Goal: Task Accomplishment & Management: Use online tool/utility

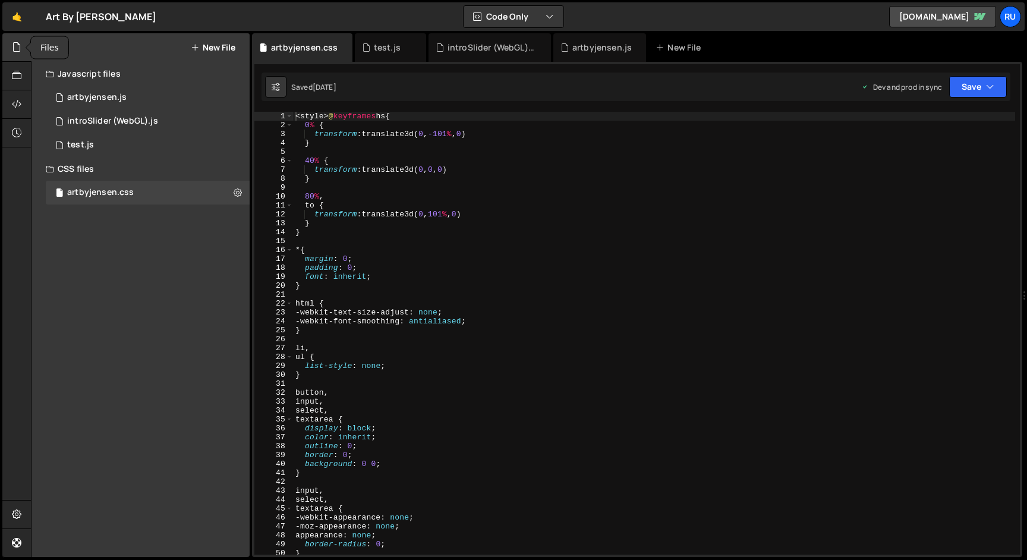
click at [17, 48] on icon at bounding box center [17, 46] width 10 height 13
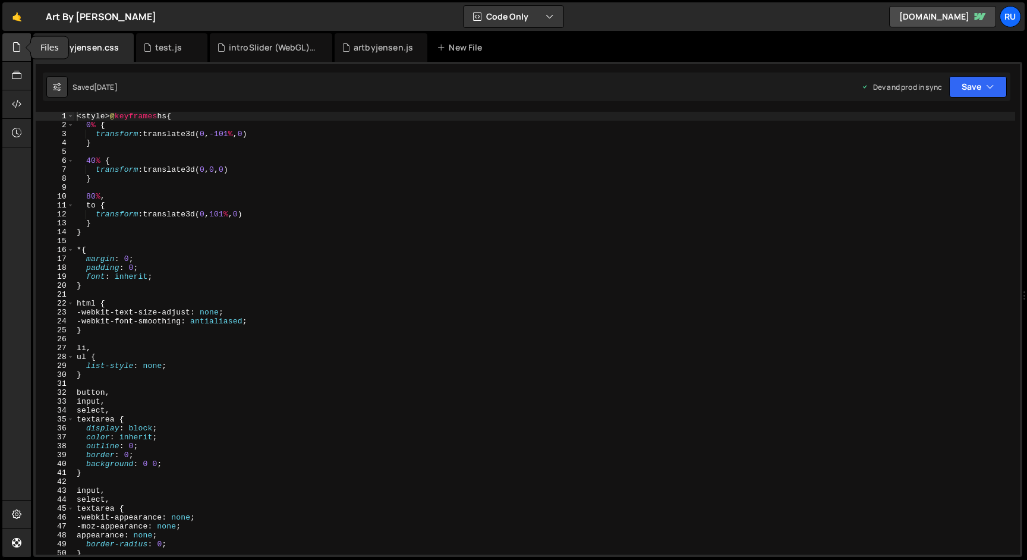
click at [17, 48] on icon at bounding box center [17, 46] width 10 height 13
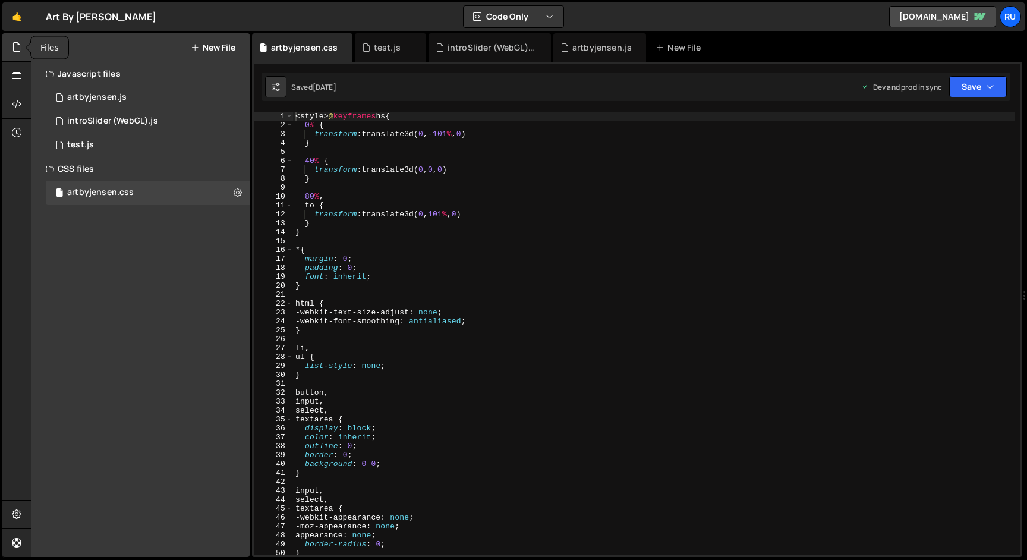
click at [17, 48] on icon at bounding box center [17, 46] width 10 height 13
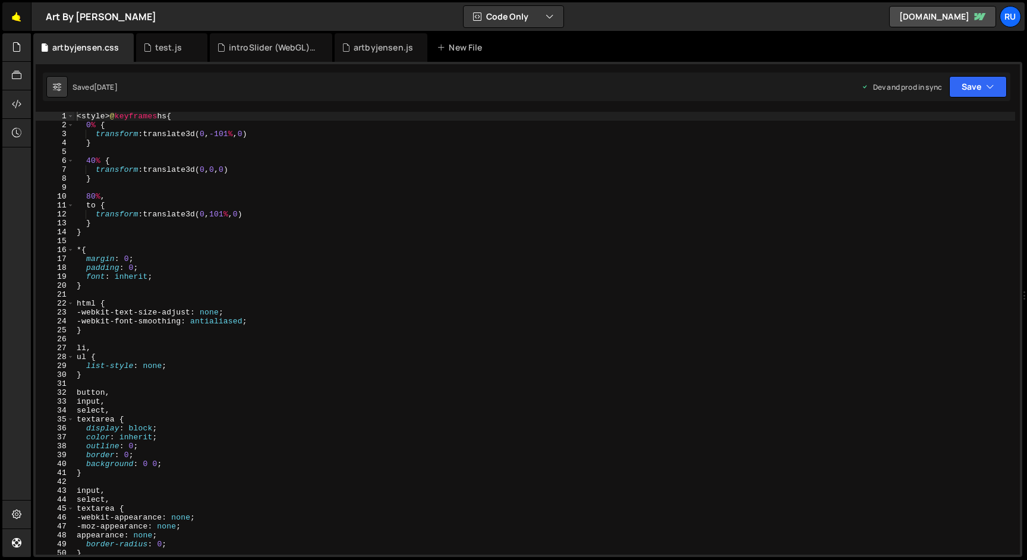
click at [15, 18] on link "🤙" at bounding box center [16, 16] width 29 height 29
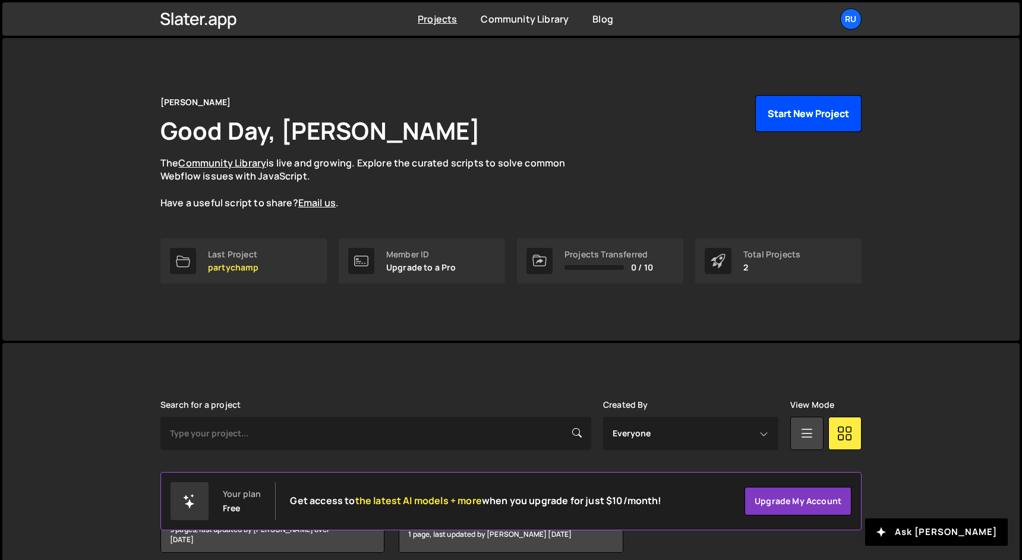
drag, startPoint x: 804, startPoint y: 108, endPoint x: 526, endPoint y: 209, distance: 295.8
click at [529, 209] on div "[PERSON_NAME] Good Day, [PERSON_NAME] The Community Library is live and growing…" at bounding box center [510, 166] width 701 height 143
click at [802, 116] on button "Start New Project" at bounding box center [808, 113] width 106 height 37
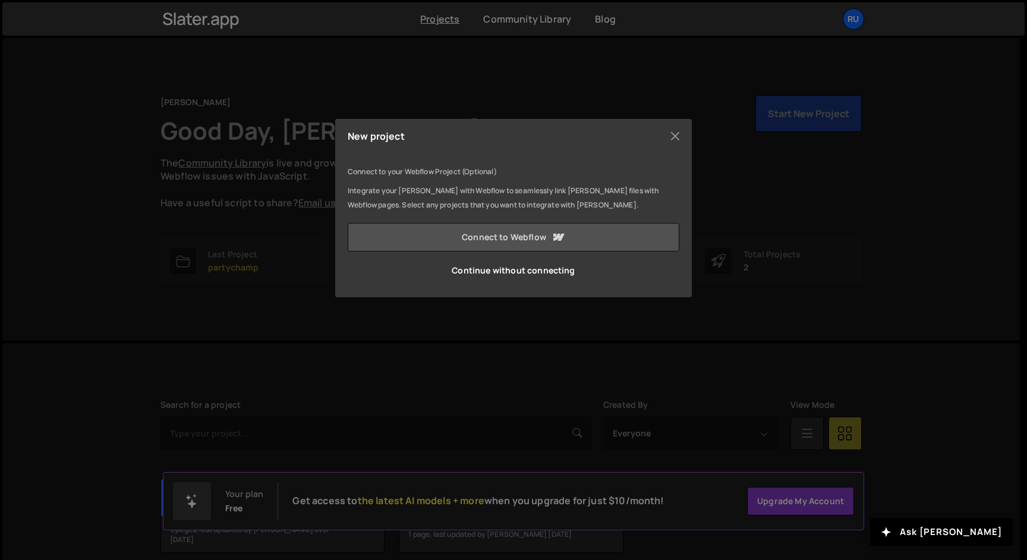
click at [495, 238] on link "Connect to Webflow" at bounding box center [514, 237] width 332 height 29
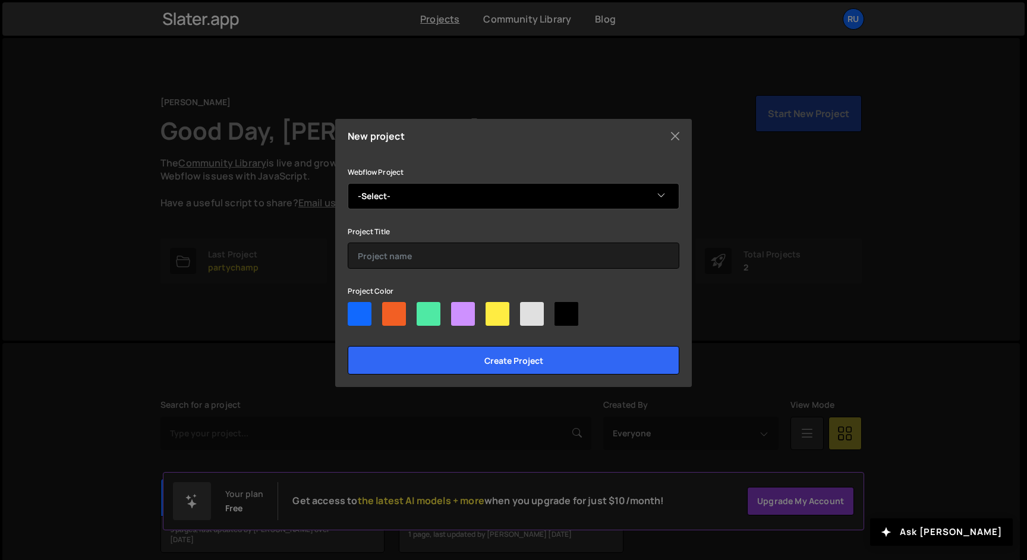
click at [408, 194] on select "-Select- ETA Industries" at bounding box center [514, 196] width 332 height 26
select select "68c3a804fc103e222740ac3c"
click at [348, 183] on select "-Select- ETA Industries" at bounding box center [514, 196] width 332 height 26
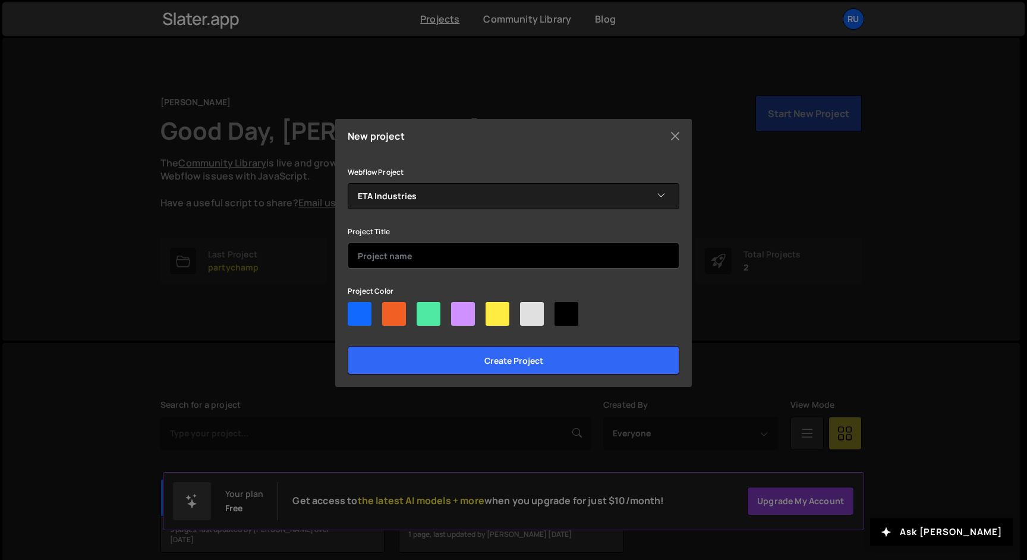
click at [417, 260] on input "text" at bounding box center [514, 256] width 332 height 26
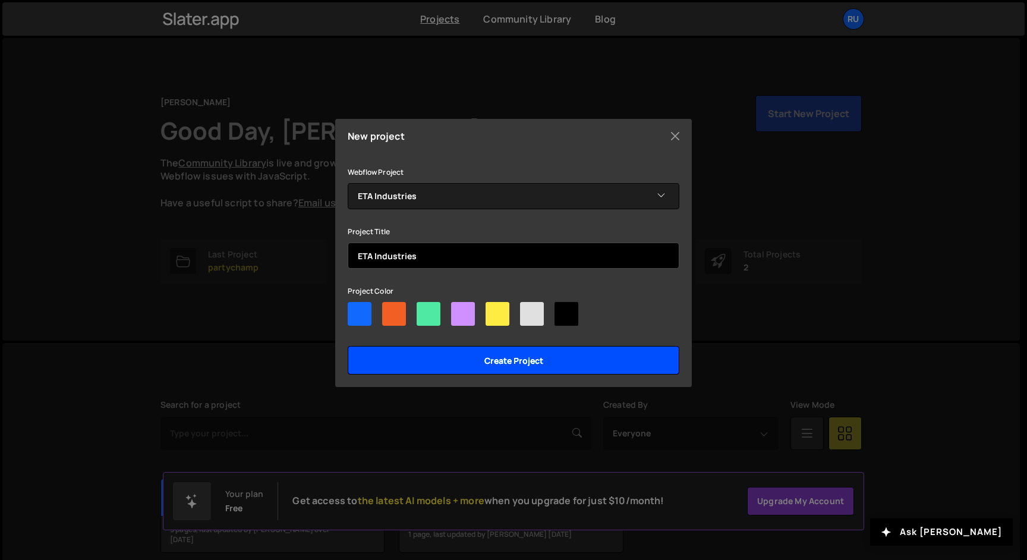
type input "ETA Industries"
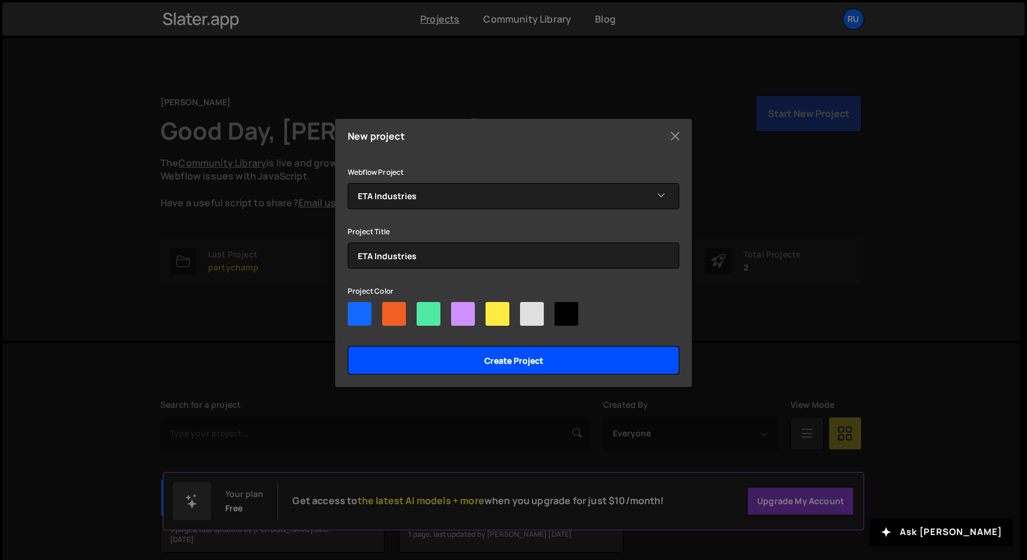
click at [490, 362] on input "Create project" at bounding box center [514, 360] width 332 height 29
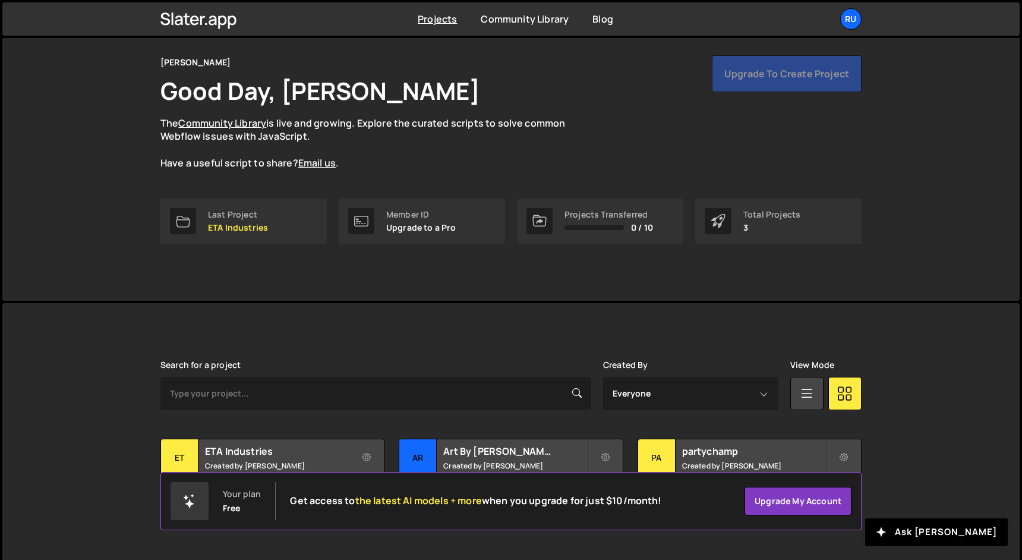
scroll to position [52, 0]
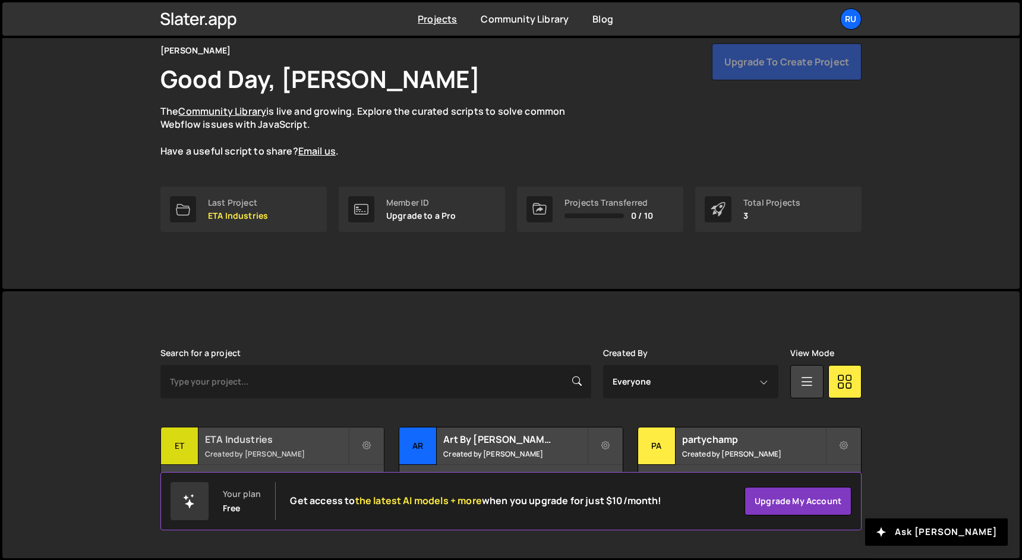
click at [285, 449] on small "Created by [PERSON_NAME]" at bounding box center [276, 454] width 143 height 10
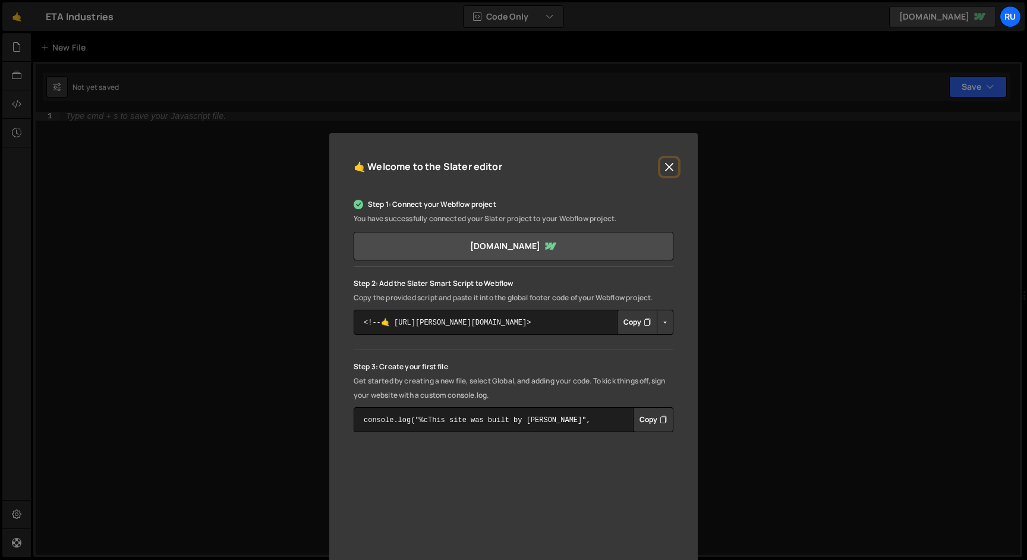
click at [666, 163] on button "Close" at bounding box center [669, 167] width 18 height 18
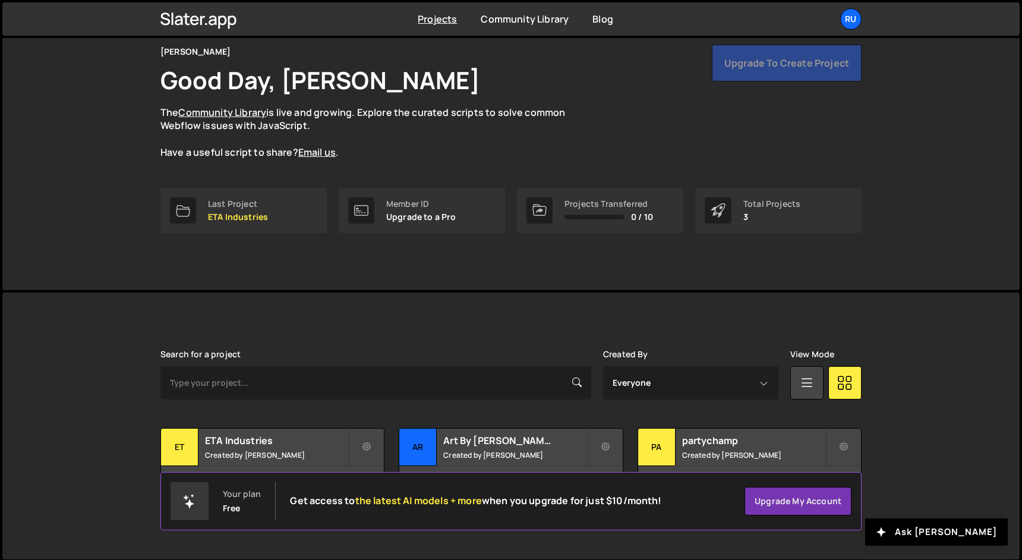
scroll to position [52, 0]
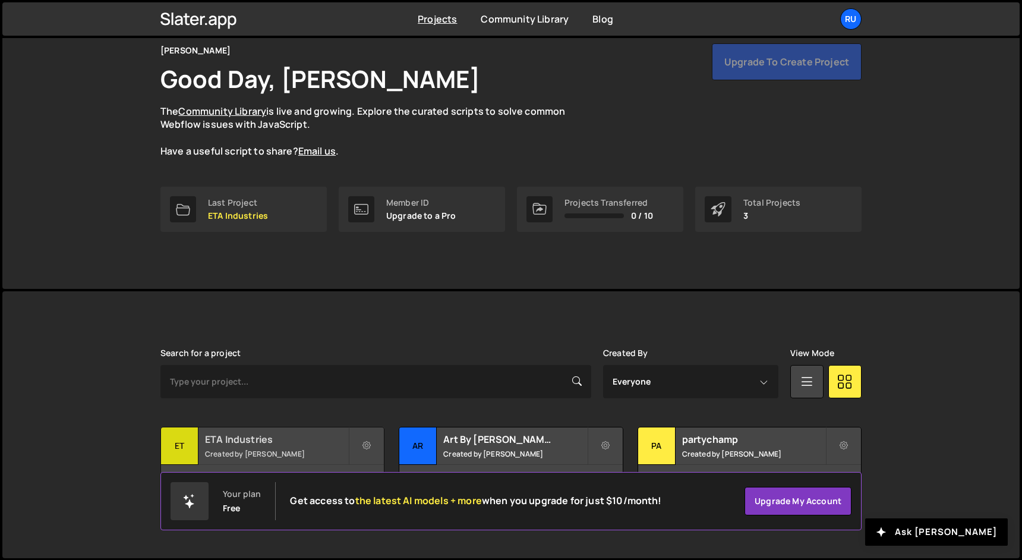
click at [264, 449] on small "Created by [PERSON_NAME]" at bounding box center [276, 454] width 143 height 10
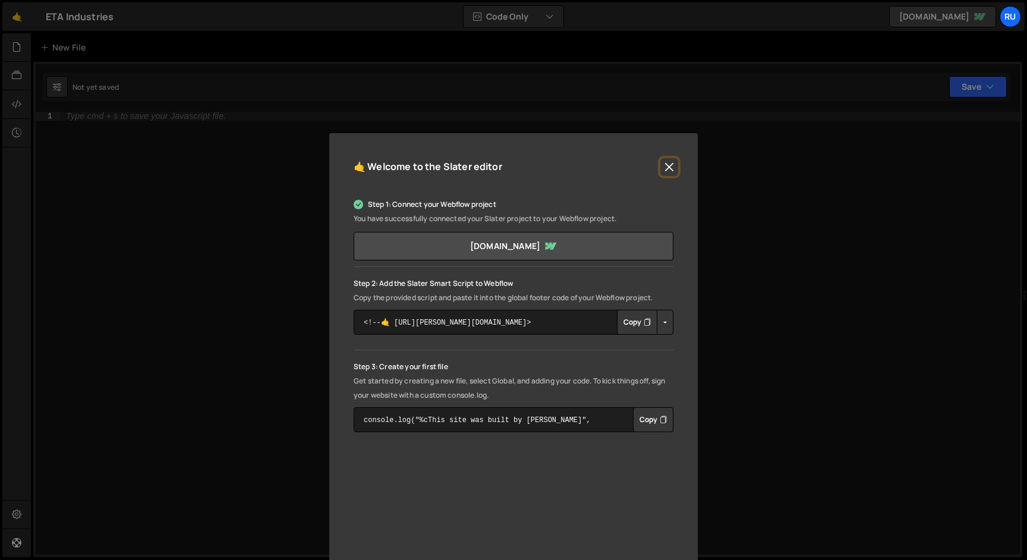
click at [667, 168] on button "Close" at bounding box center [669, 167] width 18 height 18
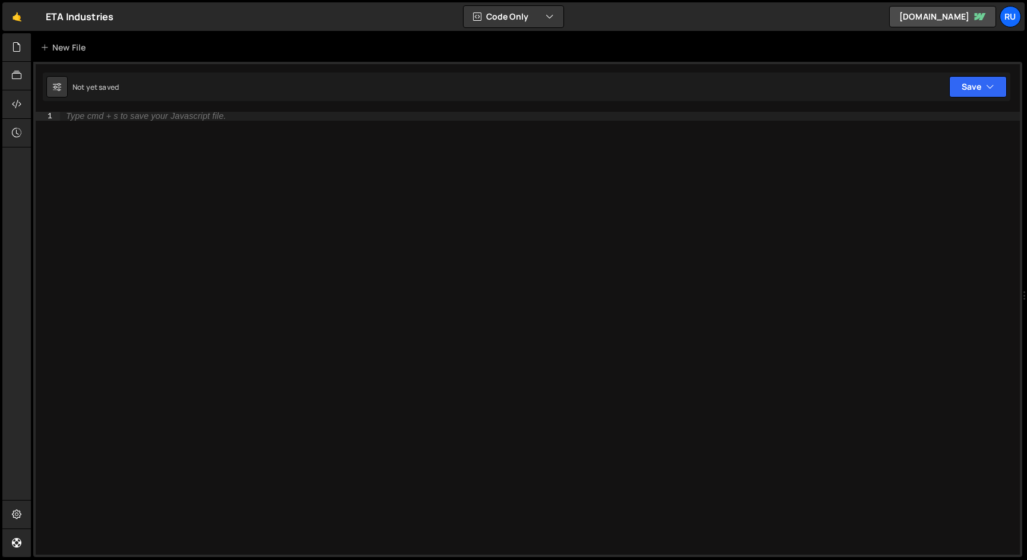
click at [174, 130] on div "Type cmd + s to save your Javascript file." at bounding box center [540, 342] width 960 height 461
paste textarea "});"
type textarea "});"
click at [975, 90] on button "Save" at bounding box center [978, 86] width 58 height 21
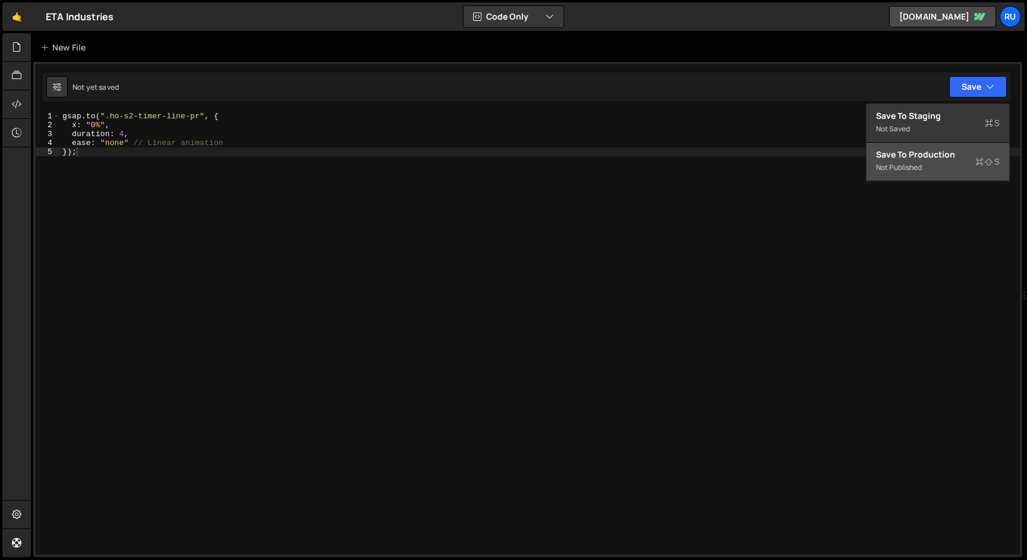
click at [944, 151] on div "Save to Production S" at bounding box center [938, 155] width 124 height 12
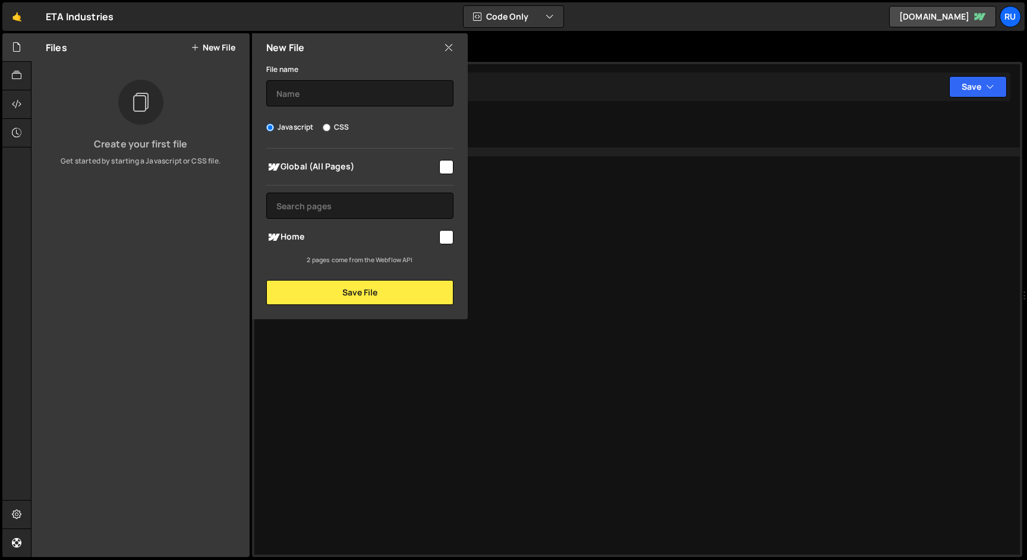
click at [444, 166] on input "checkbox" at bounding box center [446, 167] width 14 height 14
checkbox input "true"
click at [402, 300] on button "Save File" at bounding box center [359, 292] width 187 height 25
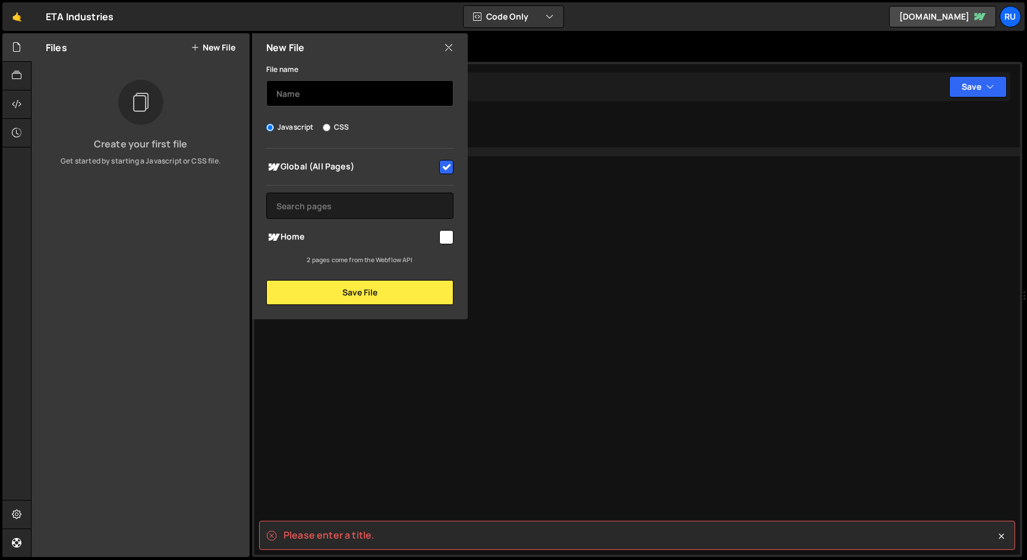
click at [317, 93] on input "text" at bounding box center [359, 93] width 187 height 26
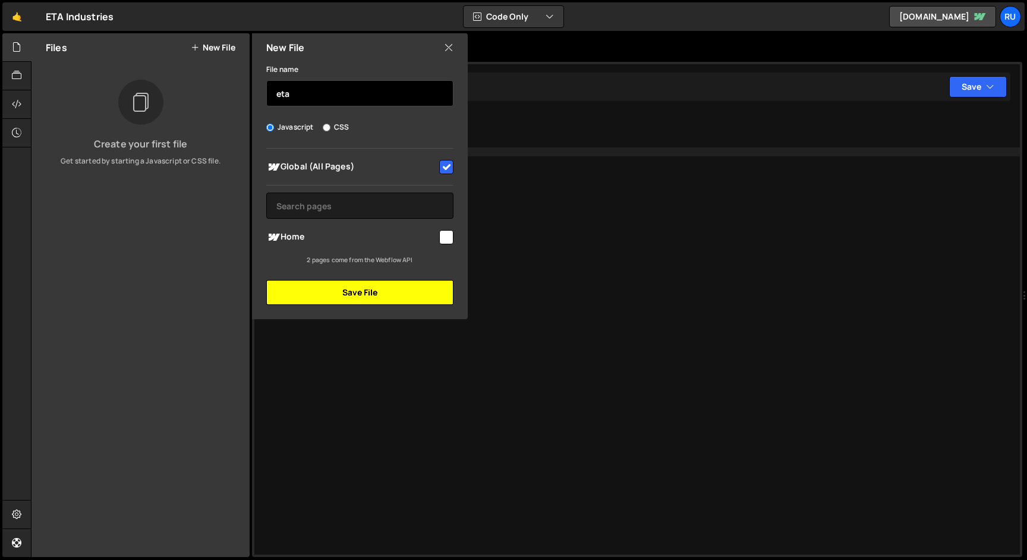
type input "eta"
click at [355, 298] on button "Save File" at bounding box center [359, 292] width 187 height 25
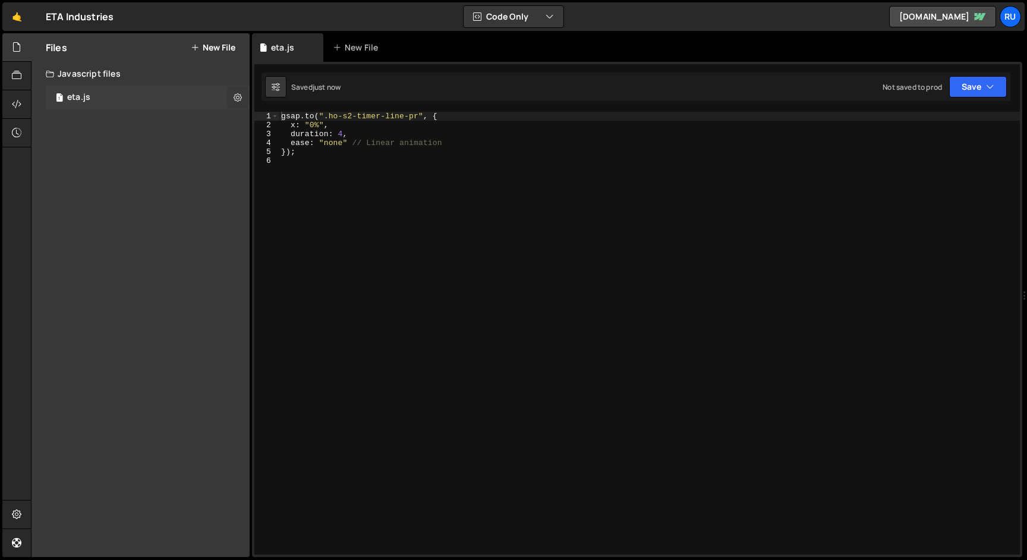
click at [238, 93] on icon at bounding box center [238, 97] width 8 height 11
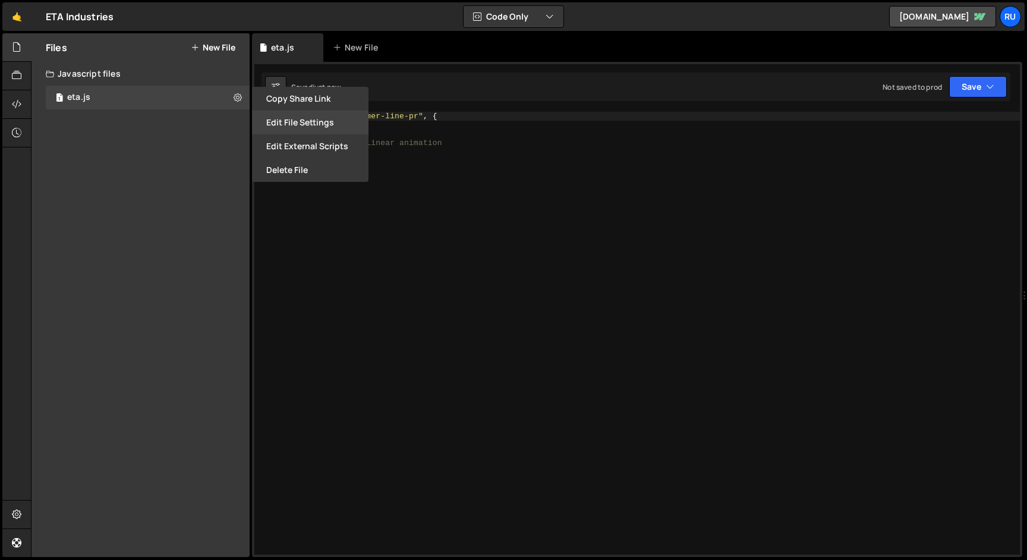
click at [306, 127] on button "Edit File Settings" at bounding box center [310, 123] width 117 height 24
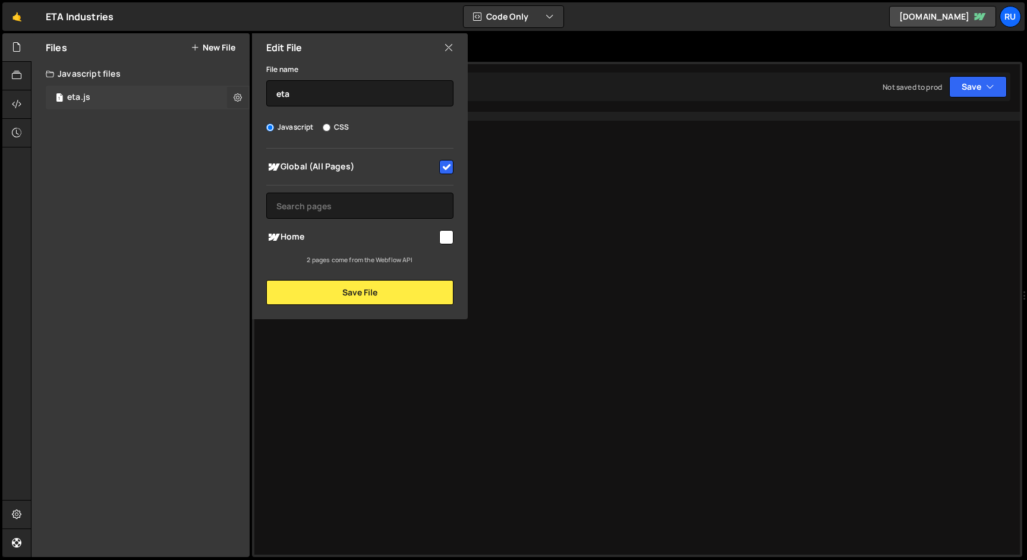
click at [231, 100] on button at bounding box center [237, 97] width 21 height 21
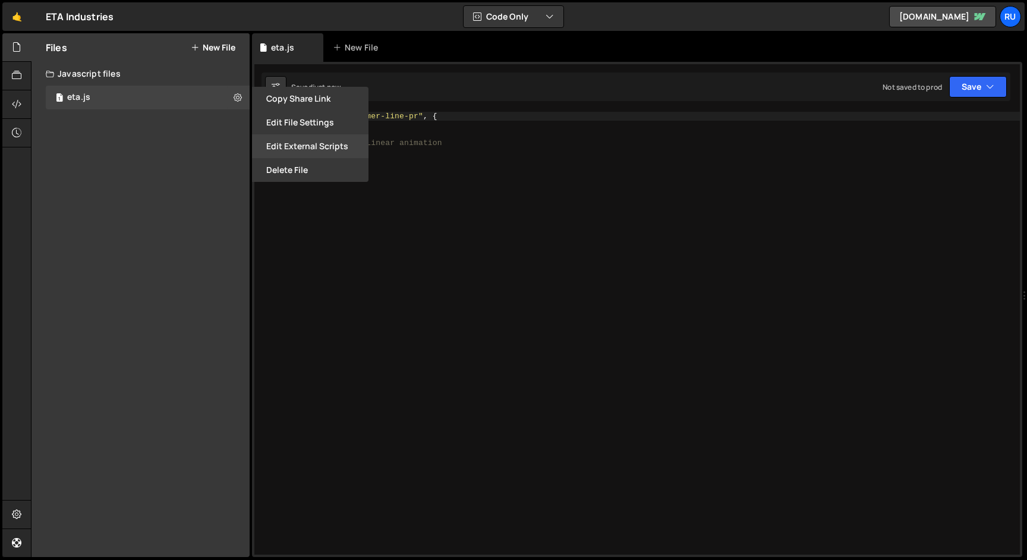
click at [286, 148] on button "Edit External Scripts" at bounding box center [310, 146] width 117 height 24
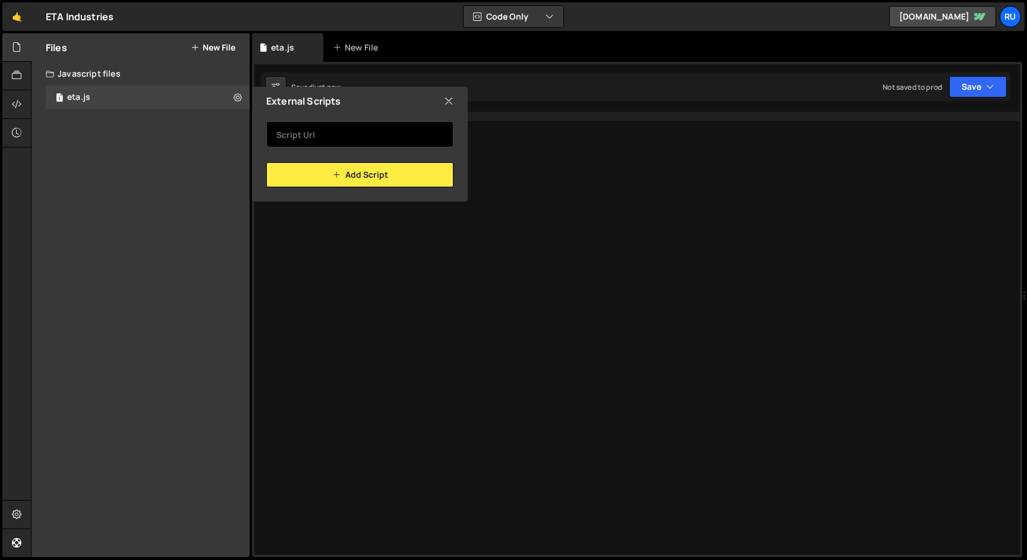
click at [294, 129] on input "text" at bounding box center [359, 134] width 187 height 26
click at [226, 97] on div "1 eta.js 0" at bounding box center [148, 98] width 204 height 24
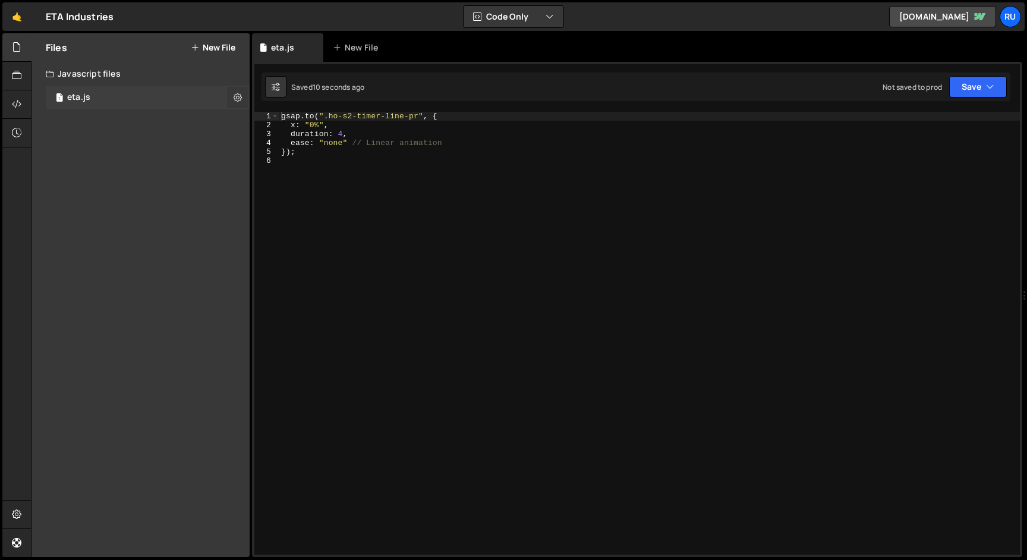
click at [236, 97] on icon at bounding box center [238, 97] width 8 height 11
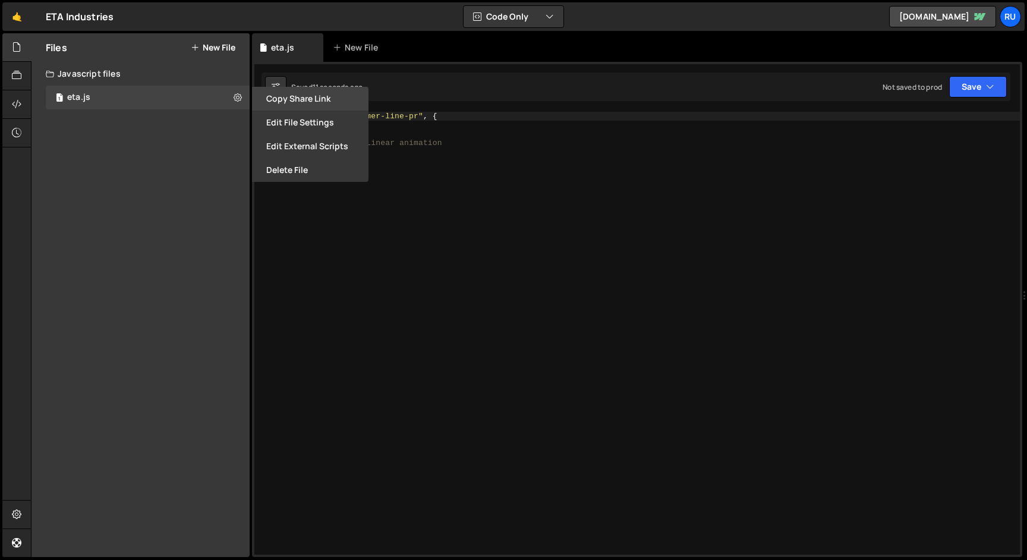
click at [278, 103] on button "Copy share link" at bounding box center [310, 99] width 117 height 24
click at [157, 98] on div "1 eta.js 0" at bounding box center [148, 98] width 204 height 24
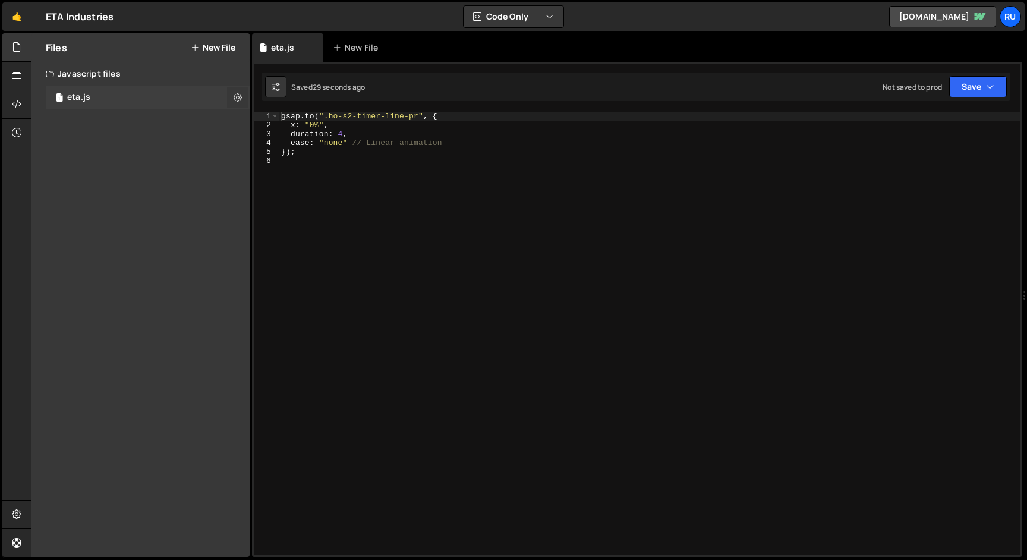
click at [238, 96] on icon at bounding box center [238, 97] width 8 height 11
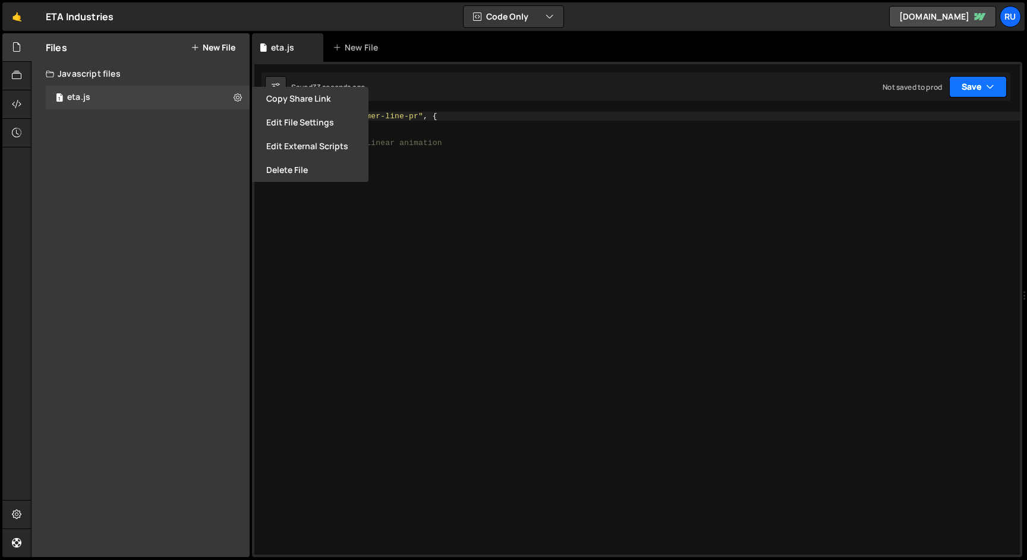
click at [988, 87] on icon "button" at bounding box center [990, 87] width 8 height 12
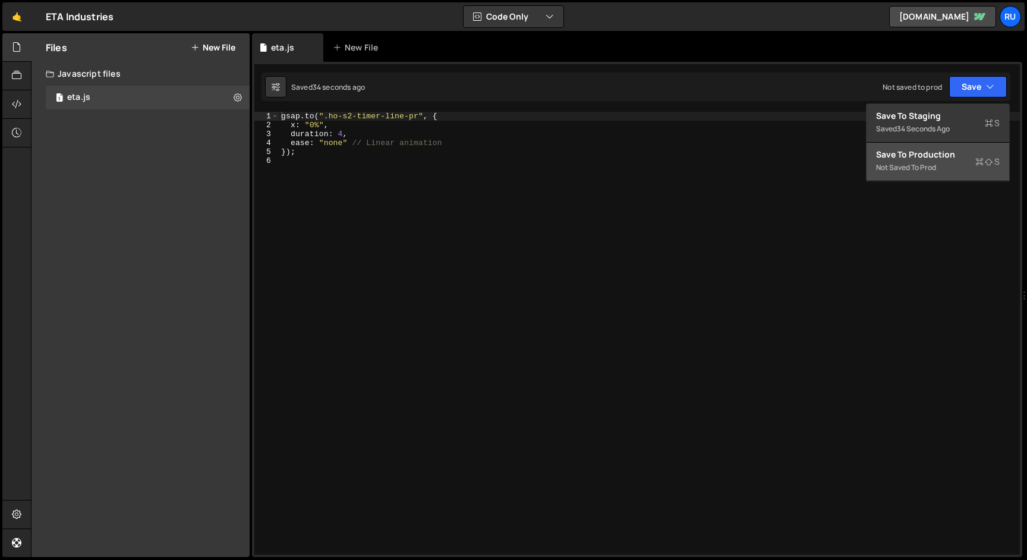
click at [969, 163] on div "Not saved to prod" at bounding box center [938, 167] width 124 height 14
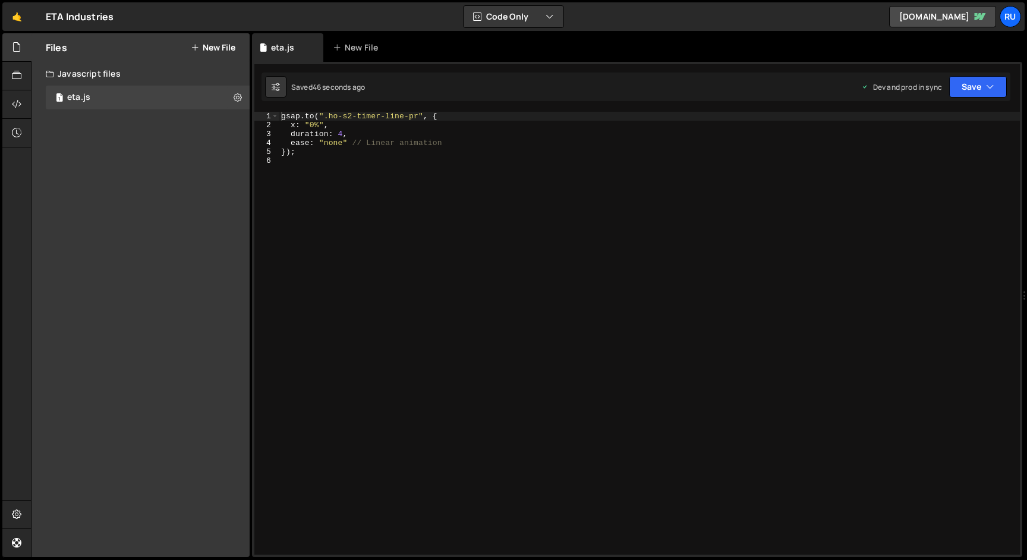
click at [294, 195] on div "gsap . to ( ".ho-s2-timer-line-pr" , { x : "0%" , duration : 4 , ease : "none" …" at bounding box center [649, 342] width 741 height 461
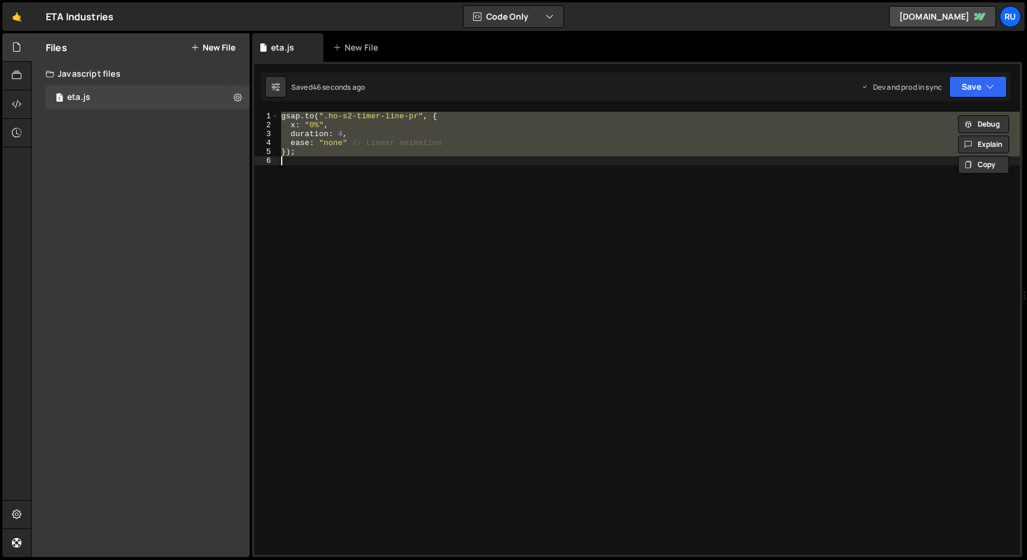
paste textarea ");"
type textarea ");"
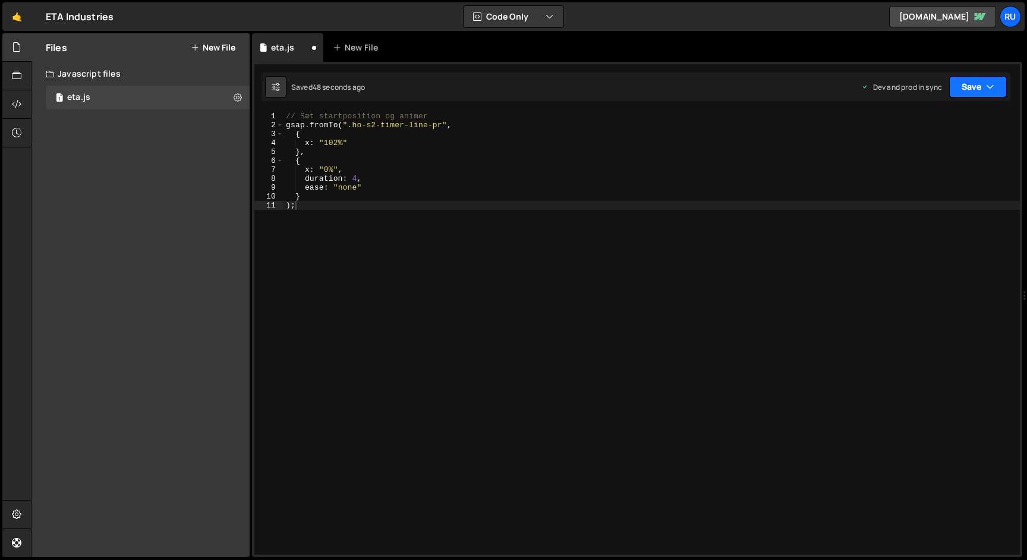
click at [978, 90] on button "Save" at bounding box center [978, 86] width 58 height 21
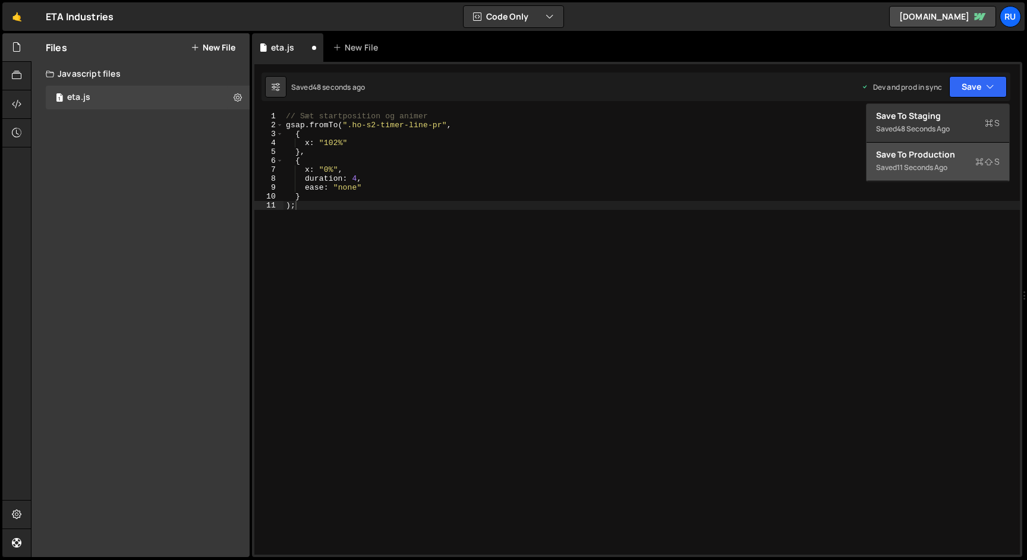
click at [952, 162] on div "Saved 11 seconds ago" at bounding box center [938, 167] width 124 height 14
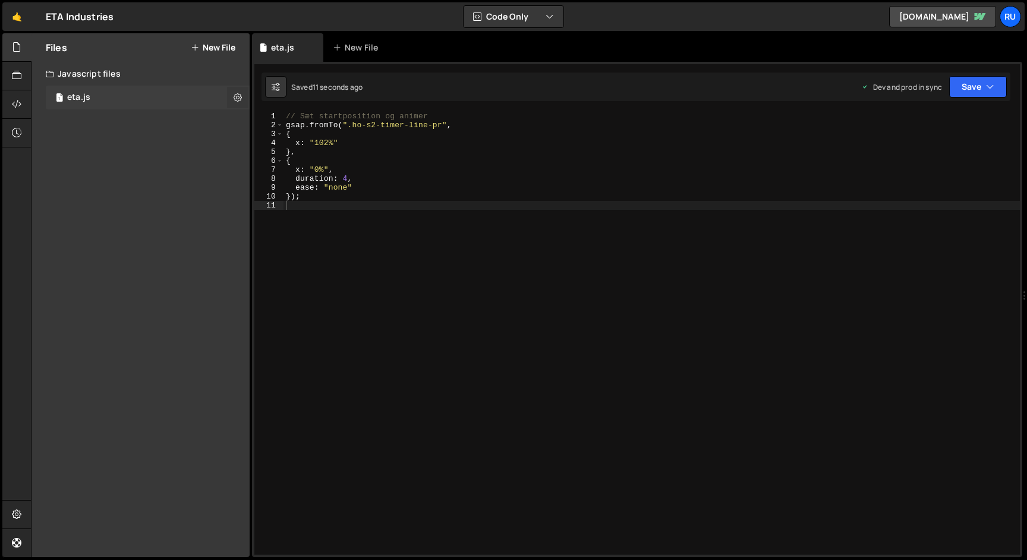
click at [238, 97] on icon at bounding box center [238, 97] width 8 height 11
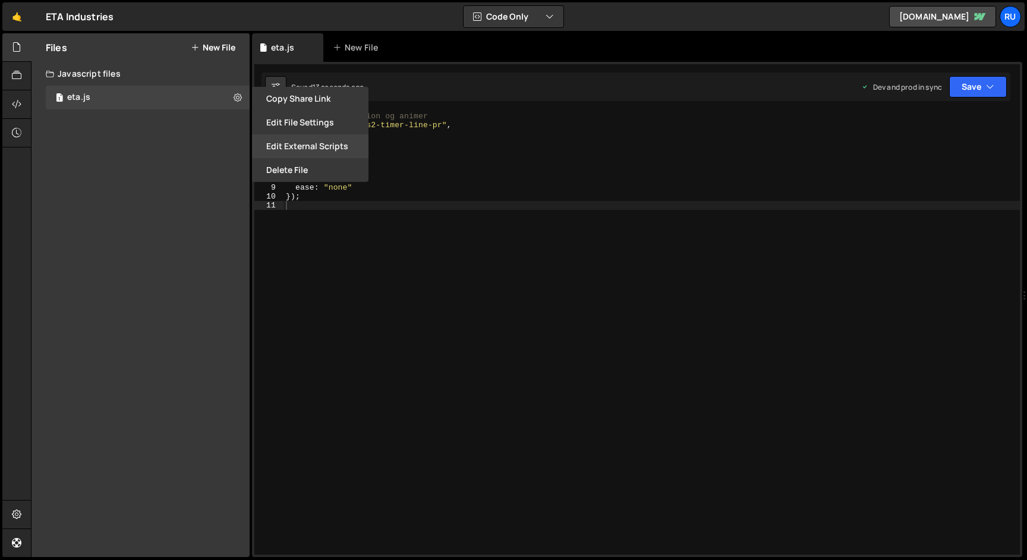
click at [336, 144] on button "Edit External Scripts" at bounding box center [310, 146] width 117 height 24
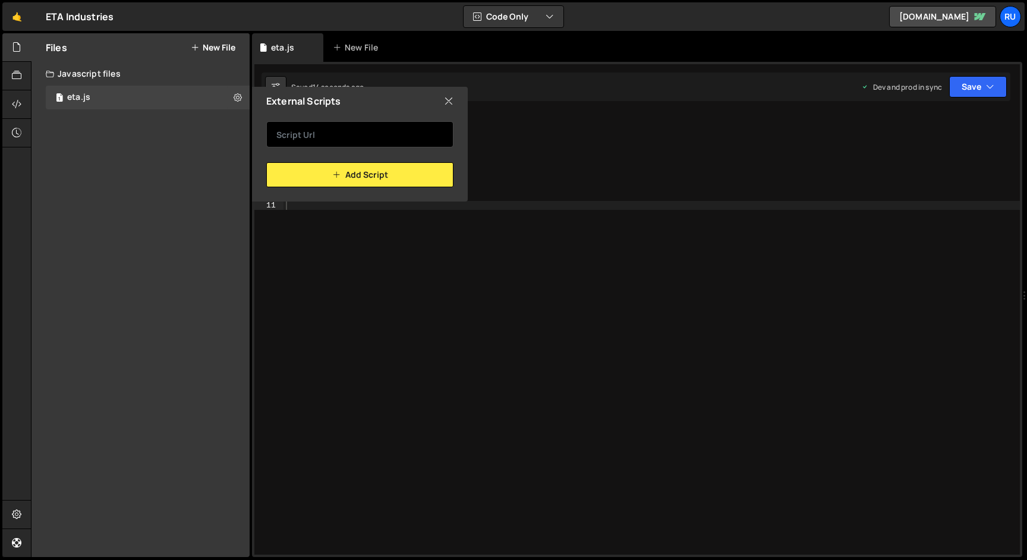
click at [370, 130] on input "text" at bounding box center [359, 134] width 187 height 26
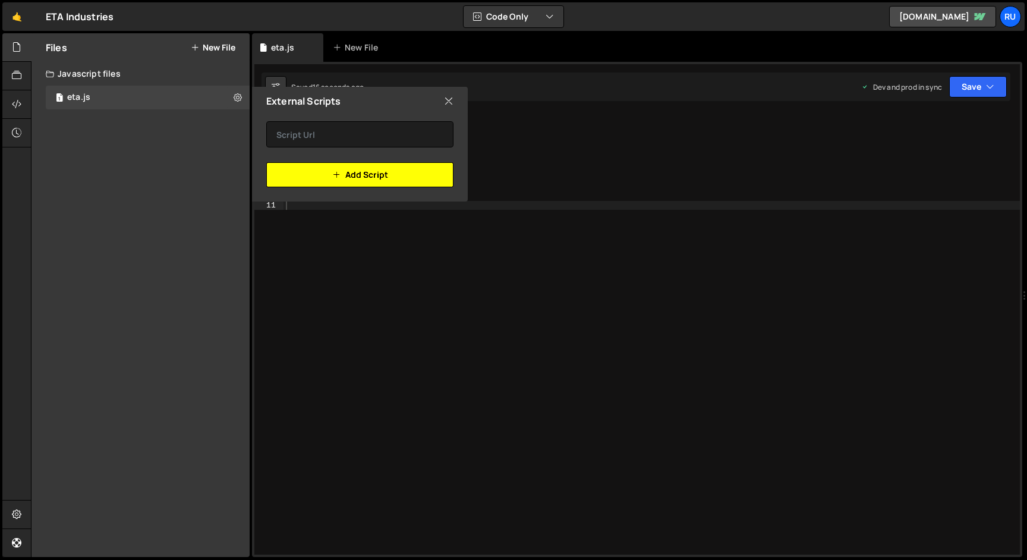
click at [357, 174] on button "Add Script" at bounding box center [359, 174] width 187 height 25
click at [449, 103] on icon at bounding box center [449, 101] width 10 height 13
checkbox input "false"
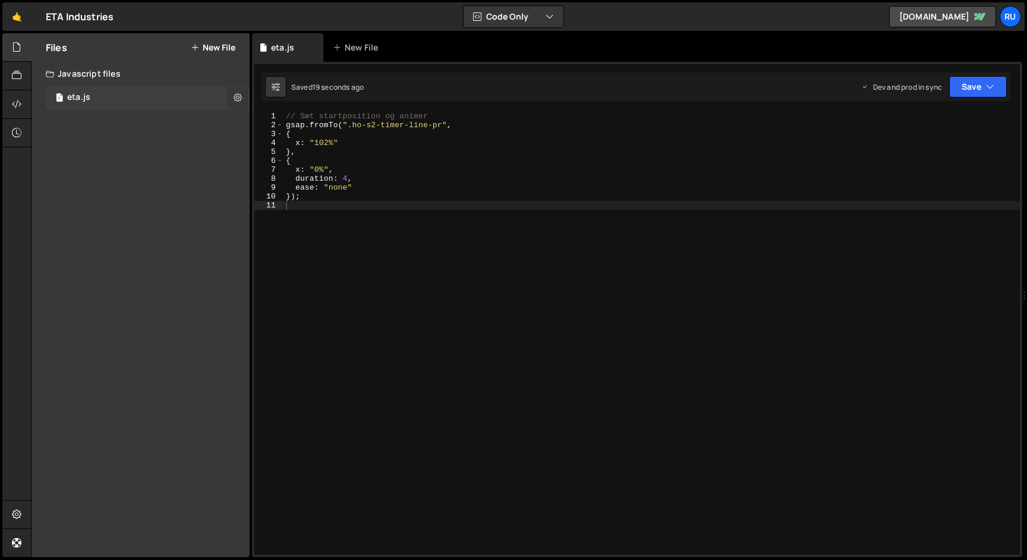
click at [233, 93] on button at bounding box center [237, 97] width 21 height 21
type input "eta"
radio input "true"
checkbox input "true"
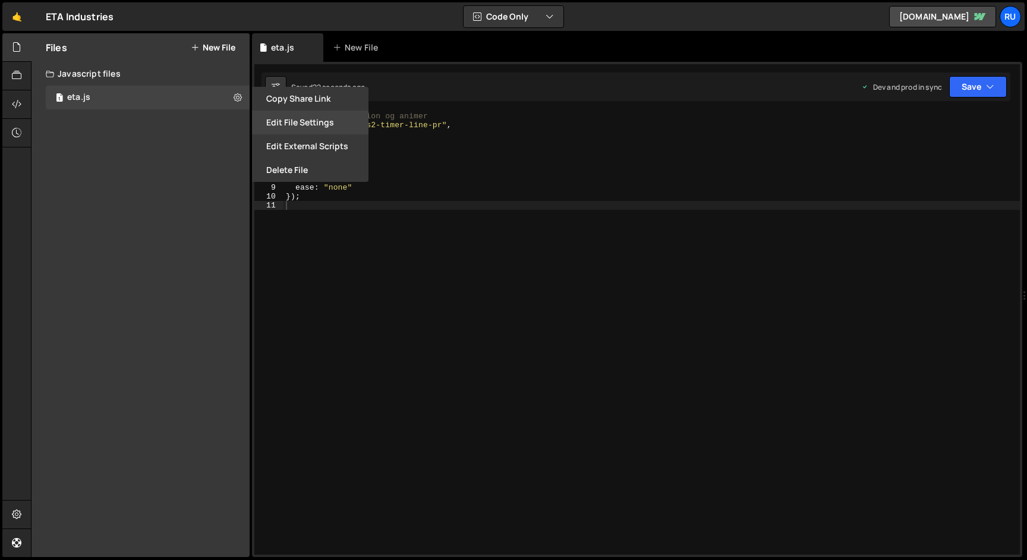
click at [306, 127] on button "Edit File Settings" at bounding box center [310, 123] width 117 height 24
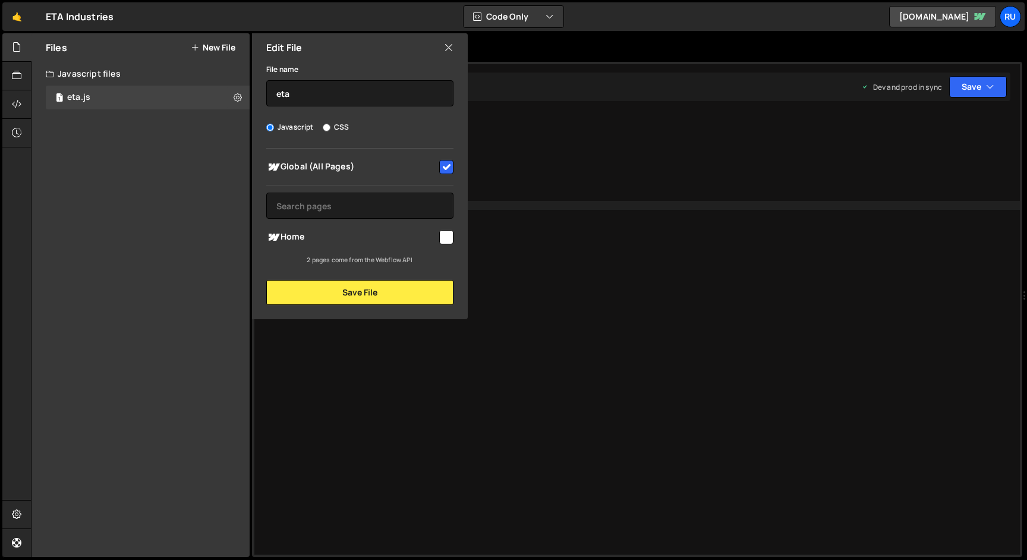
click at [446, 53] on icon at bounding box center [449, 47] width 10 height 13
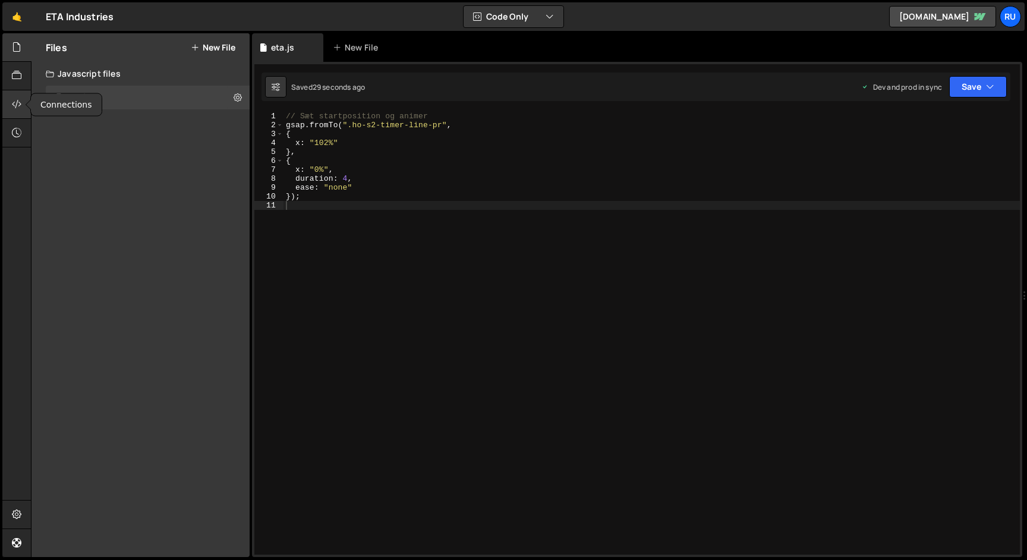
click at [15, 102] on icon at bounding box center [17, 103] width 10 height 13
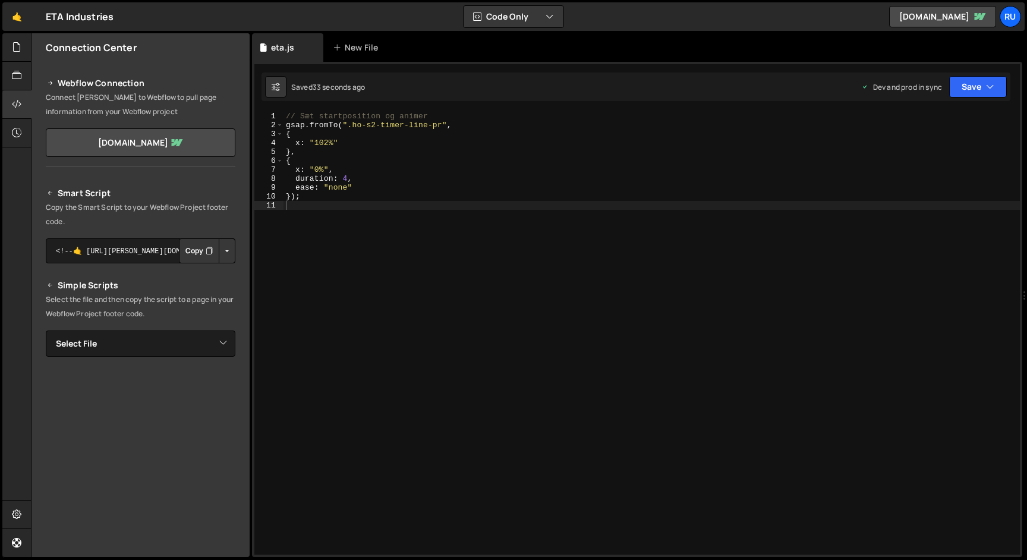
click at [188, 258] on button "Copy" at bounding box center [199, 250] width 40 height 25
click at [317, 143] on div "// Sæt startposition og animer gsap . fromTo ( ".ho-s2-timer-line-pr" , { x : "…" at bounding box center [652, 342] width 736 height 461
click at [397, 136] on div "// Sæt startposition og animer gsap . fromTo ( ".ho-s2-timer-line-pr" , { x : "…" at bounding box center [652, 342] width 736 height 461
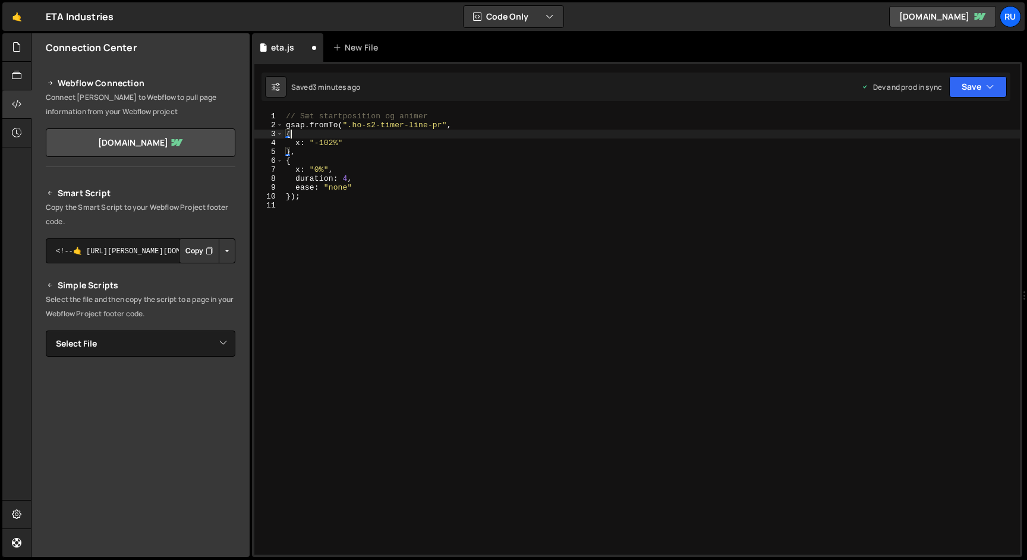
click at [360, 174] on div "// Sæt startposition og animer gsap . fromTo ( ".ho-s2-timer-line-pr" , { x : "…" at bounding box center [652, 342] width 736 height 461
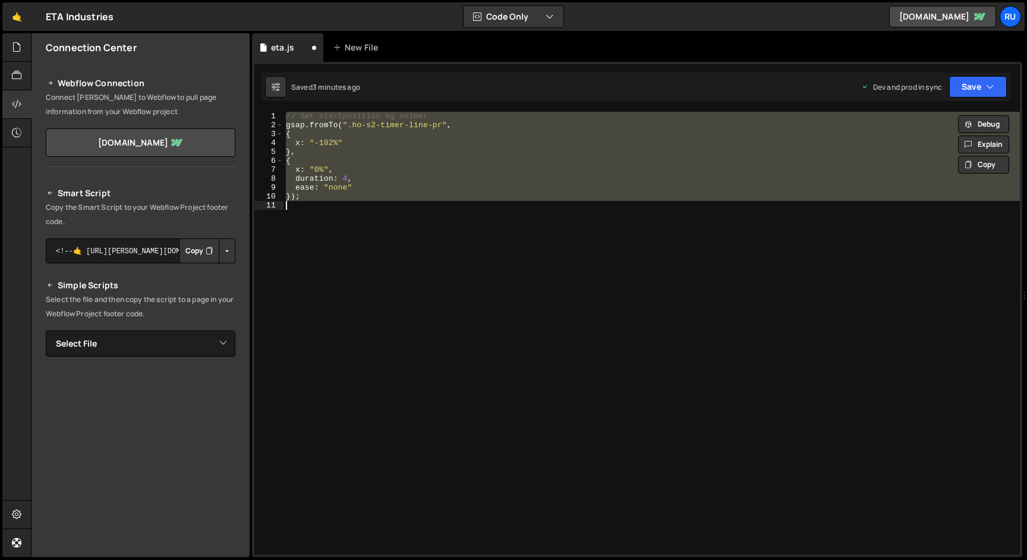
paste textarea ");"
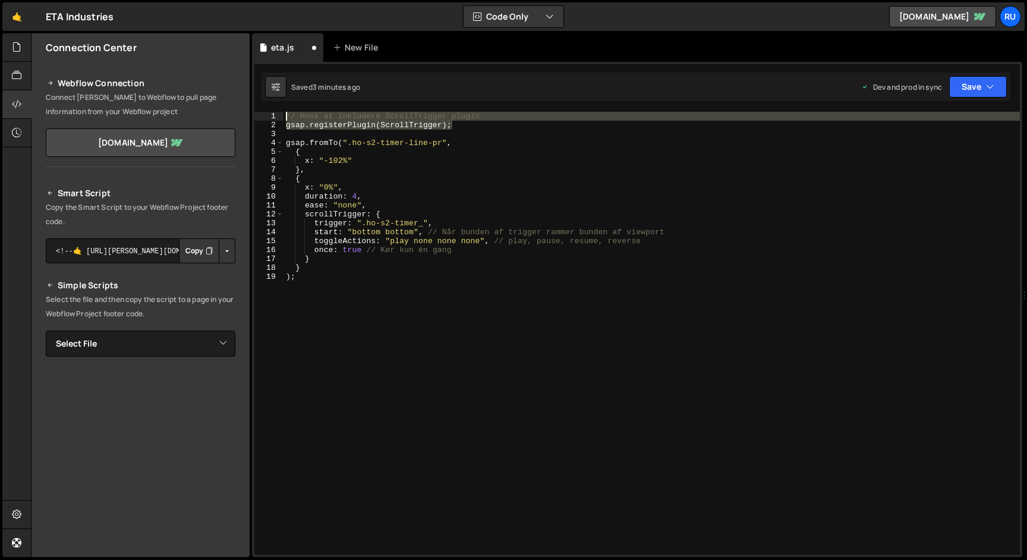
drag, startPoint x: 494, startPoint y: 129, endPoint x: 154, endPoint y: 91, distance: 342.1
click at [154, 91] on div "Files New File Create your first file Get started by starting a Javascript or C…" at bounding box center [529, 295] width 996 height 524
type textarea "// Husk at inkludere ScrollTrigger plugin gsap.registerPlugin(ScrollTrigger);"
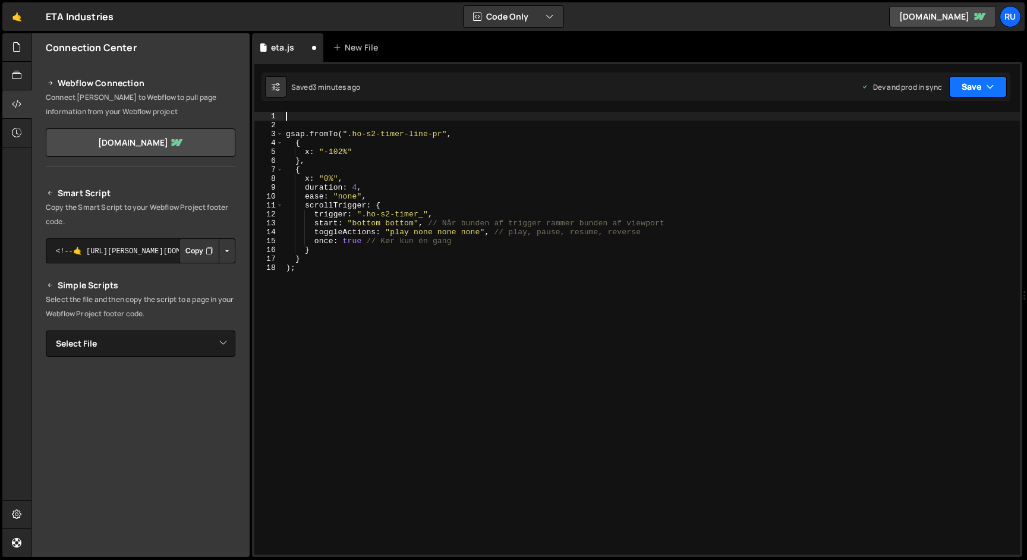
click at [972, 81] on button "Save" at bounding box center [978, 86] width 58 height 21
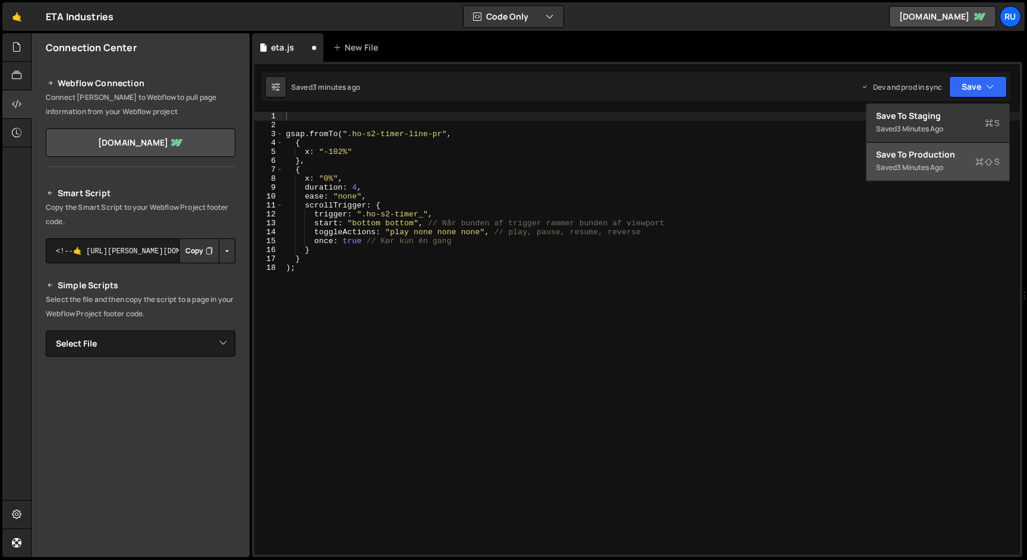
click at [952, 146] on button "Save to Production S Saved 3 minutes ago" at bounding box center [938, 162] width 143 height 39
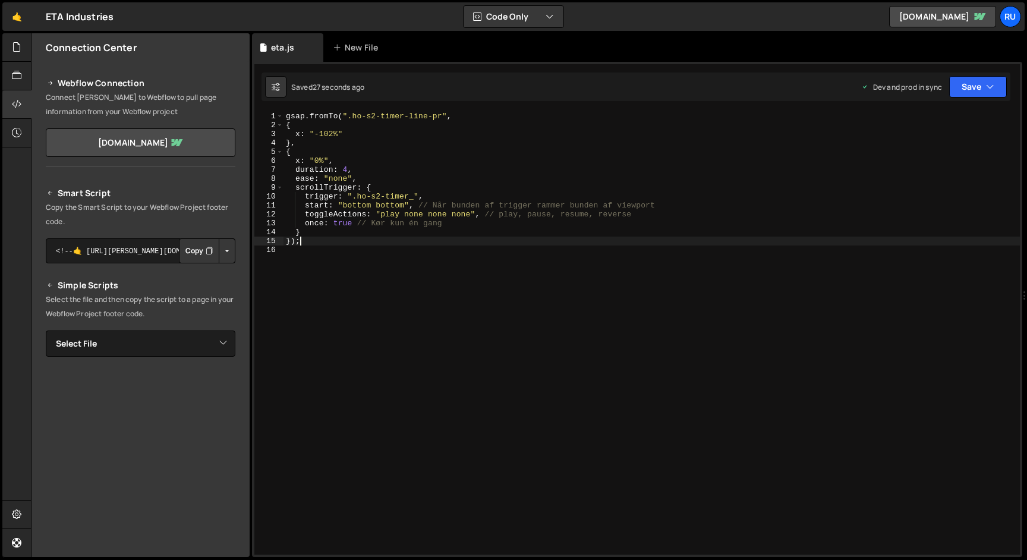
click at [339, 244] on div "gsap . fromTo ( ".ho-s2-timer-line-pr" , { x : "-102%" } , { x : "0%" , duratio…" at bounding box center [652, 342] width 736 height 461
click at [358, 204] on div "gsap . fromTo ( ".ho-s2-timer-line-pr" , { x : "-102%" } , { x : "0%" , duratio…" at bounding box center [652, 342] width 736 height 461
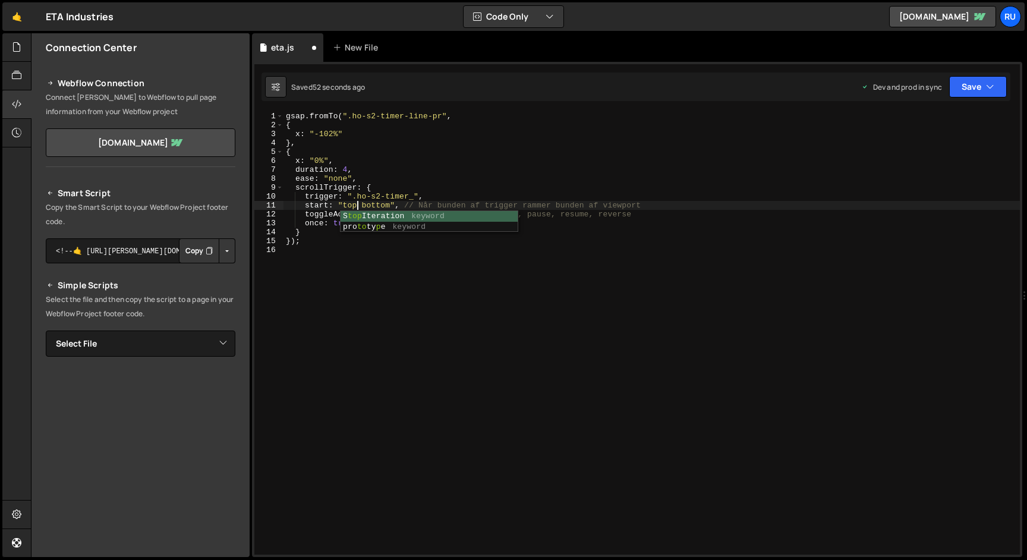
scroll to position [0, 5]
click at [971, 87] on button "Save" at bounding box center [978, 86] width 58 height 21
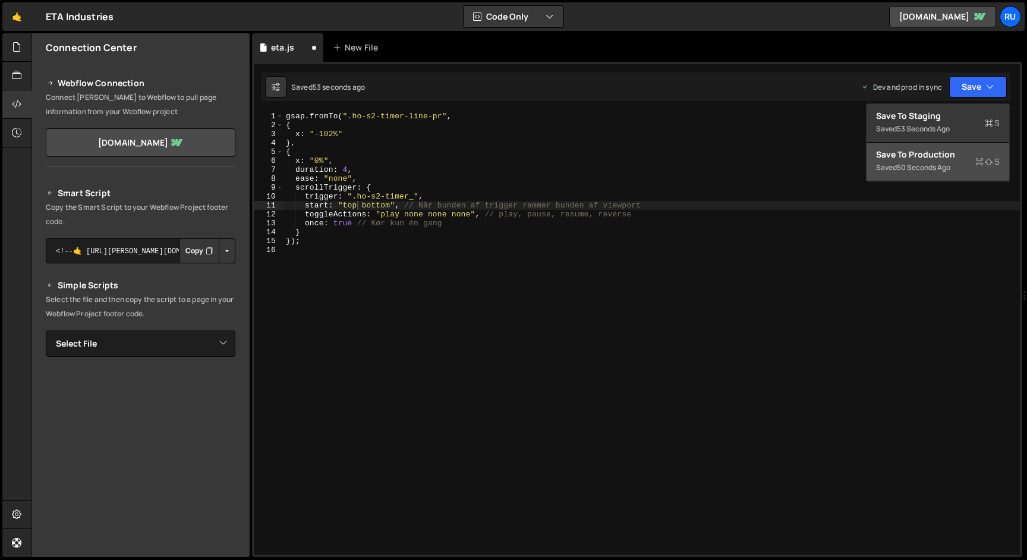
click at [964, 169] on div "Saved 50 seconds ago" at bounding box center [938, 167] width 124 height 14
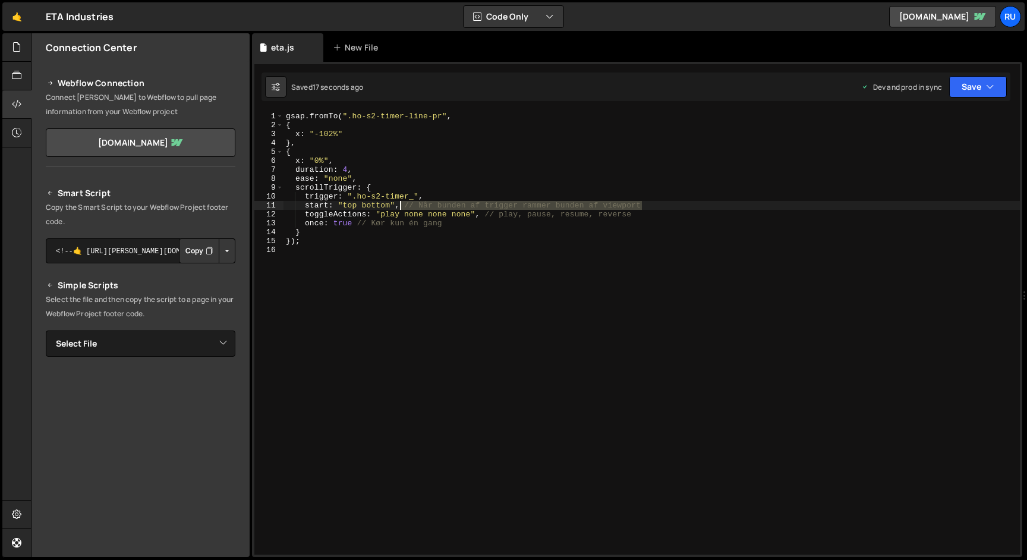
drag, startPoint x: 651, startPoint y: 203, endPoint x: 401, endPoint y: 207, distance: 250.3
click at [401, 207] on div "gsap . fromTo ( ".ho-s2-timer-line-pr" , { x : "-102%" } , { x : "0%" , duratio…" at bounding box center [652, 342] width 736 height 461
type textarea "start: "top bottom","
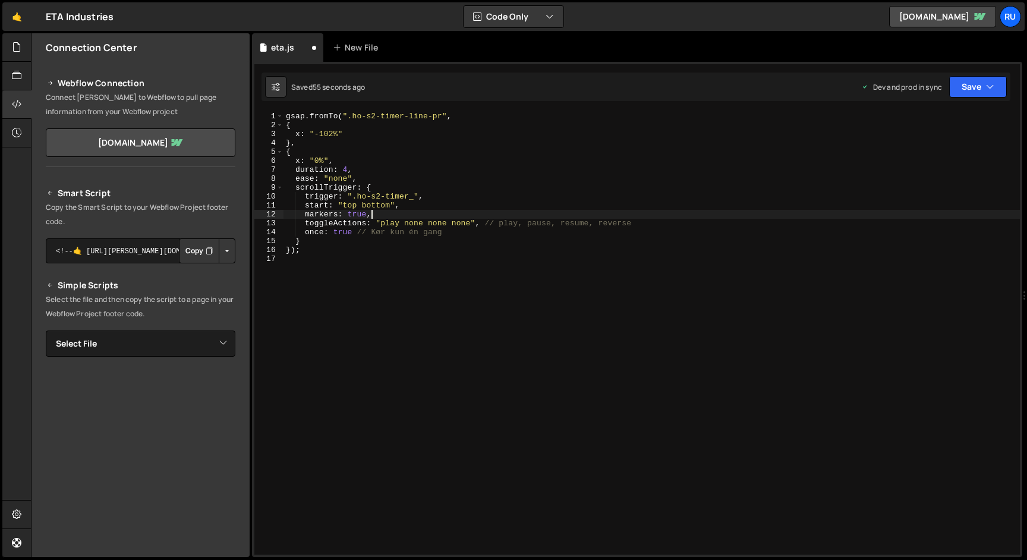
scroll to position [0, 5]
click at [971, 87] on button "Save" at bounding box center [978, 86] width 58 height 21
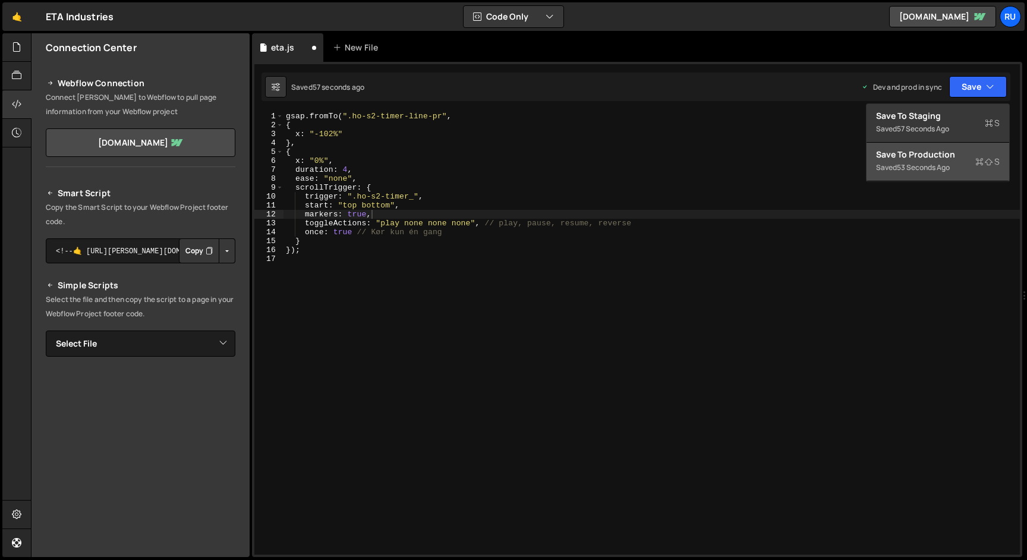
click at [923, 174] on div "Saved 53 seconds ago" at bounding box center [938, 167] width 124 height 14
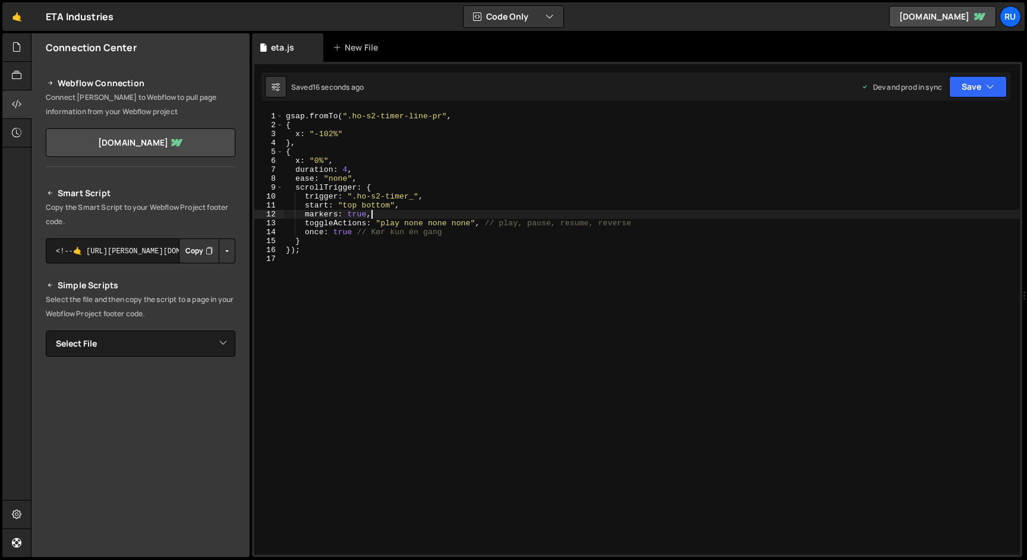
drag, startPoint x: 380, startPoint y: 215, endPoint x: 205, endPoint y: 215, distance: 175.3
click at [205, 215] on div "Files New File Create your first file Get started by starting a Javascript or C…" at bounding box center [529, 295] width 996 height 524
paste textarea
click at [974, 84] on button "Save" at bounding box center [978, 86] width 58 height 21
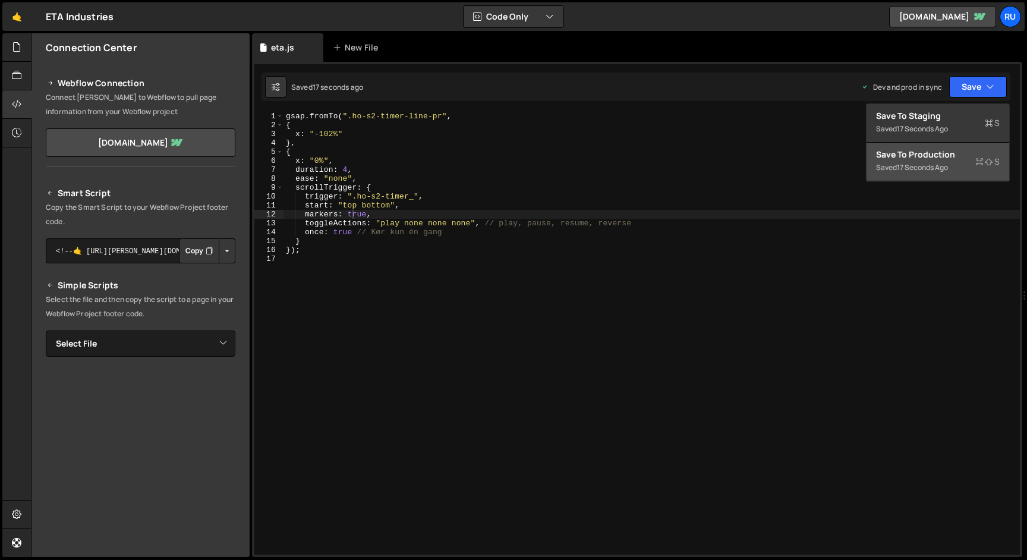
click at [959, 147] on button "Save to Production S Saved 17 seconds ago" at bounding box center [938, 162] width 143 height 39
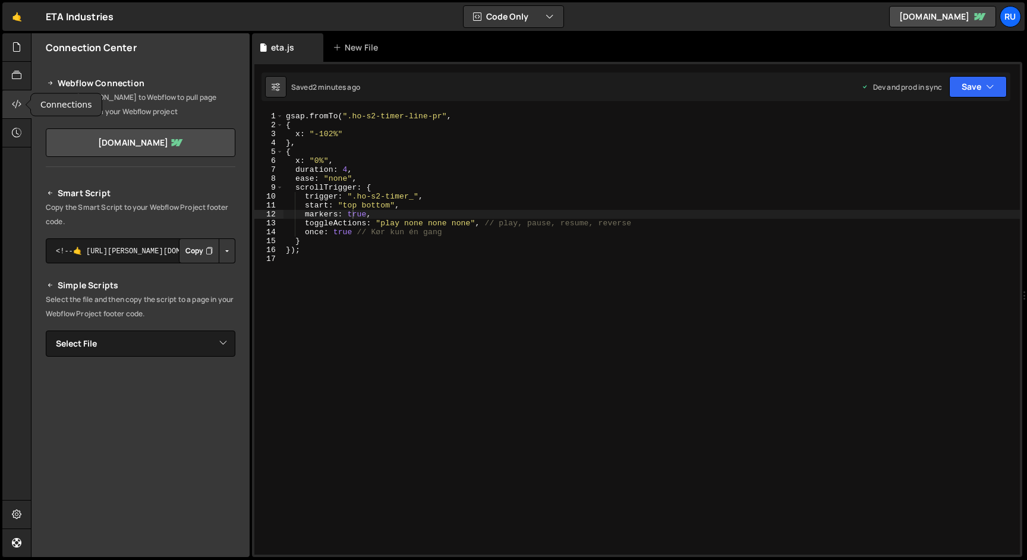
click at [7, 102] on div at bounding box center [16, 104] width 29 height 29
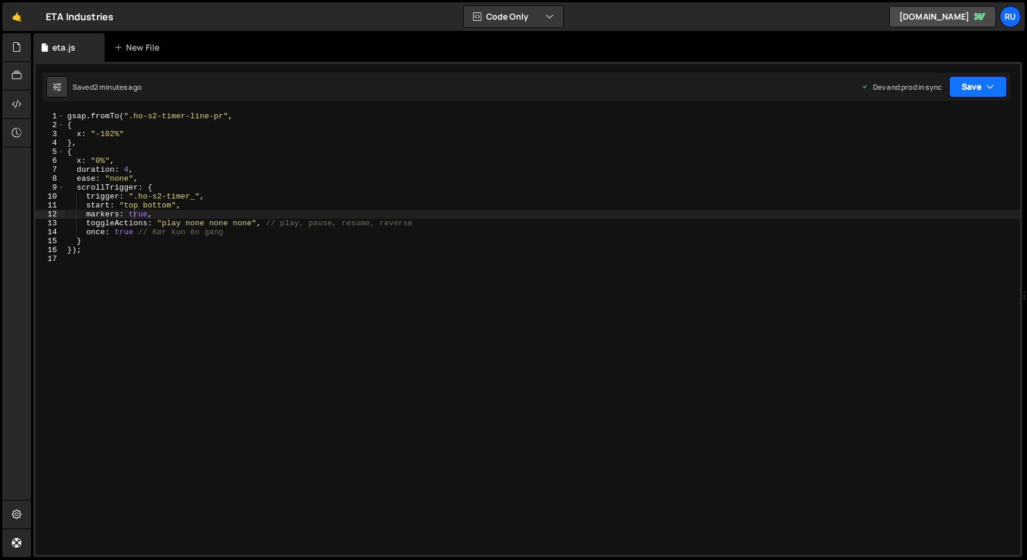
click at [980, 86] on button "Save" at bounding box center [978, 86] width 58 height 21
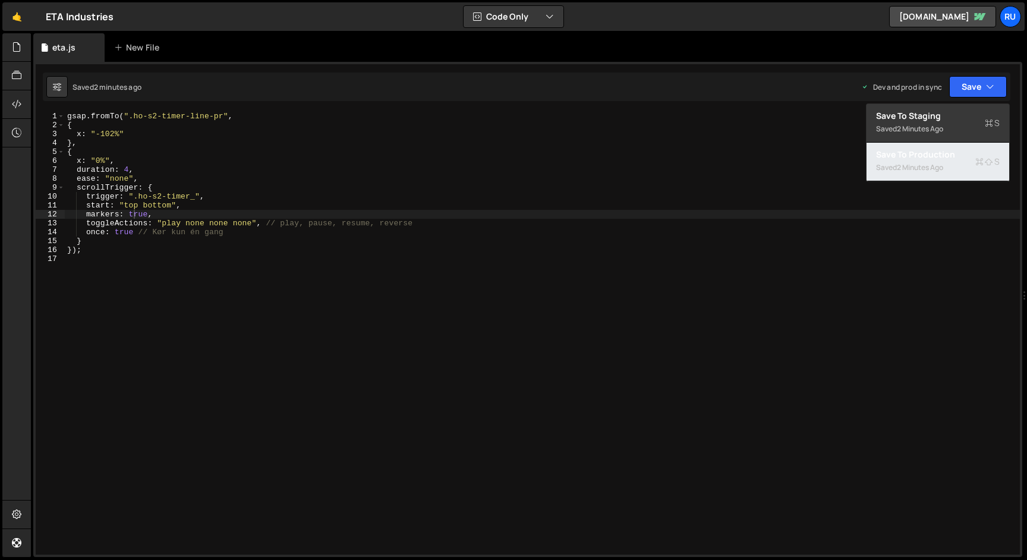
click at [930, 167] on div "2 minutes ago" at bounding box center [920, 167] width 46 height 10
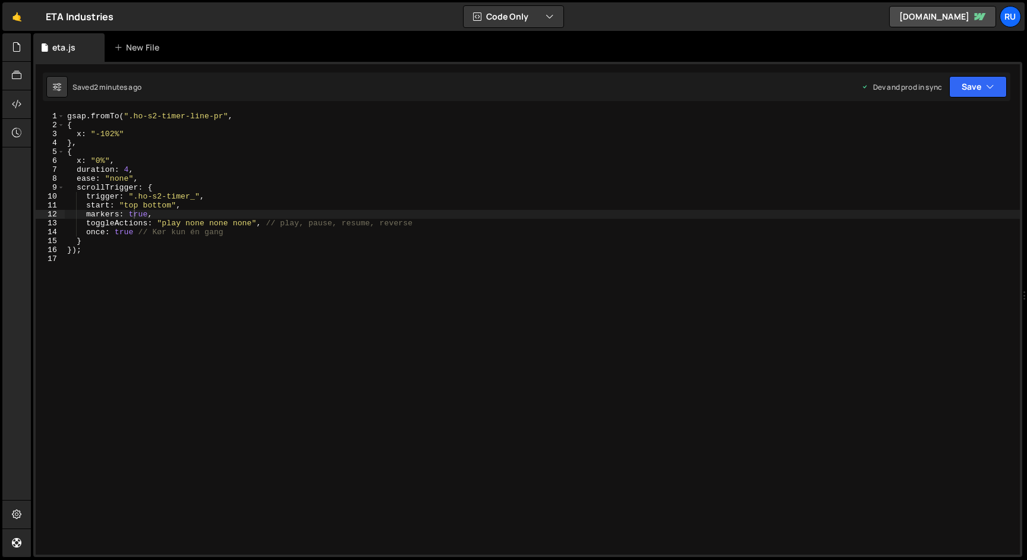
type textarea "});"
click at [119, 252] on div "gsap . fromTo ( ".ho-s2-timer-line-pr" , { x : "-102%" } , { x : "0%" , duratio…" at bounding box center [542, 342] width 955 height 461
paste textarea "}"
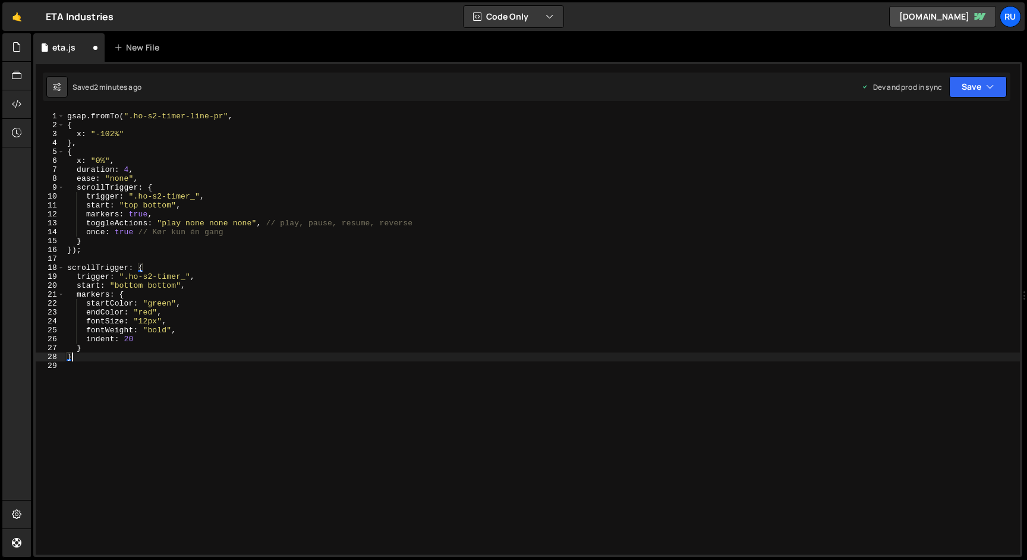
click at [89, 349] on div "gsap . fromTo ( ".ho-s2-timer-line-pr" , { x : "-102%" } , { x : "0%" , duratio…" at bounding box center [542, 342] width 955 height 461
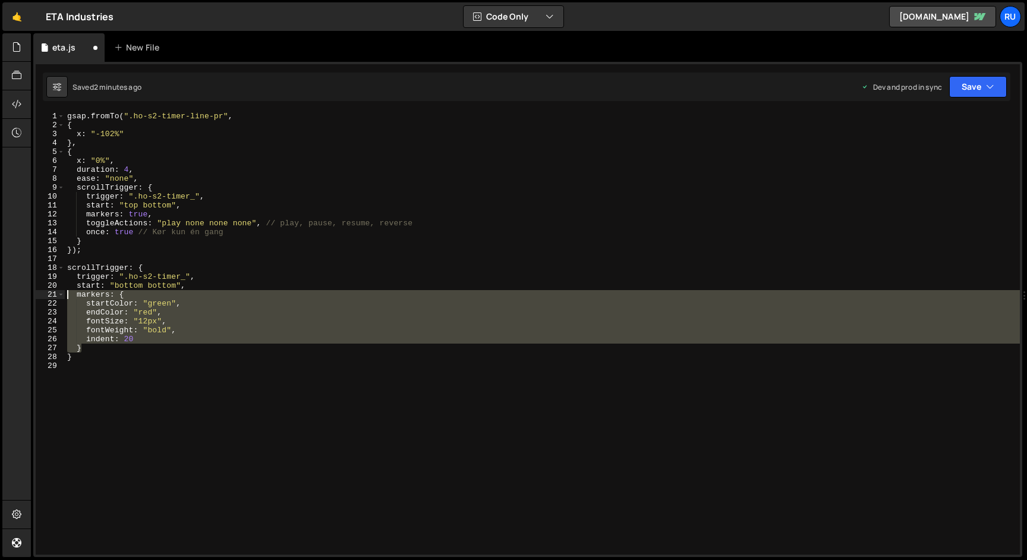
drag, startPoint x: 98, startPoint y: 349, endPoint x: 24, endPoint y: 295, distance: 91.4
click at [24, 295] on div "Hold on a sec... Are you certain you wish to leave this page? Any changes you'v…" at bounding box center [513, 280] width 1027 height 560
type textarea "markers: { startColor: "green","
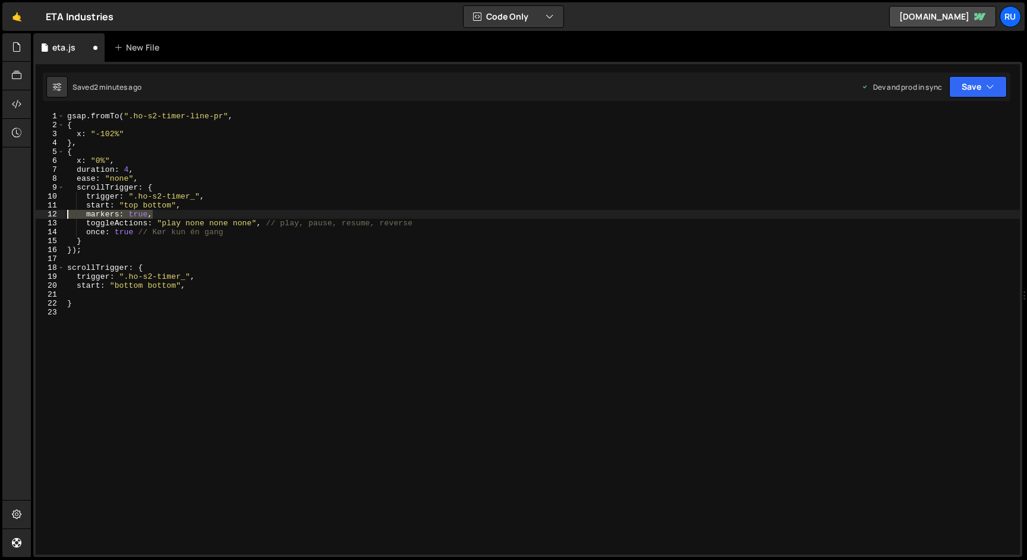
drag, startPoint x: 165, startPoint y: 214, endPoint x: 30, endPoint y: 214, distance: 135.5
click at [30, 214] on div "Hold on a sec... Are you certain you wish to leave this page? Any changes you'v…" at bounding box center [513, 280] width 1027 height 560
paste textarea "}"
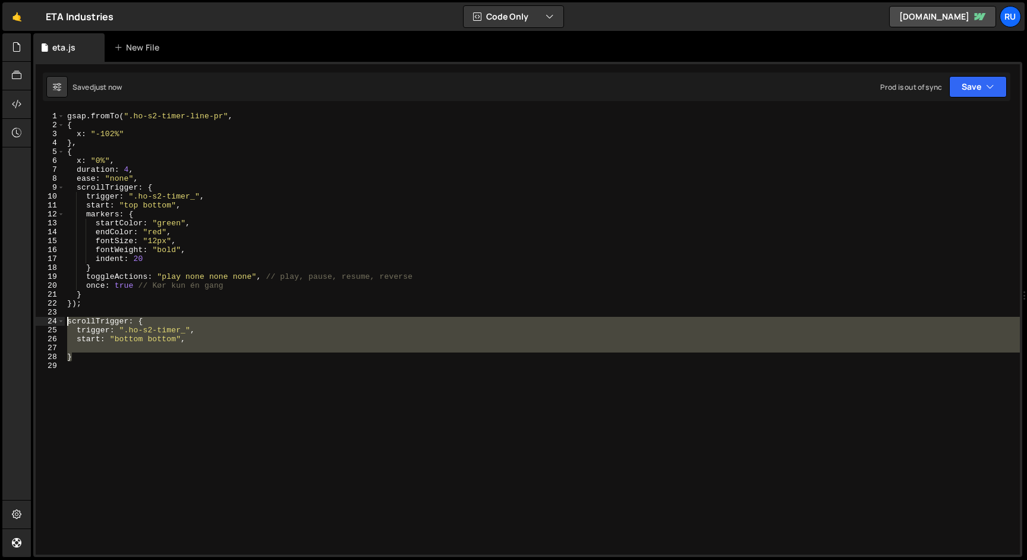
drag, startPoint x: 84, startPoint y: 358, endPoint x: 49, endPoint y: 317, distance: 53.6
click at [49, 317] on div "} 1 2 3 4 5 6 7 8 9 10 11 12 13 14 15 16 17 18 19 20 21 22 23 24 25 26 27 28 29…" at bounding box center [528, 333] width 984 height 443
type textarea "scrollTrigger: { trigger: ".ho-s2-timer_","
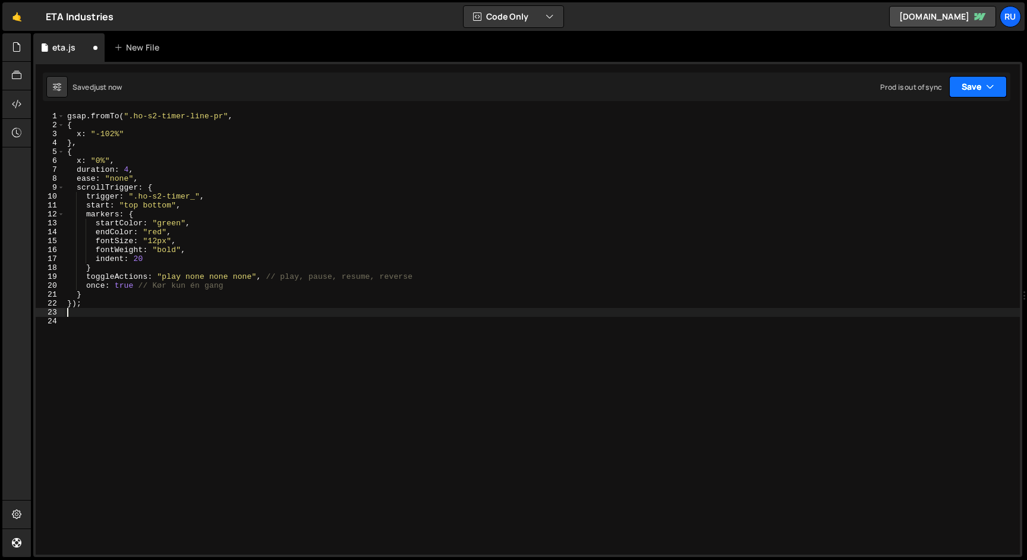
click at [975, 87] on button "Save" at bounding box center [978, 86] width 58 height 21
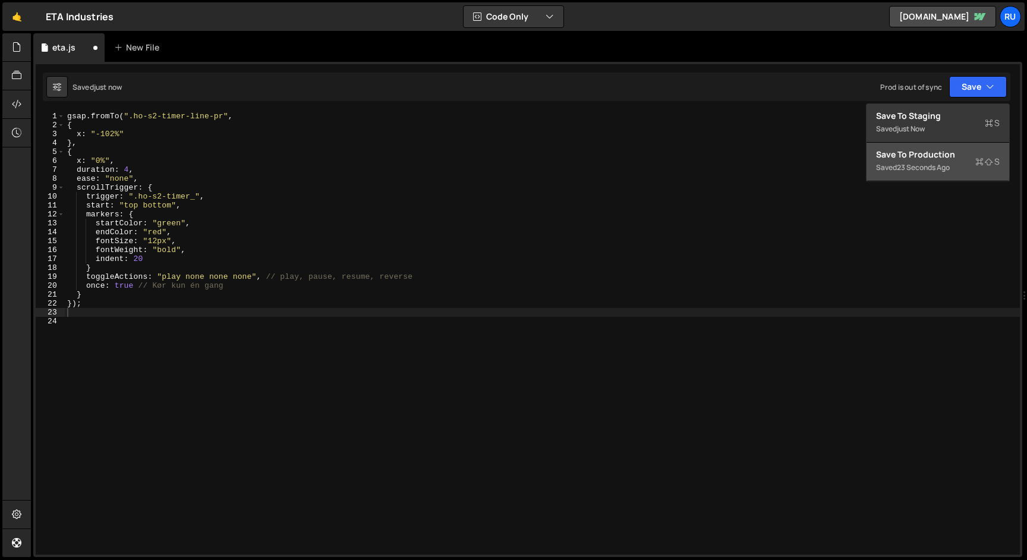
click at [961, 158] on div "Save to Production S" at bounding box center [938, 155] width 124 height 12
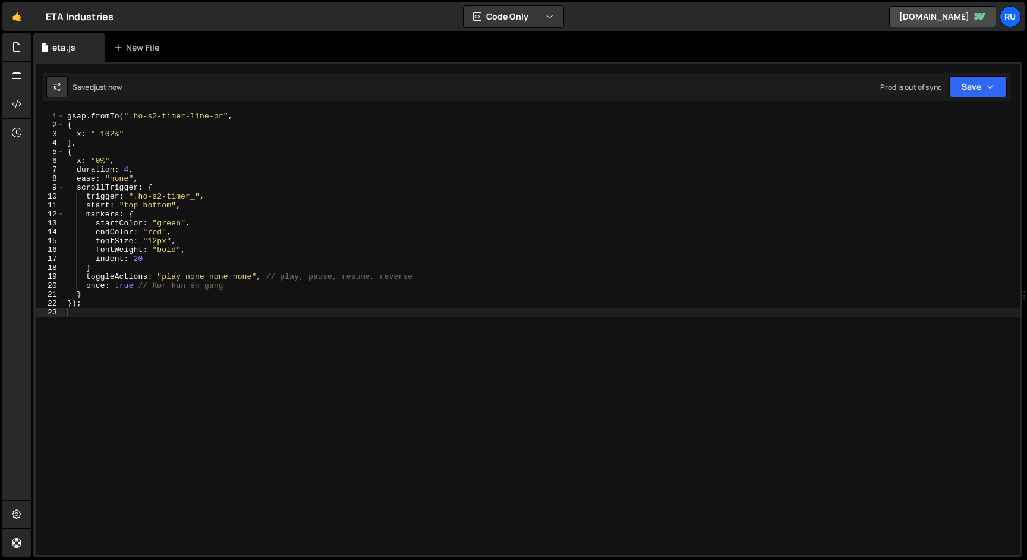
click at [132, 267] on div "gsap . fromTo ( ".ho-s2-timer-line-pr" , { x : "-102%" } , { x : "0%" , duratio…" at bounding box center [542, 342] width 955 height 461
click at [989, 82] on icon "button" at bounding box center [990, 87] width 8 height 12
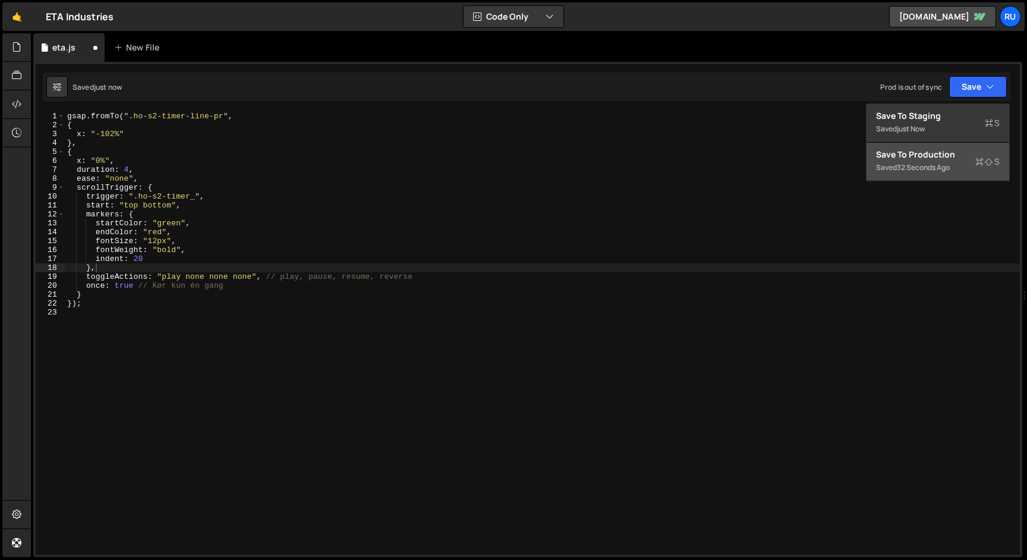
click at [936, 169] on div "32 seconds ago" at bounding box center [923, 167] width 53 height 10
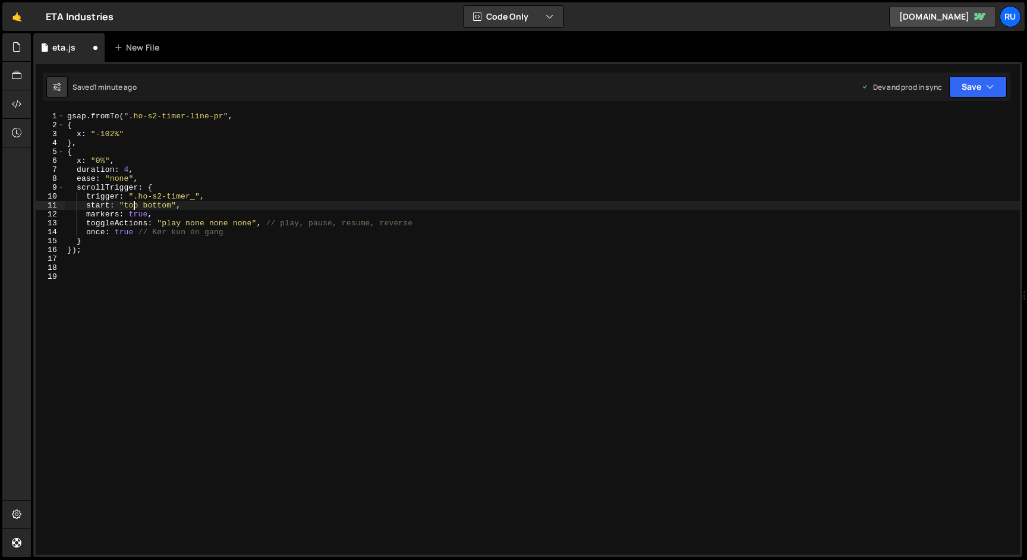
click at [131, 204] on div "gsap . fromTo ( ".ho-s2-timer-line-pr" , { x : "-102%" } , { x : "0%" , duratio…" at bounding box center [542, 342] width 955 height 461
click at [969, 86] on button "Save" at bounding box center [978, 86] width 58 height 21
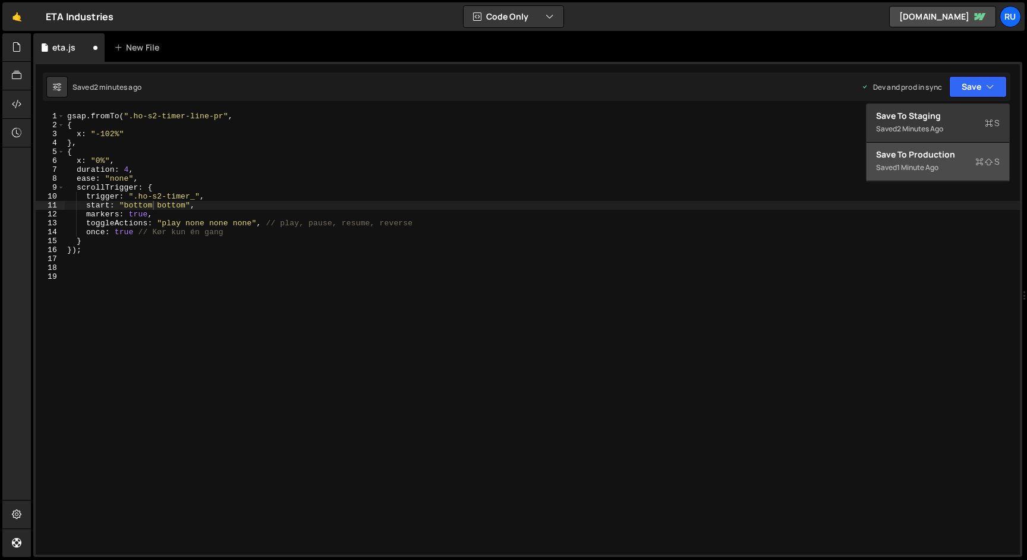
click at [939, 160] on div "Save to Production S" at bounding box center [938, 155] width 124 height 12
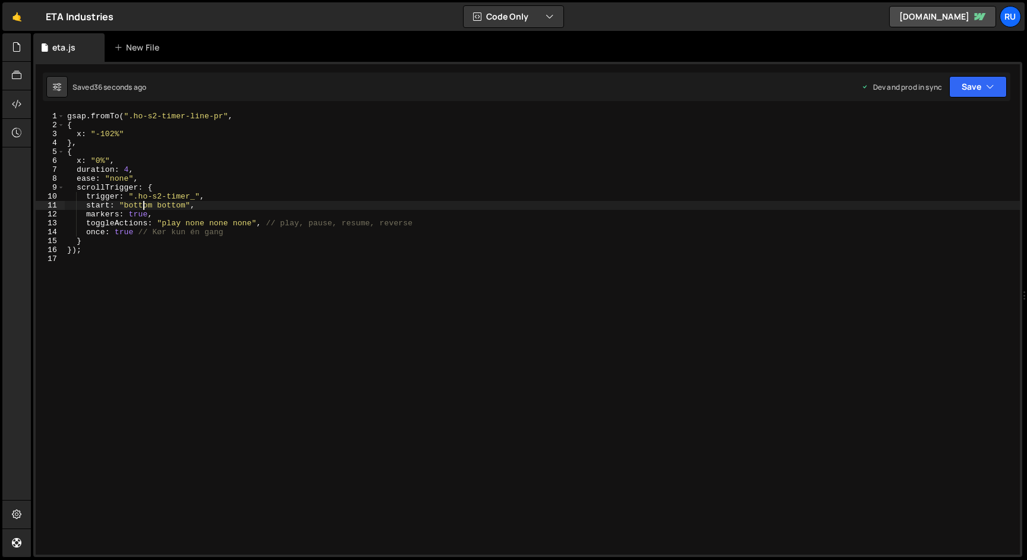
click at [141, 204] on div "gsap . fromTo ( ".ho-s2-timer-line-pr" , { x : "-102%" } , { x : "0%" , duratio…" at bounding box center [542, 342] width 955 height 461
drag, startPoint x: 204, startPoint y: 207, endPoint x: 1, endPoint y: 207, distance: 202.7
click at [1, 207] on div "Hold on a sec... Are you certain you wish to leave this page? Any changes you'v…" at bounding box center [513, 280] width 1027 height 560
click at [172, 203] on div "gsap . fromTo ( ".ho-s2-timer-line-pr" , { x : "-102%" } , { x : "0%" , duratio…" at bounding box center [542, 333] width 955 height 443
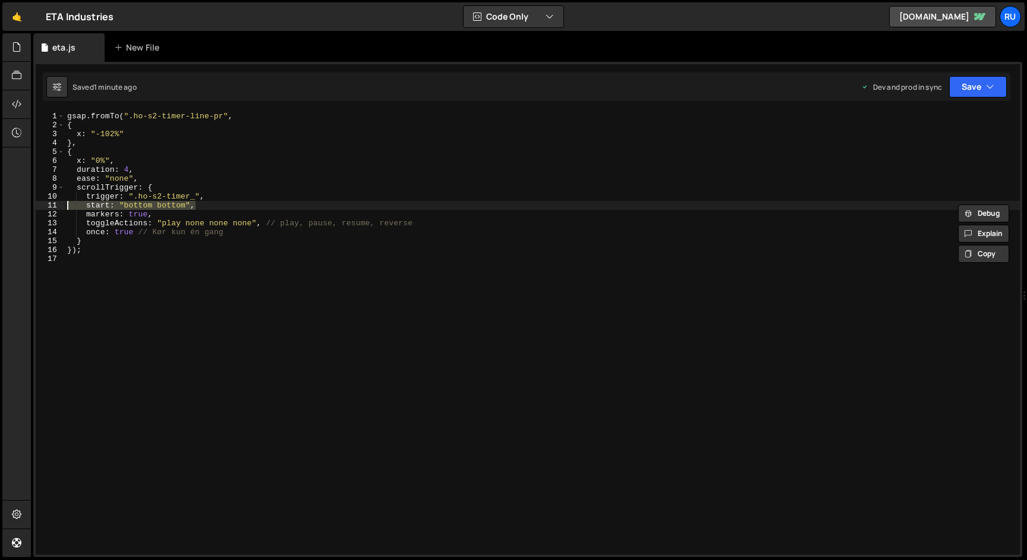
click at [172, 203] on div "gsap . fromTo ( ".ho-s2-timer-line-pr" , { x : "-102%" } , { x : "0%" , duratio…" at bounding box center [542, 342] width 955 height 461
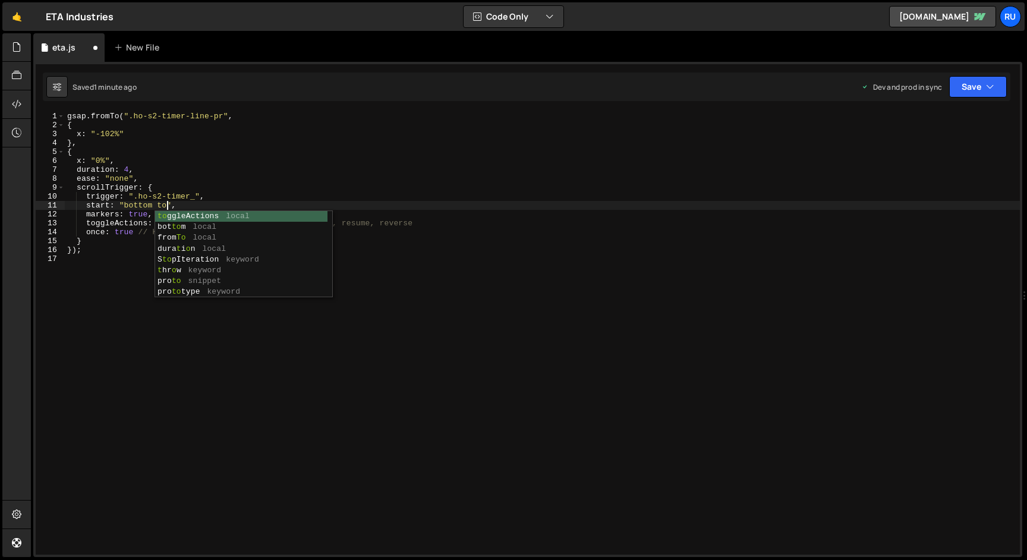
scroll to position [0, 7]
click at [978, 87] on button "Save" at bounding box center [978, 86] width 58 height 21
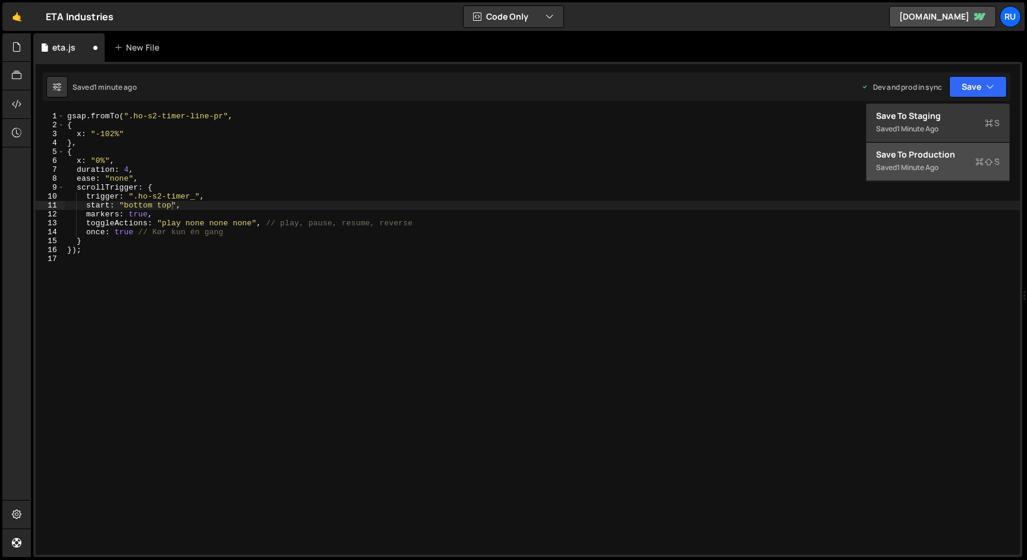
click at [958, 160] on div "Save to Production S" at bounding box center [938, 155] width 124 height 12
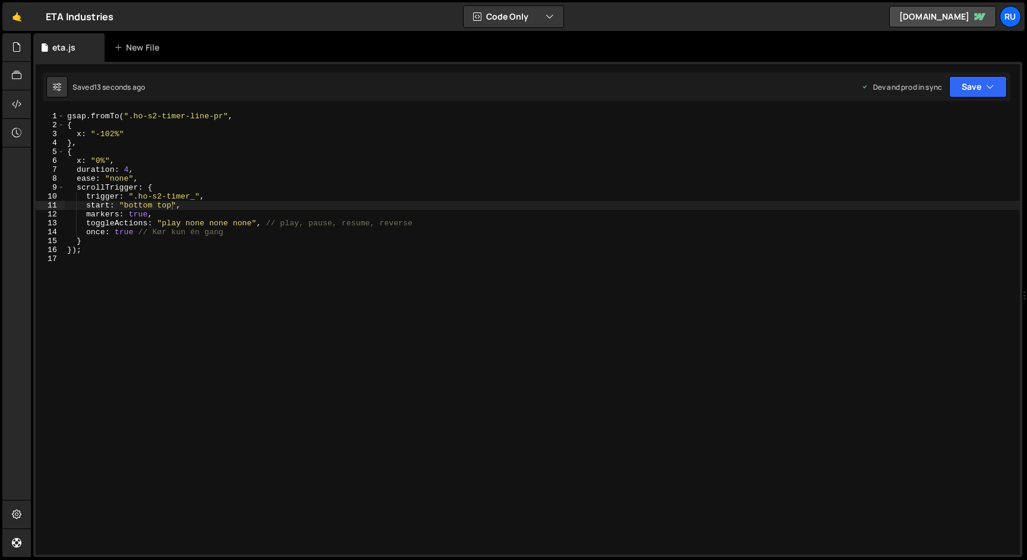
click at [163, 207] on div "gsap . fromTo ( ".ho-s2-timer-line-pr" , { x : "-102%" } , { x : "0%" , duratio…" at bounding box center [542, 342] width 955 height 461
click at [128, 206] on div "gsap . fromTo ( ".ho-s2-timer-line-pr" , { x : "-102%" } , { x : "0%" , duratio…" at bounding box center [542, 342] width 955 height 461
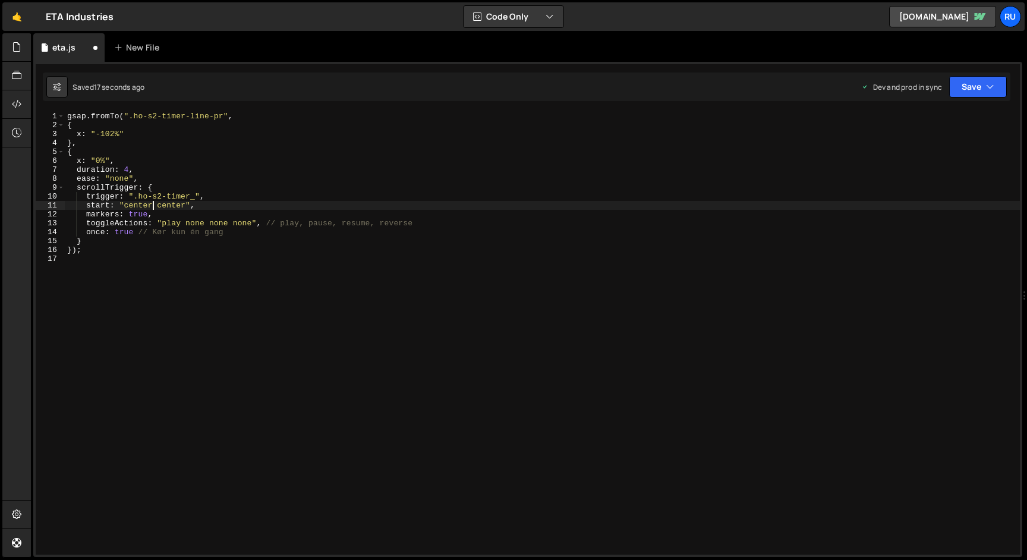
click at [984, 99] on div "Saved 17 seconds ago Dev and prod in sync Upgrade to Edit Save Save to Staging …" at bounding box center [527, 87] width 968 height 29
click at [982, 97] on div "Saved 17 seconds ago Dev and prod in sync Upgrade to Edit Save Save to Staging …" at bounding box center [527, 87] width 968 height 29
click at [968, 86] on button "Save" at bounding box center [978, 86] width 58 height 21
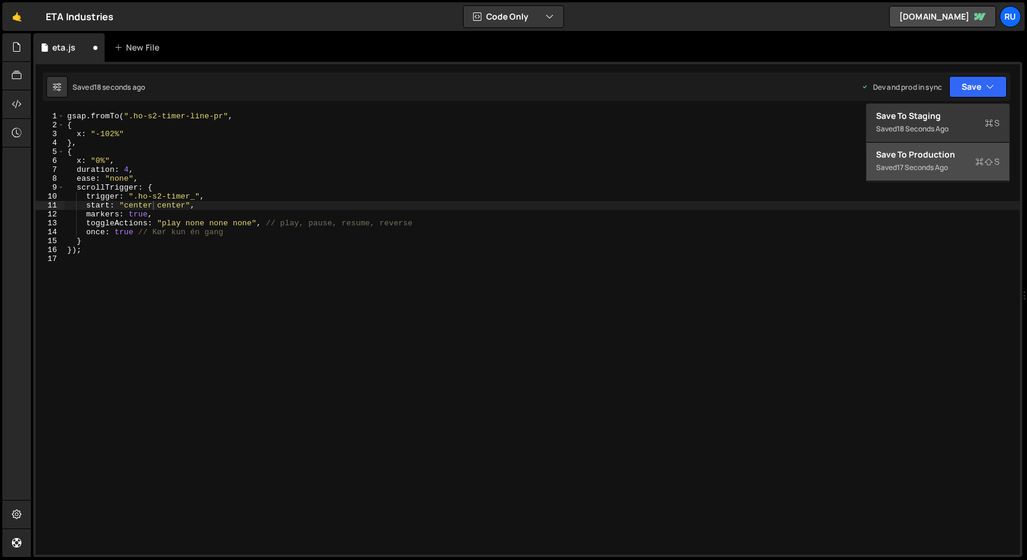
click at [963, 144] on button "Save to Production S Saved 17 seconds ago" at bounding box center [938, 162] width 143 height 39
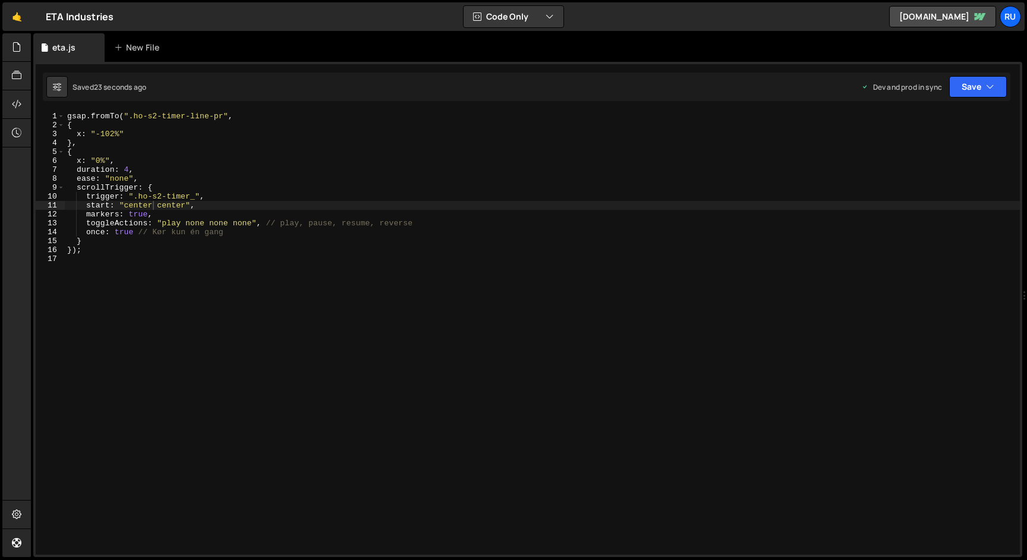
click at [138, 205] on div "gsap . fromTo ( ".ho-s2-timer-line-pr" , { x : "-102%" } , { x : "0%" , duratio…" at bounding box center [542, 342] width 955 height 461
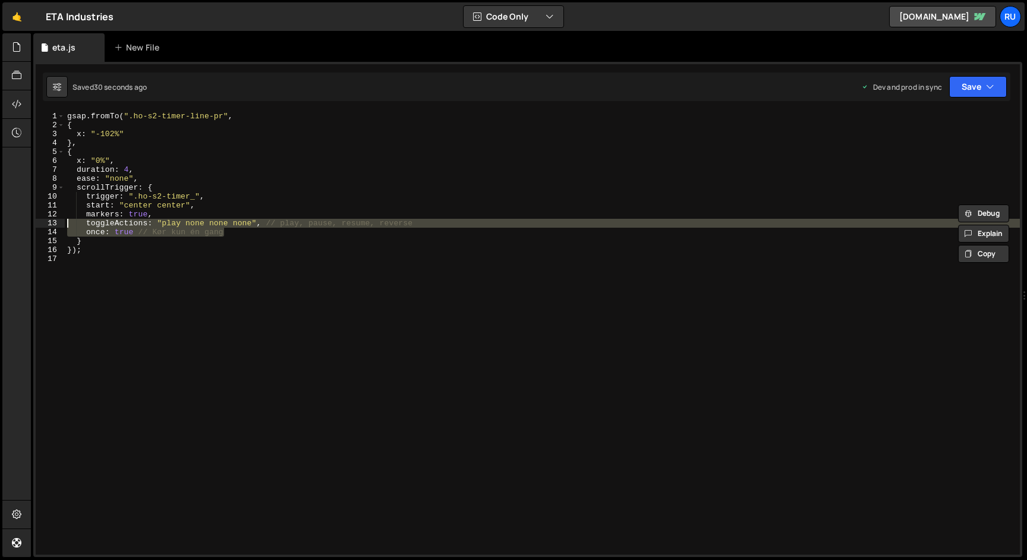
drag, startPoint x: 247, startPoint y: 233, endPoint x: 51, endPoint y: 223, distance: 195.8
click at [51, 223] on div "start: "center center", 1 2 3 4 5 6 7 8 9 10 11 12 13 14 15 16 17 gsap . fromTo…" at bounding box center [528, 333] width 984 height 443
type textarea "toggleActions: "play none none none", // play, pause, resume, reverse once: tru…"
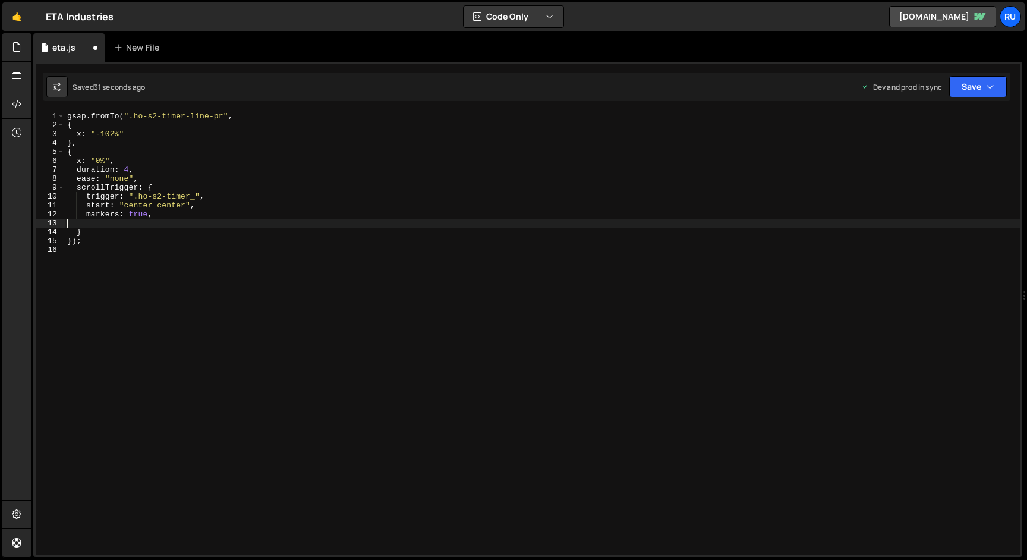
scroll to position [0, 0]
click at [970, 78] on button "Save" at bounding box center [978, 86] width 58 height 21
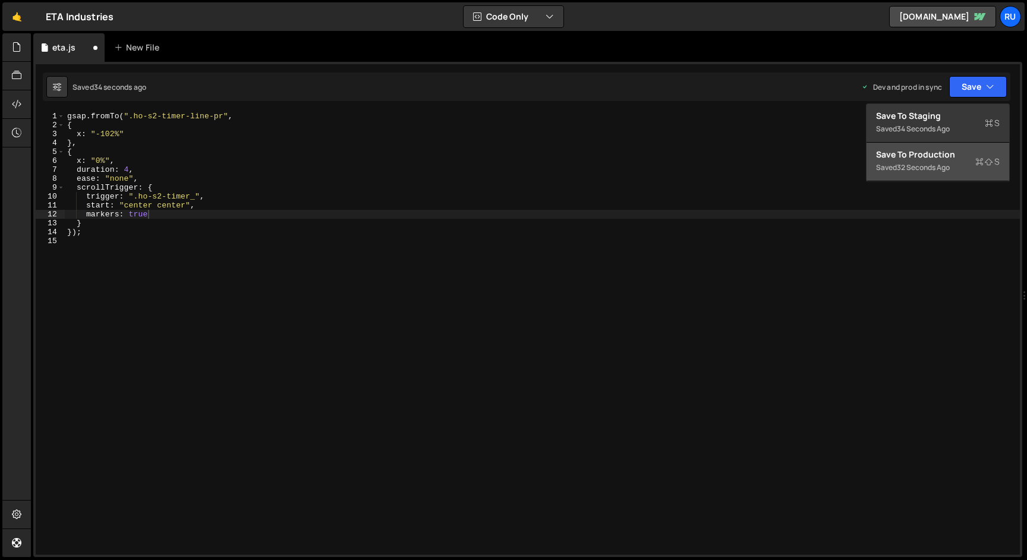
click at [959, 158] on div "Save to Production S" at bounding box center [938, 155] width 124 height 12
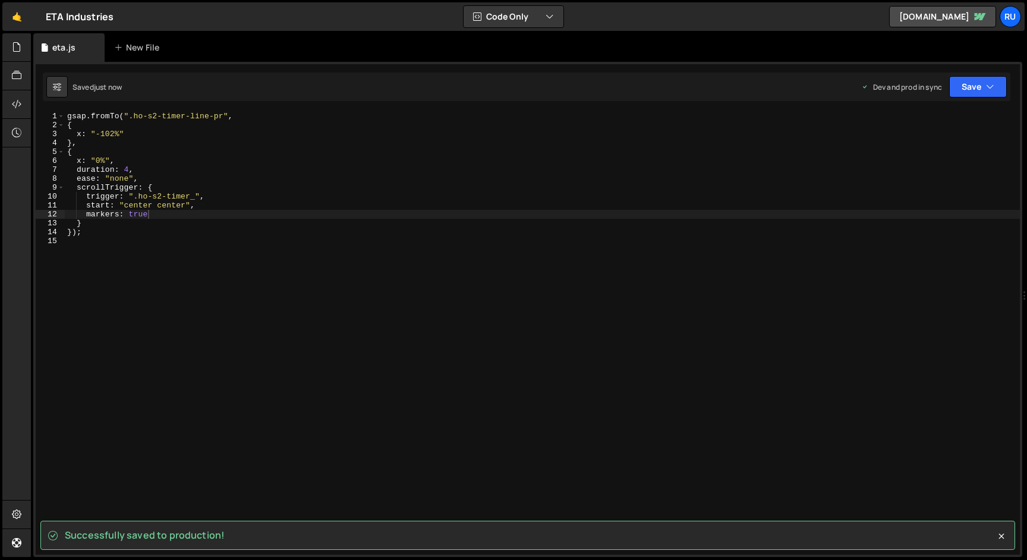
click at [141, 204] on div "gsap . fromTo ( ".ho-s2-timer-line-pr" , { x : "-102%" } , { x : "0%" , duratio…" at bounding box center [542, 342] width 955 height 461
click at [974, 87] on button "Save" at bounding box center [978, 86] width 58 height 21
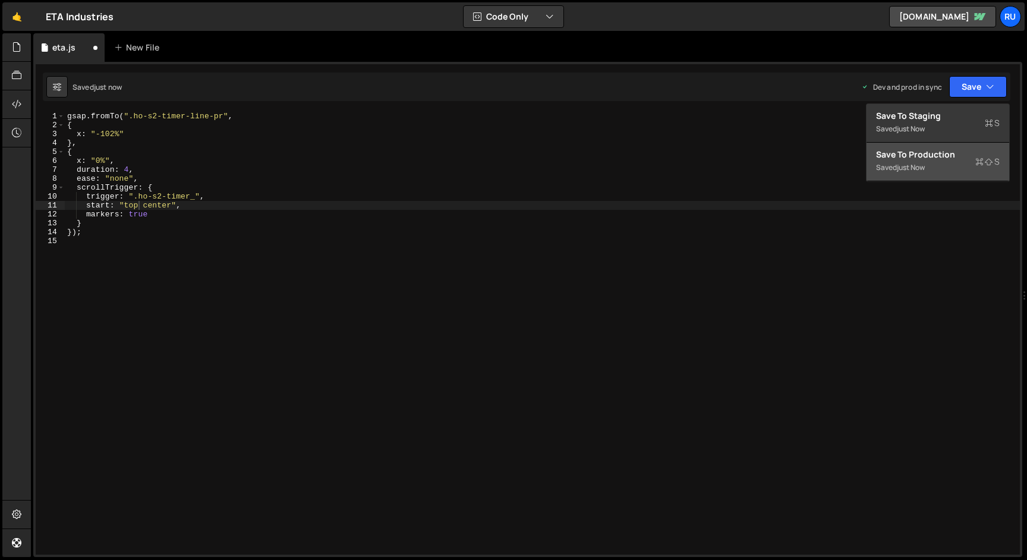
click at [946, 175] on button "Save to Production S Saved just now" at bounding box center [938, 162] width 143 height 39
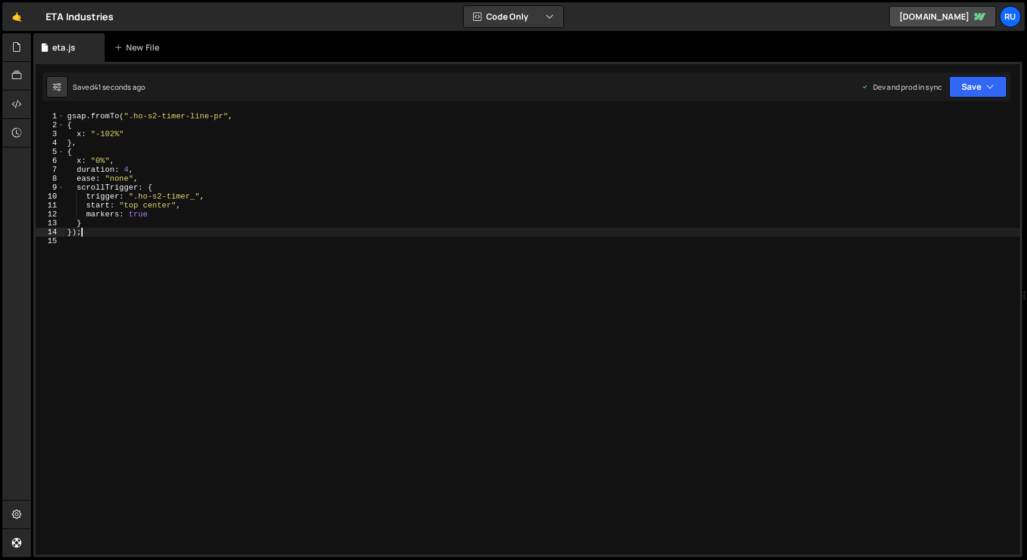
scroll to position [0, 1]
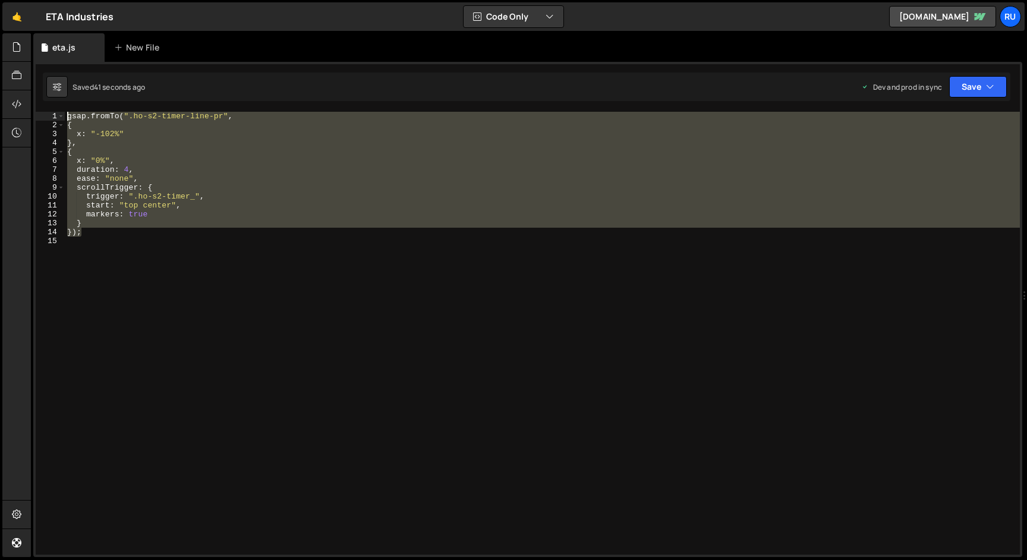
drag, startPoint x: 94, startPoint y: 235, endPoint x: 36, endPoint y: 87, distance: 159.1
click at [36, 87] on div "}); 1 2 3 4 5 gsap . to ( ".ho-s2-timer-line-pr" , { x : "0%" , duration : 4 , …" at bounding box center [527, 309] width 989 height 495
click at [130, 170] on div "gsap . fromTo ( ".ho-s2-timer-line-pr" , { x : "-102%" } , { x : "0%" , duratio…" at bounding box center [542, 333] width 955 height 443
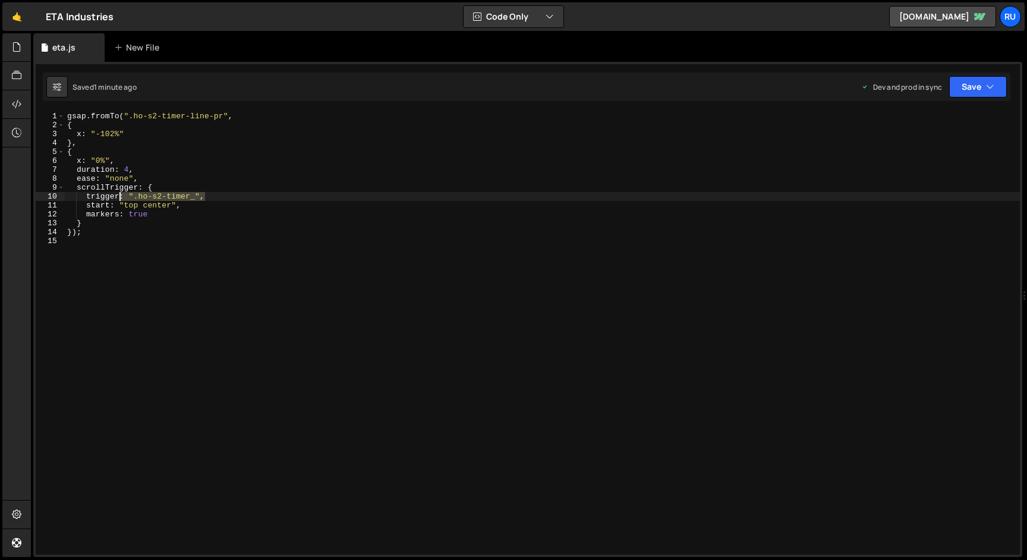
drag, startPoint x: 217, startPoint y: 198, endPoint x: 0, endPoint y: 198, distance: 217.0
click at [0, 198] on div "Hold on a sec... Are you certain you wish to leave this page? Any changes you'v…" at bounding box center [513, 280] width 1027 height 560
paste textarea "trigger: ".section-timer"
click at [193, 198] on div "gsap . fromTo ( ".ho-s2-timer-line-pr" , { x : "-102%" } , { x : "0%" , duratio…" at bounding box center [542, 342] width 955 height 461
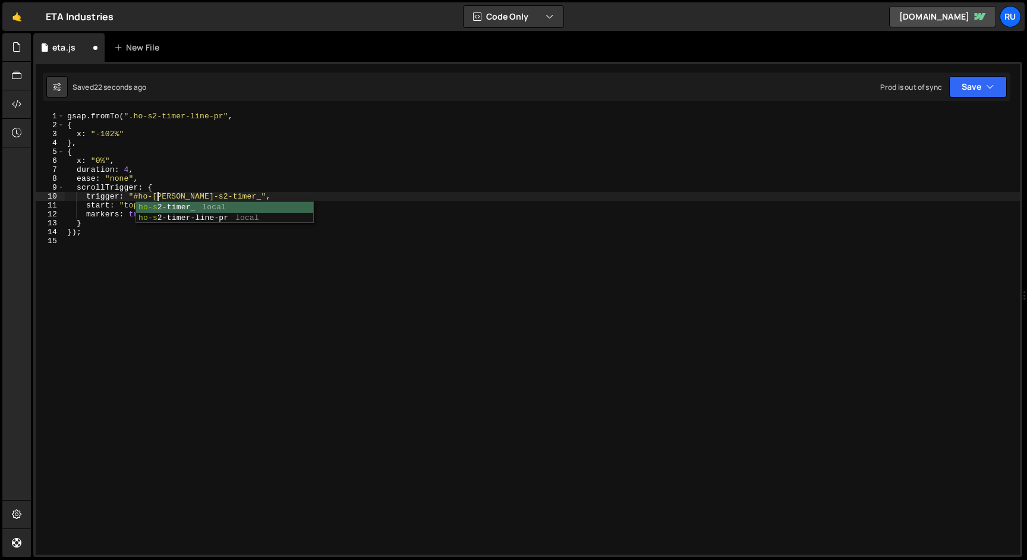
scroll to position [0, 7]
click at [490, 196] on div "gsap . fromTo ( ".ho-s2-timer-line-pr" , { x : "-102%" } , { x : "0%" , duratio…" at bounding box center [542, 342] width 955 height 461
drag, startPoint x: 278, startPoint y: 198, endPoint x: 15, endPoint y: 198, distance: 262.7
click at [15, 198] on div "Hold on a sec... Are you certain you wish to leave this page? Any changes you'v…" at bounding box center [513, 280] width 1027 height 560
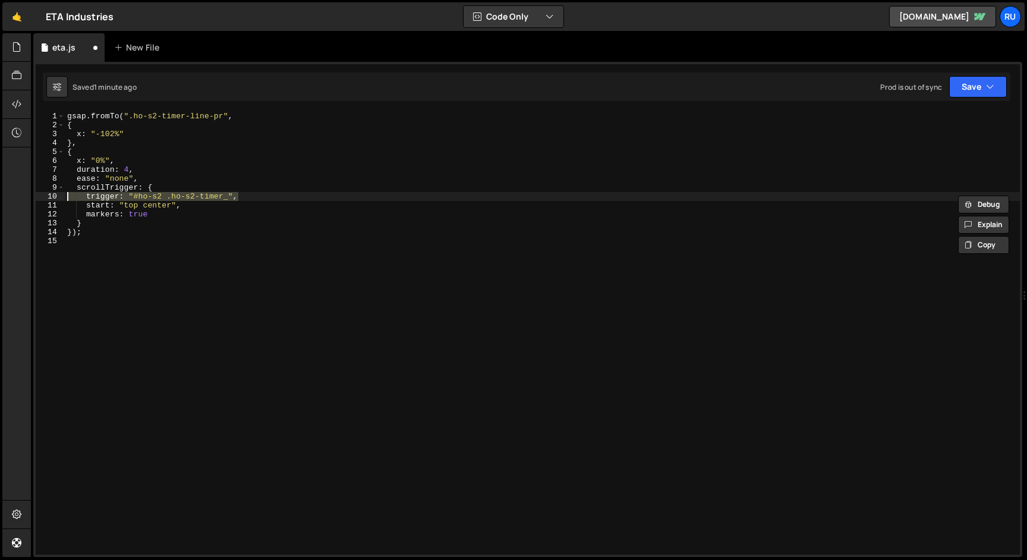
paste textarea "trigger: "#ho-s2 .ho-s2-timer_", //"
click at [975, 76] on button "Save" at bounding box center [978, 86] width 58 height 21
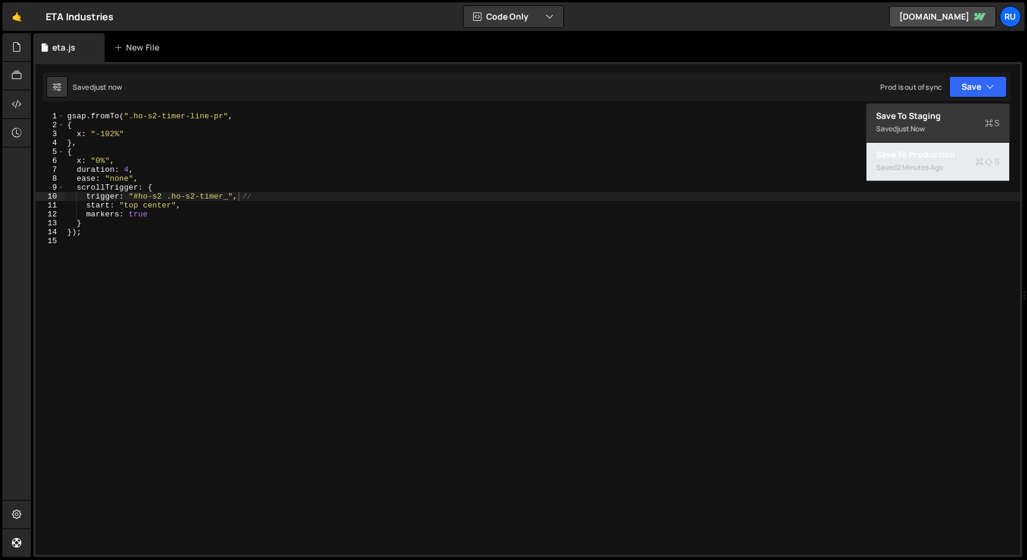
click at [958, 166] on div "Saved 2 minutes ago" at bounding box center [938, 167] width 124 height 14
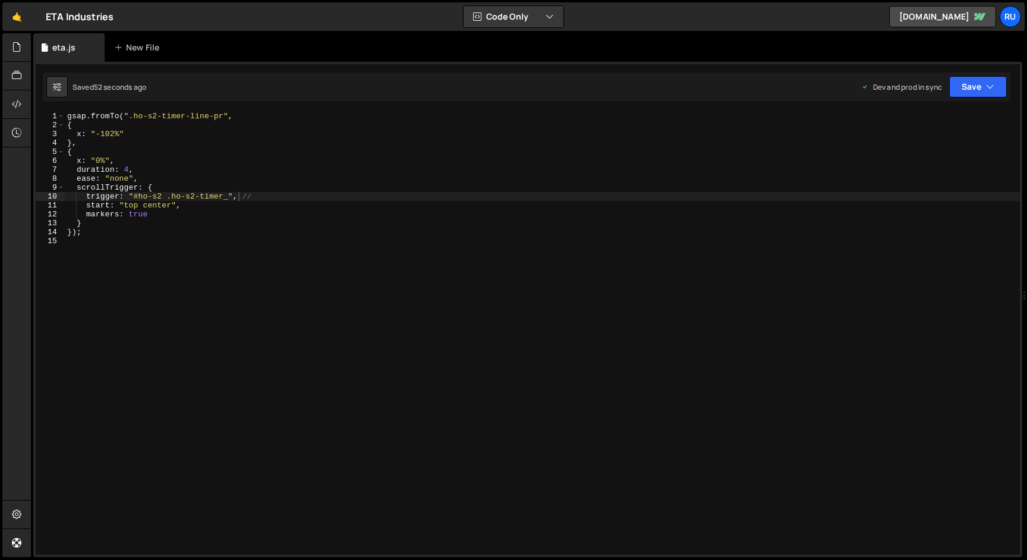
click at [302, 225] on div "gsap . fromTo ( ".ho-s2-timer-line-pr" , { x : "-102%" } , { x : "0%" , duratio…" at bounding box center [542, 342] width 955 height 461
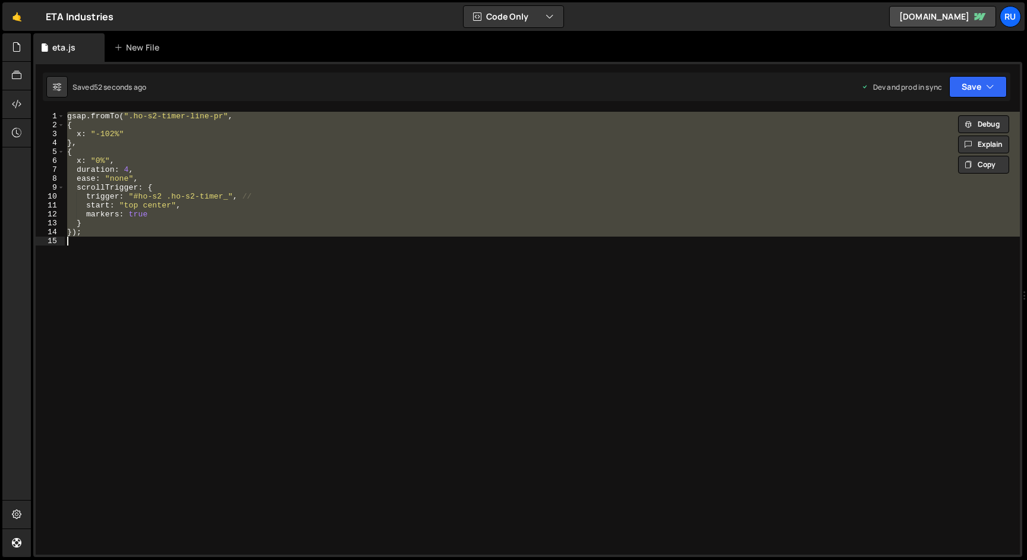
paste textarea ");"
type textarea ");"
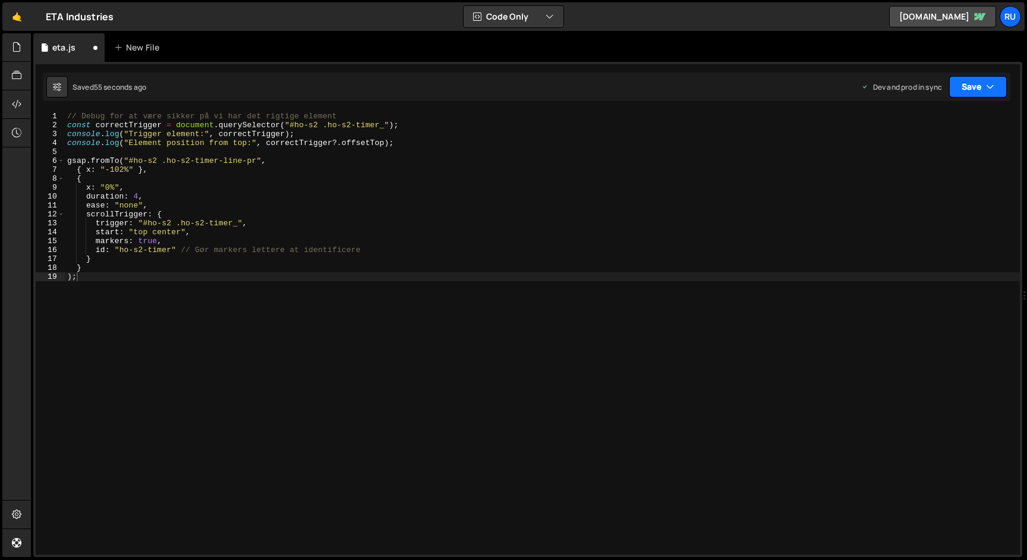
click at [968, 83] on button "Save" at bounding box center [978, 86] width 58 height 21
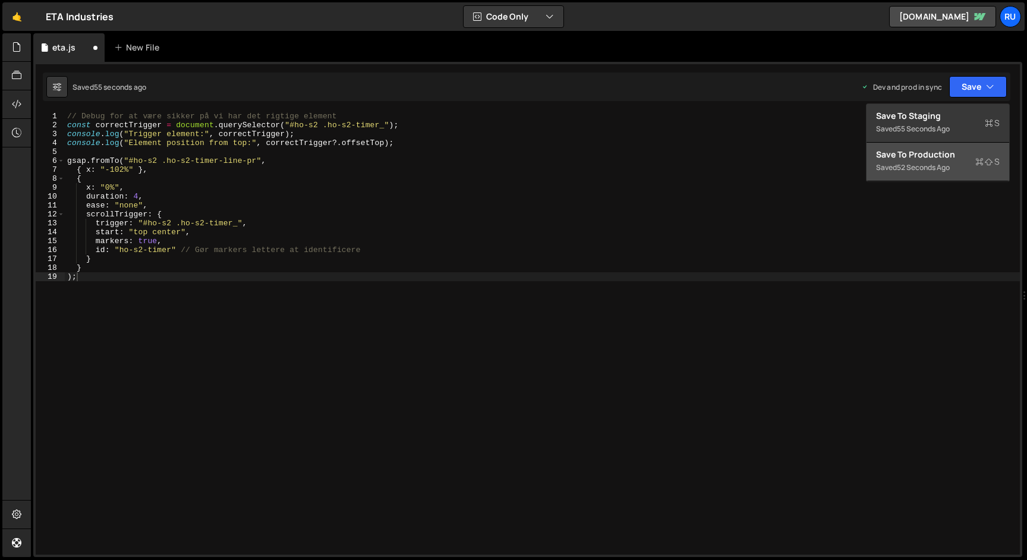
click at [909, 157] on div "Save to Production S" at bounding box center [938, 155] width 124 height 12
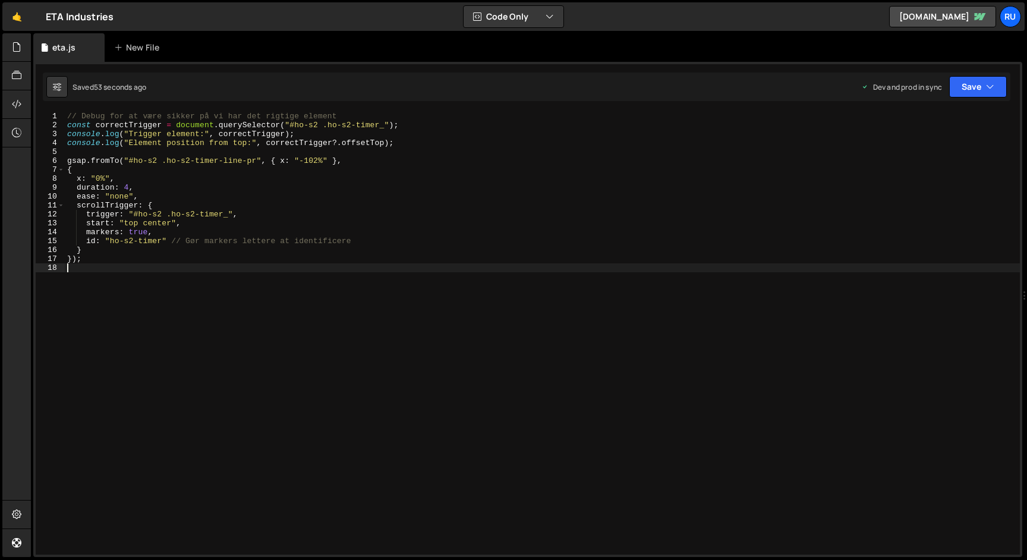
click at [275, 289] on div "// Debug for at være sikker på vi har det rigtige element const correctTrigger …" at bounding box center [542, 342] width 955 height 461
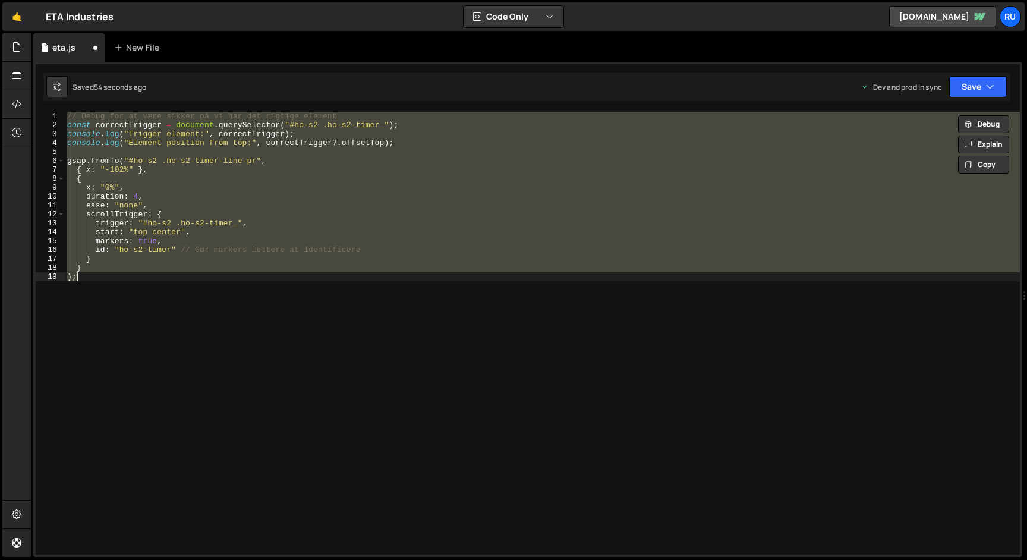
type textarea "});"
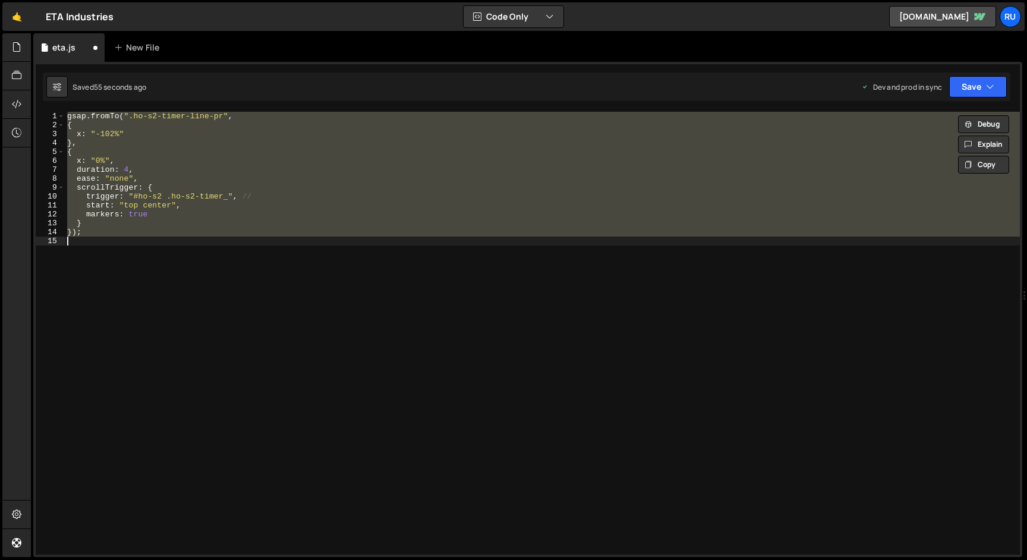
click at [243, 279] on div "gsap . fromTo ( ".ho-s2-timer-line-pr" , { x : "-102%" } , { x : "0%" , duratio…" at bounding box center [542, 333] width 955 height 443
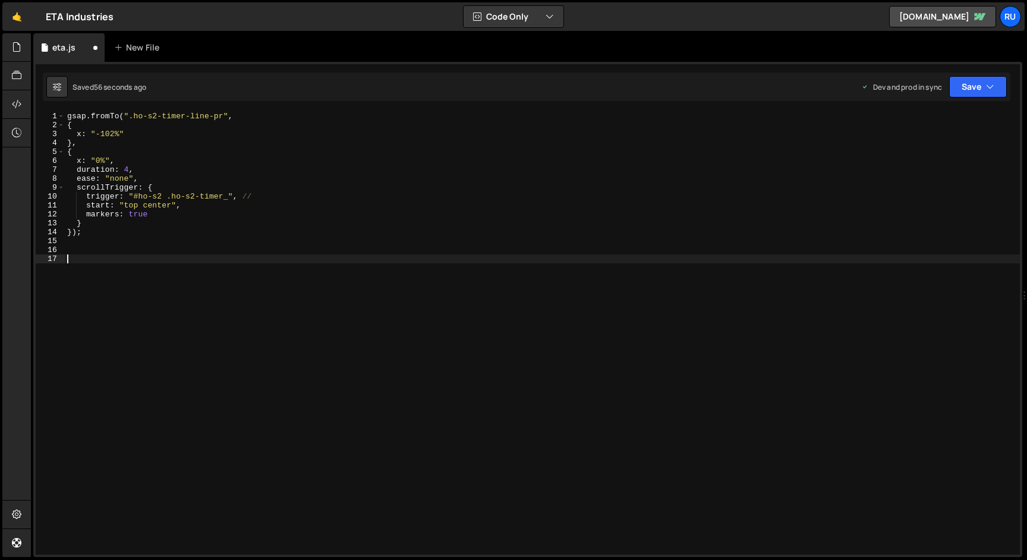
paste textarea "}"
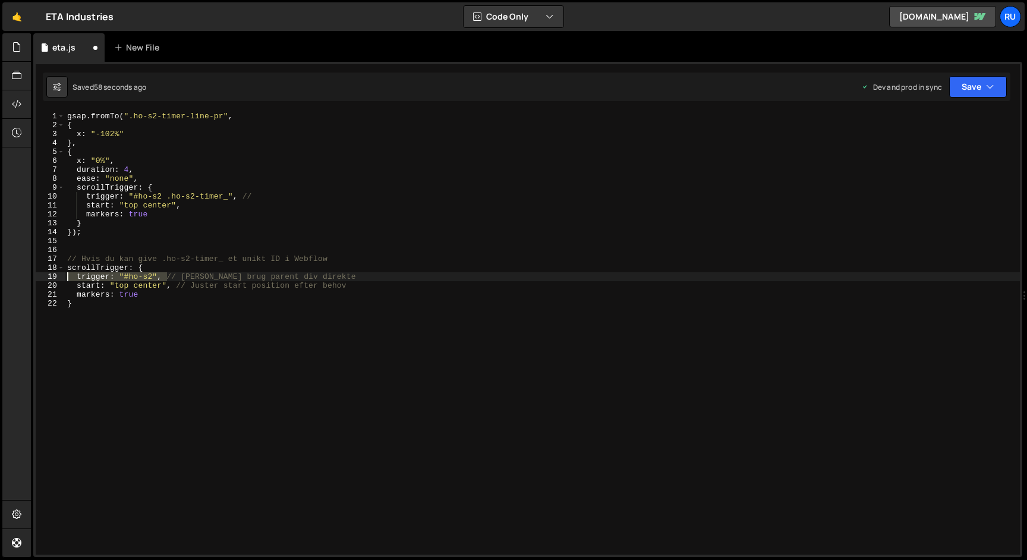
drag, startPoint x: 167, startPoint y: 279, endPoint x: 62, endPoint y: 279, distance: 104.6
click at [62, 279] on div "} 1 2 3 4 5 6 7 8 9 10 11 12 13 14 15 16 17 18 19 20 21 22 gsap . fromTo ( ".ho…" at bounding box center [528, 333] width 984 height 443
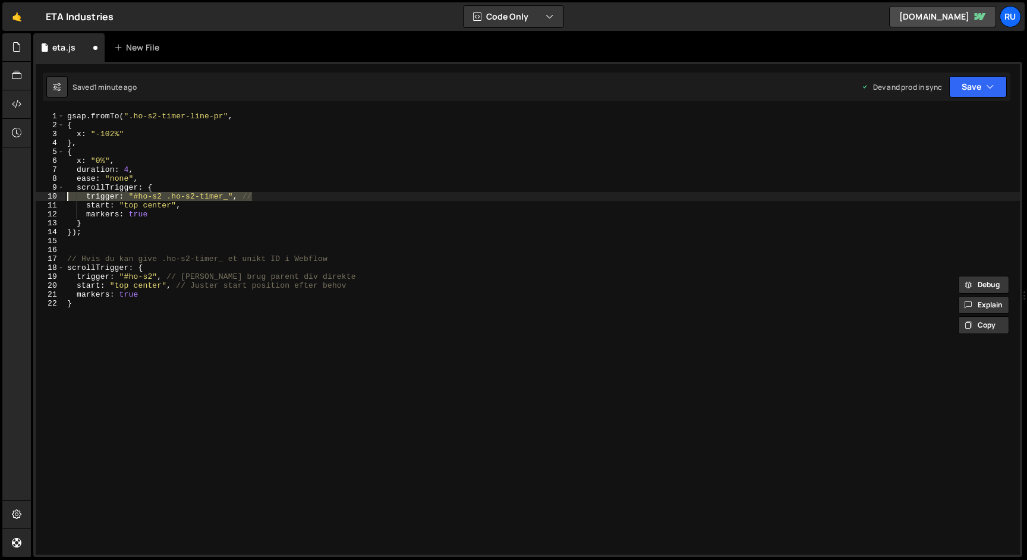
drag, startPoint x: 261, startPoint y: 197, endPoint x: 0, endPoint y: 197, distance: 260.9
click at [0, 197] on div "Hold on a sec... Are you certain you wish to leave this page? Any changes you'v…" at bounding box center [513, 280] width 1027 height 560
paste textarea "trigger: "#ho-s2","
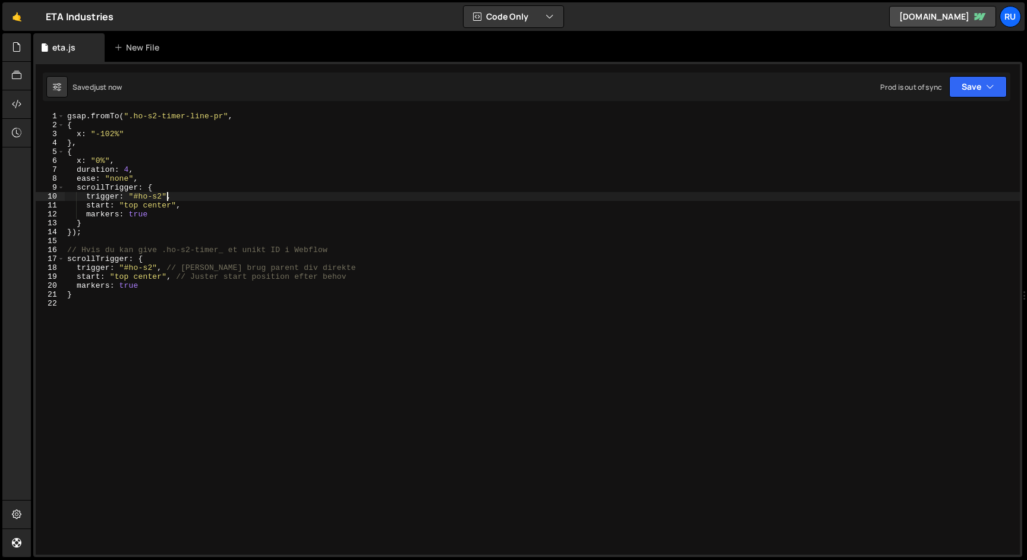
click at [153, 208] on div "gsap . fromTo ( ".ho-s2-timer-line-pr" , { x : "-102%" } , { x : "0%" , duratio…" at bounding box center [542, 342] width 955 height 461
click at [133, 206] on div "gsap . fromTo ( ".ho-s2-timer-line-pr" , { x : "-102%" } , { x : "0%" , duratio…" at bounding box center [542, 342] width 955 height 461
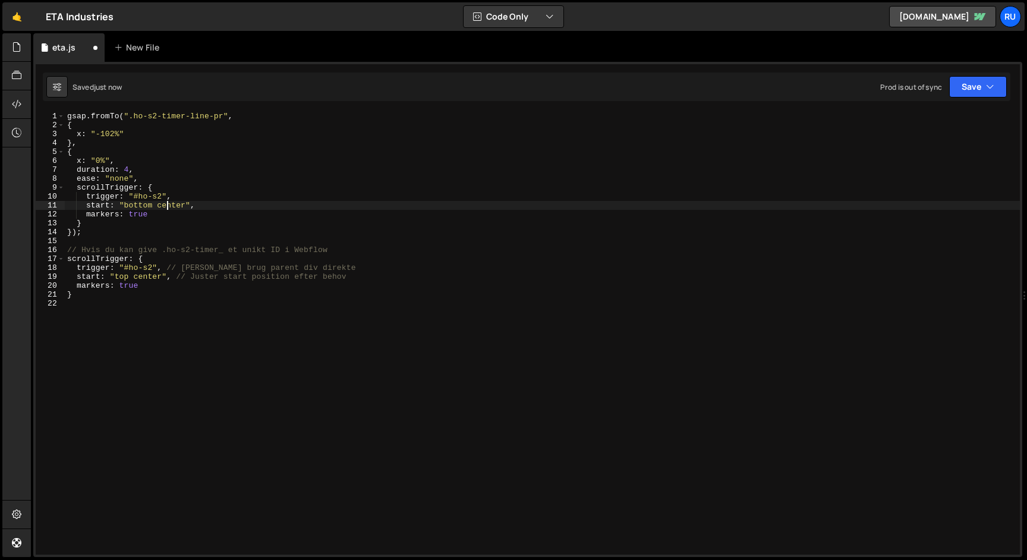
click at [166, 205] on div "gsap . fromTo ( ".ho-s2-timer-line-pr" , { x : "-102%" } , { x : "0%" , duratio…" at bounding box center [542, 342] width 955 height 461
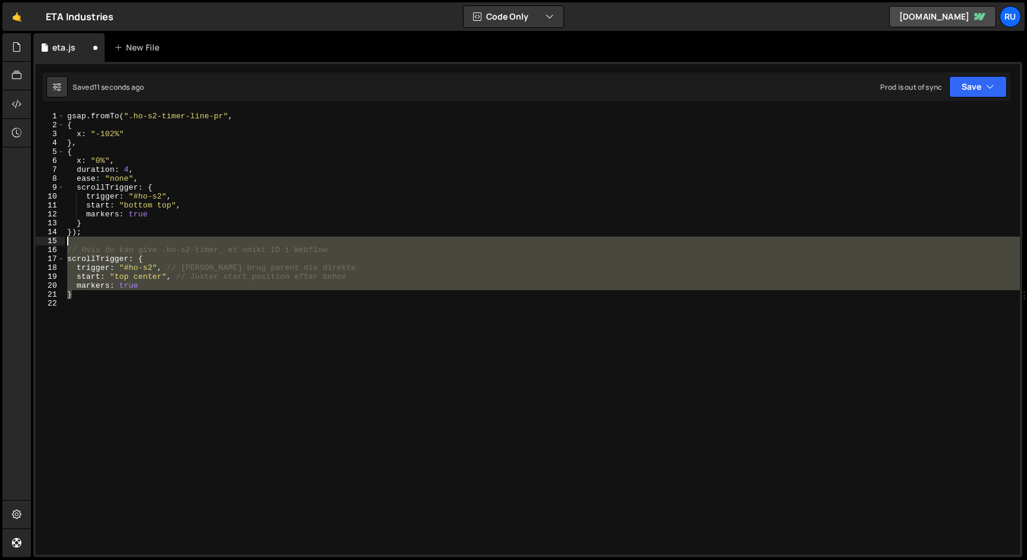
drag, startPoint x: 140, startPoint y: 297, endPoint x: 23, endPoint y: 245, distance: 127.8
click at [23, 245] on div "Hold on a sec... Are you certain you wish to leave this page? Any changes you'v…" at bounding box center [513, 280] width 1027 height 560
type textarea "// Hvis du kan give .ho-s2-timer_ et unikt ID i Webflow scrollTrigger: {"
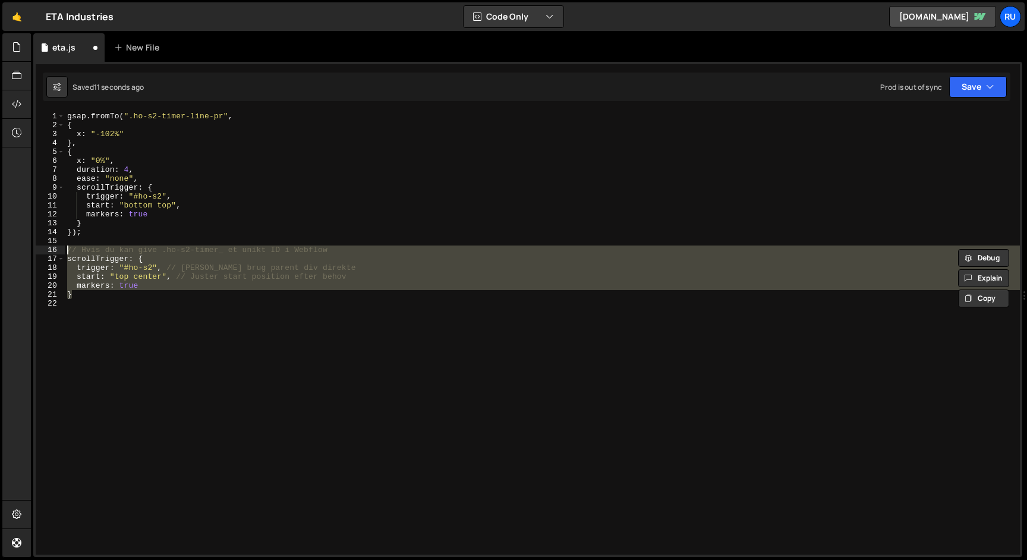
scroll to position [0, 0]
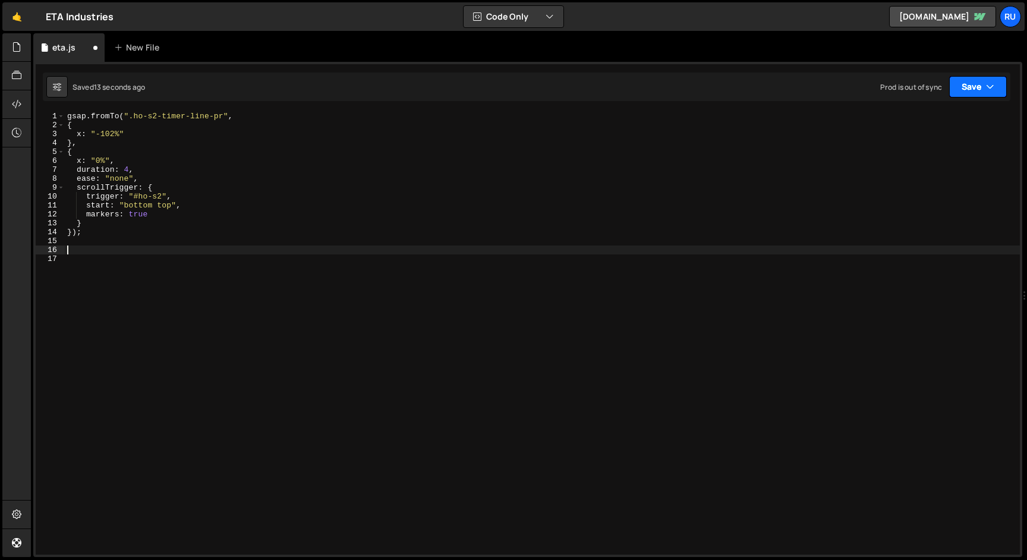
click at [969, 88] on button "Save" at bounding box center [978, 86] width 58 height 21
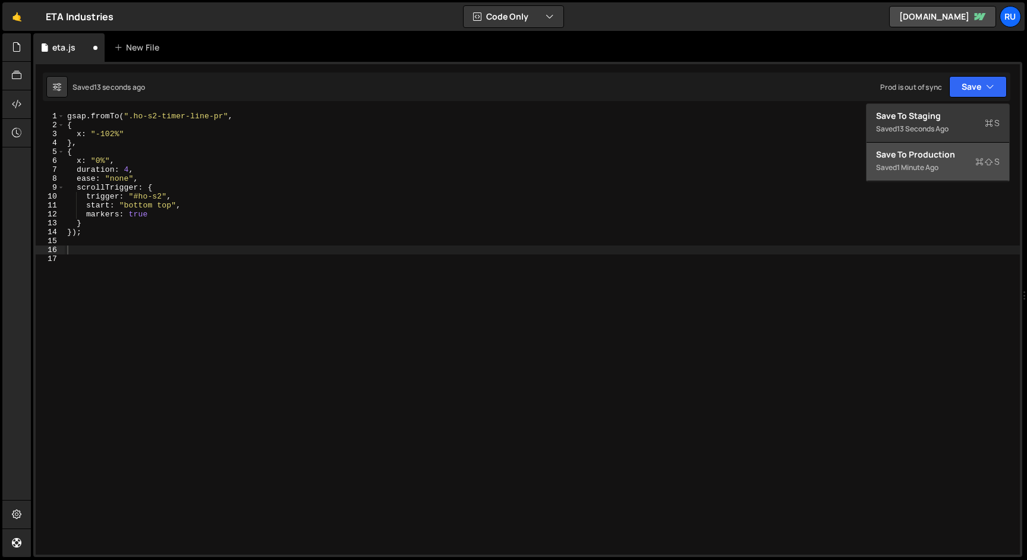
click at [939, 166] on div "1 minute ago" at bounding box center [918, 167] width 42 height 10
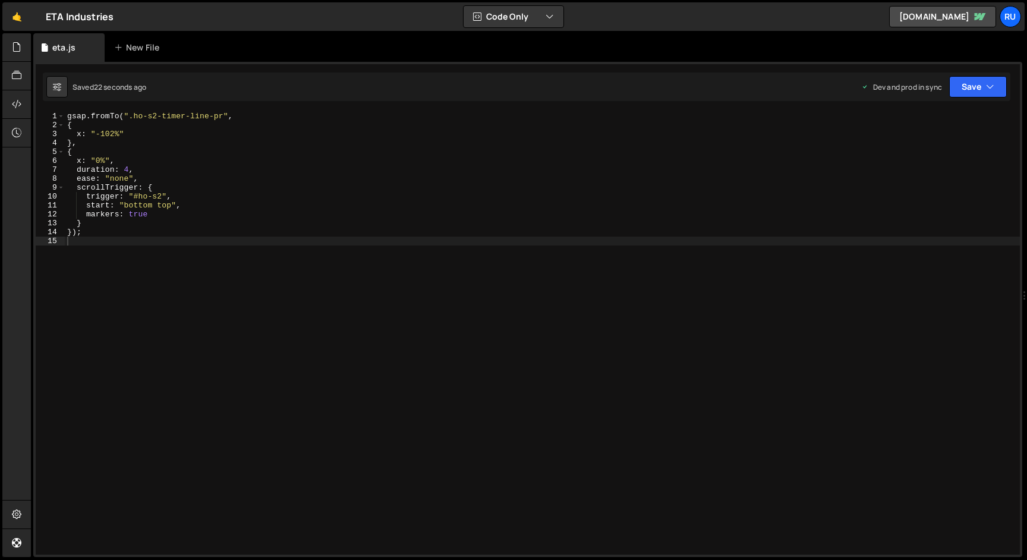
click at [163, 207] on div "gsap . fromTo ( ".ho-s2-timer-line-pr" , { x : "-102%" } , { x : "0%" , duratio…" at bounding box center [542, 342] width 955 height 461
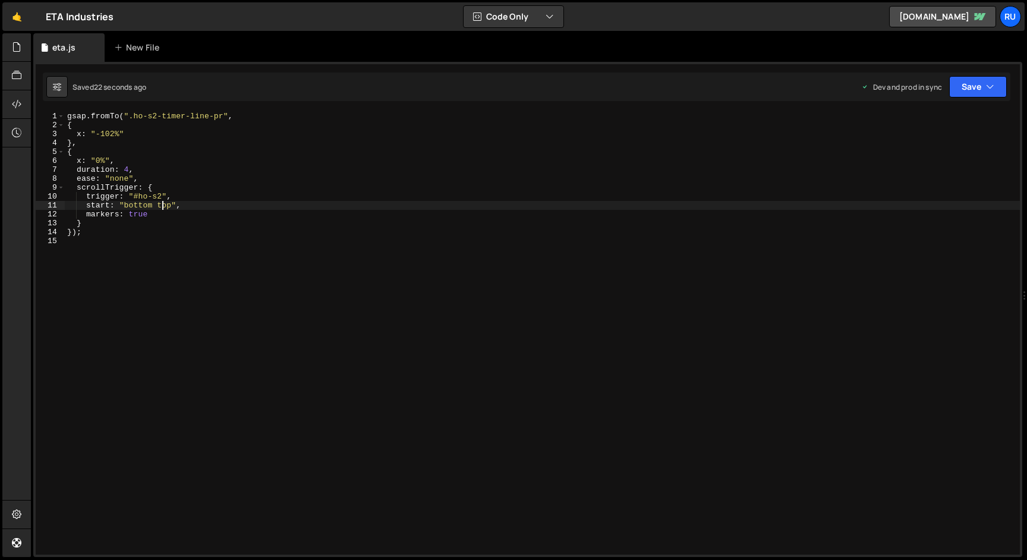
click at [163, 207] on div "gsap . fromTo ( ".ho-s2-timer-line-pr" , { x : "-102%" } , { x : "0%" , duratio…" at bounding box center [542, 342] width 955 height 461
click at [135, 205] on div "gsap . fromTo ( ".ho-s2-timer-line-pr" , { x : "-102%" } , { x : "0%" , duratio…" at bounding box center [542, 342] width 955 height 461
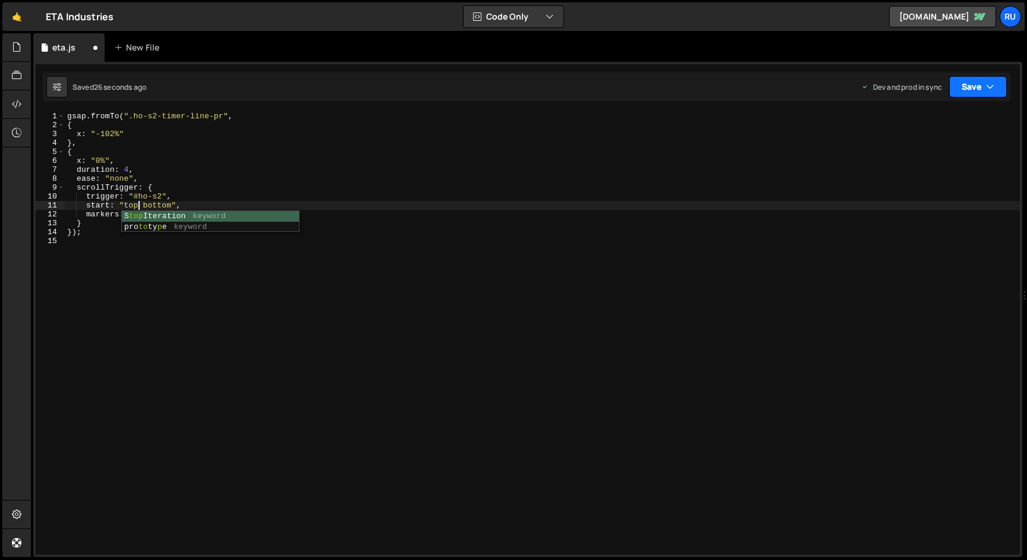
click at [975, 96] on button "Save" at bounding box center [978, 86] width 58 height 21
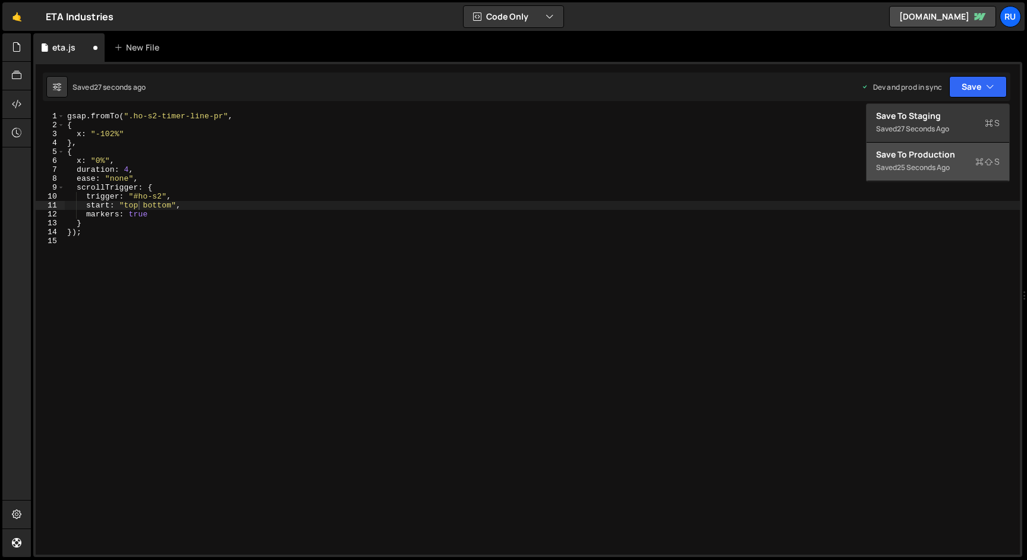
click at [942, 156] on div "Save to Production S" at bounding box center [938, 155] width 124 height 12
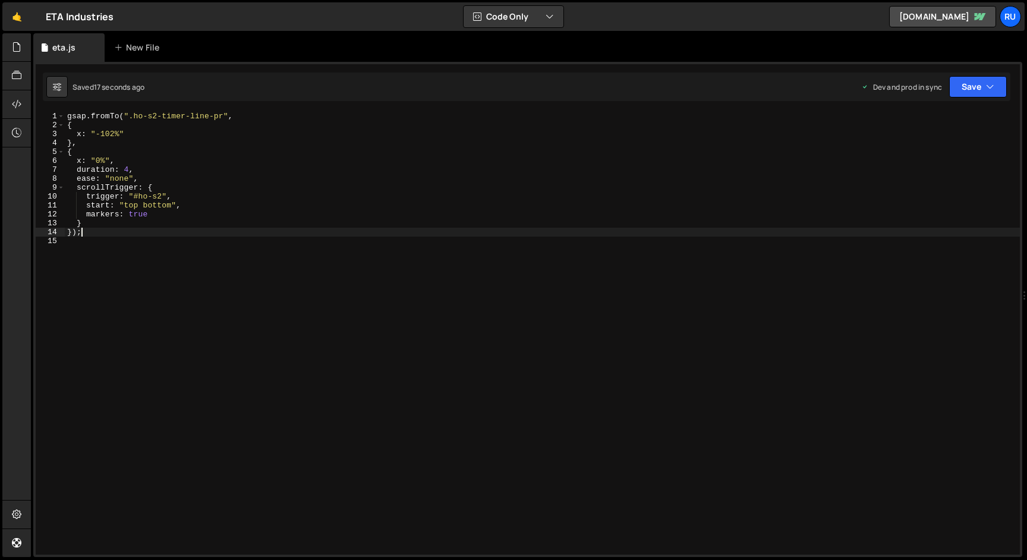
scroll to position [0, 1]
click at [169, 234] on div "gsap . fromTo ( ".ho-s2-timer-line-pr" , { x : "-102%" } , { x : "0%" , duratio…" at bounding box center [542, 342] width 955 height 461
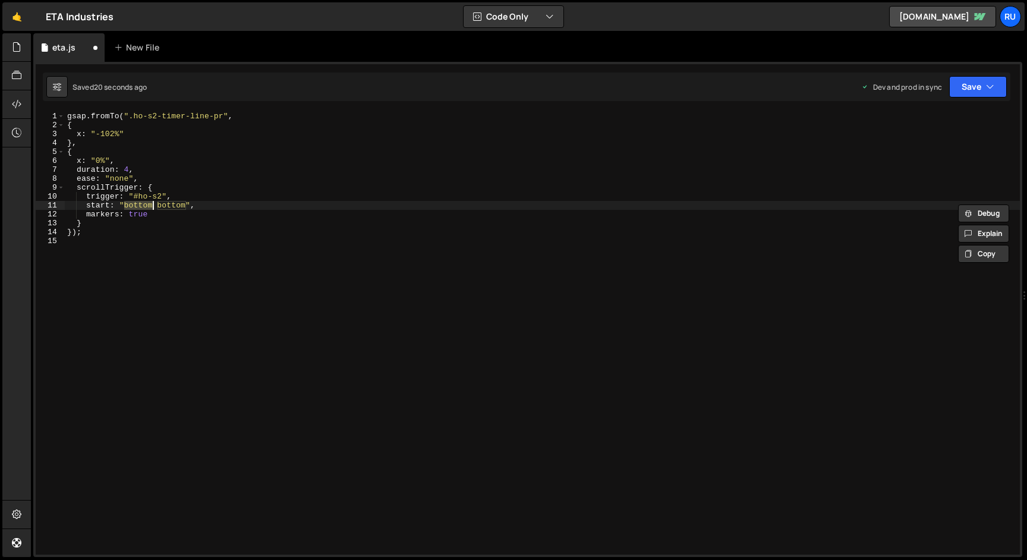
type textarea "start: "bottom top","
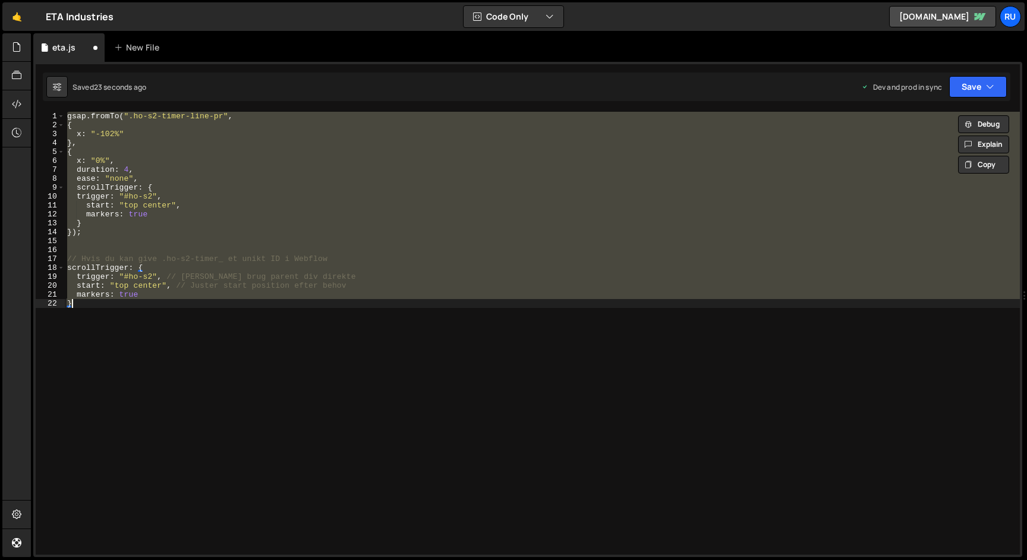
type textarea "trigger: "#ho-s2 .ho-s2-timer_", //"
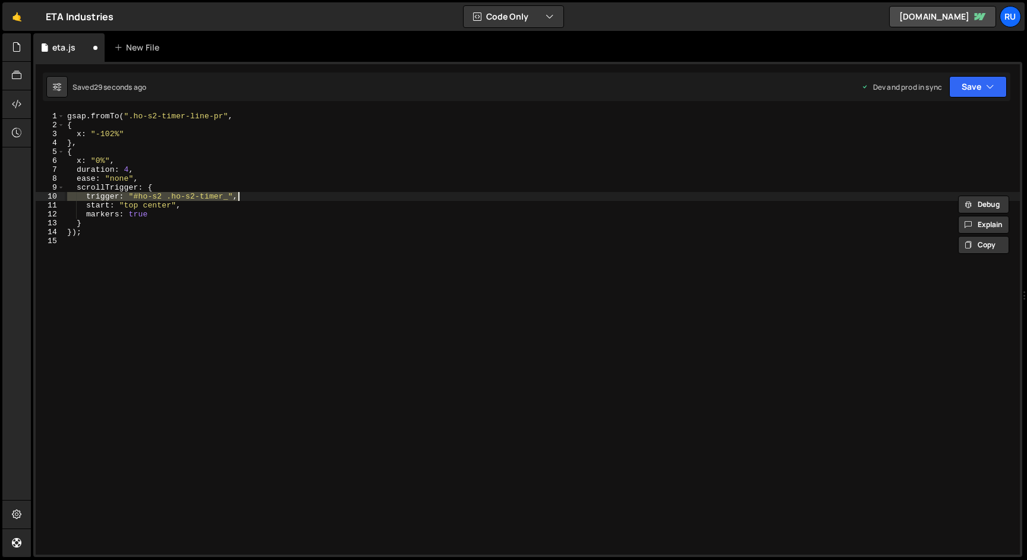
click at [213, 197] on div "gsap . fromTo ( ".ho-s2-timer-line-pr" , { x : "-102%" } , { x : "0%" , duratio…" at bounding box center [542, 333] width 955 height 443
drag, startPoint x: 229, startPoint y: 198, endPoint x: 163, endPoint y: 198, distance: 66.0
click at [163, 198] on div "gsap . fromTo ( ".ho-s2-timer-line-pr" , { x : "-102%" } , { x : "0%" , duratio…" at bounding box center [542, 342] width 955 height 461
type textarea "trigger: "#ho-s2","
click at [978, 89] on button "Save" at bounding box center [978, 86] width 58 height 21
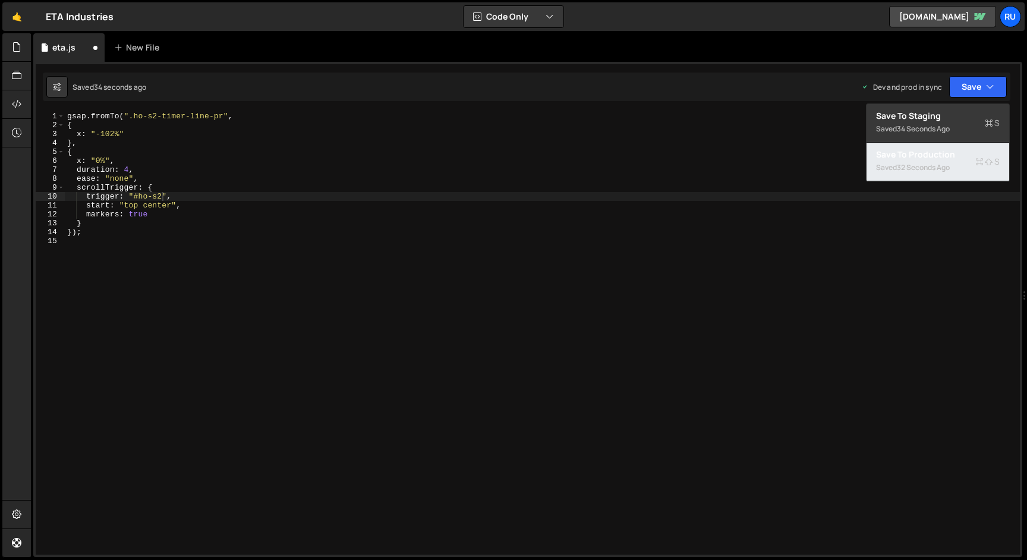
click at [956, 161] on div "Saved 32 seconds ago" at bounding box center [938, 167] width 124 height 14
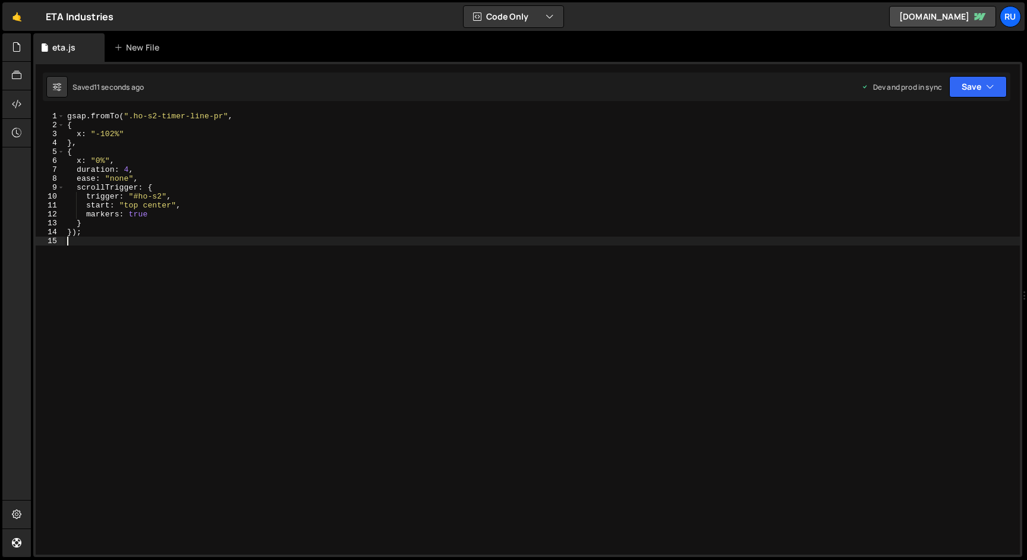
click at [215, 247] on div "gsap . fromTo ( ".ho-s2-timer-line-pr" , { x : "-102%" } , { x : "0%" , duratio…" at bounding box center [542, 342] width 955 height 461
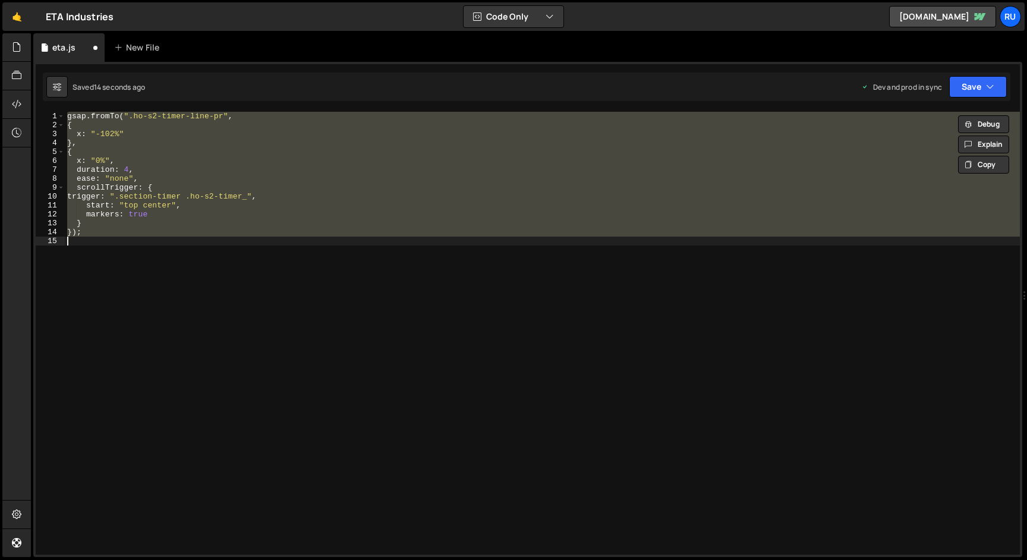
type textarea "trigger: ".ho-s2-timer_","
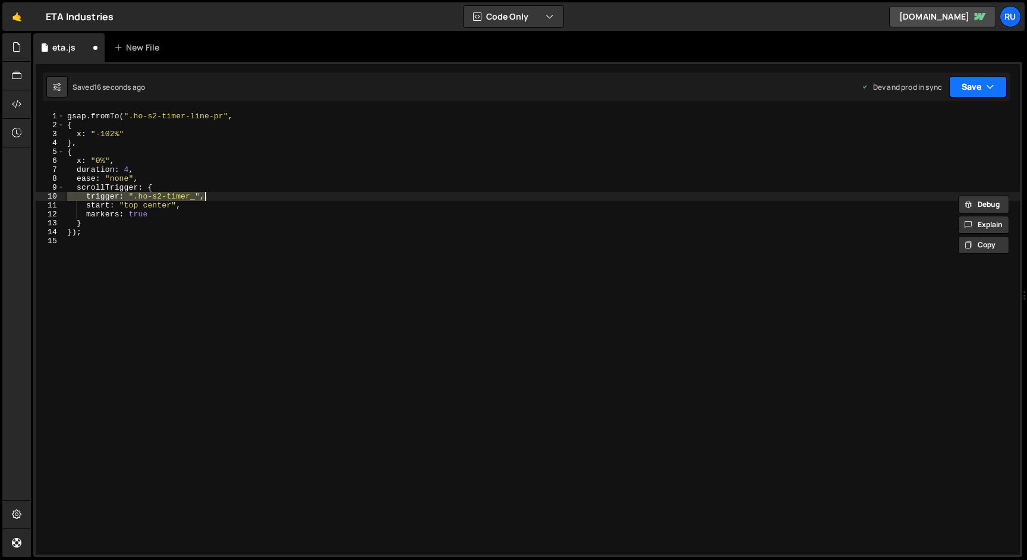
click at [965, 80] on button "Save" at bounding box center [978, 86] width 58 height 21
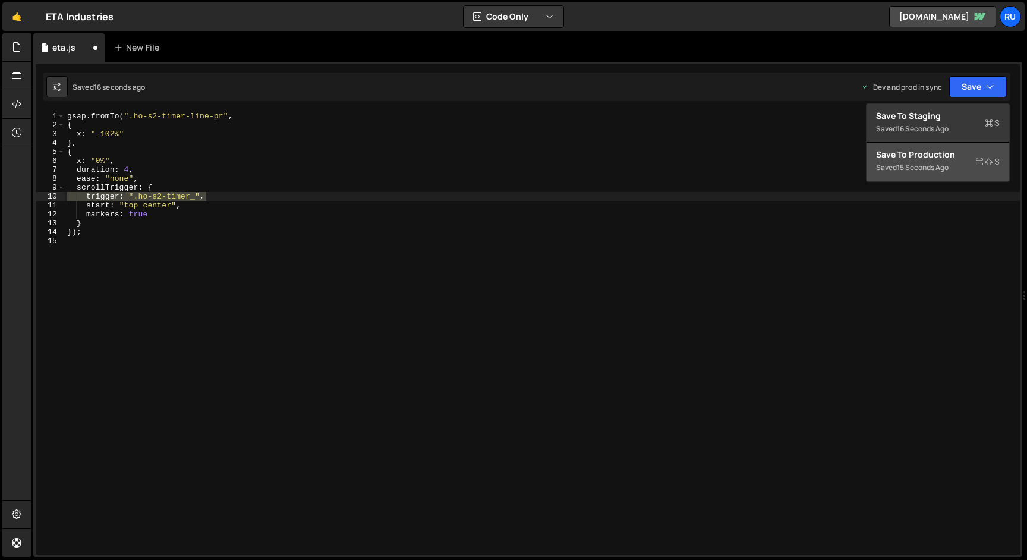
click at [949, 152] on div "Save to Production S" at bounding box center [938, 155] width 124 height 12
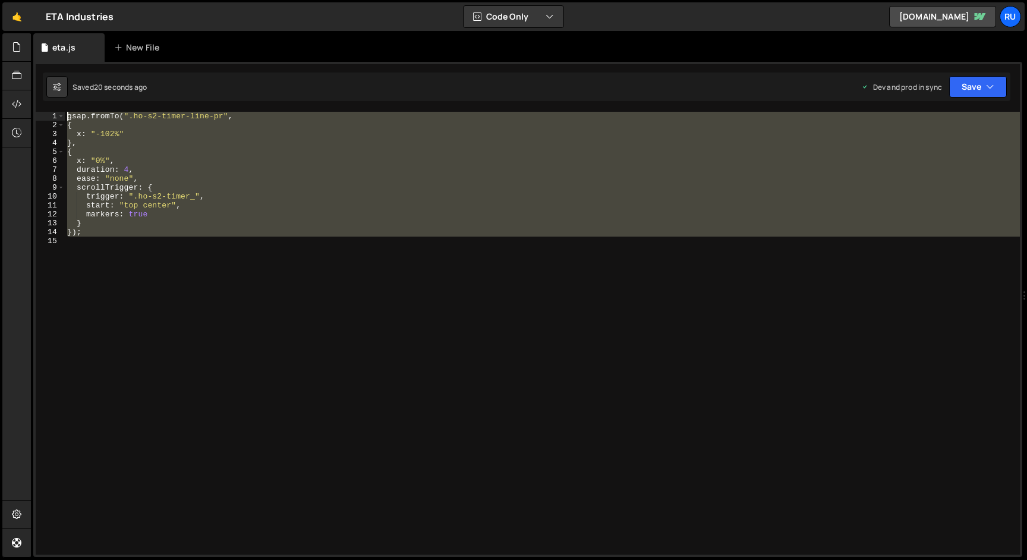
drag, startPoint x: 112, startPoint y: 240, endPoint x: 1, endPoint y: 54, distance: 216.7
click at [1, 54] on div "Hold on a sec... Are you certain you wish to leave this page? Any changes you'v…" at bounding box center [513, 280] width 1027 height 560
click at [196, 202] on div "gsap . fromTo ( ".ho-s2-timer-line-pr" , { x : "-102%" } , { x : "0%" , duratio…" at bounding box center [542, 333] width 955 height 443
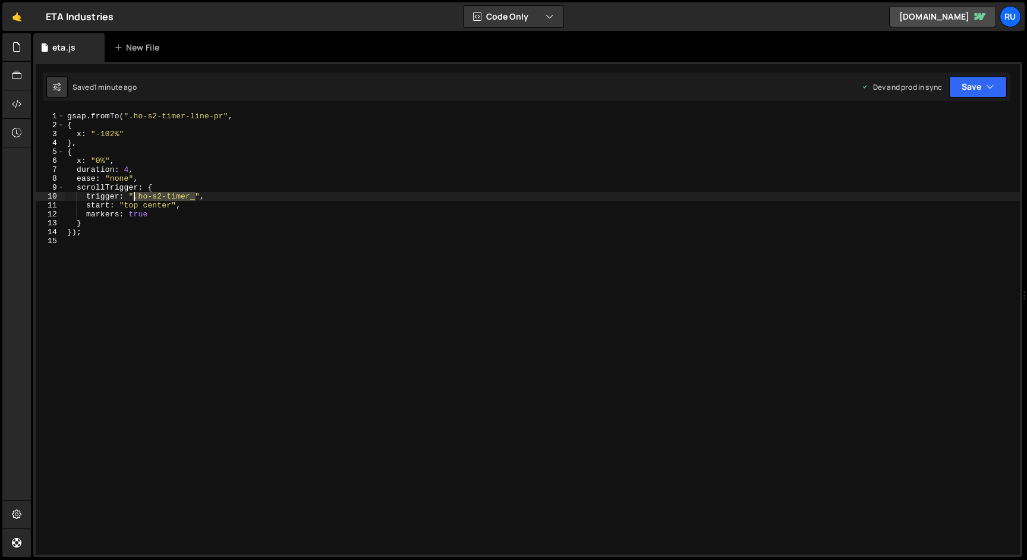
drag, startPoint x: 196, startPoint y: 199, endPoint x: 134, endPoint y: 197, distance: 62.4
click at [134, 197] on div "gsap . fromTo ( ".ho-s2-timer-line-pr" , { x : "-102%" } , { x : "0%" , duratio…" at bounding box center [542, 342] width 955 height 461
paste textarea "#timer-trigger"
paste textarea
click at [135, 198] on div "gsap . fromTo ( ".ho-s2-timer-line-pr" , { x : "-102%" } , { x : "0%" , duratio…" at bounding box center [542, 342] width 955 height 461
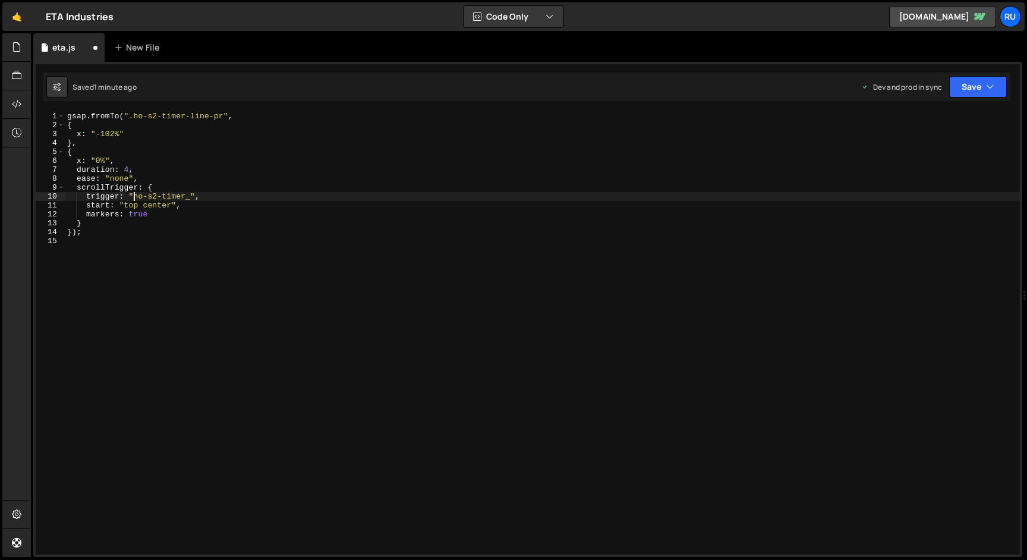
scroll to position [0, 5]
click at [971, 81] on button "Save" at bounding box center [978, 86] width 58 height 21
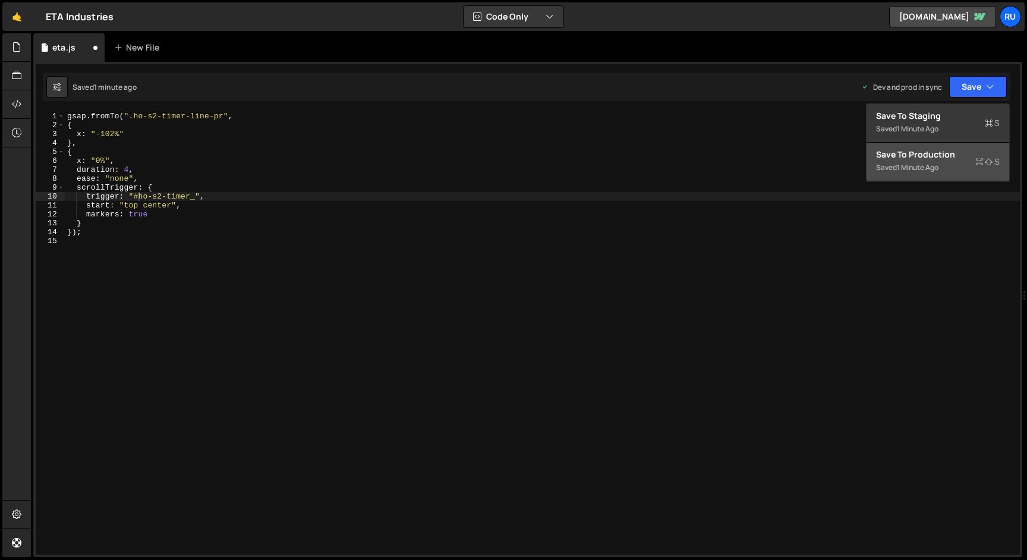
click at [939, 160] on div "Saved 1 minute ago" at bounding box center [938, 167] width 124 height 14
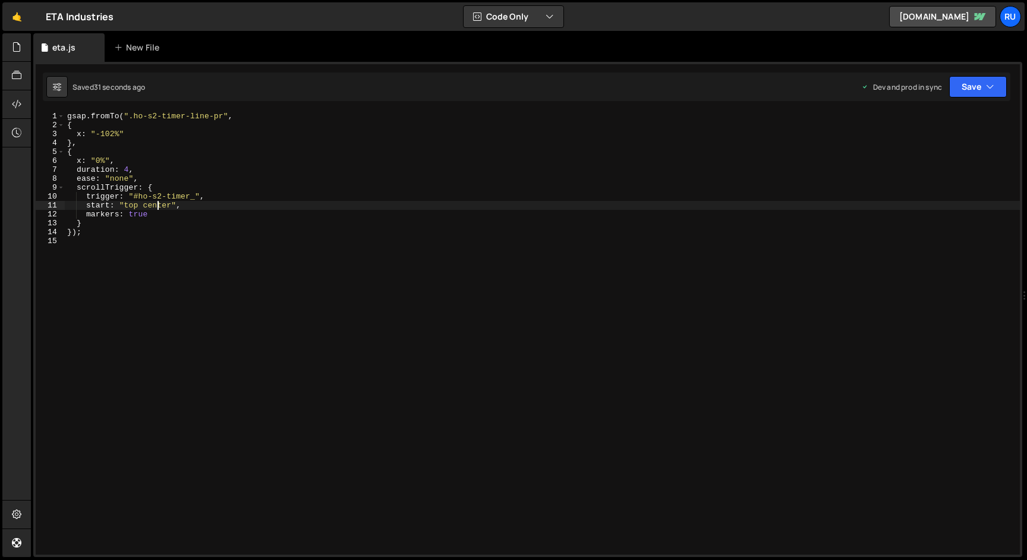
click at [159, 207] on div "gsap . fromTo ( ".ho-s2-timer-line-pr" , { x : "-102%" } , { x : "0%" , duratio…" at bounding box center [542, 342] width 955 height 461
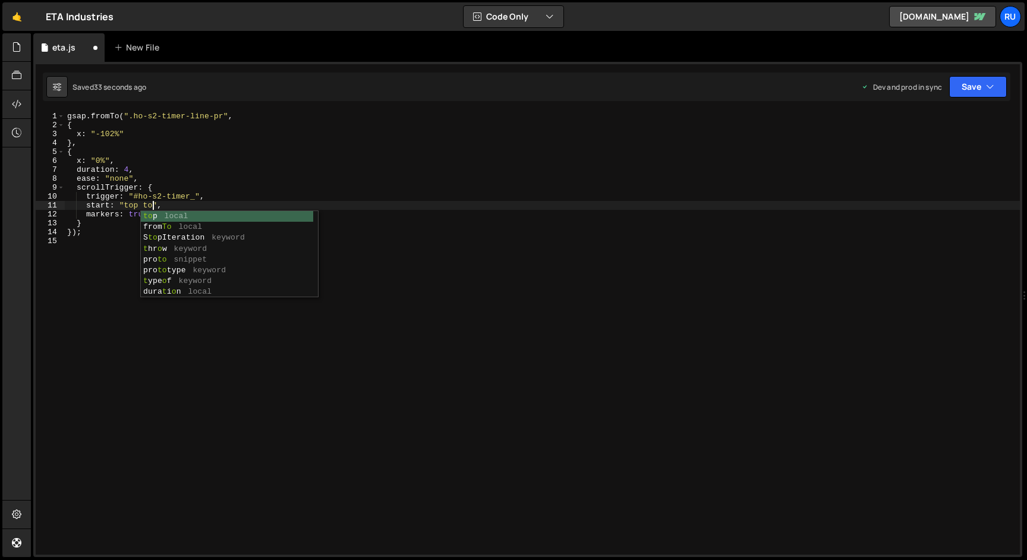
scroll to position [0, 7]
click at [133, 207] on div "gsap . fromTo ( ".ho-s2-timer-line-pr" , { x : "-102%" } , { x : "0%" , duratio…" at bounding box center [542, 342] width 955 height 461
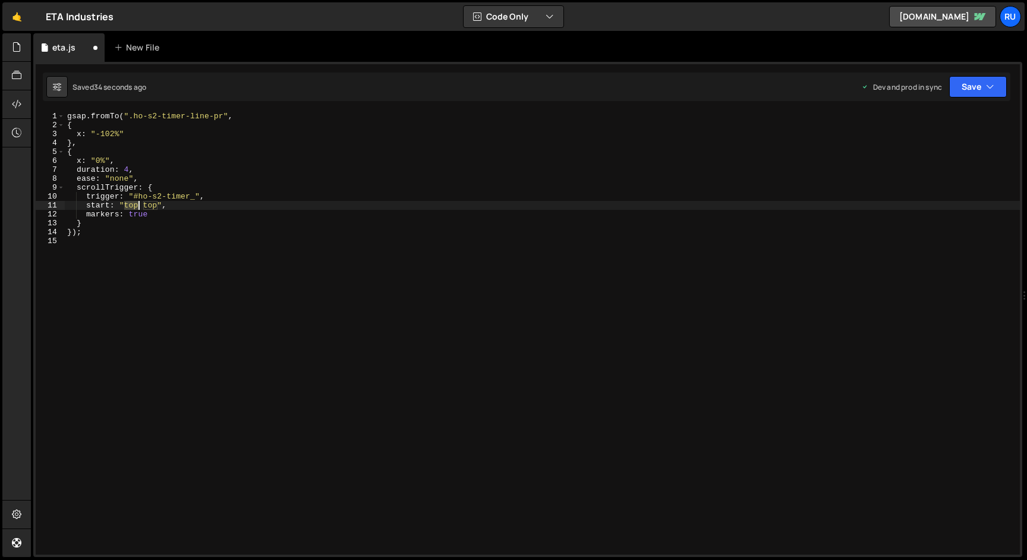
click at [133, 207] on div "gsap . fromTo ( ".ho-s2-timer-line-pr" , { x : "-102%" } , { x : "0%" , duratio…" at bounding box center [542, 342] width 955 height 461
click at [971, 87] on button "Save" at bounding box center [978, 86] width 58 height 21
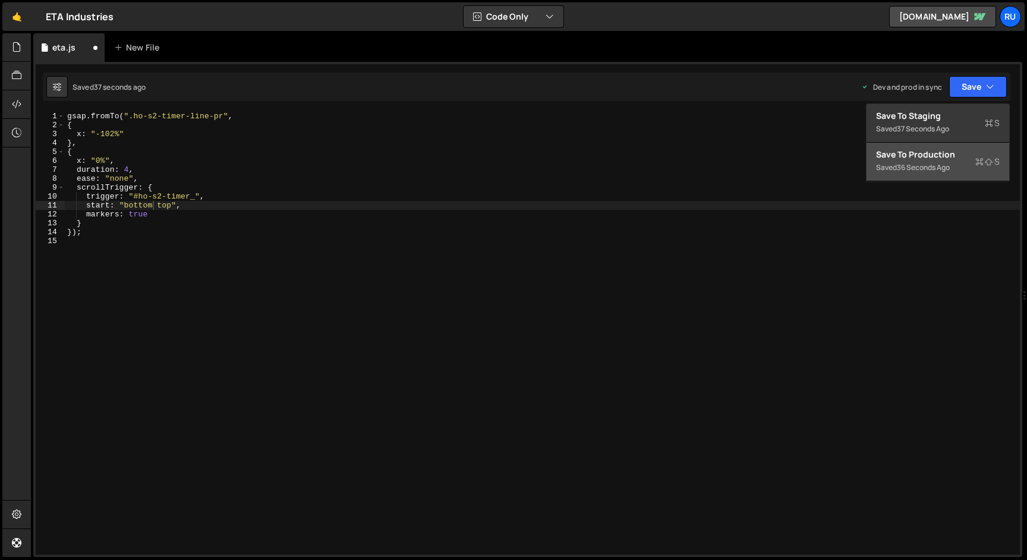
click at [953, 164] on div "Saved 36 seconds ago" at bounding box center [938, 167] width 124 height 14
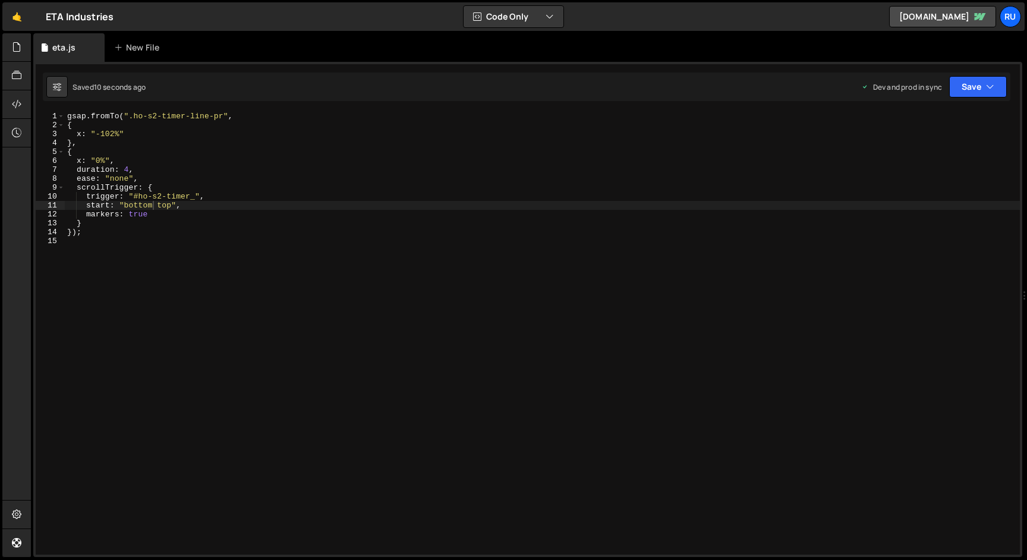
click at [186, 205] on div "gsap . fromTo ( ".ho-s2-timer-line-pr" , { x : "-102%" } , { x : "0%" , duratio…" at bounding box center [542, 342] width 955 height 461
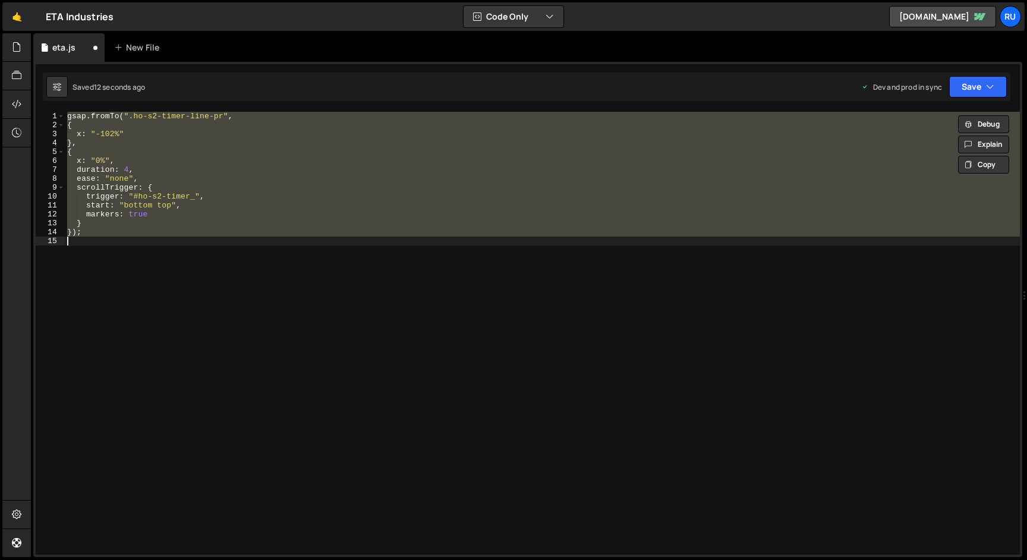
scroll to position [0, 1]
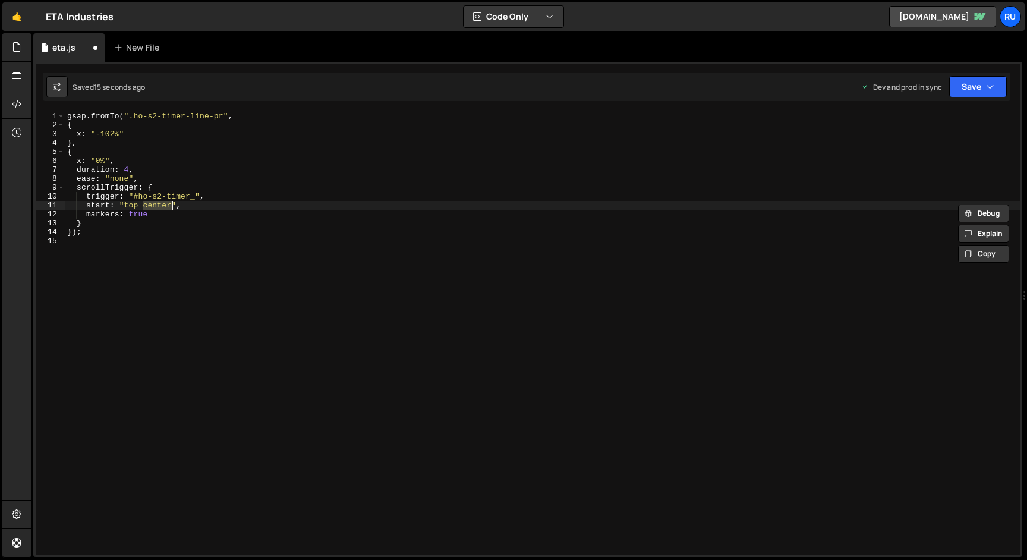
click at [138, 198] on div "gsap . fromTo ( ".ho-s2-timer-line-pr" , { x : "-102%" } , { x : "0%" , duratio…" at bounding box center [542, 342] width 955 height 461
click at [966, 88] on button "Save" at bounding box center [978, 86] width 58 height 21
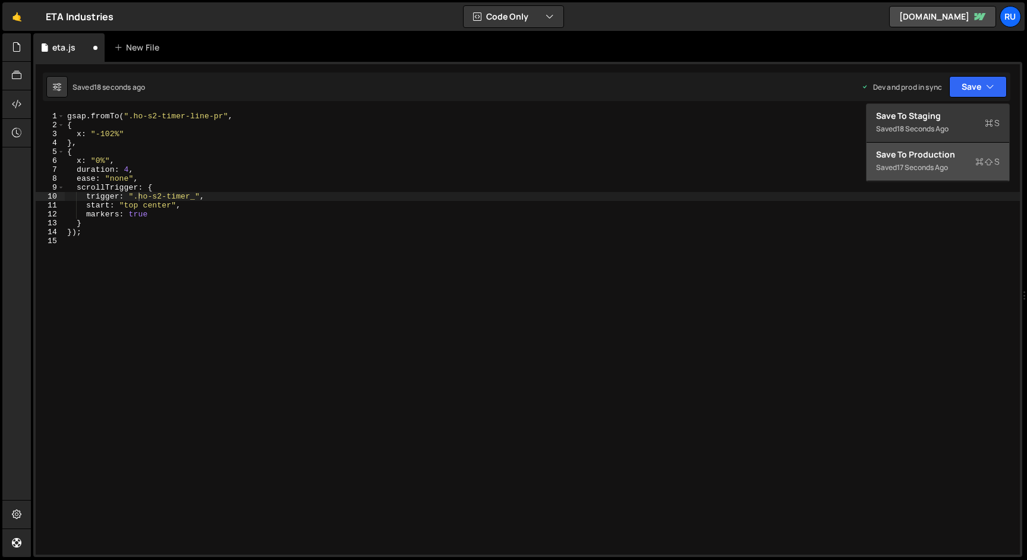
click at [944, 164] on div "17 seconds ago" at bounding box center [922, 167] width 51 height 10
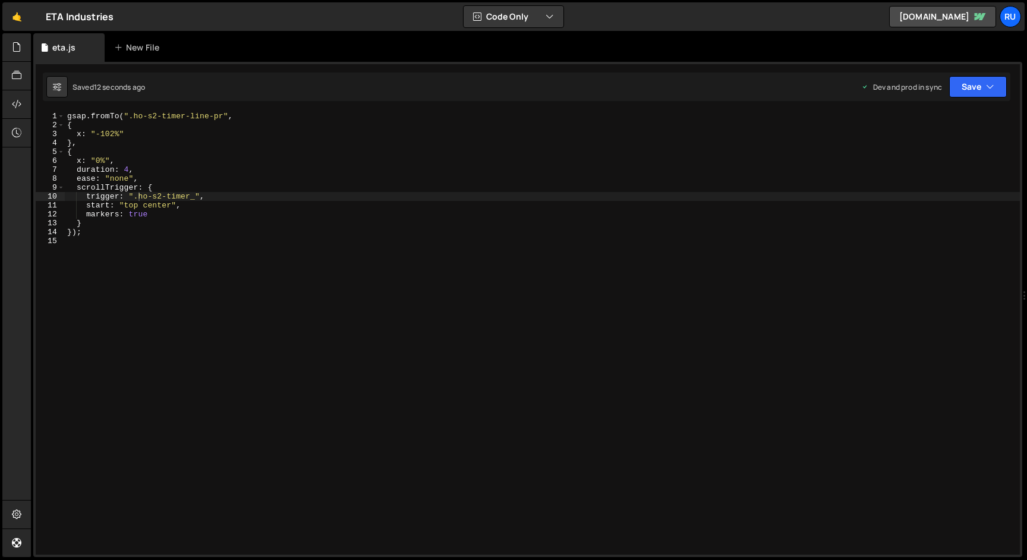
click at [138, 195] on div "gsap . fromTo ( ".ho-s2-timer-line-pr" , { x : "-102%" } , { x : "0%" , duratio…" at bounding box center [542, 342] width 955 height 461
type textarea "trigger: "#ho-s2-timer_","
click at [973, 79] on button "Save" at bounding box center [978, 86] width 58 height 21
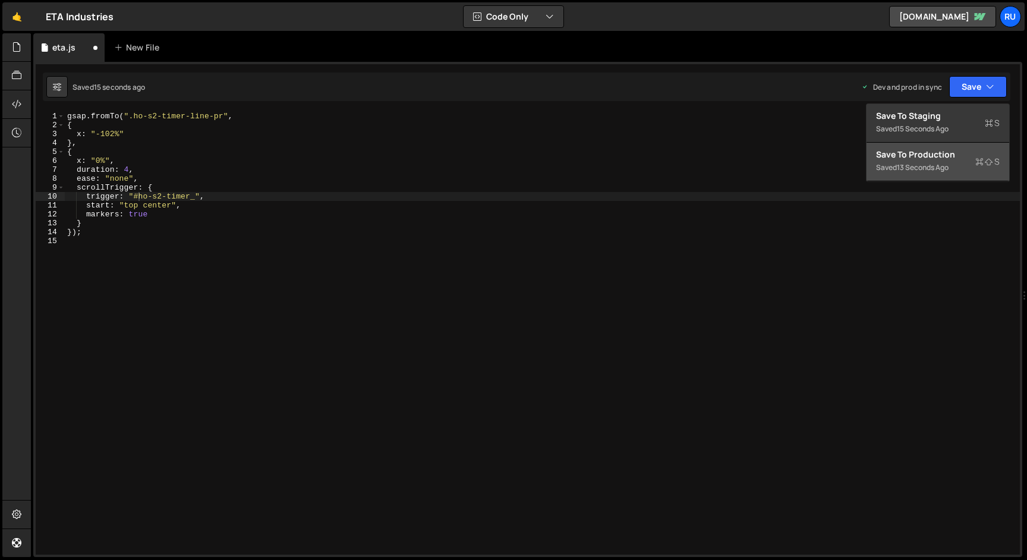
click at [943, 171] on div "13 seconds ago" at bounding box center [923, 167] width 52 height 10
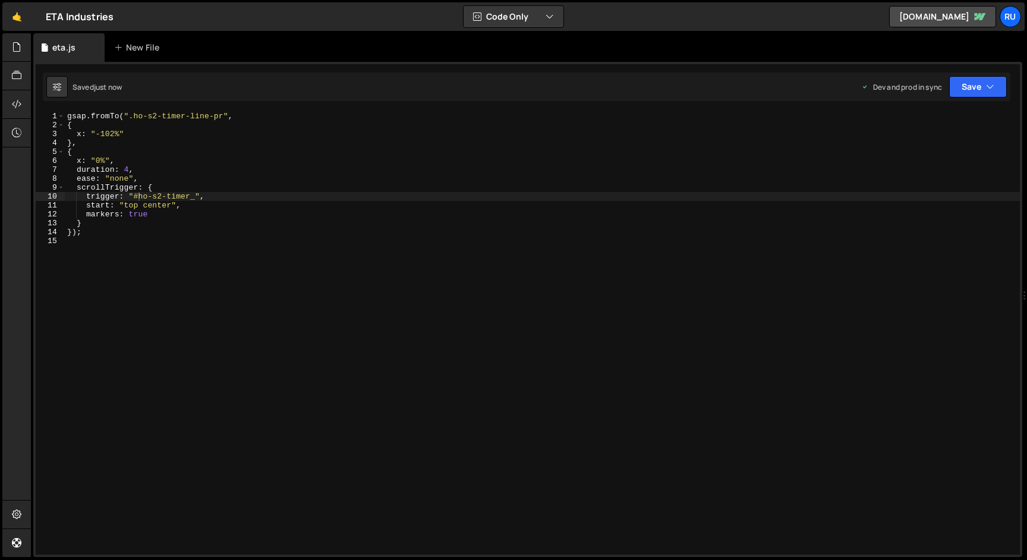
click at [248, 271] on div "gsap . fromTo ( ".ho-s2-timer-line-pr" , { x : "-102%" } , { x : "0%" , duratio…" at bounding box center [542, 342] width 955 height 461
click at [973, 81] on button "Save" at bounding box center [978, 86] width 58 height 21
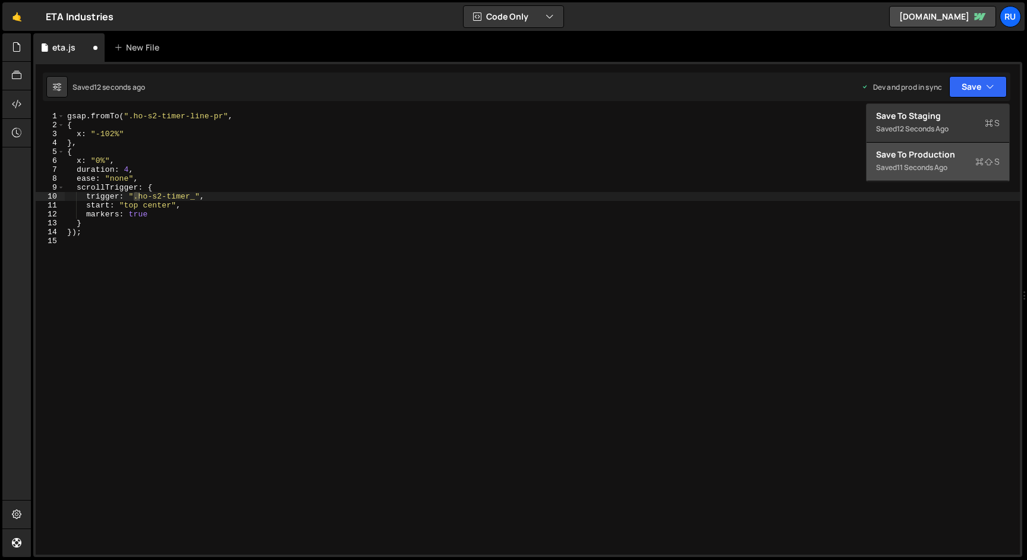
click at [939, 171] on div "11 seconds ago" at bounding box center [922, 167] width 51 height 10
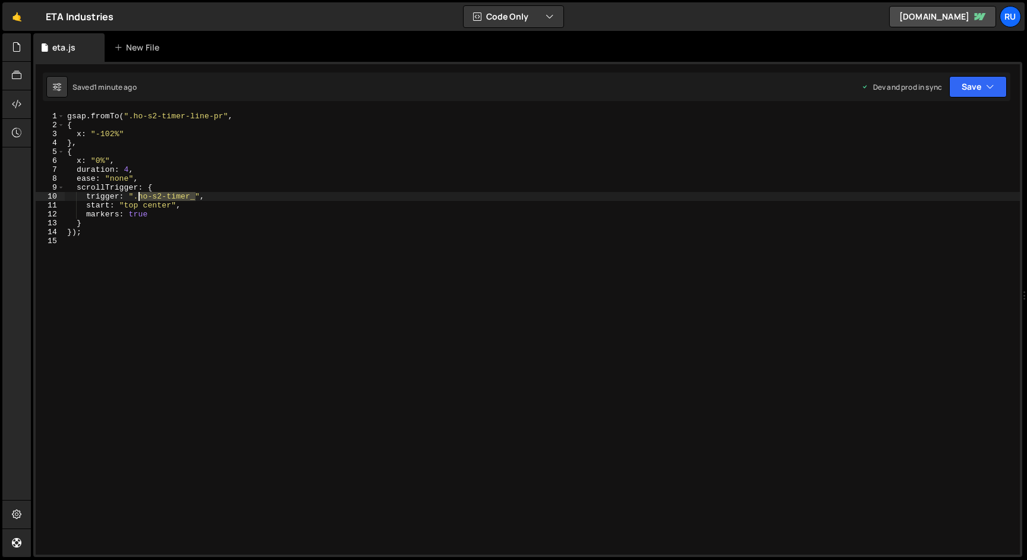
drag, startPoint x: 196, startPoint y: 196, endPoint x: 137, endPoint y: 195, distance: 58.3
click at [137, 195] on div "gsap . fromTo ( ".ho-s2-timer-line-pr" , { x : "-102%" } , { x : "0%" , duratio…" at bounding box center [542, 342] width 955 height 461
paste textarea "z-y"
click at [975, 80] on button "Save" at bounding box center [978, 86] width 58 height 21
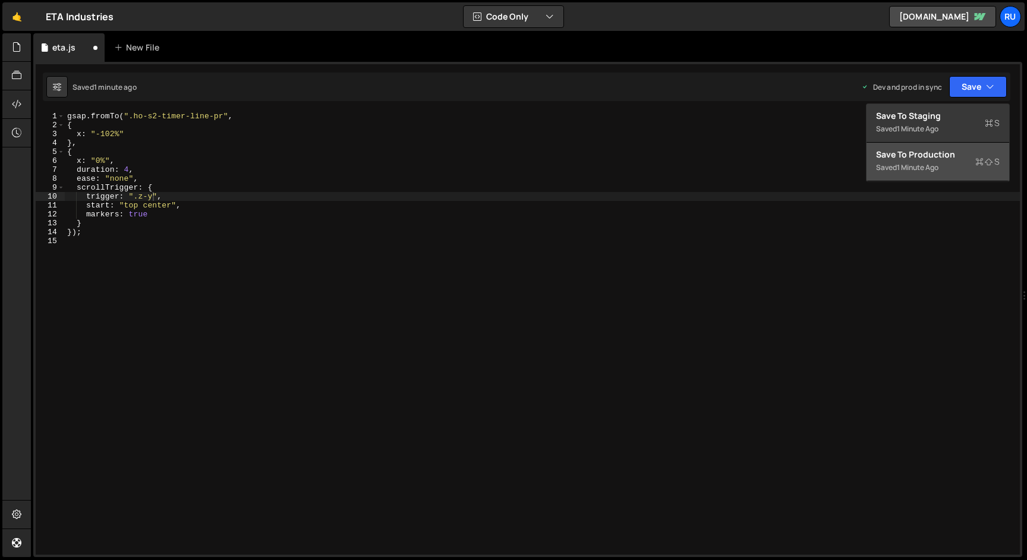
click at [960, 159] on div "Save to Production S" at bounding box center [938, 155] width 124 height 12
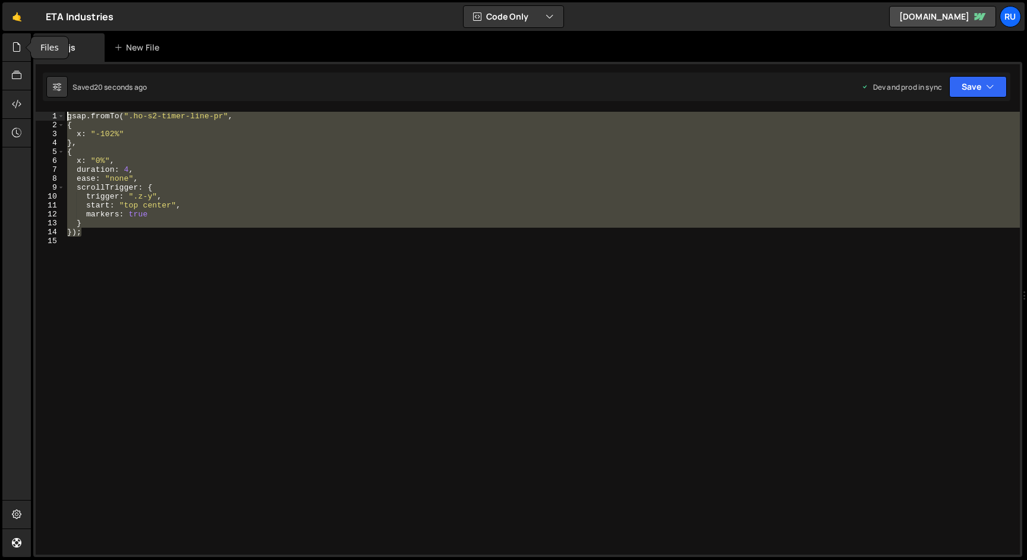
drag, startPoint x: 96, startPoint y: 234, endPoint x: 11, endPoint y: 32, distance: 218.7
click at [11, 32] on div "Hold on a sec... Are you certain you wish to leave this page? Any changes you'v…" at bounding box center [513, 280] width 1027 height 560
click at [144, 206] on div "gsap . fromTo ( ".ho-s2-timer-line-pr" , { x : "-102%" } , { x : "0%" , duratio…" at bounding box center [542, 333] width 955 height 443
type textarea "start: "top center","
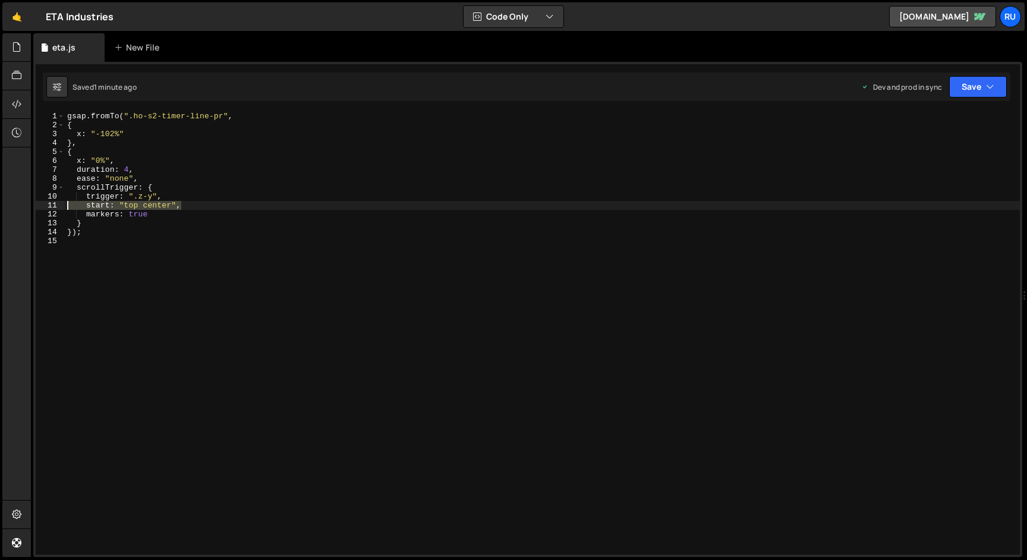
drag, startPoint x: 197, startPoint y: 209, endPoint x: 0, endPoint y: 209, distance: 197.3
click at [0, 209] on div "Hold on a sec... Are you certain you wish to leave this page? Any changes you'v…" at bounding box center [513, 280] width 1027 height 560
click at [198, 204] on div "gsap . fromTo ( ".ho-s2-timer-line-pr" , { x : "-102%" } , { x : "0%" , duratio…" at bounding box center [542, 333] width 955 height 443
paste textarea "start: "top center","
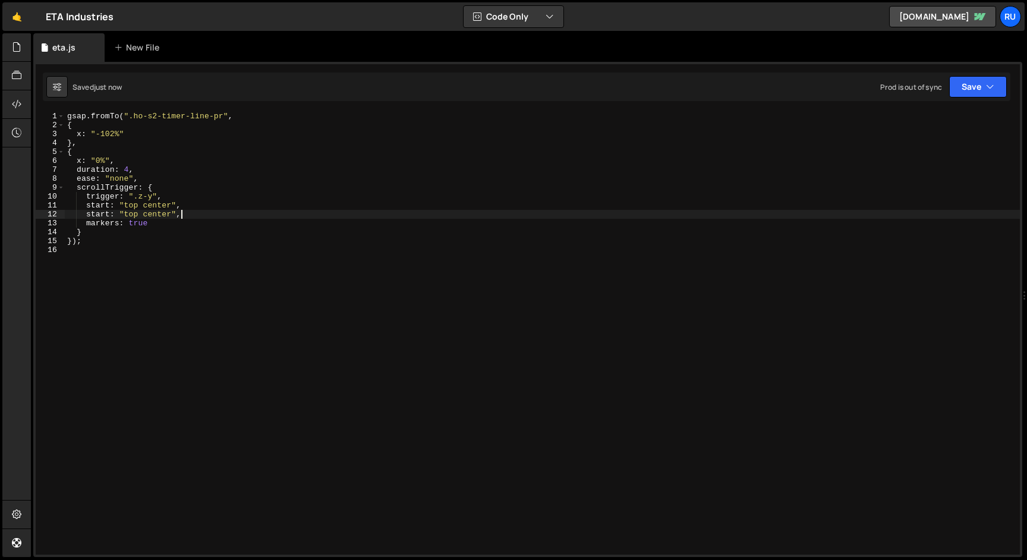
click at [132, 215] on div "gsap . fromTo ( ".ho-s2-timer-line-pr" , { x : "-102%" } , { x : "0%" , duratio…" at bounding box center [542, 342] width 955 height 461
click at [167, 216] on div "gsap . fromTo ( ".ho-s2-timer-line-pr" , { x : "-102%" } , { x : "0%" , duratio…" at bounding box center [542, 342] width 955 height 461
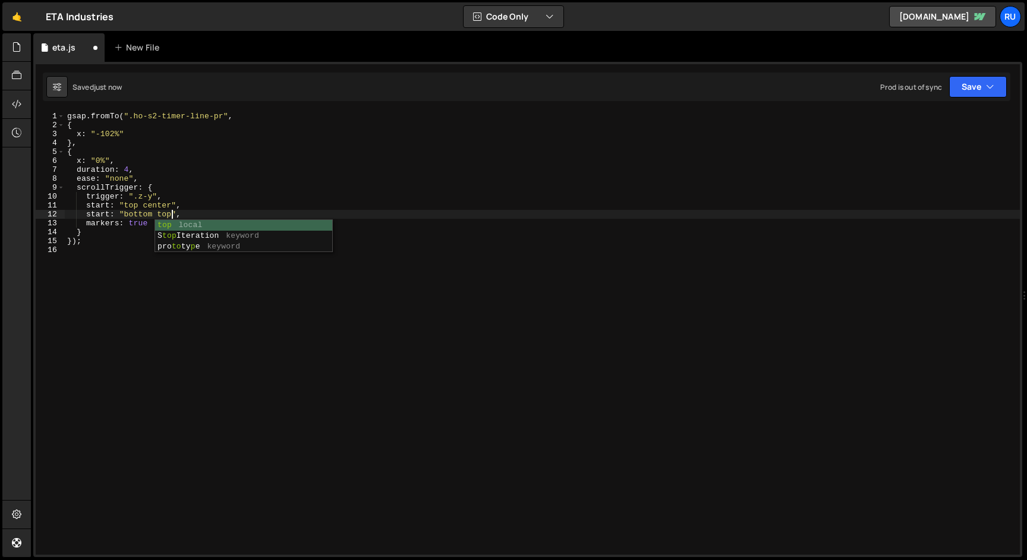
scroll to position [0, 7]
click at [162, 205] on div "gsap . fromTo ( ".ho-s2-timer-line-pr" , { x : "-102%" } , { x : "0%" , duratio…" at bounding box center [542, 342] width 955 height 461
click at [956, 84] on button "Save" at bounding box center [978, 86] width 58 height 21
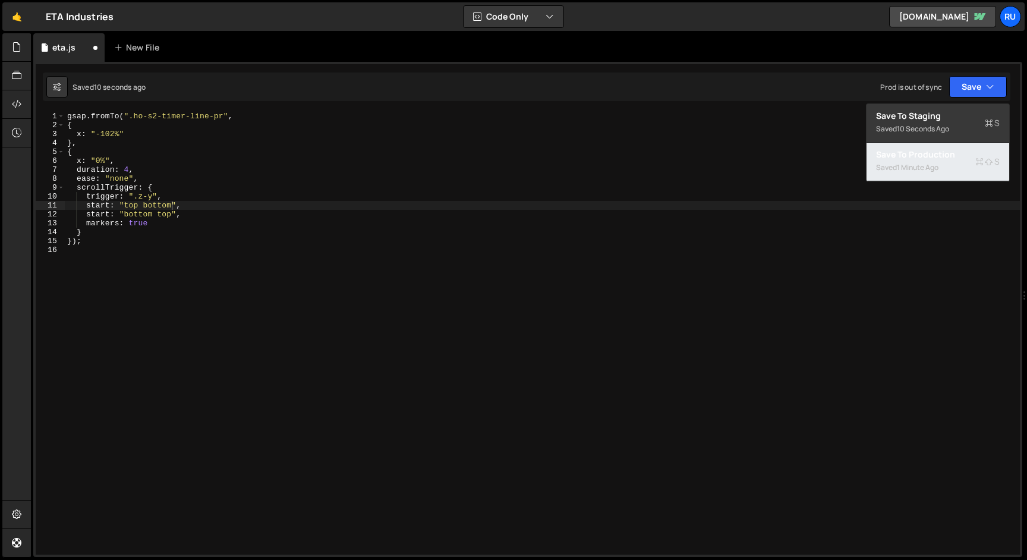
click at [933, 160] on div "Saved 1 minute ago" at bounding box center [938, 167] width 124 height 14
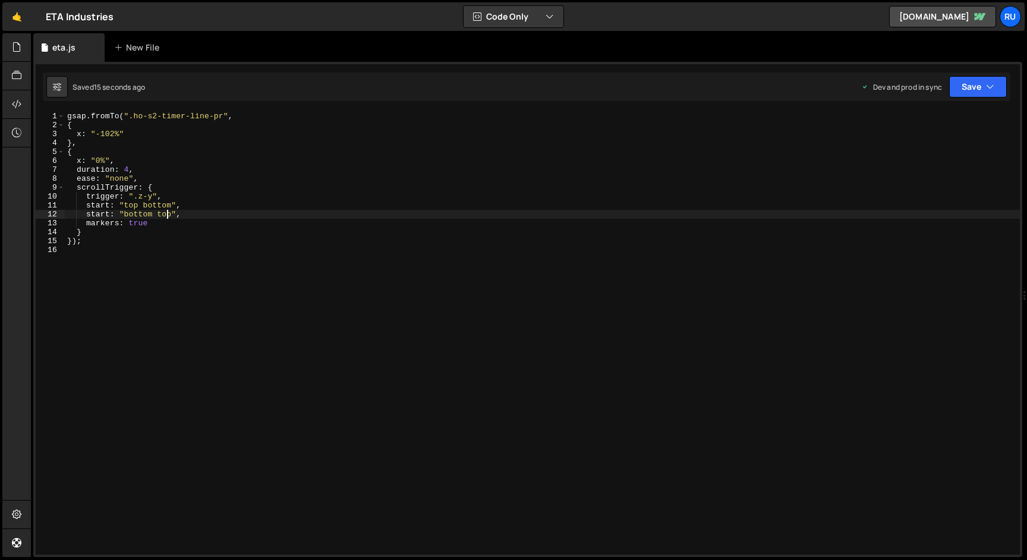
click at [167, 216] on div "gsap . fromTo ( ".ho-s2-timer-line-pr" , { x : "-102%" } , { x : "0%" , duratio…" at bounding box center [542, 342] width 955 height 461
click at [969, 89] on button "Save" at bounding box center [978, 86] width 58 height 21
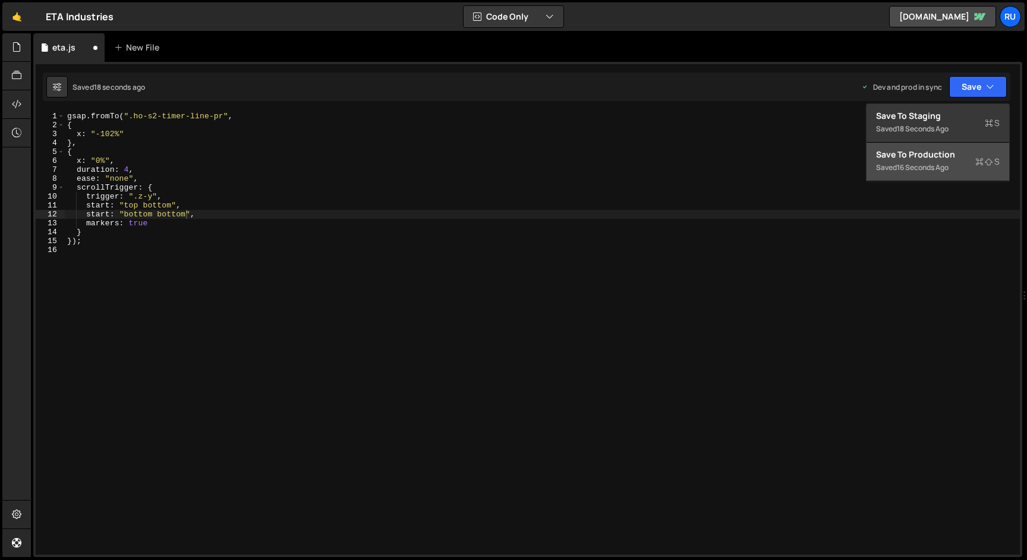
click at [962, 176] on button "Save to Production S Saved 16 seconds ago" at bounding box center [938, 162] width 143 height 39
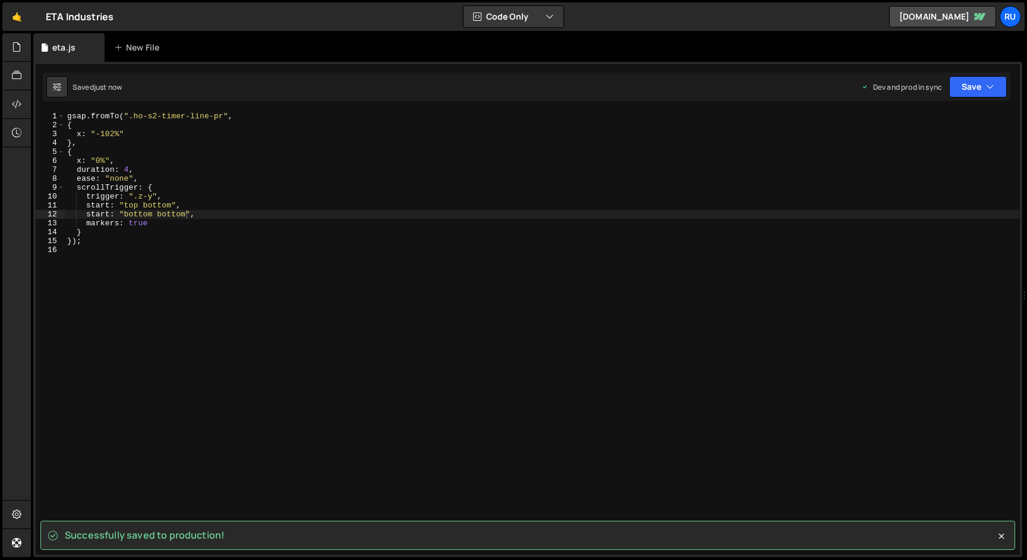
click at [93, 213] on div "gsap . fromTo ( ".ho-s2-timer-line-pr" , { x : "-102%" } , { x : "0%" , duratio…" at bounding box center [542, 342] width 955 height 461
click at [973, 92] on button "Save" at bounding box center [978, 86] width 58 height 21
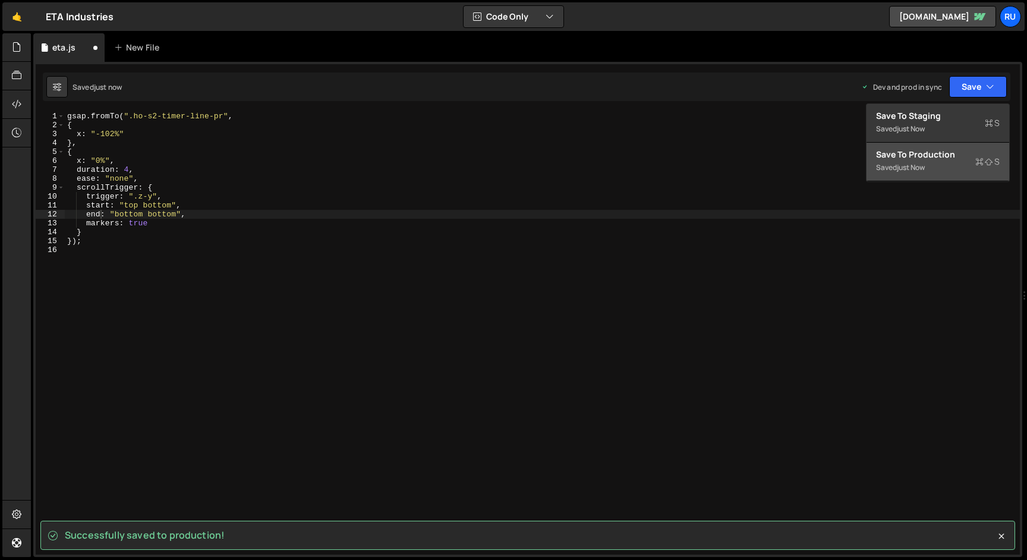
click at [953, 156] on div "Save to Production S" at bounding box center [938, 155] width 124 height 12
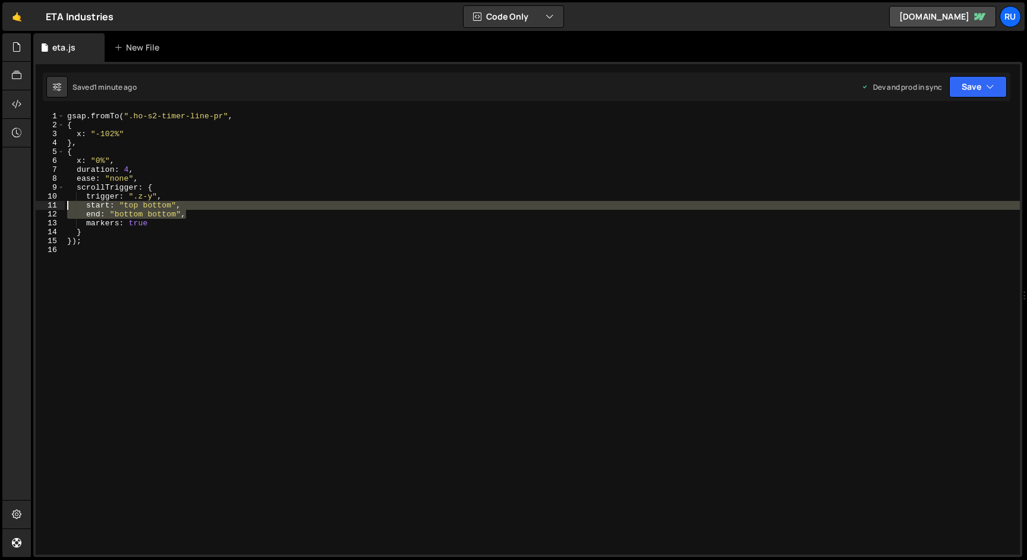
drag, startPoint x: 201, startPoint y: 213, endPoint x: 13, endPoint y: 207, distance: 187.9
click at [13, 207] on div "Hold on a sec... Are you certain you wish to leave this page? Any changes you'v…" at bounding box center [513, 280] width 1027 height 560
paste textarea "start"
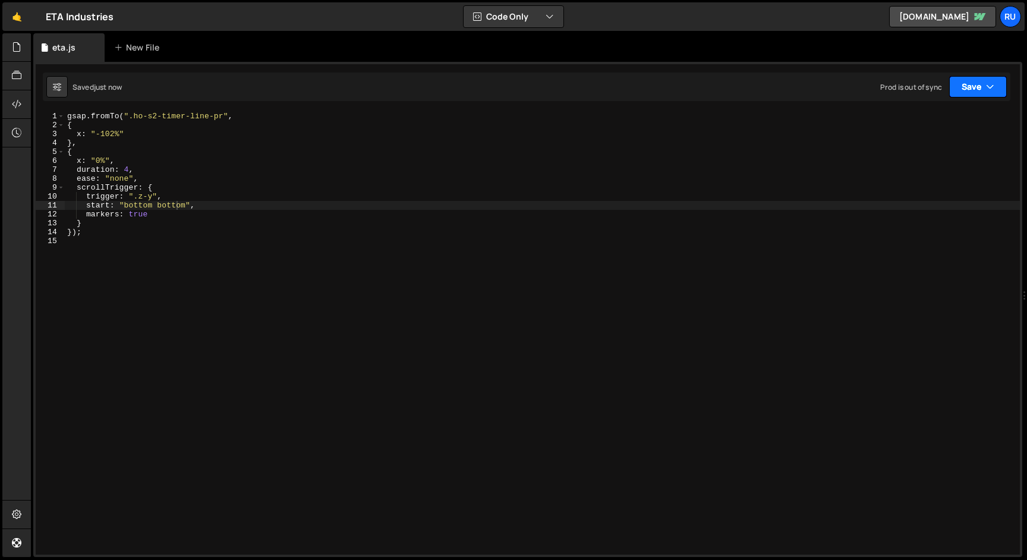
click at [979, 87] on button "Save" at bounding box center [978, 86] width 58 height 21
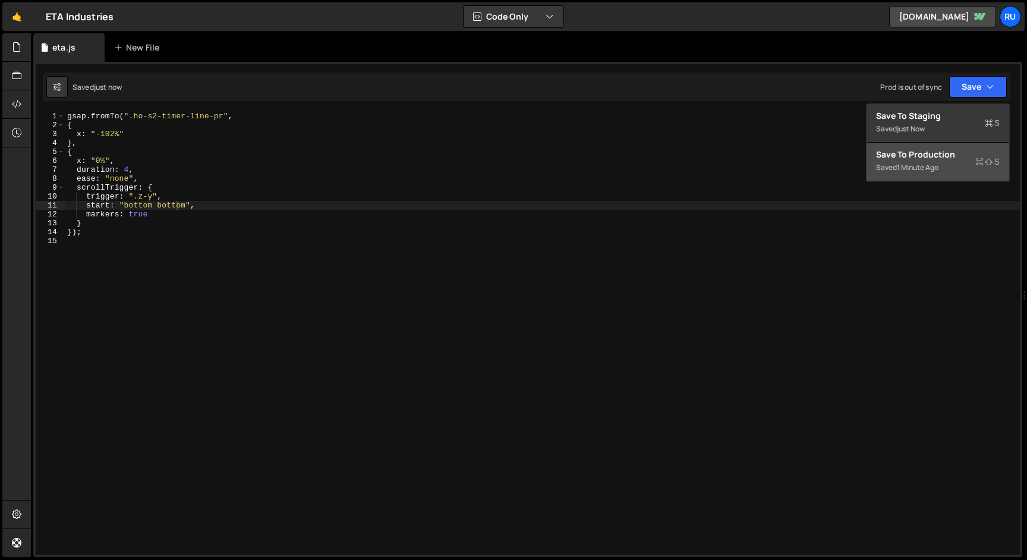
click at [958, 152] on div "Save to Production S" at bounding box center [938, 155] width 124 height 12
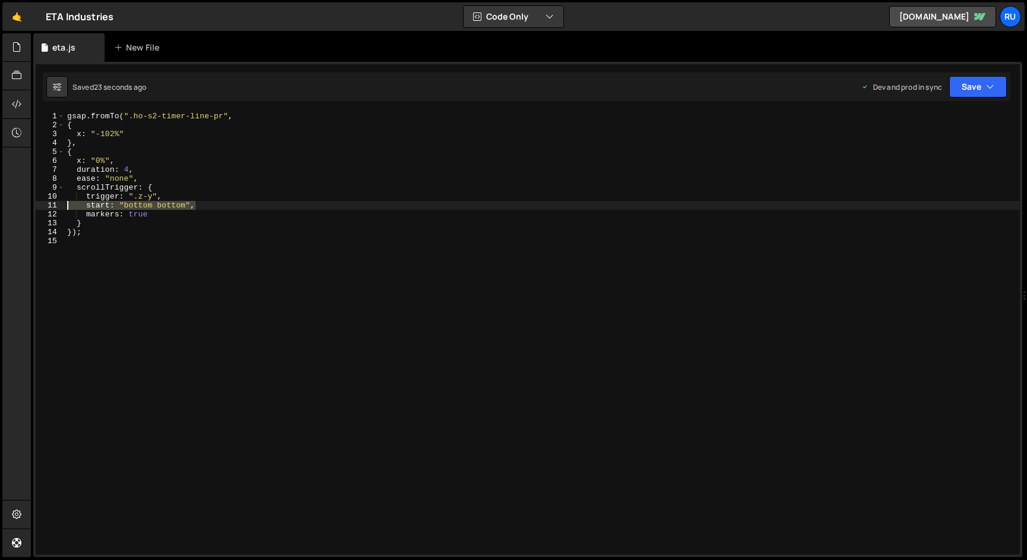
drag, startPoint x: 206, startPoint y: 204, endPoint x: 33, endPoint y: 204, distance: 172.4
click at [33, 204] on div "}); 1 2 3 4 5 gsap . to ( ".ho-s2-timer-line-pr" , { x : "0%" , duration : 4 , …" at bounding box center [527, 309] width 989 height 495
click at [101, 206] on div "gsap . fromTo ( ".ho-s2-timer-line-pr" , { x : "-102%" } , { x : "0%" , duratio…" at bounding box center [542, 333] width 955 height 443
click at [974, 90] on button "Save" at bounding box center [978, 86] width 58 height 21
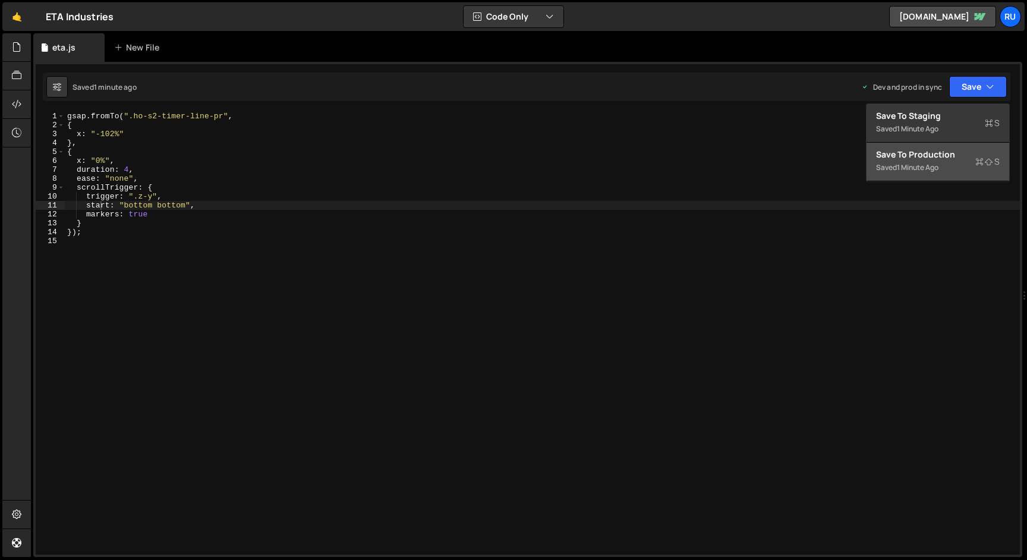
click at [959, 158] on div "Save to Production S" at bounding box center [938, 155] width 124 height 12
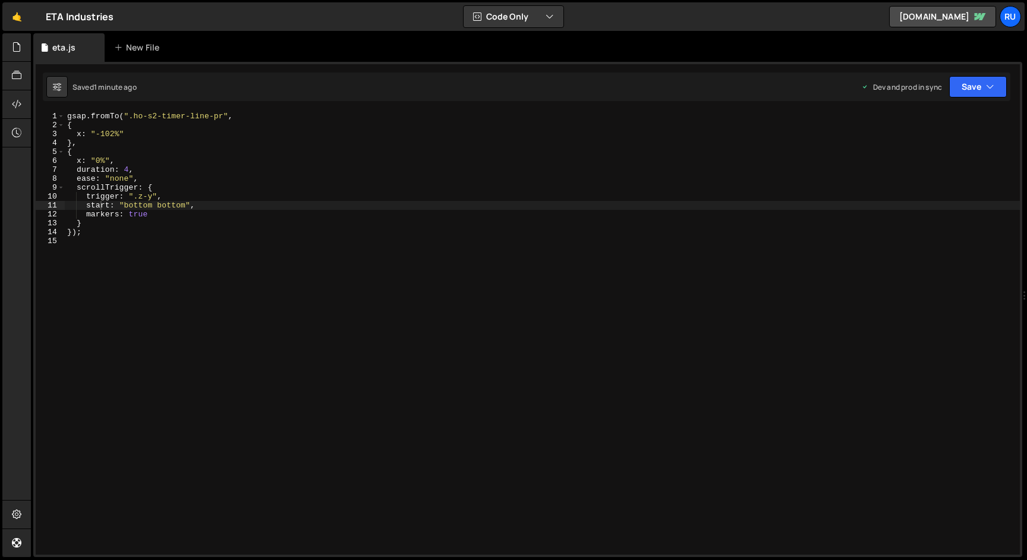
click at [155, 197] on div "gsap . fromTo ( ".ho-s2-timer-line-pr" , { x : "-102%" } , { x : "0%" , duratio…" at bounding box center [542, 342] width 955 height 461
click at [349, 186] on div "gsap . fromTo ( ".ho-s2-timer-line-pr" , { x : "-102%" } , { x : "0%" , duratio…" at bounding box center [542, 342] width 955 height 461
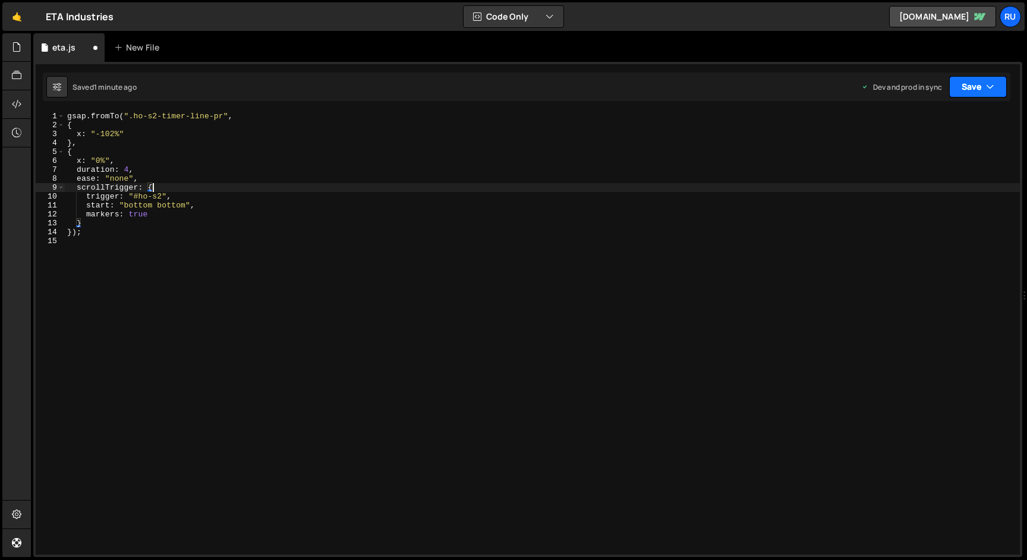
type textarea "scrollTrigger: {"
click at [965, 81] on button "Save" at bounding box center [978, 86] width 58 height 21
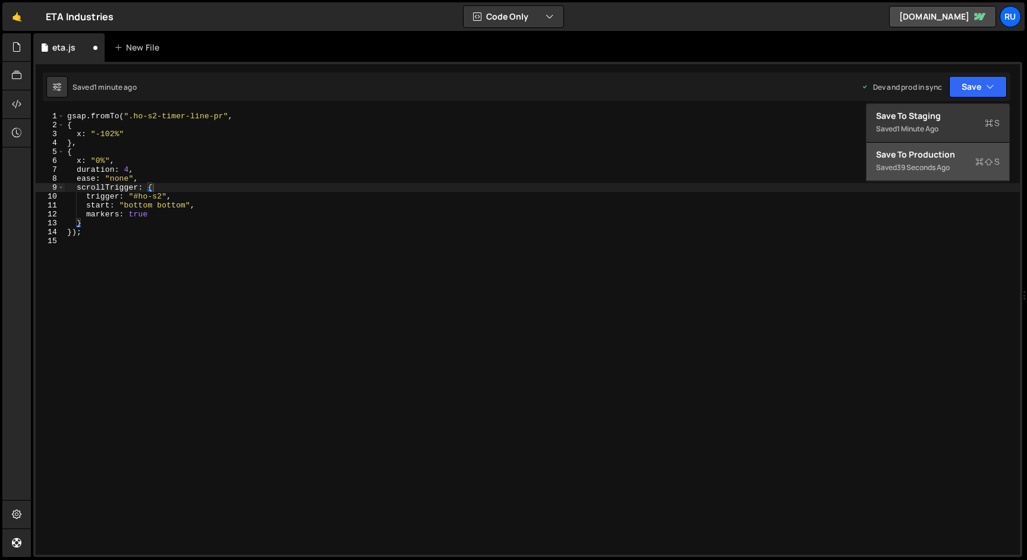
click at [934, 171] on div "39 seconds ago" at bounding box center [923, 167] width 53 height 10
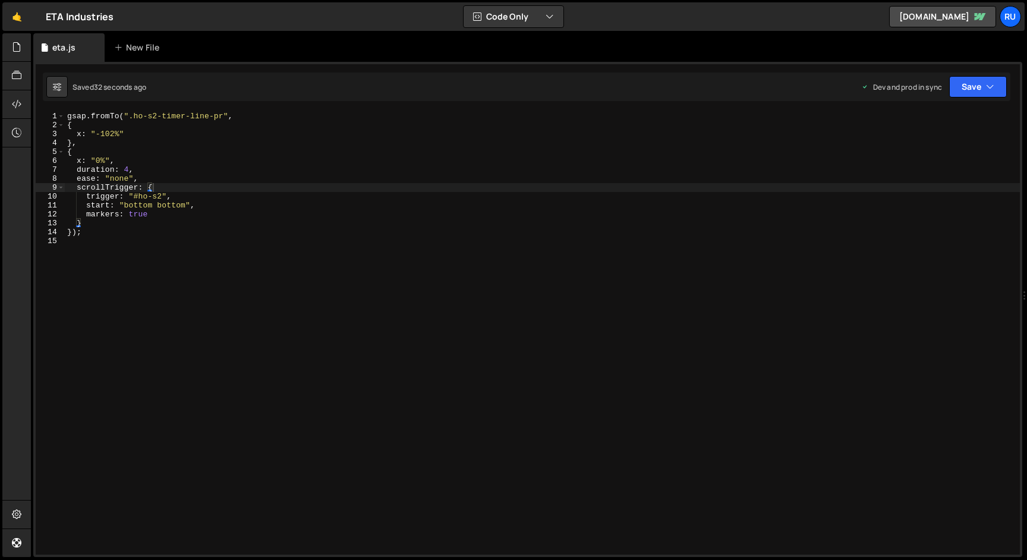
scroll to position [0, 0]
click at [289, 309] on div "gsap . fromTo ( ".ho-s2-timer-line-pr" , { x : "-102%" } , { x : "0%" , duratio…" at bounding box center [542, 342] width 955 height 461
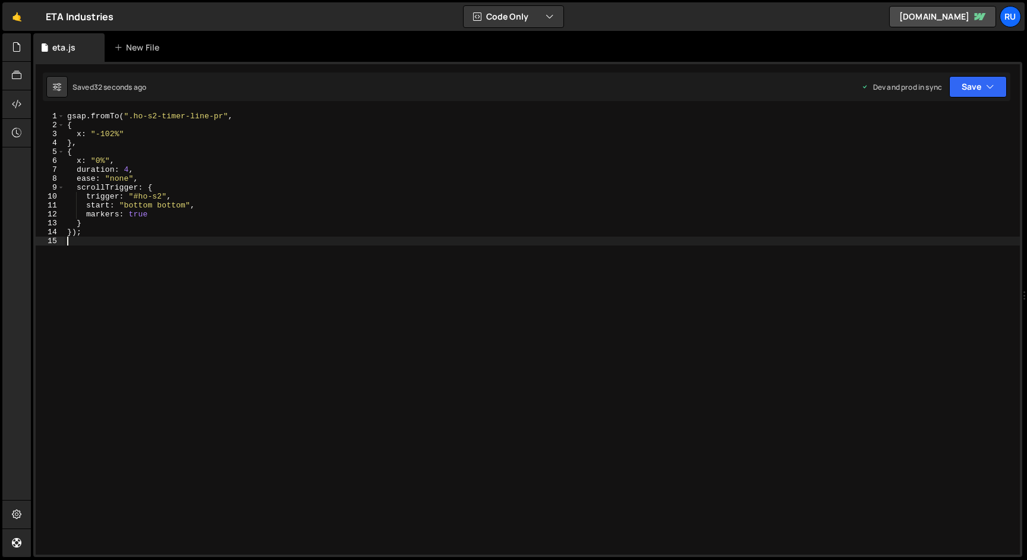
type textarea "});"
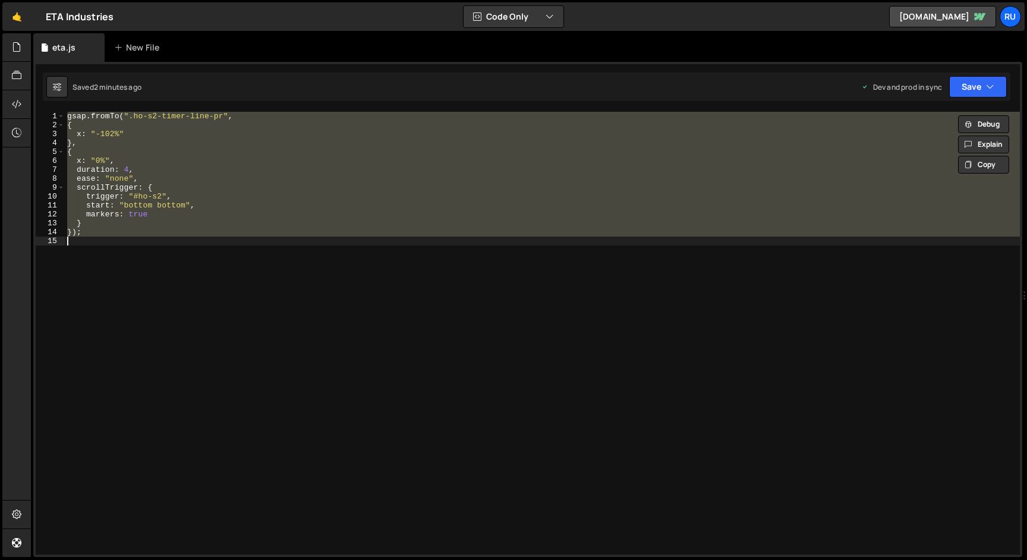
click at [200, 272] on div "gsap . fromTo ( ".ho-s2-timer-line-pr" , { x : "-102%" } , { x : "0%" , duratio…" at bounding box center [542, 333] width 955 height 443
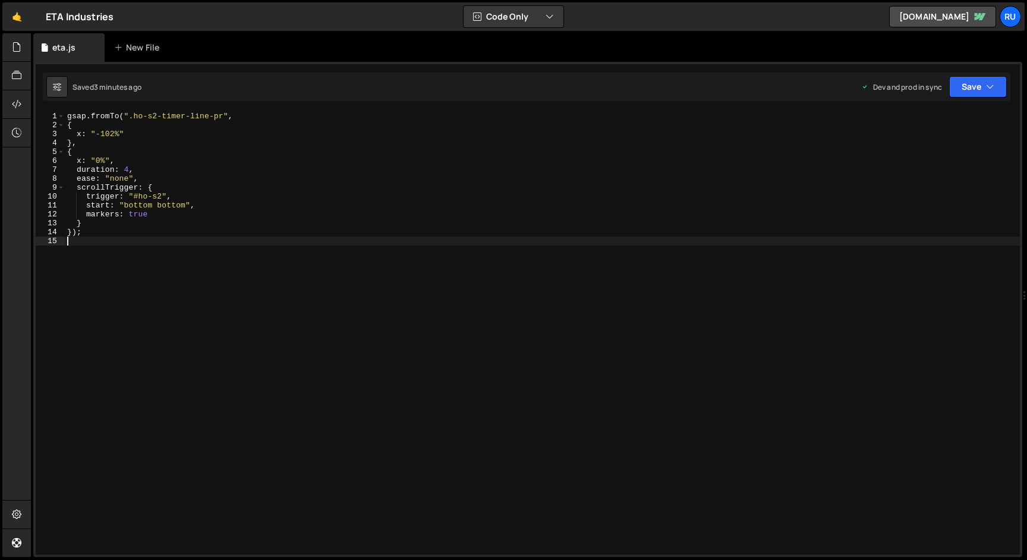
click at [181, 219] on div "gsap . fromTo ( ".ho-s2-timer-line-pr" , { x : "-102%" } , { x : "0%" , duratio…" at bounding box center [542, 342] width 955 height 461
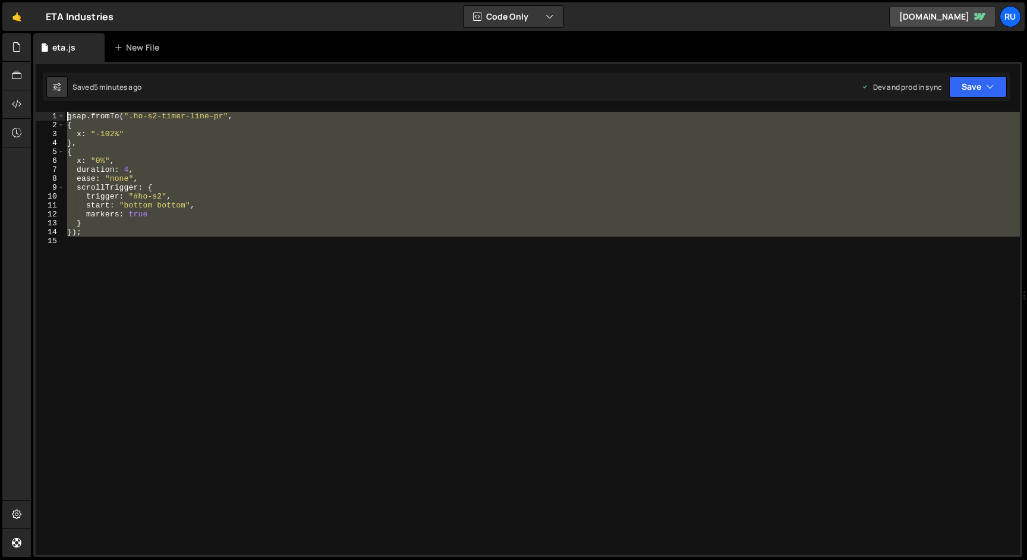
drag, startPoint x: 89, startPoint y: 238, endPoint x: 34, endPoint y: 97, distance: 151.1
click at [35, 97] on div "}); 1 2 3 4 5 gsap . to ( ".ho-s2-timer-line-pr" , { x : "0%" , duration : 4 , …" at bounding box center [527, 309] width 989 height 495
click at [165, 197] on div "gsap . fromTo ( ".ho-s2-timer-line-pr" , { x : "-102%" } , { x : "0%" , duratio…" at bounding box center [542, 333] width 955 height 443
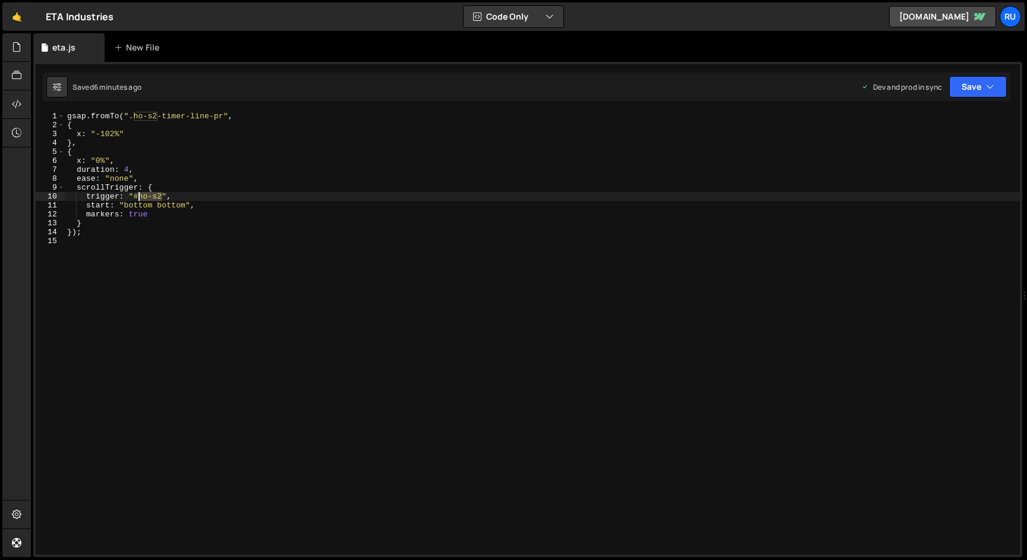
drag, startPoint x: 163, startPoint y: 200, endPoint x: 136, endPoint y: 197, distance: 26.9
click at [136, 197] on div "gsap . fromTo ( ".ho-s2-timer-line-pr" , { x : "-102%" } , { x : "0%" , duratio…" at bounding box center [542, 342] width 955 height 461
paste textarea "ho-s2-list"
click at [140, 207] on div "gsap . fromTo ( ".ho-s2-timer-line-pr" , { x : "-102%" } , { x : "0%" , duratio…" at bounding box center [542, 342] width 955 height 461
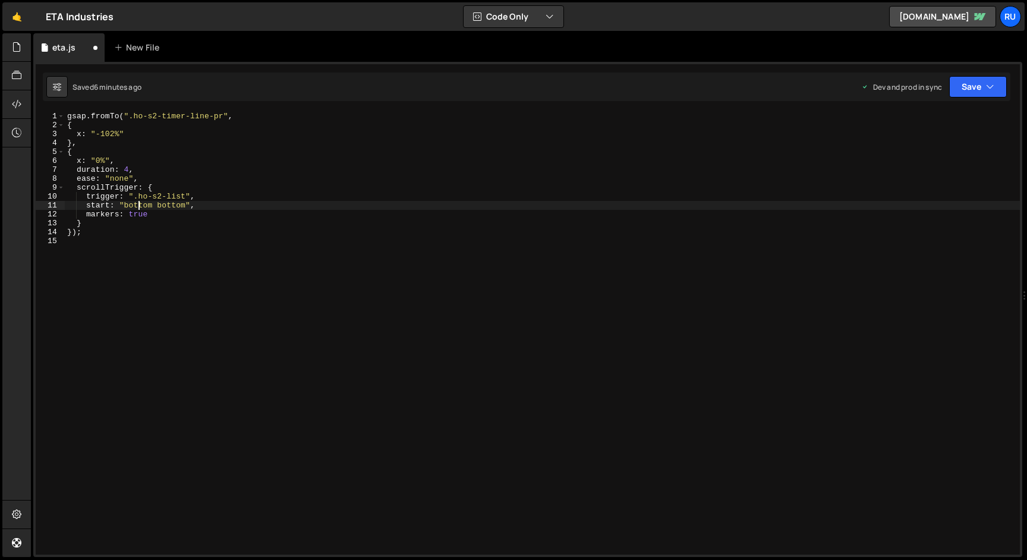
click at [140, 207] on div "gsap . fromTo ( ".ho-s2-timer-line-pr" , { x : "-102%" } , { x : "0%" , duratio…" at bounding box center [542, 342] width 955 height 461
click at [162, 204] on div "gsap . fromTo ( ".ho-s2-timer-line-pr" , { x : "-102%" } , { x : "0%" , duratio…" at bounding box center [542, 342] width 955 height 461
click at [983, 83] on button "Save" at bounding box center [978, 86] width 58 height 21
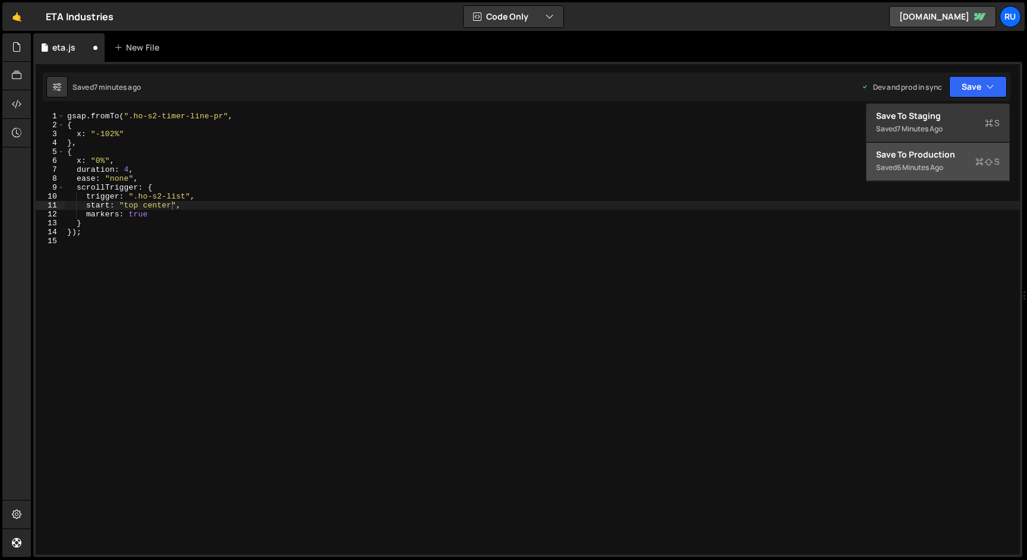
click at [947, 173] on div "Saved 6 minutes ago" at bounding box center [938, 167] width 124 height 14
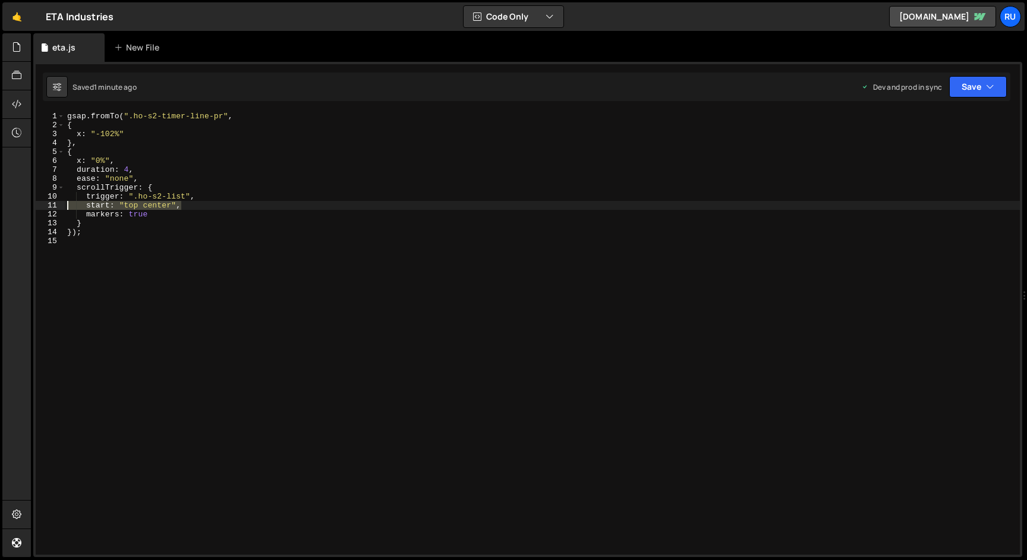
drag, startPoint x: 196, startPoint y: 208, endPoint x: 40, endPoint y: 207, distance: 155.1
click at [40, 207] on div "start: "top center", 1 2 3 4 5 6 7 8 9 10 11 12 13 14 15 gsap . fromTo ( ".ho-s…" at bounding box center [528, 333] width 984 height 443
paste textarea "end: "bottom top"
click at [977, 89] on button "Save" at bounding box center [978, 86] width 58 height 21
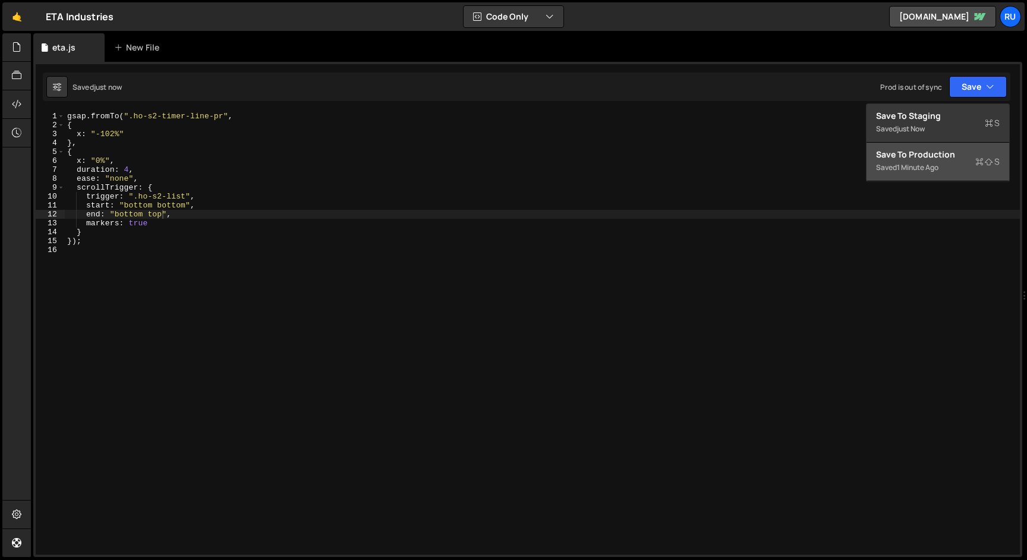
click at [963, 168] on div "Saved 1 minute ago" at bounding box center [938, 167] width 124 height 14
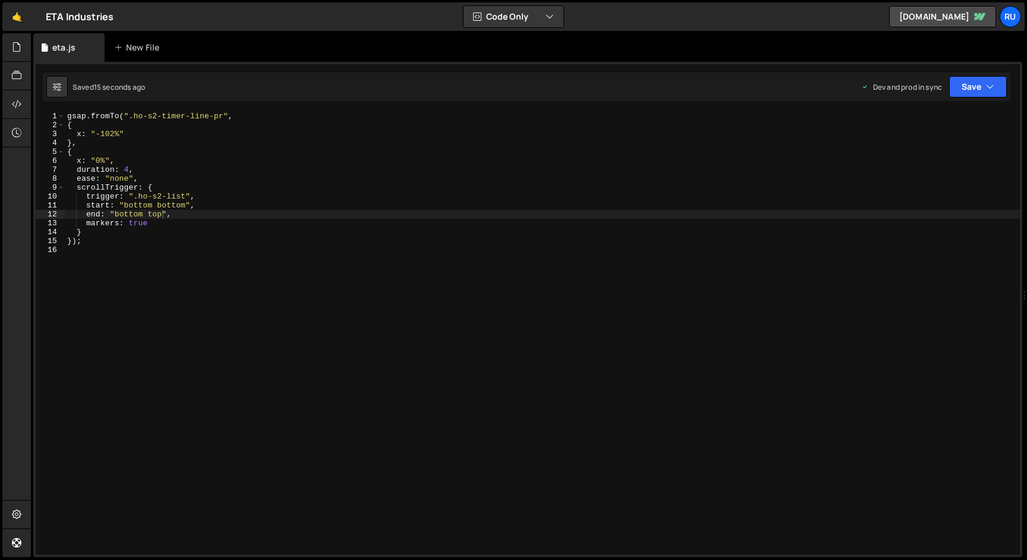
click at [138, 207] on div "gsap . fromTo ( ".ho-s2-timer-line-pr" , { x : "-102%" } , { x : "0%" , duratio…" at bounding box center [542, 342] width 955 height 461
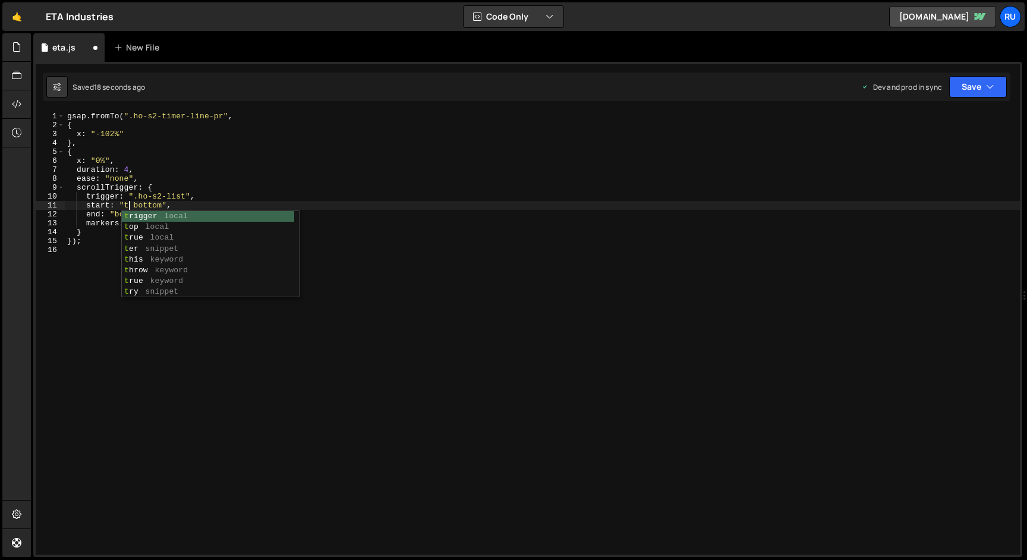
scroll to position [0, 5]
click at [156, 161] on div "gsap . fromTo ( ".ho-s2-timer-line-pr" , { x : "-102%" } , { x : "0%" , duratio…" at bounding box center [542, 342] width 955 height 461
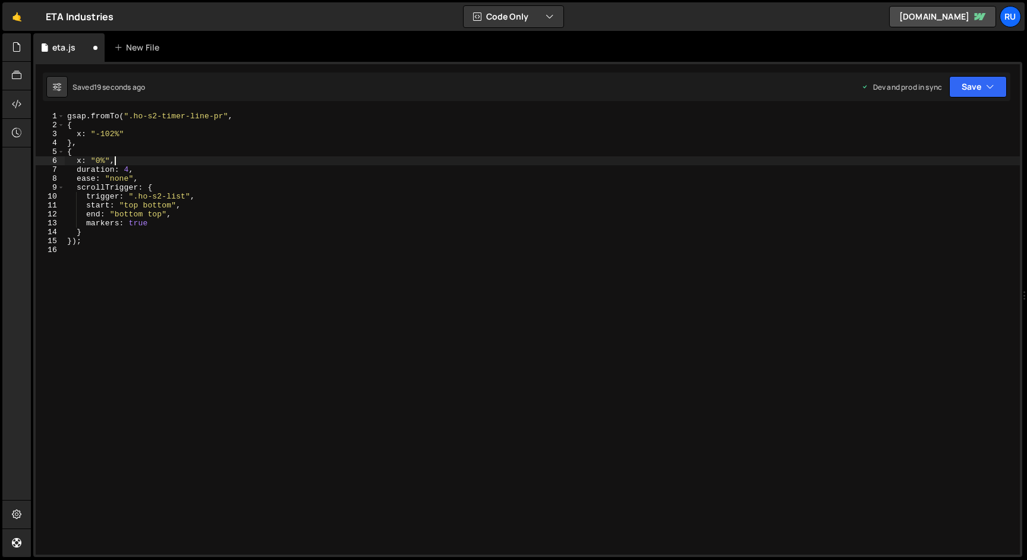
scroll to position [0, 3]
click at [988, 89] on icon "button" at bounding box center [990, 87] width 8 height 12
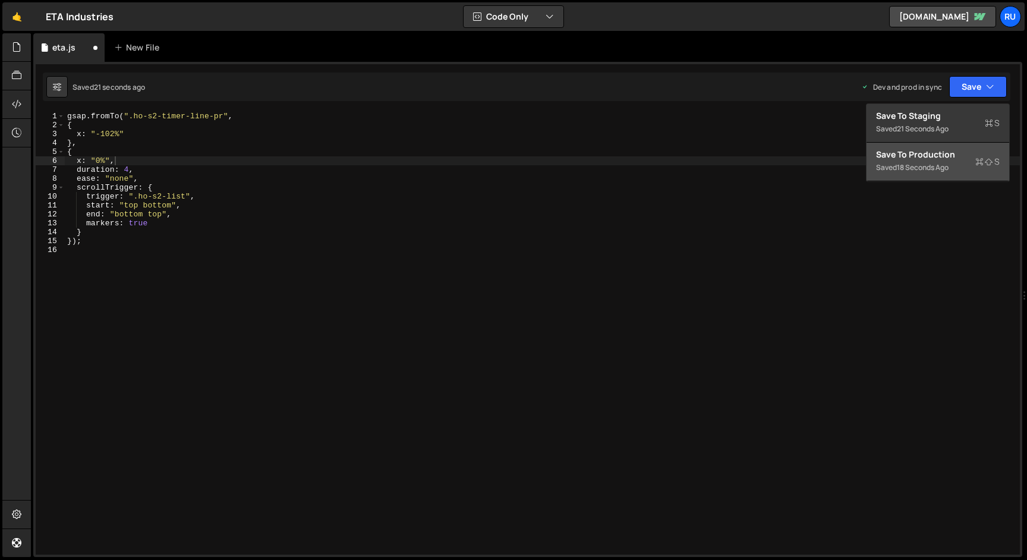
click at [968, 150] on div "Save to Production S" at bounding box center [938, 155] width 124 height 12
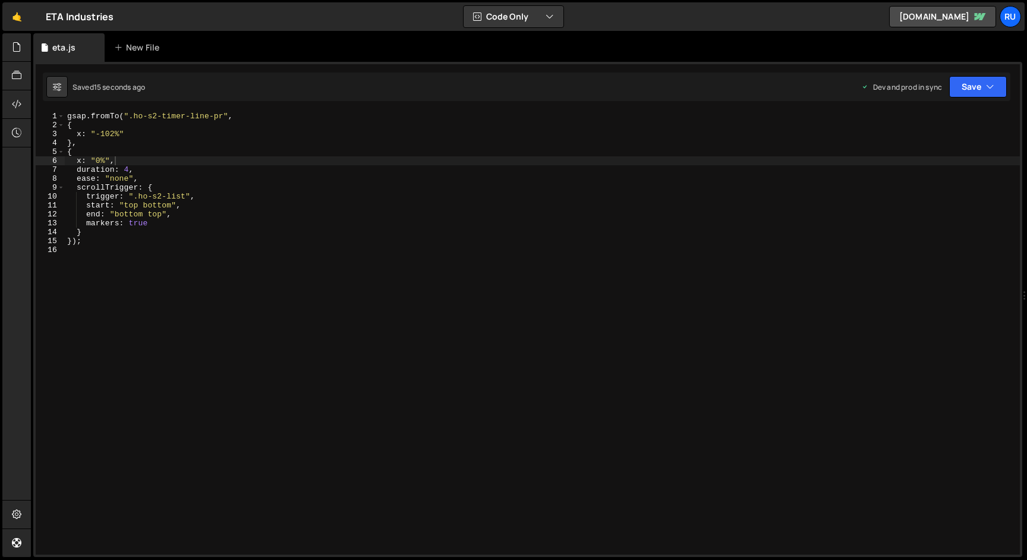
click at [130, 206] on div "gsap . fromTo ( ".ho-s2-timer-line-pr" , { x : "-102%" } , { x : "0%" , duratio…" at bounding box center [542, 342] width 955 height 461
click at [129, 213] on div "gsap . fromTo ( ".ho-s2-timer-line-pr" , { x : "-102%" } , { x : "0%" , duratio…" at bounding box center [542, 342] width 955 height 461
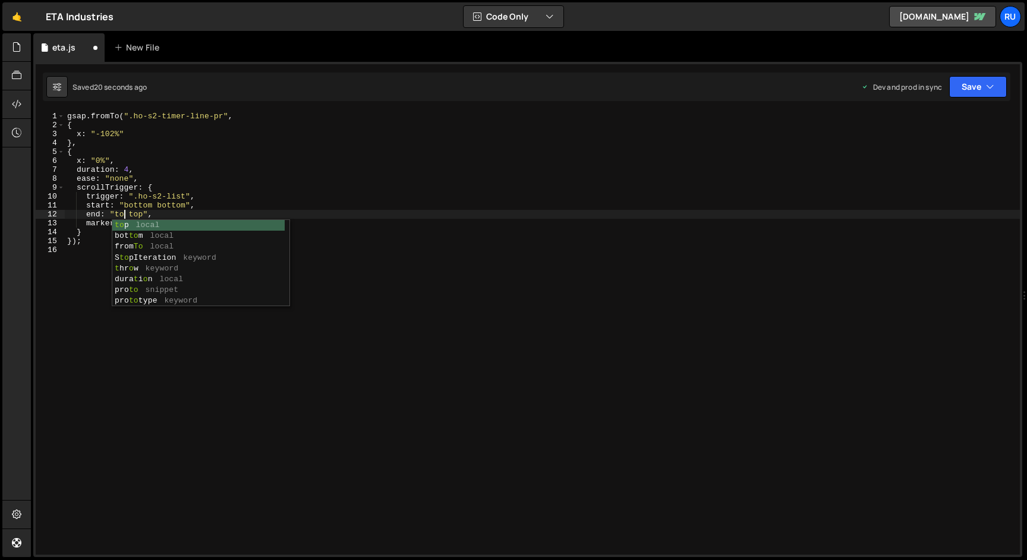
scroll to position [0, 4]
click at [981, 88] on button "Save" at bounding box center [978, 86] width 58 height 21
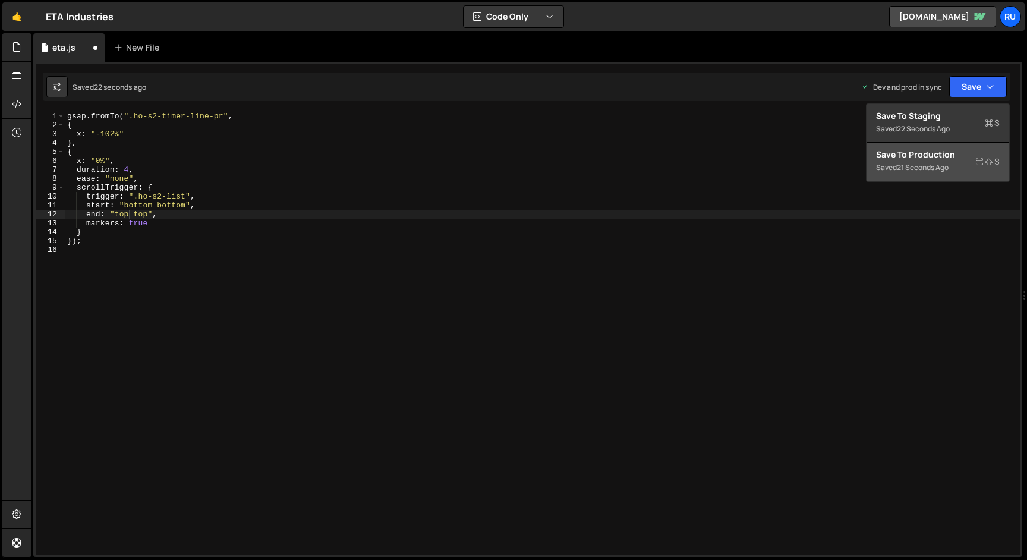
click at [961, 152] on div "Save to Production S" at bounding box center [938, 155] width 124 height 12
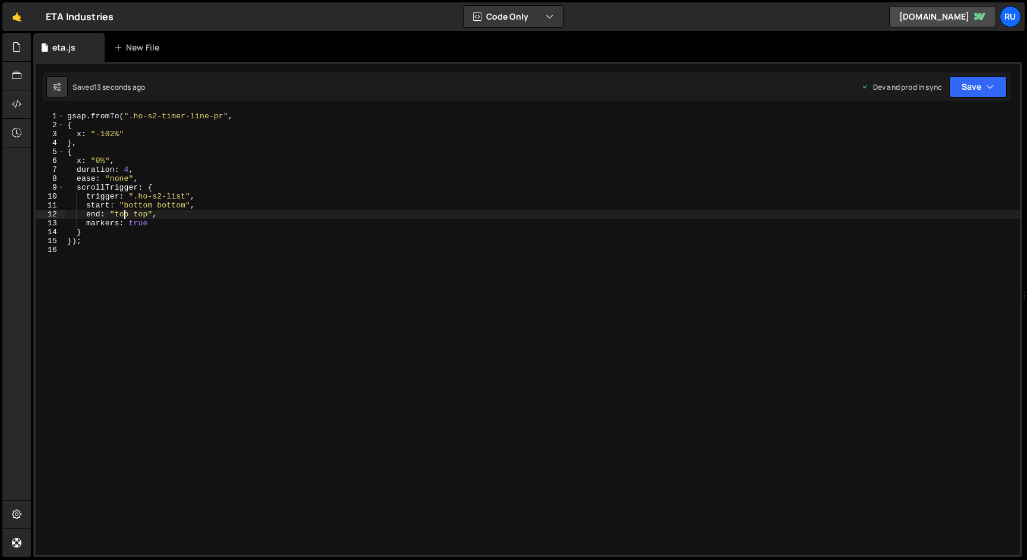
click at [124, 211] on div "gsap . fromTo ( ".ho-s2-timer-line-pr" , { x : "-102%" } , { x : "0%" , duratio…" at bounding box center [542, 342] width 955 height 461
click at [153, 214] on div "gsap . fromTo ( ".ho-s2-timer-line-pr" , { x : "-102%" } , { x : "0%" , duratio…" at bounding box center [542, 342] width 955 height 461
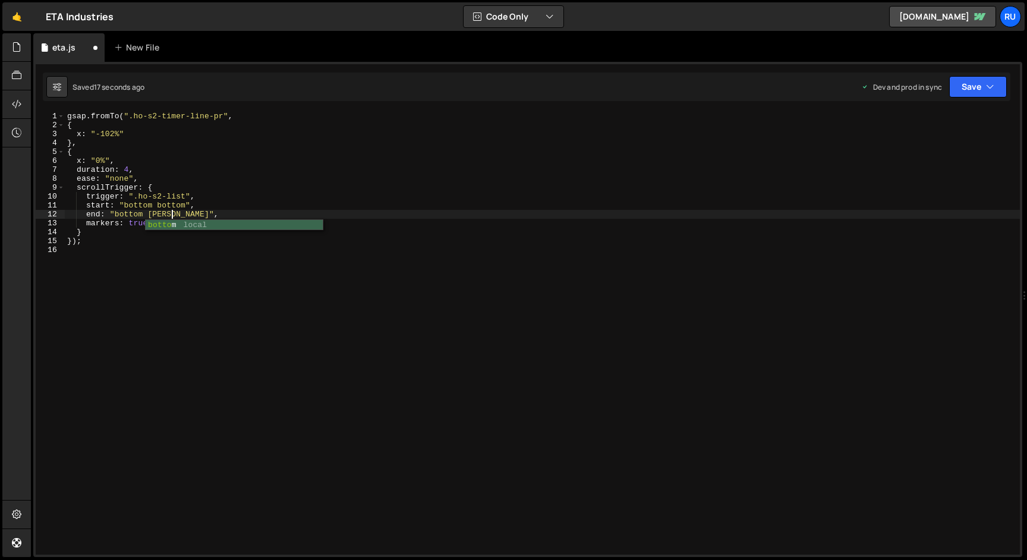
scroll to position [0, 8]
click at [137, 206] on div "gsap . fromTo ( ".ho-s2-timer-line-pr" , { x : "-102%" } , { x : "0%" , duratio…" at bounding box center [542, 342] width 955 height 461
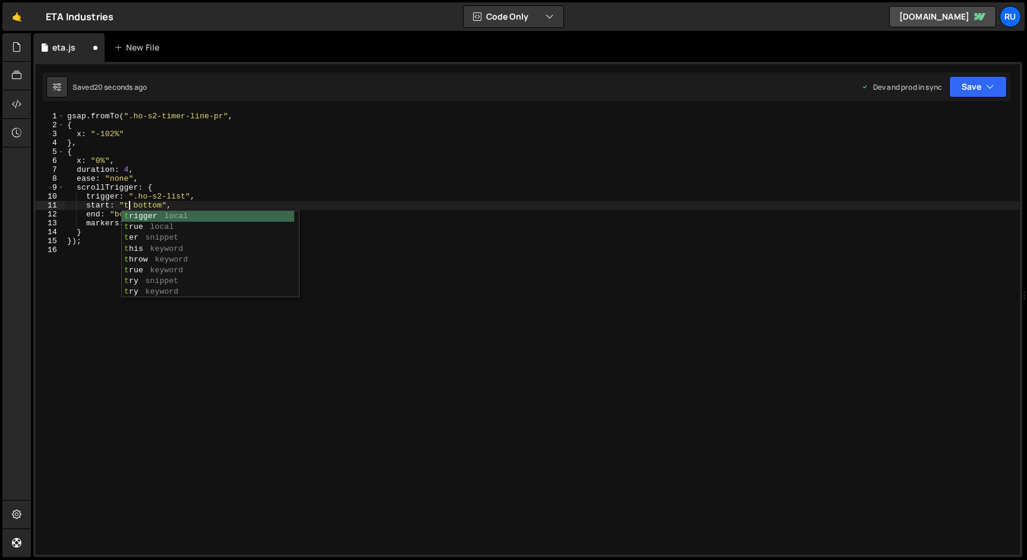
scroll to position [0, 5]
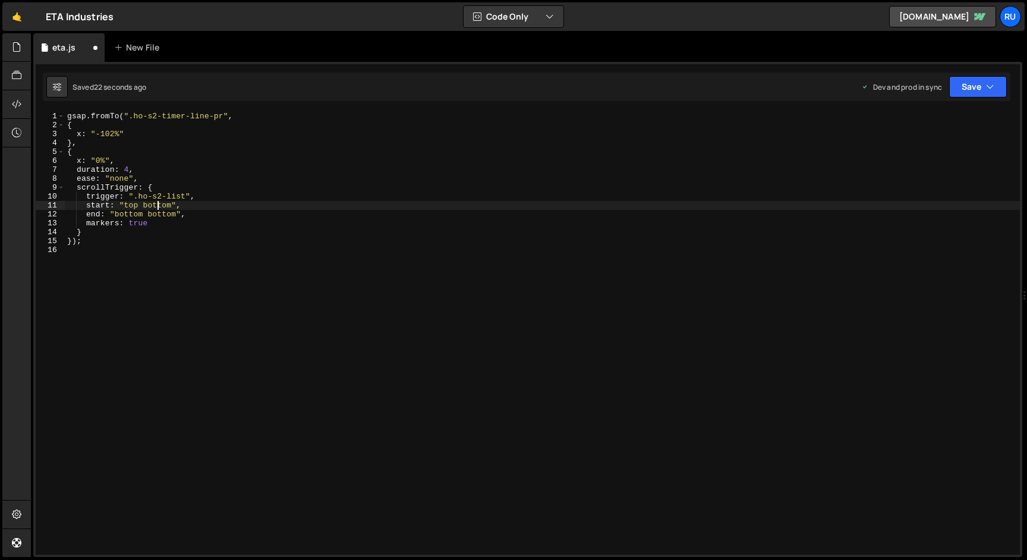
click at [158, 203] on div "gsap . fromTo ( ".ho-s2-timer-line-pr" , { x : "-102%" } , { x : "0%" , duratio…" at bounding box center [542, 342] width 955 height 461
click at [977, 83] on button "Save" at bounding box center [978, 86] width 58 height 21
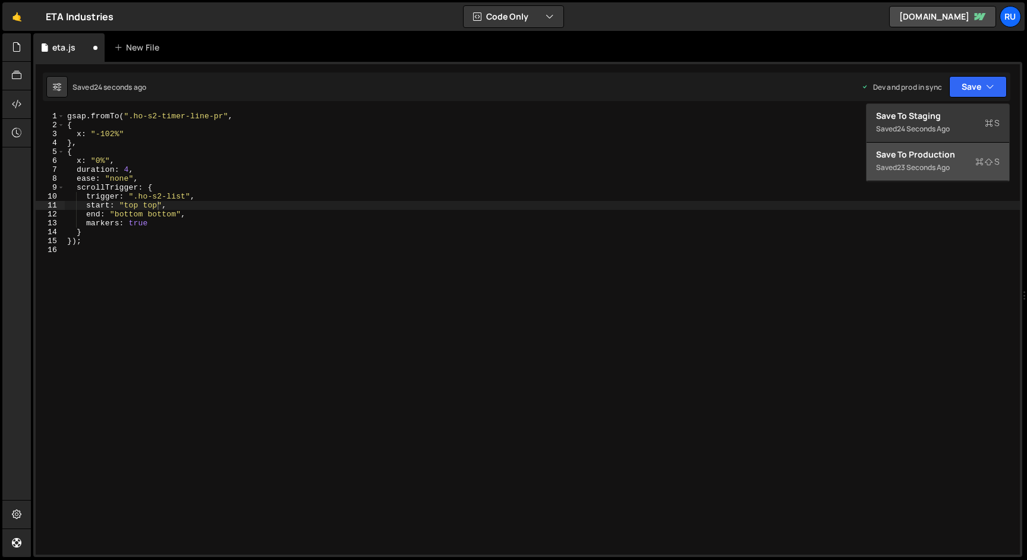
click at [952, 154] on div "Save to Production S" at bounding box center [938, 155] width 124 height 12
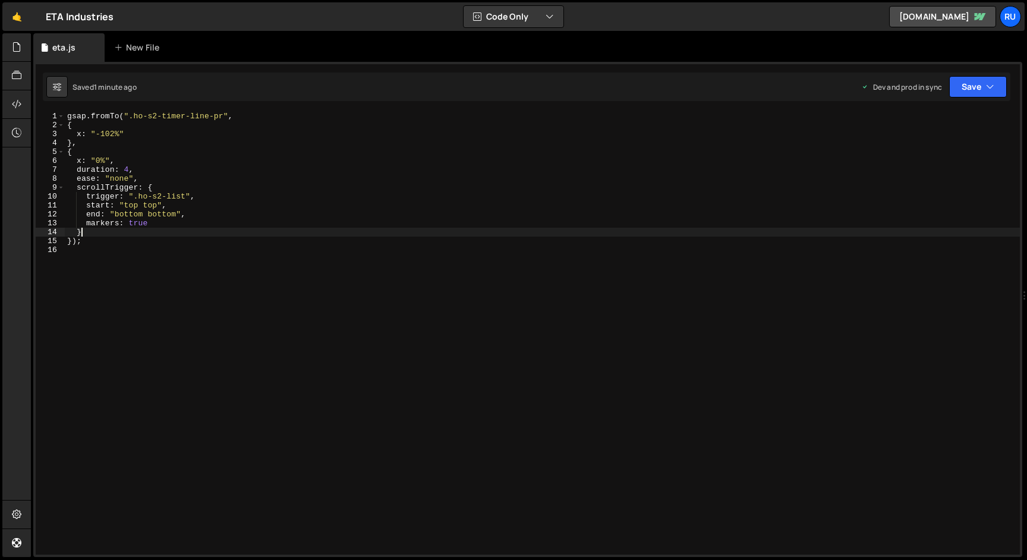
scroll to position [0, 1]
click at [144, 229] on div "gsap . fromTo ( ".ho-s2-timer-line-pr" , { x : "-102%" } , { x : "0%" , duratio…" at bounding box center [542, 342] width 955 height 461
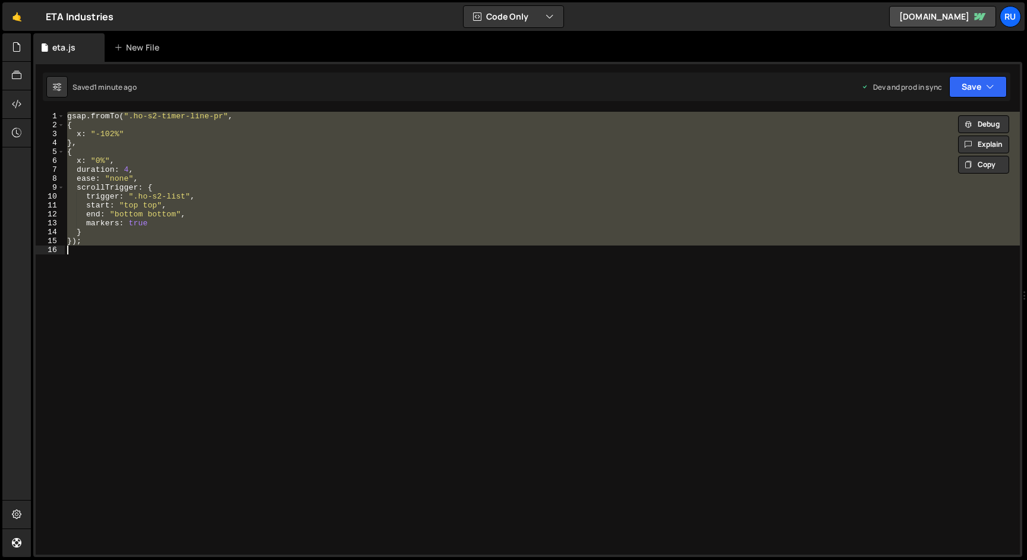
paste textarea ");"
type textarea ");"
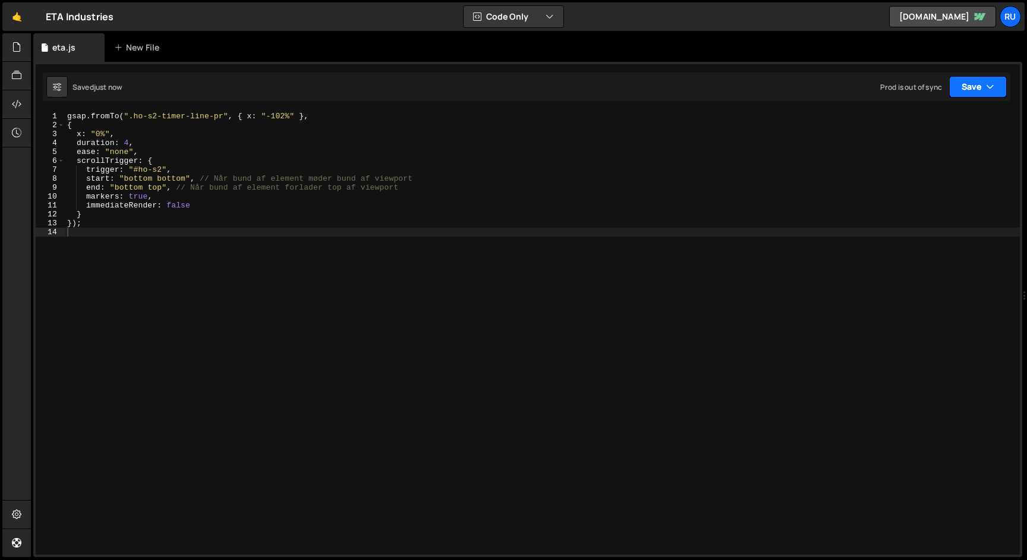
click at [980, 81] on button "Save" at bounding box center [978, 86] width 58 height 21
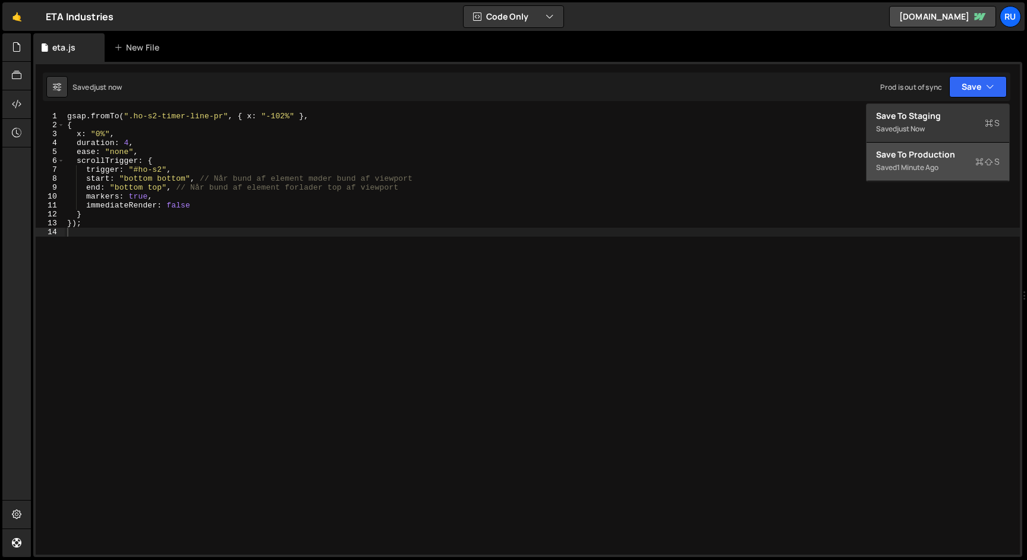
click at [934, 153] on div "Save to Production S" at bounding box center [938, 155] width 124 height 12
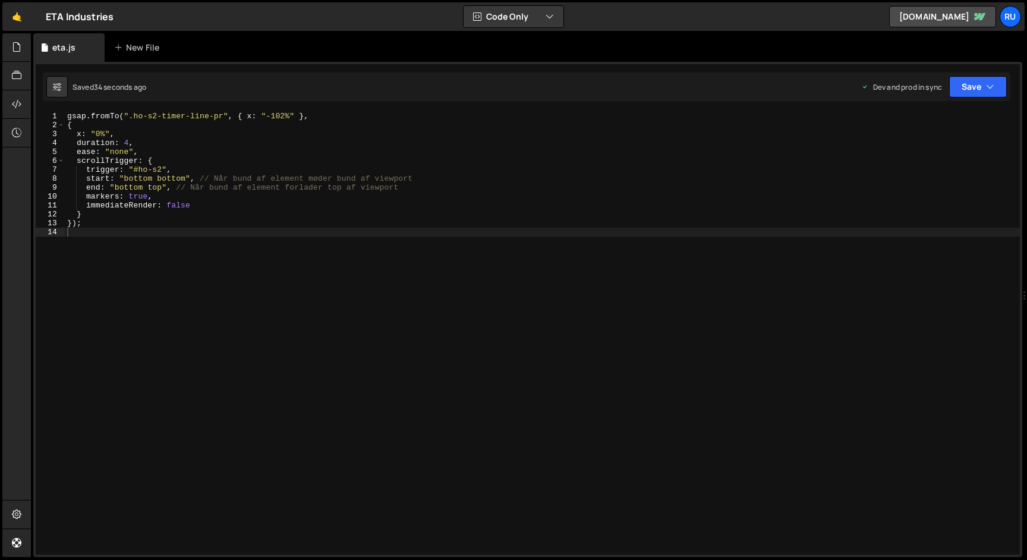
click at [389, 291] on div "gsap . fromTo ( ".ho-s2-timer-line-pr" , { x : "-102%" } , { x : "0%" , duratio…" at bounding box center [542, 342] width 955 height 461
paste textarea ");"
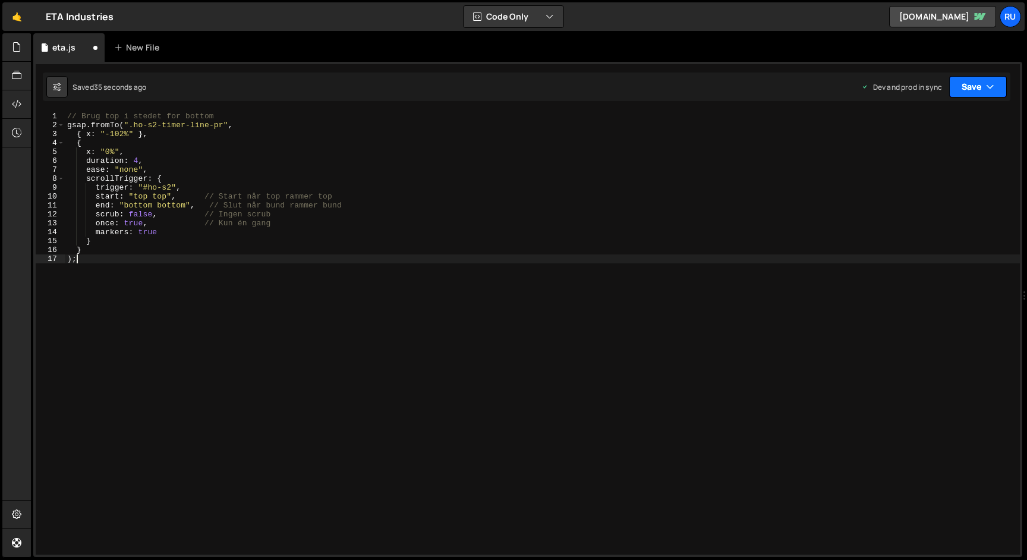
click at [989, 87] on icon "button" at bounding box center [990, 87] width 8 height 12
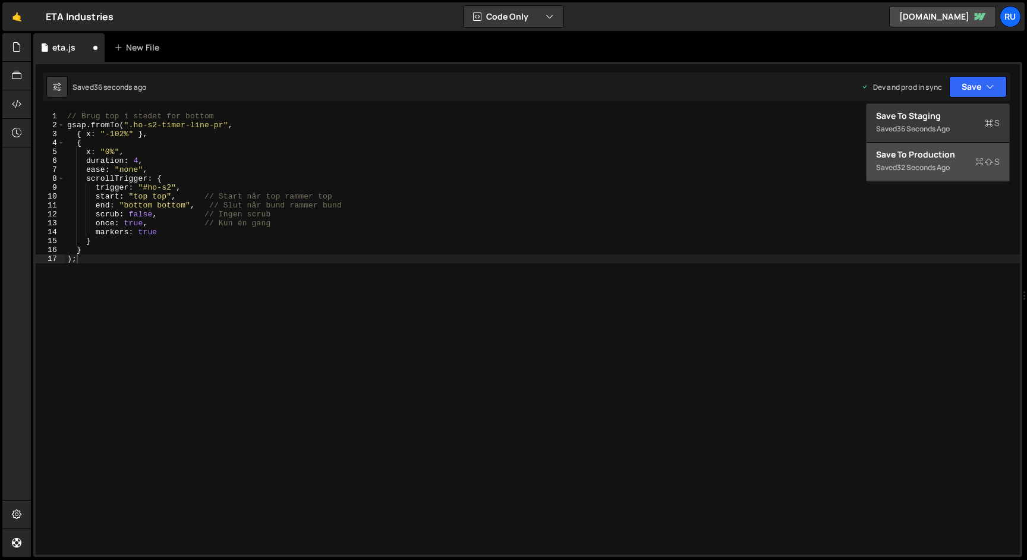
click at [964, 179] on button "Save to Production S Saved 32 seconds ago" at bounding box center [938, 162] width 143 height 39
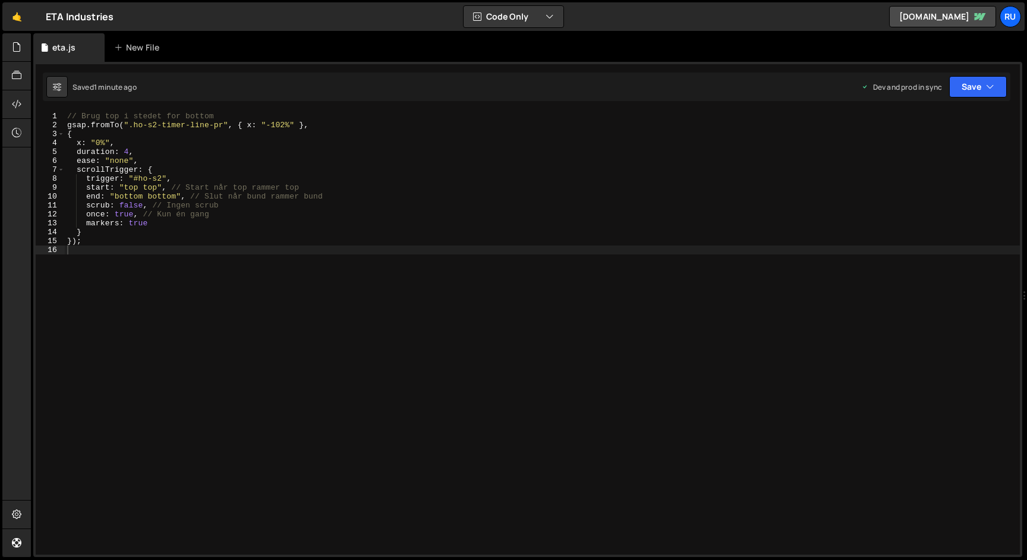
click at [244, 127] on div "// Brug top i stedet for bottom gsap . fromTo ( ".ho-s2-timer-line-pr" , { x : …" at bounding box center [542, 342] width 955 height 461
paste textarea ", 1000);"
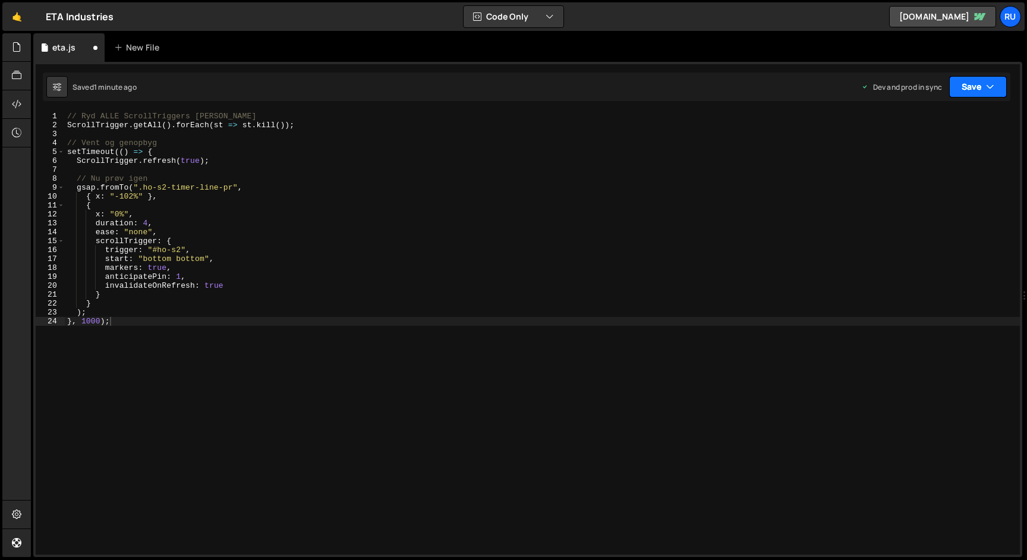
click at [980, 88] on button "Save" at bounding box center [978, 86] width 58 height 21
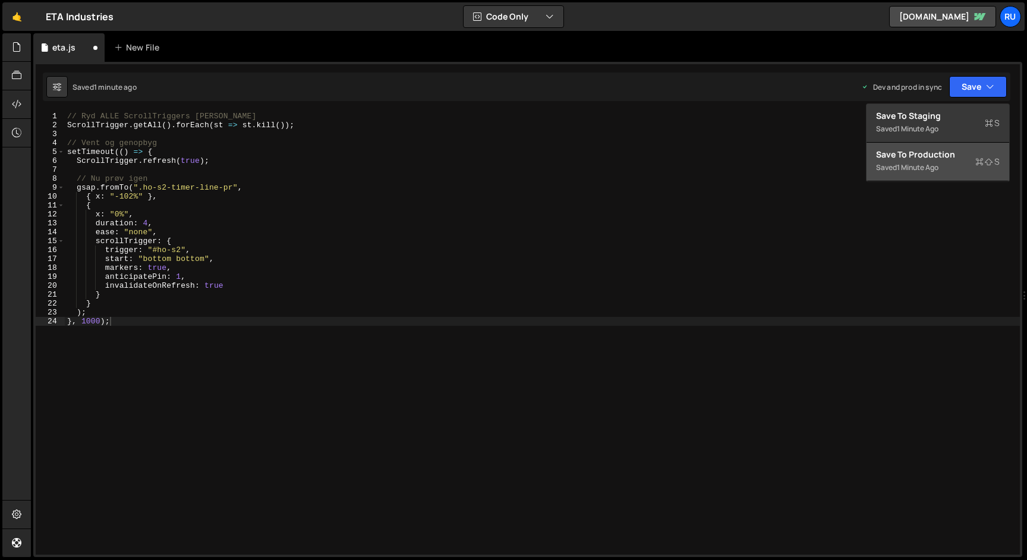
click at [939, 168] on div "1 minute ago" at bounding box center [918, 167] width 42 height 10
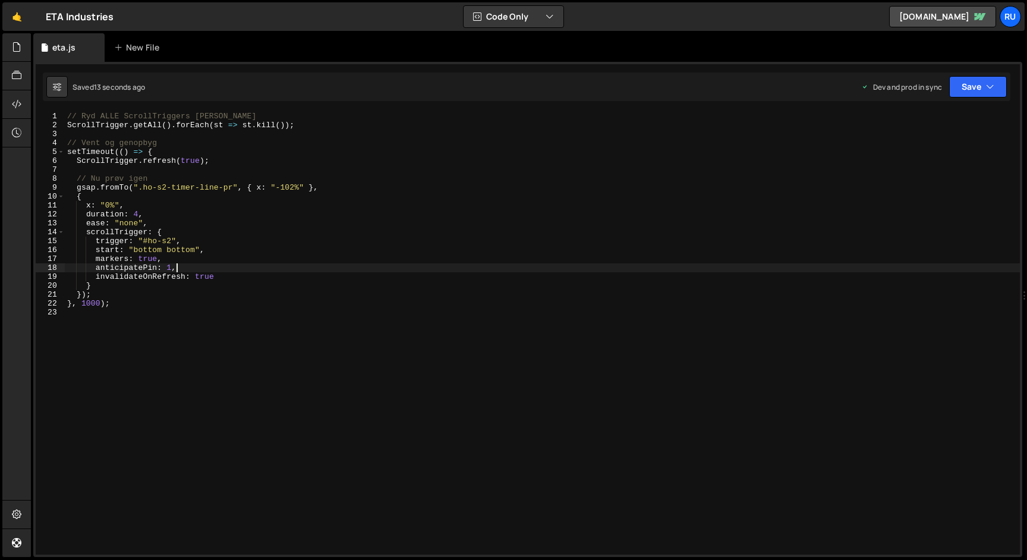
click at [257, 269] on div "// Ryd ALLE ScrollTriggers først ScrollTrigger . getAll ( ) . forEach ( st => s…" at bounding box center [542, 342] width 955 height 461
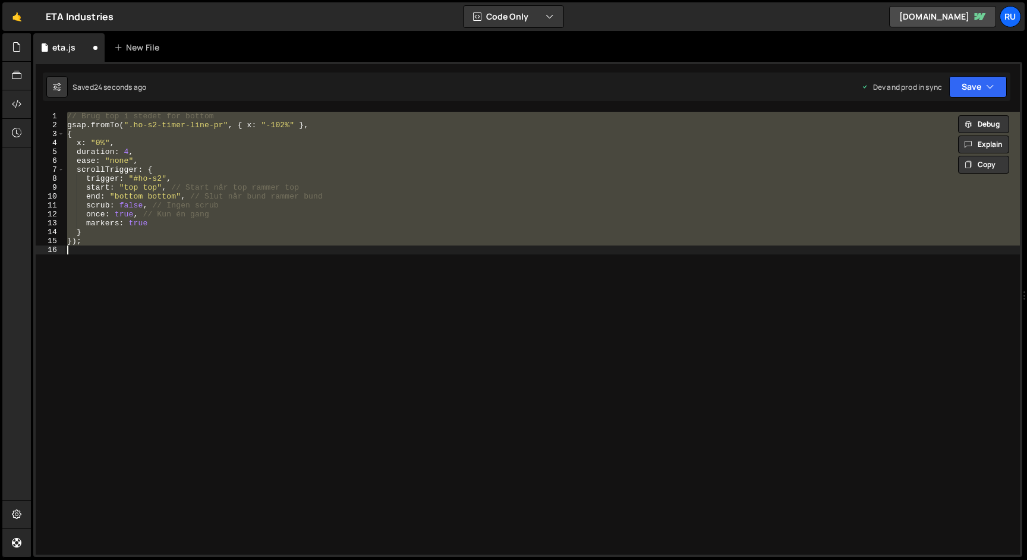
click at [297, 217] on div "// Brug top i stedet for bottom gsap . fromTo ( ".ho-s2-timer-line-pr" , { x : …" at bounding box center [542, 333] width 955 height 443
paste textarea
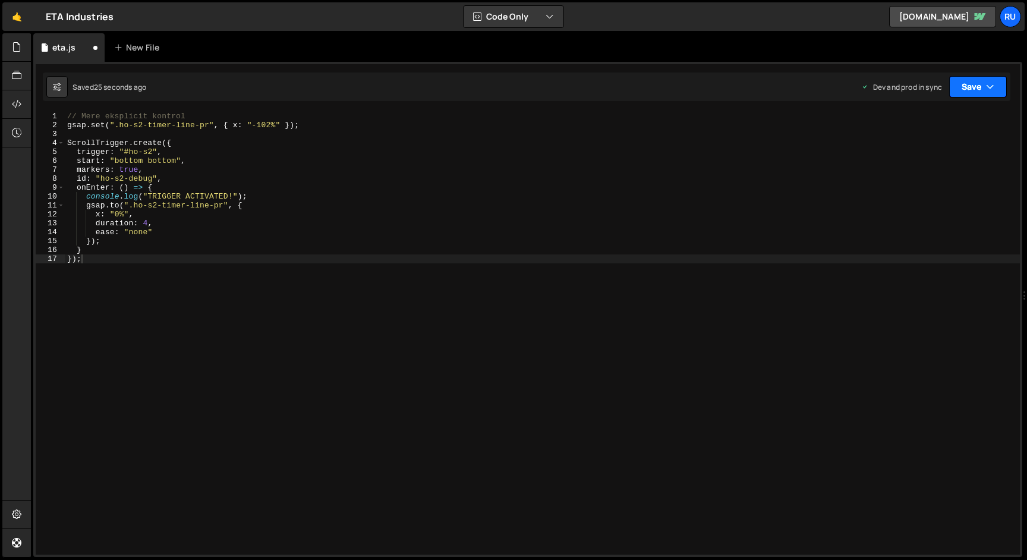
click at [964, 84] on button "Save" at bounding box center [978, 86] width 58 height 21
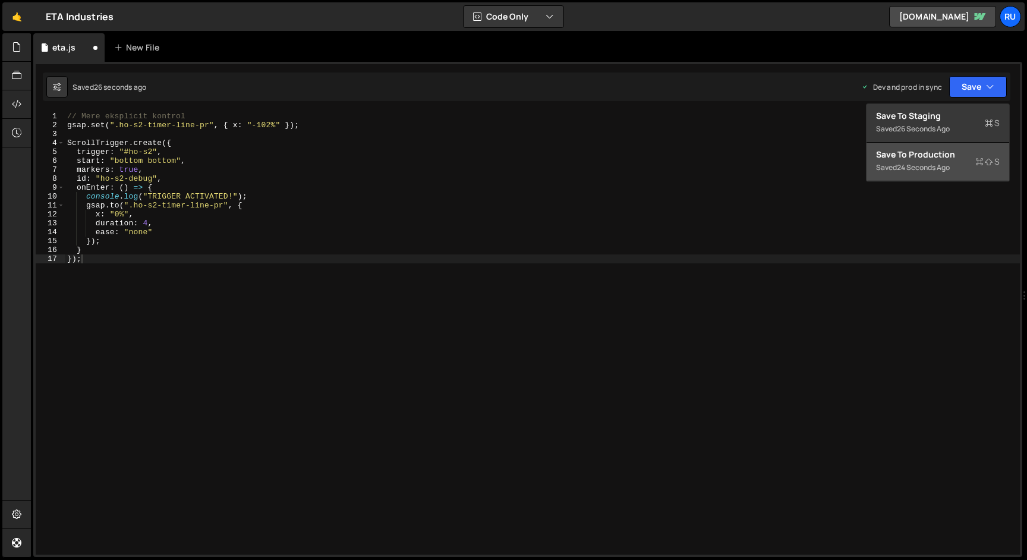
click at [956, 166] on div "Saved 24 seconds ago" at bounding box center [938, 167] width 124 height 14
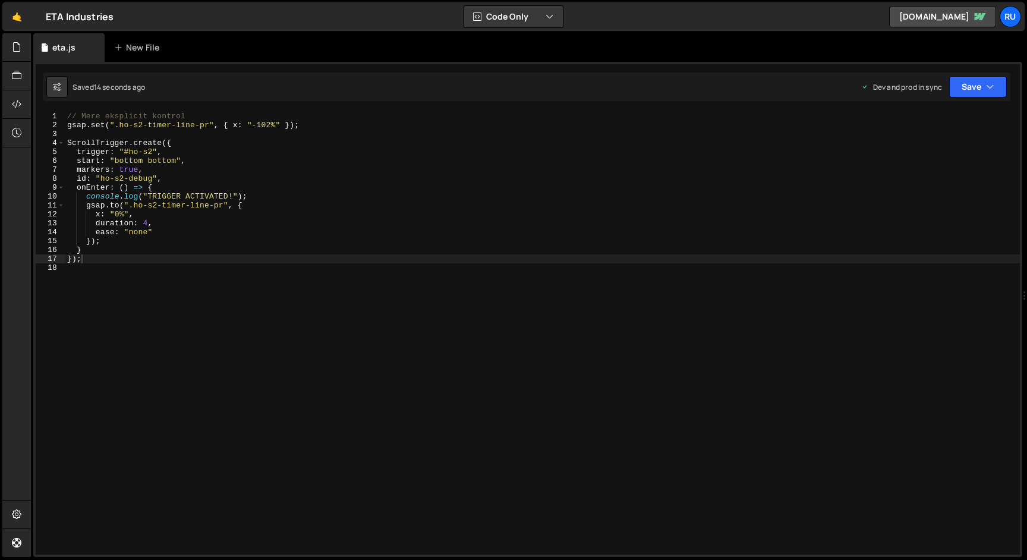
click at [213, 223] on div "// Mere eksplicit kontrol gsap . set ( ".ho-s2-timer-line-pr" , { x : "-102%" }…" at bounding box center [542, 342] width 955 height 461
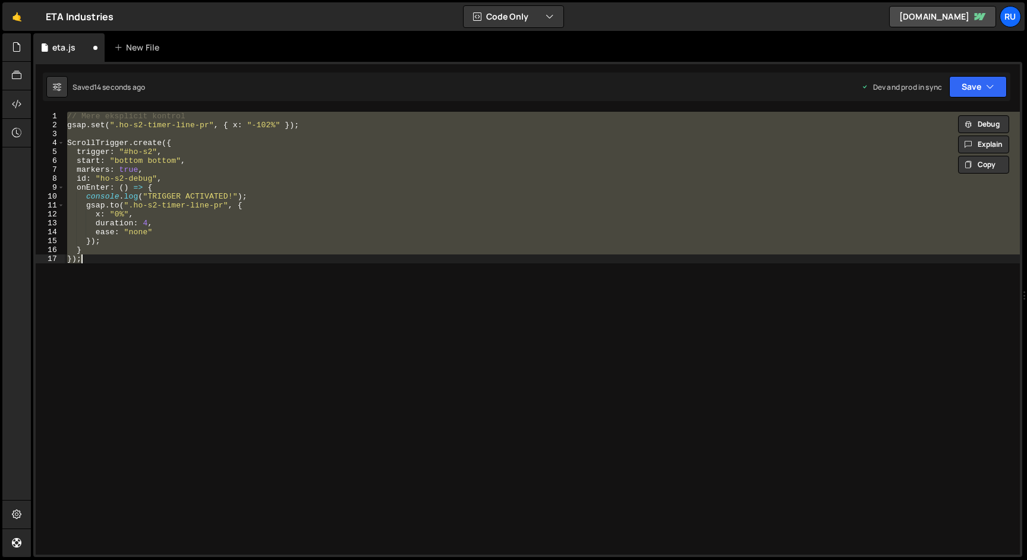
type textarea "});"
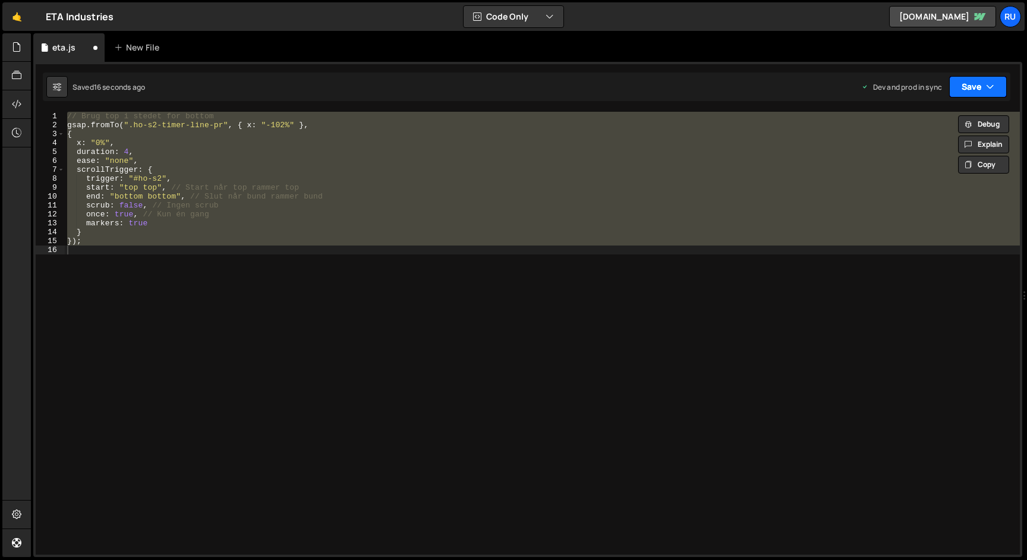
click at [969, 85] on button "Save" at bounding box center [978, 86] width 58 height 21
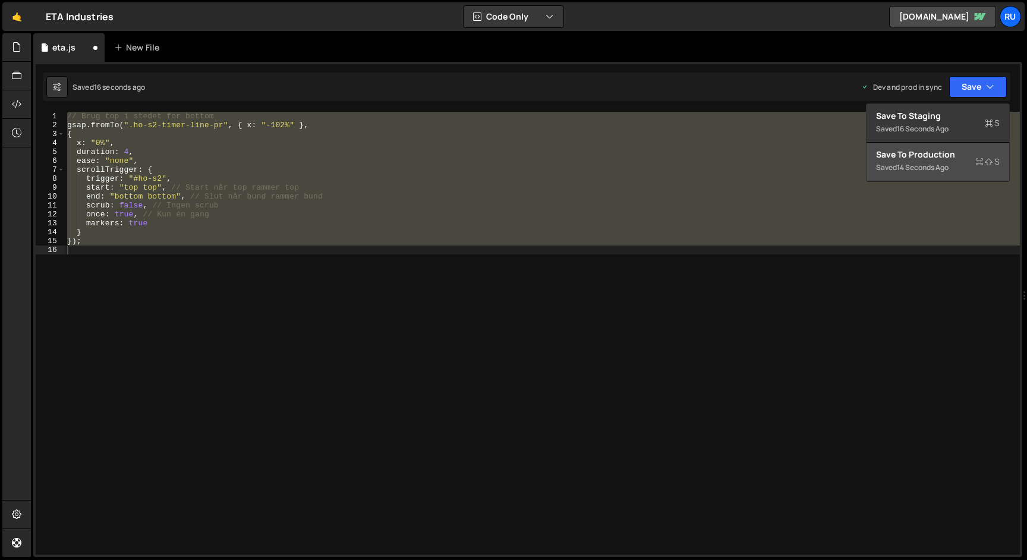
click at [943, 160] on div "Saved 14 seconds ago" at bounding box center [938, 167] width 124 height 14
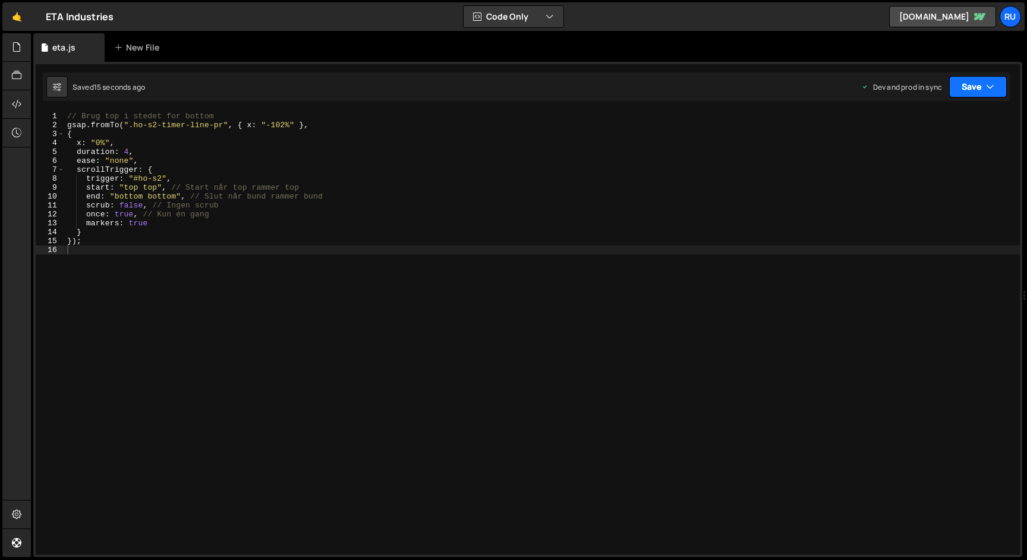
click at [985, 81] on button "Save" at bounding box center [978, 86] width 58 height 21
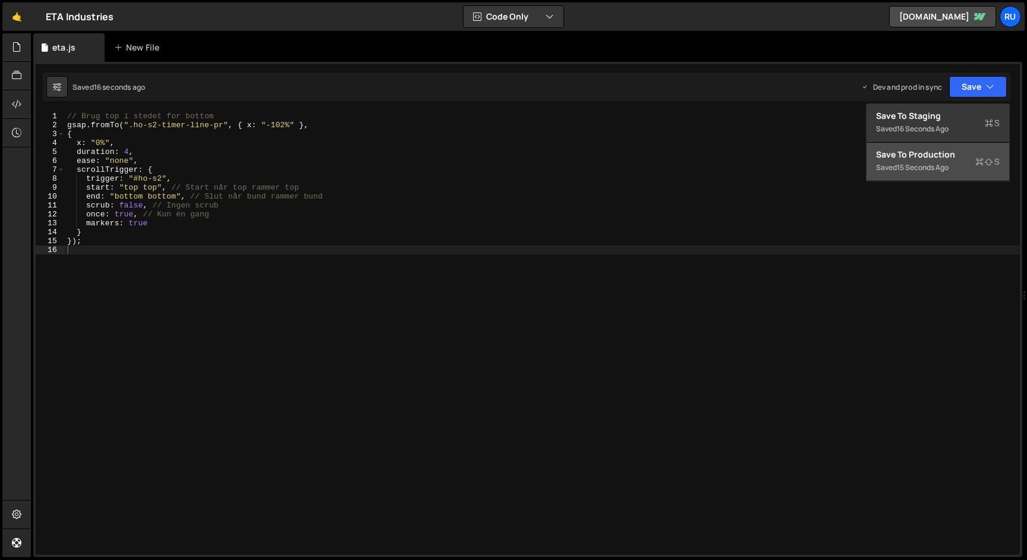
click at [940, 162] on div "Saved 15 seconds ago" at bounding box center [938, 167] width 124 height 14
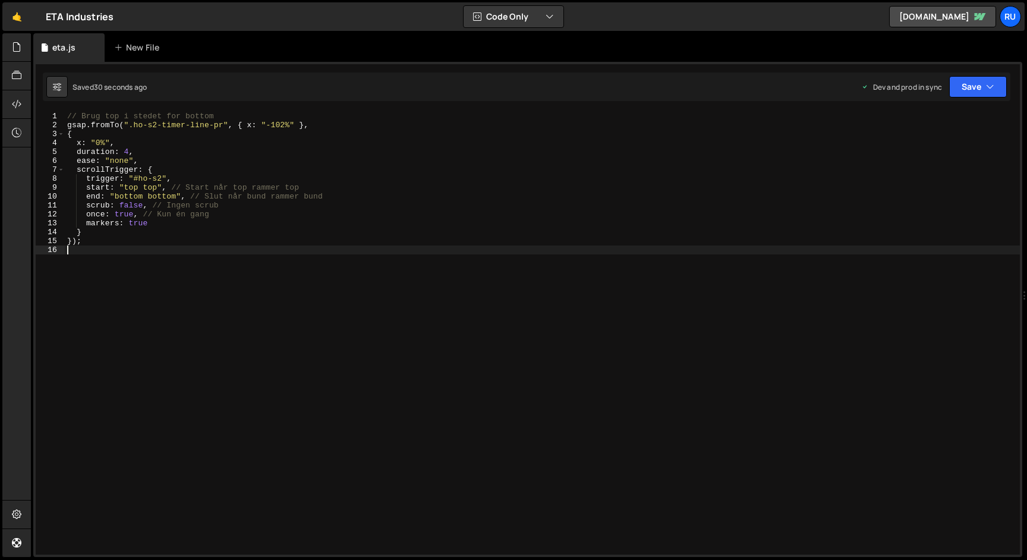
click at [207, 263] on div "// Brug top i stedet for bottom gsap . fromTo ( ".ho-s2-timer-line-pr" , { x : …" at bounding box center [542, 342] width 955 height 461
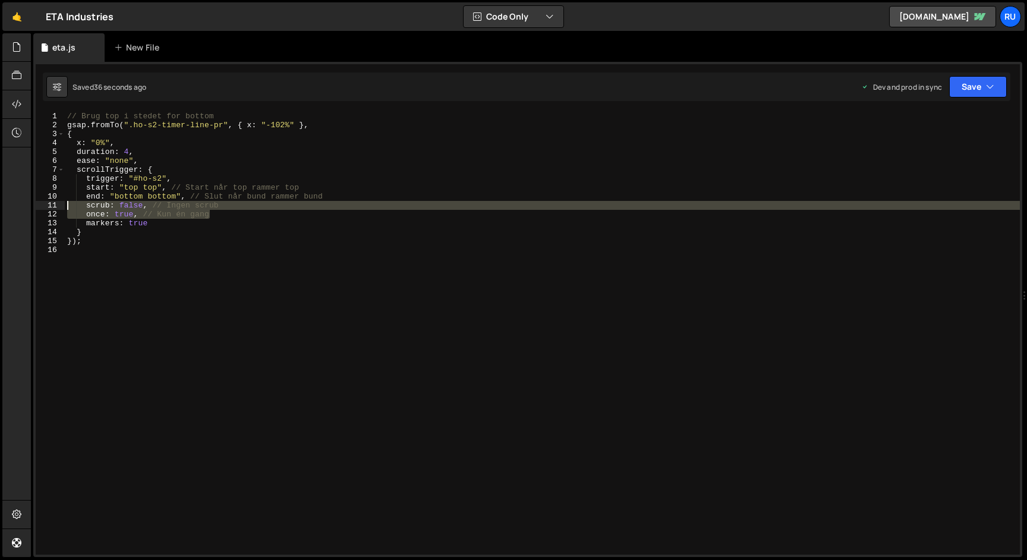
drag, startPoint x: 226, startPoint y: 213, endPoint x: 0, endPoint y: 204, distance: 226.1
click at [0, 204] on div "Hold on a sec... Are you certain you wish to leave this page? Any changes you'v…" at bounding box center [513, 280] width 1027 height 560
type textarea "scrub: false, // Ingen scrub once: true, // Kun én gang"
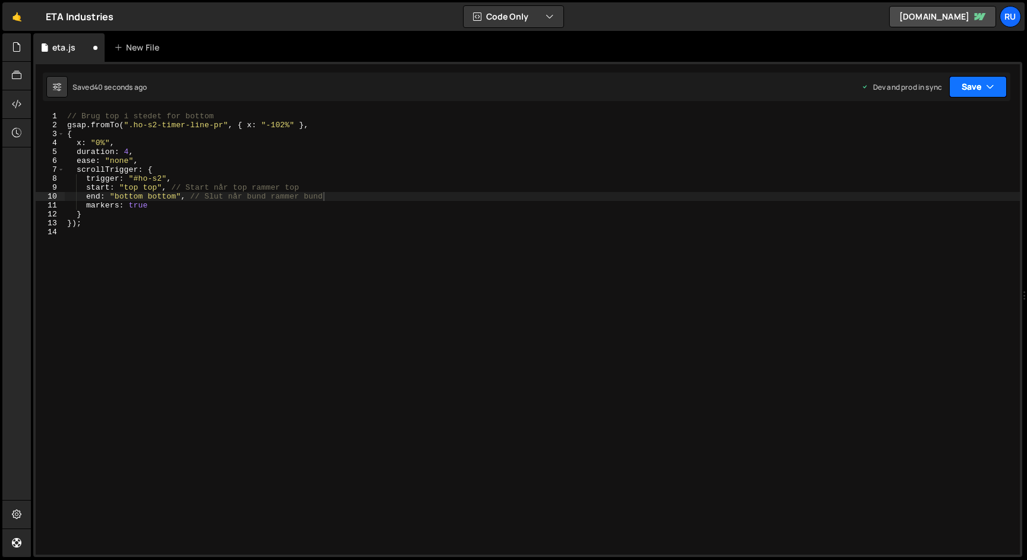
click at [971, 88] on button "Save" at bounding box center [978, 86] width 58 height 21
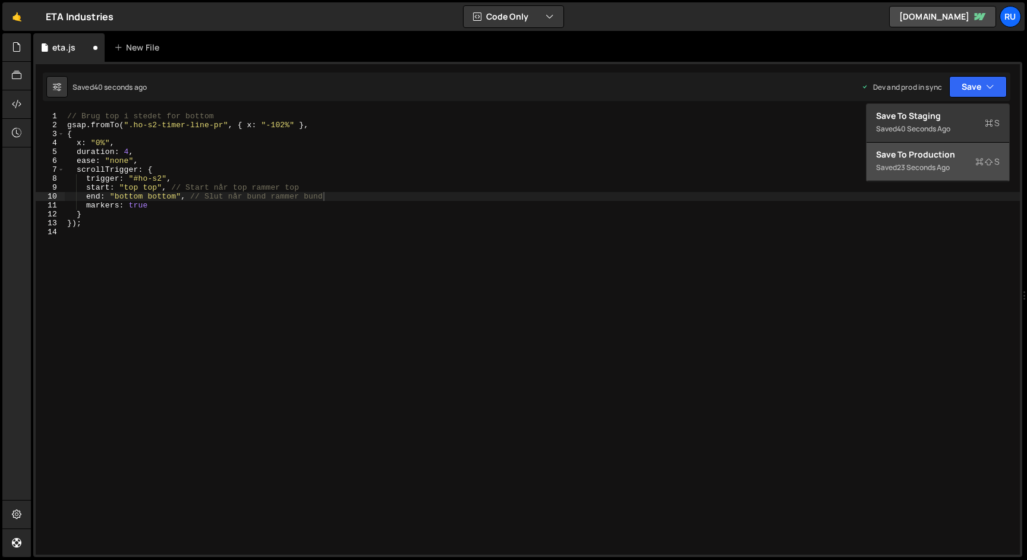
click at [933, 177] on button "Save to Production S Saved 23 seconds ago" at bounding box center [938, 162] width 143 height 39
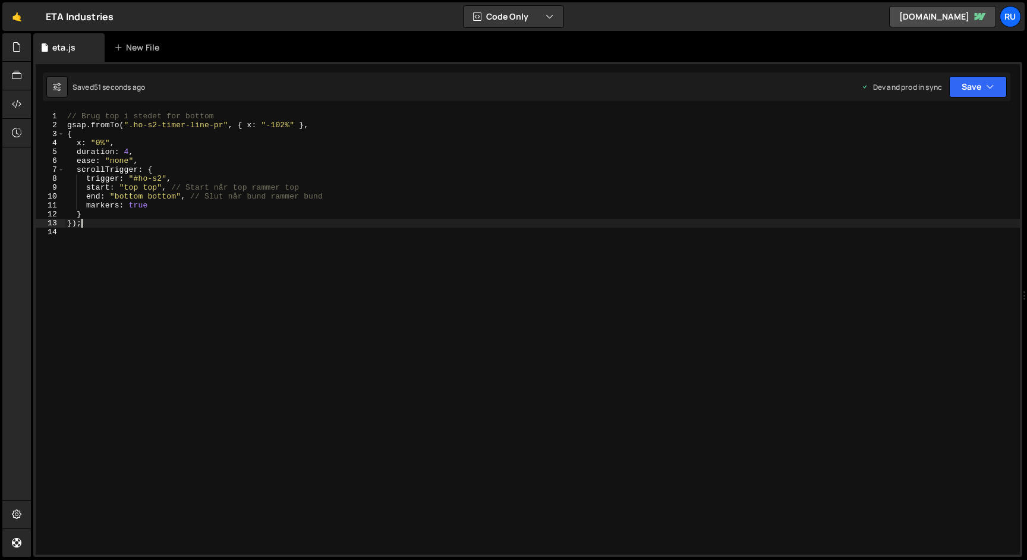
click at [238, 224] on div "// Brug top i stedet for bottom gsap . fromTo ( ".ho-s2-timer-line-pr" , { x : …" at bounding box center [542, 342] width 955 height 461
type textarea "});"
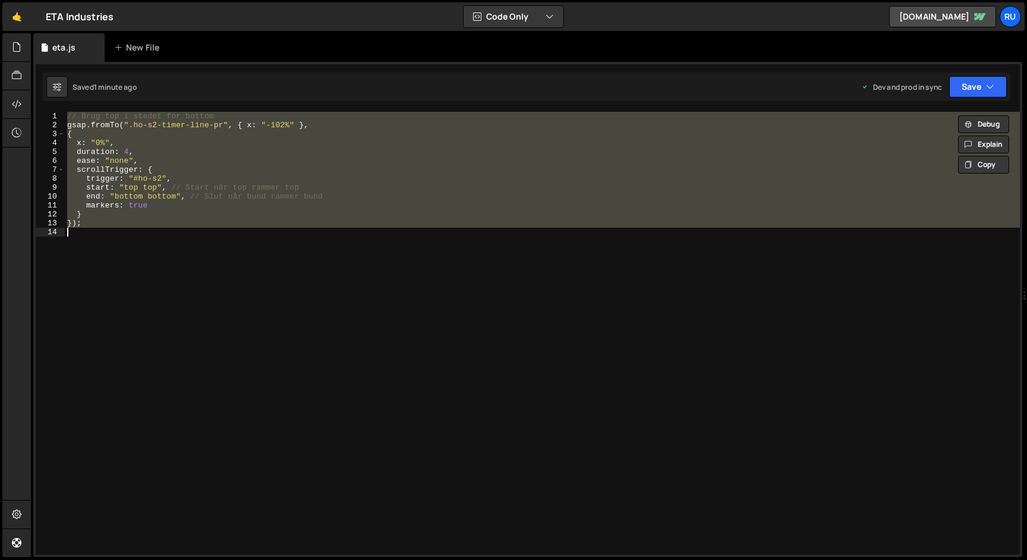
click at [200, 232] on div "// Brug top i stedet for bottom gsap . fromTo ( ".ho-s2-timer-line-pr" , { x : …" at bounding box center [542, 333] width 955 height 443
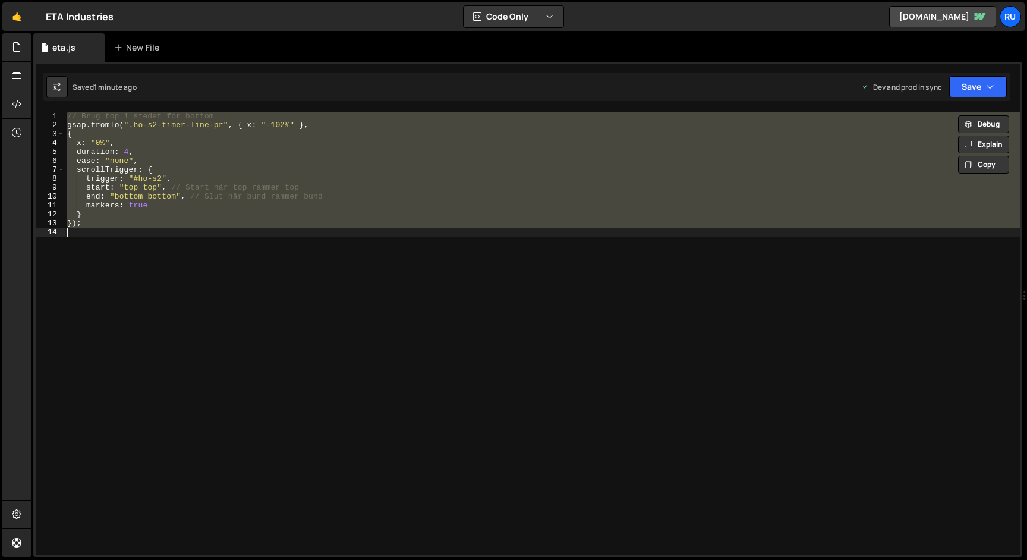
paste textarea ");"
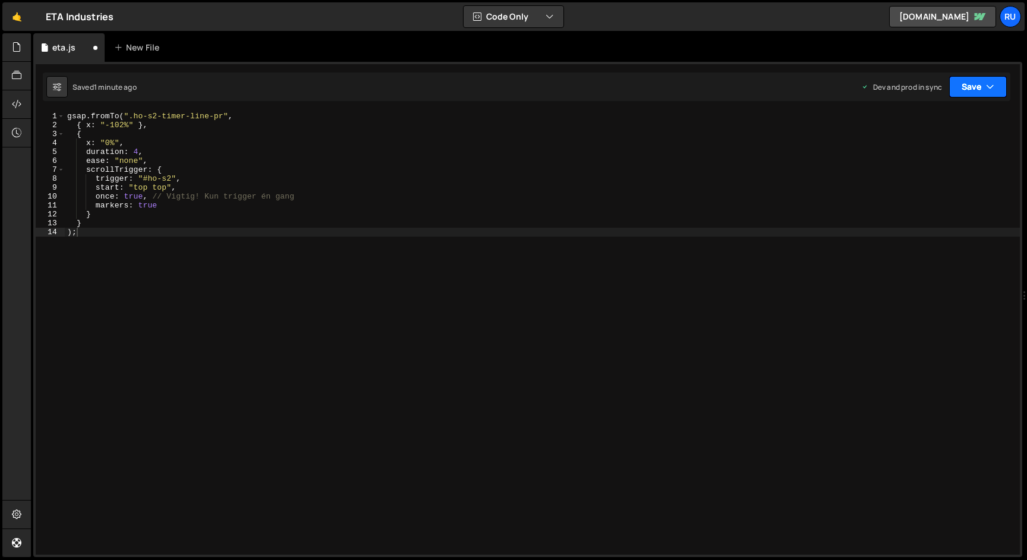
click at [987, 85] on icon "button" at bounding box center [990, 87] width 8 height 12
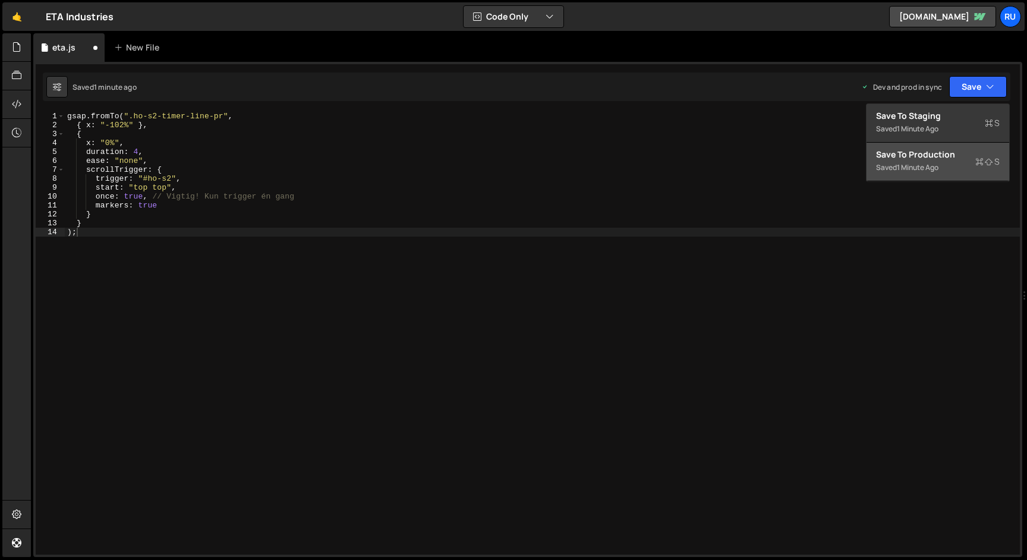
click at [928, 166] on div "1 minute ago" at bounding box center [918, 167] width 42 height 10
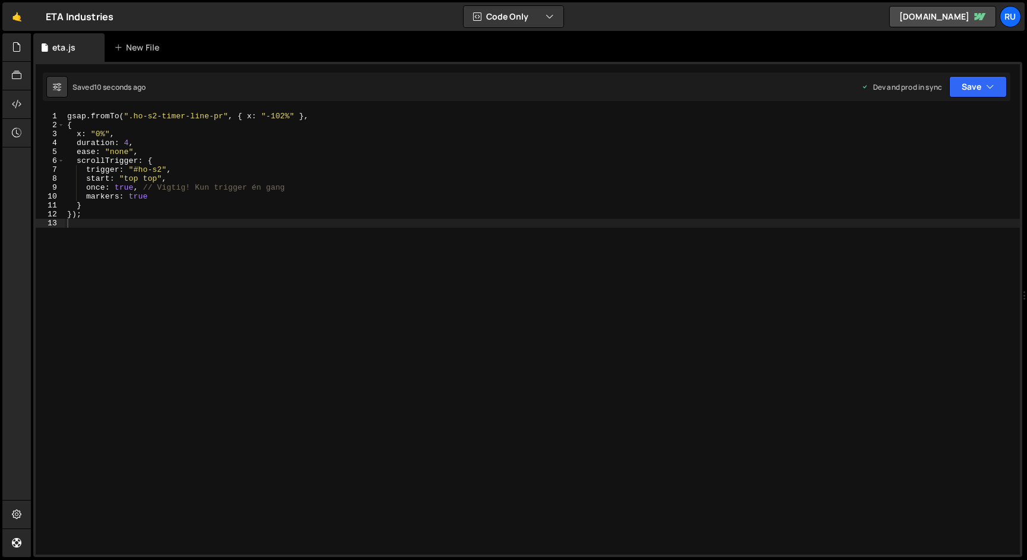
click at [167, 165] on div "gsap . fromTo ( ".ho-s2-timer-line-pr" , { x : "-102%" } , { x : "0%" , duratio…" at bounding box center [542, 342] width 955 height 461
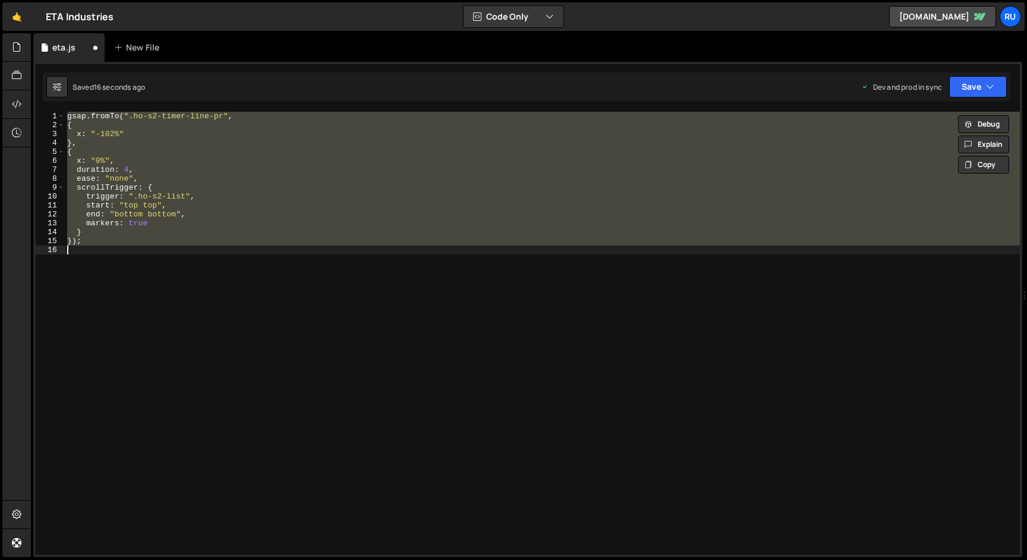
click at [185, 196] on div "gsap . fromTo ( ".ho-s2-timer-line-pr" , { x : "-102%" } , { x : "0%" , duratio…" at bounding box center [542, 333] width 955 height 443
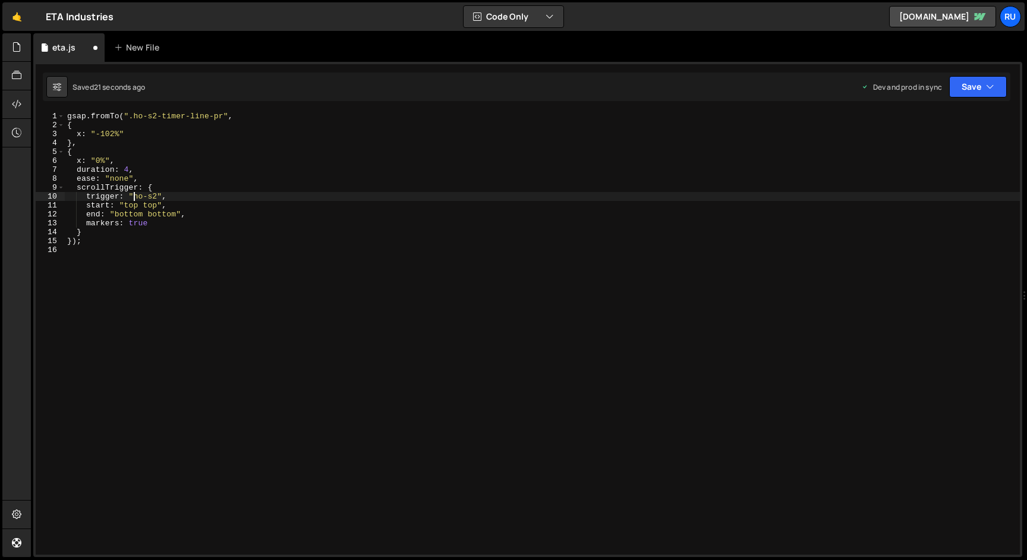
scroll to position [0, 5]
type textarea "trigger: "#ho-s2","
click at [981, 89] on button "Save" at bounding box center [978, 86] width 58 height 21
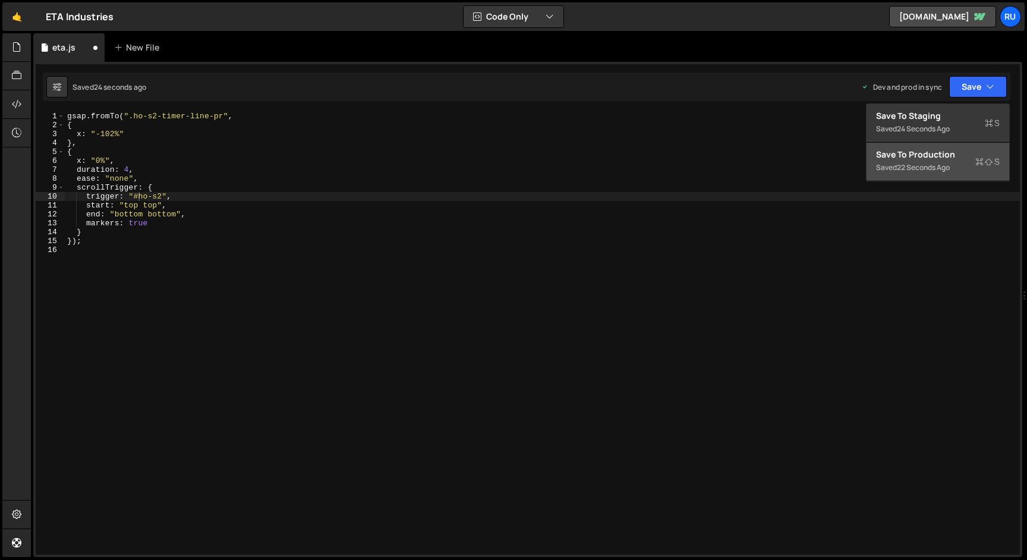
click at [960, 153] on div "Save to Production S" at bounding box center [938, 155] width 124 height 12
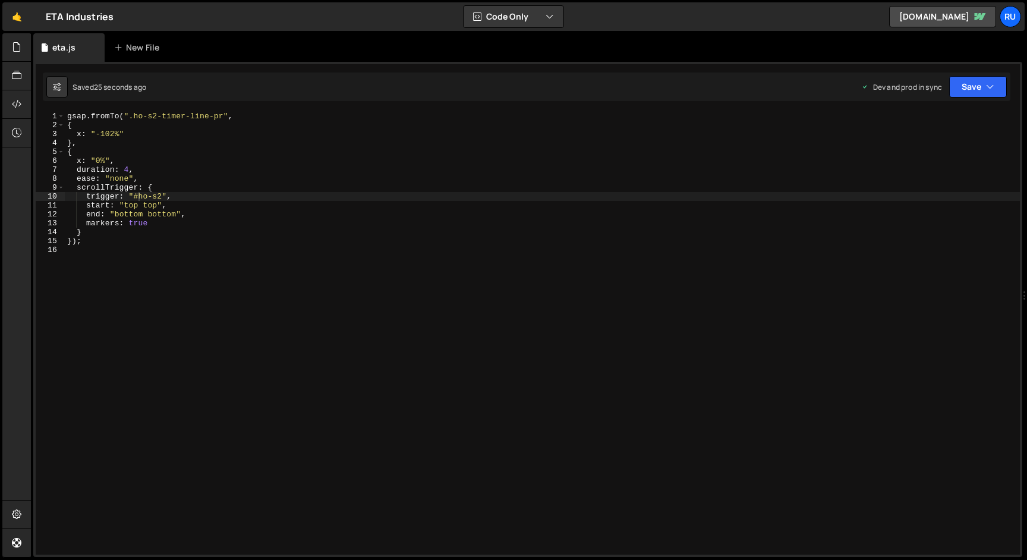
scroll to position [0, 0]
click at [237, 267] on div "gsap . fromTo ( ".ho-s2-timer-line-pr" , { x : "-102%" } , { x : "0%" , duratio…" at bounding box center [542, 342] width 955 height 461
type textarea "});"
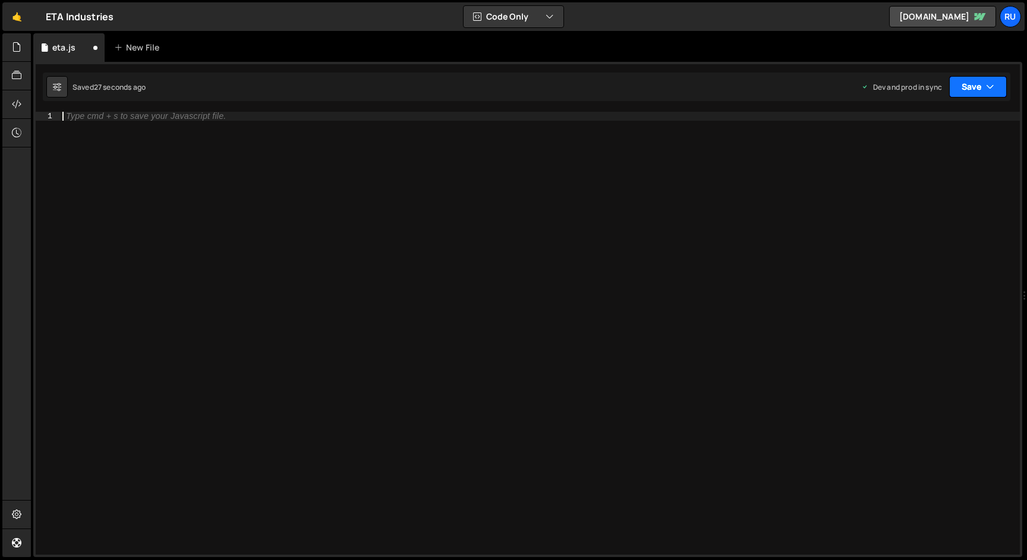
click at [975, 88] on button "Save" at bounding box center [978, 86] width 58 height 21
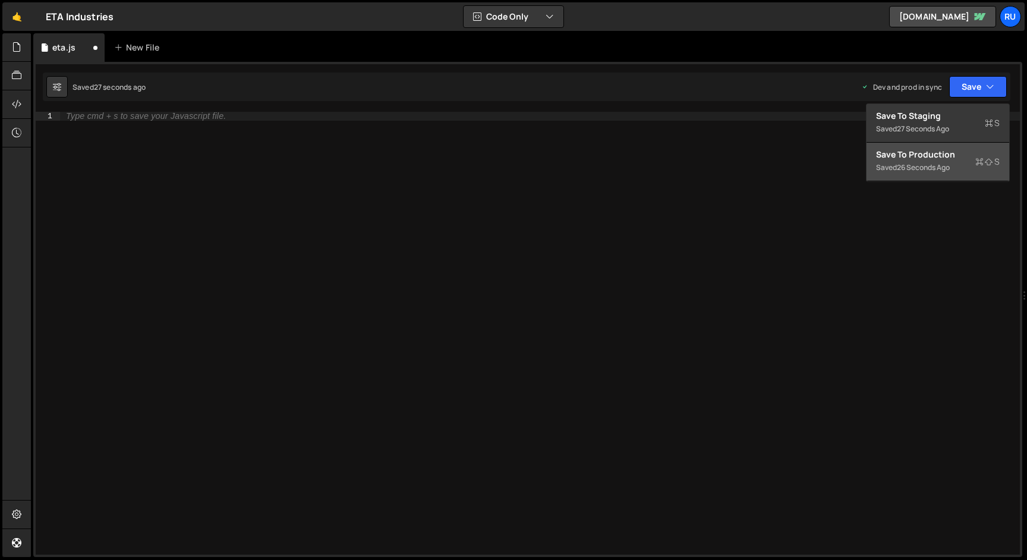
click at [959, 175] on button "Save to Production S Saved 26 seconds ago" at bounding box center [938, 162] width 143 height 39
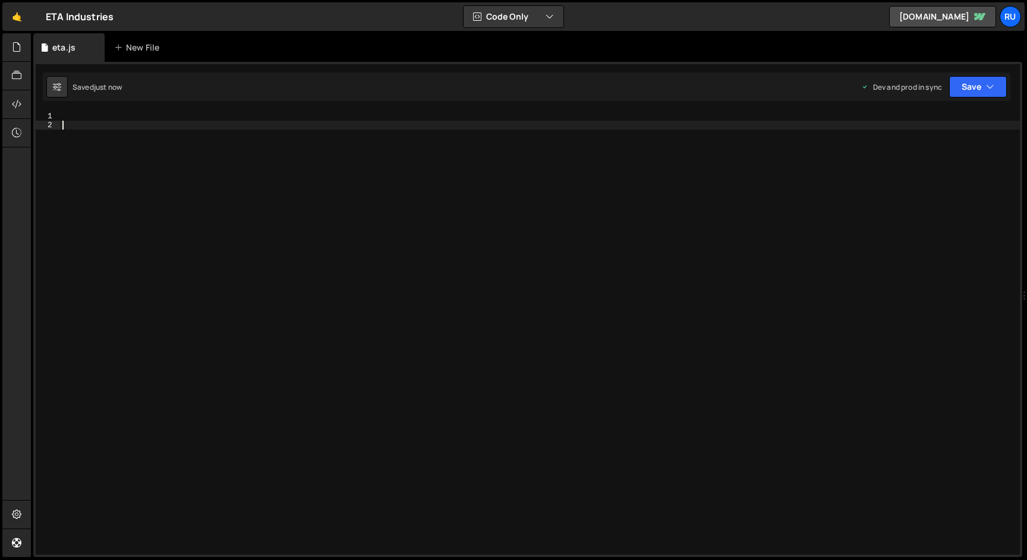
click at [182, 218] on div at bounding box center [540, 342] width 960 height 461
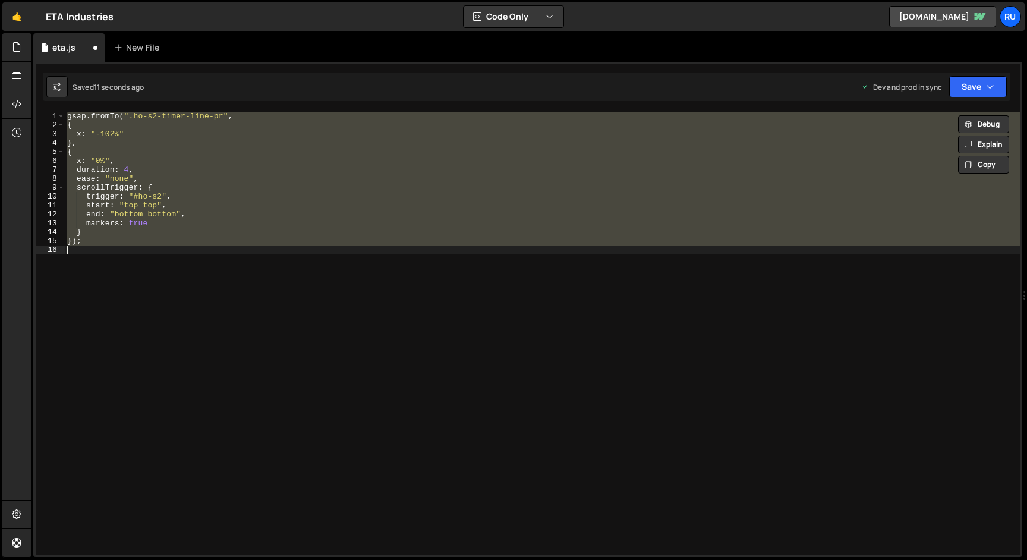
click at [181, 216] on div "gsap . fromTo ( ".ho-s2-timer-line-pr" , { x : "-102%" } , { x : "0%" , duratio…" at bounding box center [542, 333] width 955 height 443
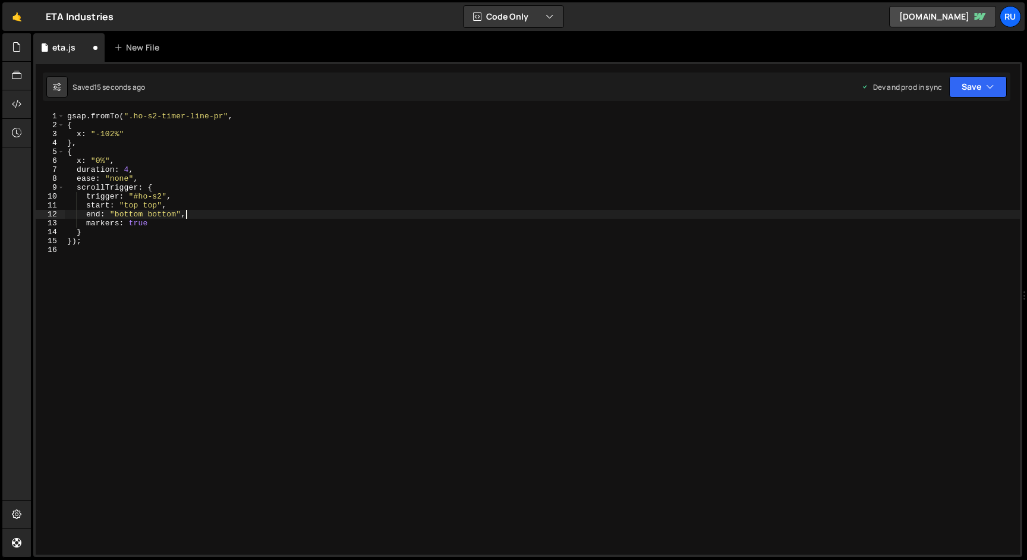
click at [196, 216] on div "gsap . fromTo ( ".ho-s2-timer-line-pr" , { x : "-102%" } , { x : "0%" , duratio…" at bounding box center [542, 342] width 955 height 461
drag, startPoint x: 206, startPoint y: 216, endPoint x: 23, endPoint y: 216, distance: 182.5
click at [23, 216] on div "Hold on a sec... Are you certain you wish to leave this page? Any changes you'v…" at bounding box center [513, 280] width 1027 height 560
click at [984, 83] on button "Save" at bounding box center [978, 86] width 58 height 21
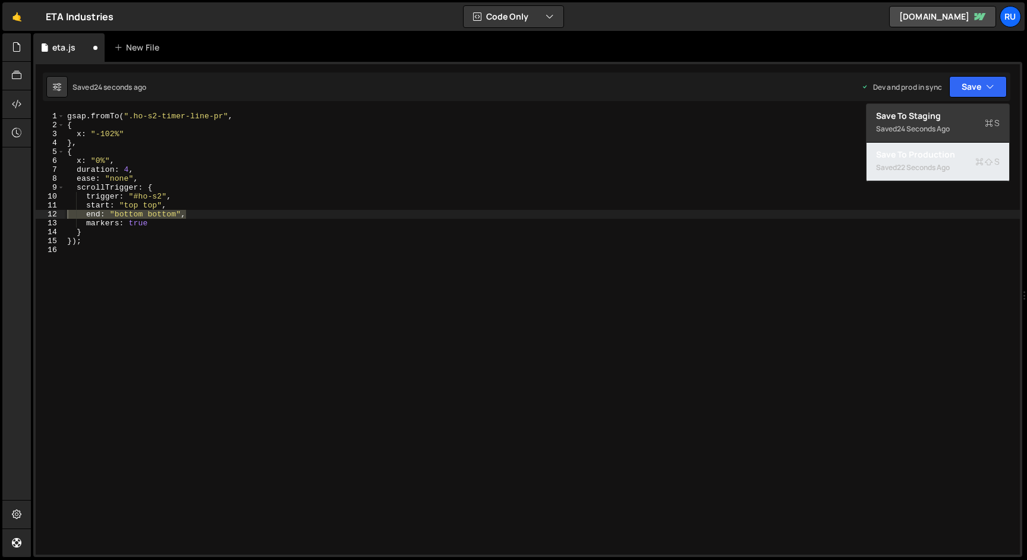
click at [974, 171] on div "Saved 22 seconds ago" at bounding box center [938, 167] width 124 height 14
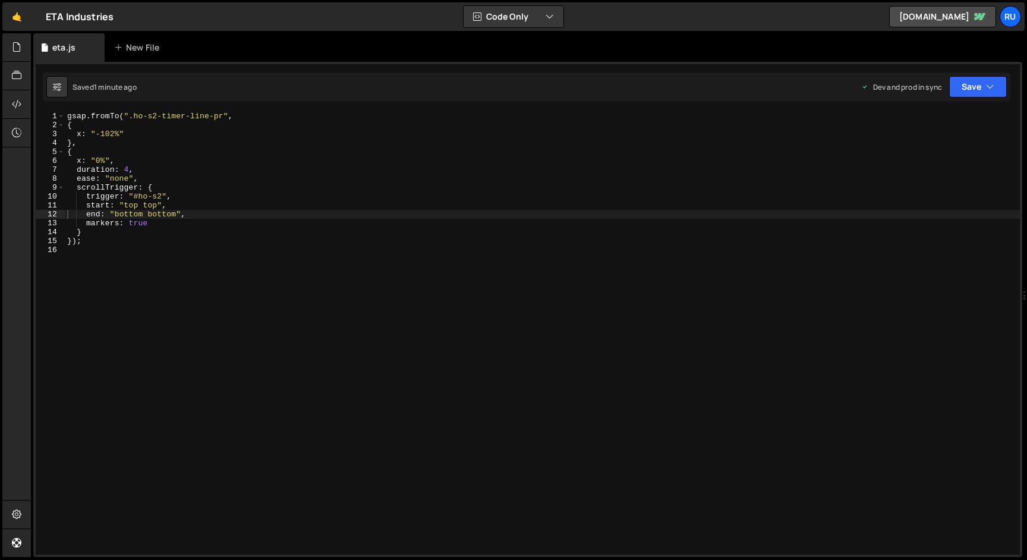
click at [132, 205] on div "gsap . fromTo ( ".ho-s2-timer-line-pr" , { x : "-102%" } , { x : "0%" , duratio…" at bounding box center [542, 342] width 955 height 461
click at [160, 206] on div "gsap . fromTo ( ".ho-s2-timer-line-pr" , { x : "-102%" } , { x : "0%" , duratio…" at bounding box center [542, 342] width 955 height 461
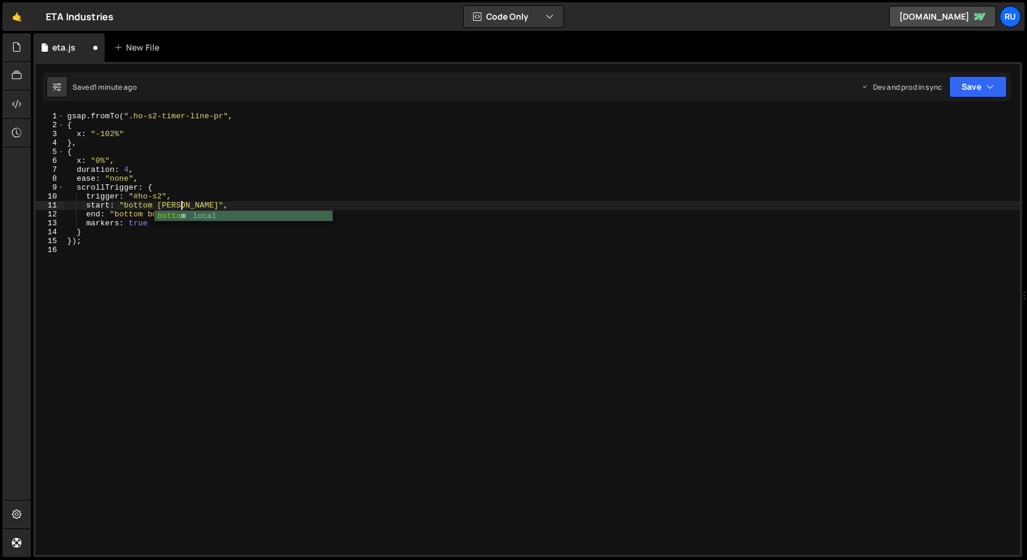
scroll to position [0, 8]
click at [980, 86] on button "Save" at bounding box center [978, 86] width 58 height 21
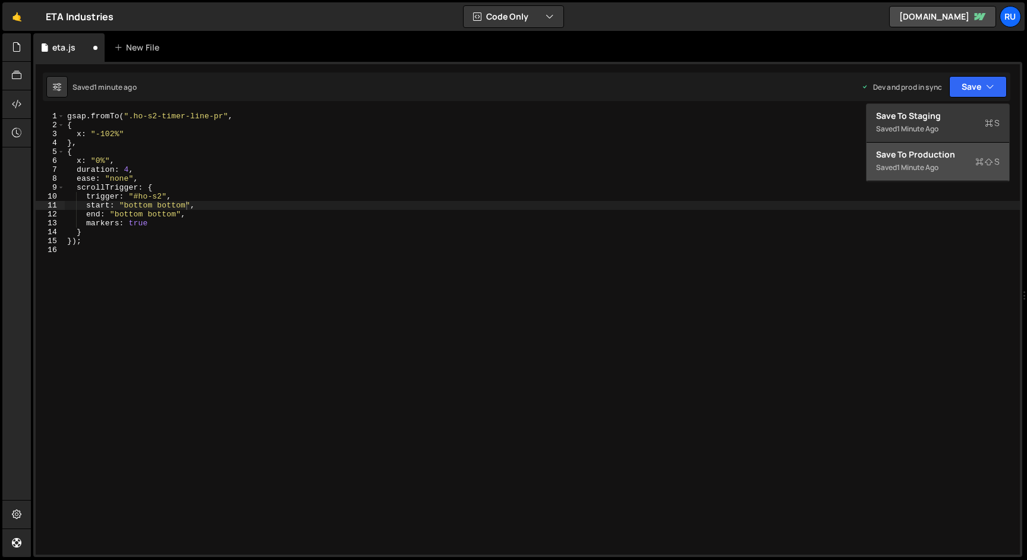
click at [961, 169] on div "Saved 1 minute ago" at bounding box center [938, 167] width 124 height 14
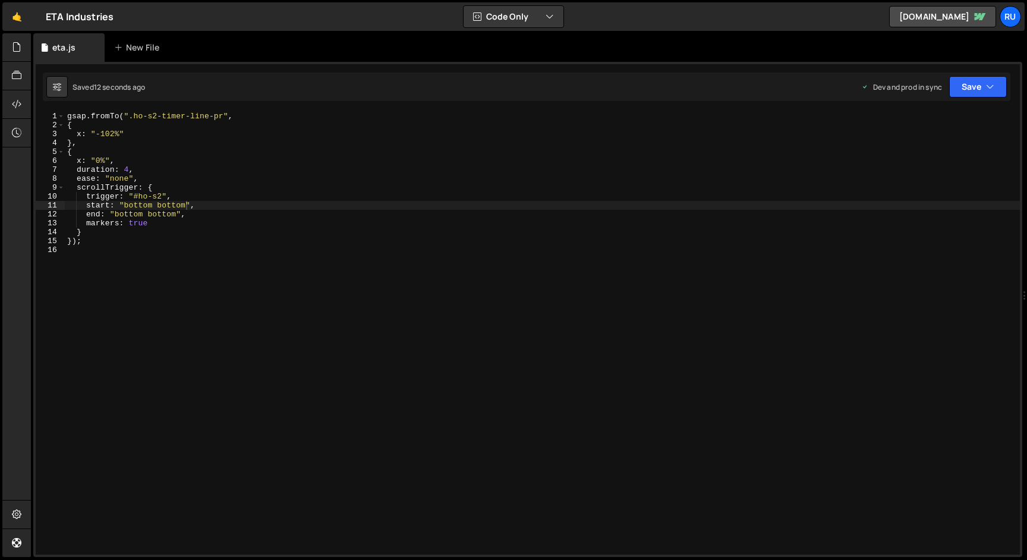
type textarea "end: "bottom bottom","
click at [187, 216] on div "gsap . fromTo ( ".ho-s2-timer-line-pr" , { x : "-102%" } , { x : "0%" , duratio…" at bounding box center [542, 342] width 955 height 461
drag, startPoint x: 206, startPoint y: 216, endPoint x: 0, endPoint y: 216, distance: 206.3
click at [0, 216] on div "Hold on a sec... Are you certain you wish to leave this page? Any changes you'v…" at bounding box center [513, 280] width 1027 height 560
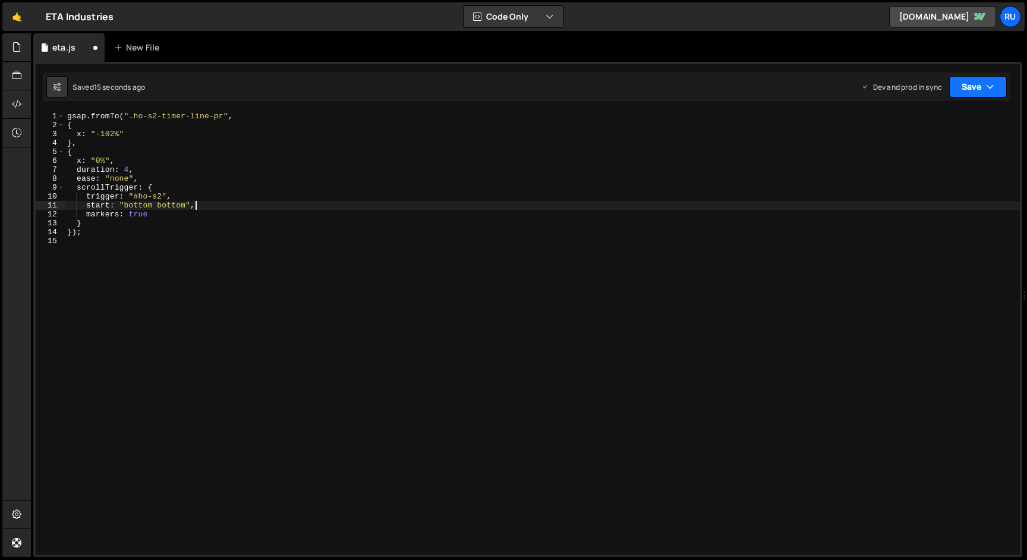
click at [983, 88] on button "Save" at bounding box center [978, 86] width 58 height 21
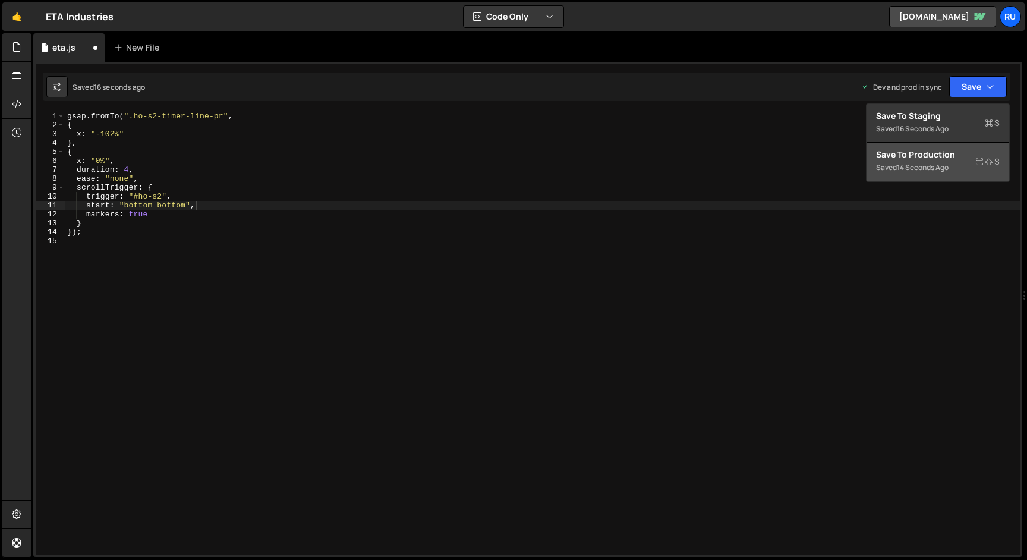
click at [944, 154] on div "Save to Production S" at bounding box center [938, 155] width 124 height 12
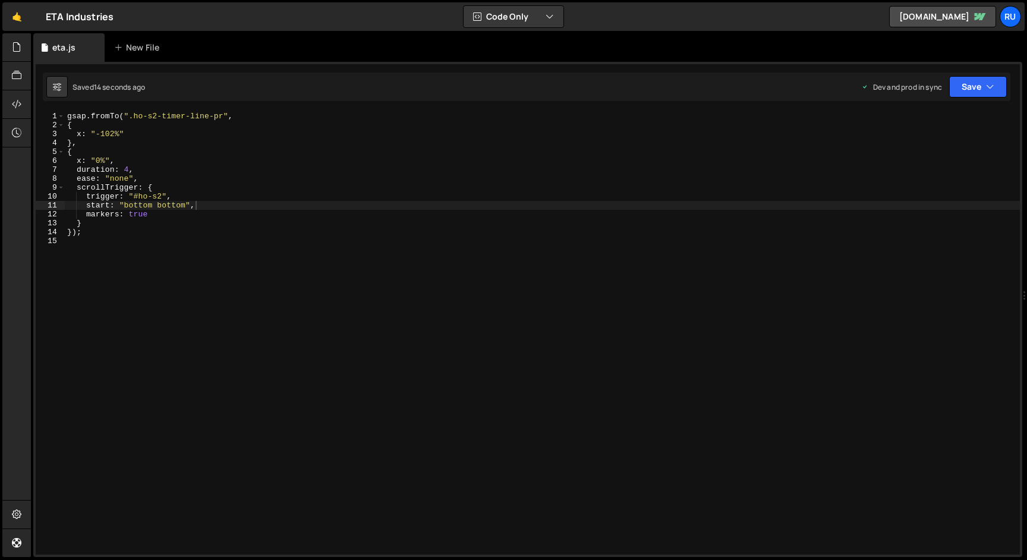
click at [173, 210] on div "gsap . fromTo ( ".ho-s2-timer-line-pr" , { x : "-102%" } , { x : "0%" , duratio…" at bounding box center [542, 342] width 955 height 461
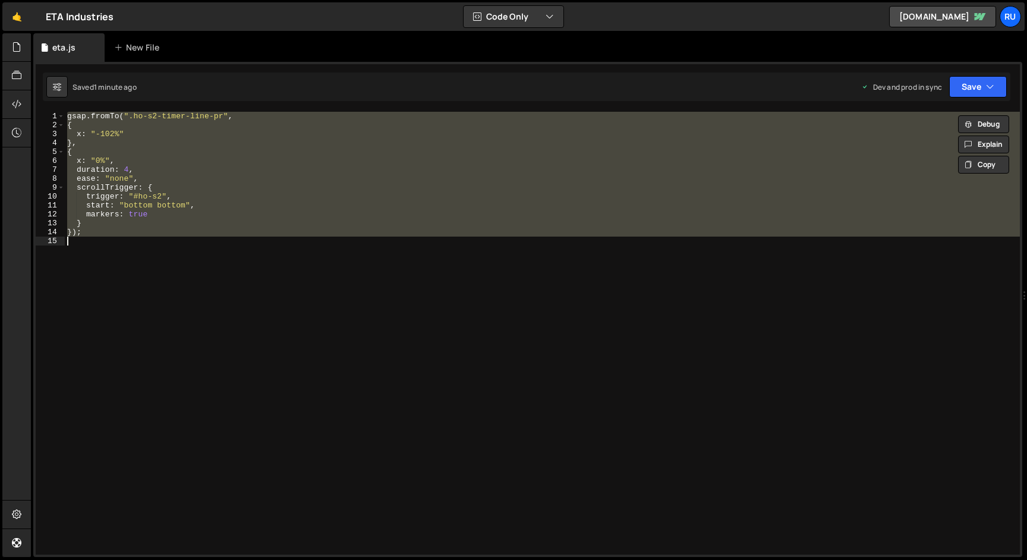
click at [122, 181] on div "gsap . fromTo ( ".ho-s2-timer-line-pr" , { x : "-102%" } , { x : "0%" , duratio…" at bounding box center [542, 333] width 955 height 443
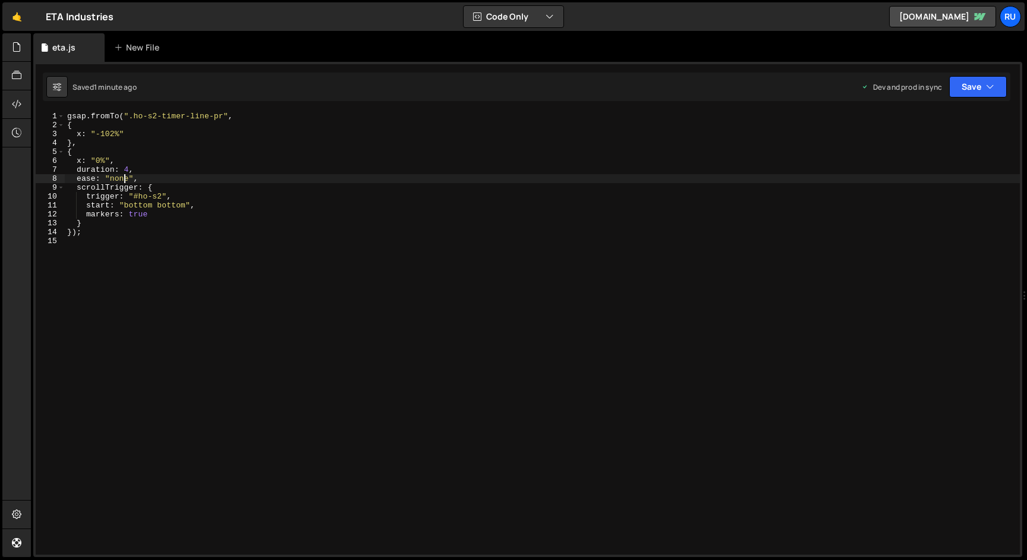
click at [203, 206] on div "gsap . fromTo ( ".ho-s2-timer-line-pr" , { x : "-102%" } , { x : "0%" , duratio…" at bounding box center [542, 342] width 955 height 461
type textarea "start: "bottom bottom","
paste textarea "scroller: ".p","
type textarea "scroller: ".p","
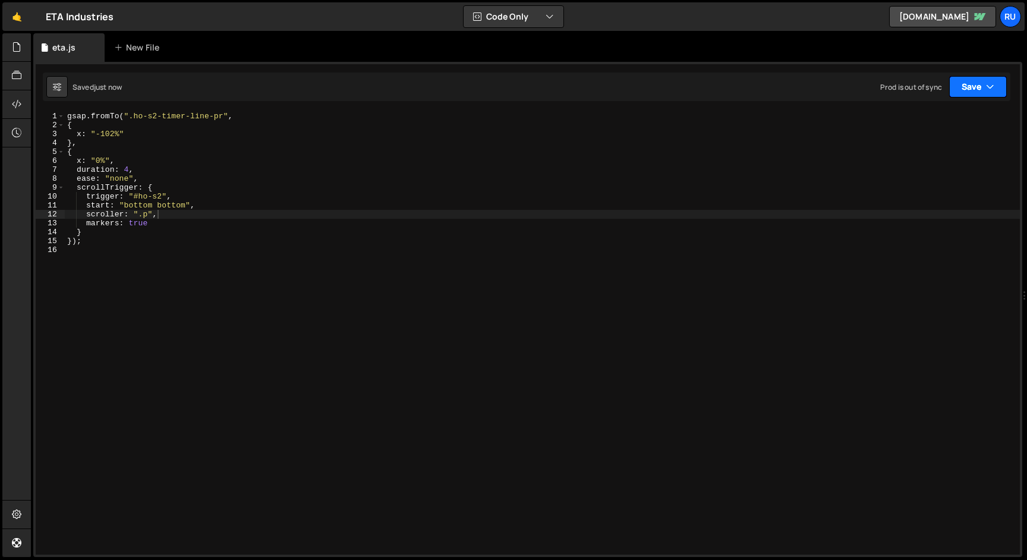
click at [974, 88] on button "Save" at bounding box center [978, 86] width 58 height 21
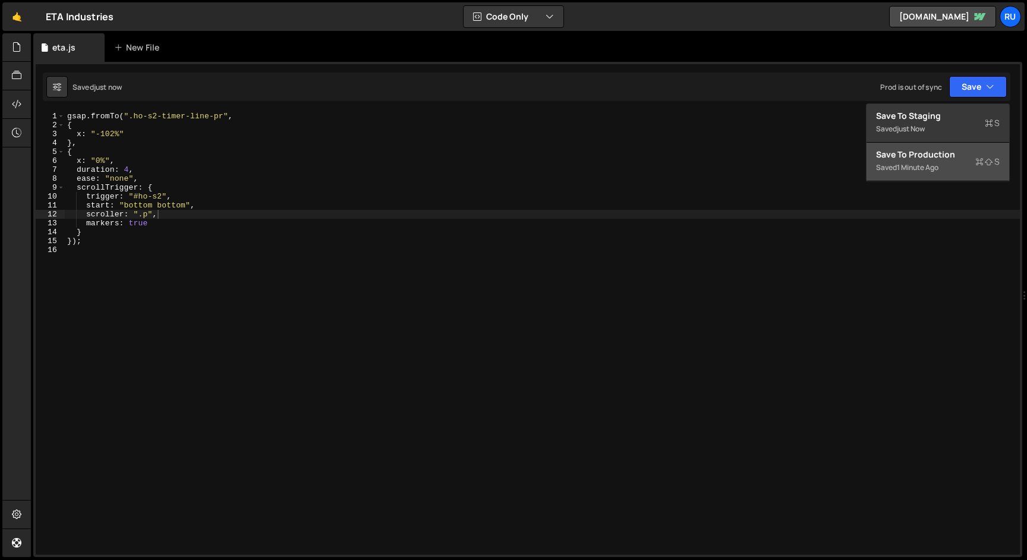
click at [936, 166] on div "1 minute ago" at bounding box center [918, 167] width 42 height 10
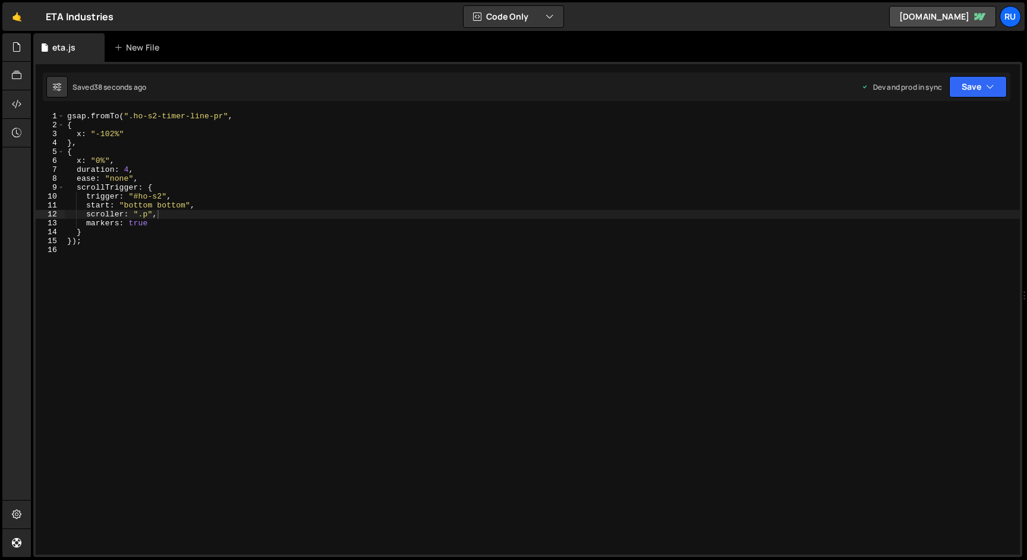
scroll to position [0, 0]
click at [142, 247] on div "gsap . fromTo ( ".ho-s2-timer-line-pr" , { x : "-102%" } , { x : "0%" , duratio…" at bounding box center [542, 342] width 955 height 461
click at [160, 226] on div "gsap . fromTo ( ".ho-s2-timer-line-pr" , { x : "-102%" } , { x : "0%" , duratio…" at bounding box center [542, 342] width 955 height 461
click at [140, 224] on div "gsap . fromTo ( ".ho-s2-timer-line-pr" , { x : "-102%" } , { x : "0%" , duratio…" at bounding box center [542, 342] width 955 height 461
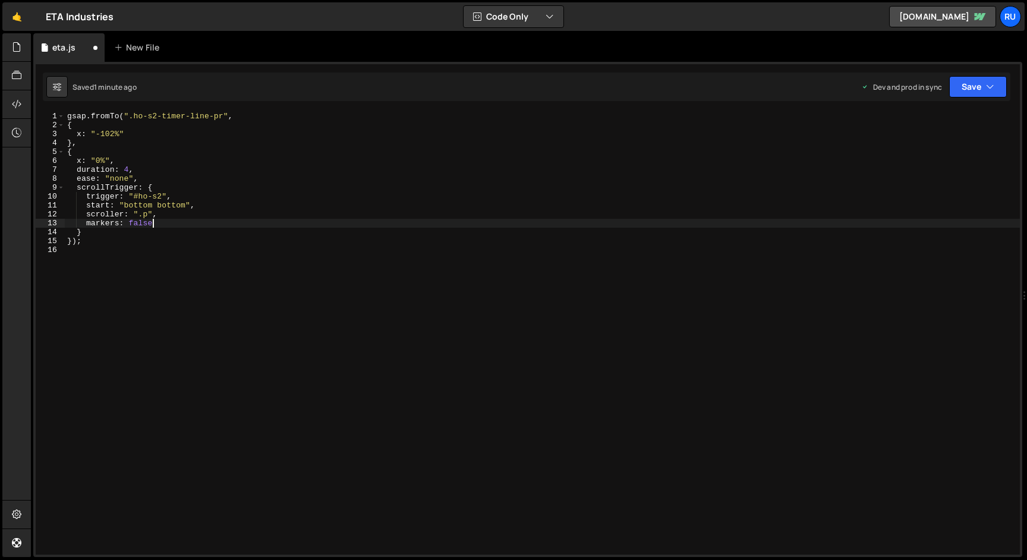
scroll to position [0, 6]
type textarea "markers: false"
click at [977, 92] on button "Save" at bounding box center [978, 86] width 58 height 21
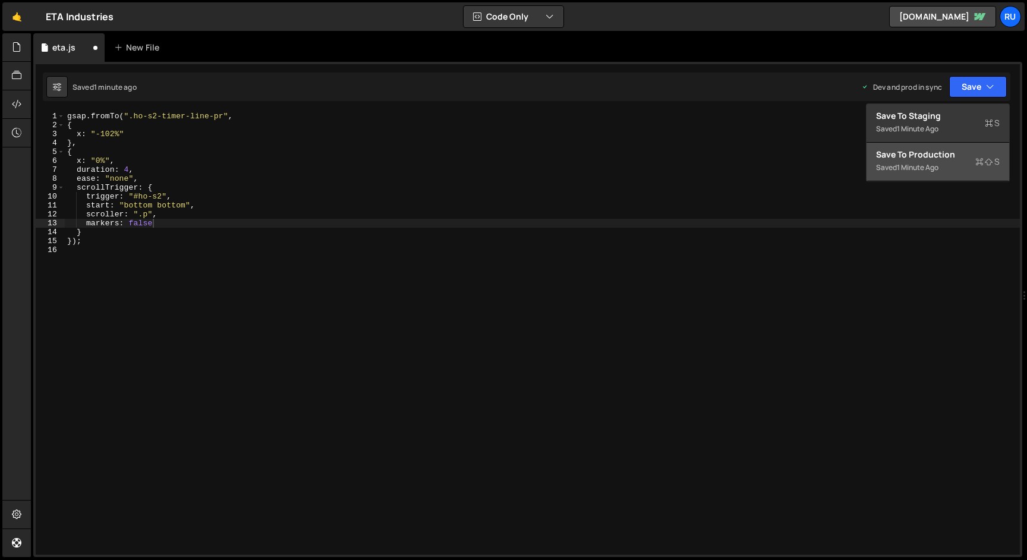
click at [953, 162] on div "Saved 1 minute ago" at bounding box center [938, 167] width 124 height 14
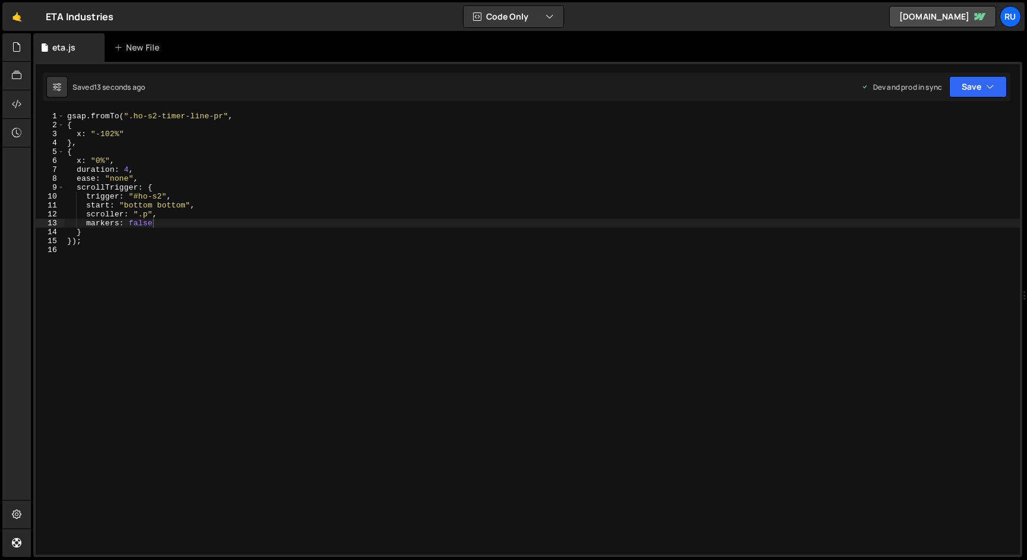
scroll to position [0, 0]
click at [198, 251] on div "gsap . fromTo ( ".ho-s2-timer-line-pr" , { x : "-102%" } , { x : "0%" , duratio…" at bounding box center [542, 342] width 955 height 461
type textarea "markers: true"
click at [986, 81] on icon "button" at bounding box center [990, 87] width 8 height 12
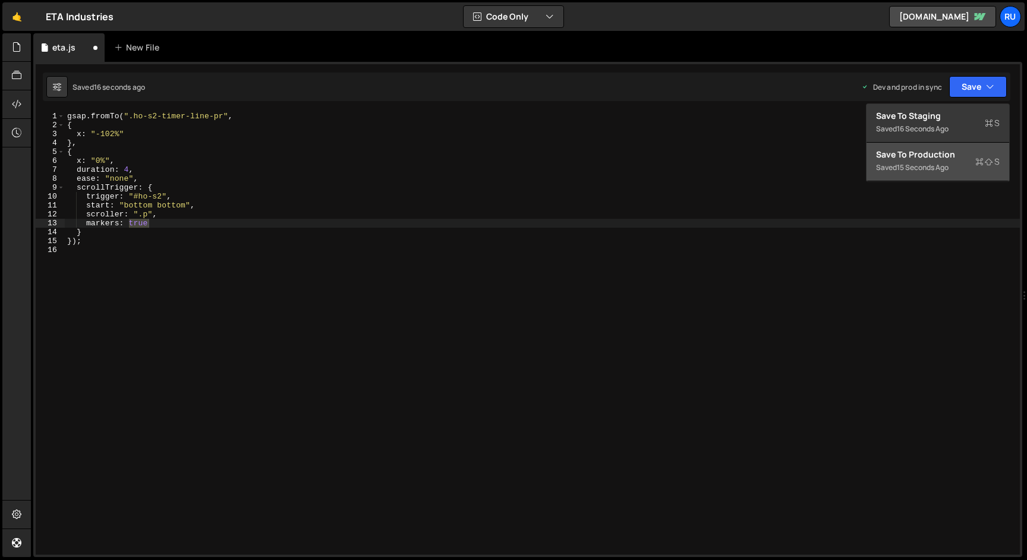
click at [952, 148] on button "Save to Production S Saved 15 seconds ago" at bounding box center [938, 162] width 143 height 39
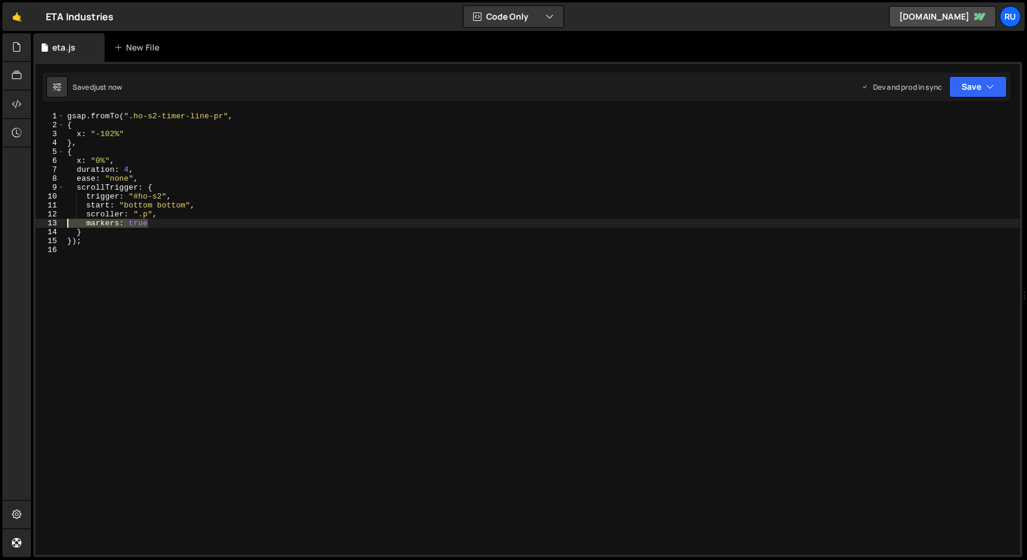
drag, startPoint x: 159, startPoint y: 224, endPoint x: 1, endPoint y: 224, distance: 158.1
click at [1, 224] on div "Hold on a sec... Are you certain you wish to leave this page? Any changes you'v…" at bounding box center [513, 280] width 1027 height 560
type textarea "scroller: ".p""
click at [974, 86] on button "Save" at bounding box center [978, 86] width 58 height 21
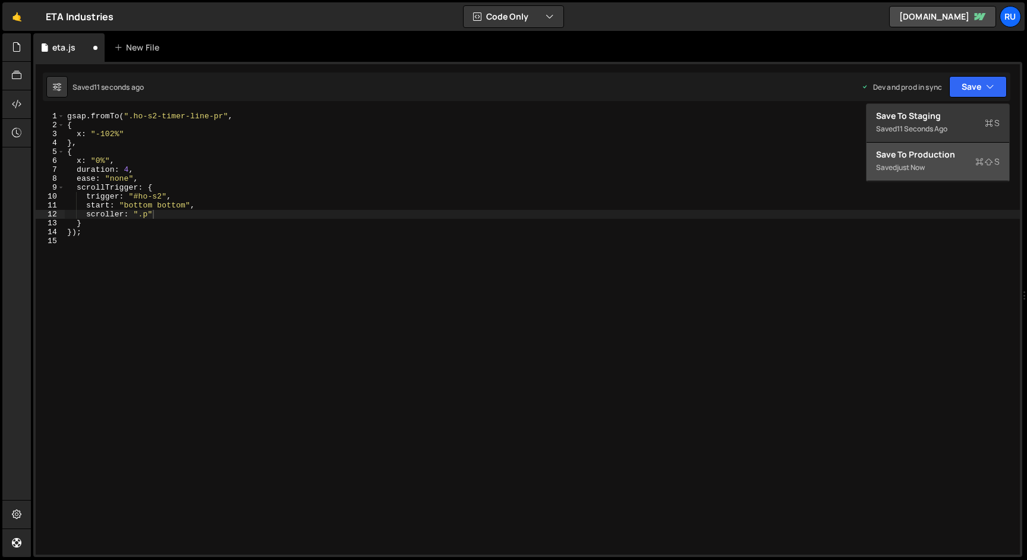
click at [959, 156] on div "Save to Production S" at bounding box center [938, 155] width 124 height 12
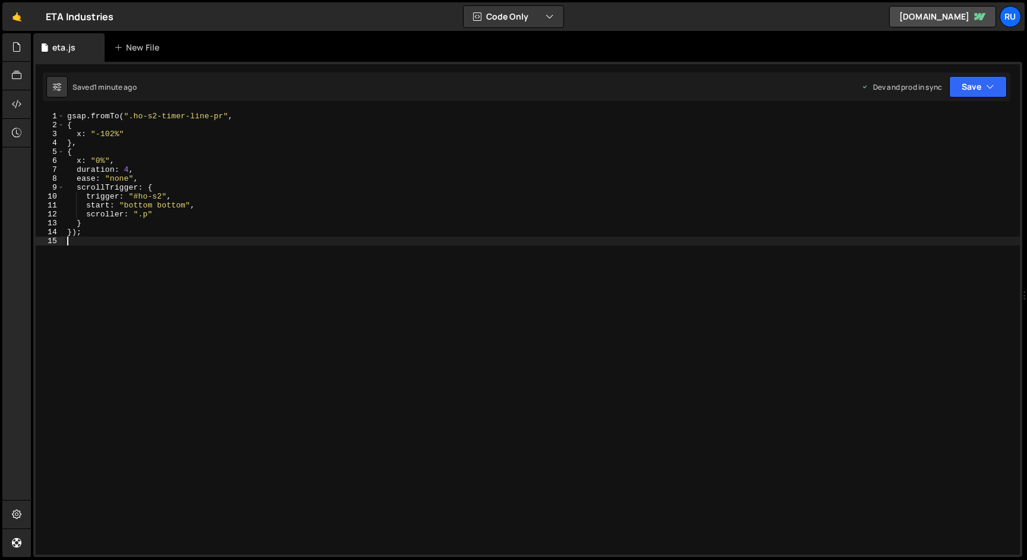
click at [178, 282] on div "gsap . fromTo ( ".ho-s2-timer-line-pr" , { x : "-102%" } , { x : "0%" , duratio…" at bounding box center [542, 342] width 955 height 461
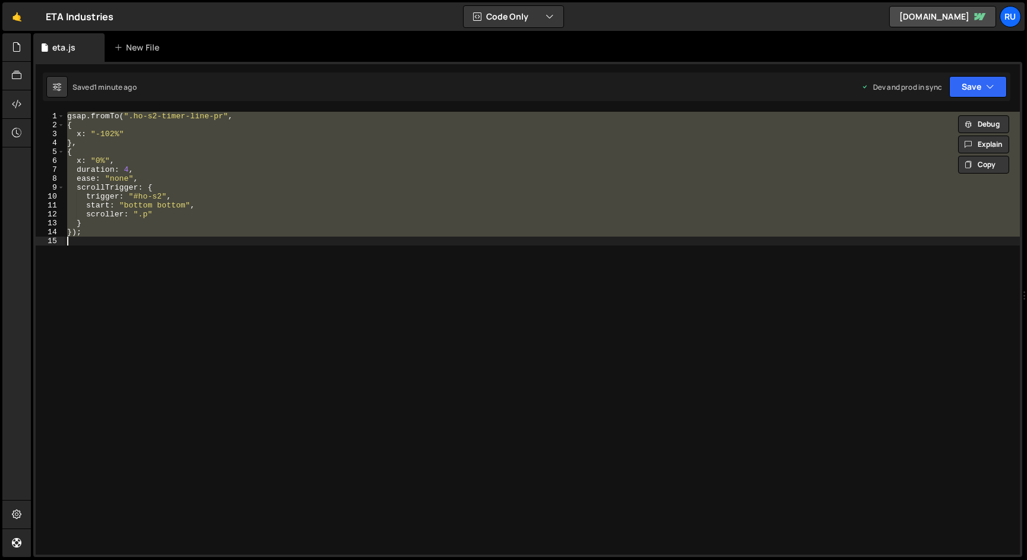
click at [194, 223] on div "gsap . fromTo ( ".ho-s2-timer-line-pr" , { x : "-102%" } , { x : "0%" , duratio…" at bounding box center [542, 333] width 955 height 443
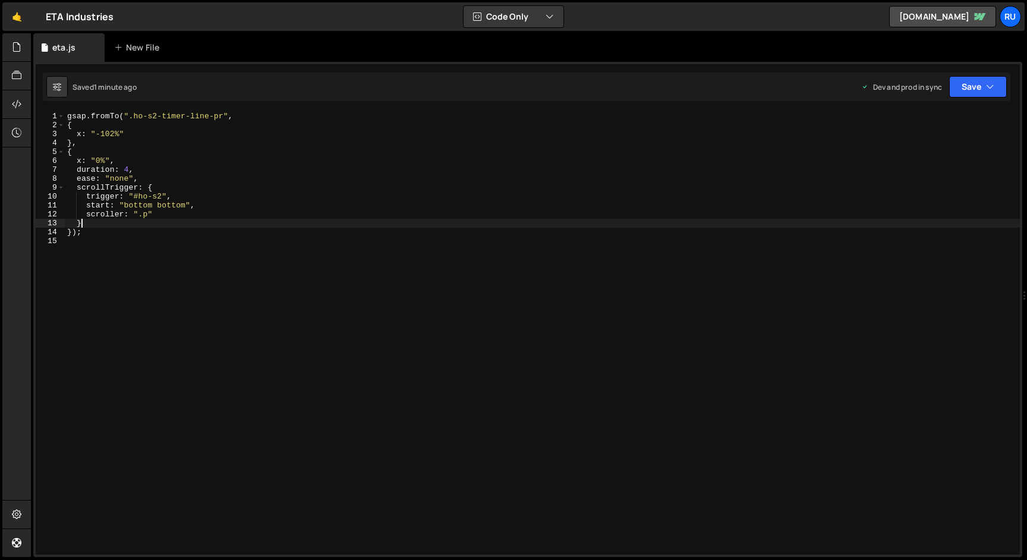
type textarea "});"
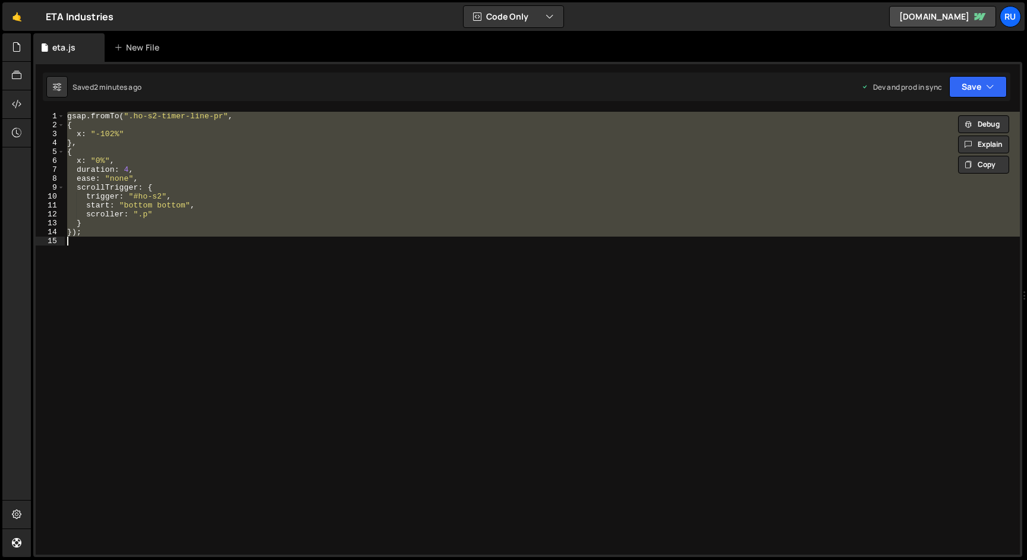
click at [204, 240] on div "gsap . fromTo ( ".ho-s2-timer-line-pr" , { x : "-102%" } , { x : "0%" , duratio…" at bounding box center [542, 333] width 955 height 443
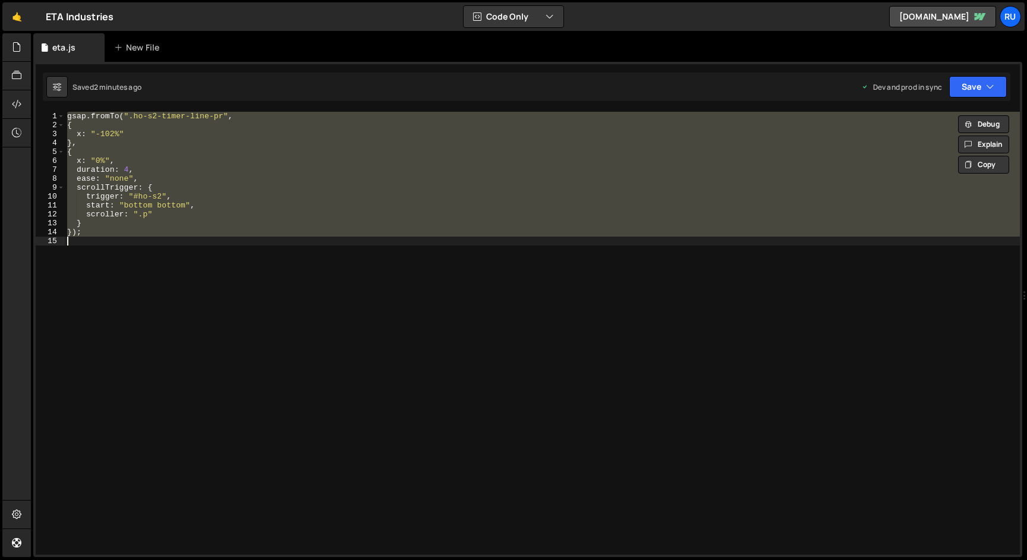
paste textarea ");"
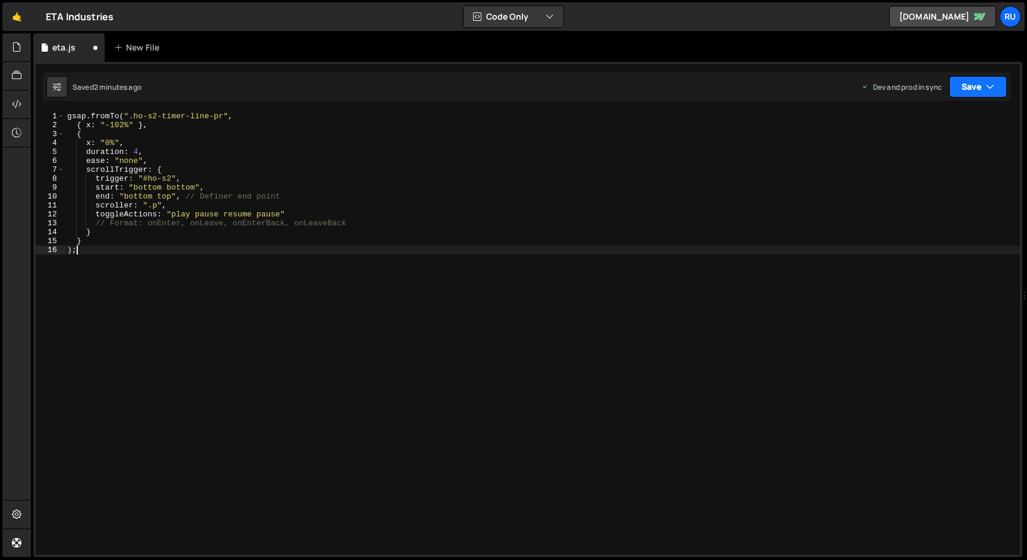
click at [977, 86] on button "Save" at bounding box center [978, 86] width 58 height 21
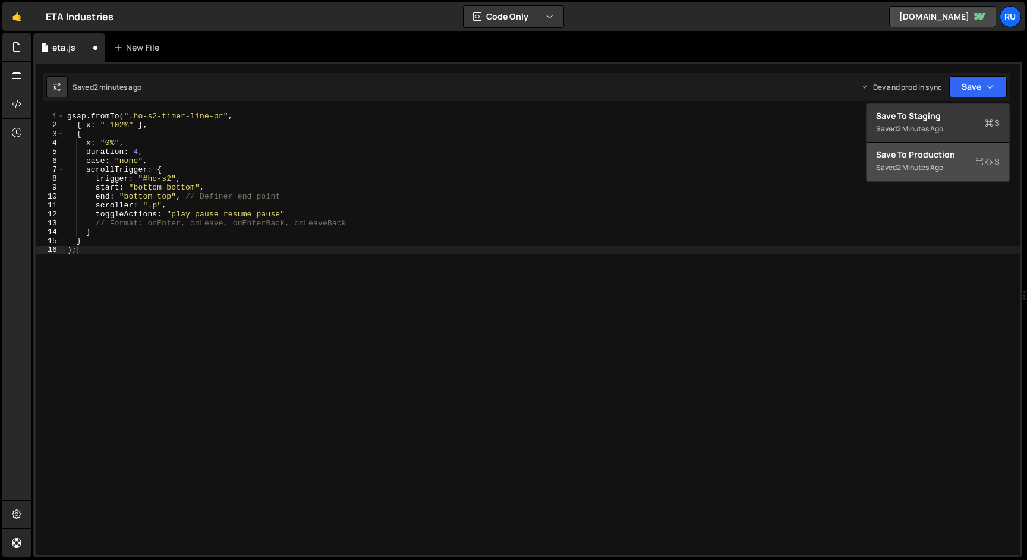
click at [935, 165] on div "2 minutes ago" at bounding box center [920, 167] width 46 height 10
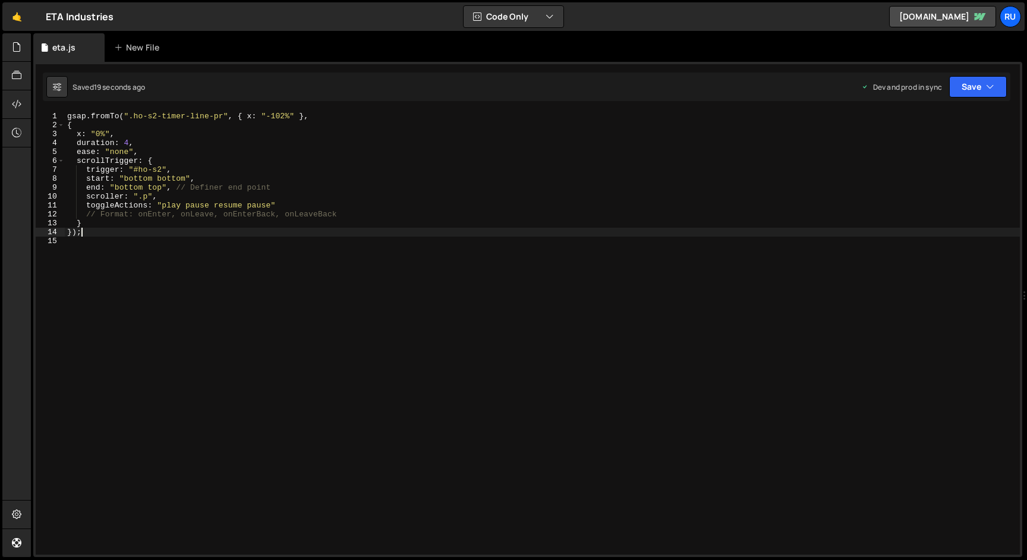
click at [213, 232] on div "gsap . fromTo ( ".ho-s2-timer-line-pr" , { x : "-102%" } , { x : "0%" , duratio…" at bounding box center [542, 342] width 955 height 461
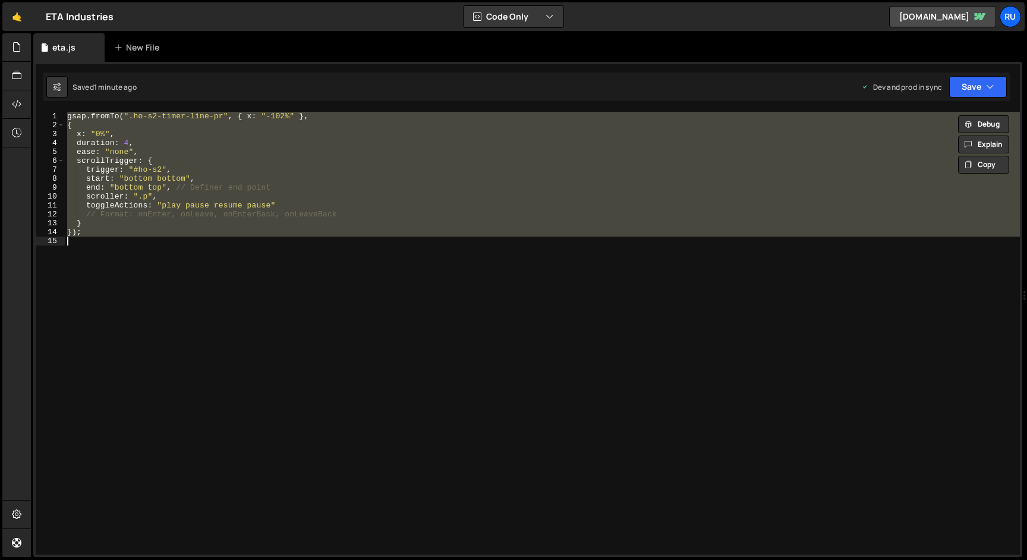
click at [270, 222] on div "gsap . fromTo ( ".ho-s2-timer-line-pr" , { x : "-102%" } , { x : "0%" , duratio…" at bounding box center [542, 333] width 955 height 443
paste textarea ");"
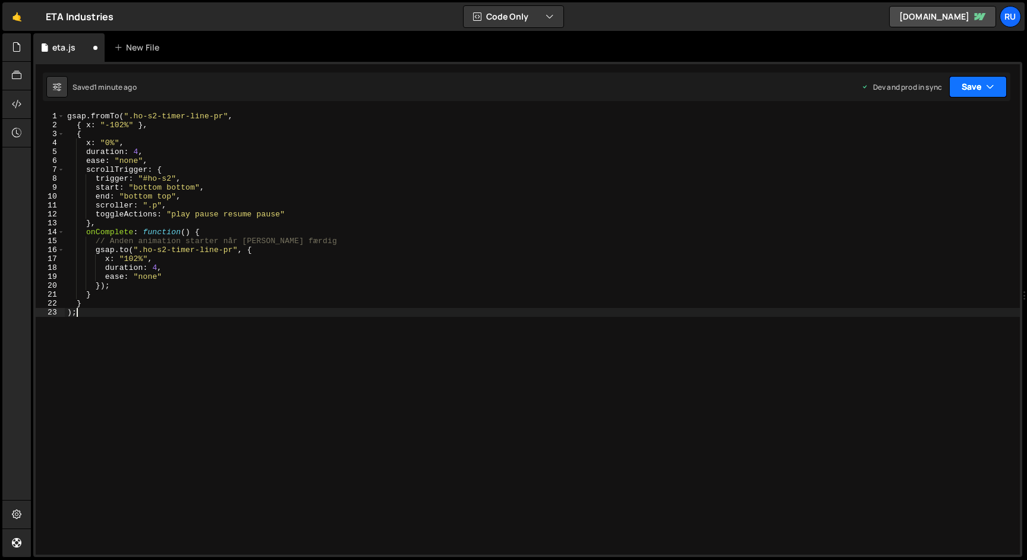
click at [984, 89] on button "Save" at bounding box center [978, 86] width 58 height 21
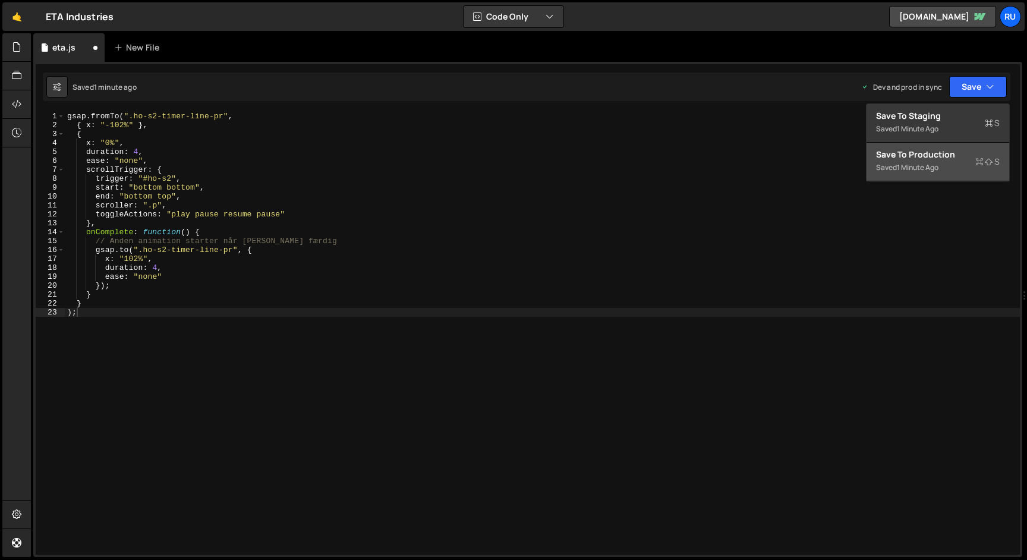
click at [944, 162] on div "Saved 1 minute ago" at bounding box center [938, 167] width 124 height 14
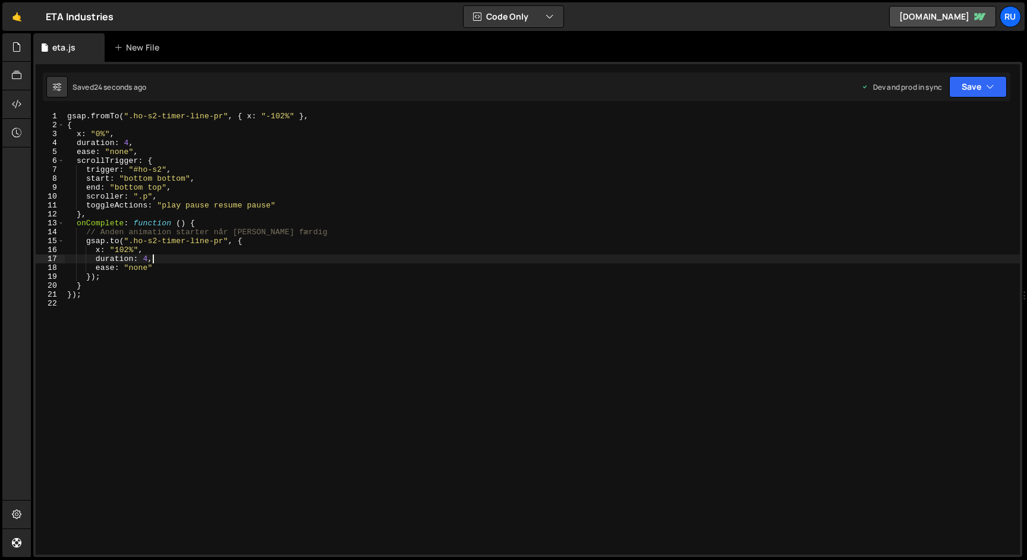
click at [247, 257] on div "gsap . fromTo ( ".ho-s2-timer-line-pr" , { x : "-102%" } , { x : "0%" , duratio…" at bounding box center [542, 342] width 955 height 461
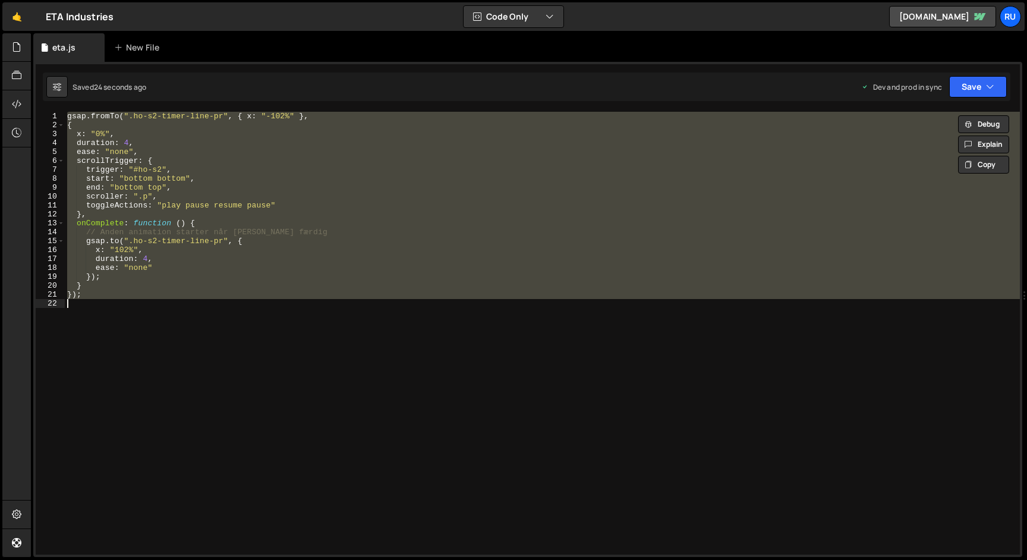
paste textarea ");"
type textarea ");"
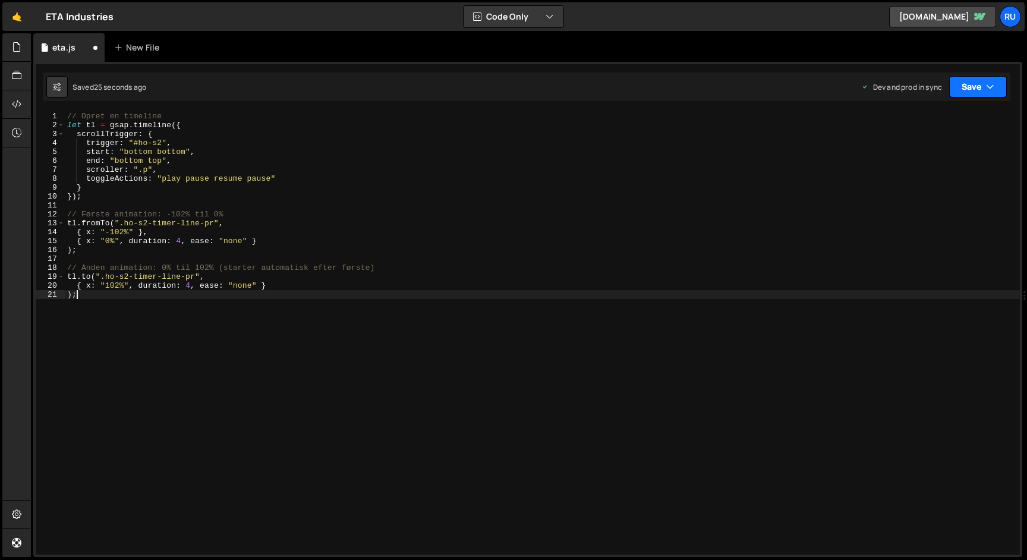
click at [981, 78] on button "Save" at bounding box center [978, 86] width 58 height 21
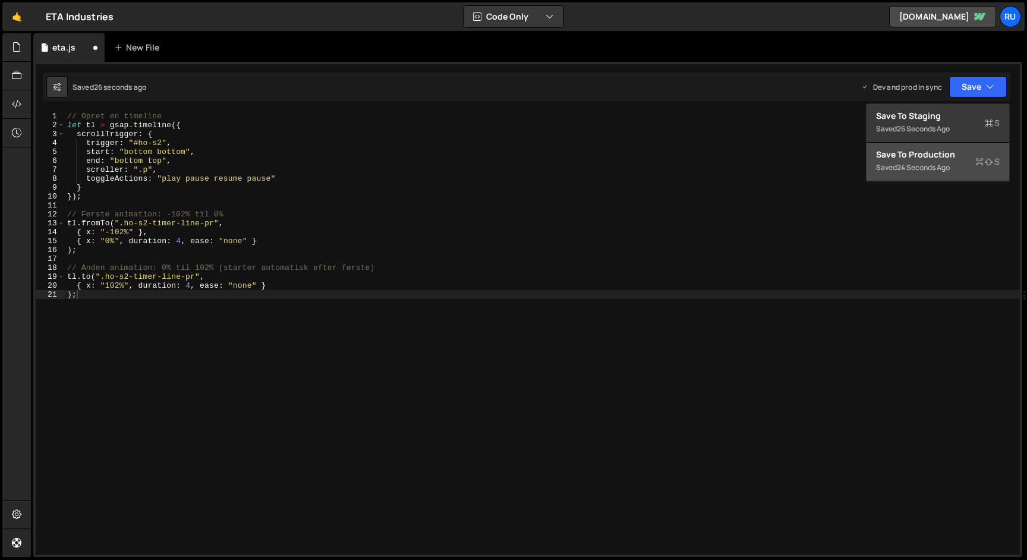
click at [934, 152] on div "Save to Production S" at bounding box center [938, 155] width 124 height 12
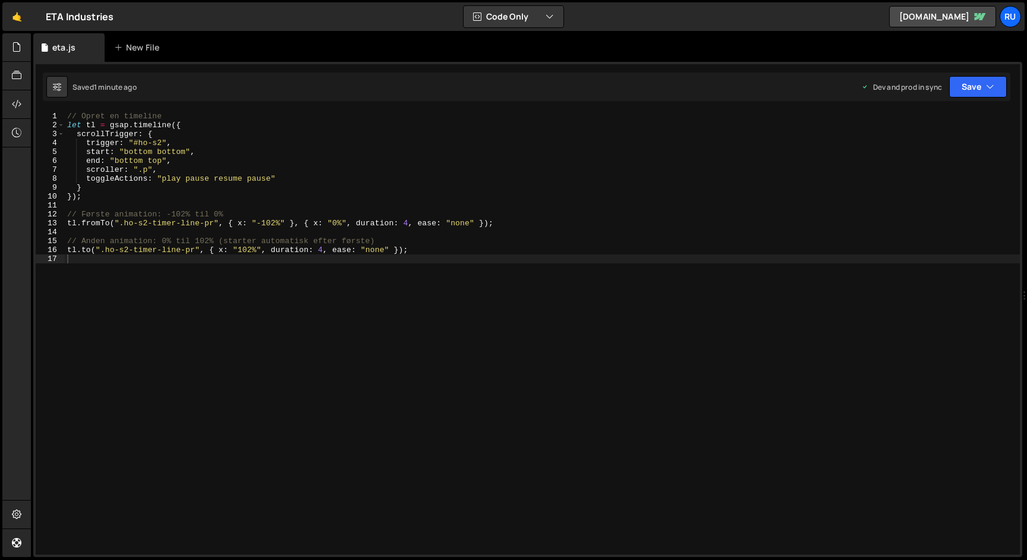
click at [242, 276] on div "// Opret en timeline let tl = gsap . timeline ({ scrollTrigger : { trigger : "#…" at bounding box center [542, 342] width 955 height 461
paste textarea "});"
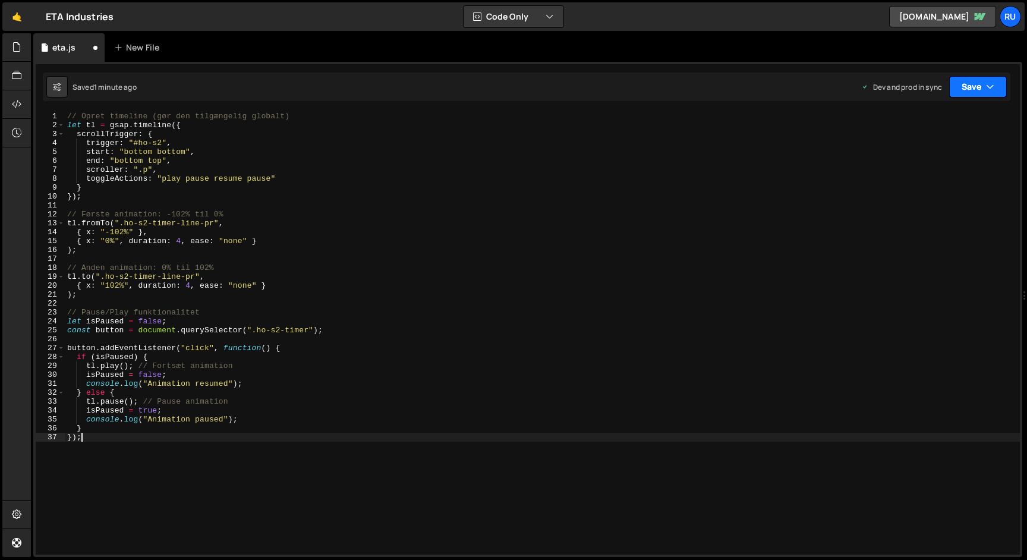
click at [969, 78] on button "Save" at bounding box center [978, 86] width 58 height 21
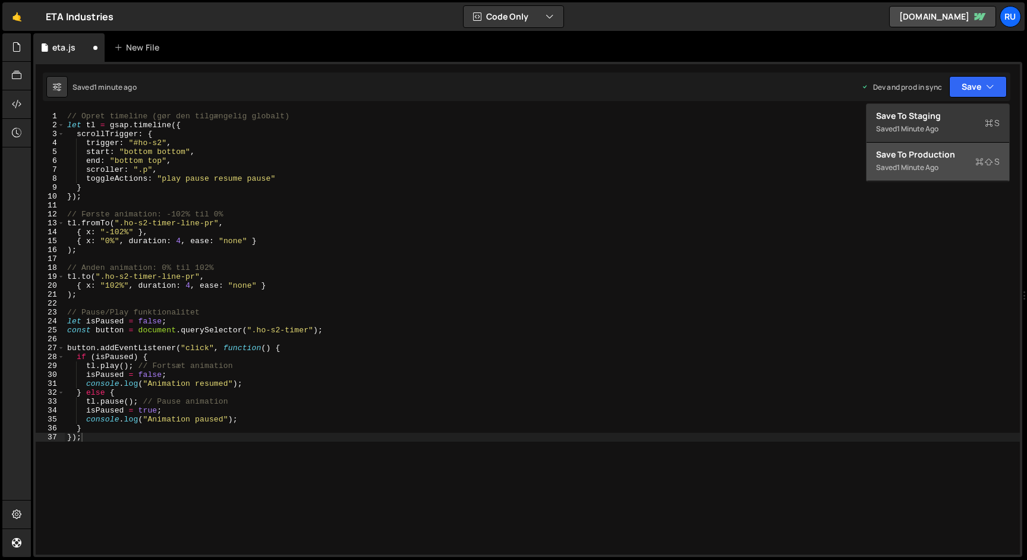
click at [940, 156] on div "Save to Production S" at bounding box center [938, 155] width 124 height 12
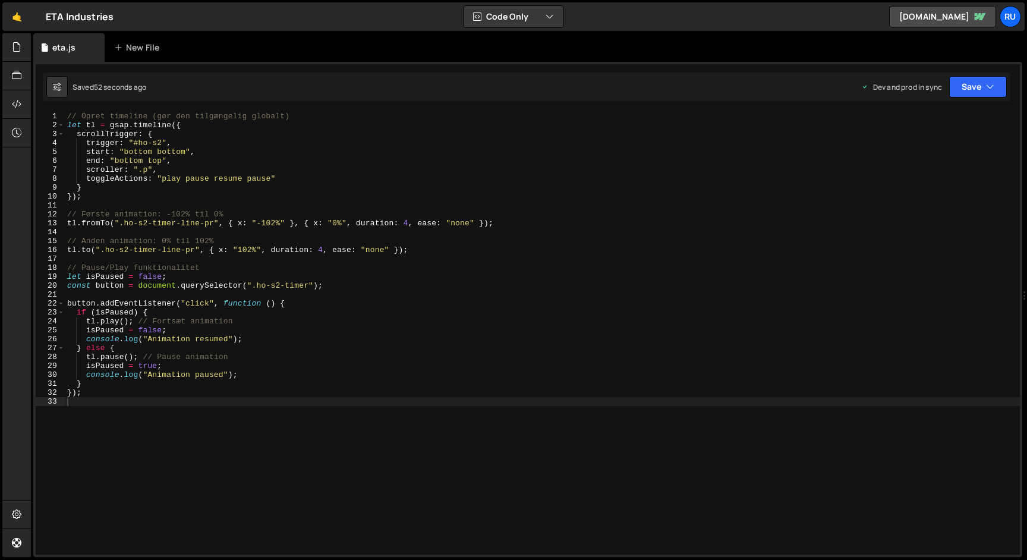
click at [325, 250] on div "// Opret timeline (gør den tilgængelig globalt) let tl = gsap . timeline ({ scr…" at bounding box center [542, 342] width 955 height 461
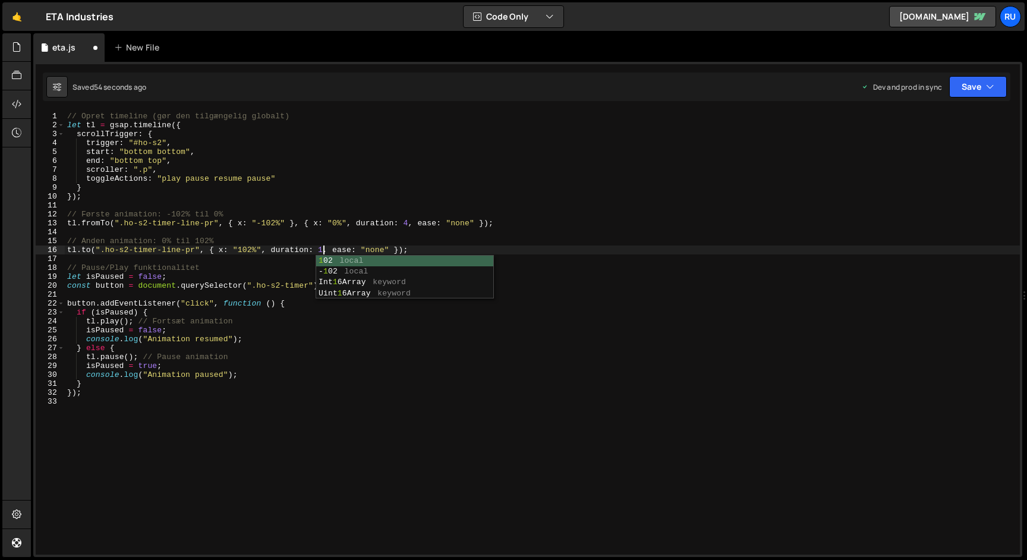
click at [427, 240] on div "// Opret timeline (gør den tilgængelig globalt) let tl = gsap . timeline ({ scr…" at bounding box center [542, 342] width 955 height 461
click at [986, 84] on icon "button" at bounding box center [990, 87] width 8 height 12
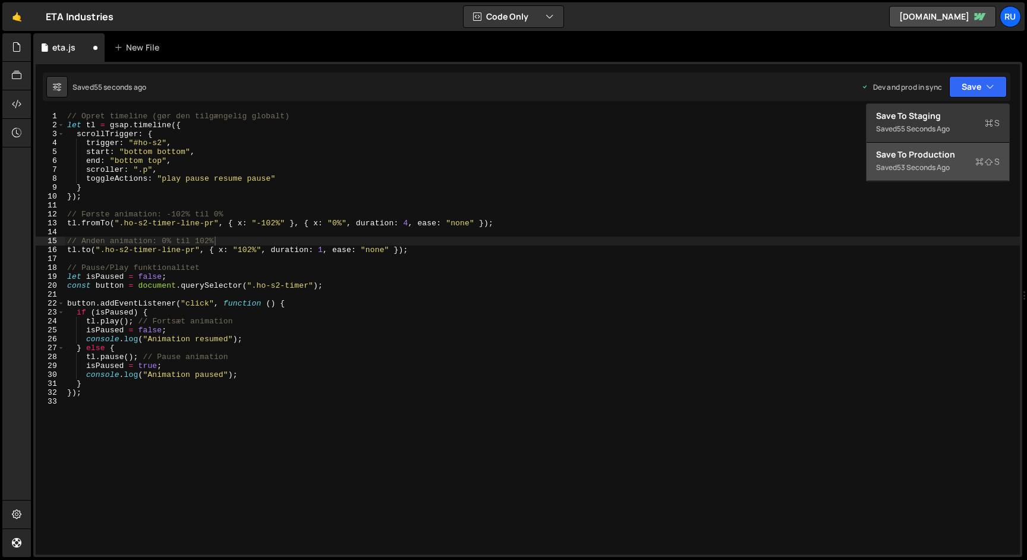
click at [947, 158] on div "Save to Production S" at bounding box center [938, 155] width 124 height 12
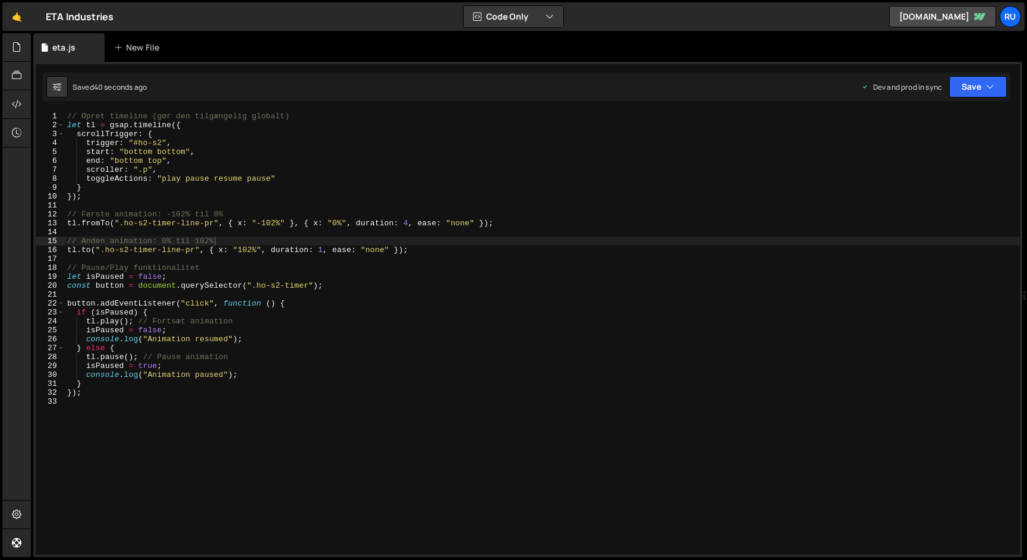
scroll to position [0, 1]
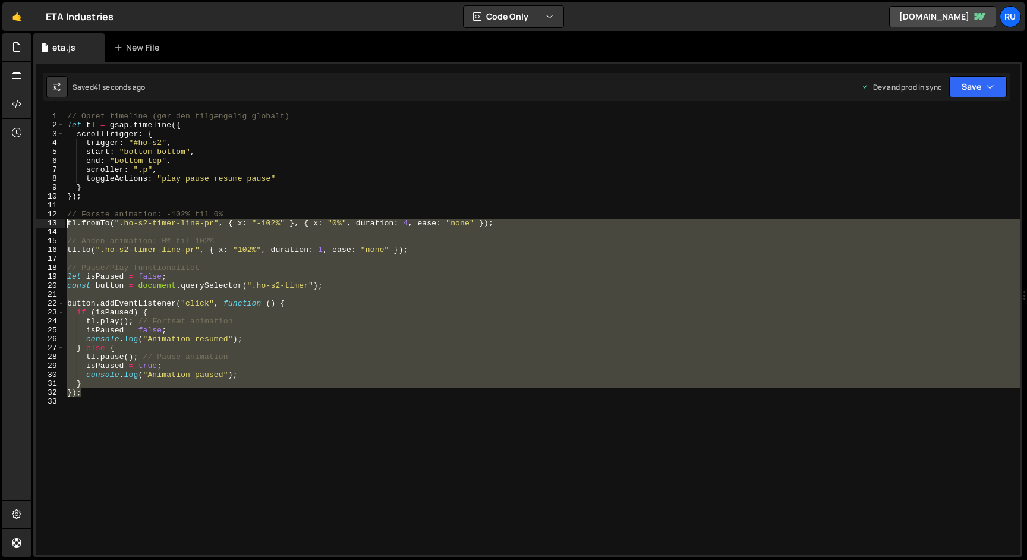
drag, startPoint x: 97, startPoint y: 390, endPoint x: 54, endPoint y: 221, distance: 174.7
click at [54, 221] on div "}); 1 2 3 4 5 6 7 8 9 10 11 12 13 14 15 16 17 18 19 20 21 22 23 24 25 26 27 28 …" at bounding box center [528, 333] width 984 height 443
click at [139, 355] on div "// Opret timeline (gør den tilgængelig globalt) let tl = gsap . timeline ({ scr…" at bounding box center [542, 333] width 955 height 443
type textarea "});"
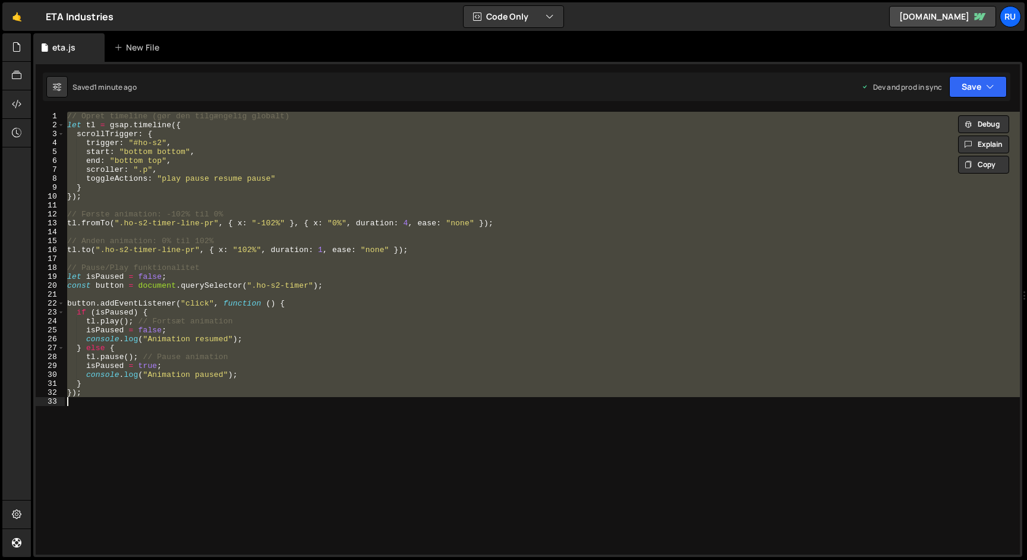
click at [218, 201] on div "// Opret timeline (gør den tilgængelig globalt) let tl = gsap . timeline ({ scr…" at bounding box center [542, 333] width 955 height 443
paste textarea
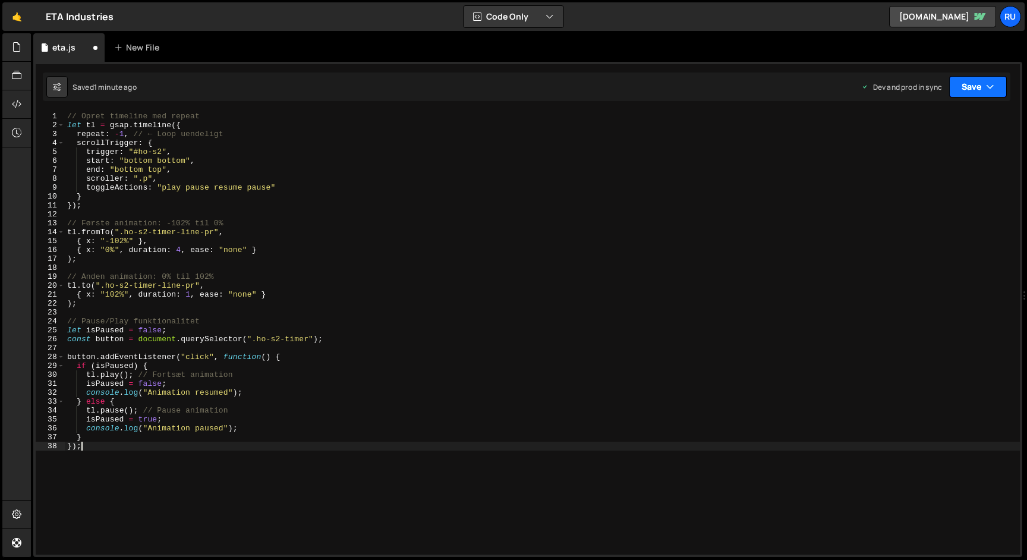
click at [981, 95] on button "Save" at bounding box center [978, 86] width 58 height 21
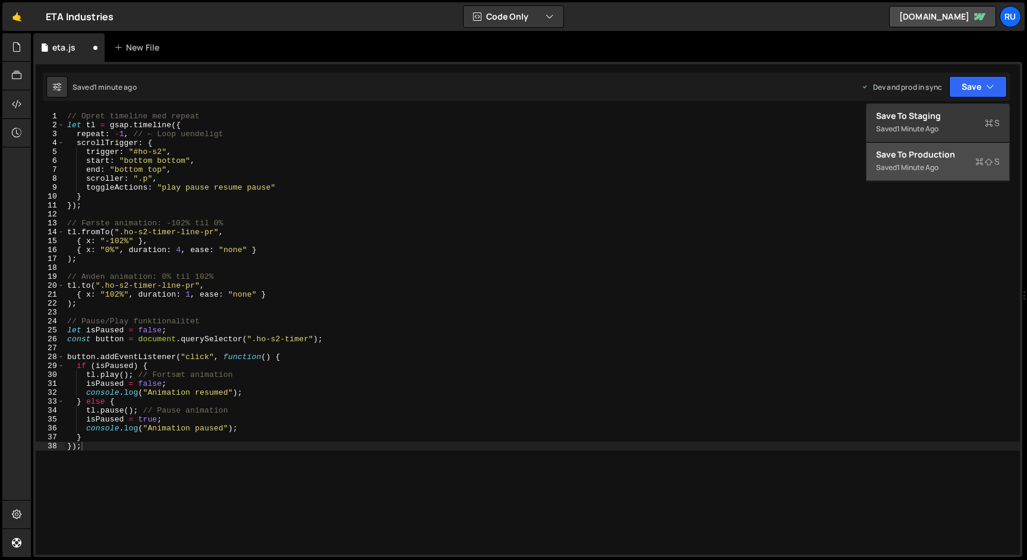
click at [942, 160] on div "Saved 1 minute ago" at bounding box center [938, 167] width 124 height 14
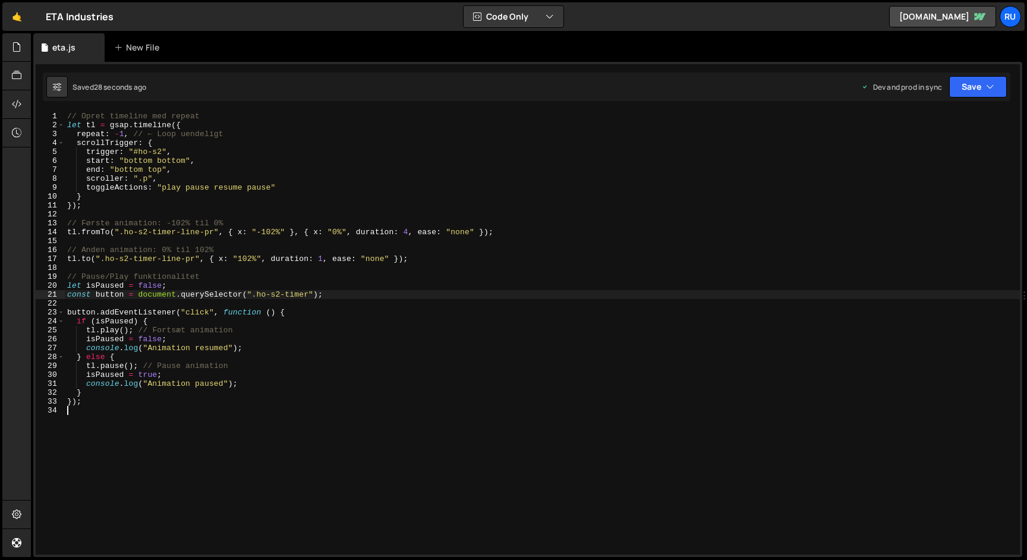
click at [253, 291] on div "// Opret timeline med repeat let tl = gsap . timeline ({ repeat : - 1 , // ← Lo…" at bounding box center [542, 342] width 955 height 461
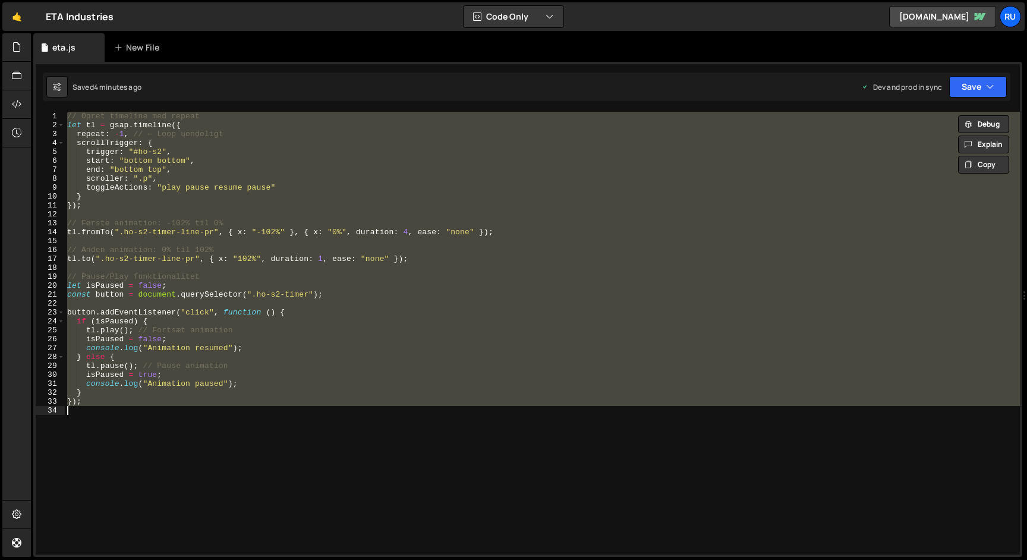
click at [266, 281] on div "// Opret timeline med repeat let tl = gsap . timeline ({ repeat : - 1 , // ← Lo…" at bounding box center [542, 333] width 955 height 443
paste textarea
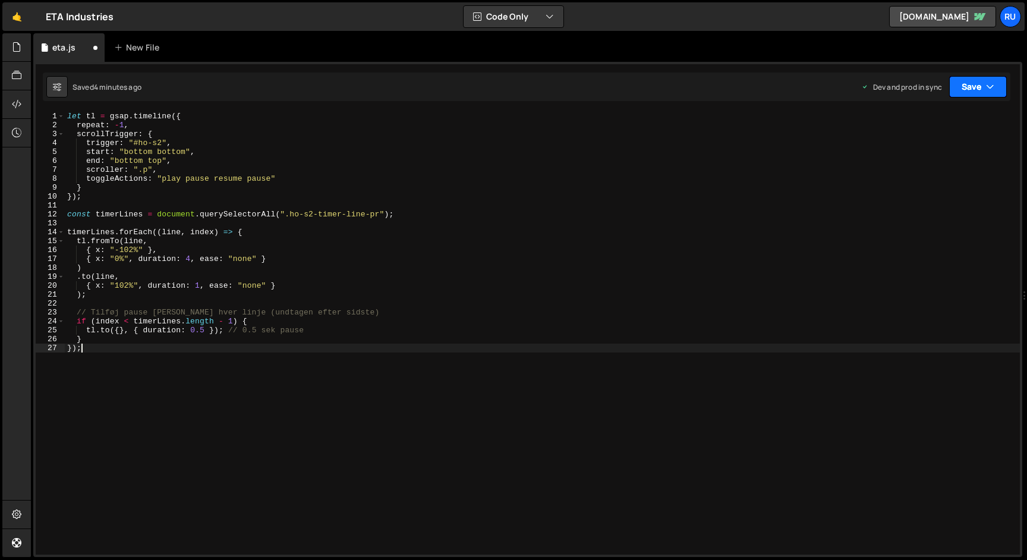
click at [960, 82] on button "Save" at bounding box center [978, 86] width 58 height 21
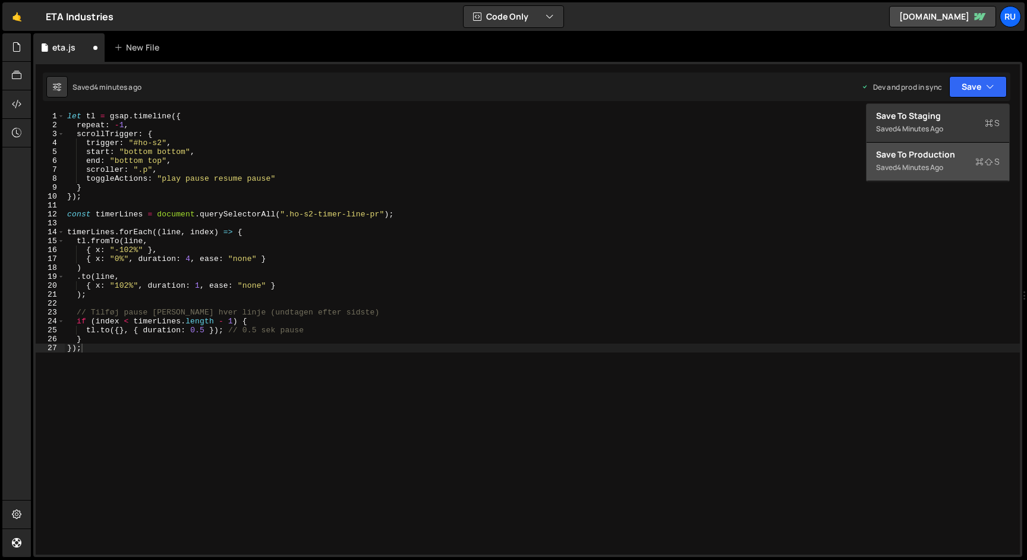
click at [930, 167] on div "4 minutes ago" at bounding box center [920, 167] width 46 height 10
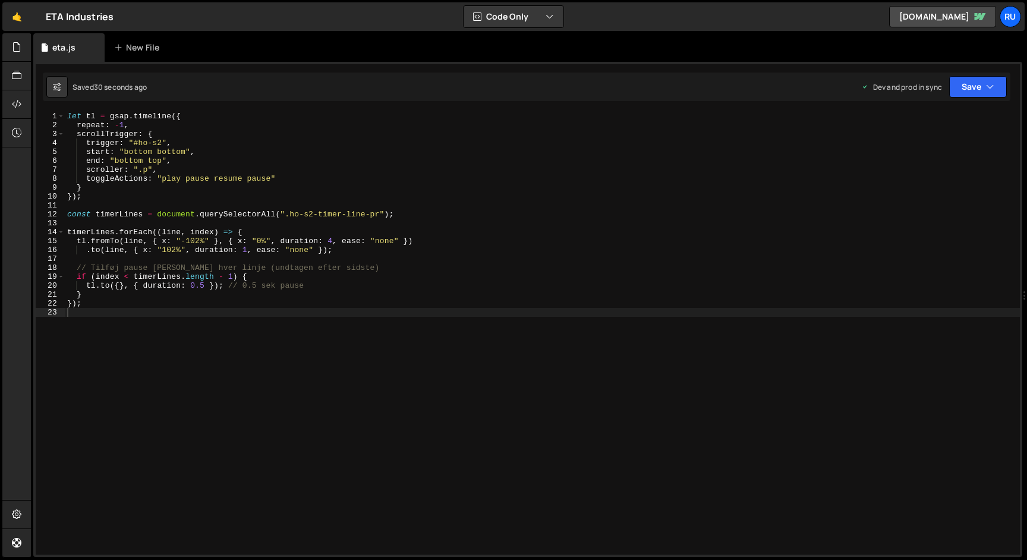
click at [153, 232] on div "let tl = gsap . timeline ({ repeat : - 1 , scrollTrigger : { trigger : "#ho-s2"…" at bounding box center [542, 342] width 955 height 461
type textarea "});"
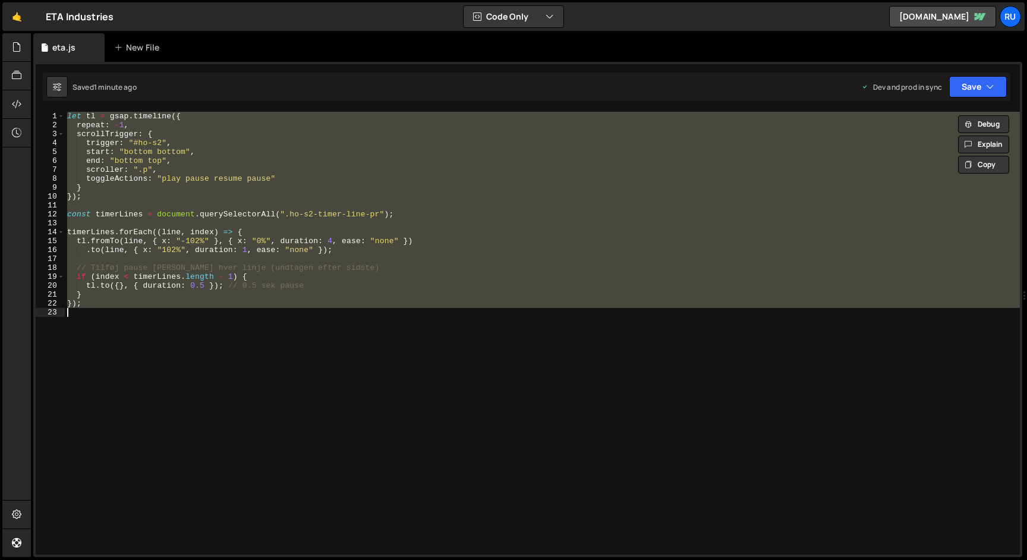
click at [240, 221] on div "let tl = gsap . timeline ({ repeat : - 1 , scrollTrigger : { trigger : "#ho-s2"…" at bounding box center [542, 333] width 955 height 443
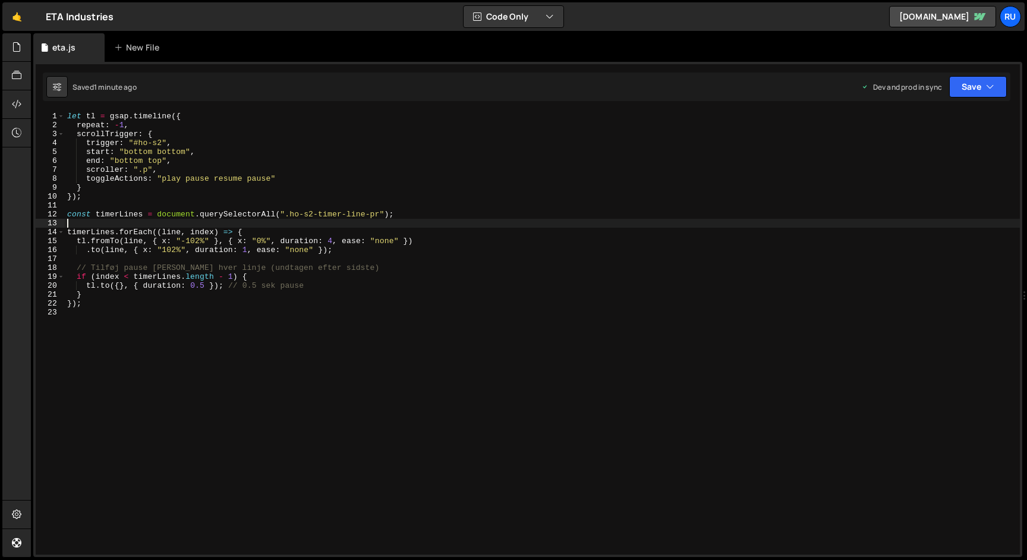
paste textarea
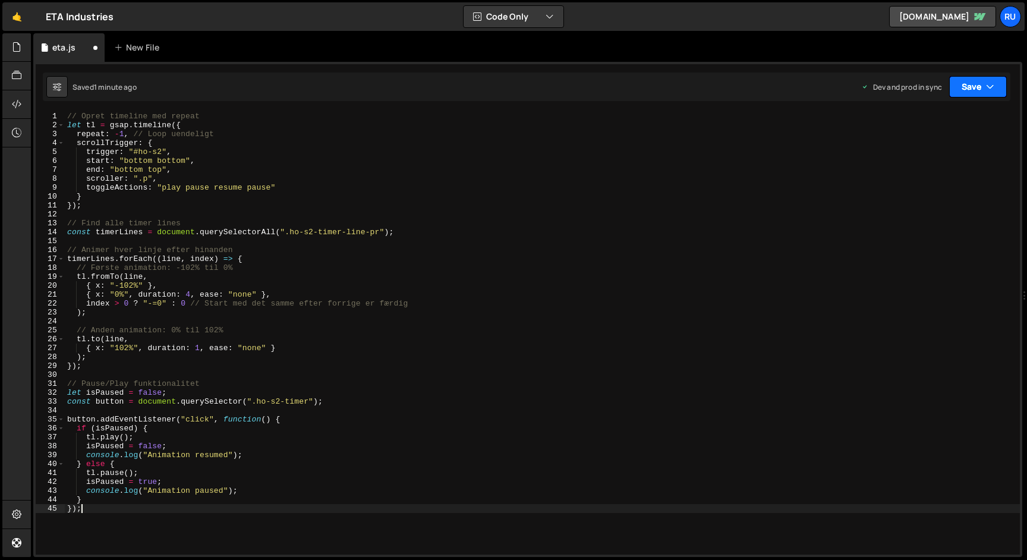
click at [986, 88] on icon "button" at bounding box center [990, 87] width 8 height 12
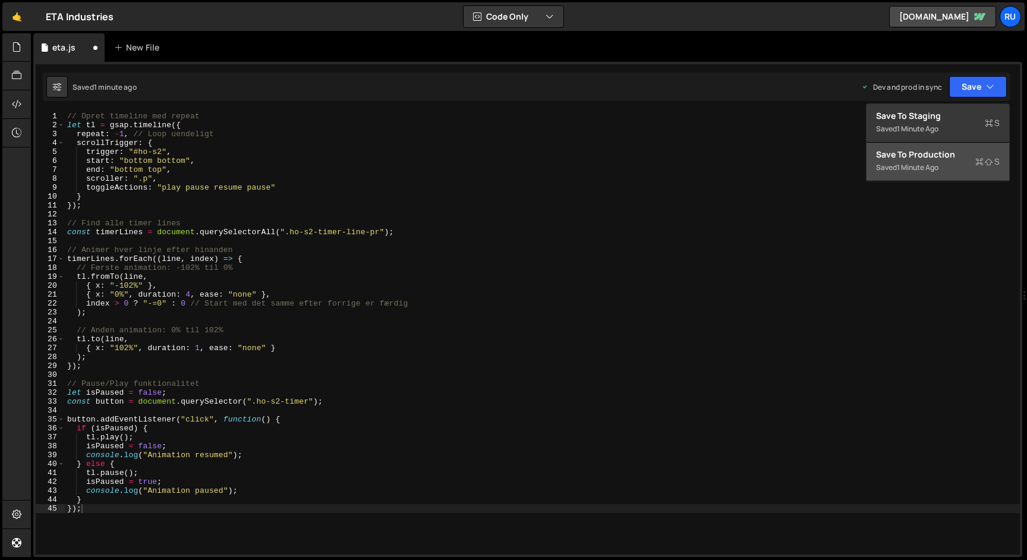
click at [942, 163] on div "Saved 1 minute ago" at bounding box center [938, 167] width 124 height 14
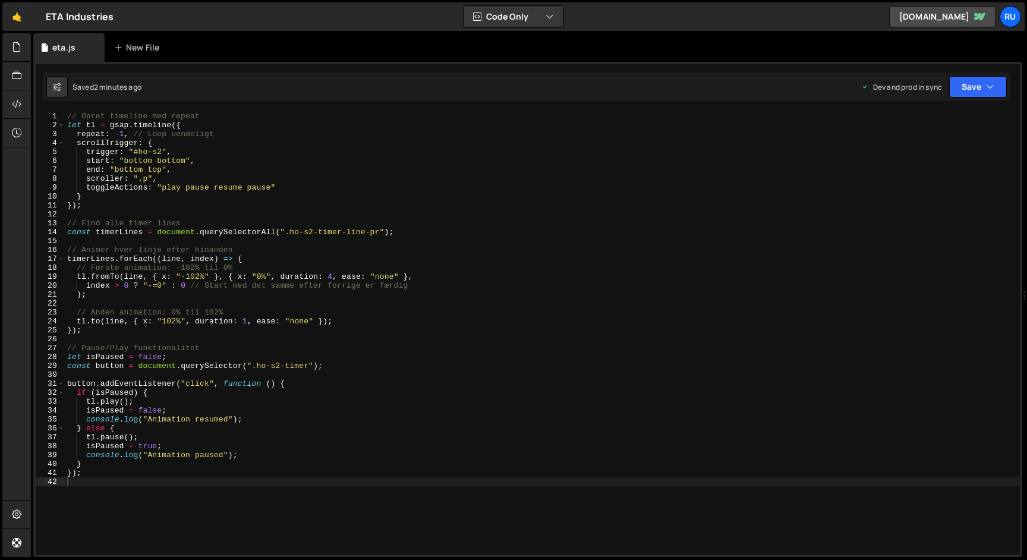
click at [352, 273] on div "// Opret timeline med repeat let tl = gsap . timeline ({ repeat : - 1 , // Loop…" at bounding box center [542, 342] width 955 height 461
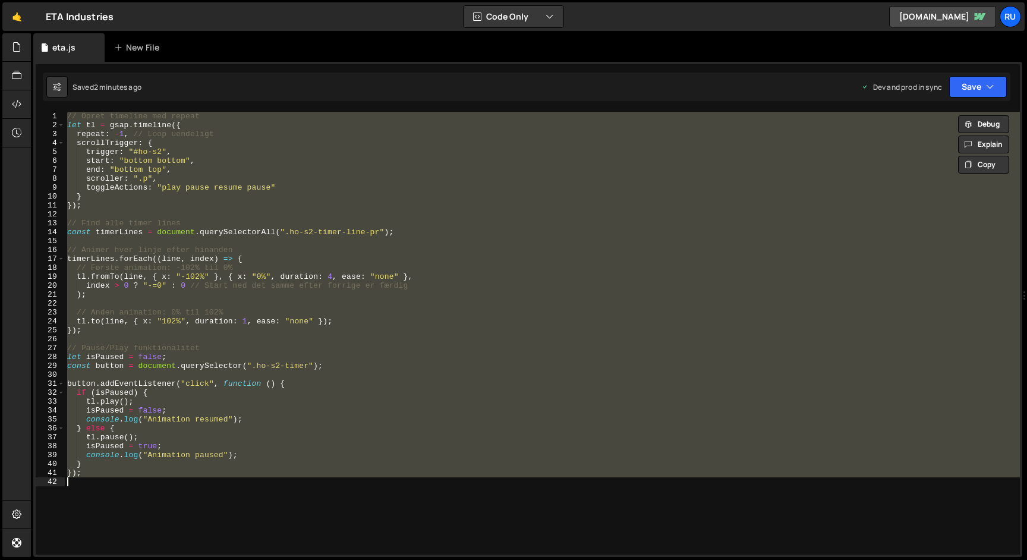
paste textarea
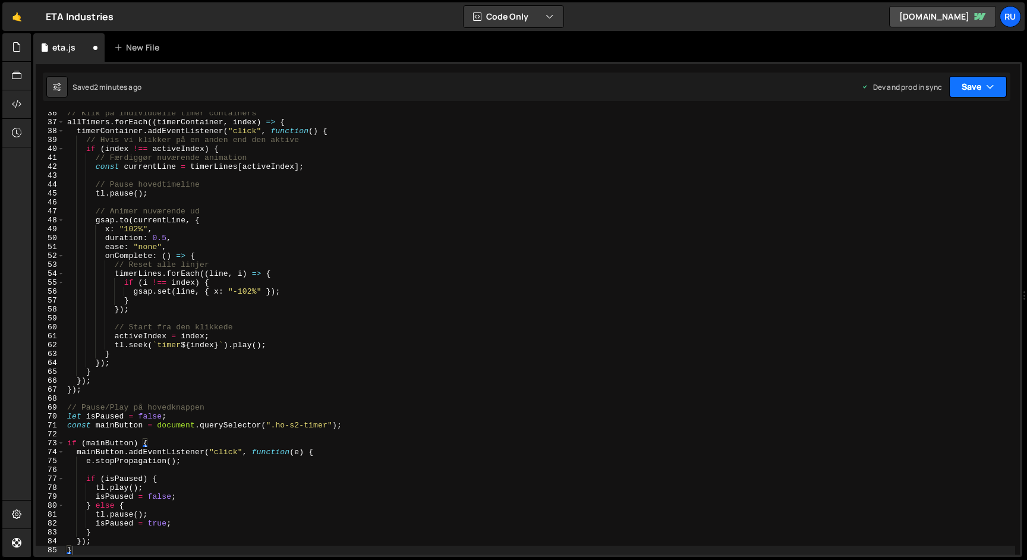
click at [971, 87] on button "Save" at bounding box center [978, 86] width 58 height 21
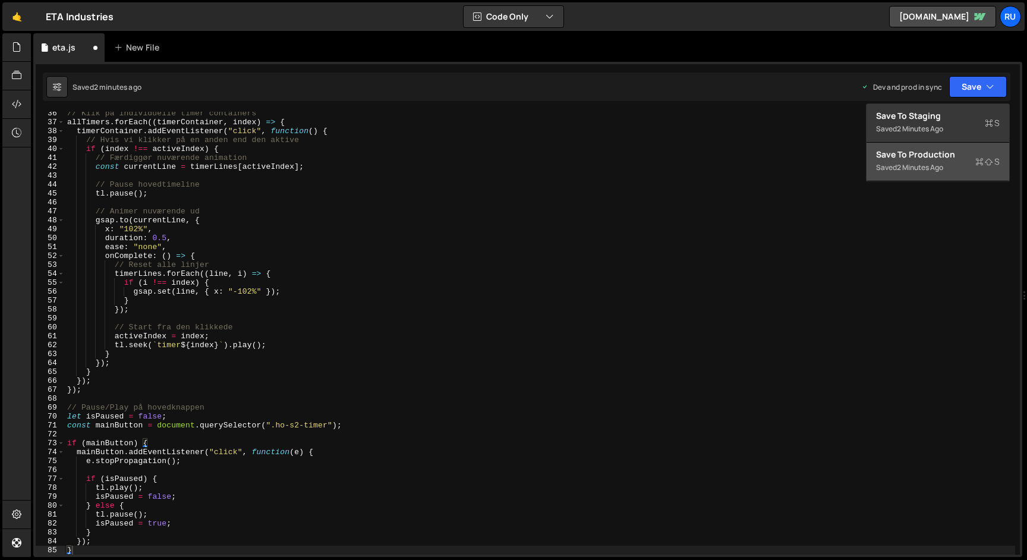
click at [950, 155] on div "Save to Production S" at bounding box center [938, 155] width 124 height 12
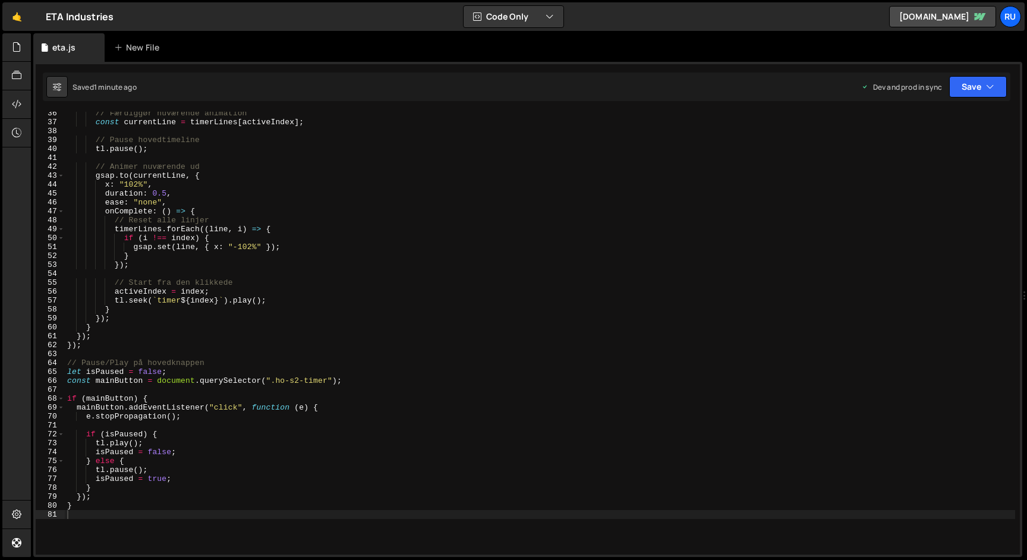
click at [264, 225] on div "// Færdiggør nuværende animation const currentLine = timerLines [ activeIndex ]…" at bounding box center [540, 339] width 950 height 461
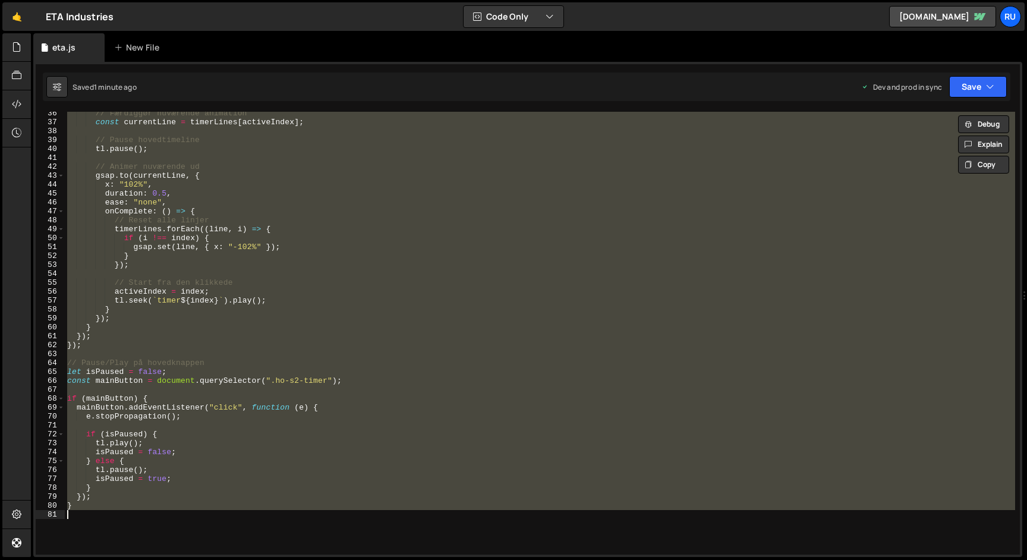
paste textarea ");"
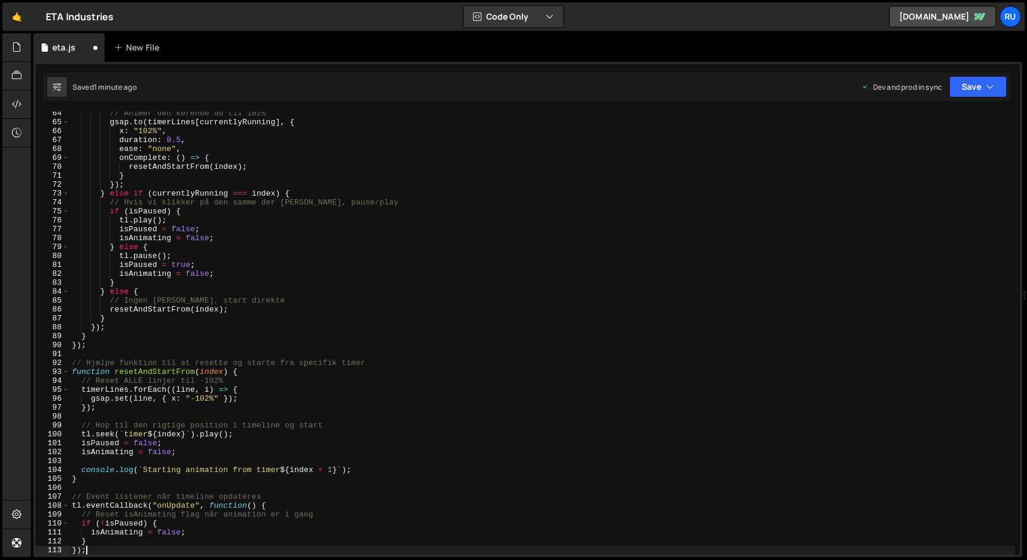
scroll to position [565, 0]
click at [957, 86] on button "Save" at bounding box center [978, 86] width 58 height 21
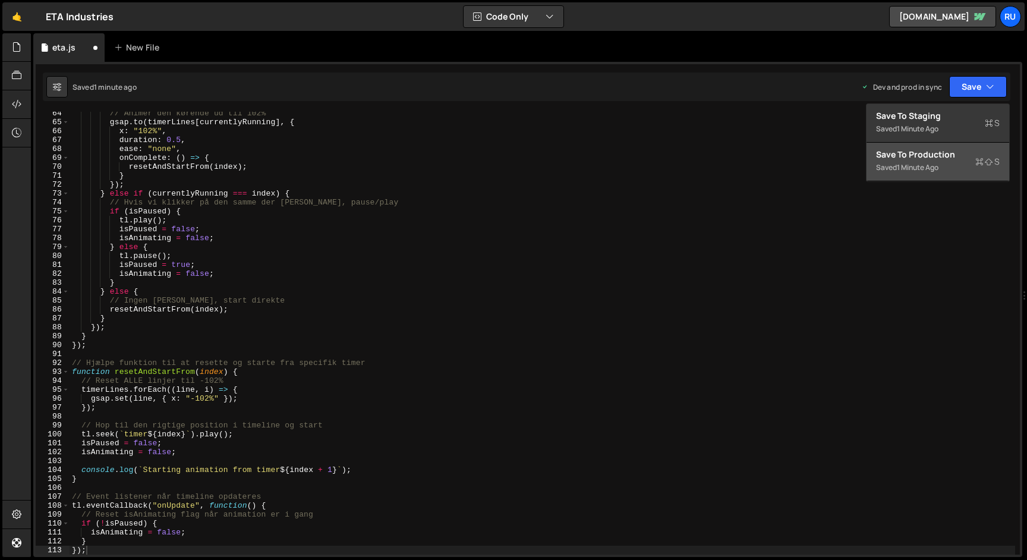
click at [947, 171] on div "Saved 1 minute ago" at bounding box center [938, 167] width 124 height 14
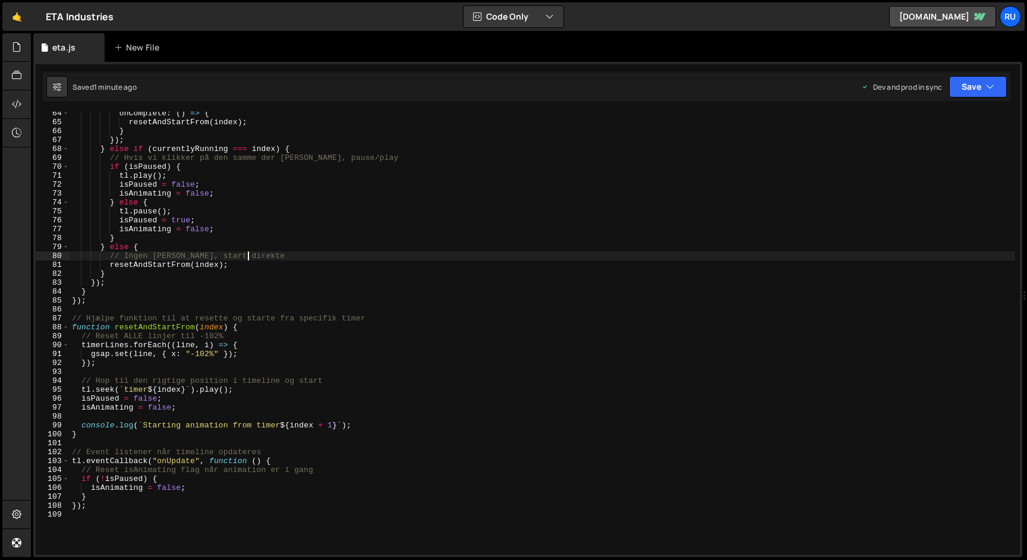
click at [292, 257] on div "onComplete : ( ) => { resetAndStartFrom ( index ) ; } }) ; } else if ( currentl…" at bounding box center [543, 339] width 946 height 461
paste textarea "class="ho-s2-timer stt-t u_ u_c on""
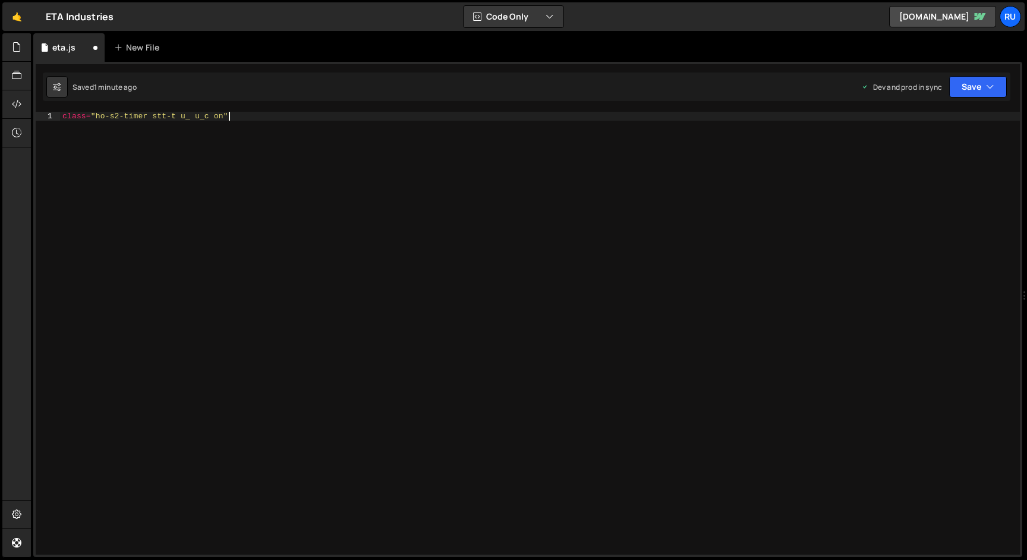
scroll to position [746, 0]
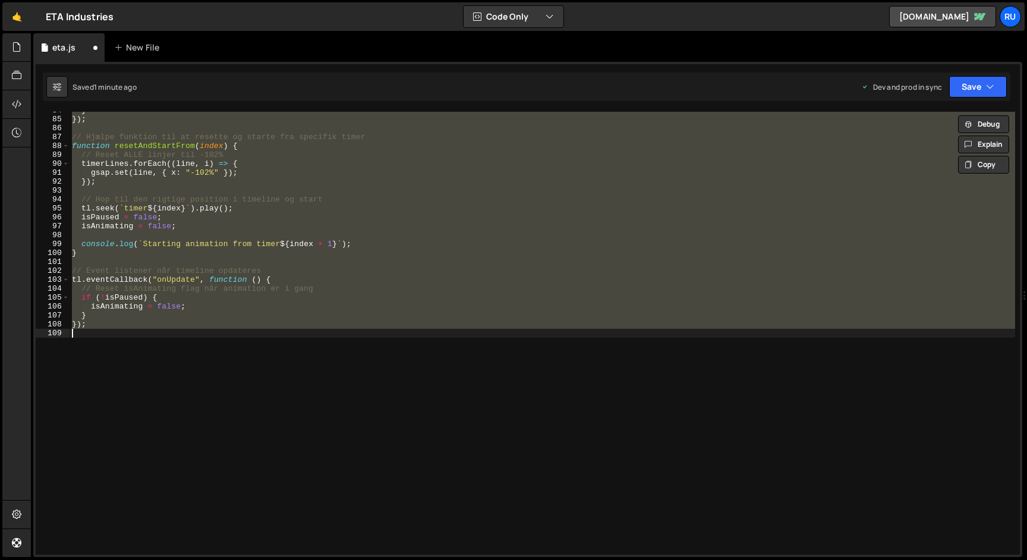
paste textarea
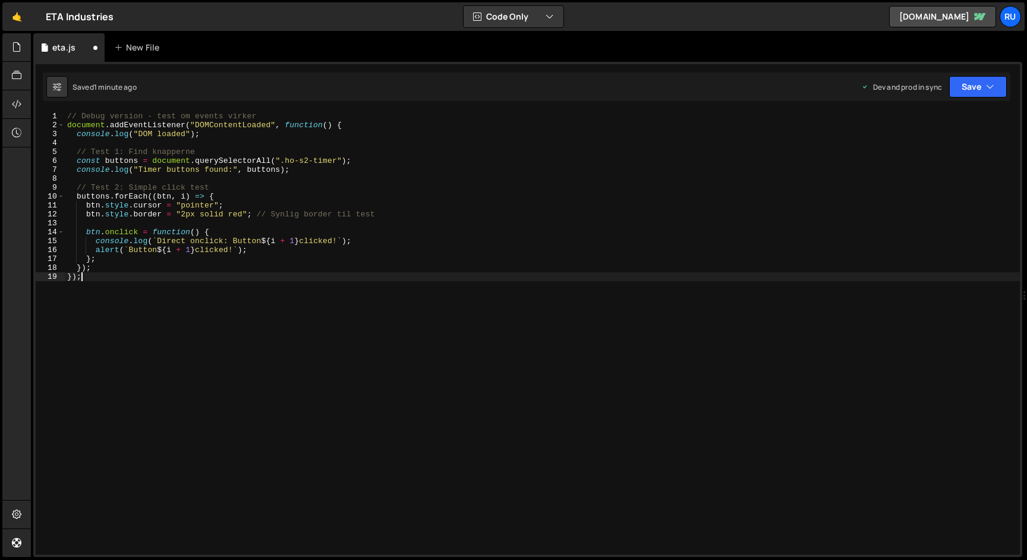
click at [238, 213] on div "// Debug version - test om events virker document . addEventListener ( "DOMCont…" at bounding box center [542, 342] width 955 height 461
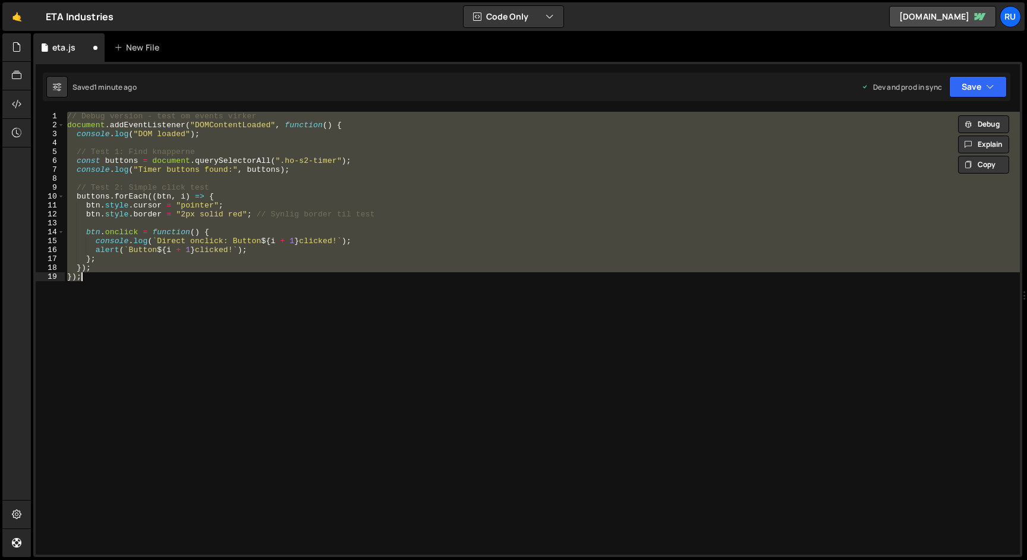
paste textarea "}"
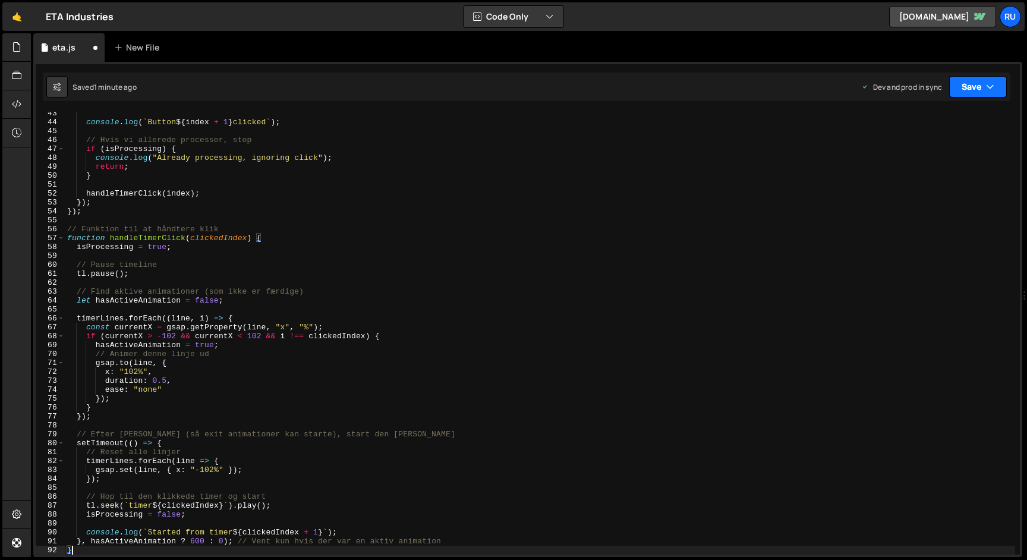
click at [983, 93] on button "Save" at bounding box center [978, 86] width 58 height 21
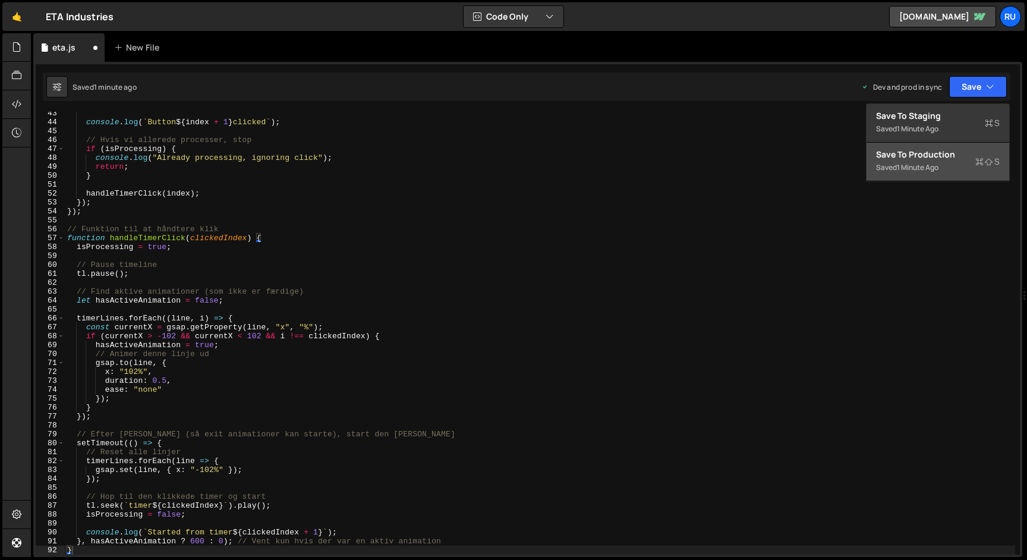
click at [937, 164] on div "1 minute ago" at bounding box center [918, 167] width 42 height 10
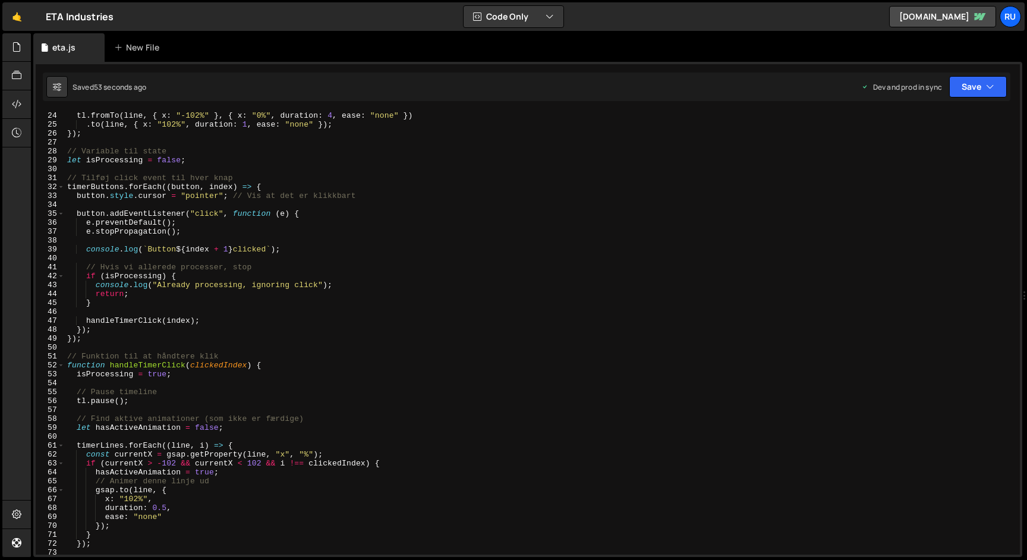
scroll to position [0, 0]
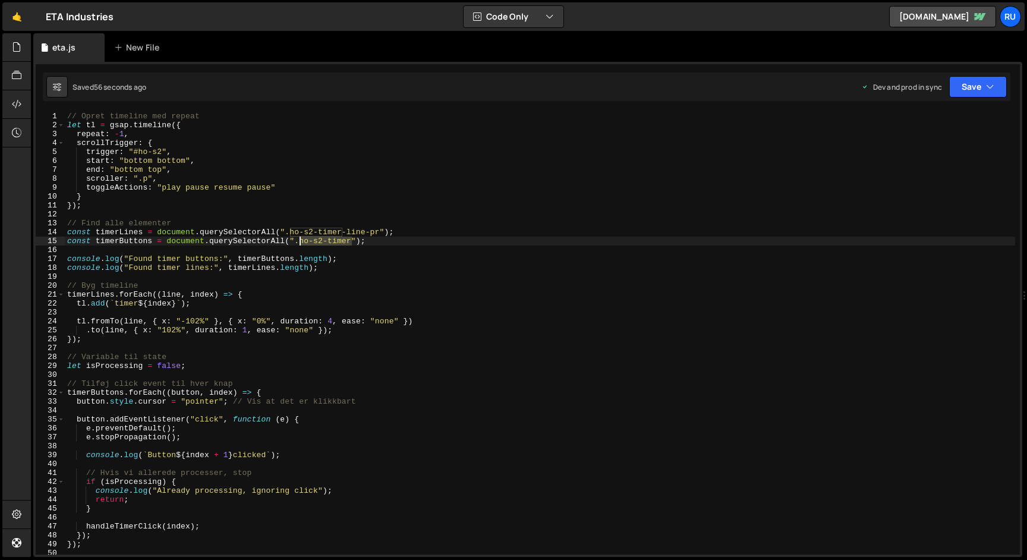
drag, startPoint x: 354, startPoint y: 242, endPoint x: 301, endPoint y: 245, distance: 53.0
click at [301, 245] on div "// Opret timeline med repeat let tl = gsap . timeline ({ repeat : - 1 , scrollT…" at bounding box center [540, 342] width 950 height 461
drag, startPoint x: 380, startPoint y: 232, endPoint x: 292, endPoint y: 231, distance: 88.0
click at [292, 231] on div "// Opret timeline med repeat let tl = gsap . timeline ({ repeat : - 1 , scrollT…" at bounding box center [540, 342] width 950 height 461
click at [273, 241] on div "// Opret timeline med repeat let tl = gsap . timeline ({ repeat : - 1 , scrollT…" at bounding box center [540, 342] width 950 height 461
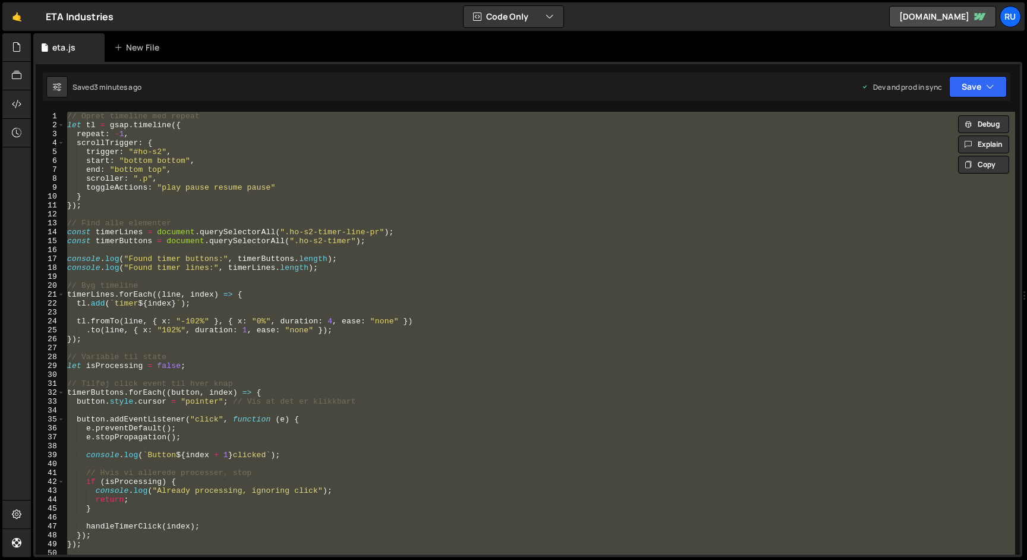
paste textarea ");"
type textarea "});"
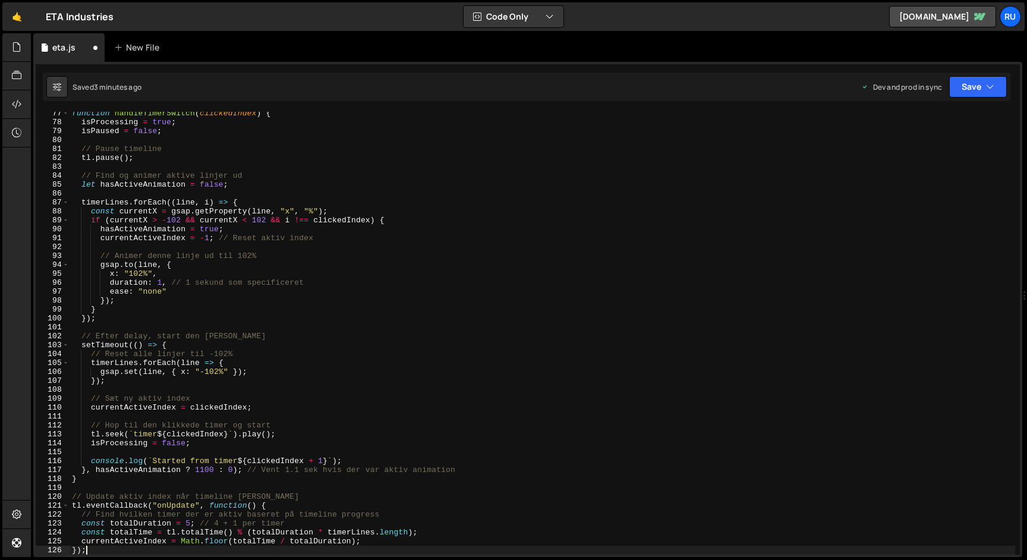
scroll to position [681, 0]
click at [978, 90] on button "Save" at bounding box center [978, 86] width 58 height 21
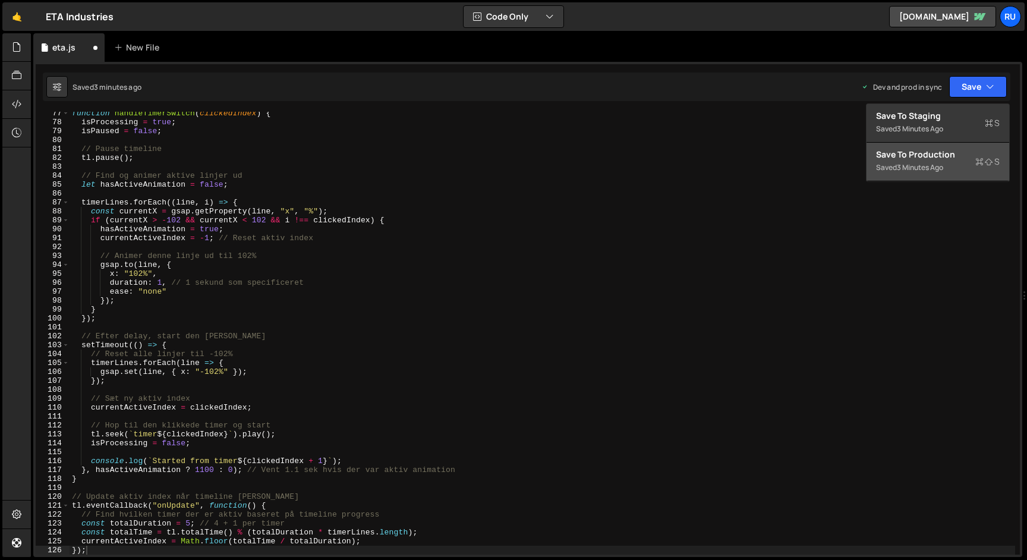
click at [936, 152] on div "Save to Production S" at bounding box center [938, 155] width 124 height 12
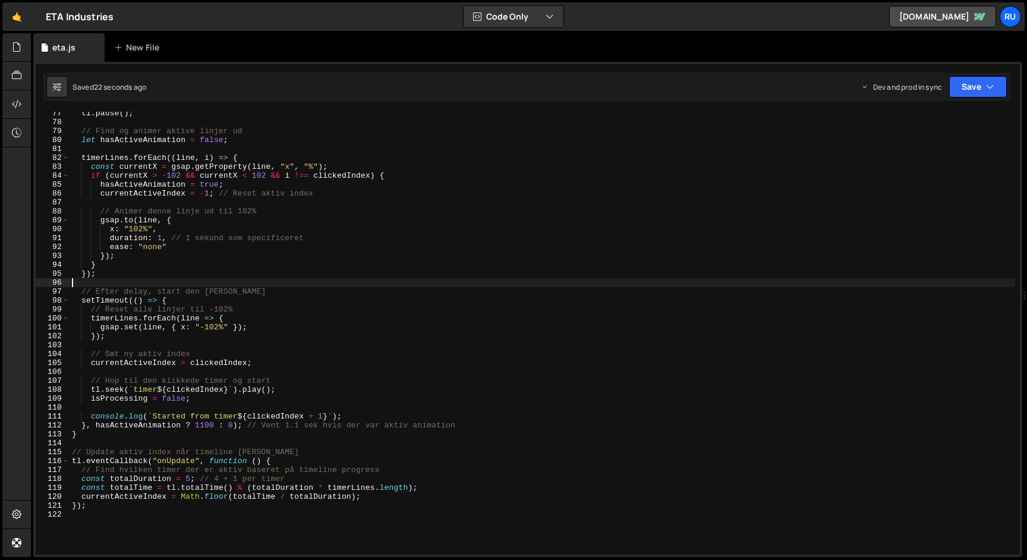
click at [229, 278] on div "tl . pause ( ) ; // Find og animer aktive linjer ud let hasActiveAnimation = fa…" at bounding box center [543, 339] width 946 height 461
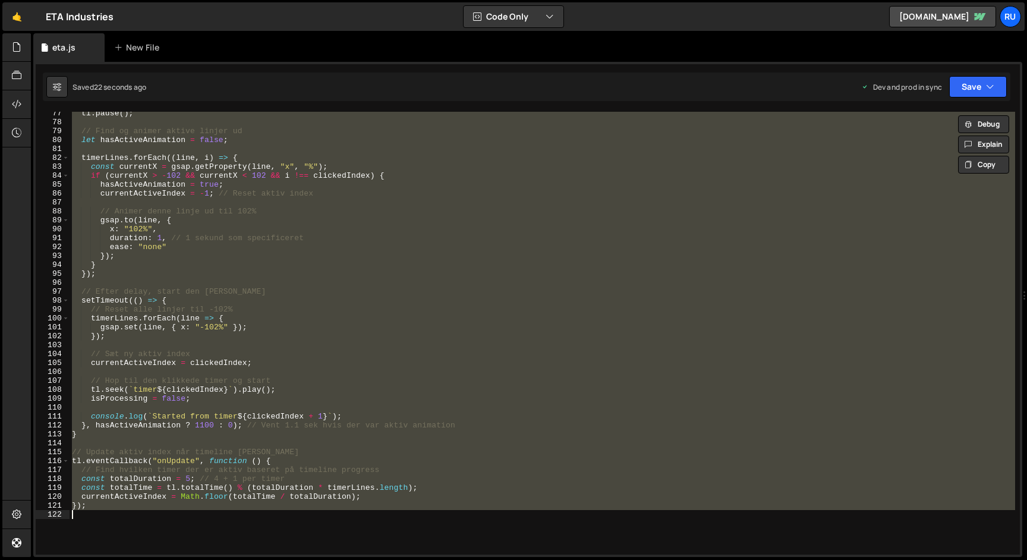
paste textarea
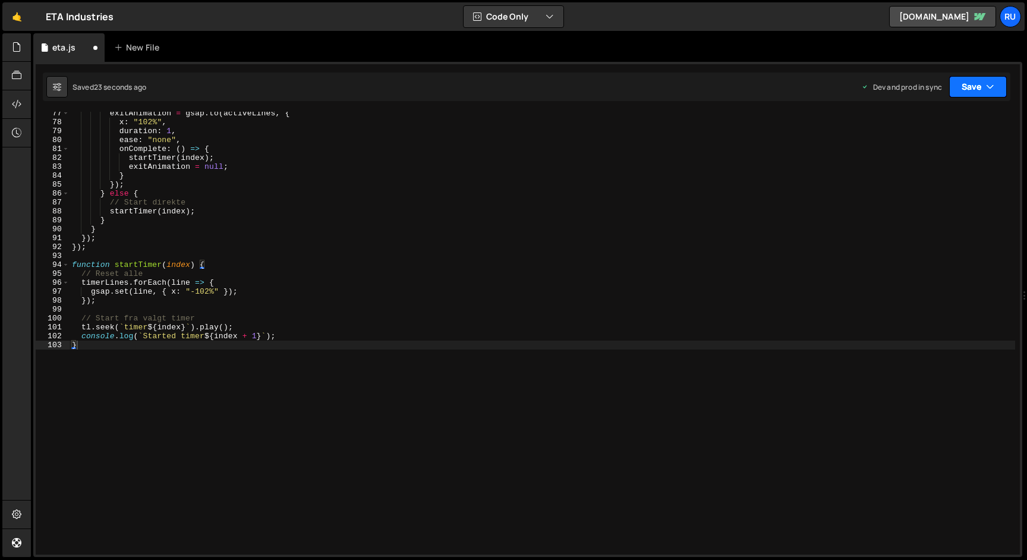
click at [971, 75] on div "Saved 23 seconds ago Dev and prod in sync Upgrade to Edit Save Save to Staging …" at bounding box center [527, 87] width 968 height 29
click at [971, 82] on button "Save" at bounding box center [978, 86] width 58 height 21
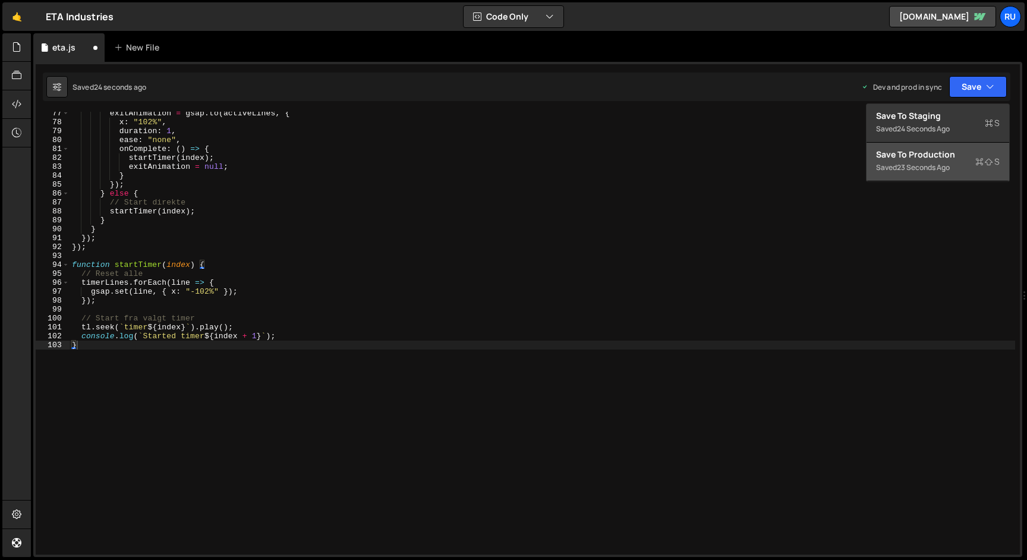
click at [951, 154] on div "Save to Production S" at bounding box center [938, 155] width 124 height 12
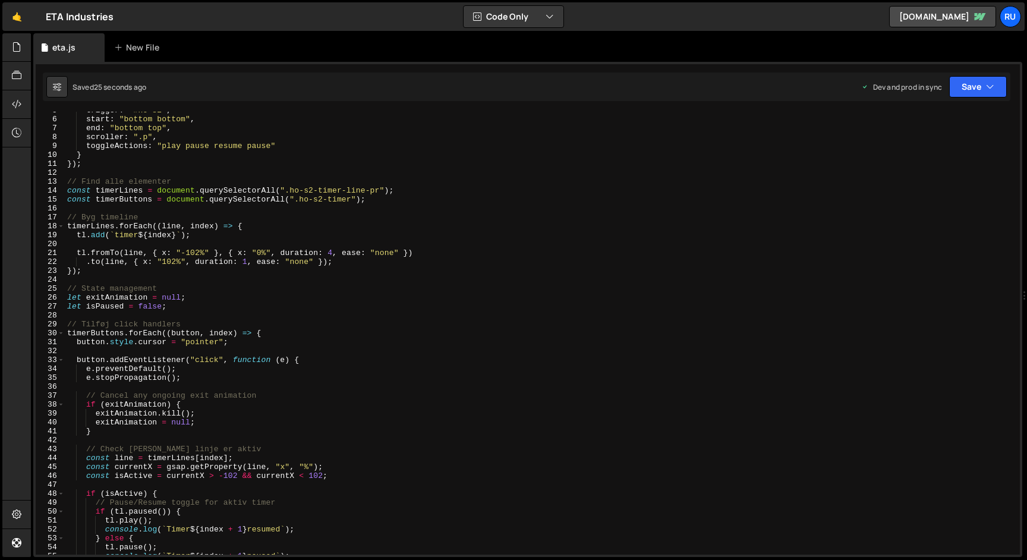
scroll to position [0, 0]
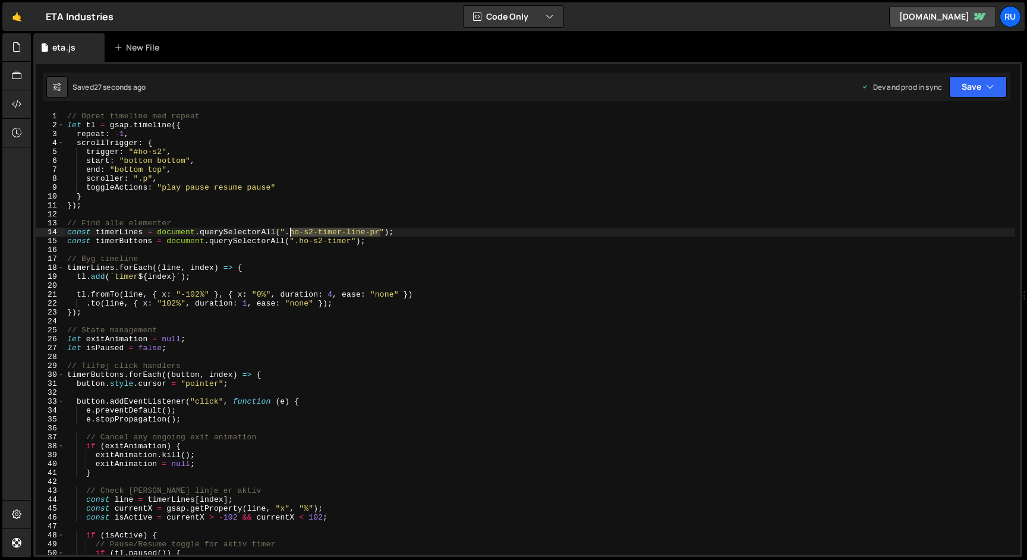
drag, startPoint x: 381, startPoint y: 231, endPoint x: 290, endPoint y: 231, distance: 90.9
click at [290, 231] on div "// Opret timeline med repeat let tl = gsap . timeline ({ repeat : - 1 , scrollT…" at bounding box center [540, 342] width 950 height 461
drag, startPoint x: 353, startPoint y: 242, endPoint x: 300, endPoint y: 242, distance: 53.5
click at [300, 242] on div "// Opret timeline med repeat let tl = gsap . timeline ({ repeat : - 1 , scrollT…" at bounding box center [540, 342] width 950 height 461
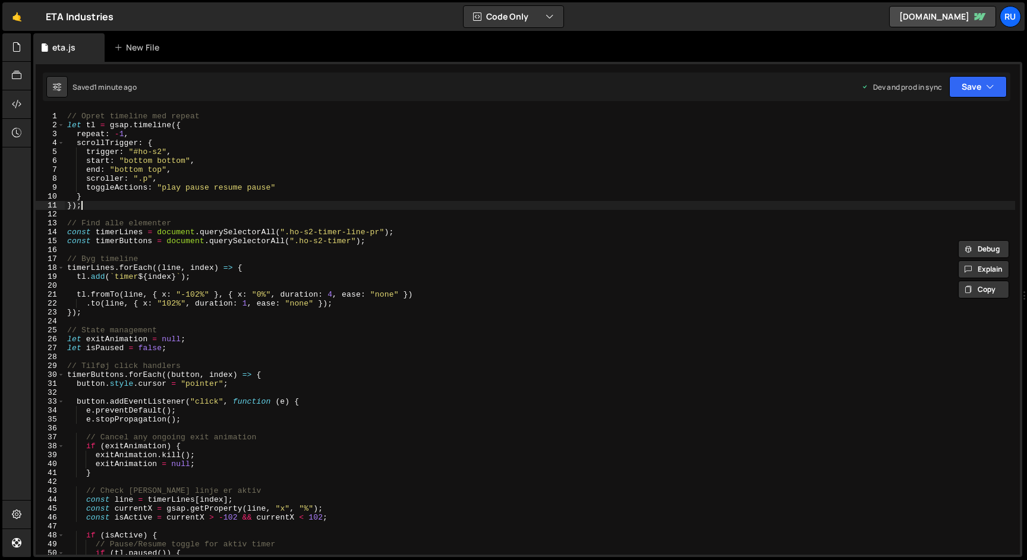
click at [375, 203] on div "// Opret timeline med repeat let tl = gsap . timeline ({ repeat : - 1 , scrollT…" at bounding box center [540, 342] width 950 height 461
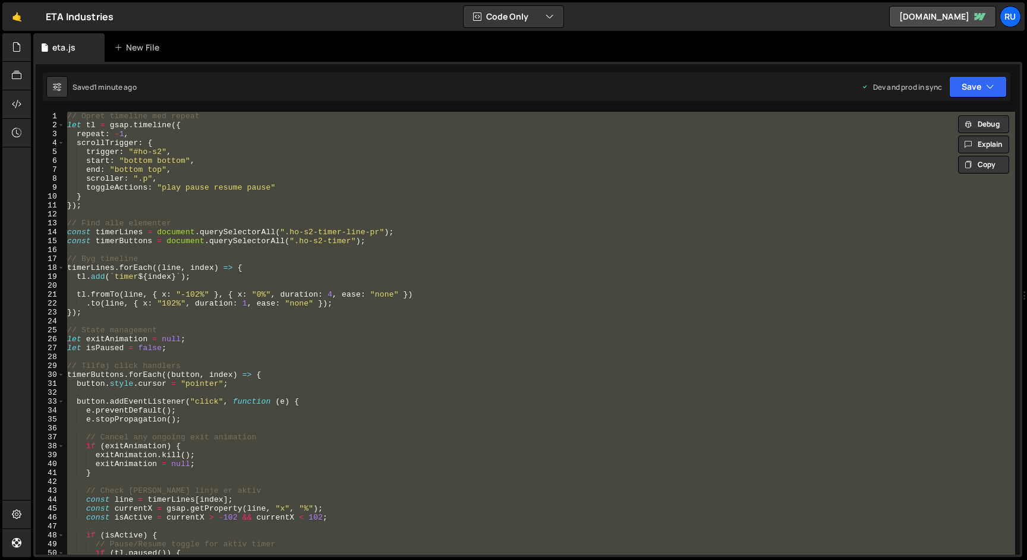
paste textarea
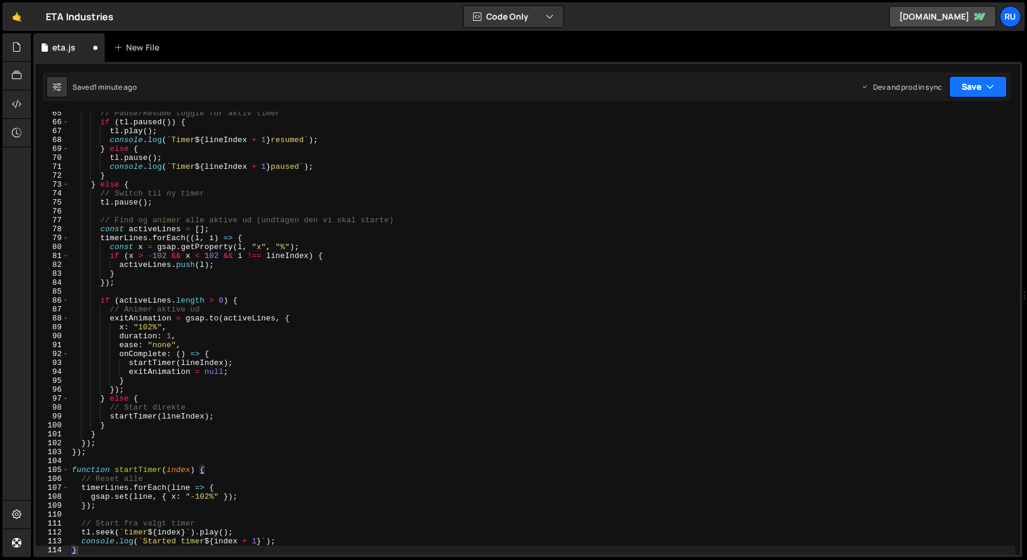
click at [972, 90] on button "Save" at bounding box center [978, 86] width 58 height 21
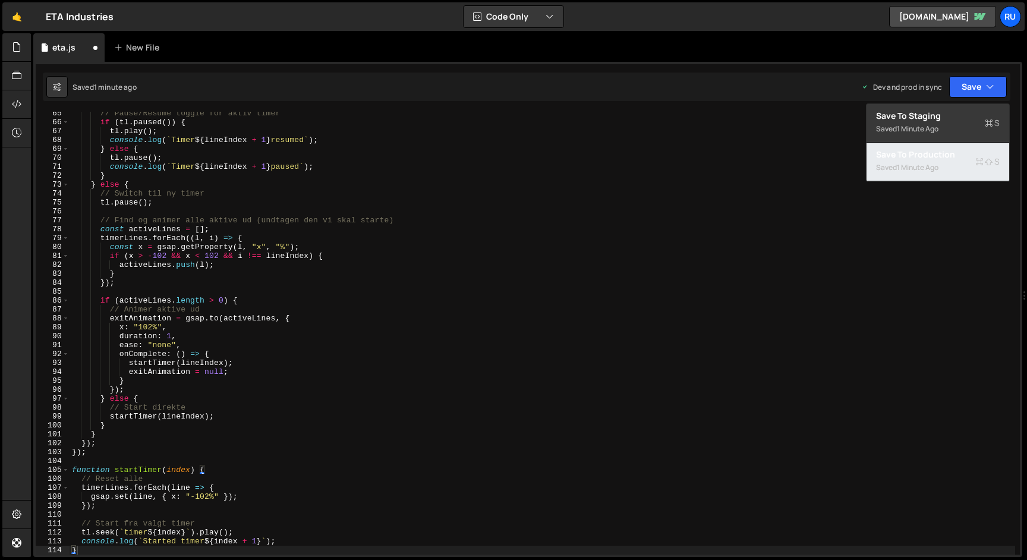
click at [946, 174] on div "Saved 1 minute ago" at bounding box center [938, 167] width 124 height 14
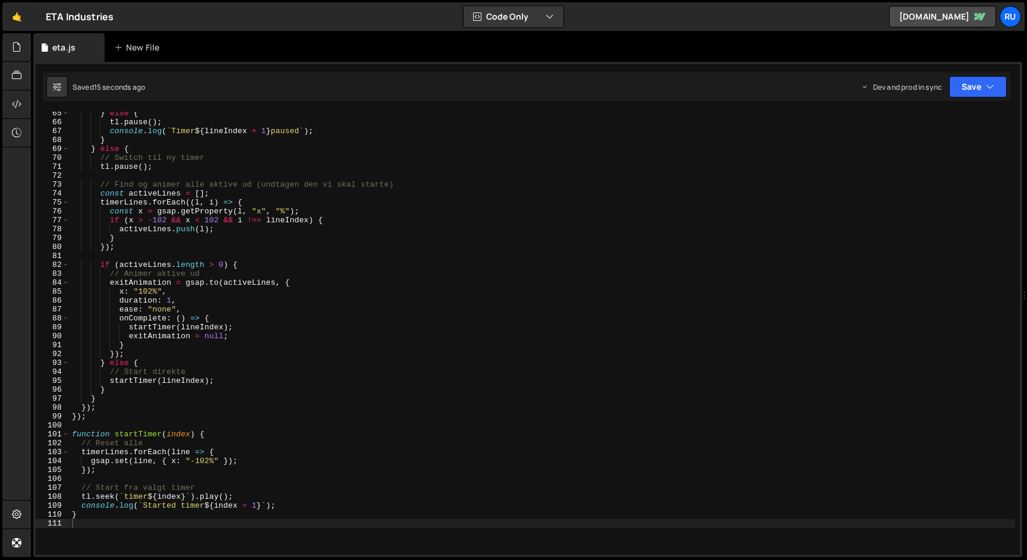
click at [267, 317] on div "} else { tl . pause ( ) ; console . log ( ` Timer ${ lineIndex + 1 } paused ` )…" at bounding box center [543, 339] width 946 height 461
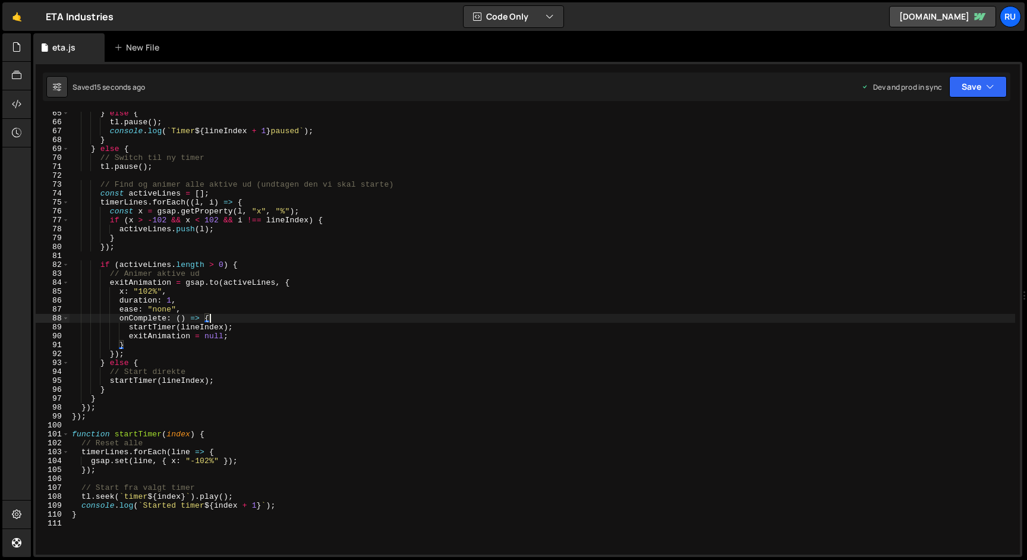
paste textarea
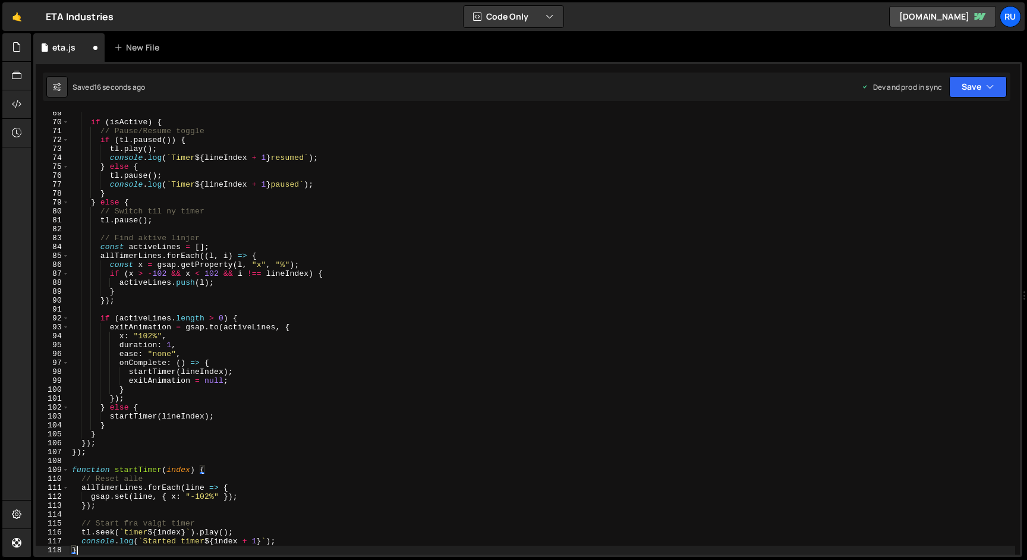
scroll to position [609, 0]
click at [976, 90] on button "Save" at bounding box center [978, 86] width 58 height 21
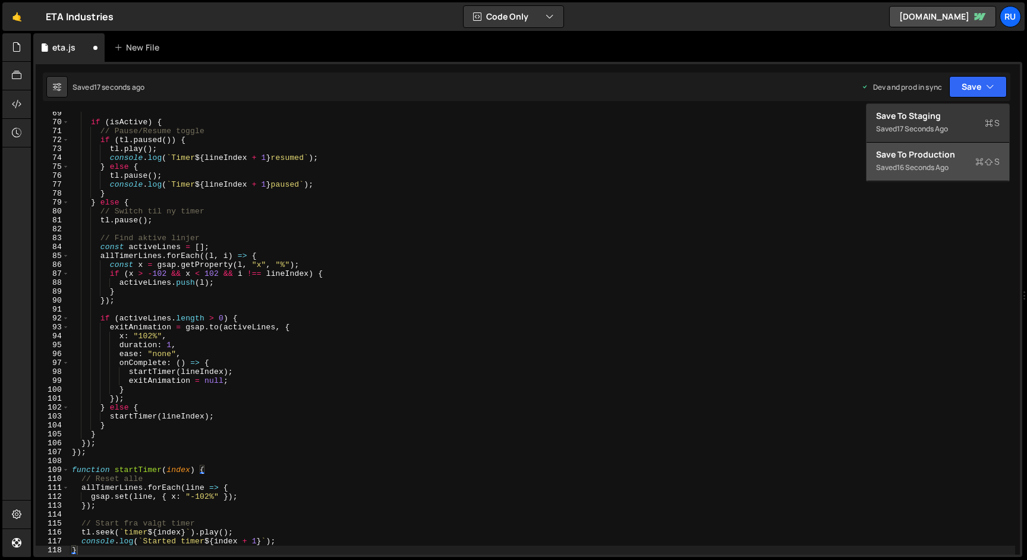
click at [953, 168] on div "Saved 16 seconds ago" at bounding box center [938, 167] width 124 height 14
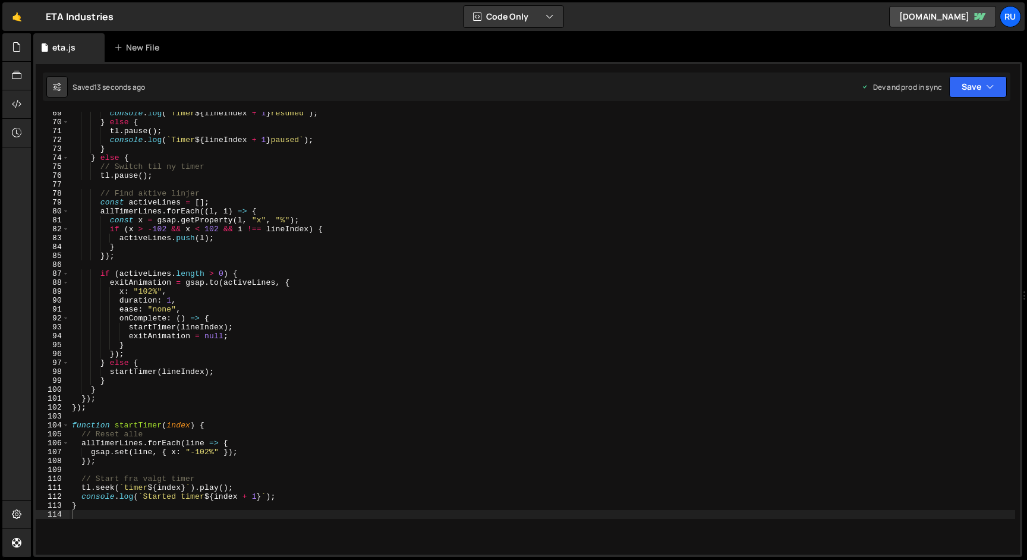
click at [194, 257] on div "console . log ( ` Timer ${ lineIndex + 1 } resumed ` ) ; } else { tl . pause ( …" at bounding box center [543, 339] width 946 height 461
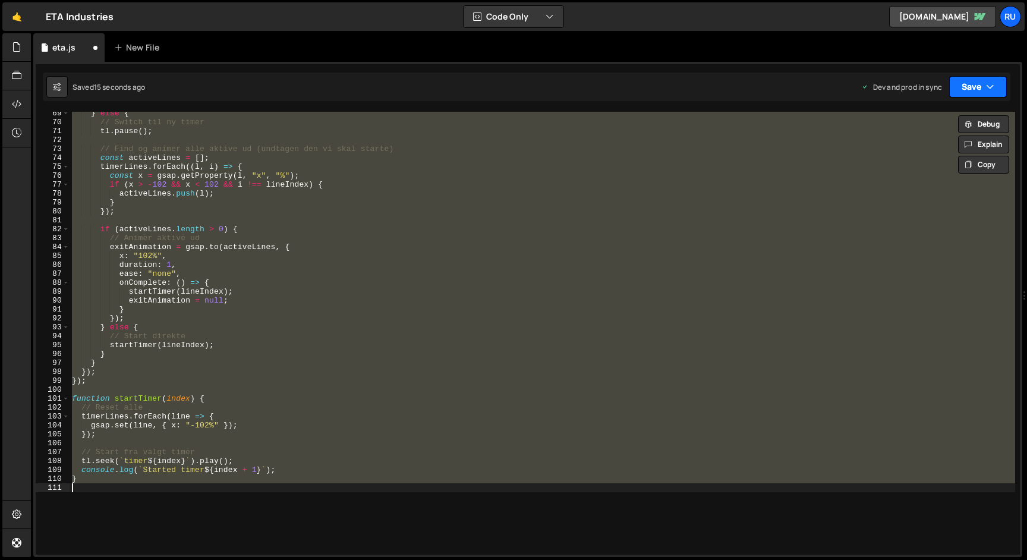
click at [974, 89] on button "Save" at bounding box center [978, 86] width 58 height 21
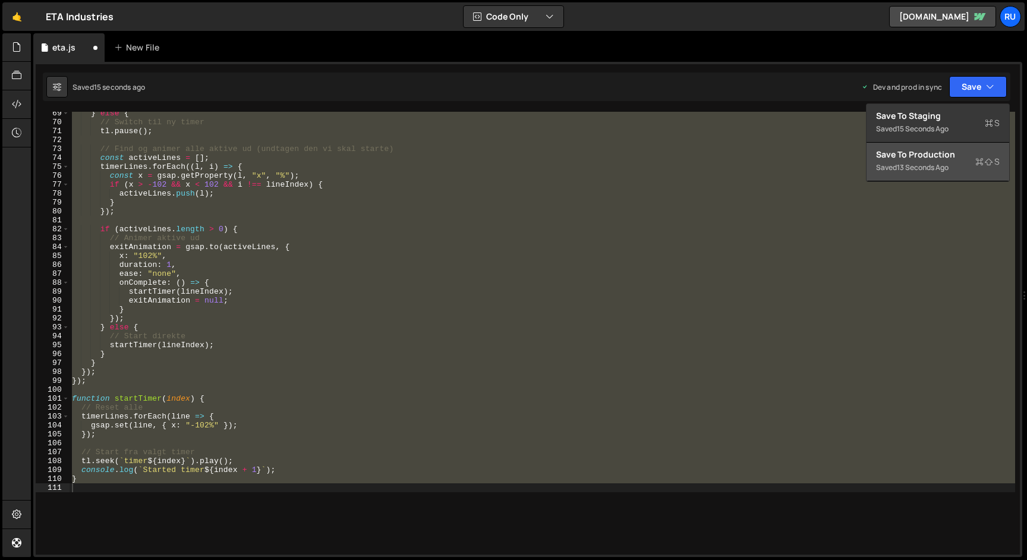
click at [972, 158] on div "Save to Production S" at bounding box center [938, 155] width 124 height 12
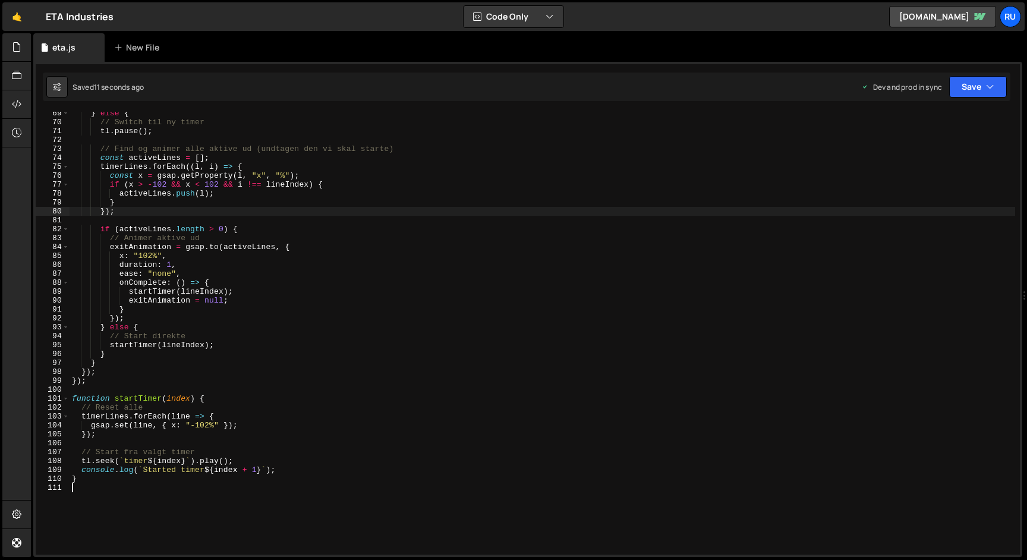
click at [273, 214] on div "} else { // Switch til ny timer tl . pause ( ) ; // Find og animer alle aktive …" at bounding box center [543, 339] width 946 height 461
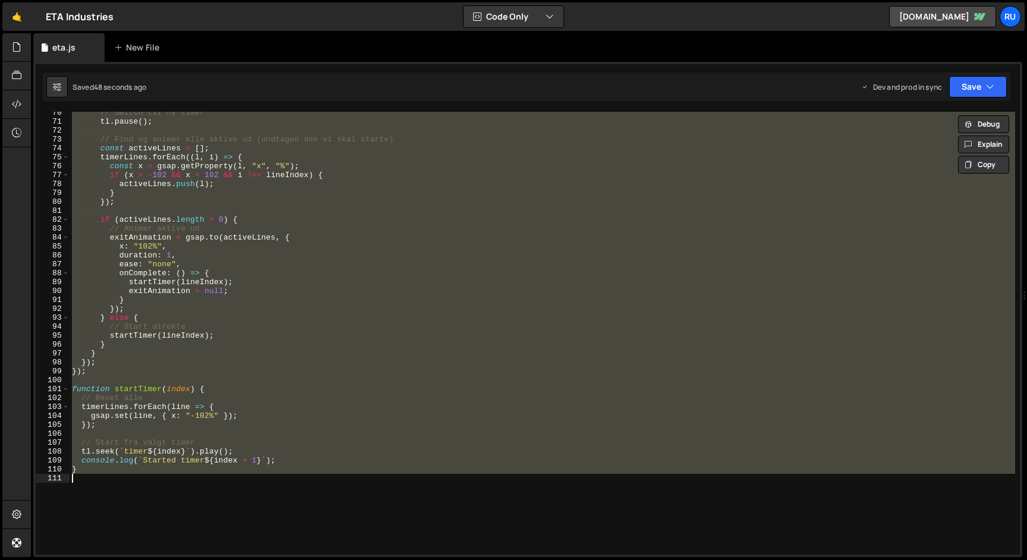
scroll to position [764, 0]
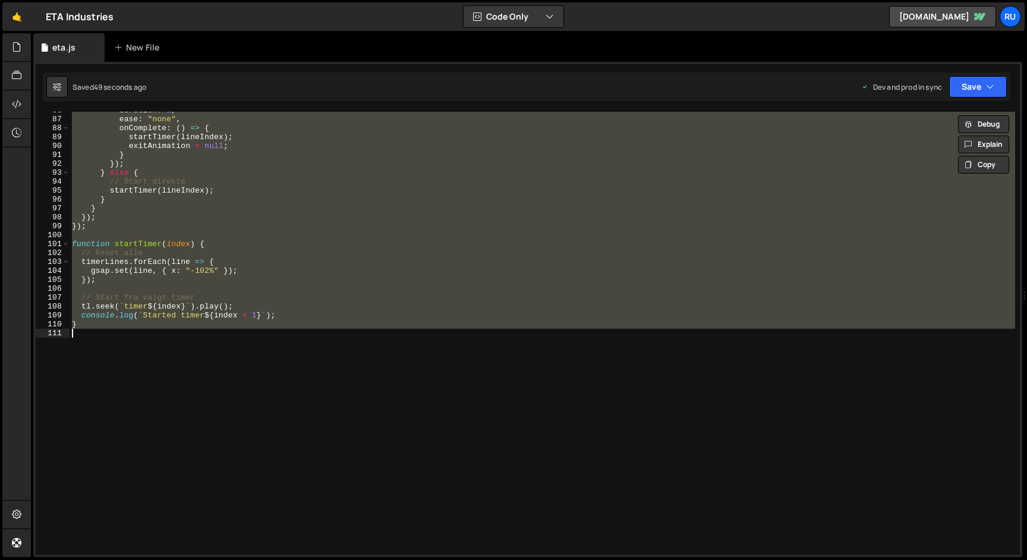
click at [316, 300] on div "duration : 1 , ease : "none" , onComplete : ( ) => { startTimer ( lineIndex ) ;…" at bounding box center [543, 333] width 946 height 443
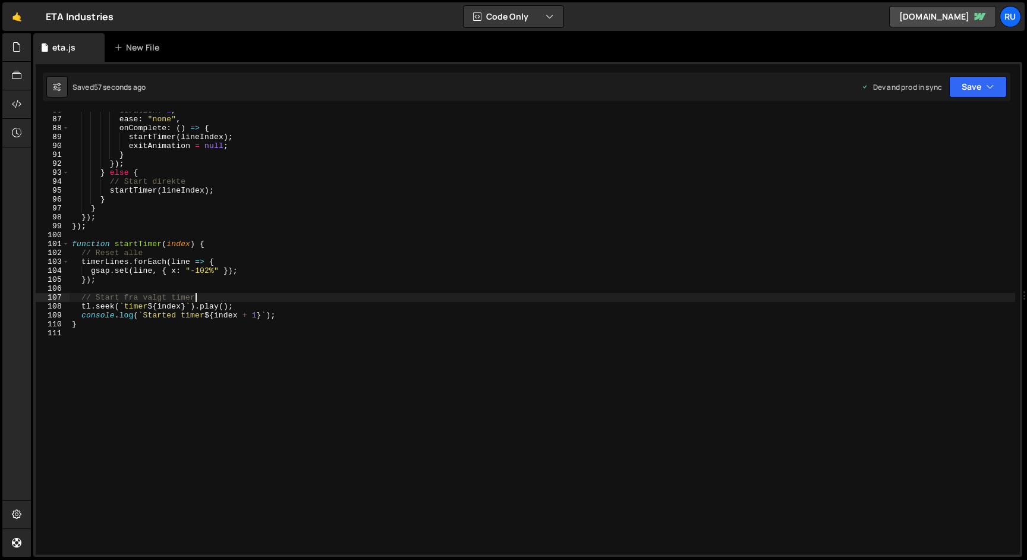
click at [349, 266] on div "duration : 1 , ease : "none" , onComplete : ( ) => { startTimer ( lineIndex ) ;…" at bounding box center [543, 336] width 946 height 461
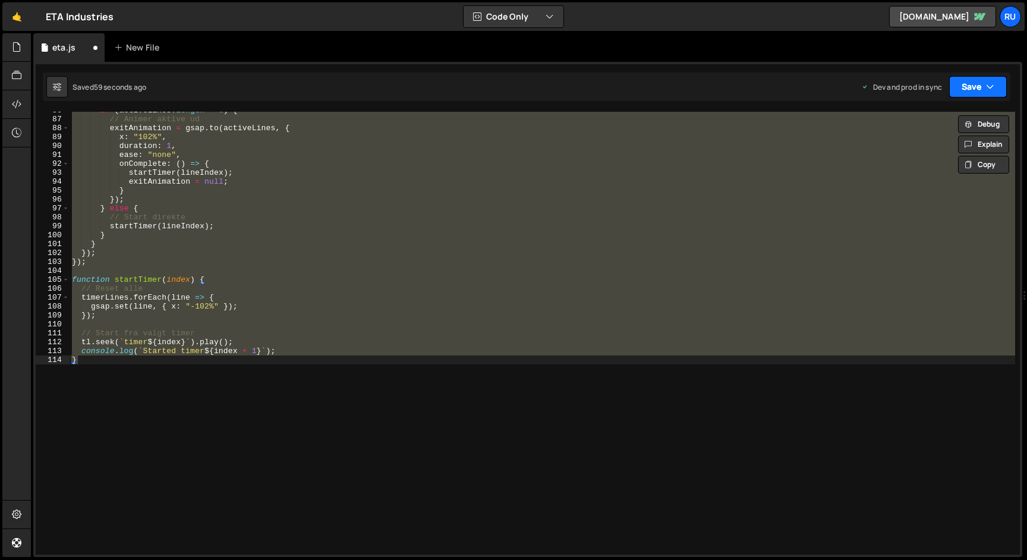
click at [978, 87] on button "Save" at bounding box center [978, 86] width 58 height 21
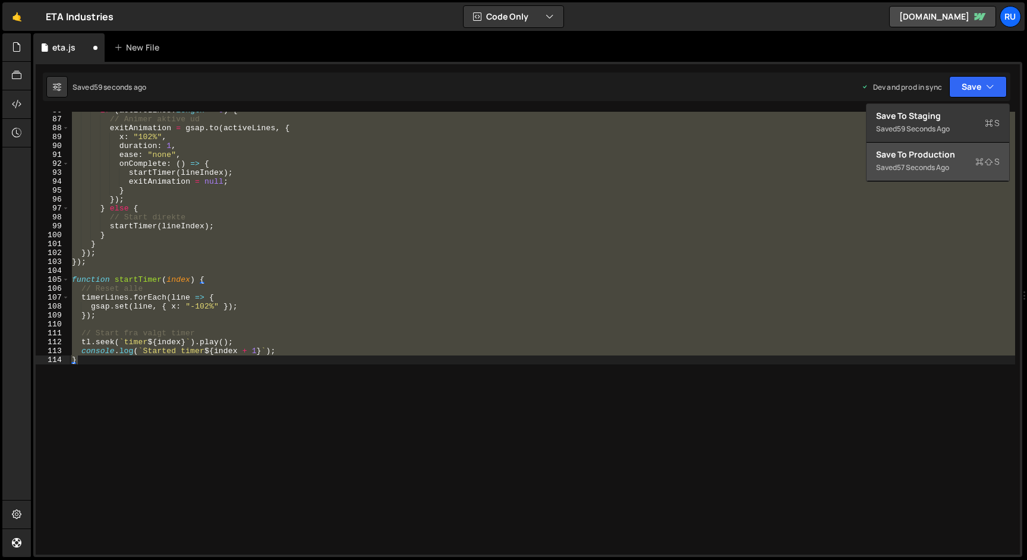
click at [935, 150] on div "Save to Production S" at bounding box center [938, 155] width 124 height 12
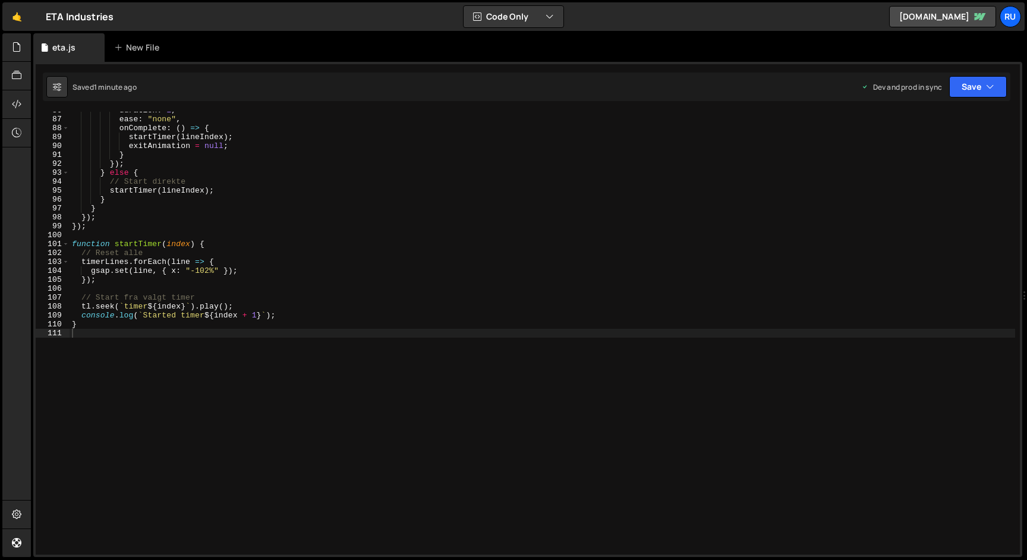
click at [249, 220] on div "duration : 1 , ease : "none" , onComplete : ( ) => { startTimer ( lineIndex ) ;…" at bounding box center [543, 336] width 946 height 461
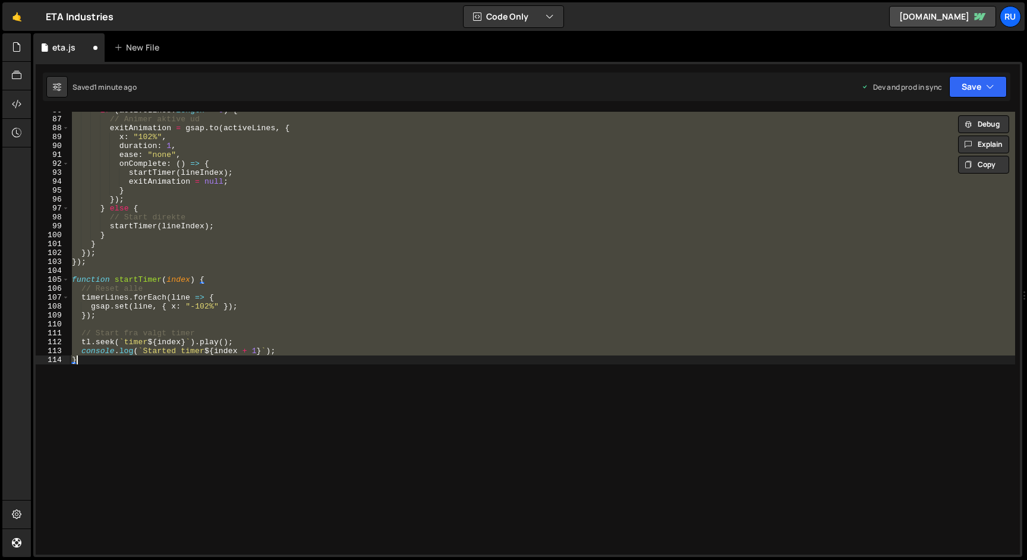
scroll to position [657, 0]
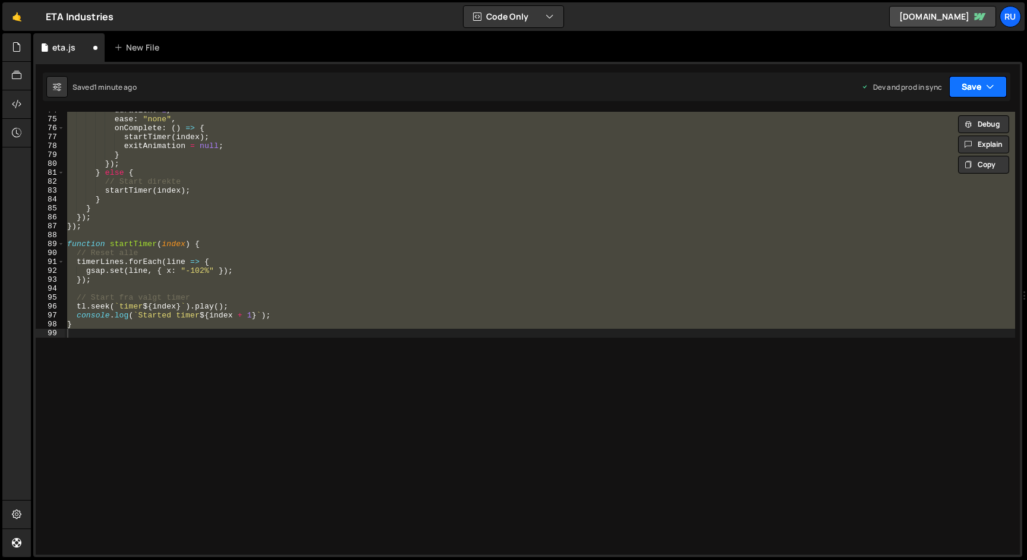
click at [973, 94] on button "Save" at bounding box center [978, 86] width 58 height 21
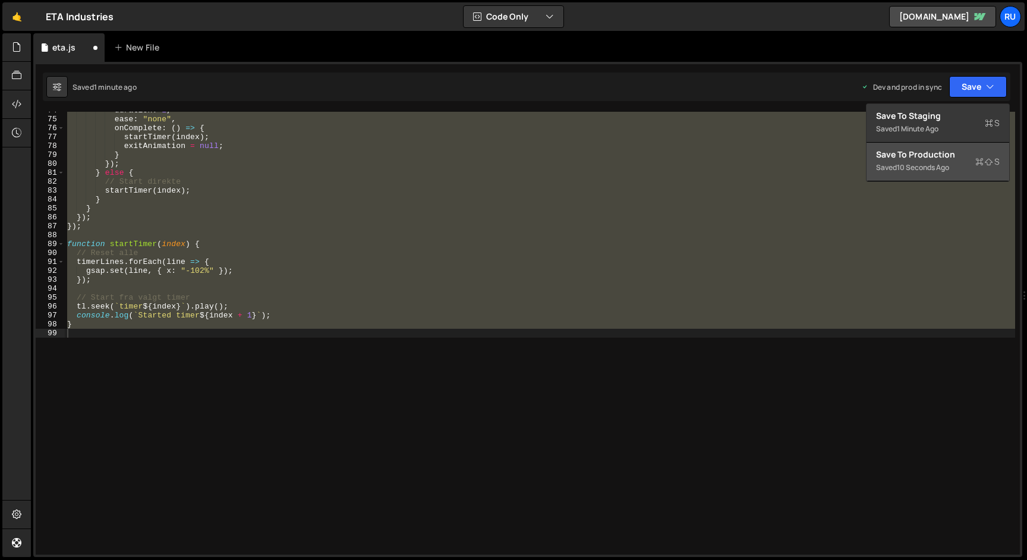
click at [959, 149] on div "Save to Production S" at bounding box center [938, 155] width 124 height 12
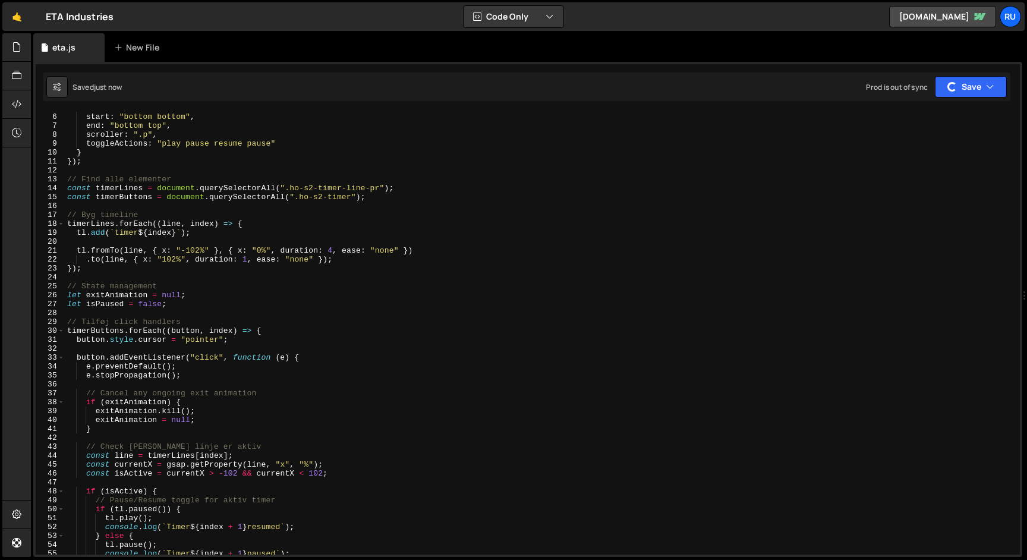
scroll to position [253, 0]
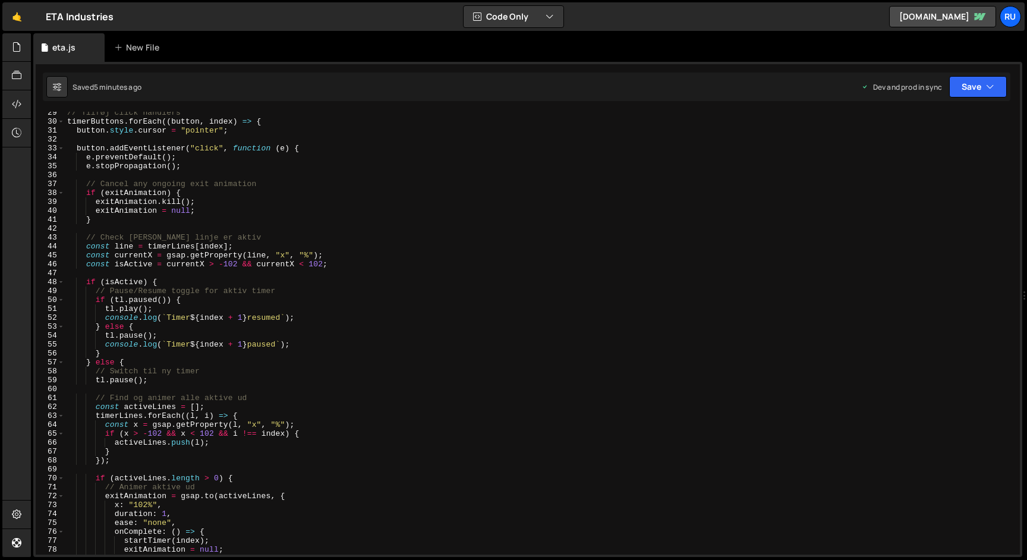
click at [288, 281] on div "// Tilføj click handlers timerButtons . forEach (( button , index ) => { button…" at bounding box center [540, 338] width 950 height 461
paste textarea
type textarea "}"
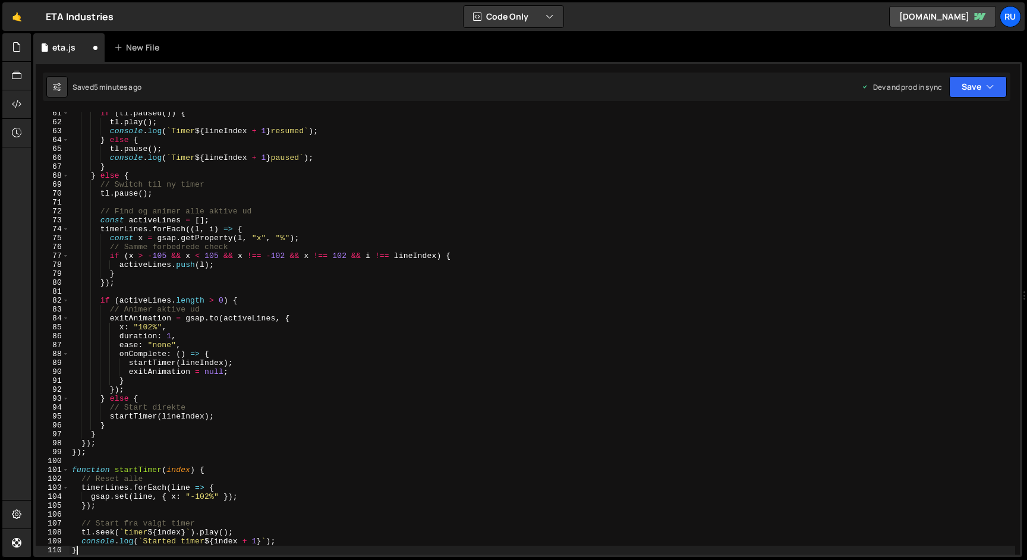
scroll to position [538, 0]
click at [961, 91] on button "Save" at bounding box center [978, 86] width 58 height 21
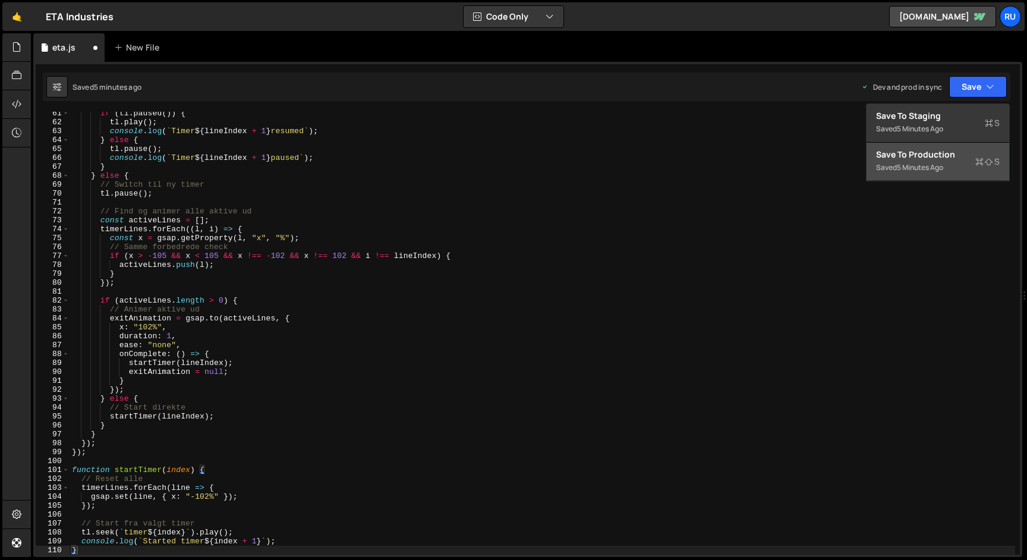
click at [942, 160] on div "Saved 5 minutes ago" at bounding box center [938, 167] width 124 height 14
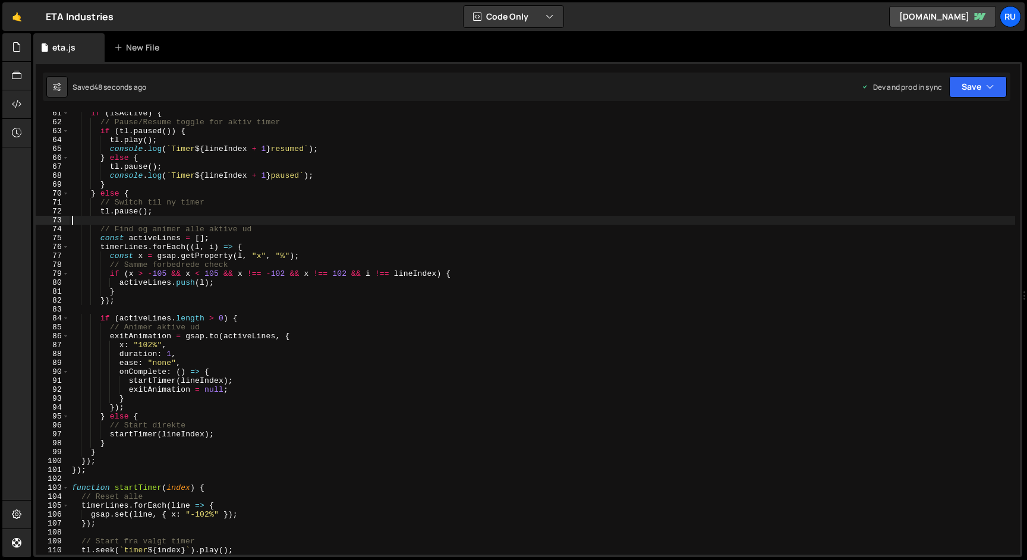
click at [238, 221] on div "if ( isActive ) { // Pause/Resume toggle for aktiv timer if ( tl . paused ( )) …" at bounding box center [543, 339] width 946 height 461
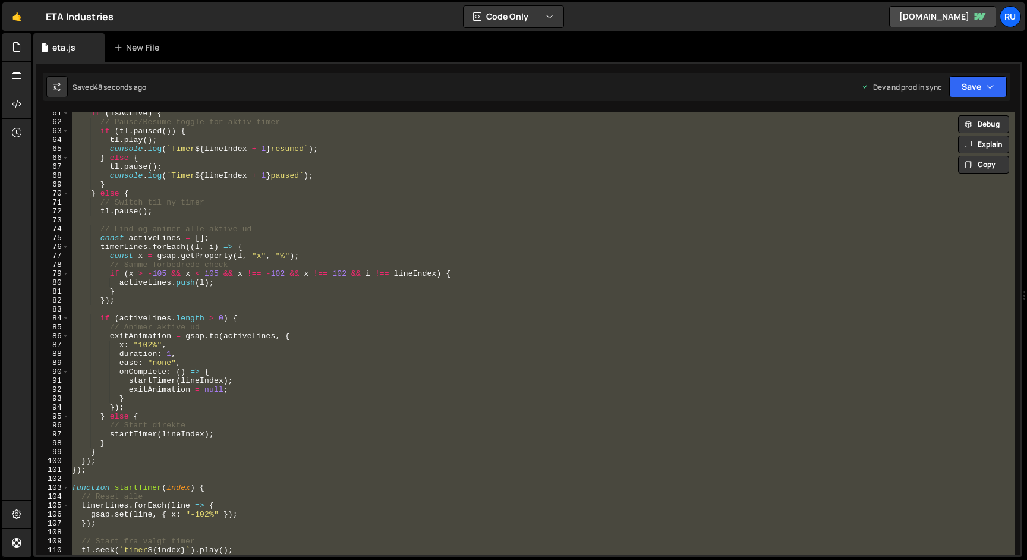
paste textarea ");"
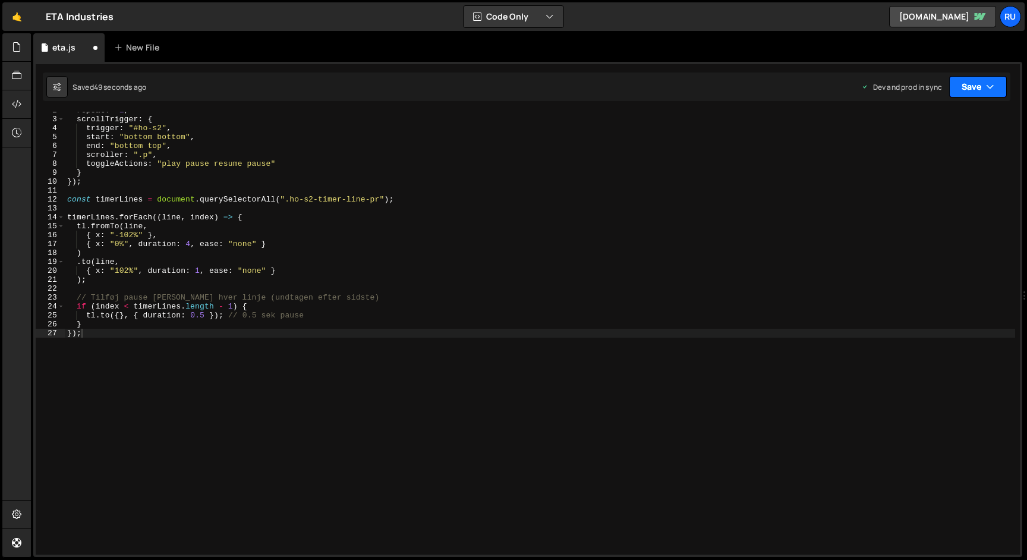
click at [983, 86] on button "Save" at bounding box center [978, 86] width 58 height 21
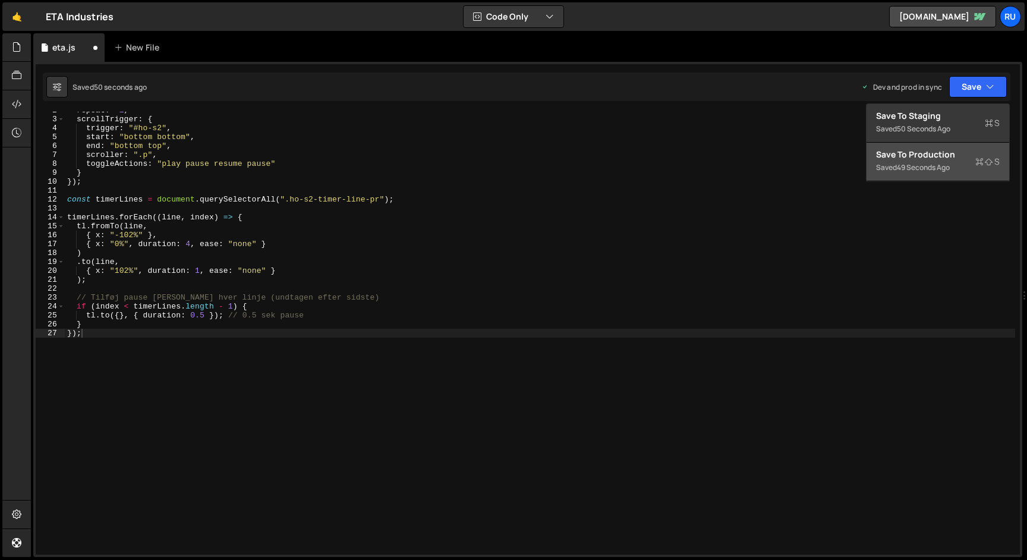
click at [942, 160] on div "Saved 49 seconds ago" at bounding box center [938, 167] width 124 height 14
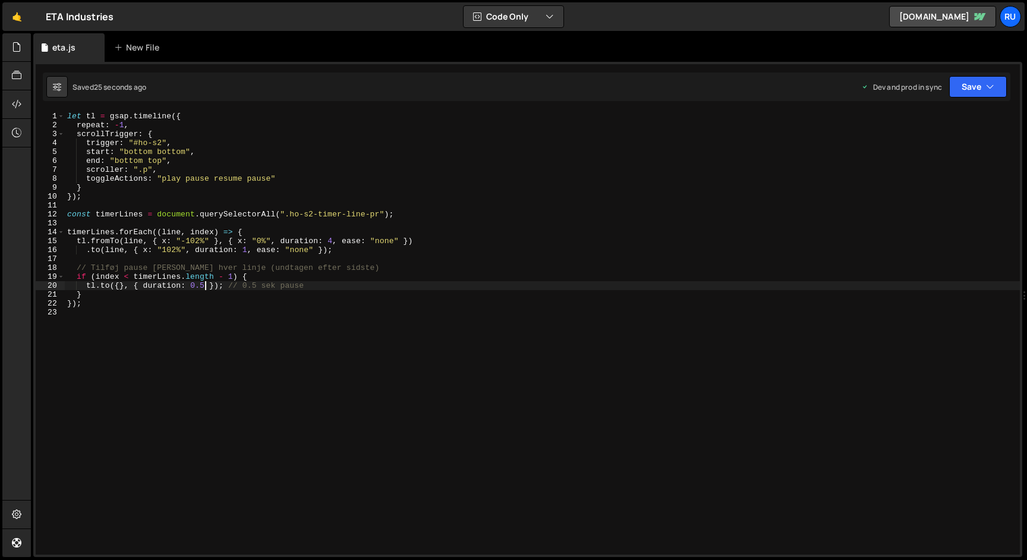
click at [204, 286] on div "let tl = gsap . timeline ({ repeat : - 1 , scrollTrigger : { trigger : "#ho-s2"…" at bounding box center [542, 342] width 955 height 461
type textarea "tl.to({}, { duration: 0 }); // 0.5 sek pause"
click at [973, 89] on button "Save" at bounding box center [978, 86] width 58 height 21
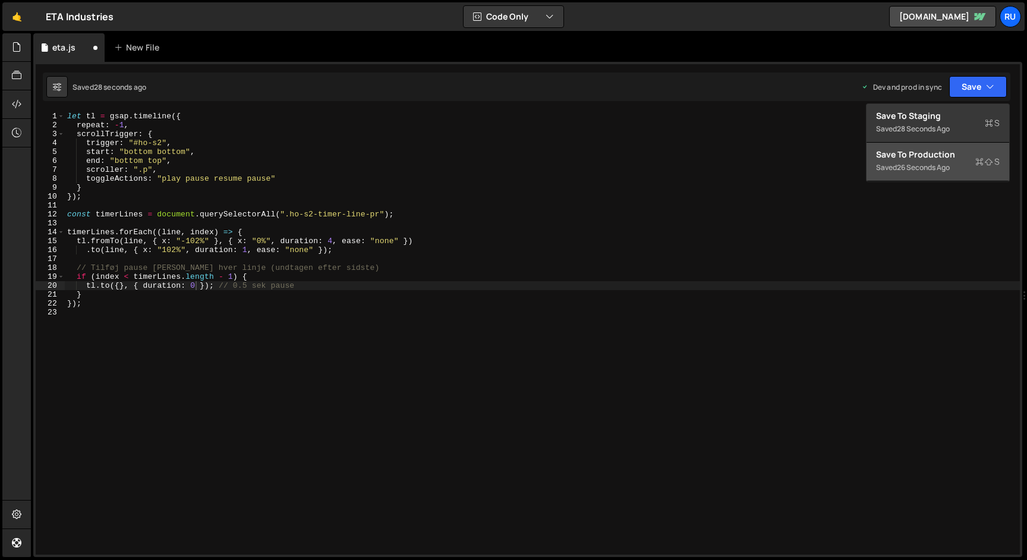
click at [956, 172] on div "Saved 26 seconds ago" at bounding box center [938, 167] width 124 height 14
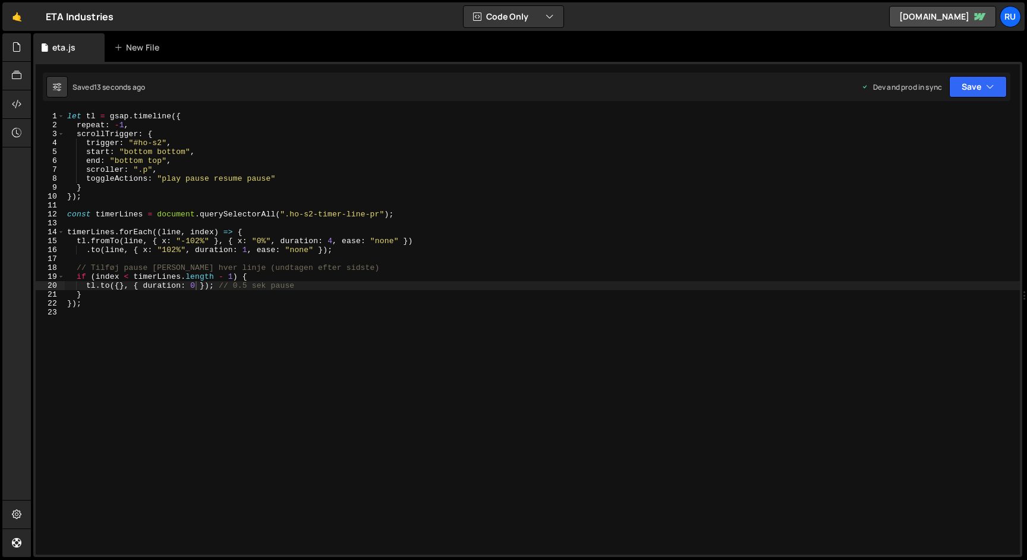
click at [209, 325] on div "let tl = gsap . timeline ({ repeat : - 1 , scrollTrigger : { trigger : "#ho-s2"…" at bounding box center [542, 342] width 955 height 461
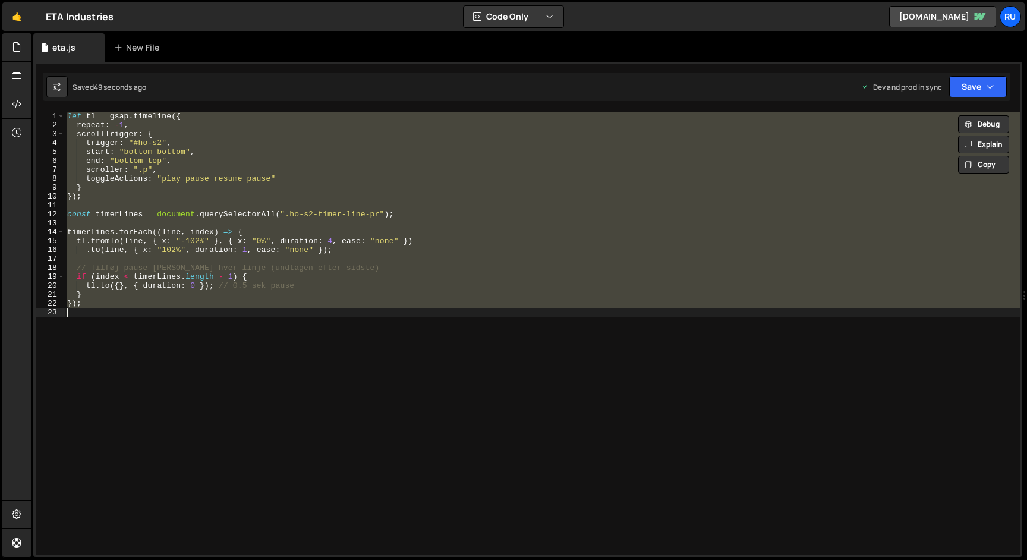
click at [228, 272] on div "let tl = gsap . timeline ({ repeat : - 1 , scrollTrigger : { trigger : "#ho-s2"…" at bounding box center [542, 333] width 955 height 443
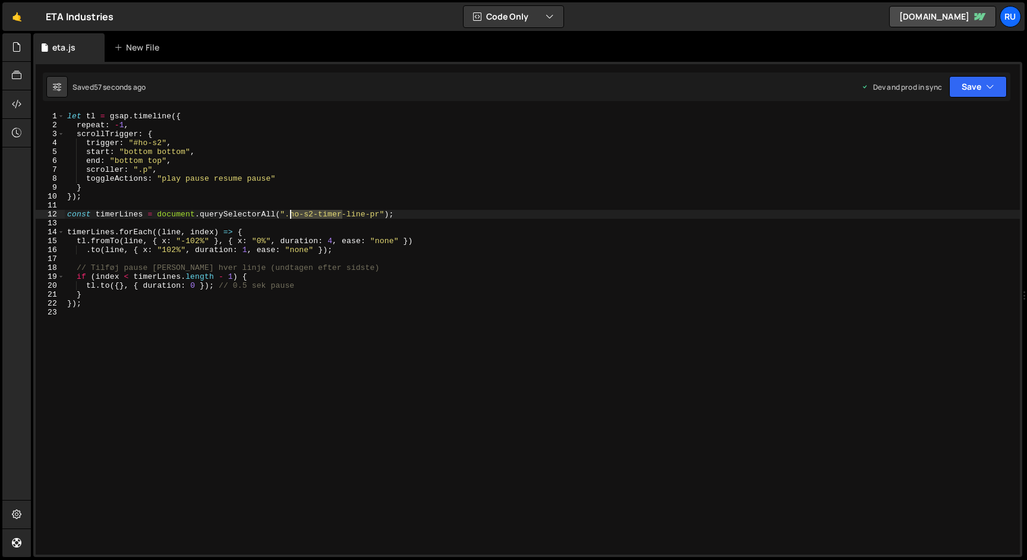
drag, startPoint x: 342, startPoint y: 215, endPoint x: 292, endPoint y: 216, distance: 49.9
click at [292, 216] on div "let tl = gsap . timeline ({ repeat : - 1 , scrollTrigger : { trigger : "#ho-s2"…" at bounding box center [542, 342] width 955 height 461
type textarea "const timerLines = document.querySelectorAll(".ho-s2-timer-line-pr");"
click at [175, 201] on div "let tl = gsap . timeline ({ repeat : - 1 , scrollTrigger : { trigger : "#ho-s2"…" at bounding box center [542, 342] width 955 height 461
type textarea "});"
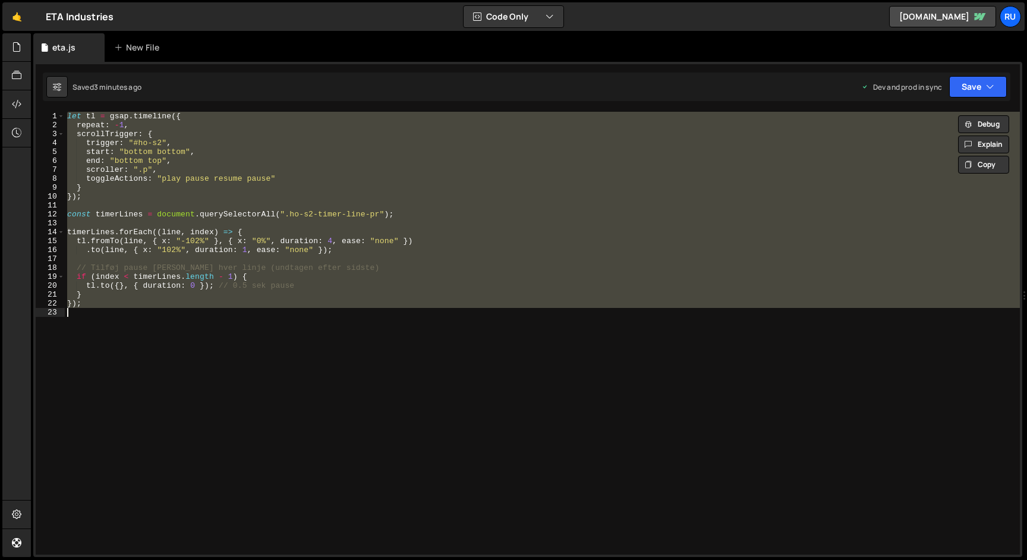
click at [254, 350] on div "let tl = gsap . timeline ({ repeat : - 1 , scrollTrigger : { trigger : "#ho-s2"…" at bounding box center [542, 333] width 955 height 443
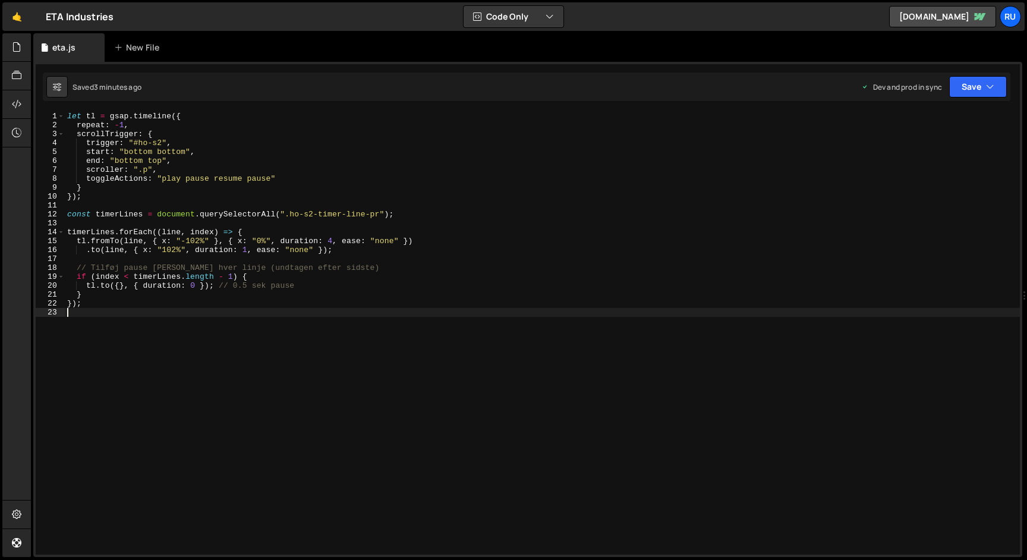
type textarea "});"
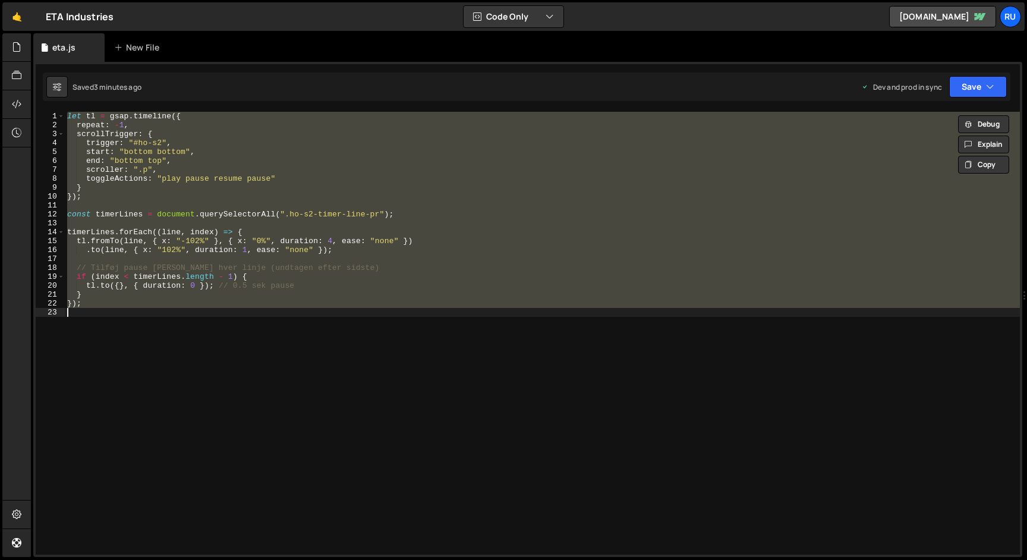
click at [270, 323] on div "let tl = gsap . timeline ({ repeat : - 1 , scrollTrigger : { trigger : "#ho-s2"…" at bounding box center [542, 333] width 955 height 443
paste textarea
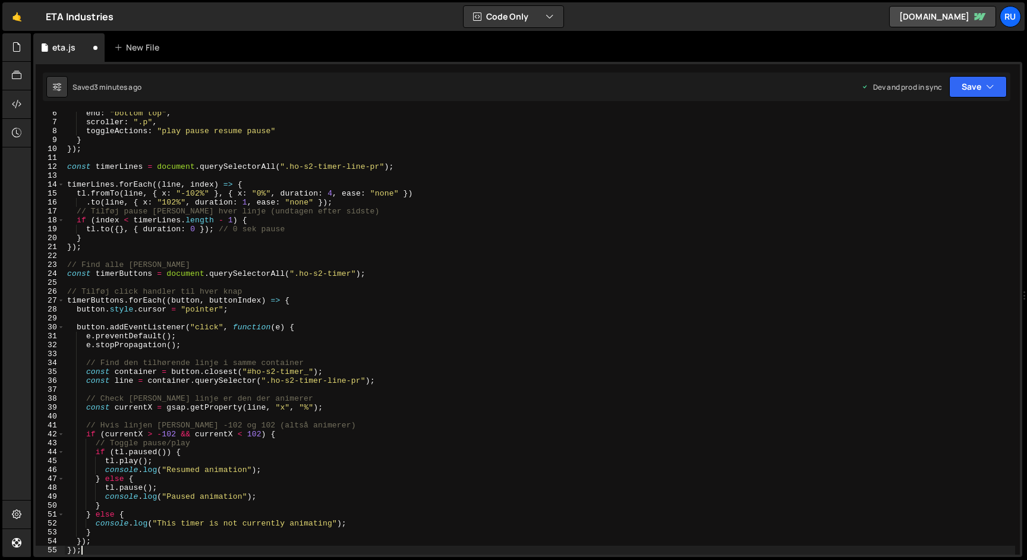
scroll to position [48, 0]
click at [968, 86] on button "Save" at bounding box center [978, 86] width 58 height 21
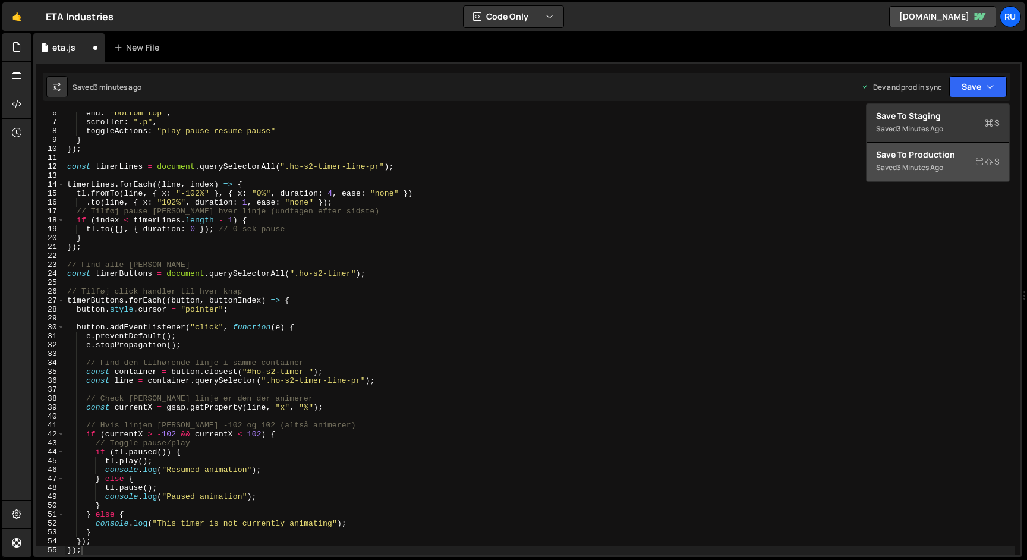
click at [952, 166] on div "Saved 3 minutes ago" at bounding box center [938, 167] width 124 height 14
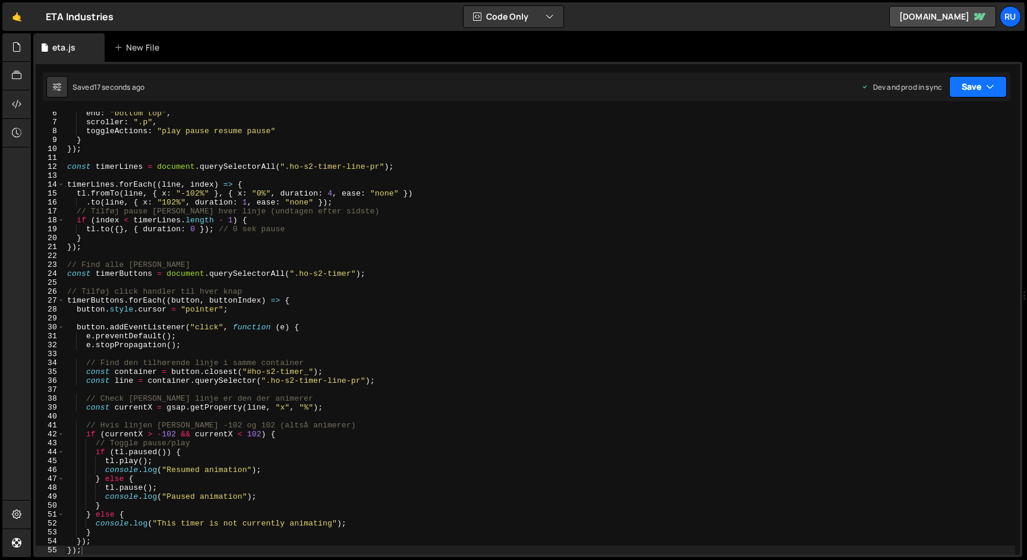
click at [958, 85] on button "Save" at bounding box center [978, 86] width 58 height 21
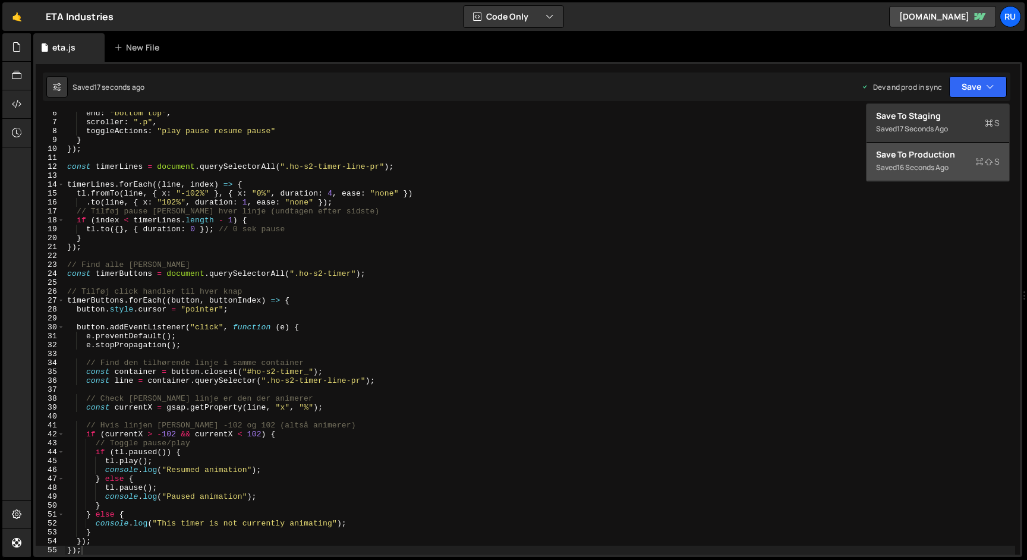
click at [947, 154] on div "Save to Production S" at bounding box center [938, 155] width 124 height 12
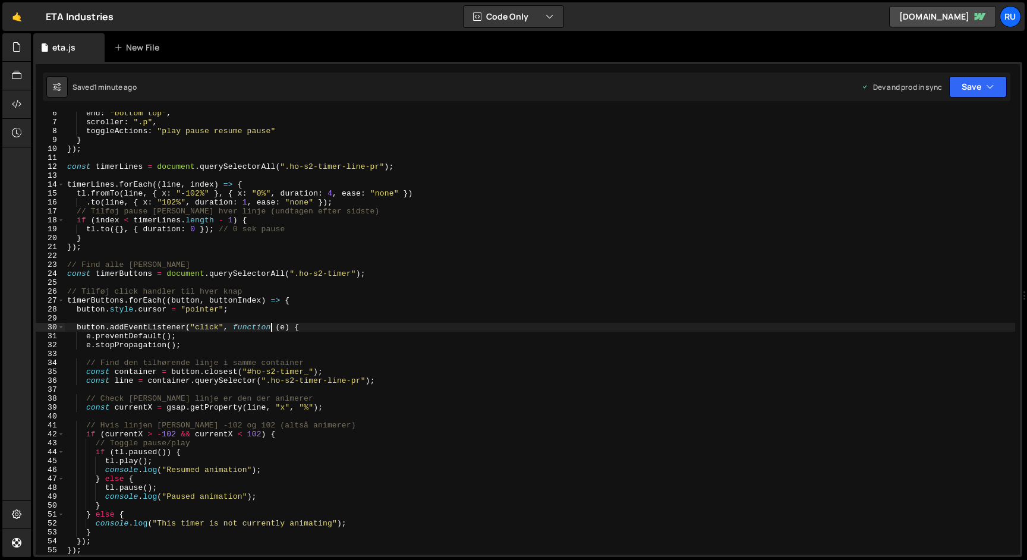
click at [269, 327] on div "end : "bottom top" , scroller : ".p" , toggleActions : "play pause resume pause…" at bounding box center [540, 339] width 950 height 461
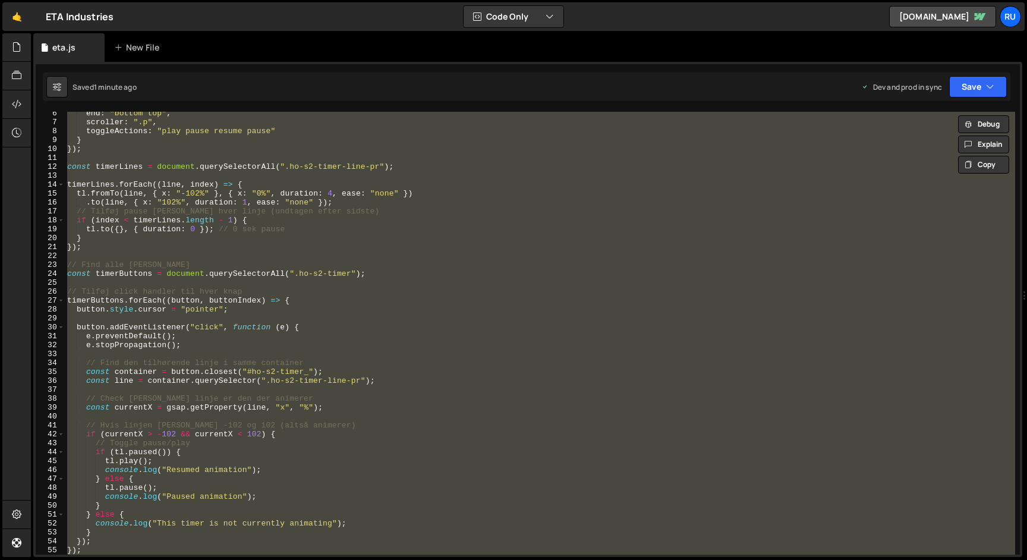
paste textarea "console.log("=== DEBUG END ===");"
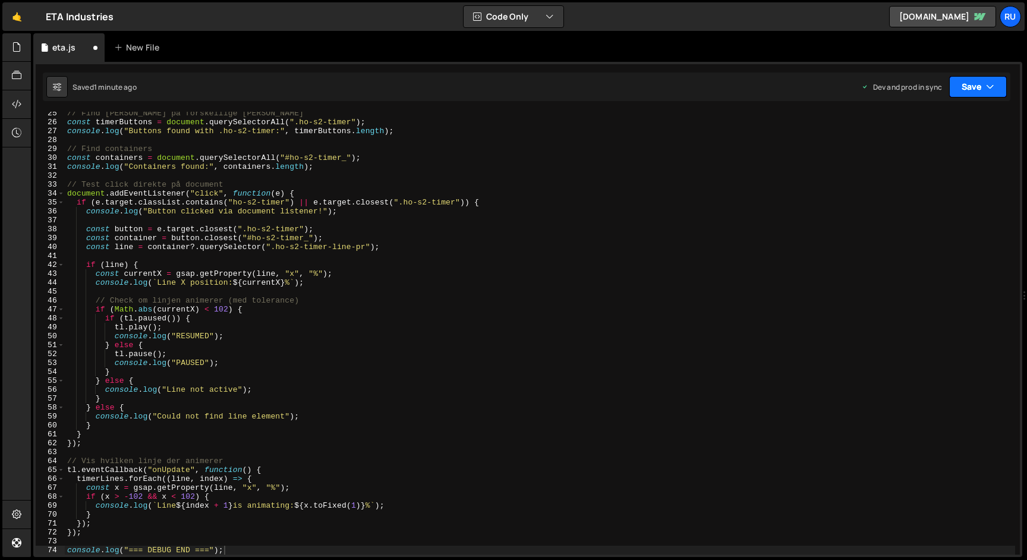
click at [987, 86] on icon "button" at bounding box center [990, 87] width 8 height 12
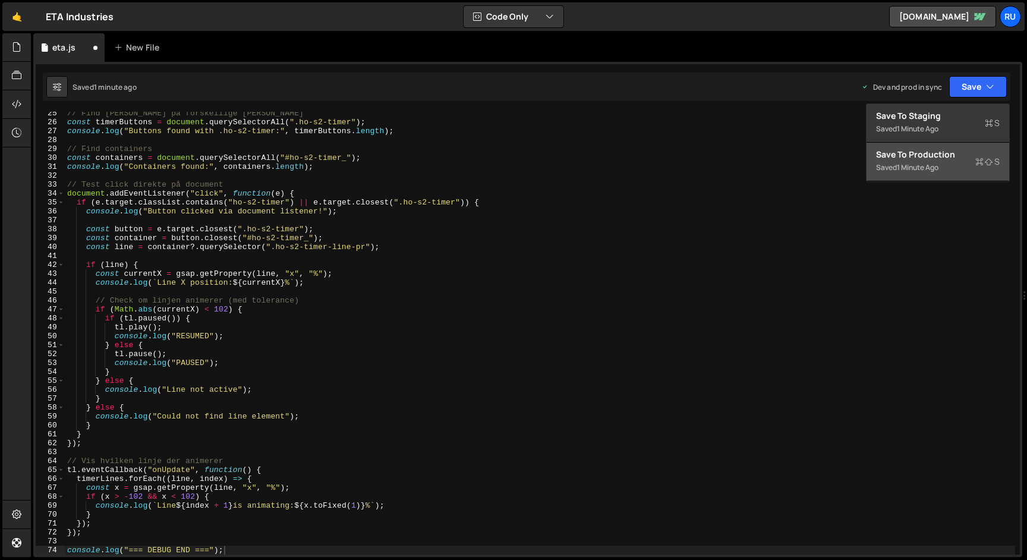
click at [947, 166] on div "Saved 1 minute ago" at bounding box center [938, 167] width 124 height 14
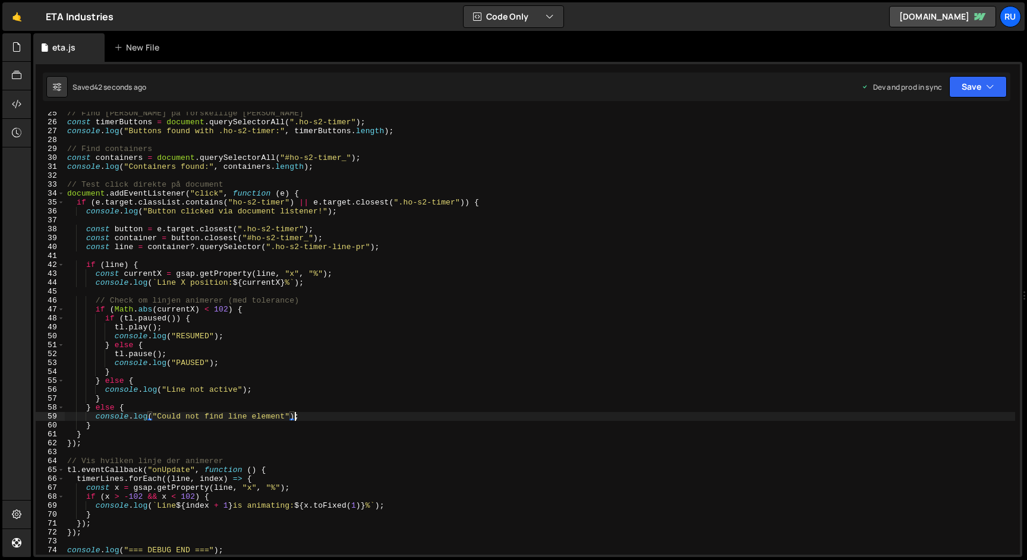
click at [294, 419] on div "// Find knapper på forskellige måder const timerButtons = document . querySelec…" at bounding box center [540, 339] width 950 height 461
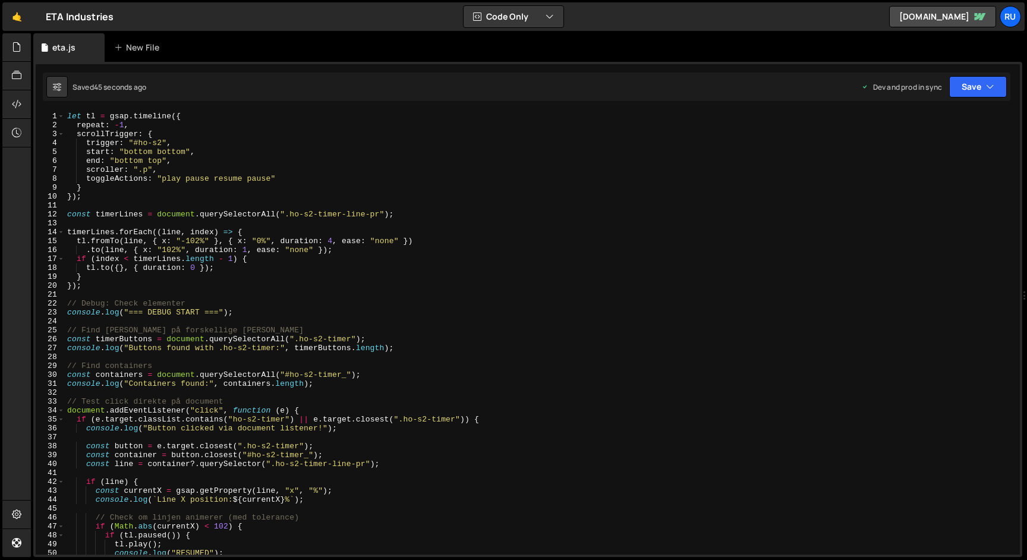
scroll to position [5, 0]
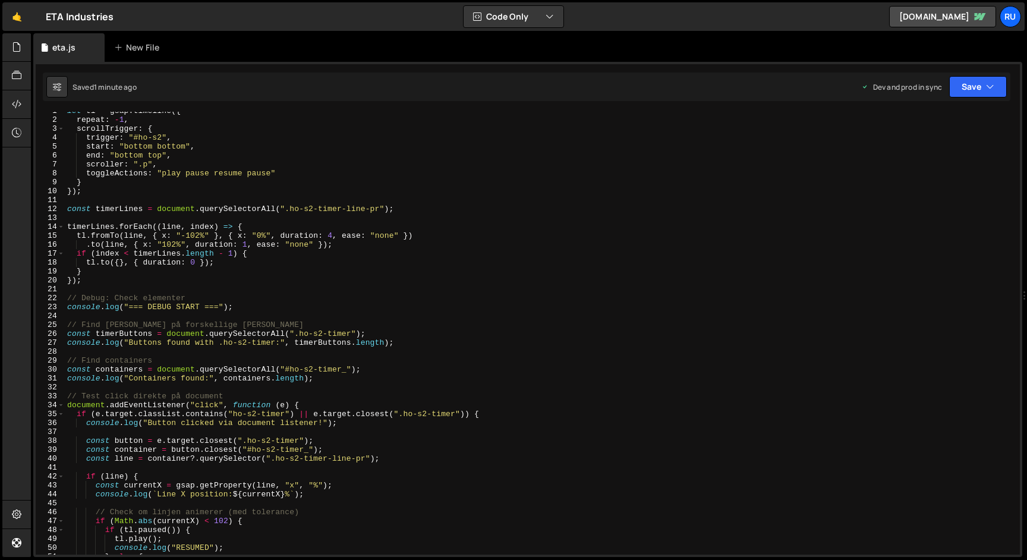
click at [176, 165] on div "let tl = gsap . timeline ({ repeat : - 1 , scrollTrigger : { trigger : "#ho-s2"…" at bounding box center [540, 336] width 950 height 461
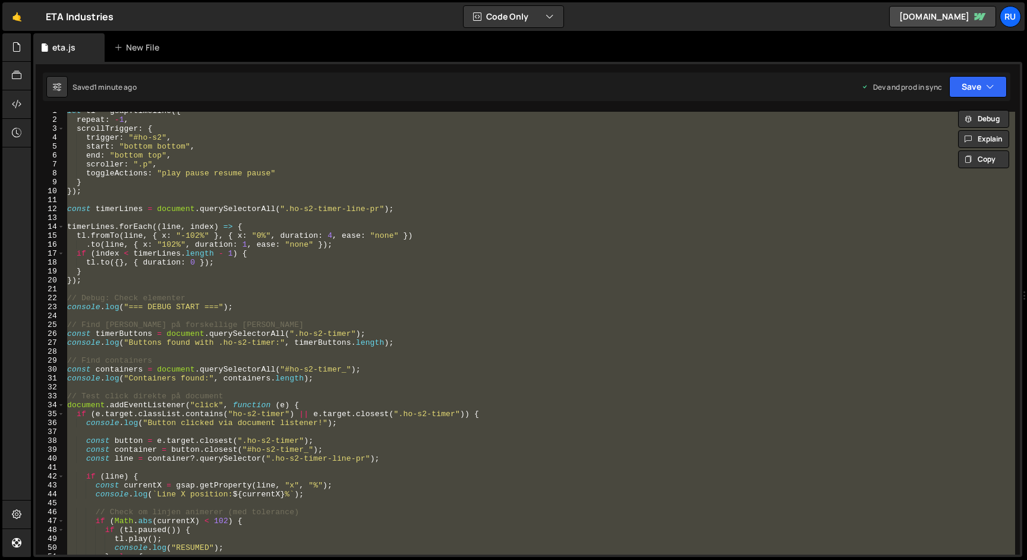
paste textarea "});"
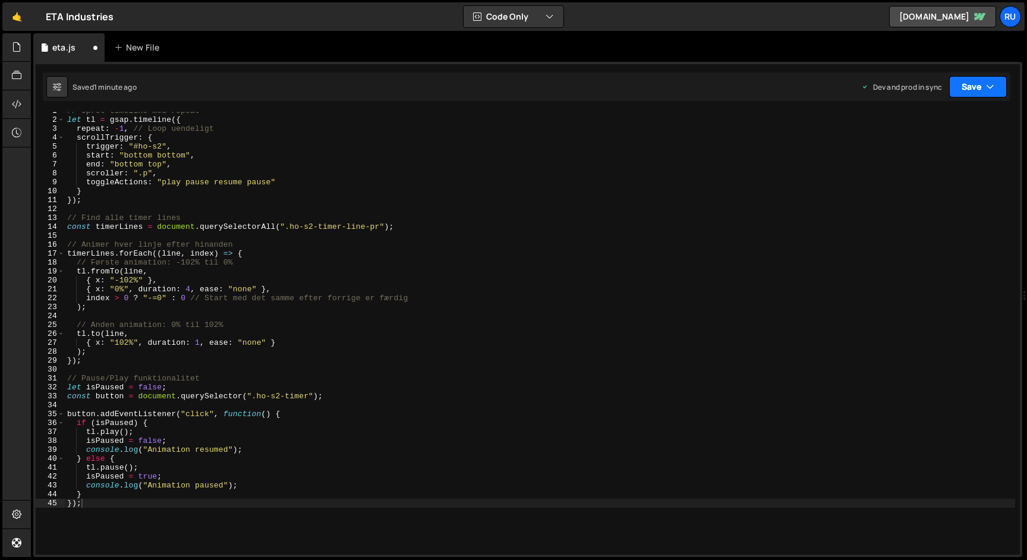
click at [980, 85] on button "Save" at bounding box center [978, 86] width 58 height 21
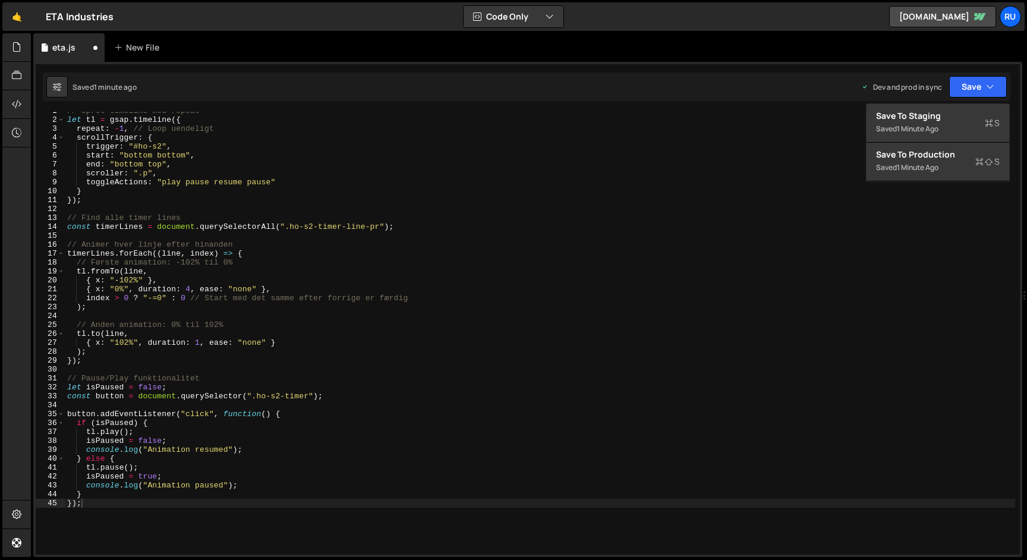
click at [934, 181] on div "Save to Staging S Saved 1 minute ago Save to Production S Saved 1 minute ago Sa…" at bounding box center [938, 142] width 144 height 78
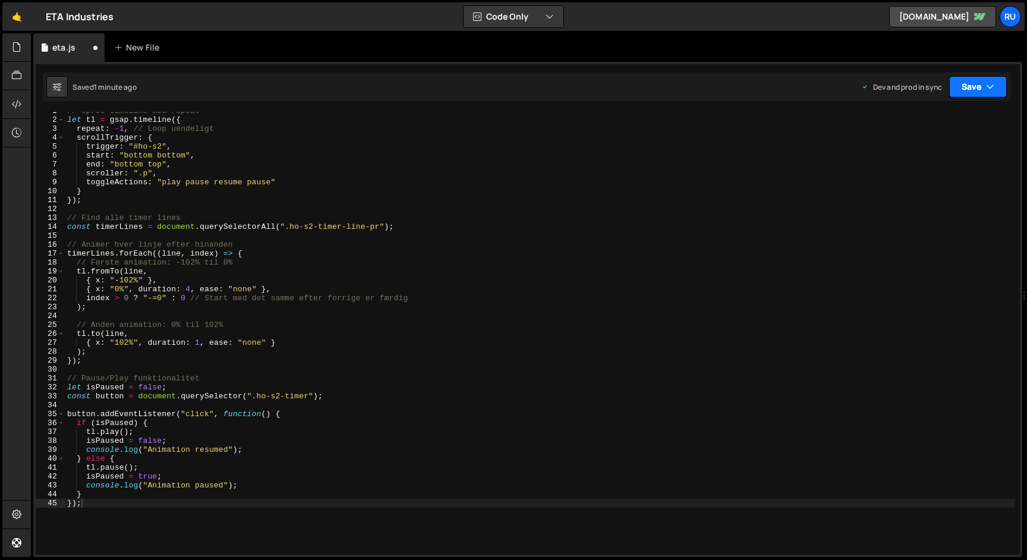
click at [972, 87] on button "Save" at bounding box center [978, 86] width 58 height 21
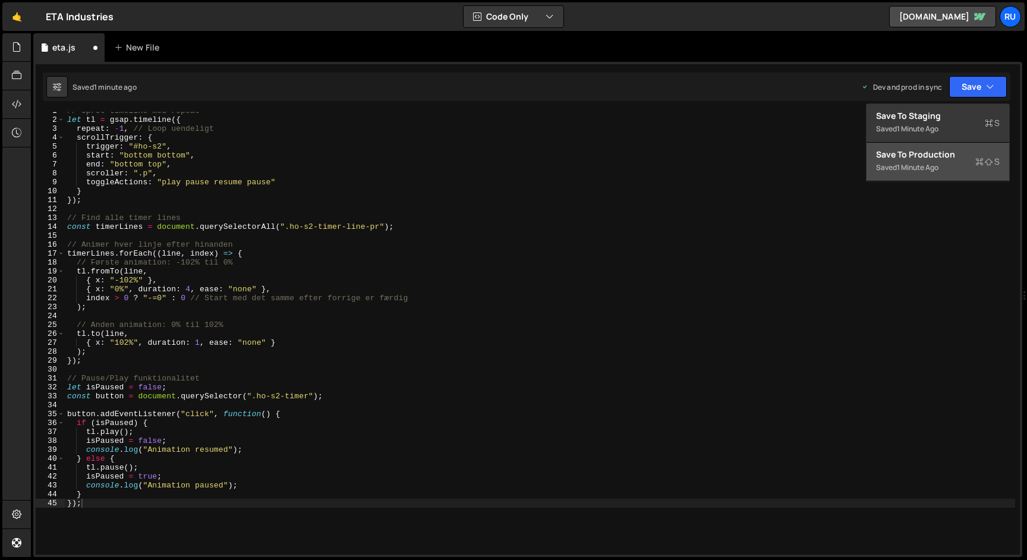
click at [925, 156] on div "Save to Production S" at bounding box center [938, 155] width 124 height 12
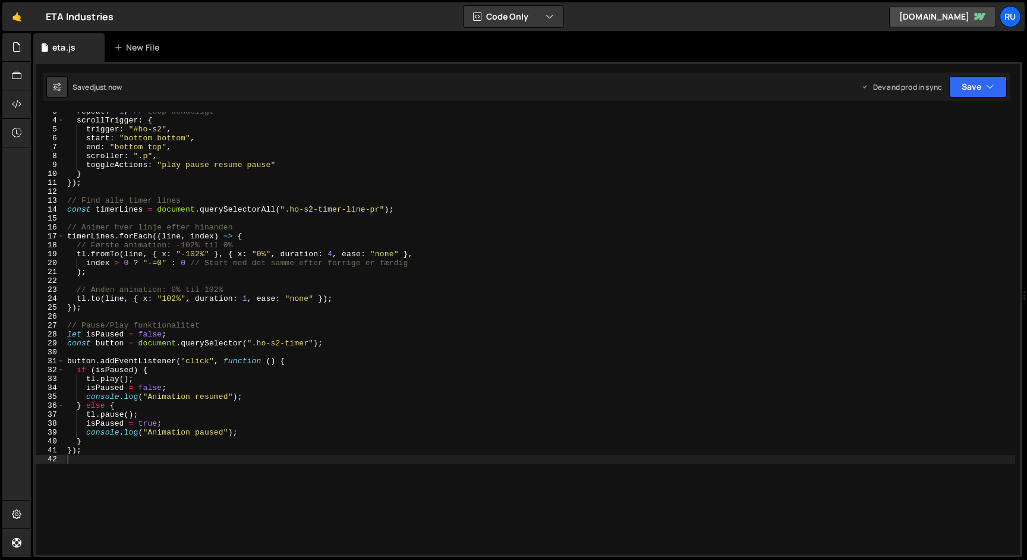
scroll to position [0, 0]
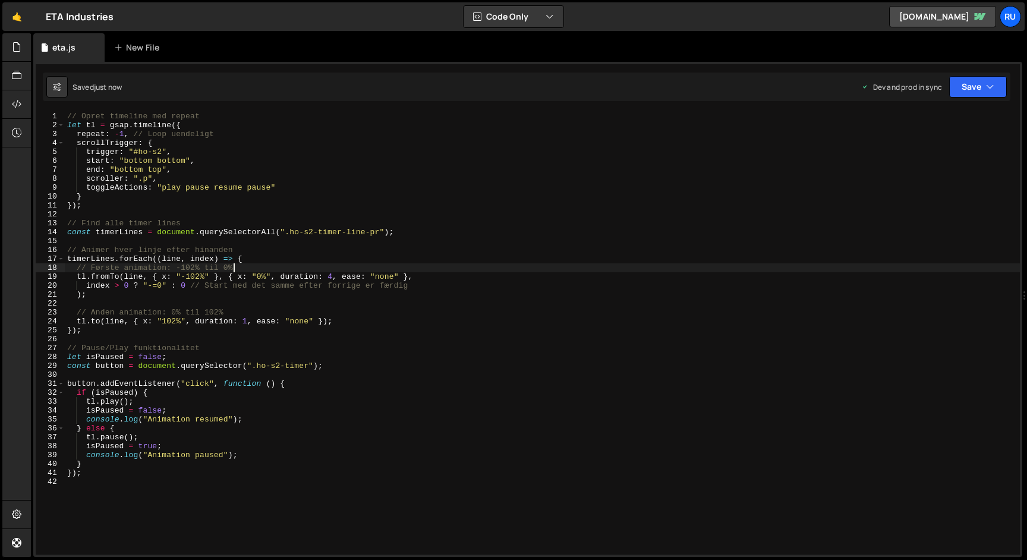
click at [239, 269] on div "// Opret timeline med repeat let tl = gsap . timeline ({ repeat : - 1 , // Loop…" at bounding box center [542, 342] width 955 height 461
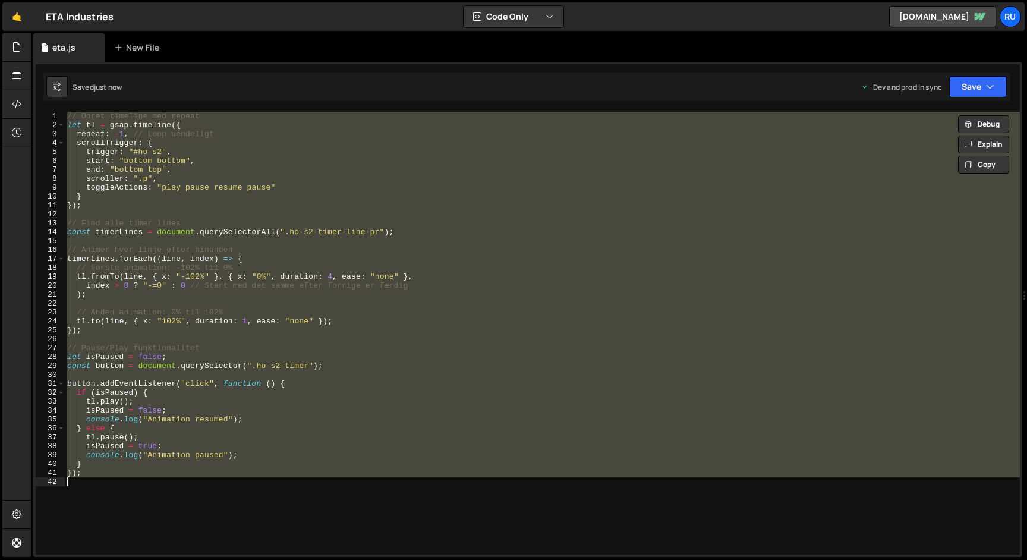
paste textarea
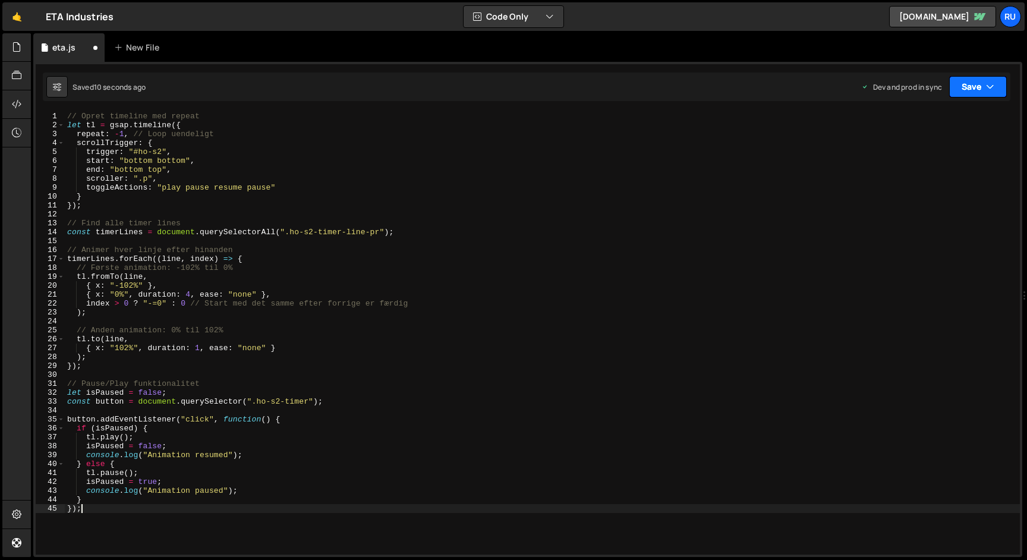
click at [976, 89] on button "Save" at bounding box center [978, 86] width 58 height 21
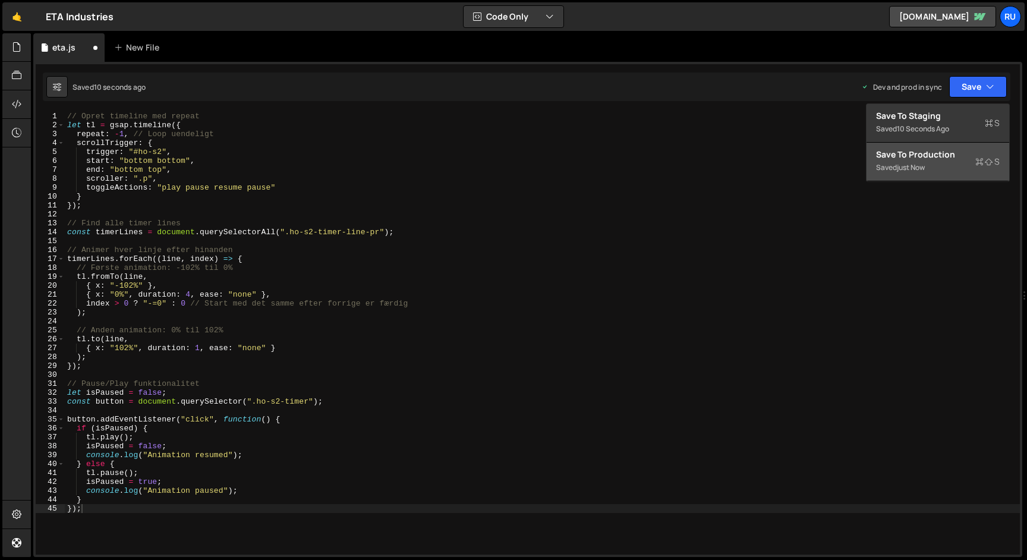
click at [961, 153] on div "Save to Production S" at bounding box center [938, 155] width 124 height 12
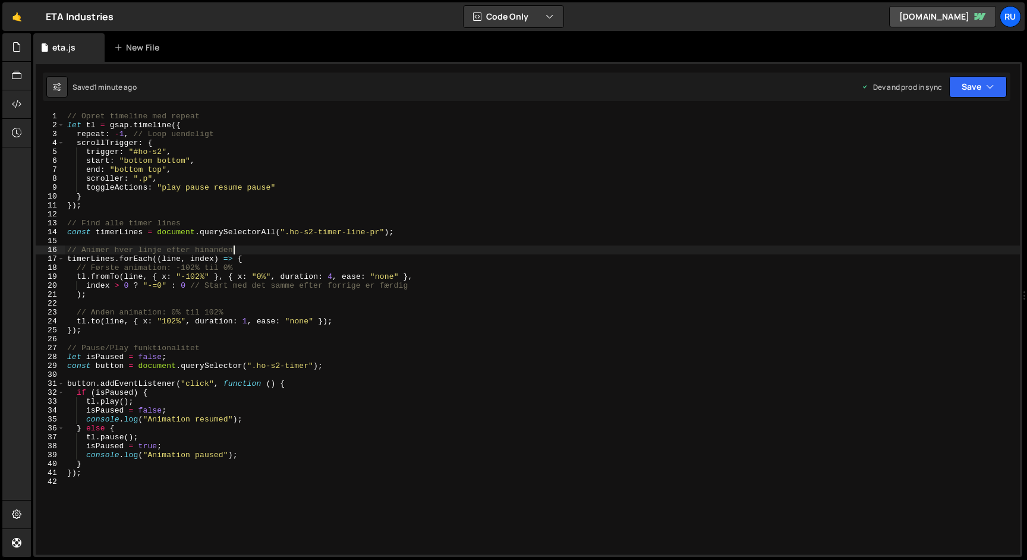
click at [270, 249] on div "// Opret timeline med repeat let tl = gsap . timeline ({ repeat : - 1 , // Loop…" at bounding box center [542, 342] width 955 height 461
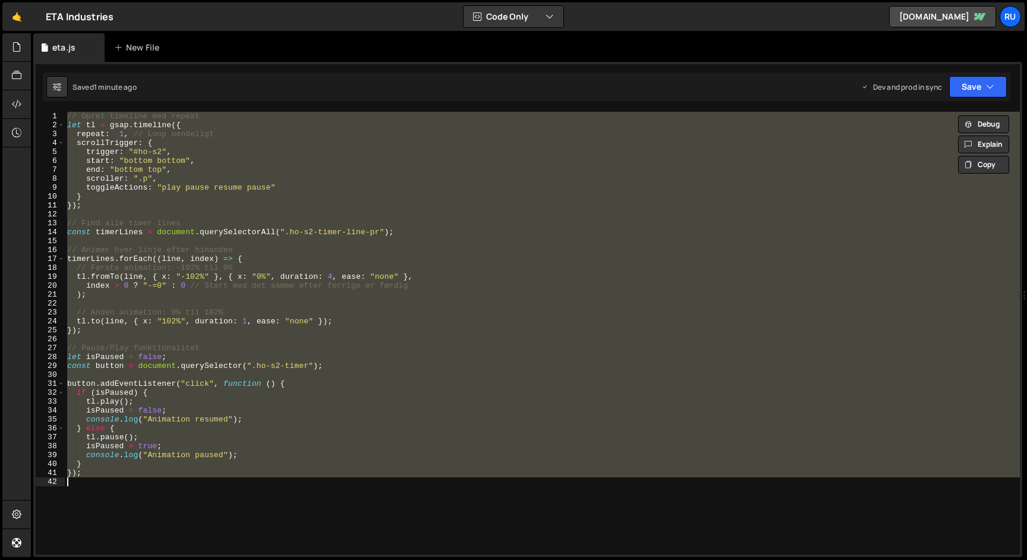
paste textarea
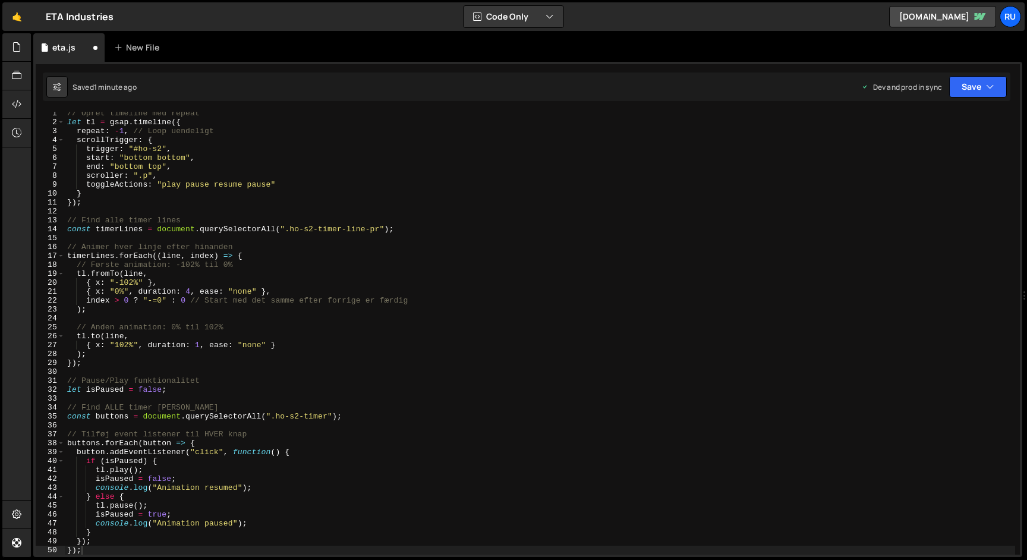
click at [978, 73] on div "Saved 1 minute ago Dev and prod in sync Upgrade to Edit Save Save to Staging S …" at bounding box center [527, 87] width 968 height 29
click at [978, 81] on button "Save" at bounding box center [978, 86] width 58 height 21
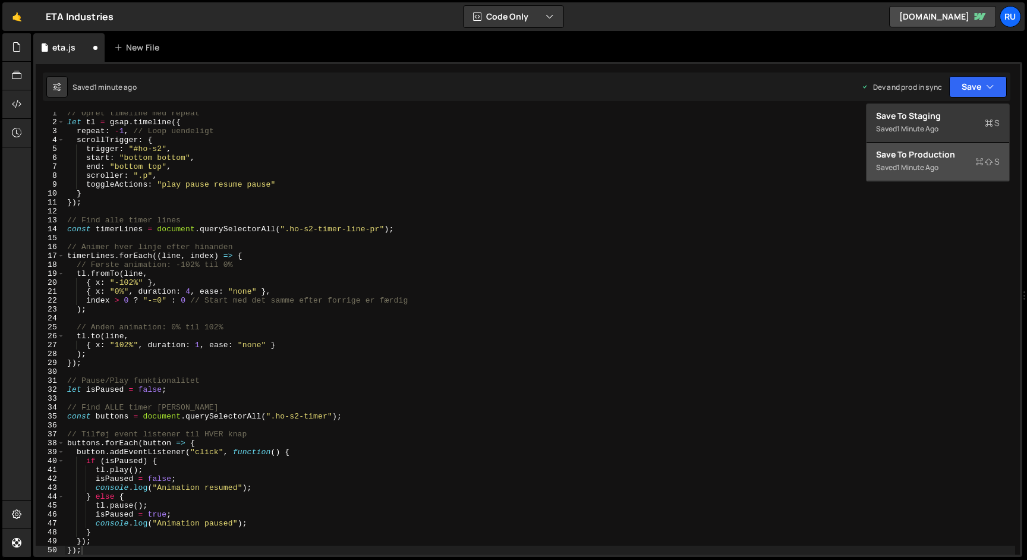
click at [936, 171] on div "1 minute ago" at bounding box center [918, 167] width 42 height 10
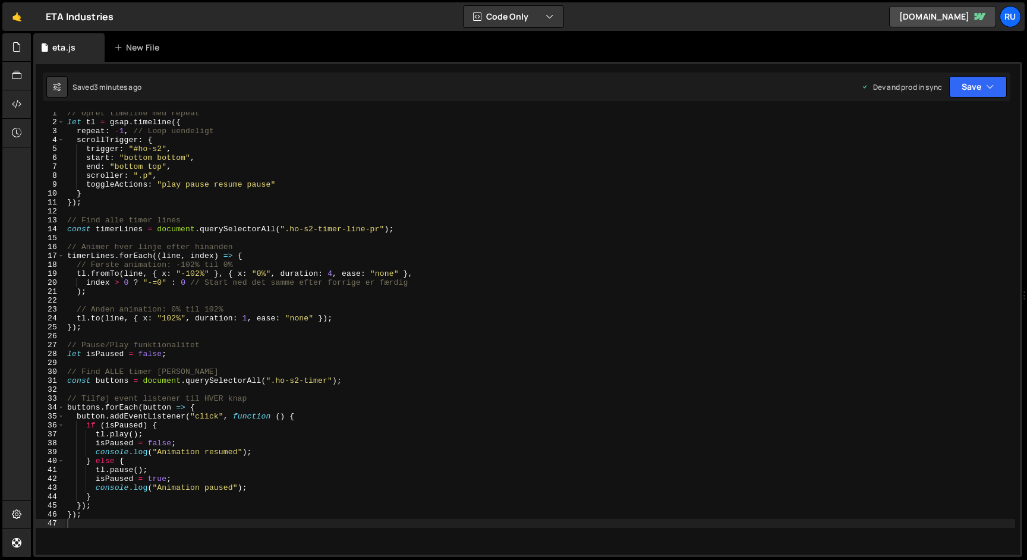
click at [294, 251] on div "// Opret timeline med repeat let tl = gsap . timeline ({ repeat : - 1 , // Loop…" at bounding box center [540, 339] width 950 height 461
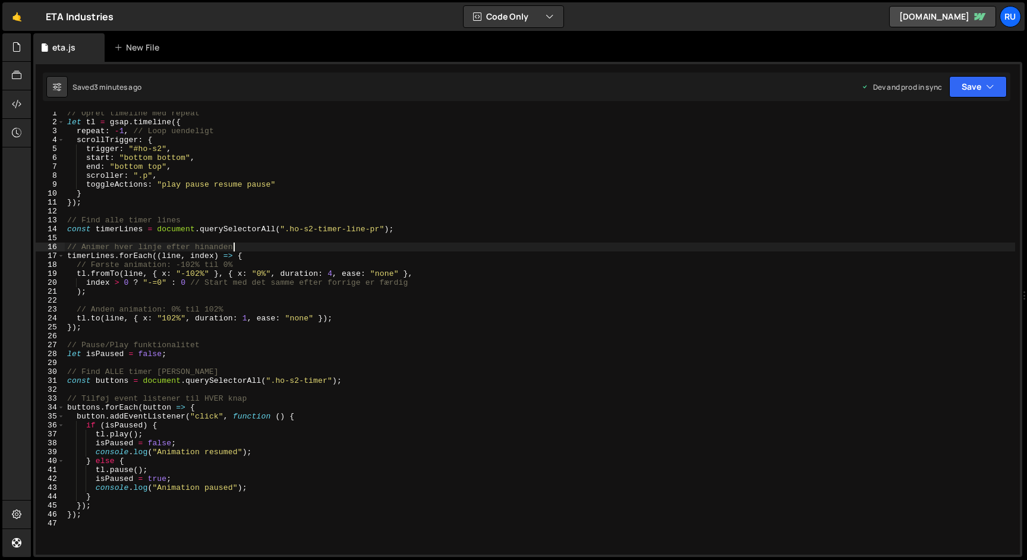
paste textarea
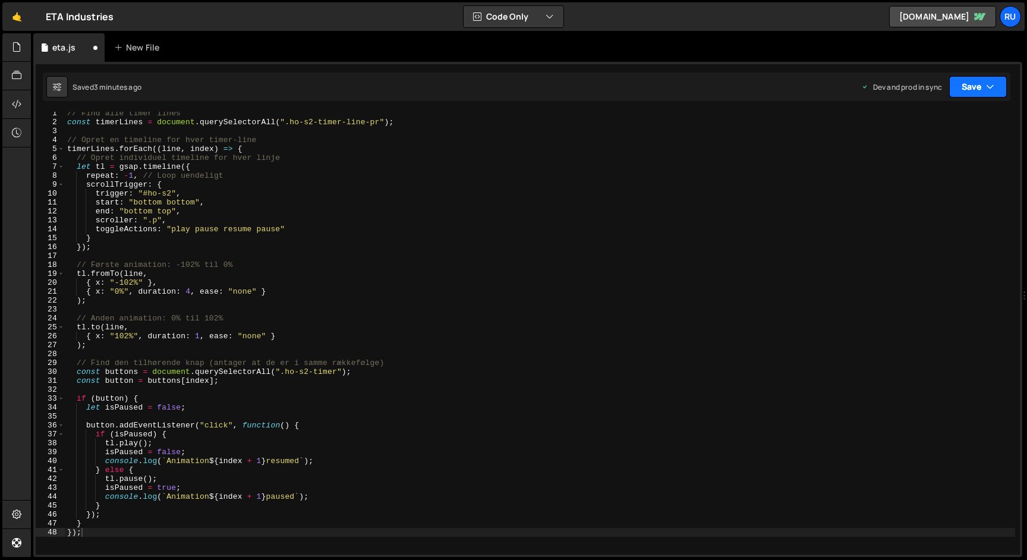
click at [967, 78] on button "Save" at bounding box center [978, 86] width 58 height 21
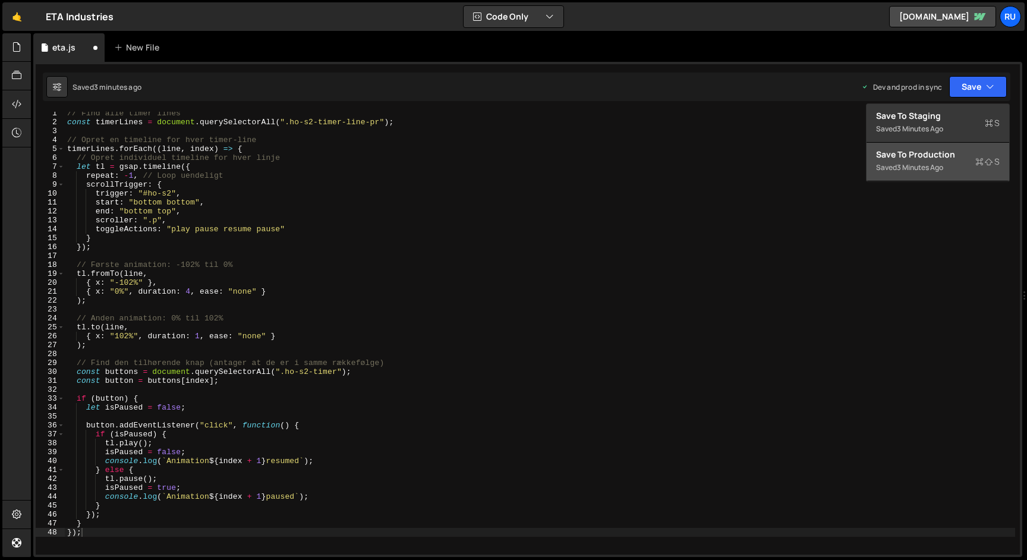
click at [957, 152] on div "Save to Production S" at bounding box center [938, 155] width 124 height 12
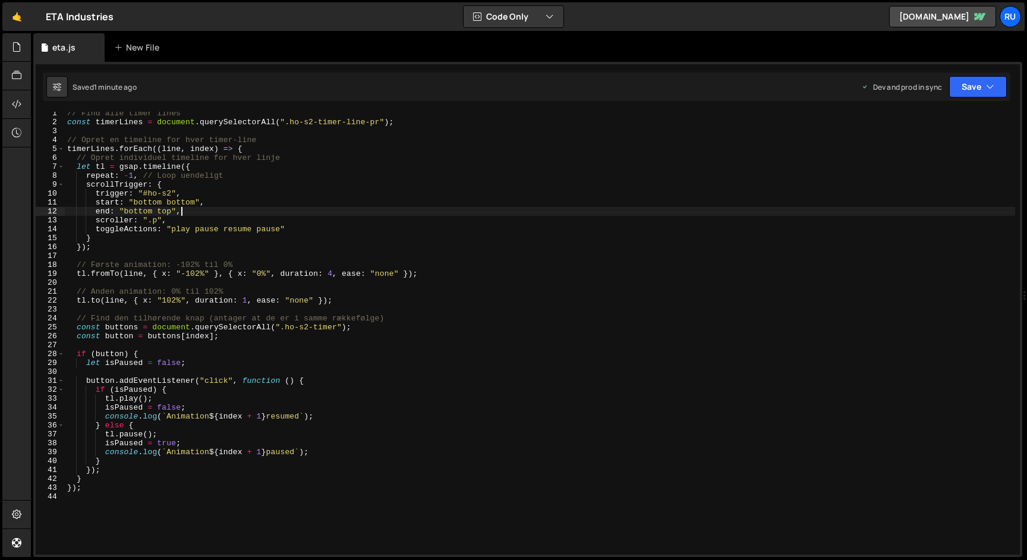
click at [244, 209] on div "// Find alle timer lines const timerLines = document . querySelectorAll ( ".ho-…" at bounding box center [540, 339] width 950 height 461
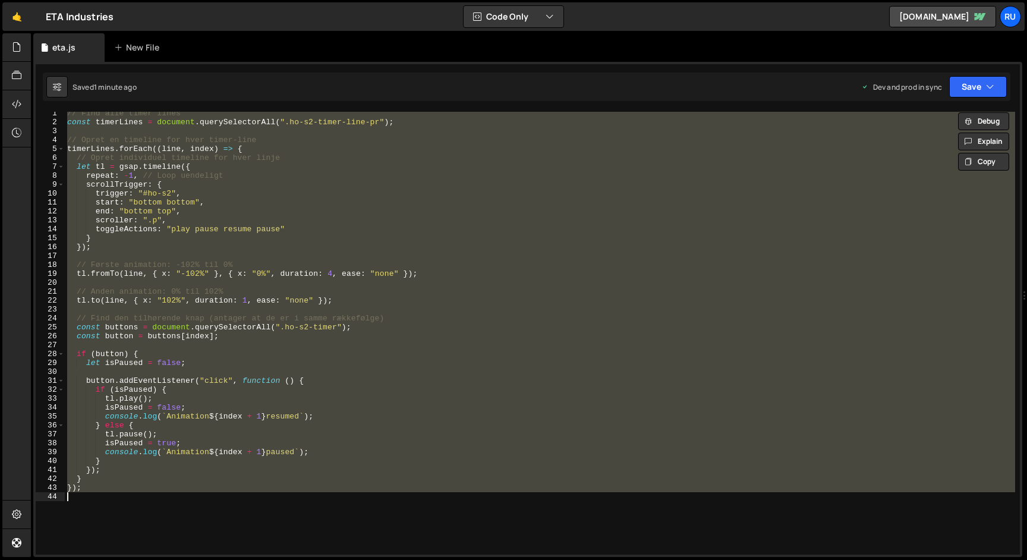
paste textarea
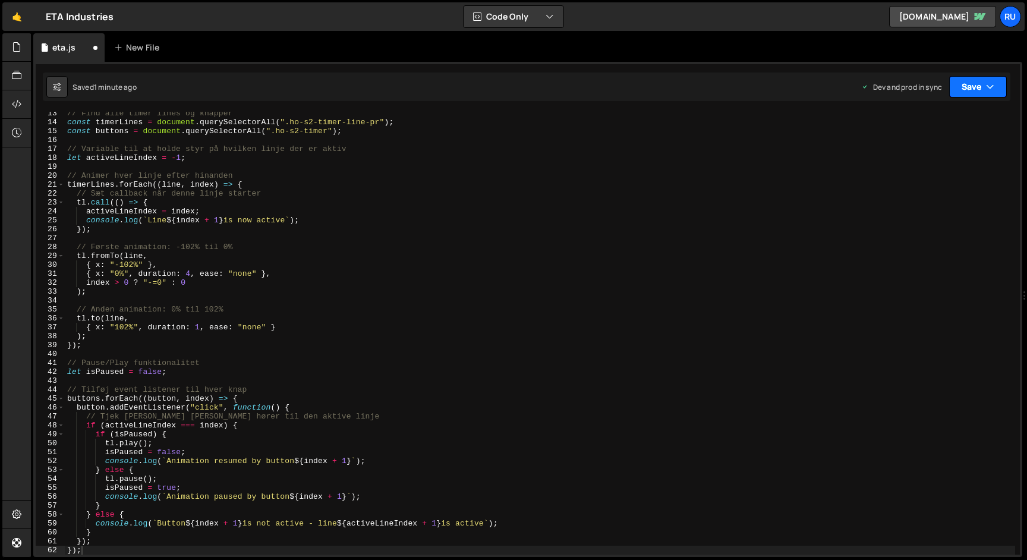
click at [983, 86] on button "Save" at bounding box center [978, 86] width 58 height 21
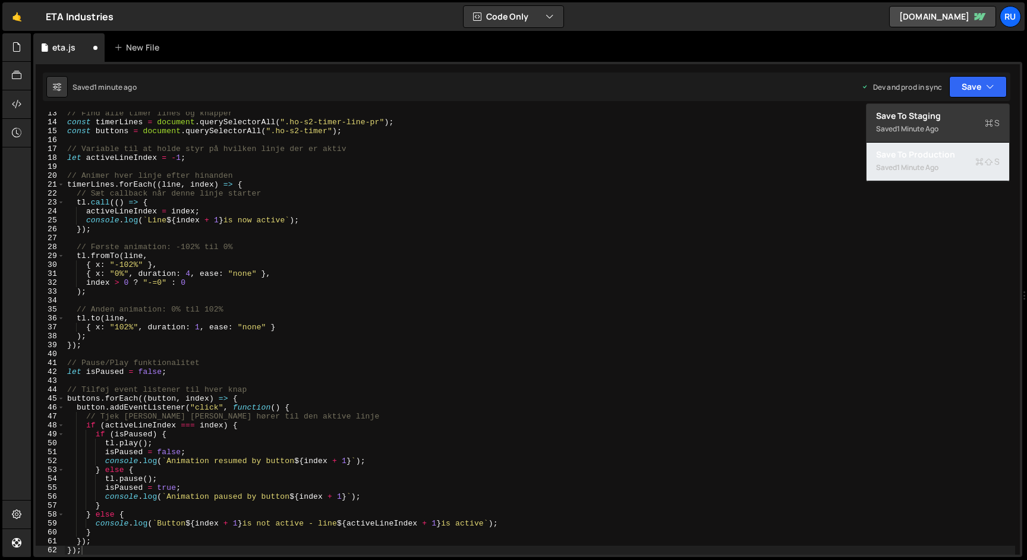
click at [947, 165] on div "Saved 1 minute ago" at bounding box center [938, 167] width 124 height 14
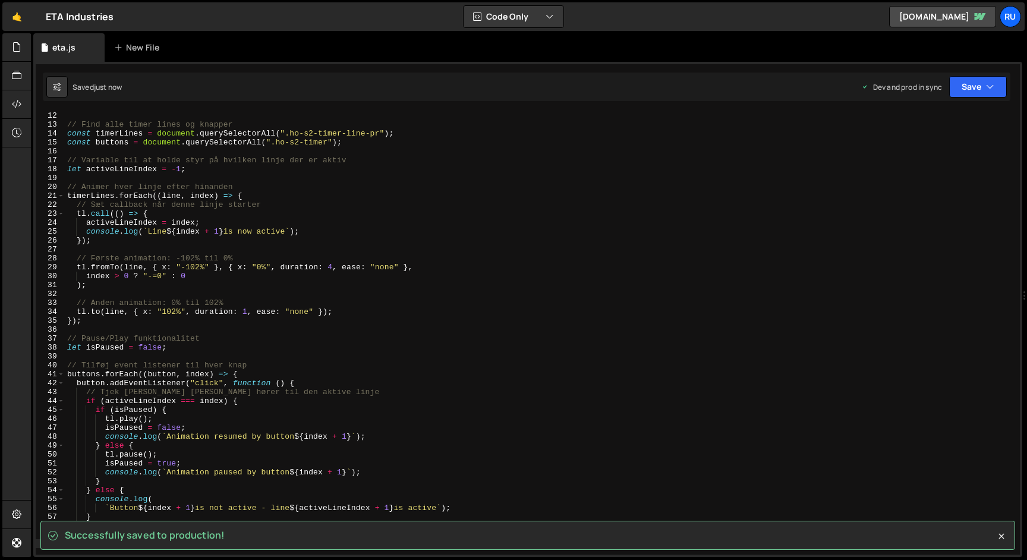
scroll to position [155, 0]
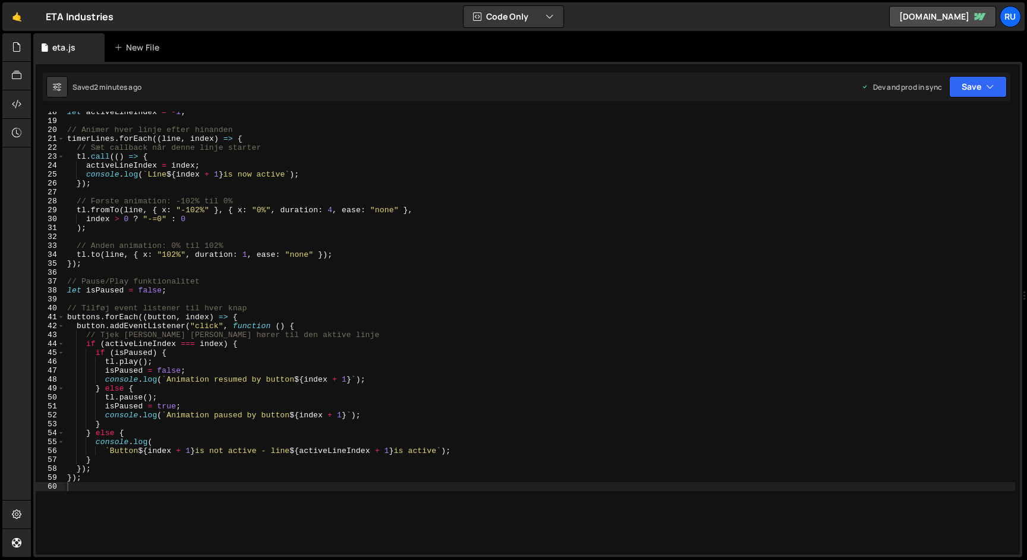
click at [261, 280] on div "let activeLineIndex = - 1 ; // Animer hver linje efter hinanden timerLines . fo…" at bounding box center [540, 338] width 950 height 461
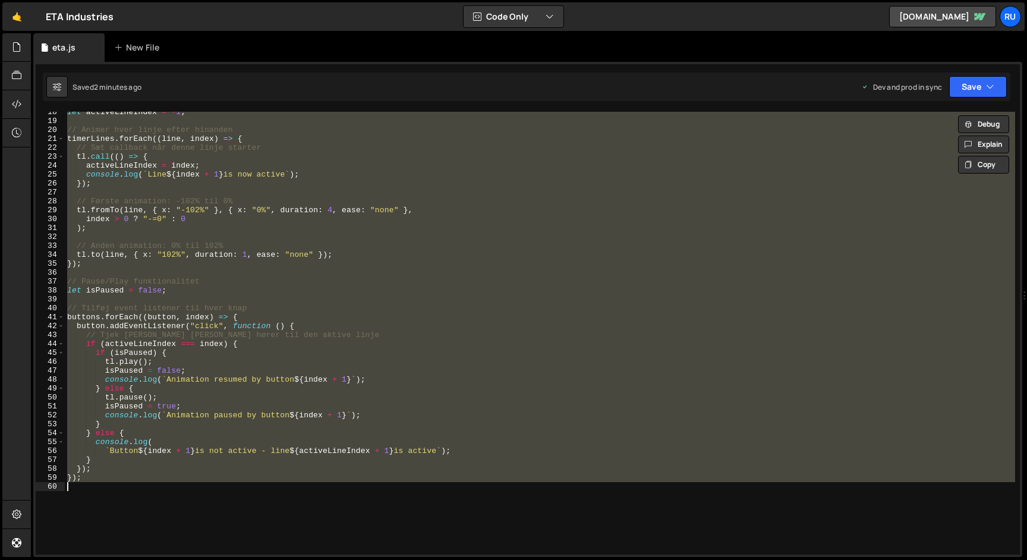
paste textarea
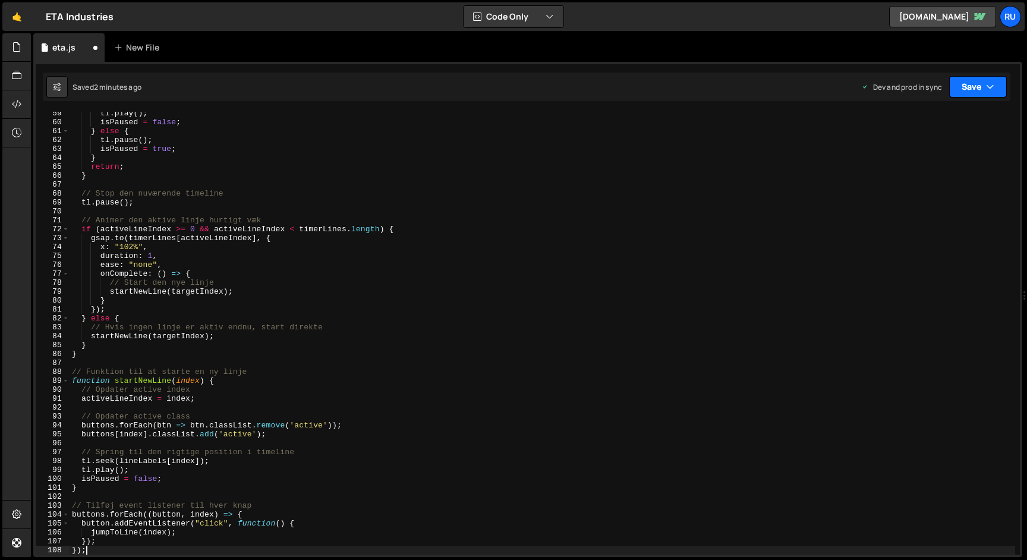
click at [974, 89] on button "Save" at bounding box center [978, 86] width 58 height 21
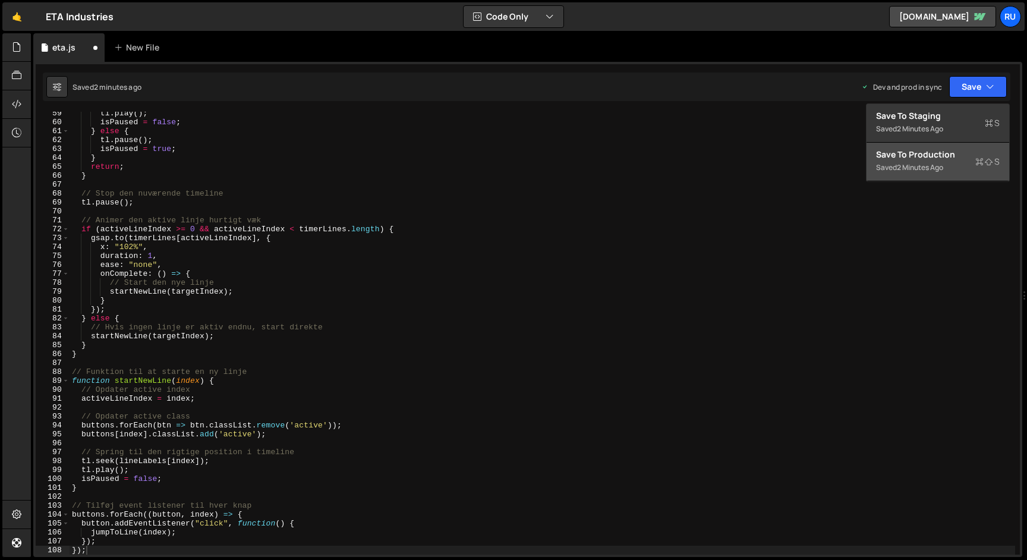
click at [952, 162] on div "Saved 2 minutes ago" at bounding box center [938, 167] width 124 height 14
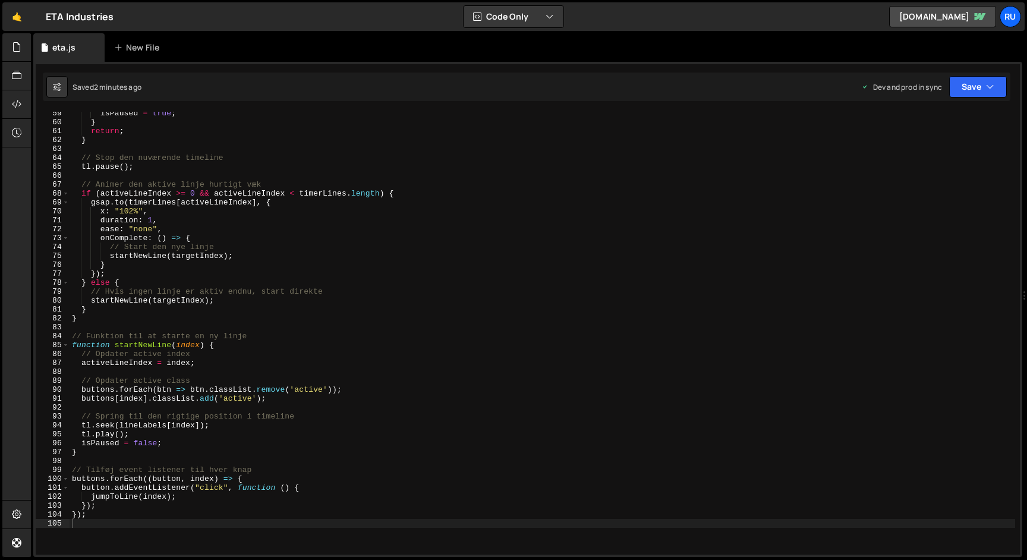
click at [221, 244] on div "isPaused = true ; } return ; } // Stop den nuværende timeline tl . pause ( ) ; …" at bounding box center [543, 339] width 946 height 461
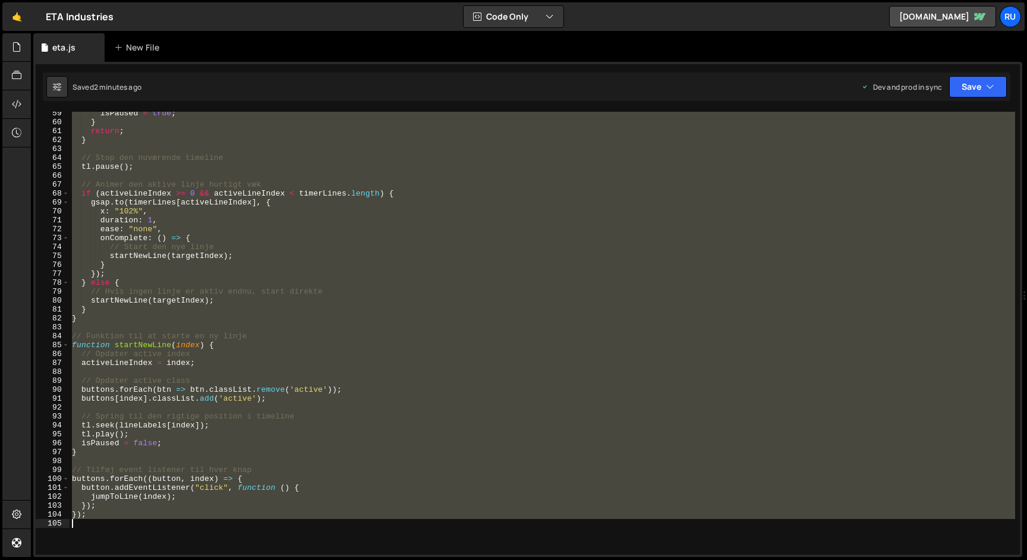
paste textarea
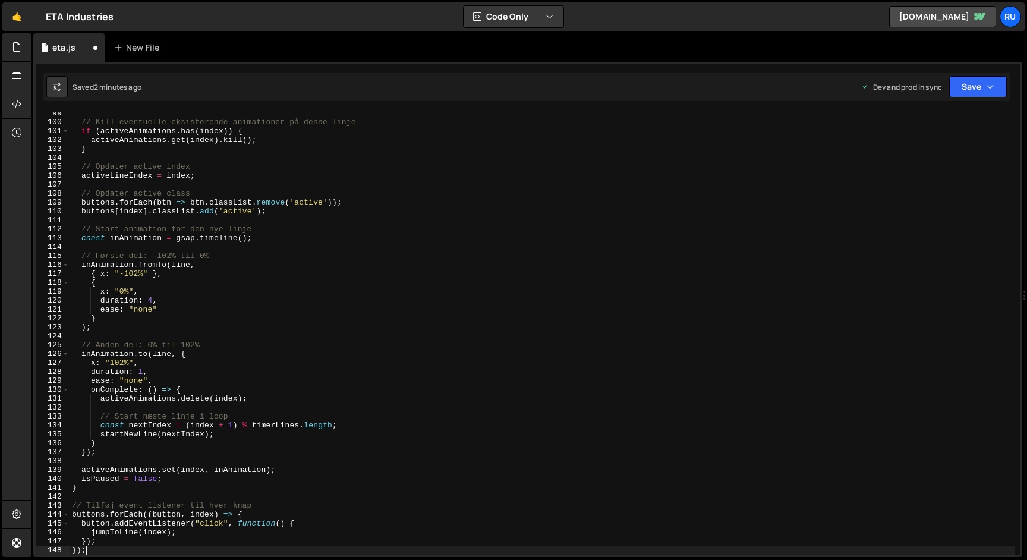
scroll to position [877, 0]
click at [974, 86] on button "Save" at bounding box center [978, 86] width 58 height 21
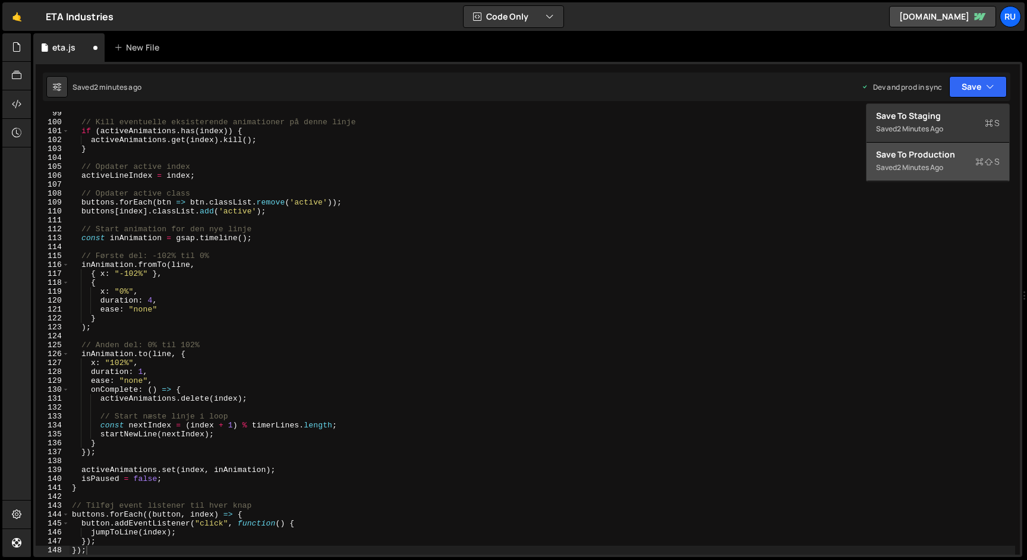
click at [959, 158] on div "Save to Production S" at bounding box center [938, 155] width 124 height 12
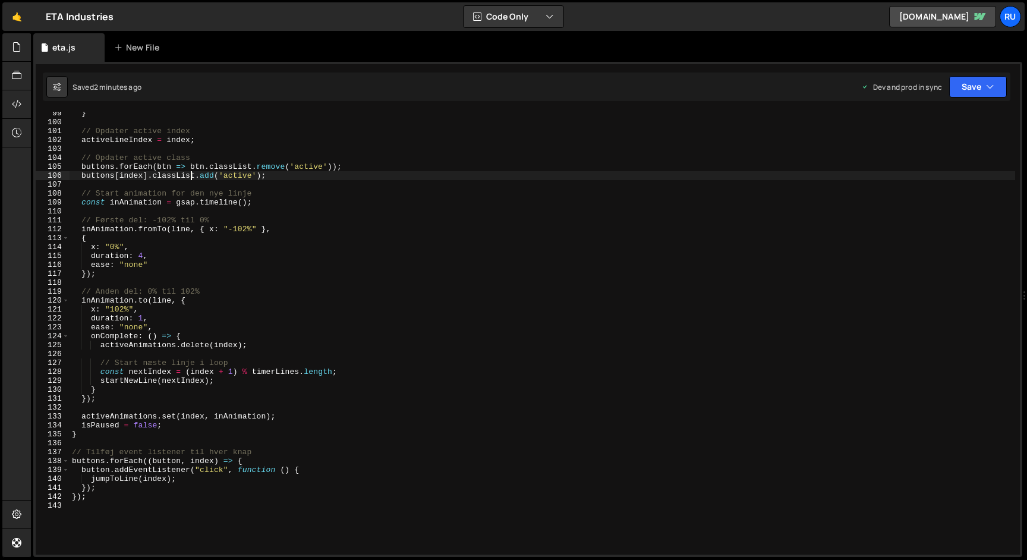
click at [193, 177] on div "} // Opdater active index activeLineIndex = index ; // Opdater active class but…" at bounding box center [543, 339] width 946 height 461
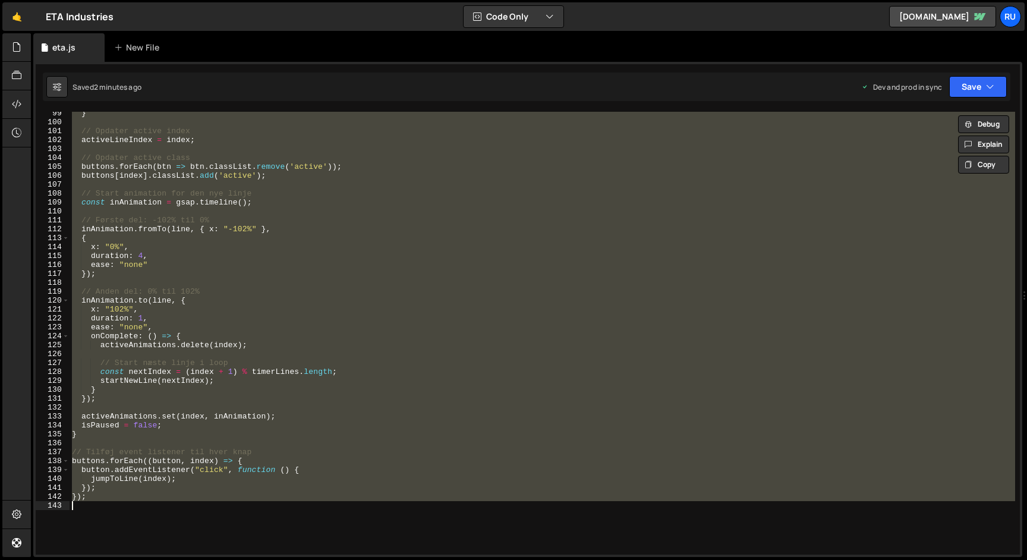
paste textarea
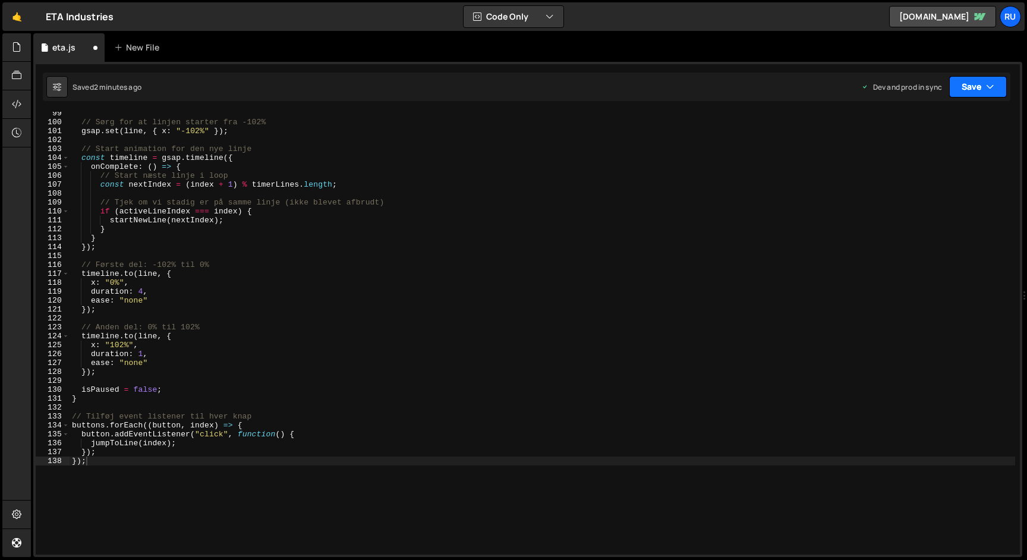
click at [968, 86] on button "Save" at bounding box center [978, 86] width 58 height 21
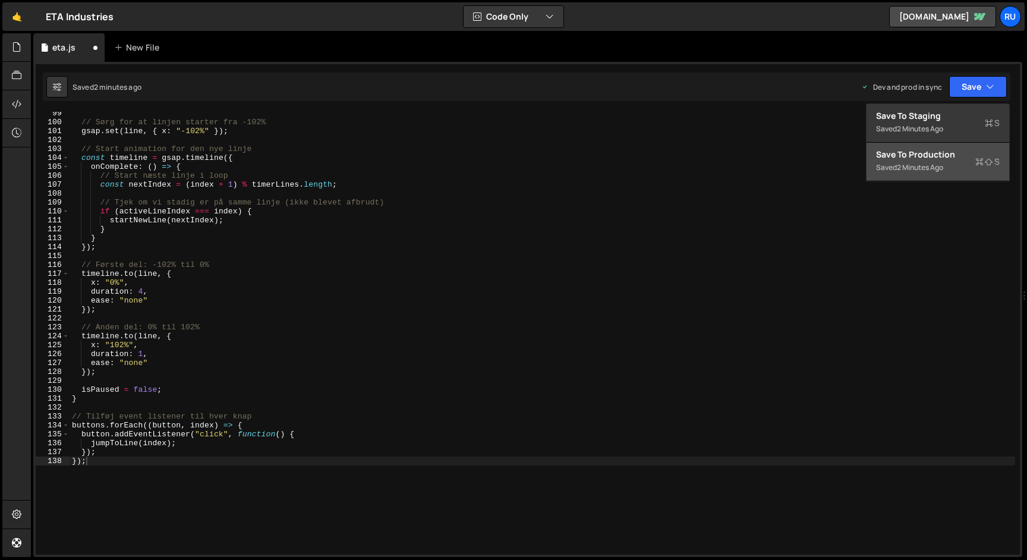
click at [964, 158] on div "Save to Production S" at bounding box center [938, 155] width 124 height 12
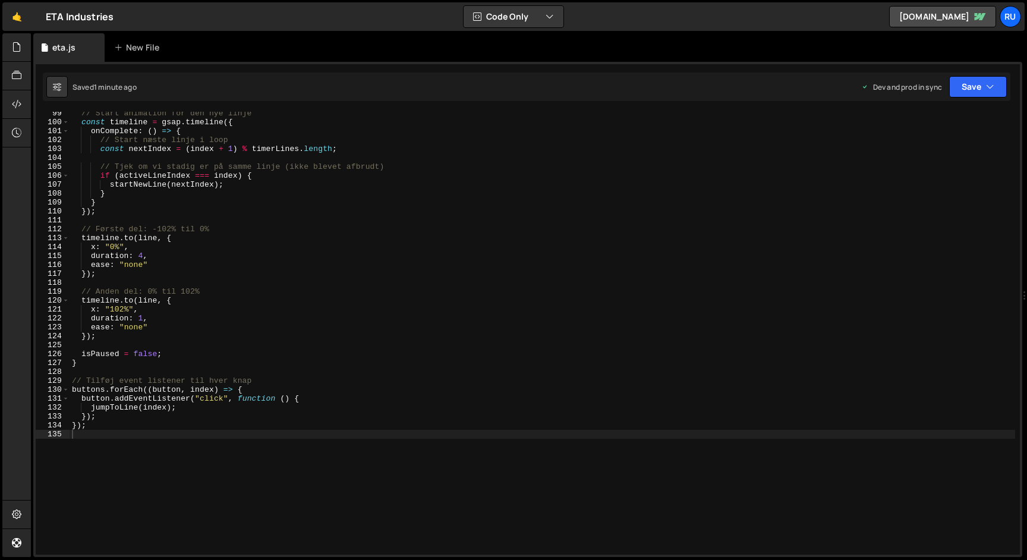
click at [231, 272] on div "// Start animation for den nye linje const timeline = gsap . timeline ({ onComp…" at bounding box center [543, 339] width 946 height 461
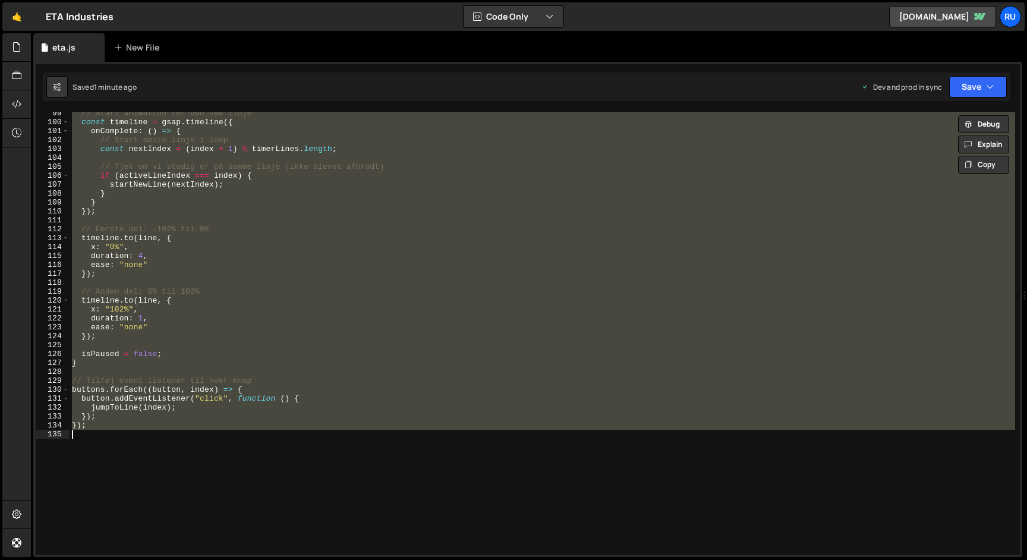
paste textarea
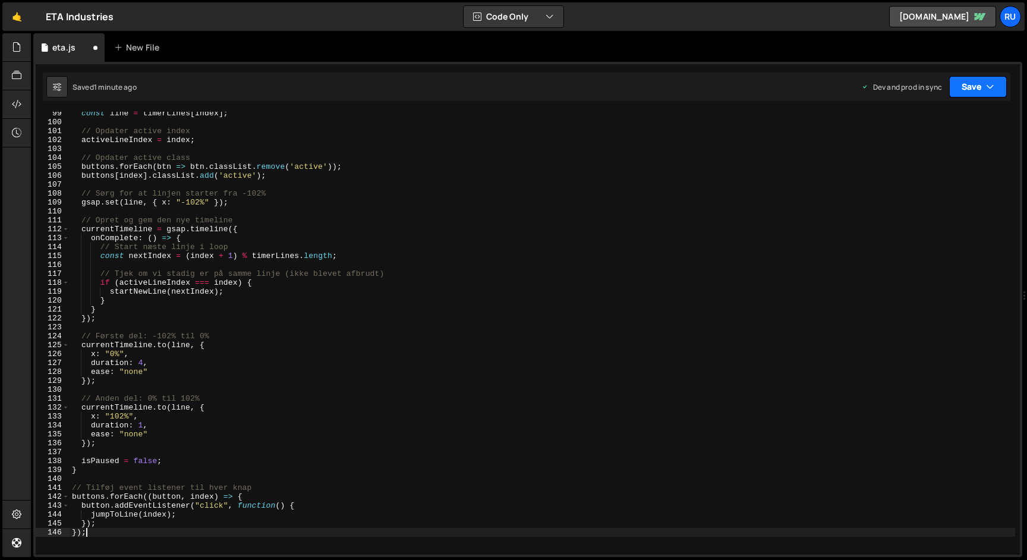
click at [975, 87] on button "Save" at bounding box center [978, 86] width 58 height 21
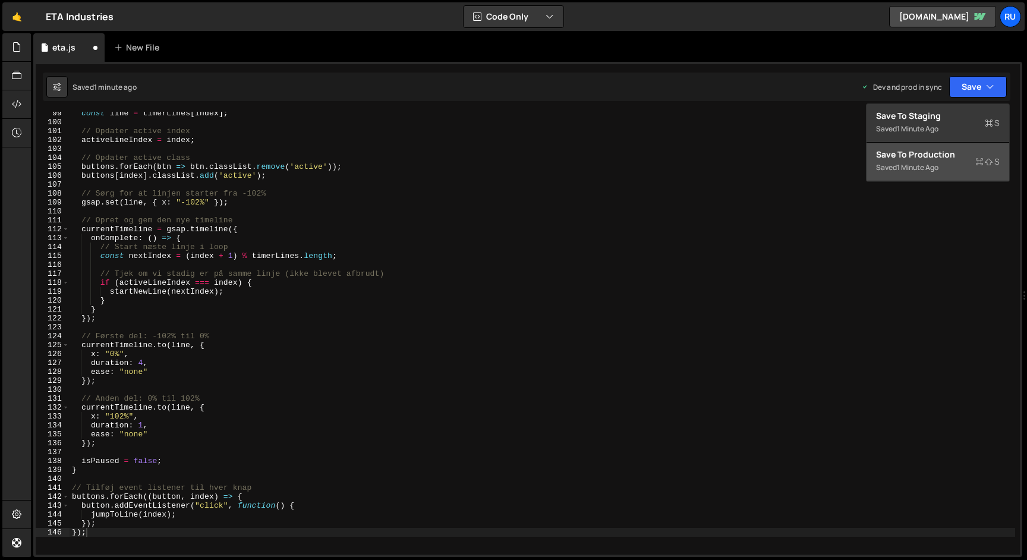
click at [960, 168] on div "Saved 1 minute ago" at bounding box center [938, 167] width 124 height 14
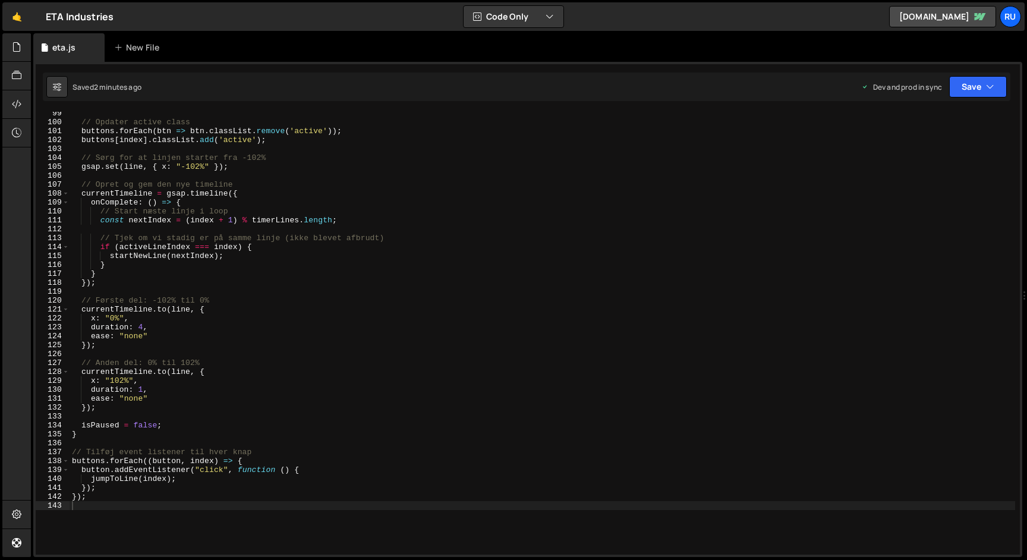
click at [202, 214] on div "// Opdater active class buttons . forEach ( btn => btn . classList . remove ( '…" at bounding box center [543, 339] width 946 height 461
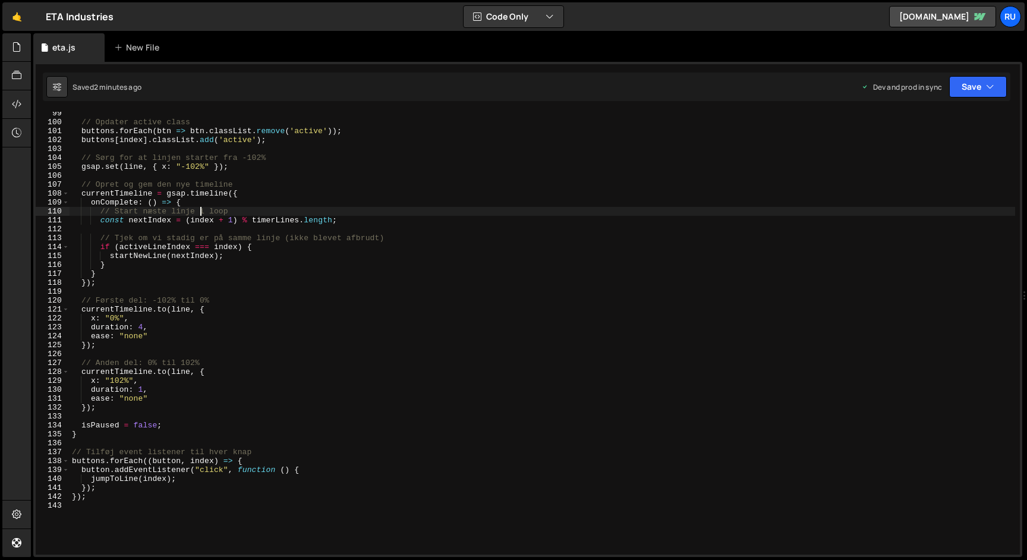
paste textarea
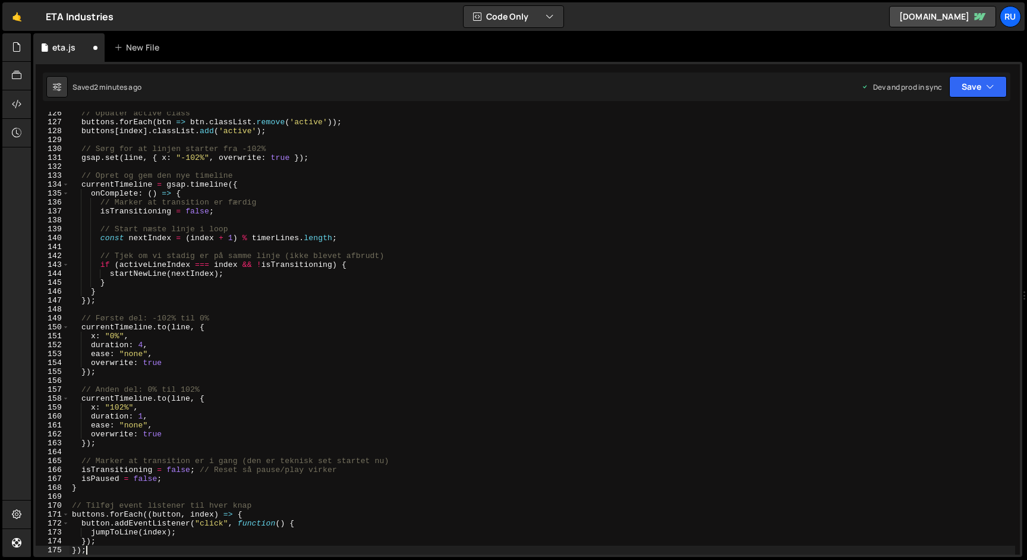
scroll to position [1117, 0]
click at [991, 89] on icon "button" at bounding box center [990, 87] width 8 height 12
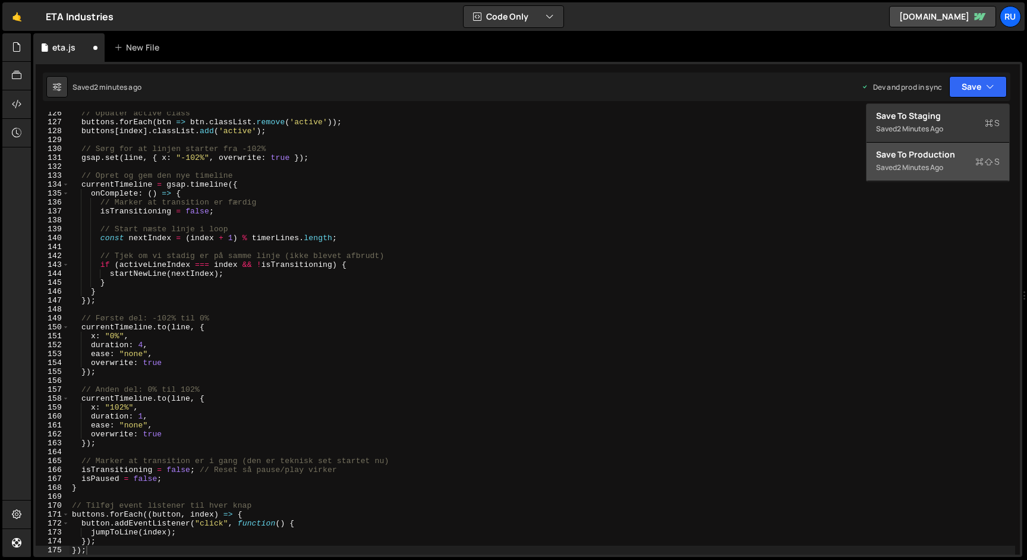
click at [943, 169] on div "2 minutes ago" at bounding box center [920, 167] width 46 height 10
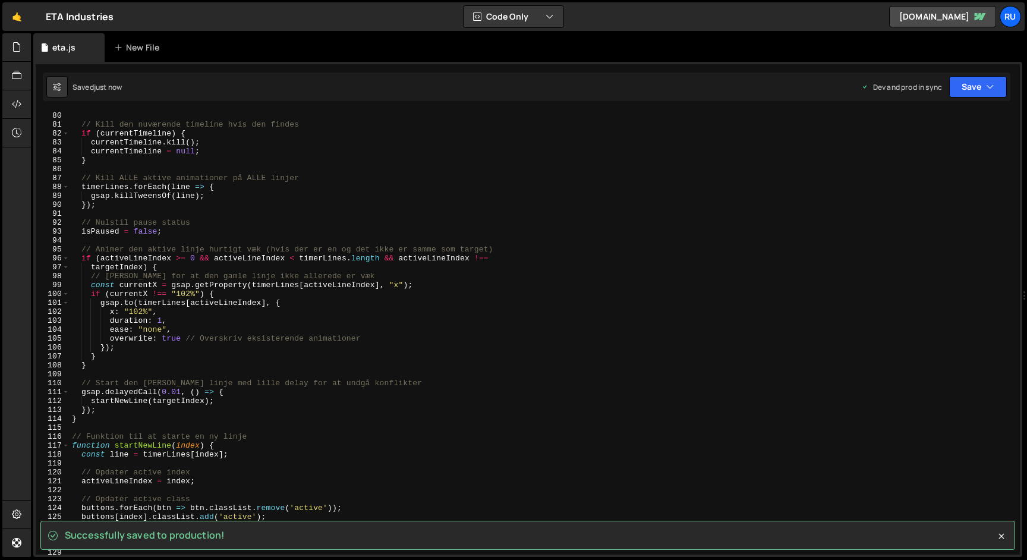
scroll to position [761, 0]
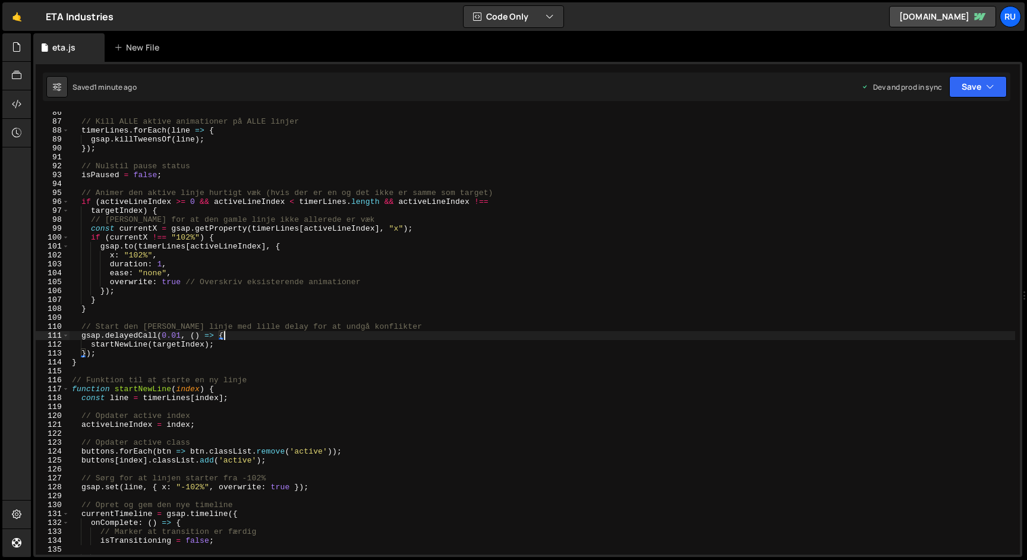
click at [321, 336] on div "// Kill ALLE aktive animationer på ALLE linjer timerLines . forEach ( line => {…" at bounding box center [543, 338] width 946 height 461
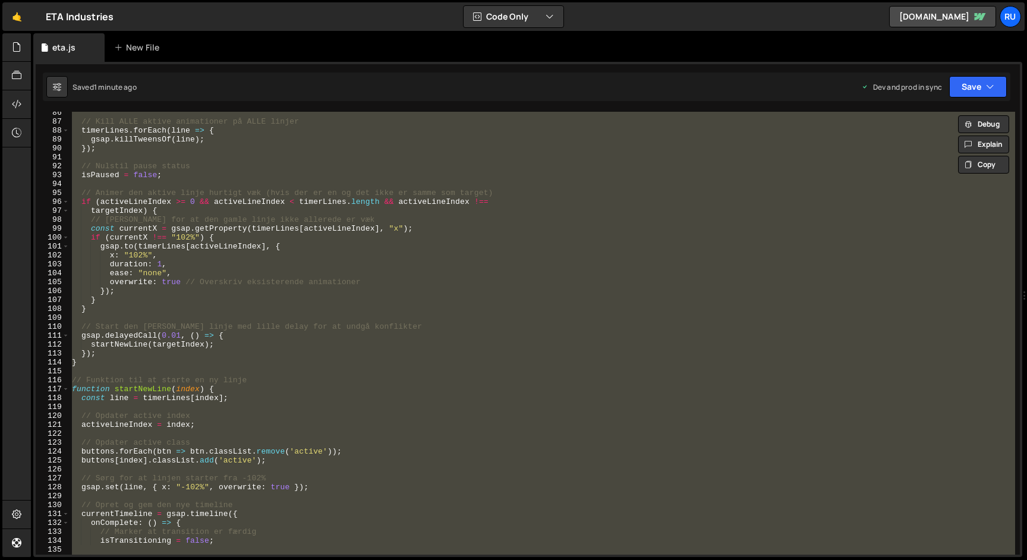
paste textarea
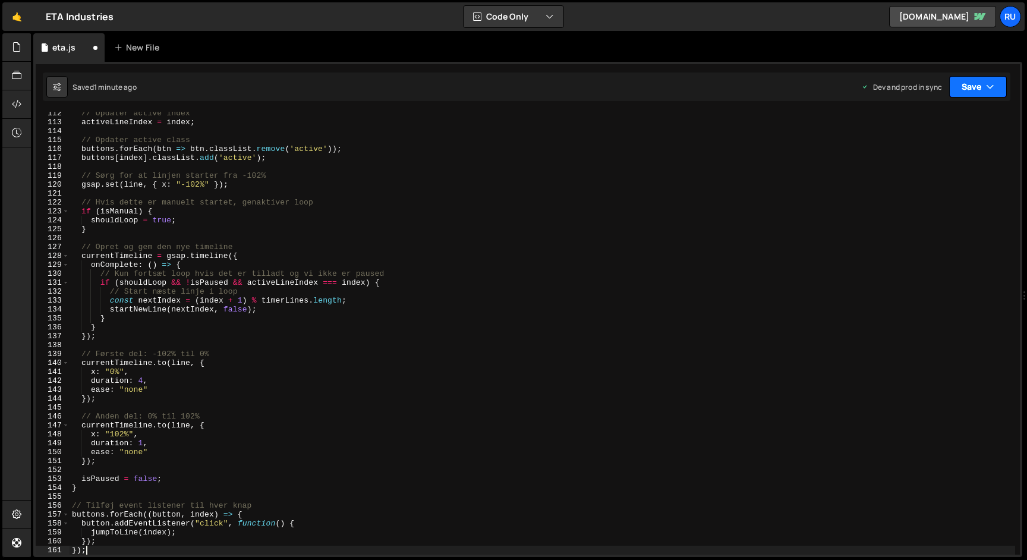
click at [981, 87] on button "Save" at bounding box center [978, 86] width 58 height 21
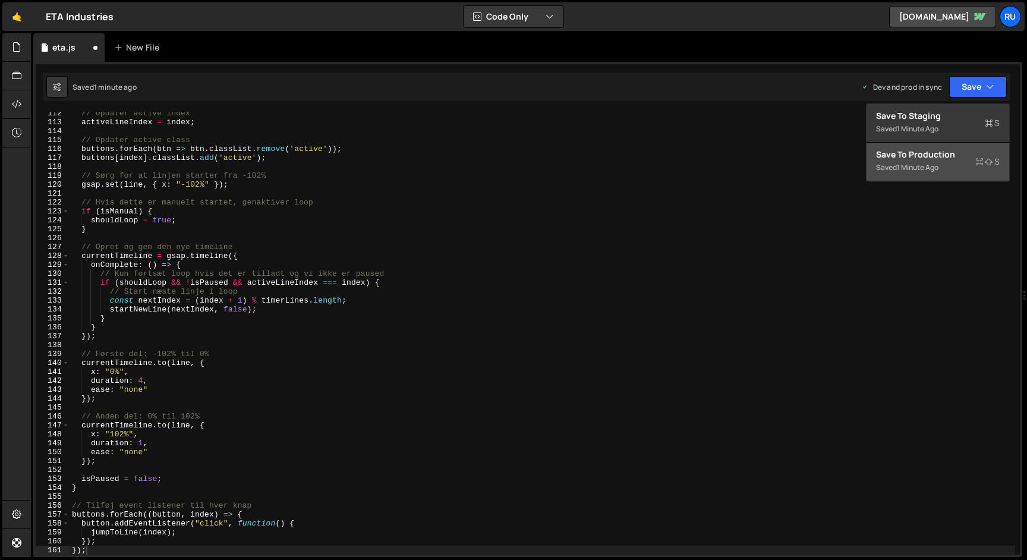
click at [941, 159] on div "Save to Production S" at bounding box center [938, 155] width 124 height 12
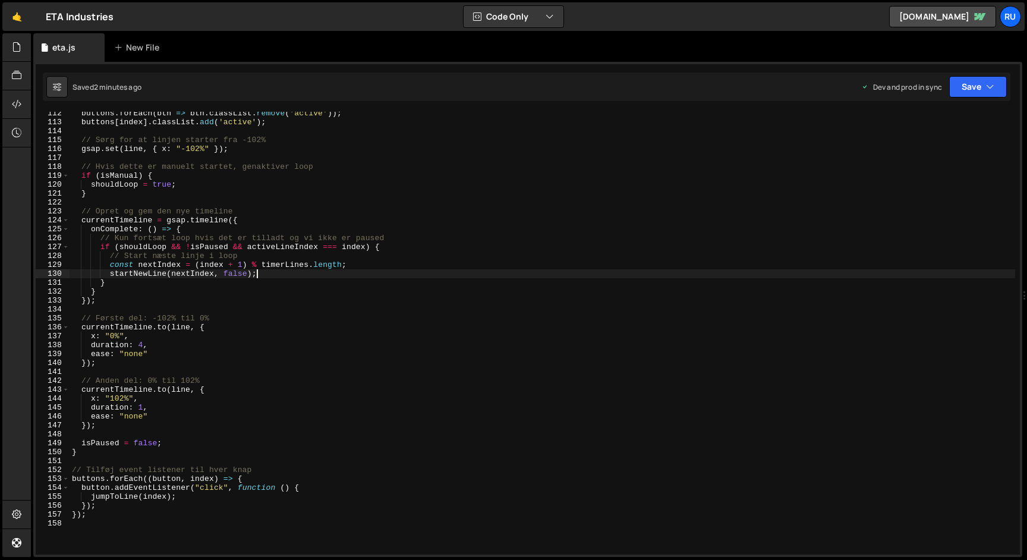
click at [269, 270] on div "buttons . forEach ( btn => btn . classList . remove ( 'active' )) ; buttons [ i…" at bounding box center [543, 339] width 946 height 461
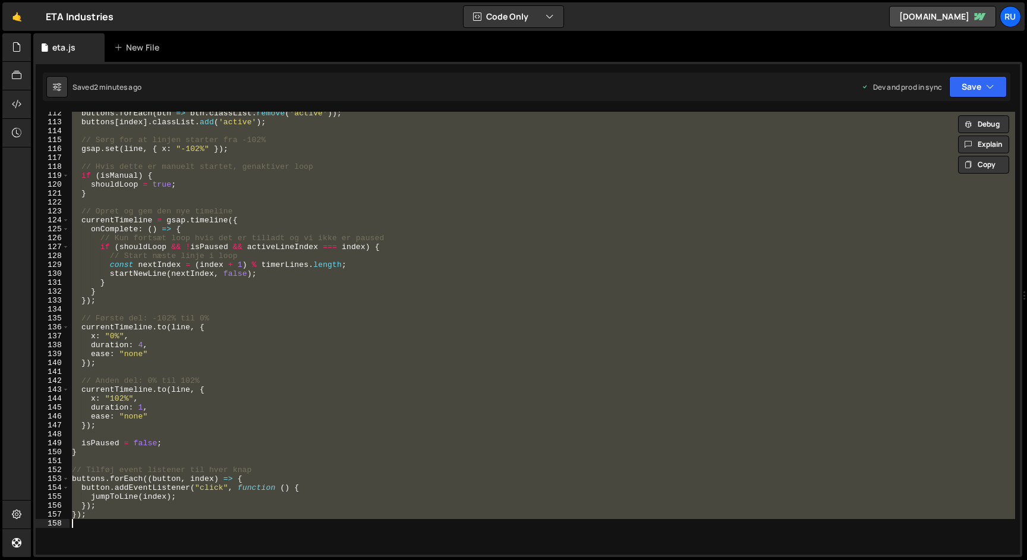
paste textarea
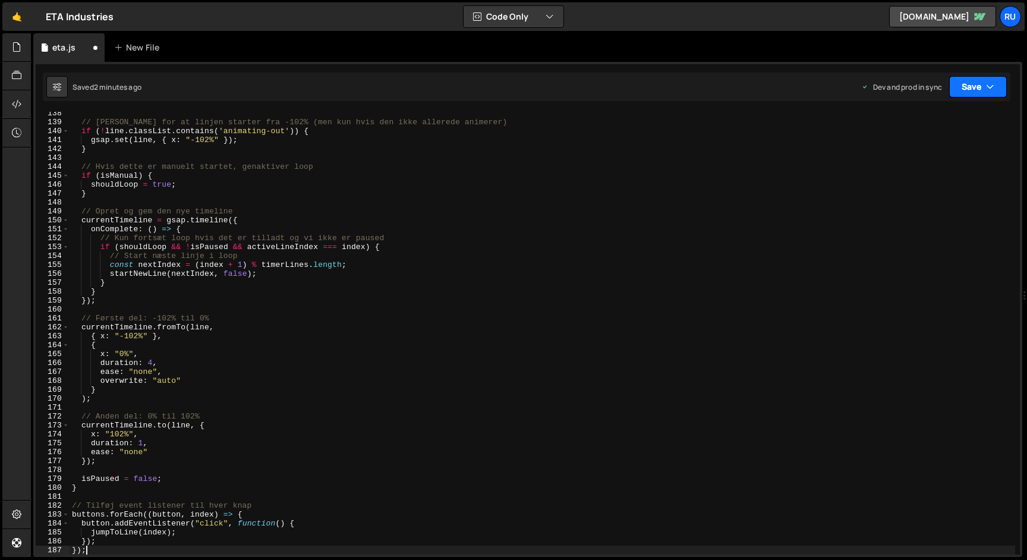
click at [962, 89] on button "Save" at bounding box center [978, 86] width 58 height 21
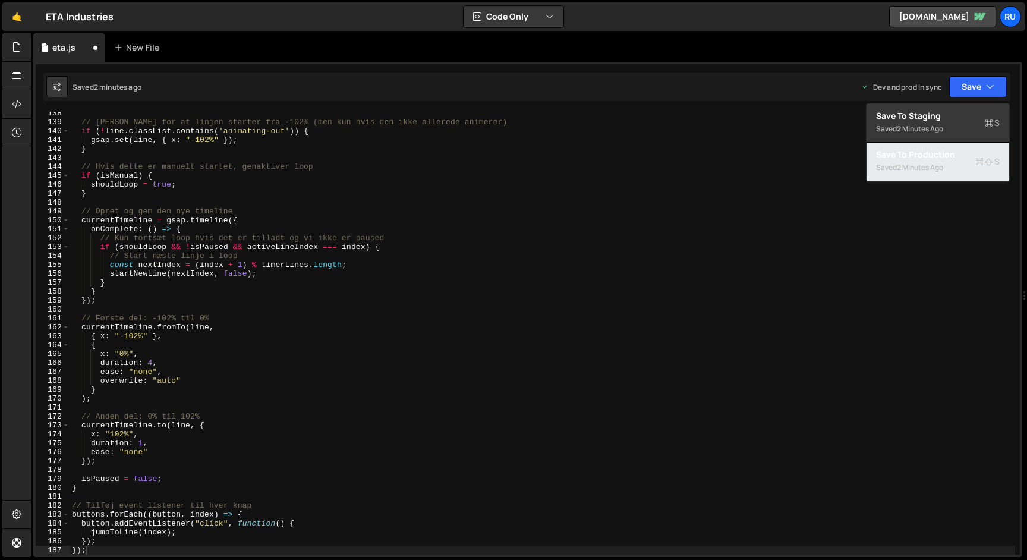
click at [952, 171] on div "Saved 2 minutes ago" at bounding box center [938, 167] width 124 height 14
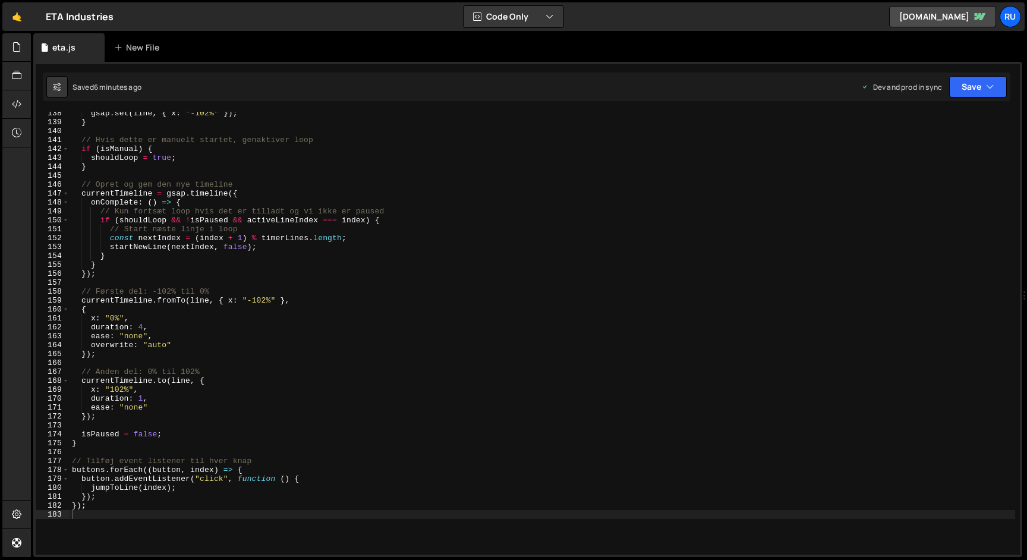
click at [209, 290] on div "gsap . set ( line , { x : "-102%" }) ; } // Hvis dette er manuelt startet, gena…" at bounding box center [543, 339] width 946 height 461
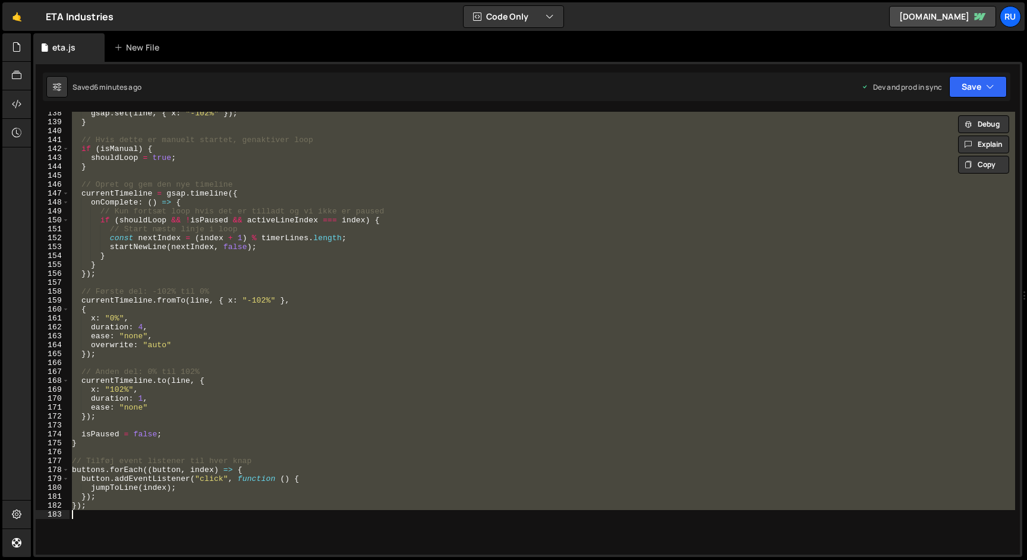
paste textarea
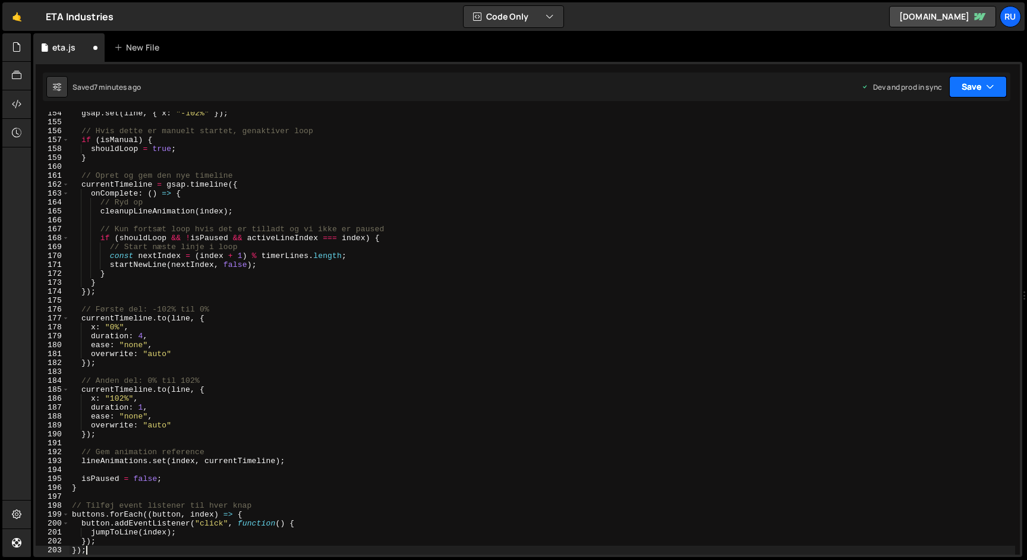
click at [971, 87] on button "Save" at bounding box center [978, 86] width 58 height 21
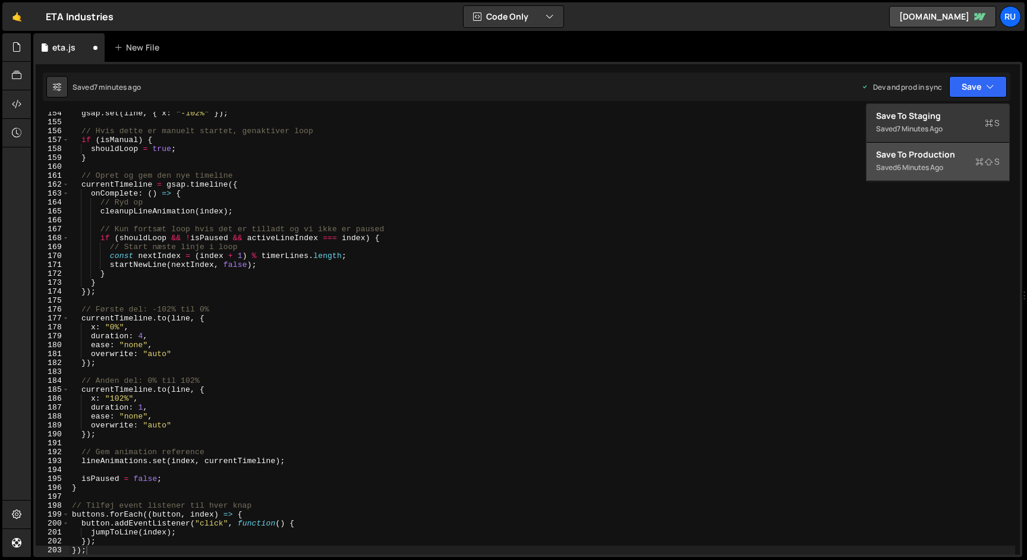
click at [960, 159] on div "Save to Production S" at bounding box center [938, 155] width 124 height 12
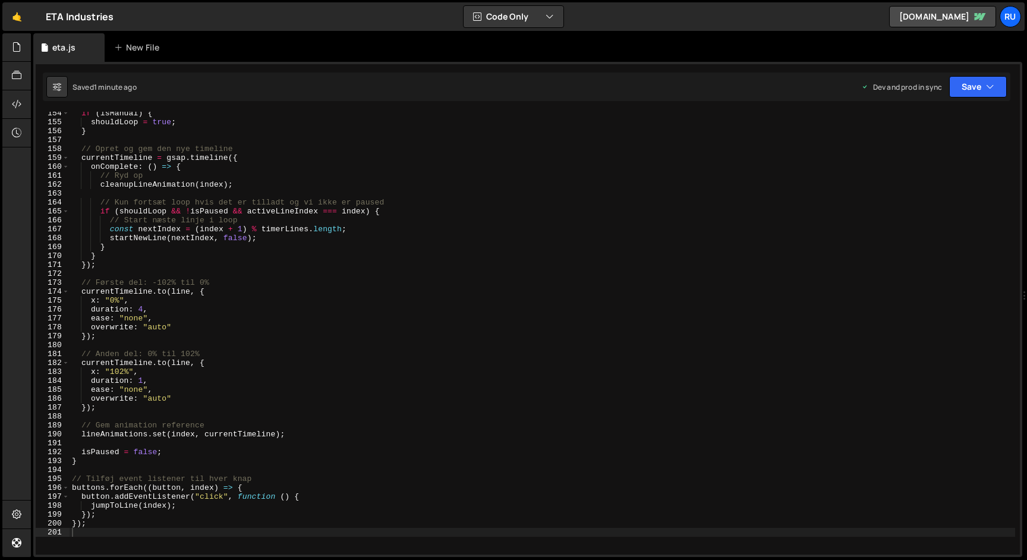
click at [177, 169] on div "if ( isManual ) { shouldLoop = true ; } // Opret og gem den nye timeline curren…" at bounding box center [543, 339] width 946 height 461
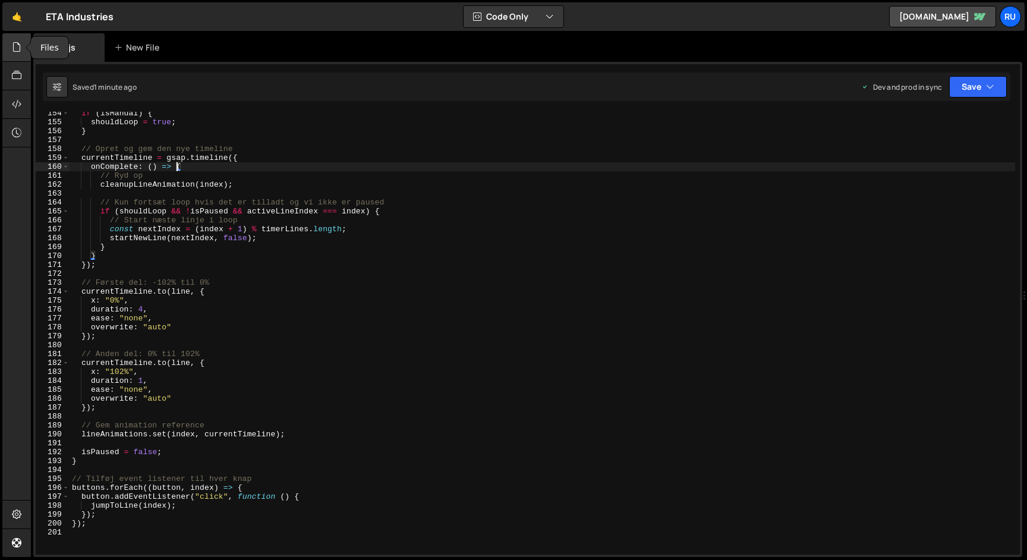
click at [20, 45] on icon at bounding box center [17, 46] width 10 height 13
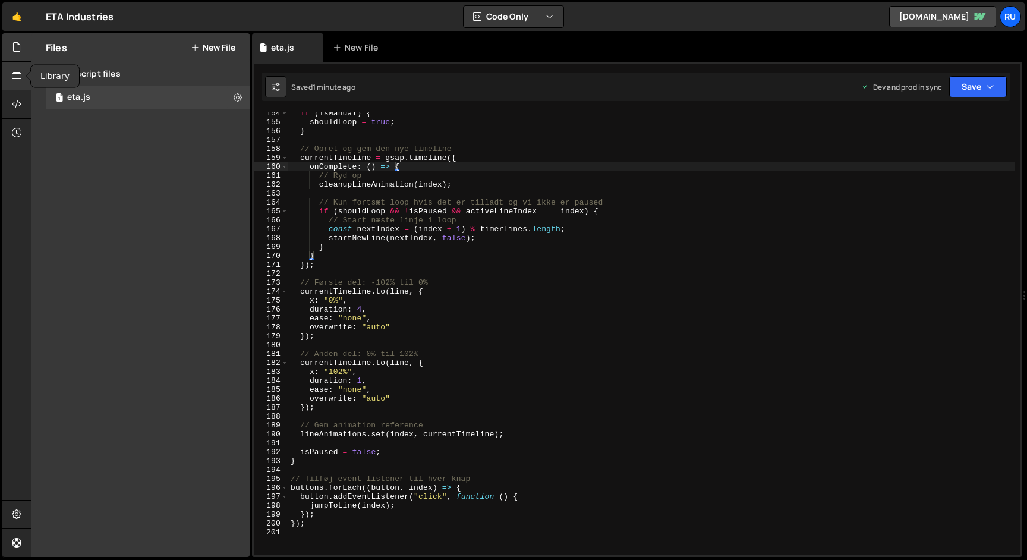
click at [17, 80] on icon at bounding box center [17, 75] width 10 height 13
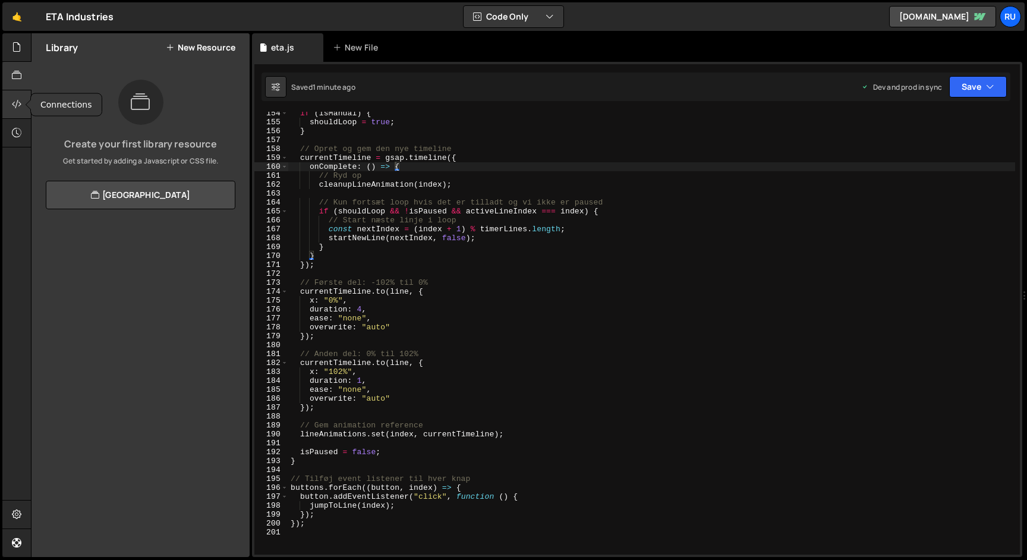
click at [21, 114] on div at bounding box center [16, 104] width 29 height 29
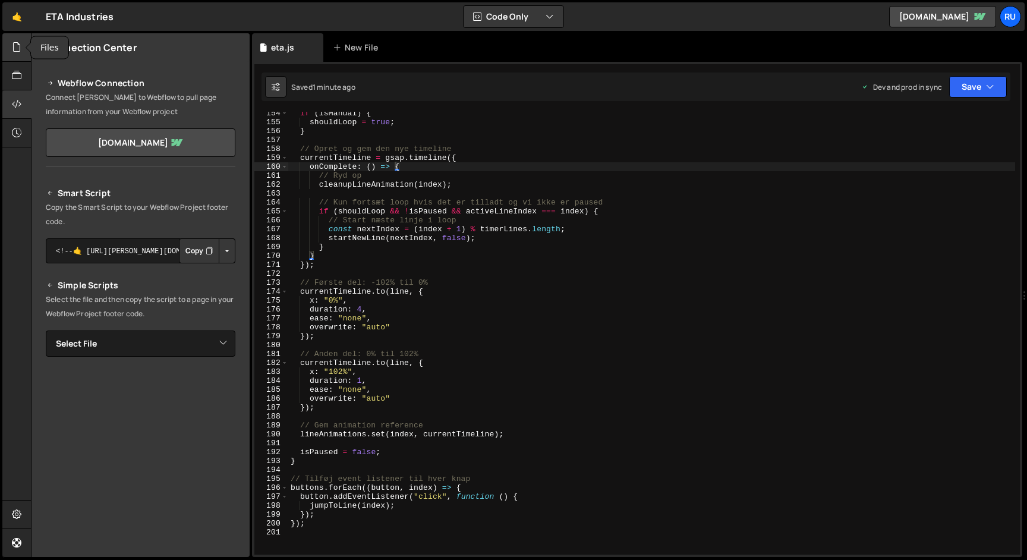
click at [14, 47] on icon at bounding box center [17, 46] width 10 height 13
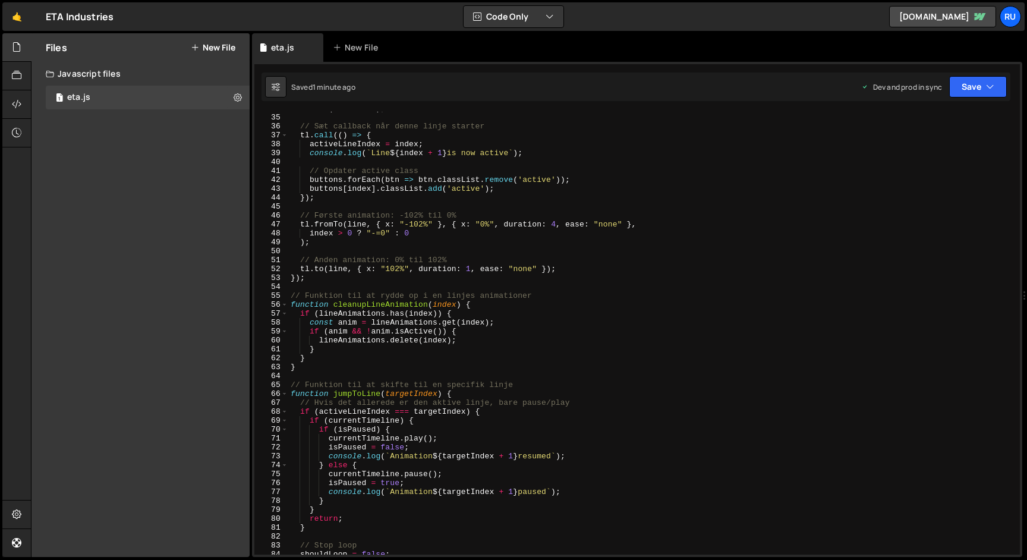
scroll to position [0, 0]
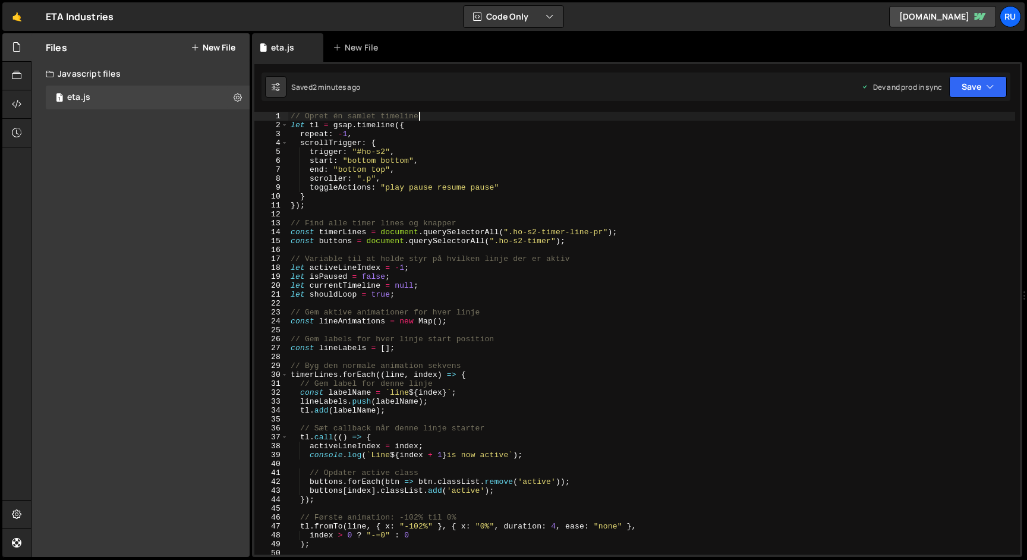
drag, startPoint x: 443, startPoint y: 115, endPoint x: 212, endPoint y: 115, distance: 231.2
click at [212, 115] on div "Files New File Create your first file Get started by starting a Javascript or C…" at bounding box center [529, 295] width 996 height 524
paste textarea "};"
type textarea "};"
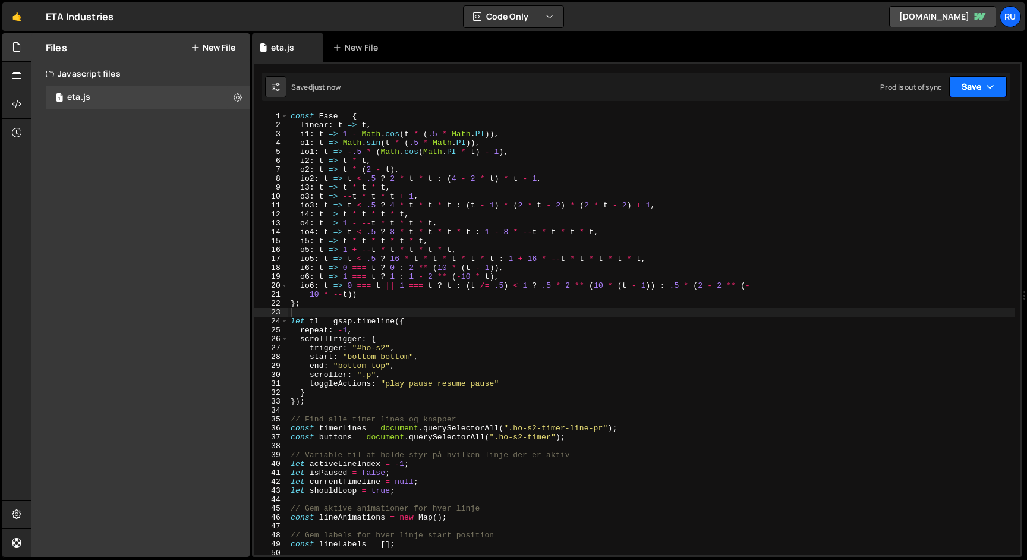
click at [969, 86] on button "Save" at bounding box center [978, 86] width 58 height 21
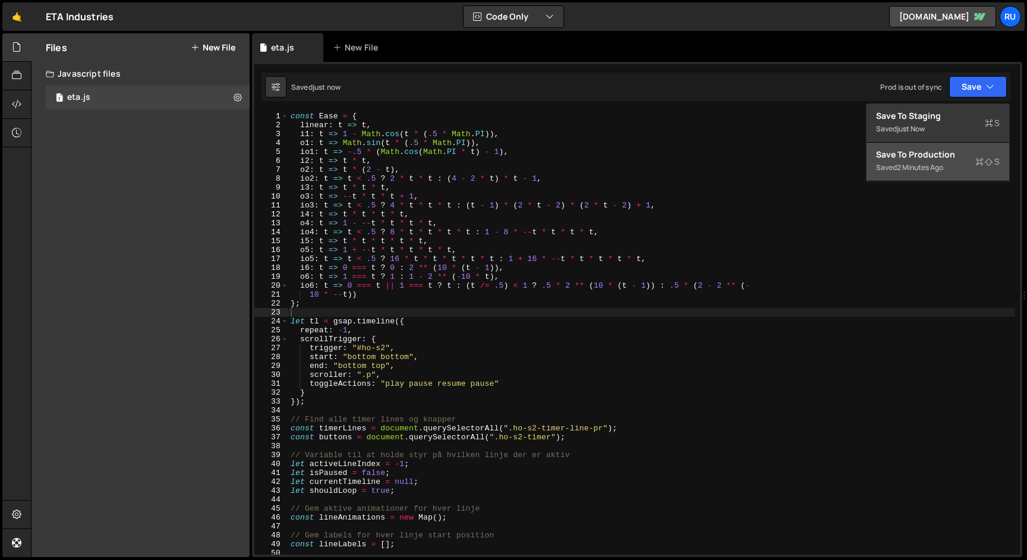
click at [958, 160] on div "Save to Production S" at bounding box center [938, 155] width 124 height 12
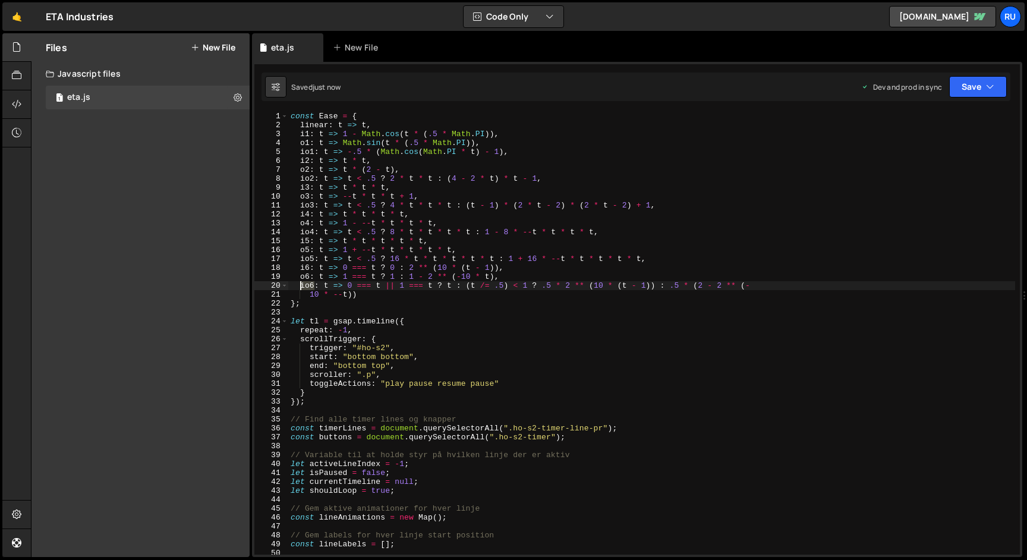
drag, startPoint x: 315, startPoint y: 285, endPoint x: 301, endPoint y: 285, distance: 13.7
click at [301, 285] on div "const Ease = { linear : t => t , i1 : t => 1 - Math . cos ( t * ( .5 * Math . P…" at bounding box center [651, 342] width 727 height 461
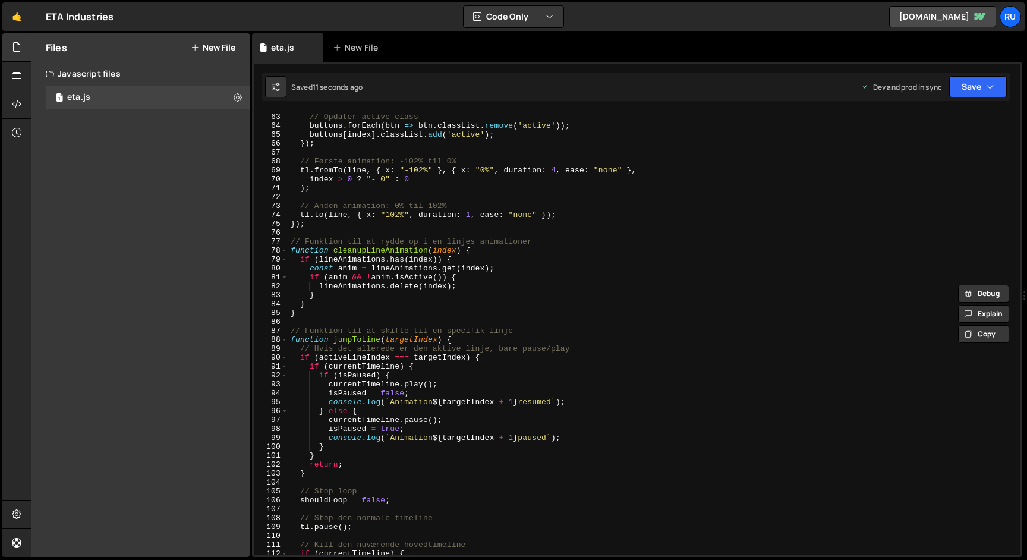
scroll to position [553, 0]
click at [530, 214] on div "// Opdater active class buttons . forEach ( btn => btn . classList . remove ( '…" at bounding box center [651, 342] width 727 height 461
paste textarea "io6"
click at [973, 90] on button "Save" at bounding box center [978, 86] width 58 height 21
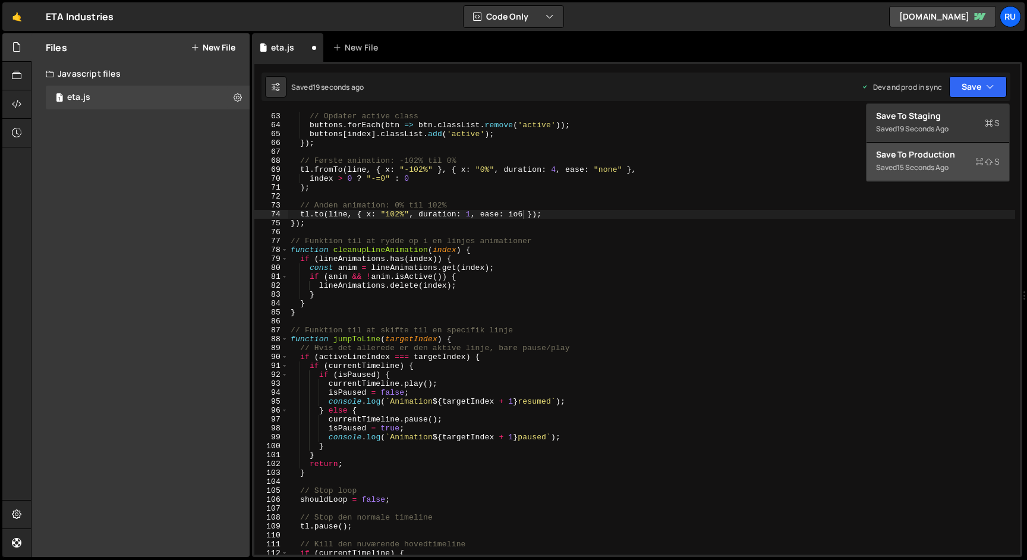
click at [959, 170] on div "Saved 15 seconds ago" at bounding box center [938, 167] width 124 height 14
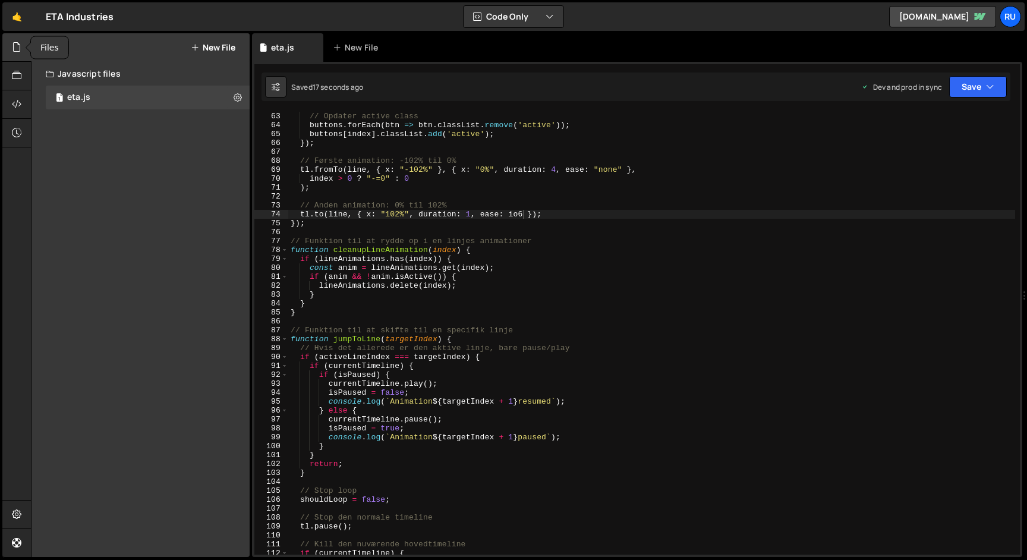
click at [16, 49] on icon at bounding box center [17, 46] width 10 height 13
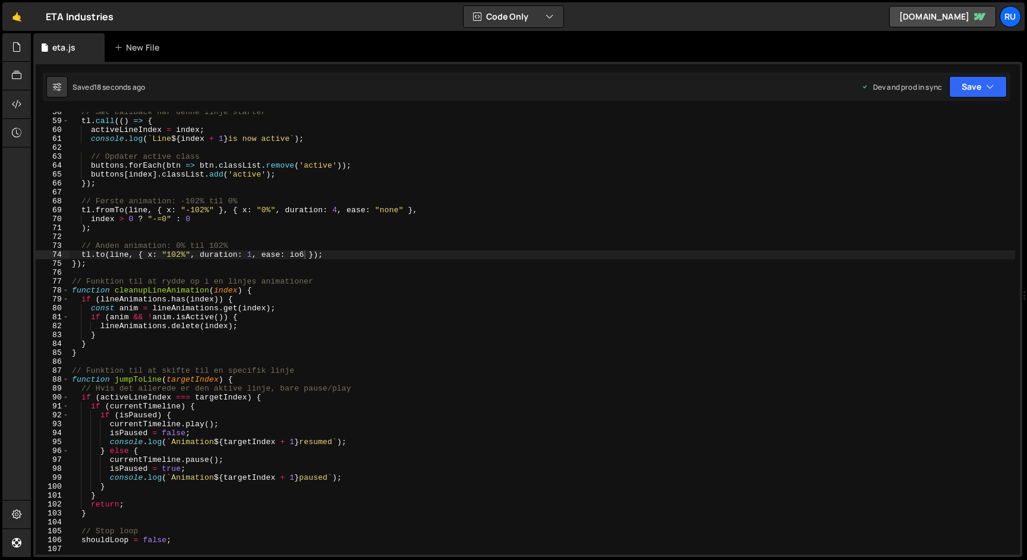
scroll to position [0, 0]
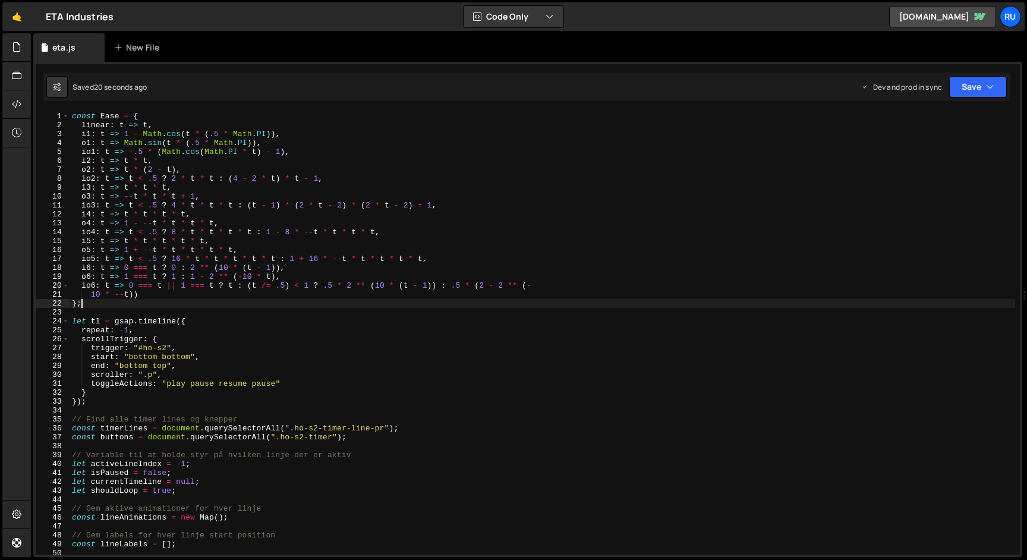
click at [93, 303] on div "const Ease = { linear : t => t , i1 : t => 1 - Math . cos ( t * ( .5 * Math . P…" at bounding box center [543, 342] width 946 height 461
click at [84, 285] on div "const Ease = { linear : t => t , i1 : t => 1 - Math . cos ( t * ( .5 * Math . P…" at bounding box center [543, 342] width 946 height 461
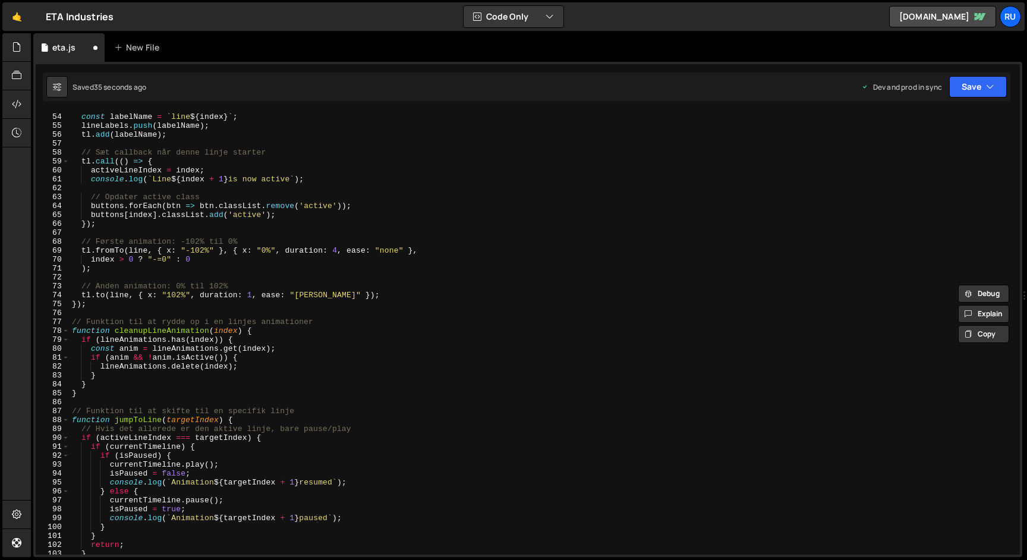
scroll to position [489, 0]
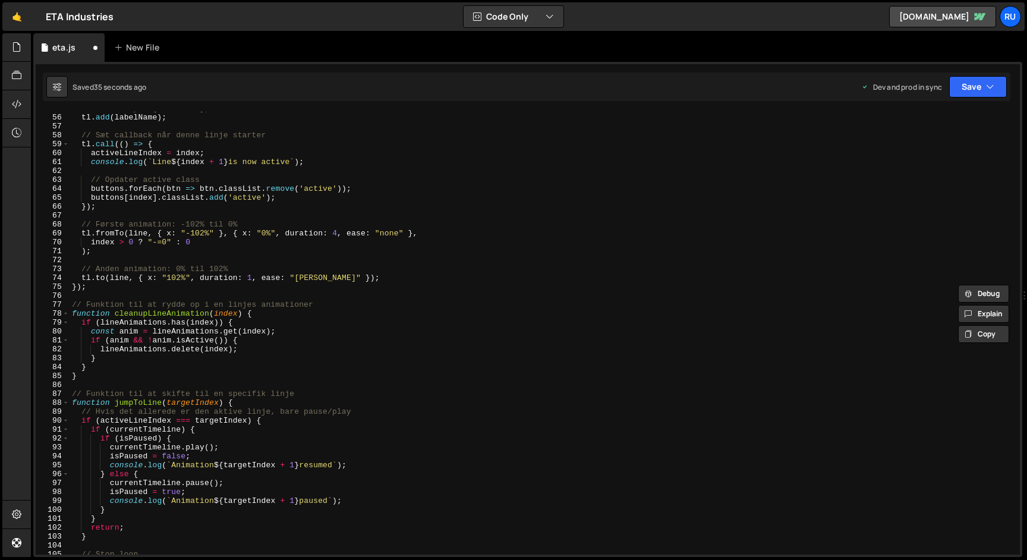
click at [304, 276] on div "lineLabels . push ( labelName ) ; tl . add ( labelName ) ; // Sæt callback når …" at bounding box center [543, 334] width 946 height 461
paste textarea "io6"
click at [964, 90] on button "Save" at bounding box center [978, 86] width 58 height 21
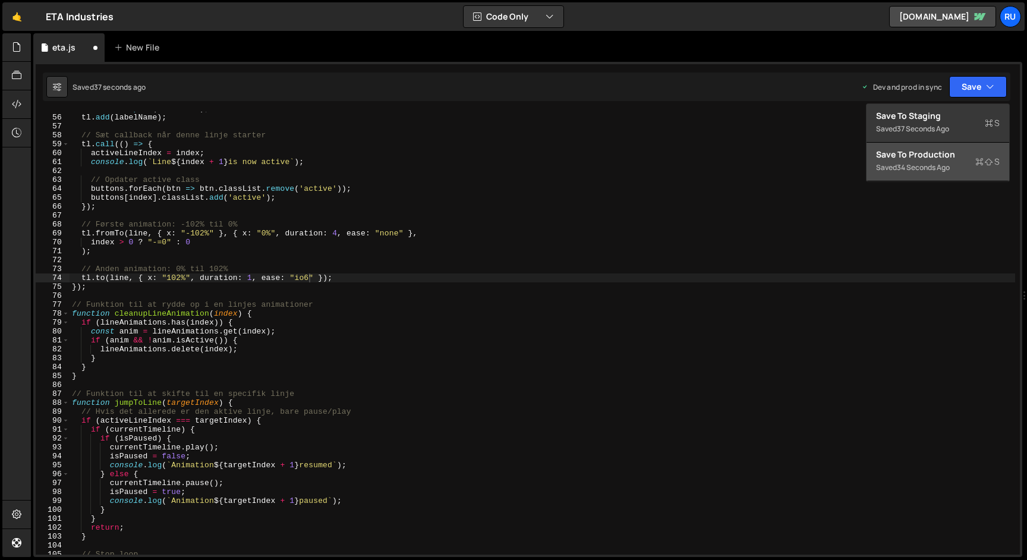
click at [950, 170] on div "34 seconds ago" at bounding box center [923, 167] width 53 height 10
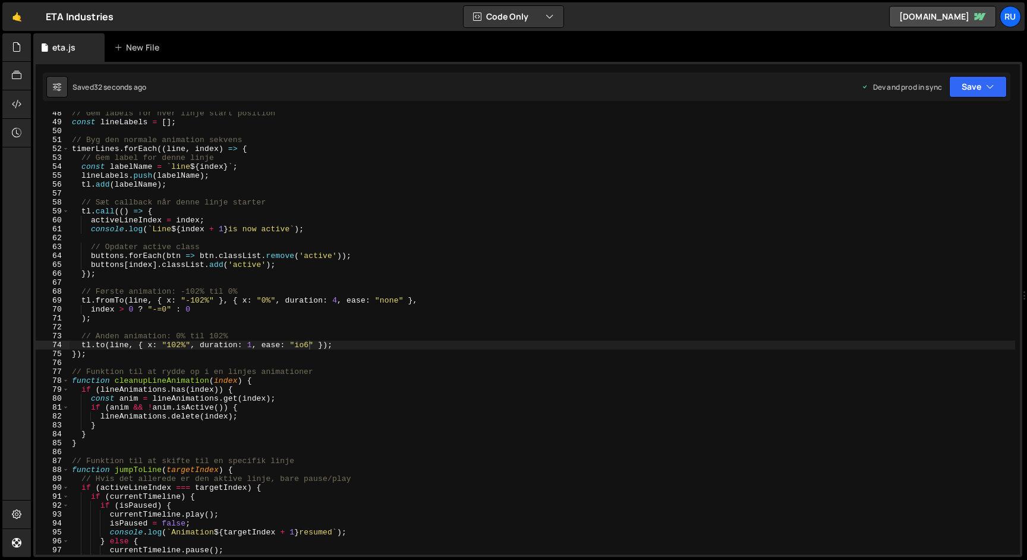
scroll to position [443, 0]
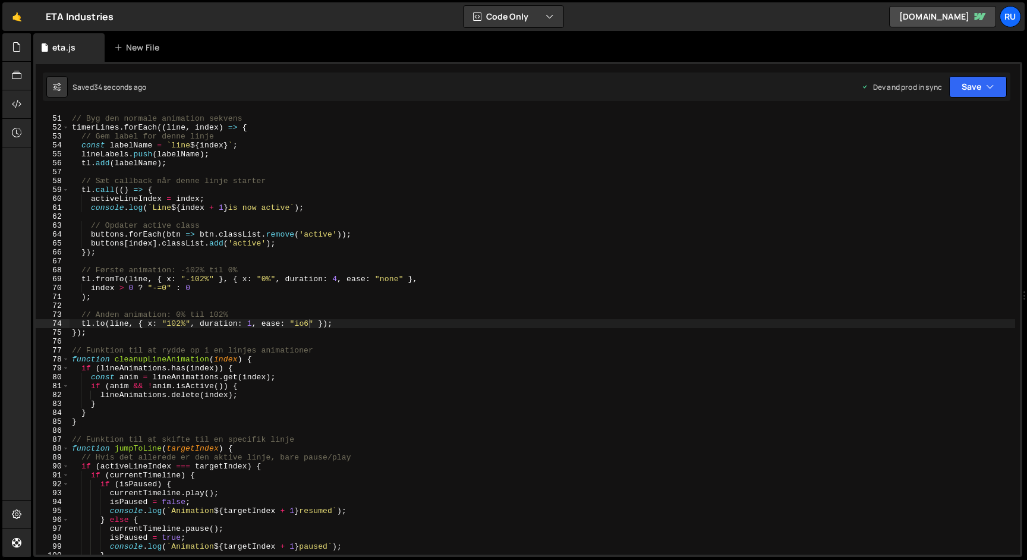
click at [299, 322] on div "// Byg den normale animation sekvens timerLines . forEach (( line , index ) => …" at bounding box center [543, 335] width 946 height 461
click at [962, 89] on button "Save" at bounding box center [978, 86] width 58 height 21
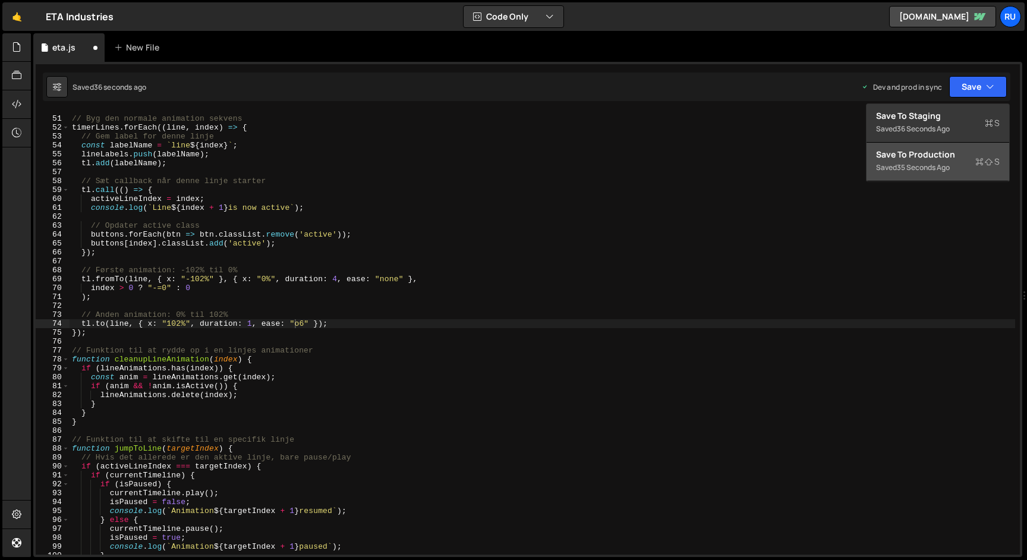
click at [950, 168] on div "35 seconds ago" at bounding box center [923, 167] width 53 height 10
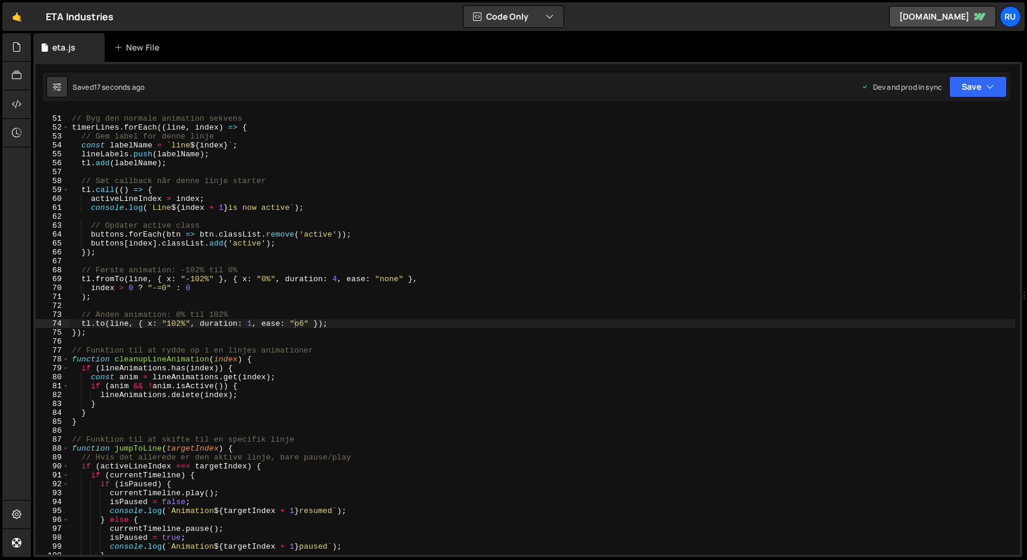
click at [251, 325] on div "// Byg den normale animation sekvens timerLines . forEach (( line , index ) => …" at bounding box center [543, 335] width 946 height 461
type textarea "tl.to(line, { x: "102%", duration: 0.5, ease: "o6" });"
click at [966, 86] on button "Save" at bounding box center [978, 86] width 58 height 21
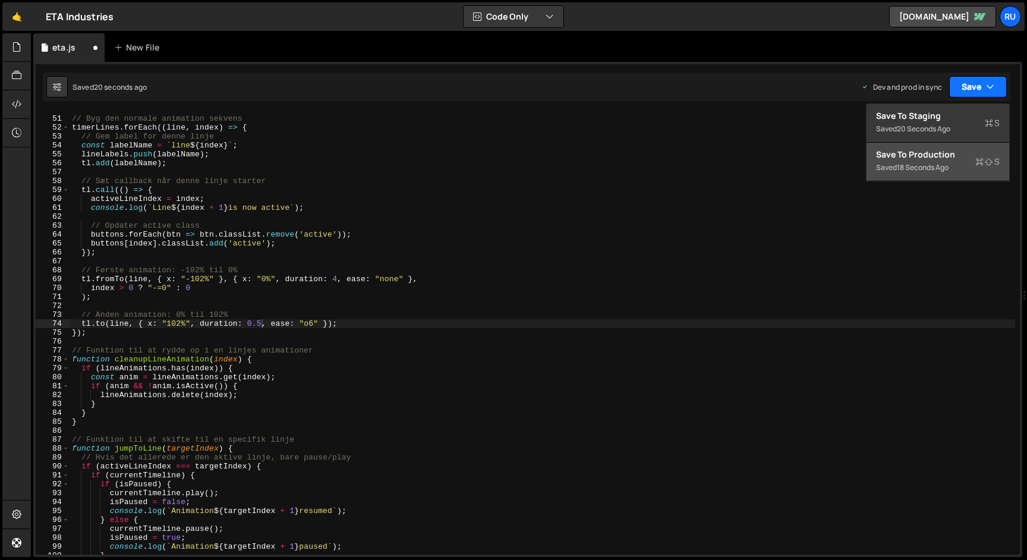
click at [966, 86] on button "Save" at bounding box center [978, 86] width 58 height 21
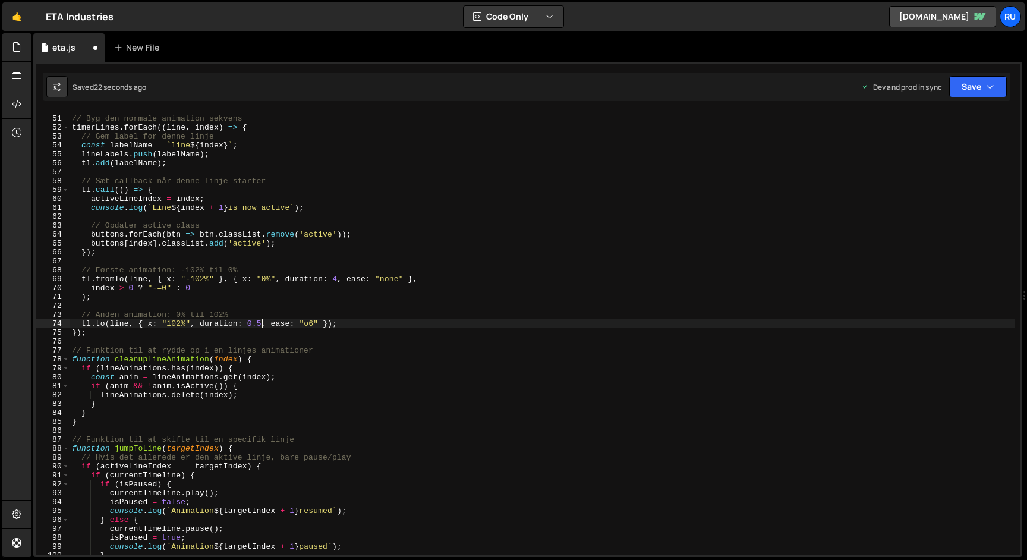
click at [260, 323] on div "// Byg den normale animation sekvens timerLines . forEach (( line , index ) => …" at bounding box center [543, 335] width 946 height 461
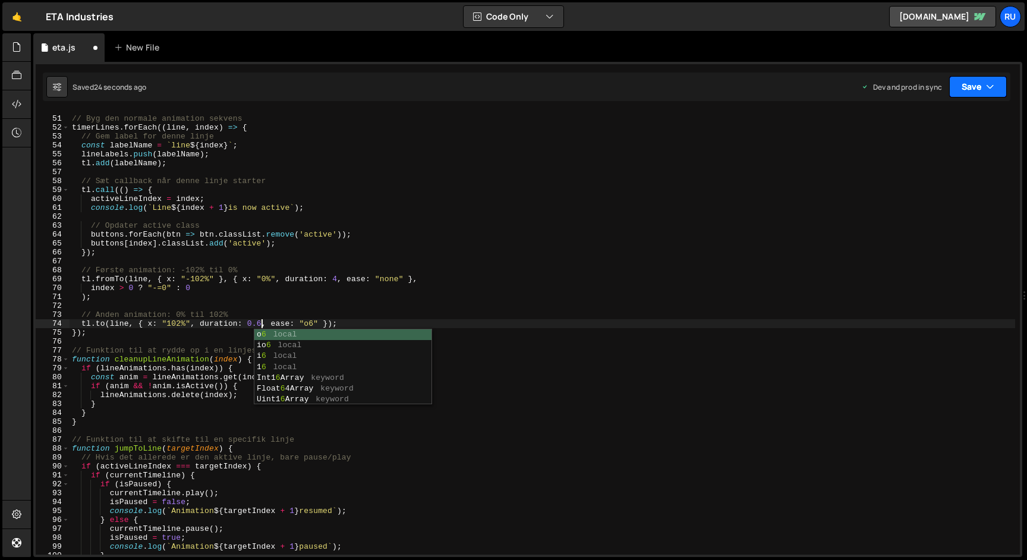
click at [981, 78] on button "Save" at bounding box center [978, 86] width 58 height 21
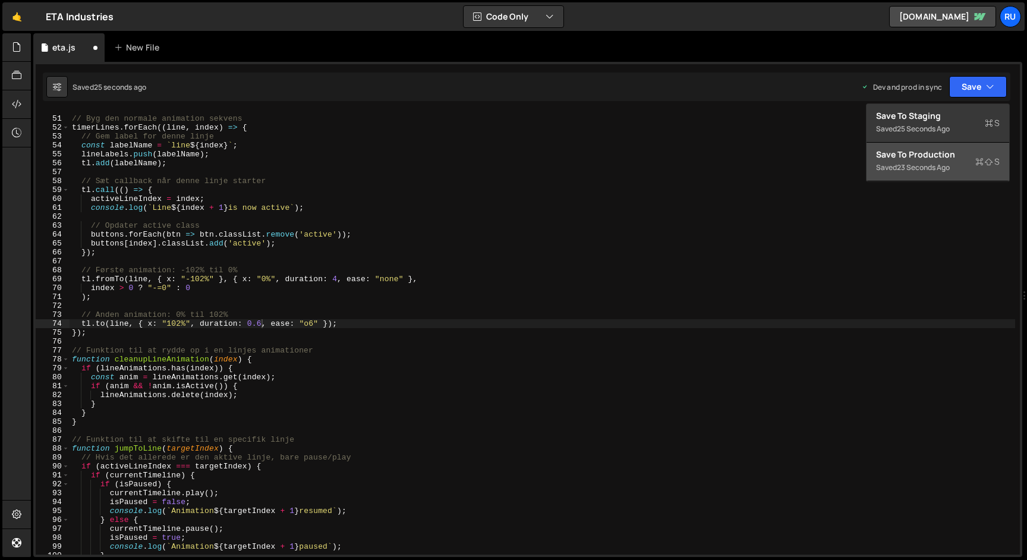
click at [953, 155] on div "Save to Production S" at bounding box center [938, 155] width 124 height 12
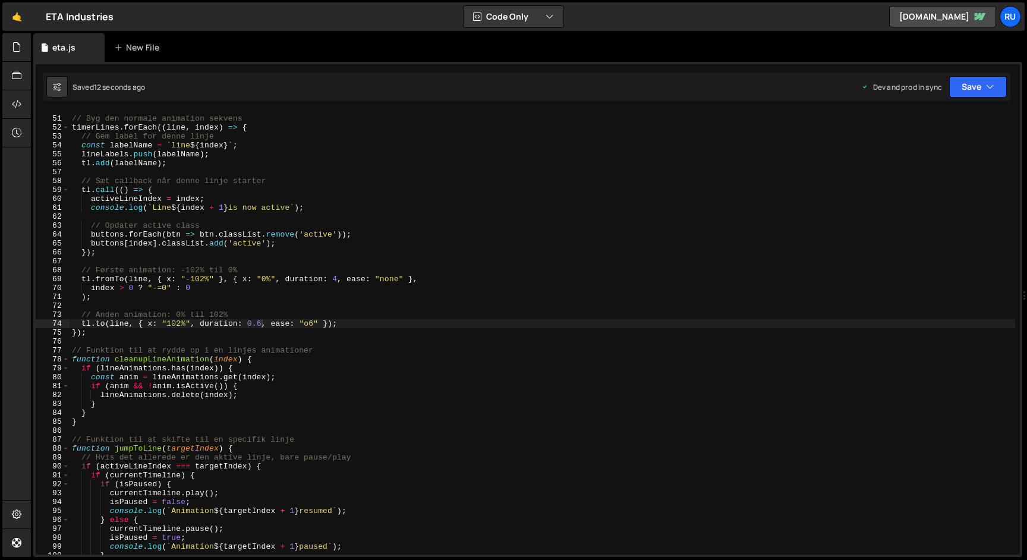
click at [309, 325] on div "// Byg den normale animation sekvens timerLines . forEach (( line , index ) => …" at bounding box center [543, 335] width 946 height 461
click at [306, 325] on div "// Byg den normale animation sekvens timerLines . forEach (( line , index ) => …" at bounding box center [543, 335] width 946 height 461
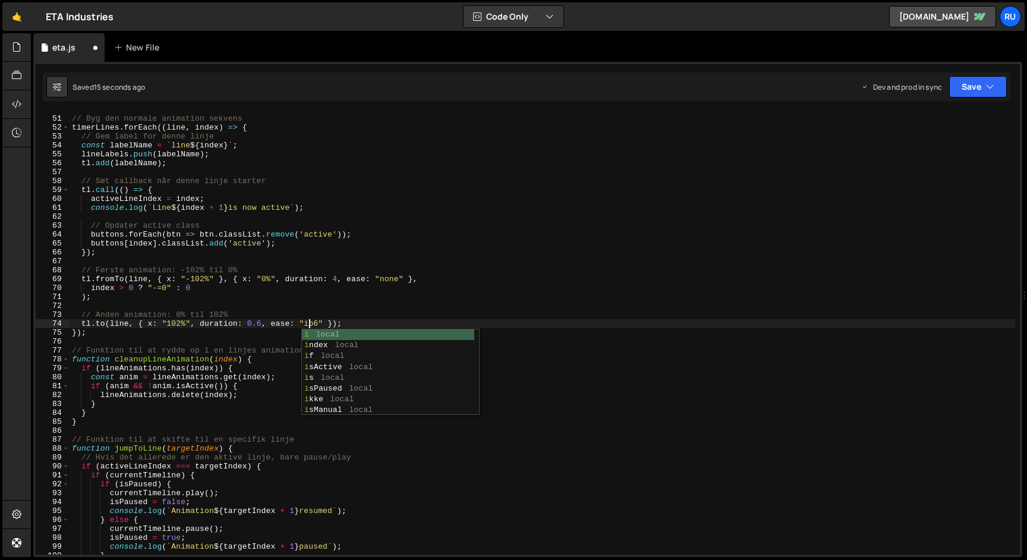
click at [318, 285] on div "// Byg den normale animation sekvens timerLines . forEach (( line , index ) => …" at bounding box center [543, 335] width 946 height 461
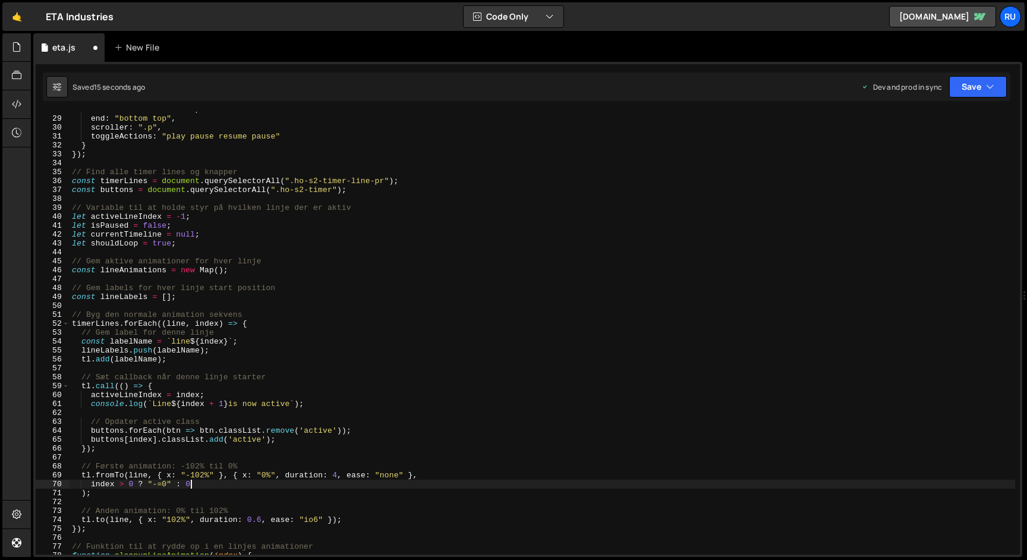
scroll to position [145, 0]
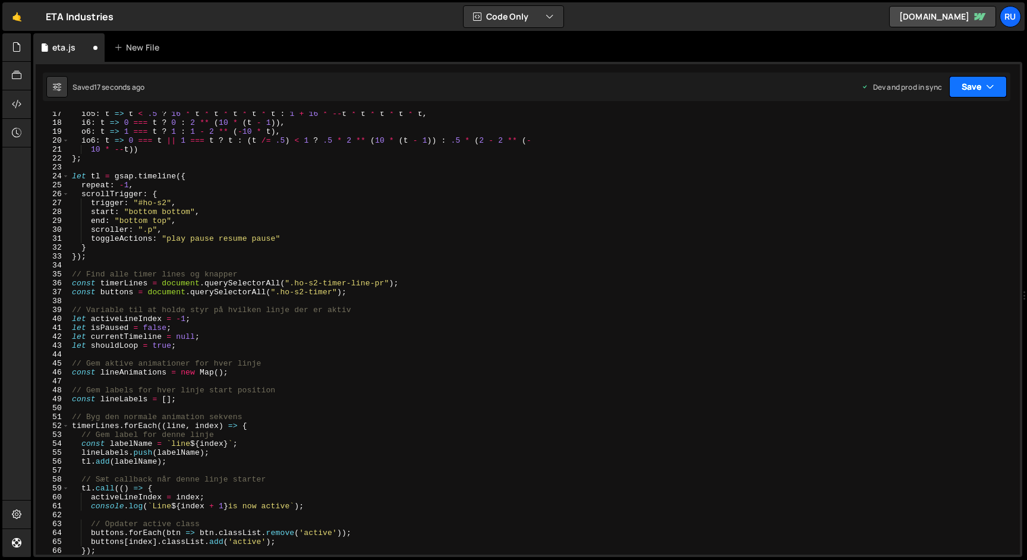
click at [984, 84] on button "Save" at bounding box center [978, 86] width 58 height 21
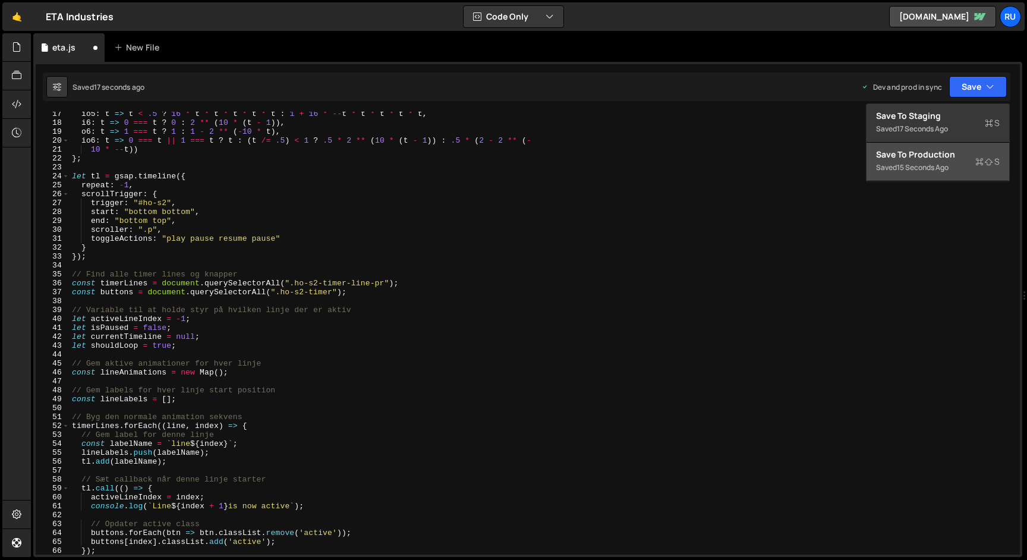
click at [940, 149] on div "Save to Production S" at bounding box center [938, 155] width 124 height 12
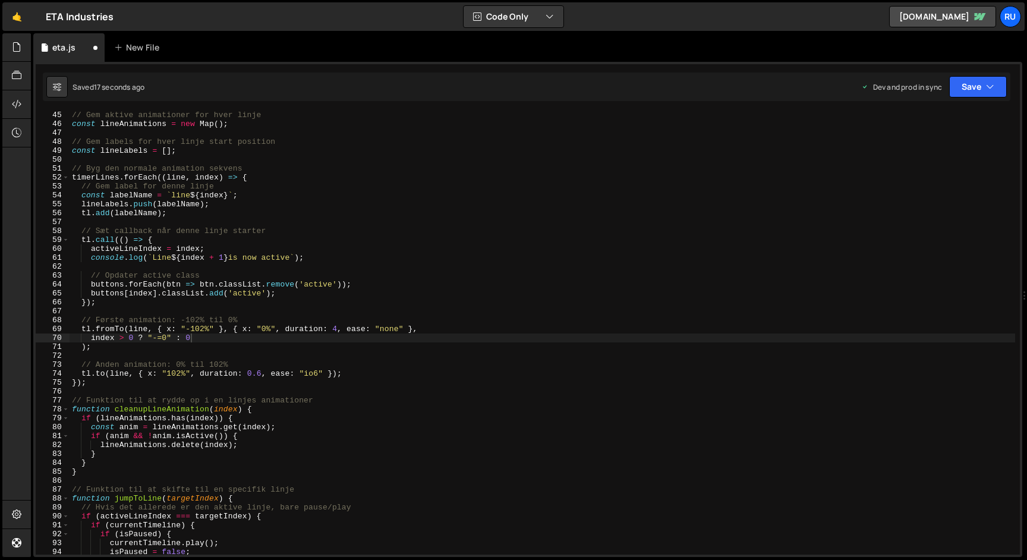
scroll to position [393, 0]
click at [317, 375] on div "// Gem aktive animationer for hver linje const lineAnimations = new Map ( ) ; /…" at bounding box center [543, 341] width 946 height 461
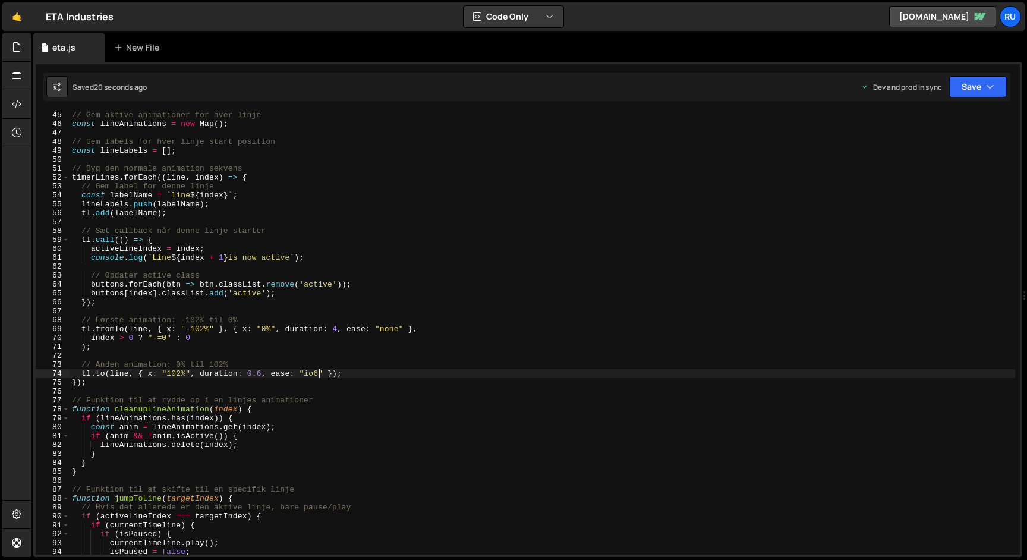
scroll to position [0, 18]
click at [977, 84] on button "Save" at bounding box center [978, 86] width 58 height 21
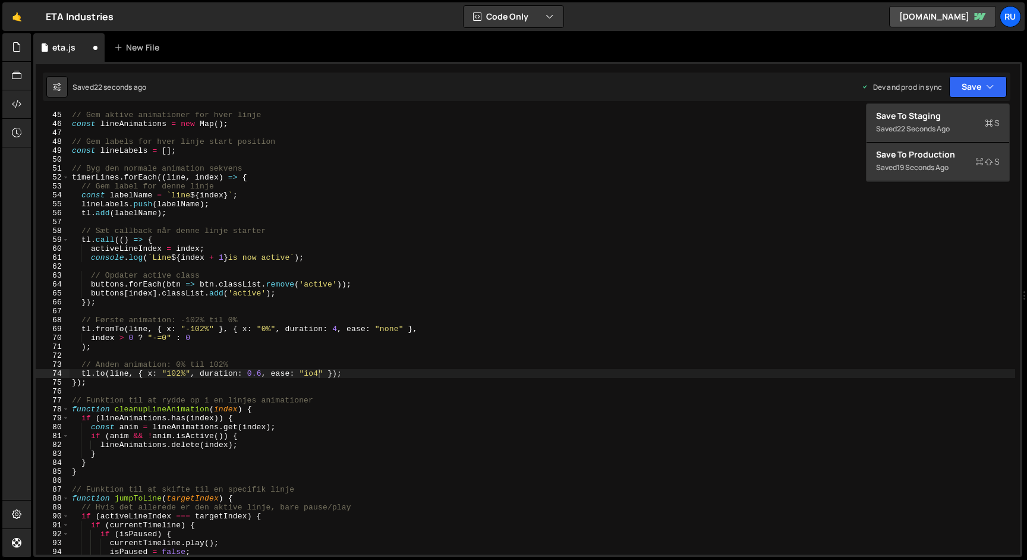
click at [319, 373] on div "// Gem aktive animationer for hver linje const lineAnimations = new Map ( ) ; /…" at bounding box center [543, 341] width 946 height 461
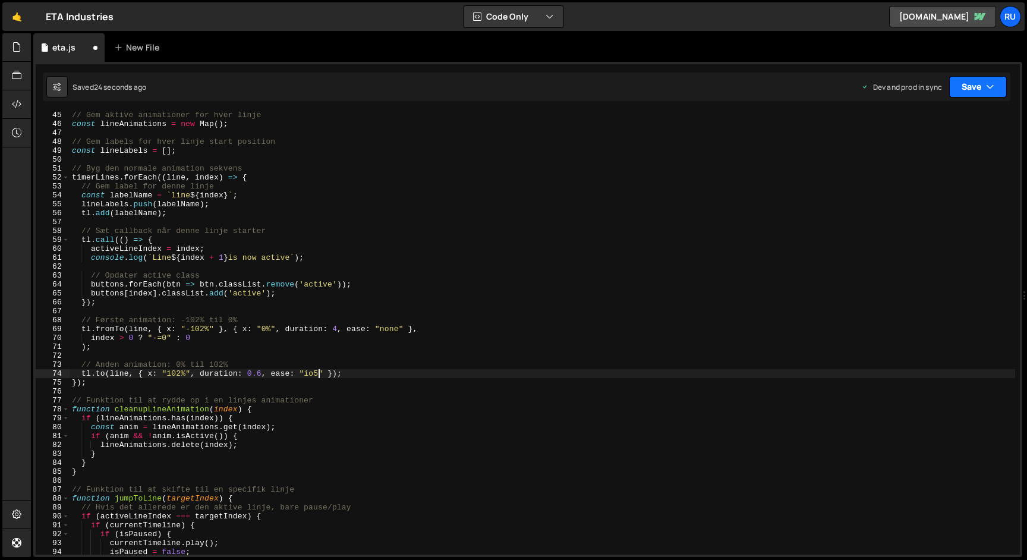
click at [986, 84] on button "Save" at bounding box center [978, 86] width 58 height 21
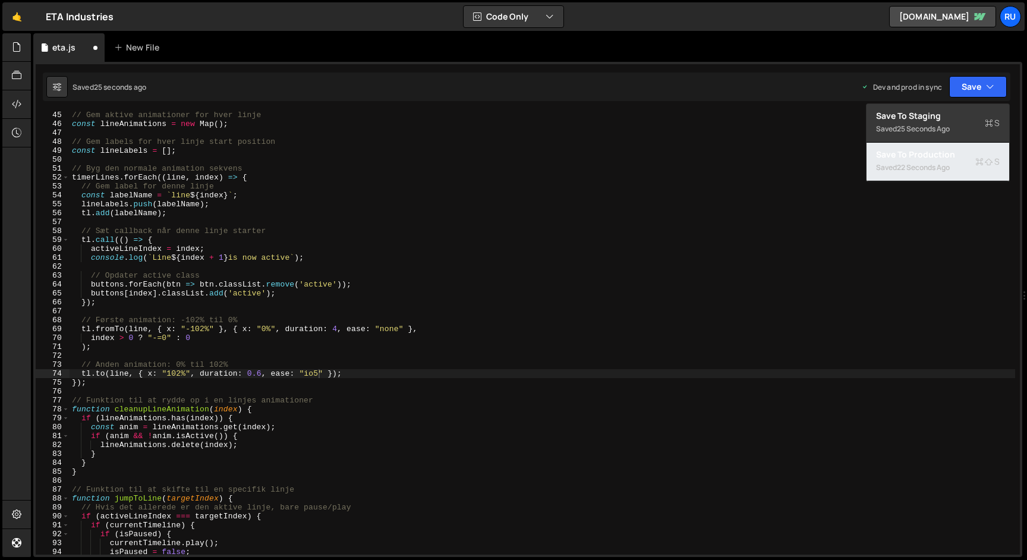
click at [944, 166] on div "22 seconds ago" at bounding box center [923, 167] width 53 height 10
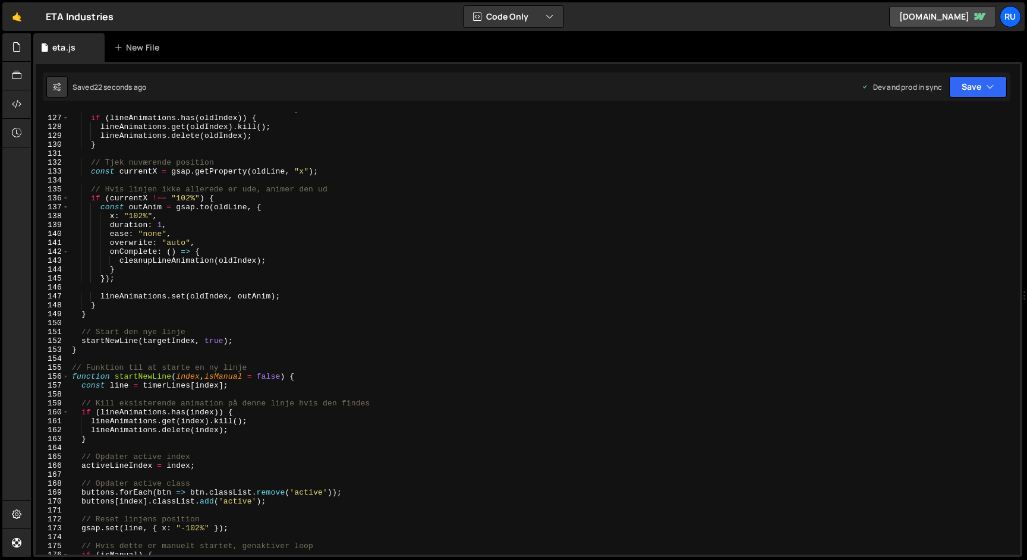
scroll to position [1122, 0]
click at [162, 224] on div "// Kill eksisterende animation på denne linje hvis den findes if ( lineAnimatio…" at bounding box center [543, 335] width 946 height 461
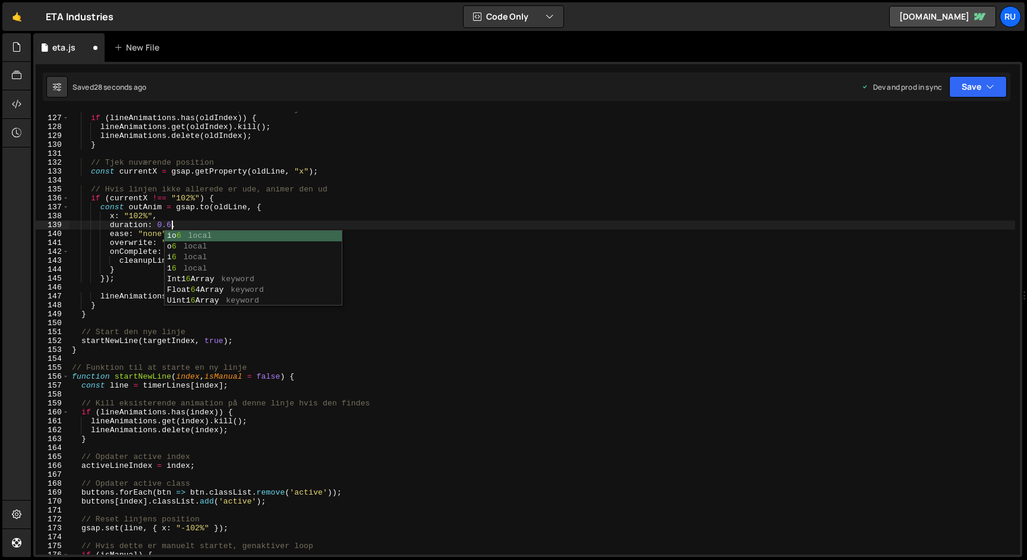
click at [152, 234] on div "// Kill eksisterende animation på denne linje hvis den findes if ( lineAnimatio…" at bounding box center [543, 335] width 946 height 461
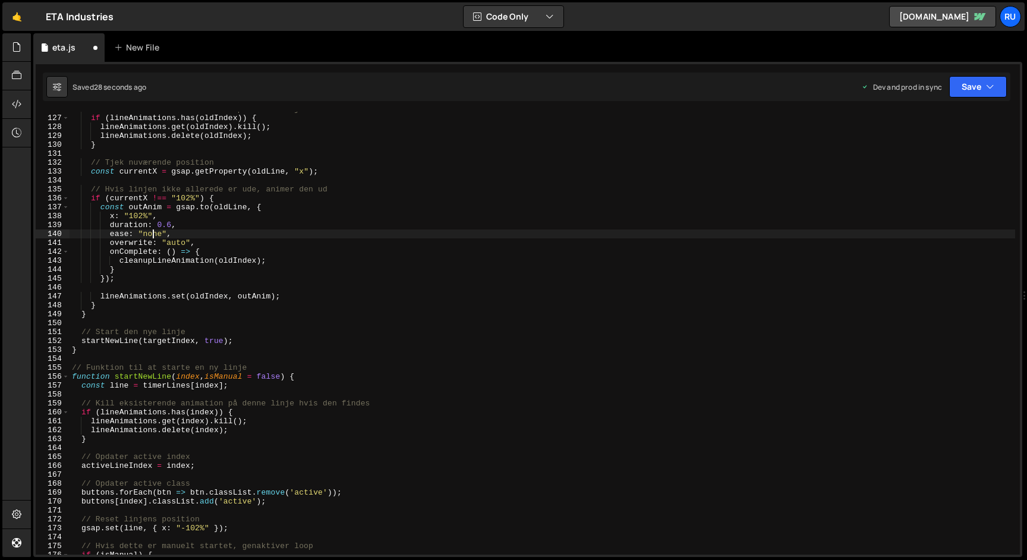
scroll to position [0, 7]
click at [152, 234] on div "// Kill eksisterende animation på denne linje hvis den findes if ( lineAnimatio…" at bounding box center [543, 335] width 946 height 461
click at [978, 87] on button "Save" at bounding box center [978, 86] width 58 height 21
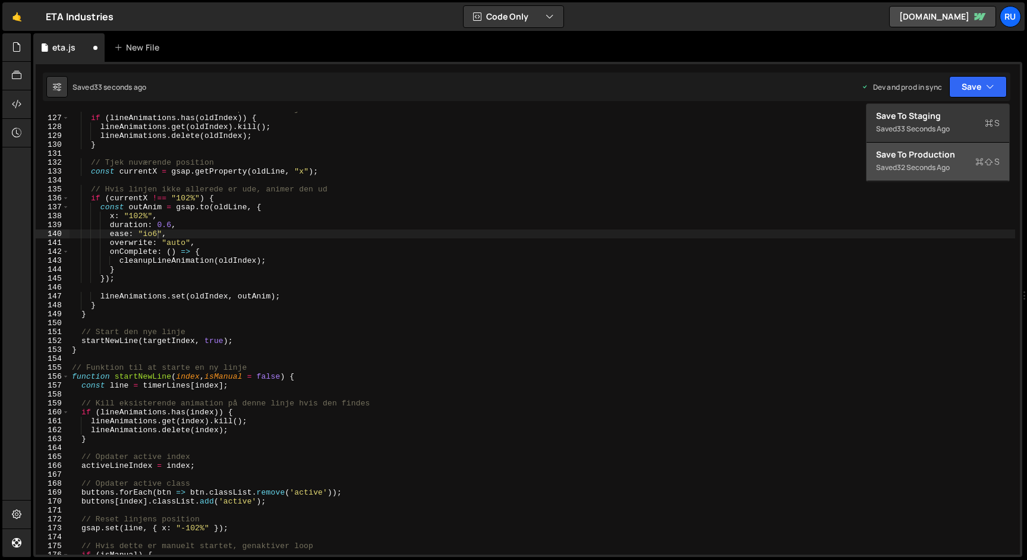
click at [958, 153] on div "Save to Production S" at bounding box center [938, 155] width 124 height 12
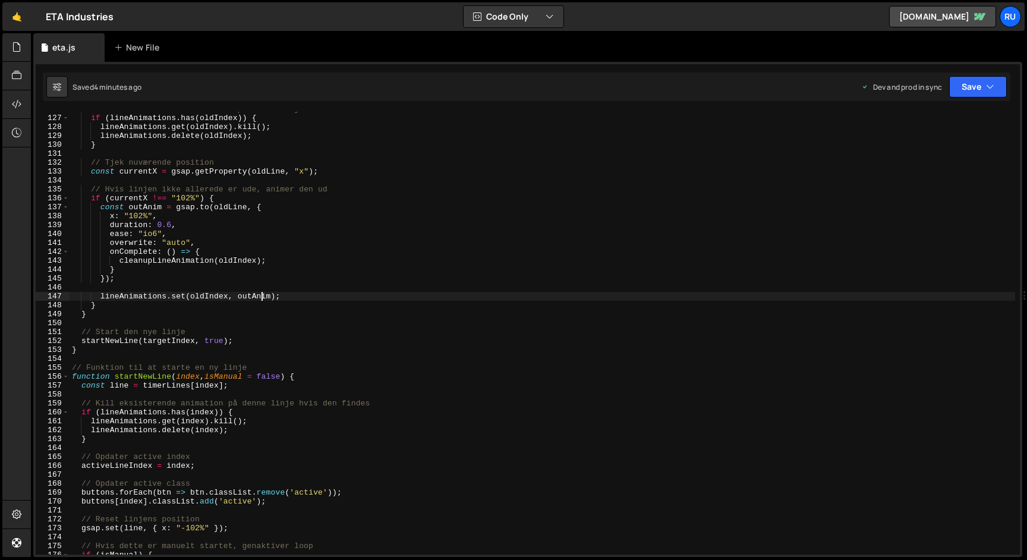
click at [262, 298] on div "// Kill eksisterende animation på denne linje hvis den findes if ( lineAnimatio…" at bounding box center [543, 335] width 946 height 461
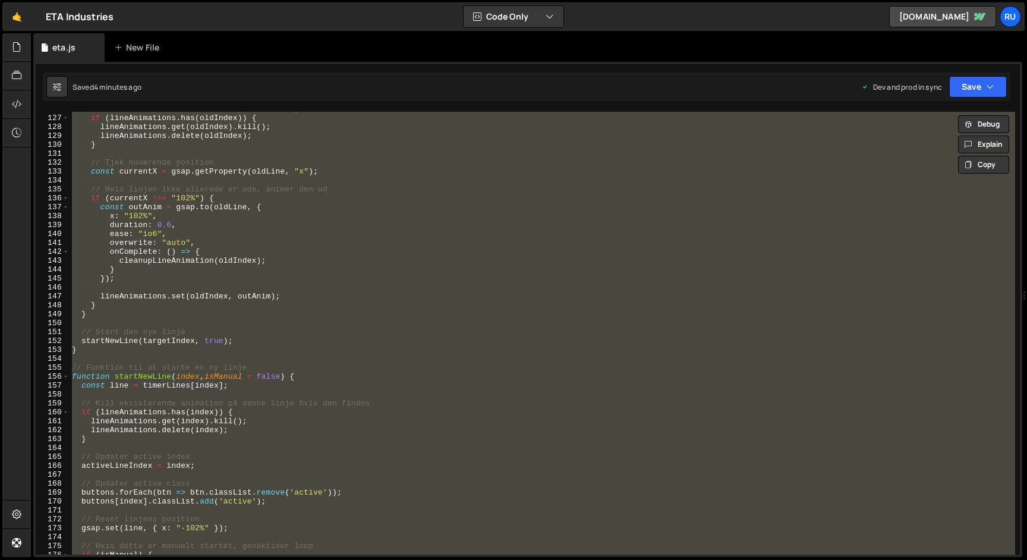
paste textarea "if (activeLineI"
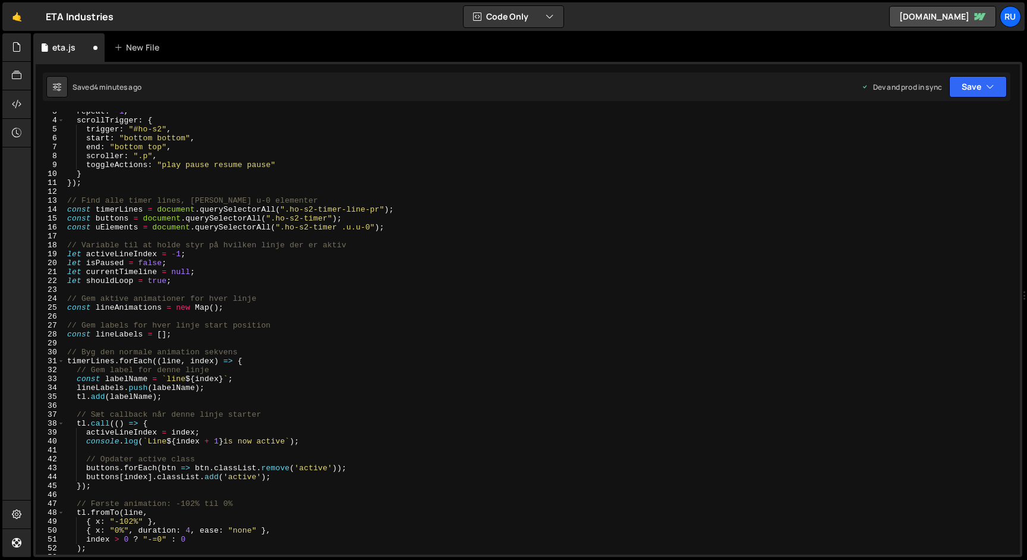
scroll to position [0, 0]
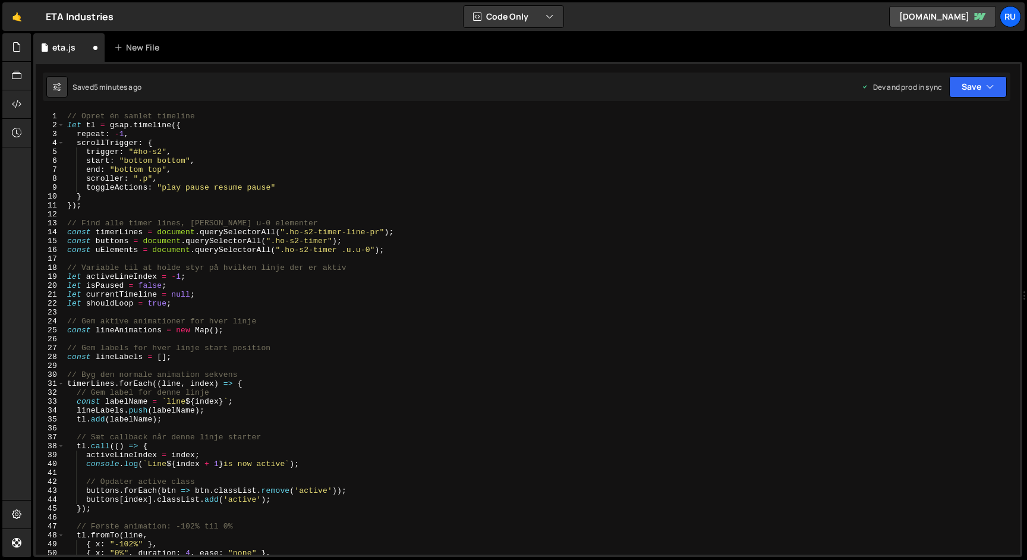
click at [506, 203] on div "// Opret én samlet timeline let tl = gsap . timeline ({ repeat : - 1 , scrollTr…" at bounding box center [540, 342] width 950 height 461
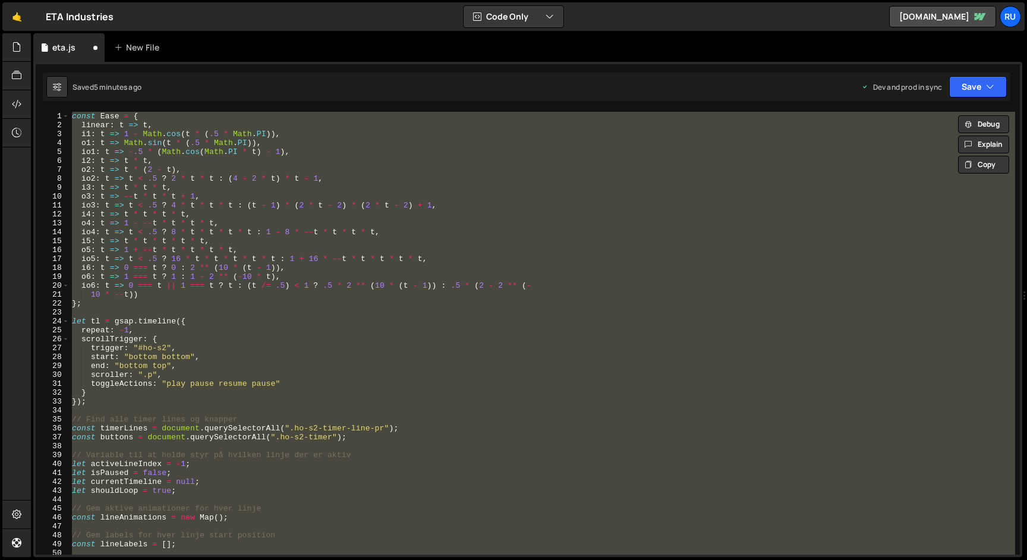
click at [163, 317] on div "const Ease = { linear : t => t , i1 : t => 1 - Math . cos ( t * ( .5 * Math . P…" at bounding box center [543, 333] width 946 height 443
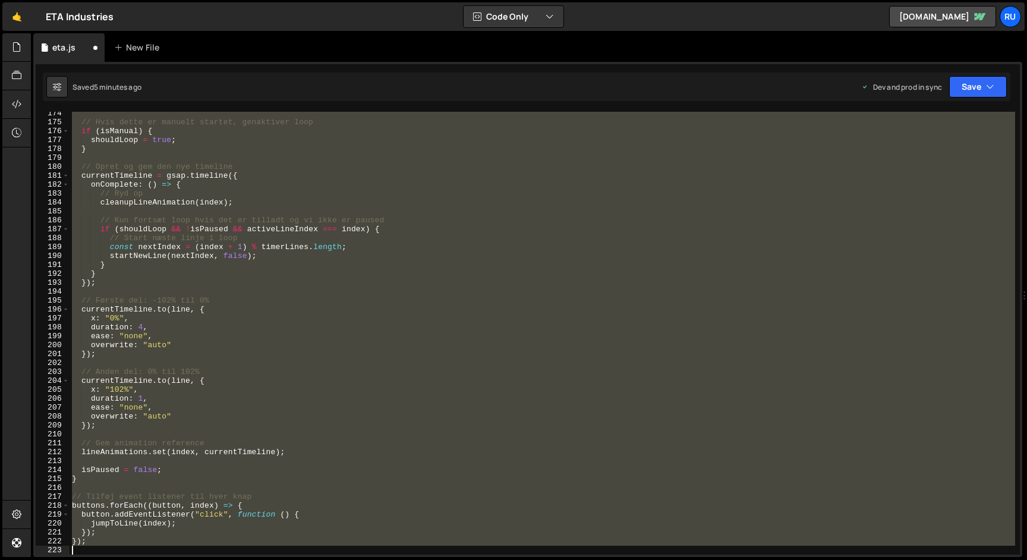
drag, startPoint x: 72, startPoint y: 323, endPoint x: 359, endPoint y: 589, distance: 391.2
click at [359, 559] on html "Projects Community Library Blog Ru Projects Your Teams Account Upgrade Logout" at bounding box center [513, 280] width 1027 height 560
paste textarea "if (activeLineI"
type textarea "if (activeLineI"
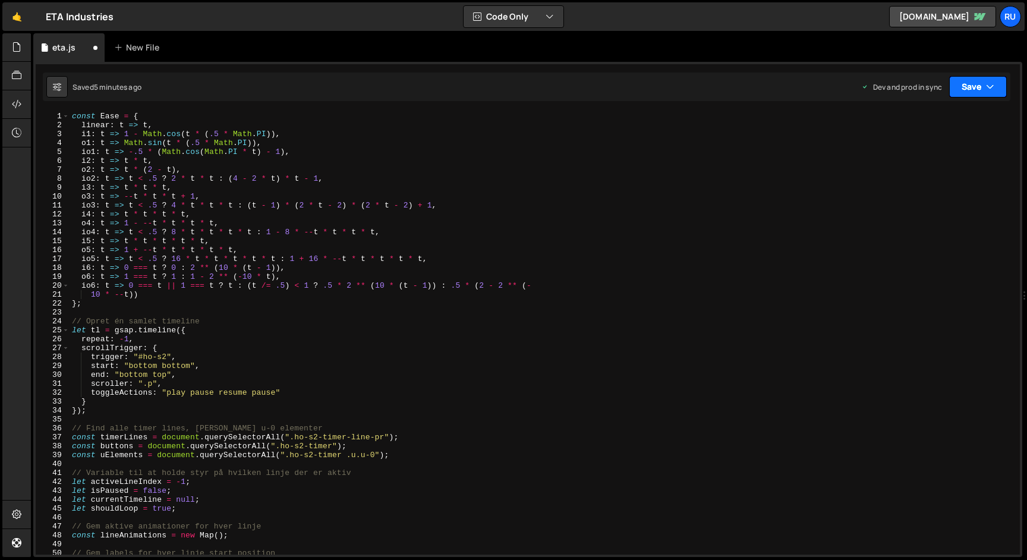
click at [969, 96] on button "Save" at bounding box center [978, 86] width 58 height 21
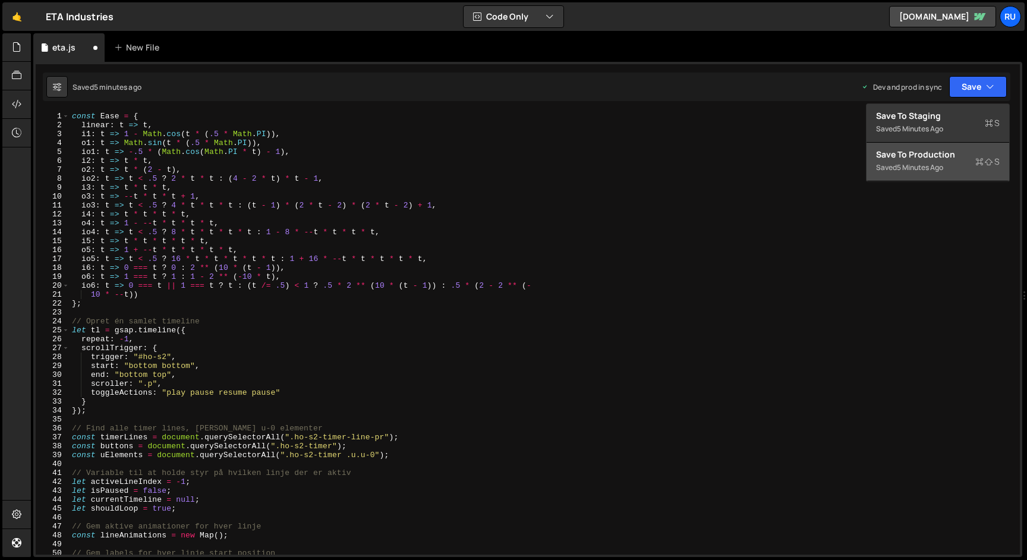
click at [931, 157] on div "Save to Production S" at bounding box center [938, 155] width 124 height 12
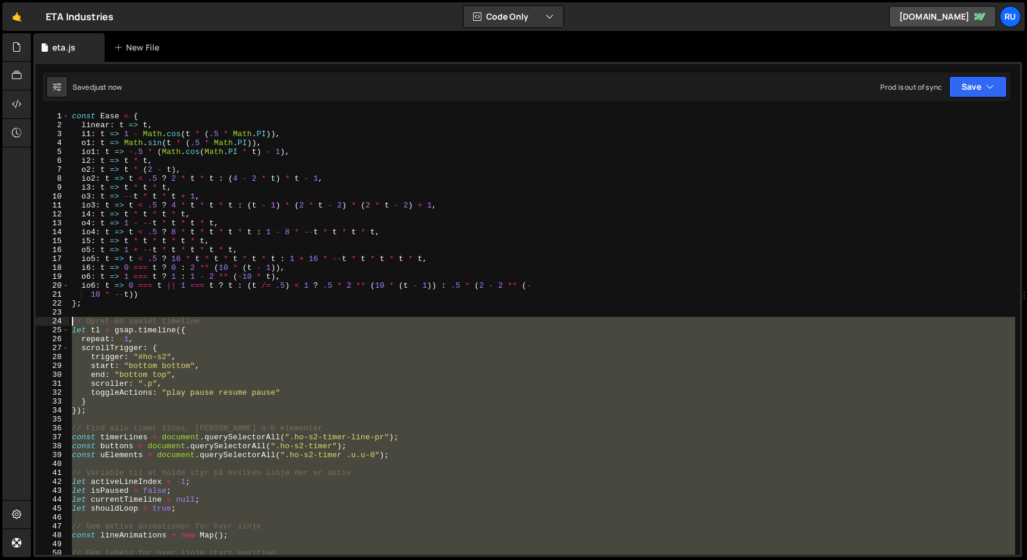
drag, startPoint x: 129, startPoint y: 344, endPoint x: 36, endPoint y: 319, distance: 96.6
click at [36, 319] on div "1 2 3 4 5 6 7 8 9 10 11 12 13 14 15 16 17 18 19 20 21 22 23 24 25 26 27 28 29 3…" at bounding box center [528, 333] width 984 height 443
paste textarea "if (uElement)"
drag, startPoint x: 179, startPoint y: 332, endPoint x: 24, endPoint y: 319, distance: 155.1
click at [24, 319] on div "Hold on a sec... Are you certain you wish to leave this page? Any changes you'v…" at bounding box center [513, 280] width 1027 height 560
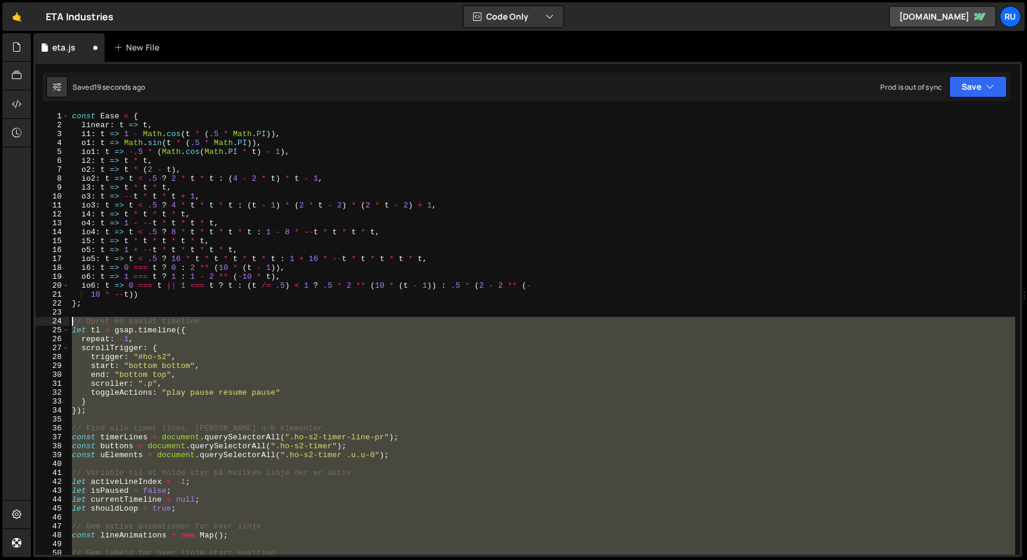
paste textarea "});"
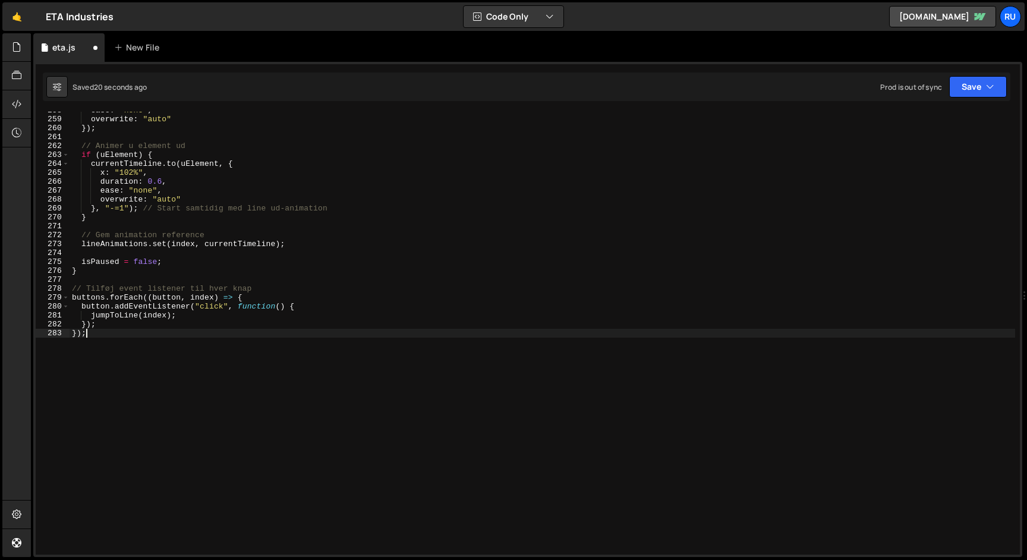
scroll to position [2297, 0]
click at [965, 93] on button "Save" at bounding box center [978, 86] width 58 height 21
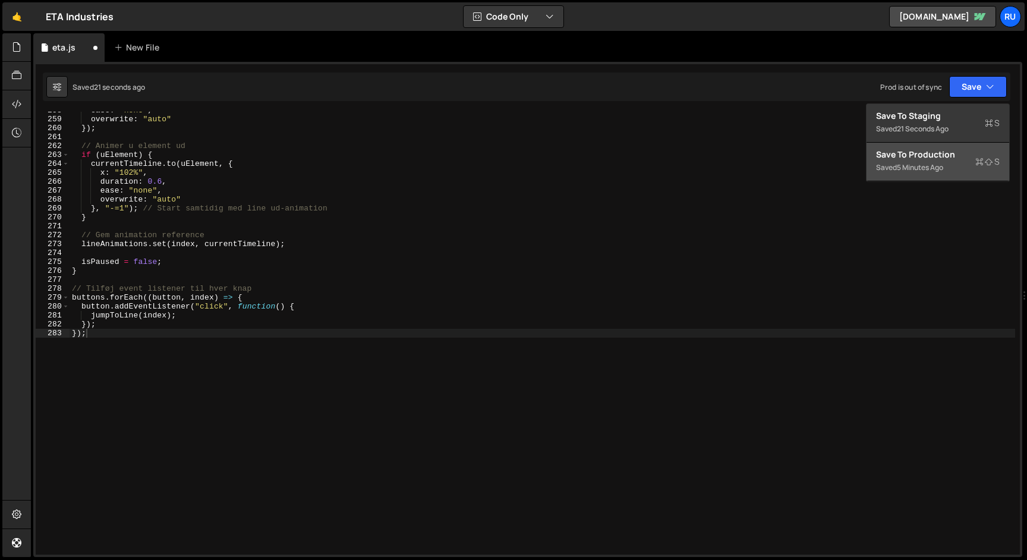
click at [925, 158] on div "Save to Production S" at bounding box center [938, 155] width 124 height 12
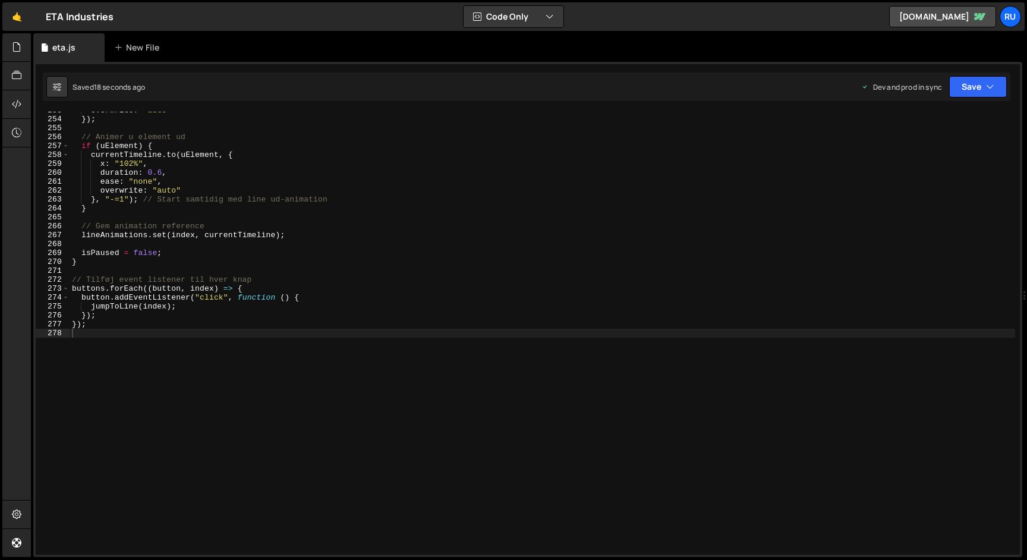
click at [262, 212] on div "overwrite : "auto" }) ; // Animer u element ud if ( uElement ) { currentTimelin…" at bounding box center [543, 336] width 946 height 461
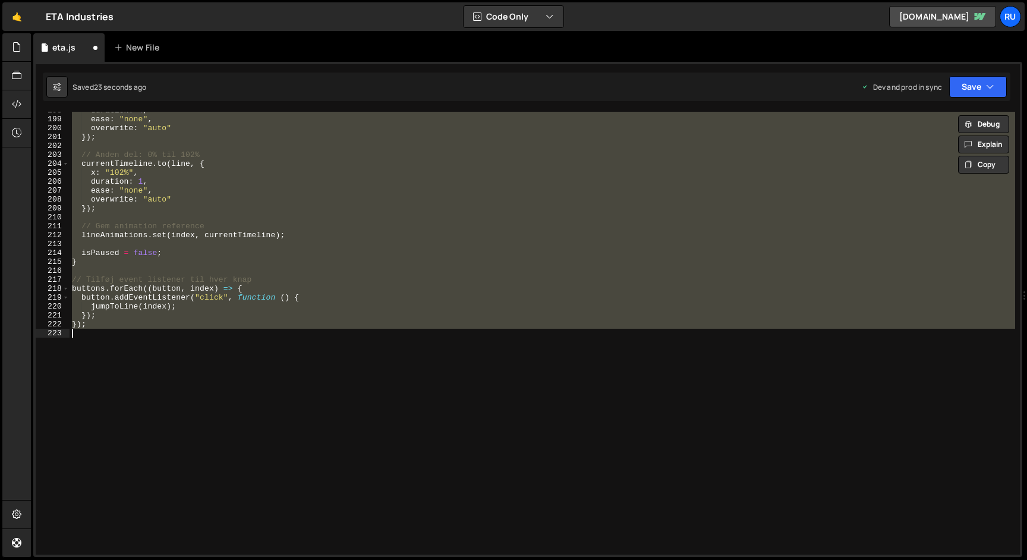
scroll to position [1762, 0]
click at [975, 86] on button "Save" at bounding box center [978, 86] width 58 height 21
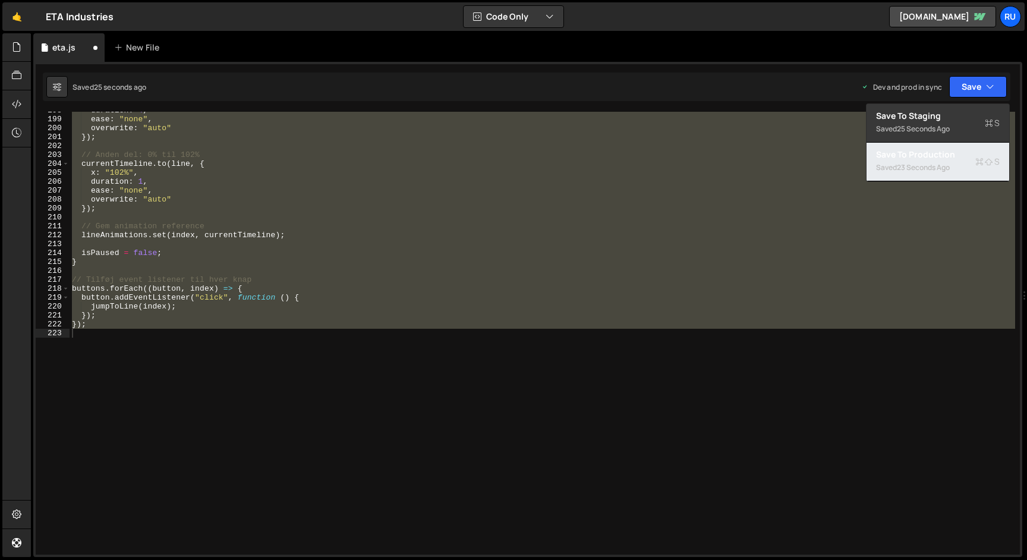
click at [940, 160] on div "Saved 23 seconds ago" at bounding box center [938, 167] width 124 height 14
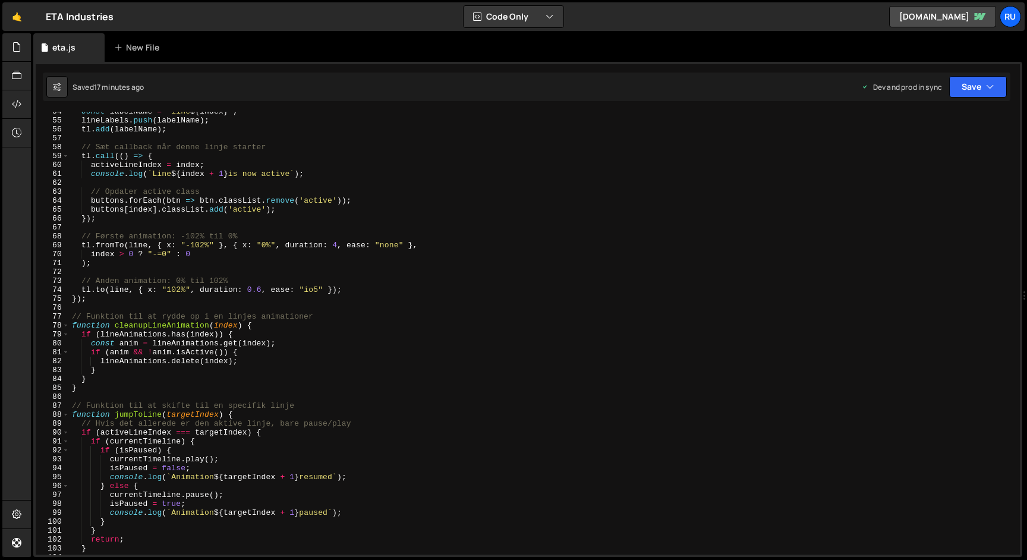
scroll to position [477, 0]
click at [319, 289] on div "const labelName = ` line ${ index } ` ; lineLabels . push ( labelName ) ; tl . …" at bounding box center [543, 337] width 946 height 461
type textarea "tl.to(line, { x: "102%", duration: 0.6, ease: "io6" });"
click at [965, 93] on button "Save" at bounding box center [978, 86] width 58 height 21
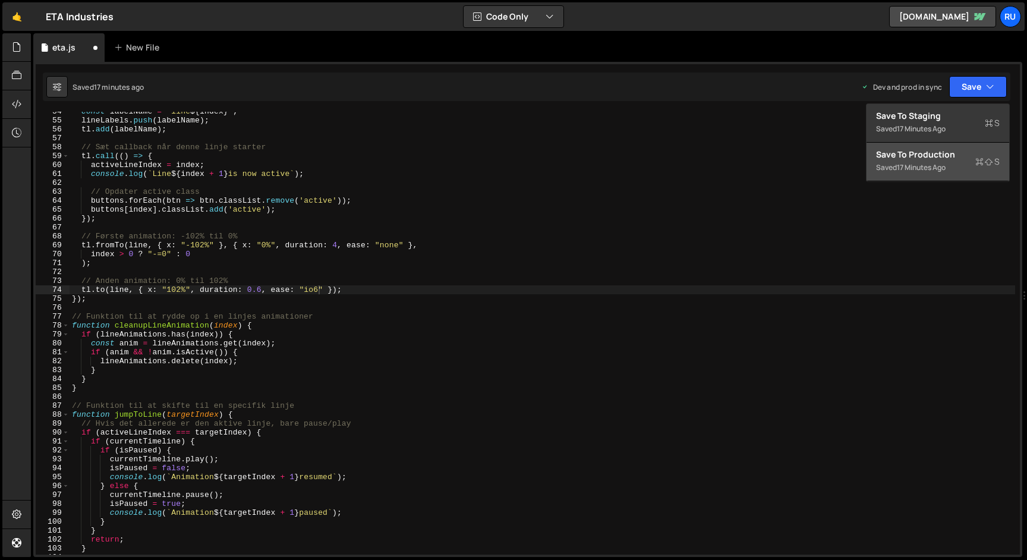
click at [965, 174] on div "Saved 17 minutes ago" at bounding box center [938, 167] width 124 height 14
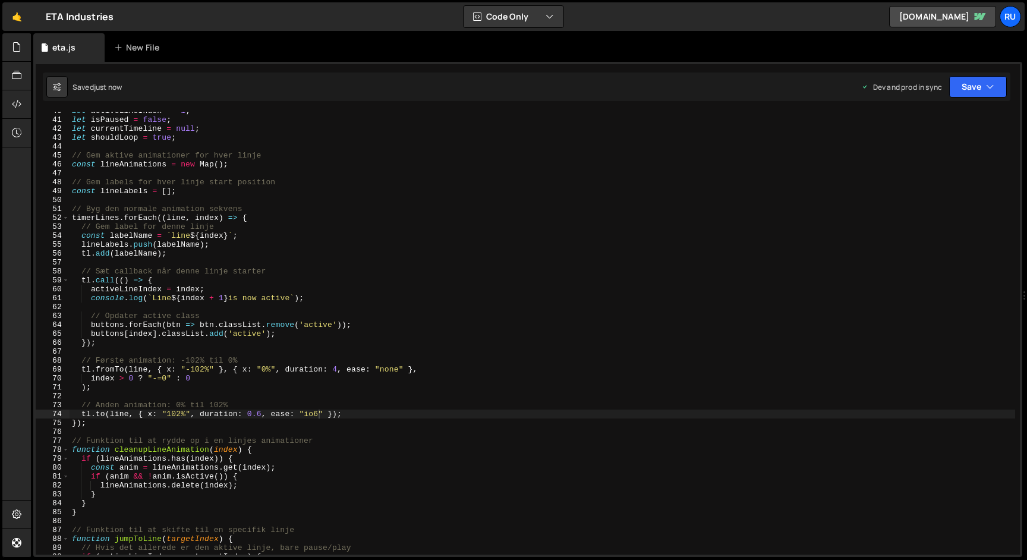
scroll to position [353, 0]
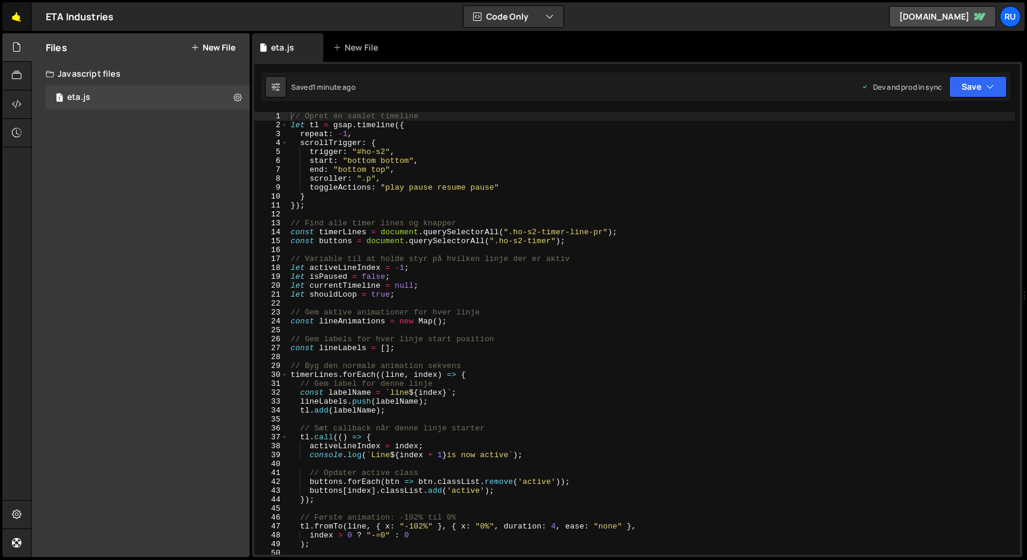
click at [16, 17] on link "🤙" at bounding box center [16, 16] width 29 height 29
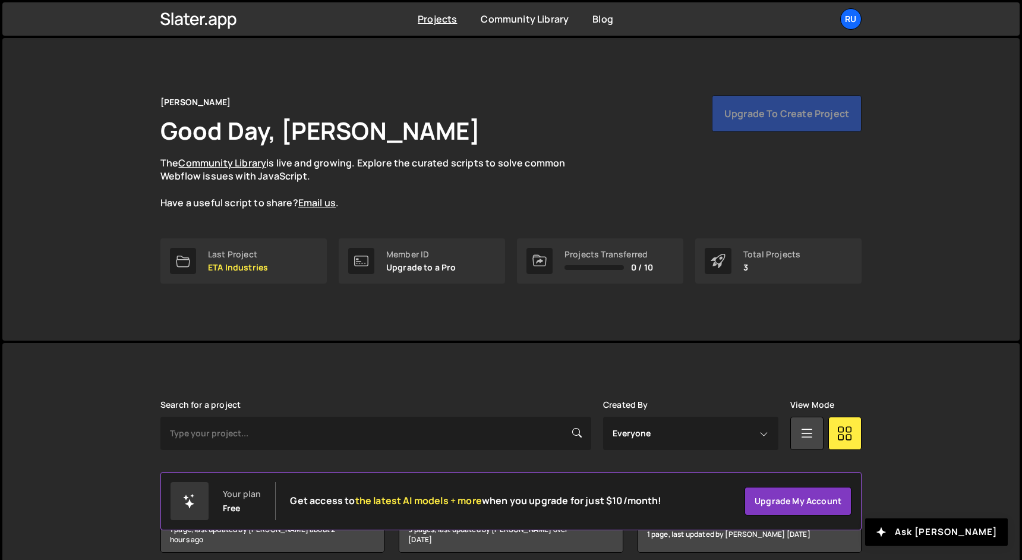
scroll to position [52, 0]
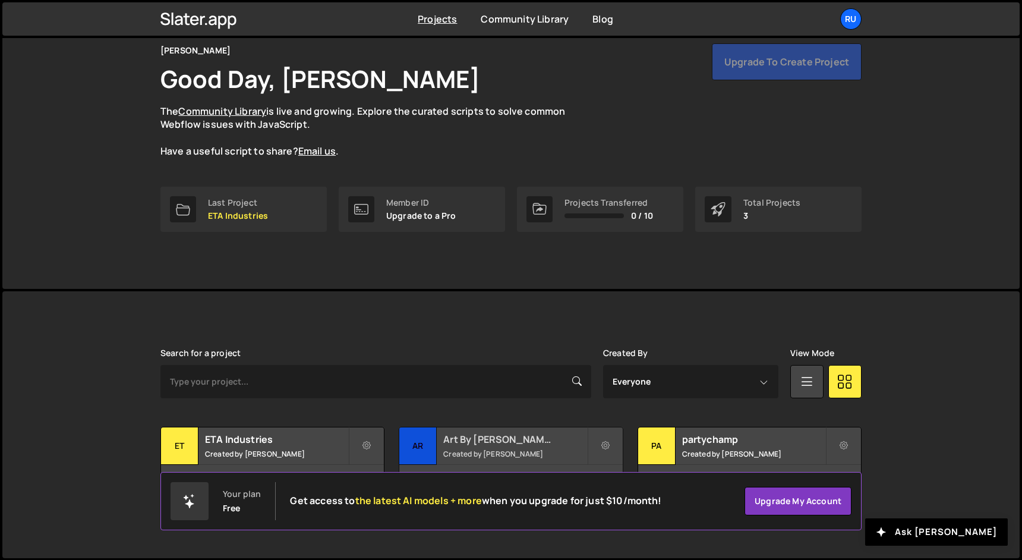
click at [512, 450] on small "Created by Rune Jensen" at bounding box center [514, 454] width 143 height 10
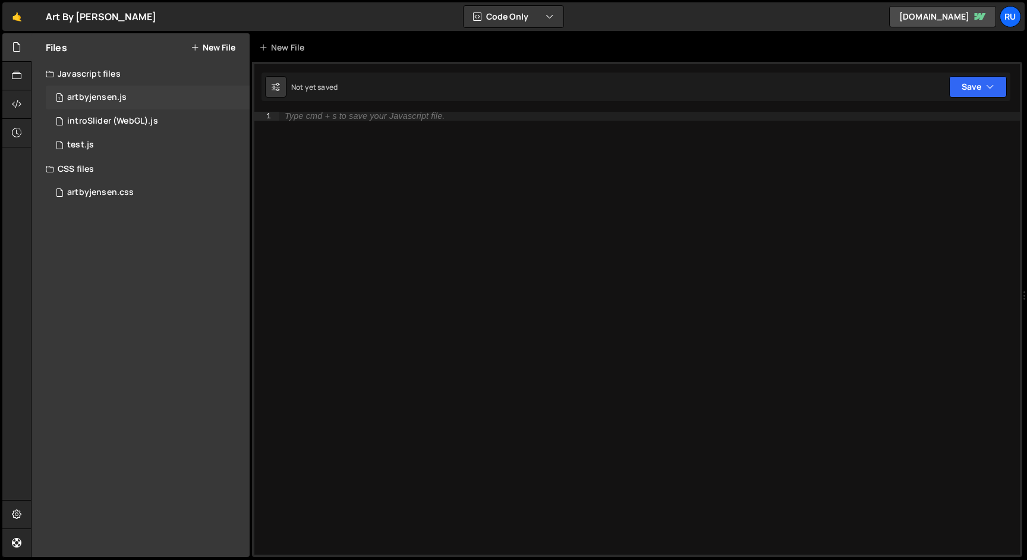
click at [90, 91] on div "1 artbyjensen.js 0" at bounding box center [148, 98] width 204 height 24
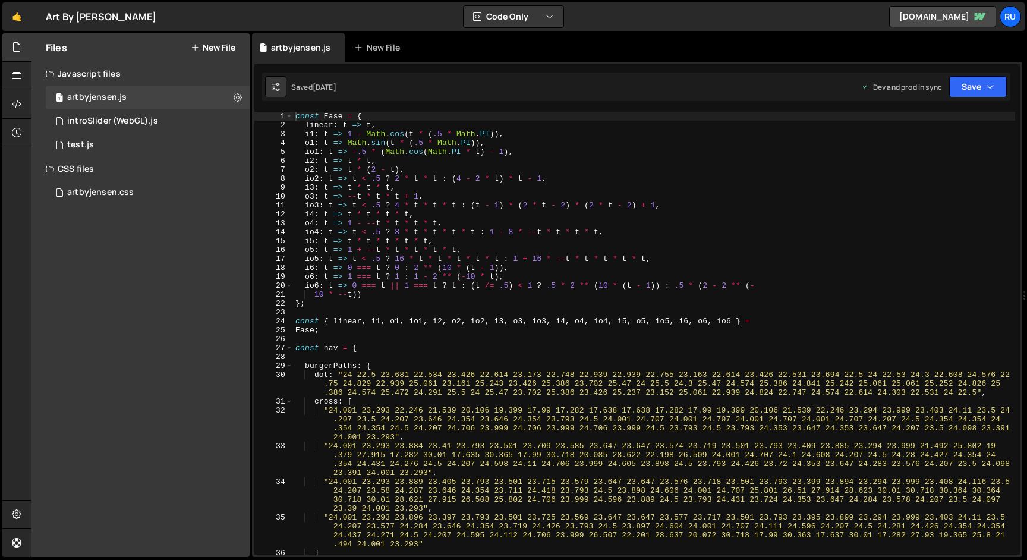
click at [306, 298] on div "const Ease = { linear : t => t , i1 : t => 1 - Math . cos ( t * ( .5 * Math . P…" at bounding box center [654, 342] width 722 height 461
click at [300, 133] on div "const Ease = { linear : t => t , i1 : t => 1 - Math . cos ( t * ( .5 * Math . P…" at bounding box center [654, 342] width 722 height 461
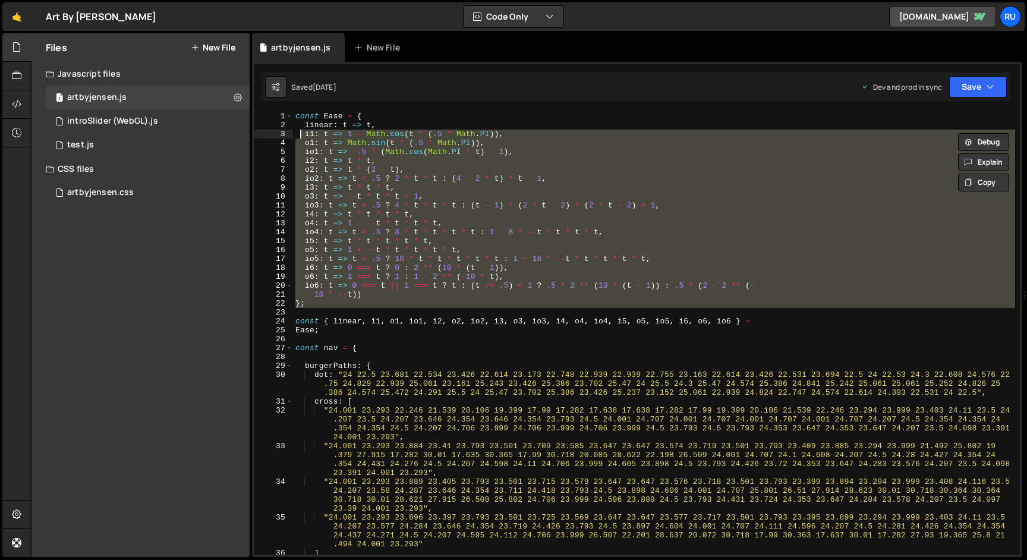
scroll to position [358632, 0]
click at [329, 301] on div "const Ease = { linear : t => t , i1 : t => 1 - Math . cos ( t * ( .5 * Math . P…" at bounding box center [654, 333] width 722 height 443
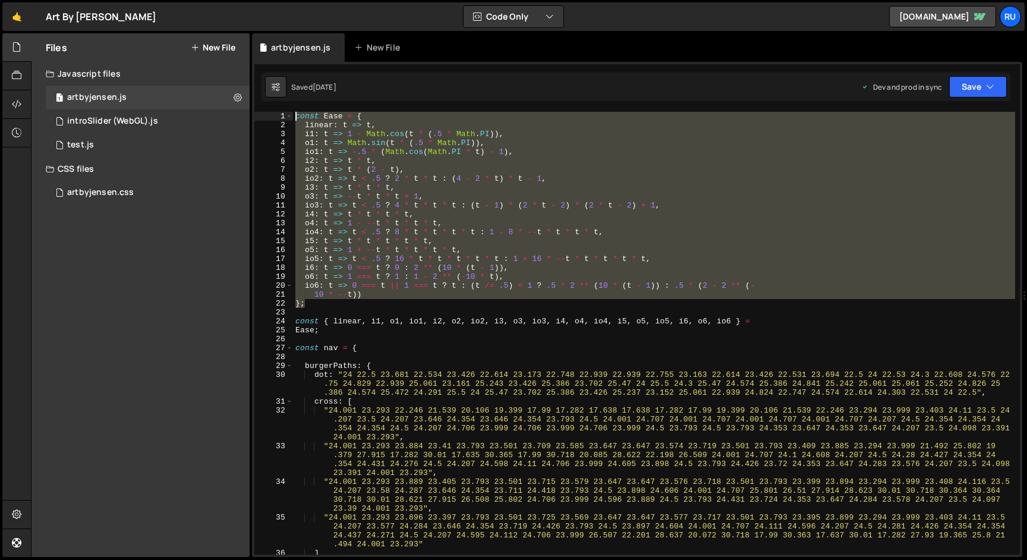
drag, startPoint x: 321, startPoint y: 303, endPoint x: 251, endPoint y: 56, distance: 256.9
click at [251, 56] on div "Files New File Javascript files 1 artbyjensen.js 0 0 introSlider (WebGL).js 0 0…" at bounding box center [529, 295] width 996 height 524
type textarea "const Ease = { linear: t => t,"
